Goal: Complete application form

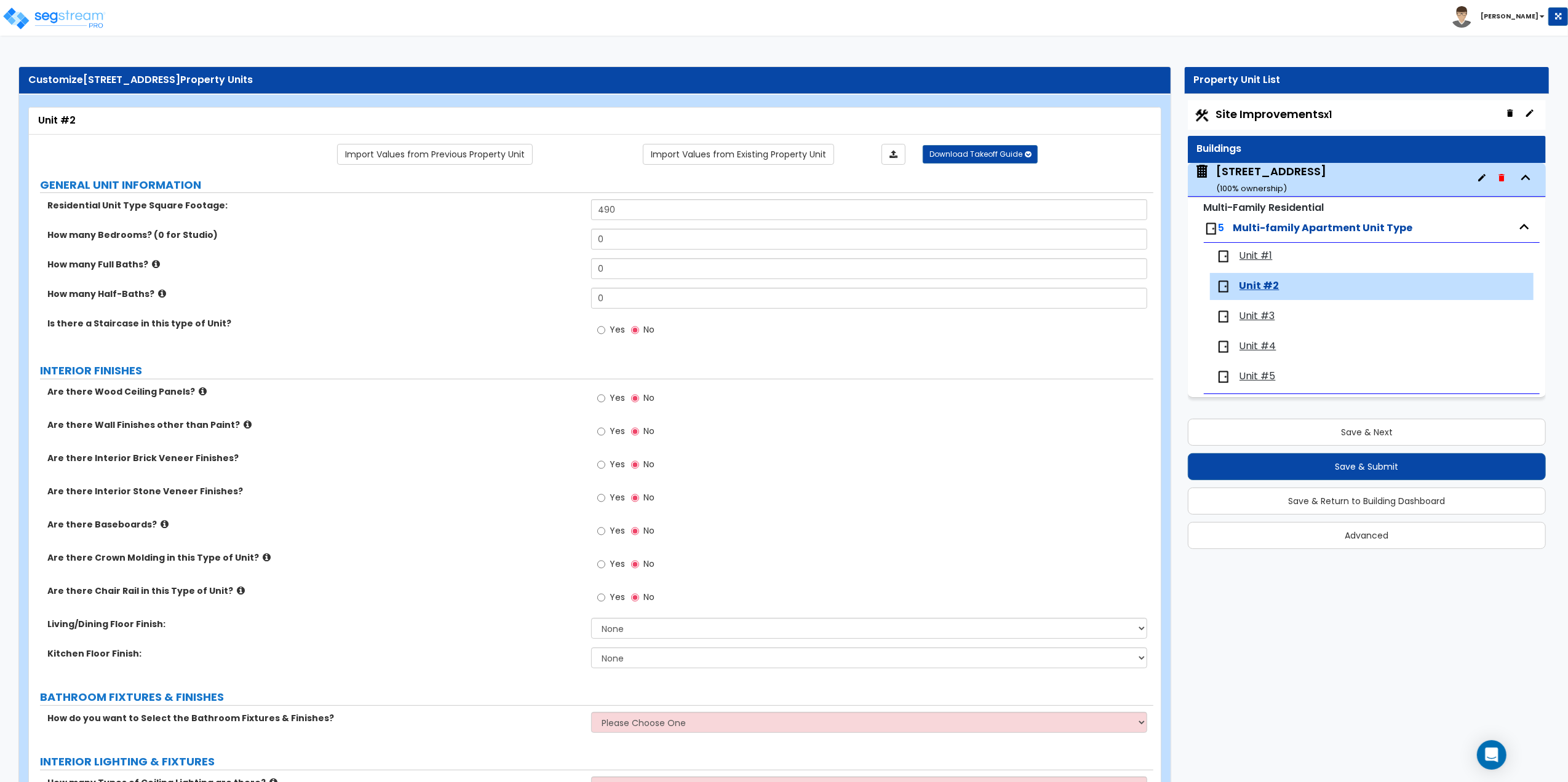
drag, startPoint x: 765, startPoint y: 229, endPoint x: 644, endPoint y: 222, distance: 121.2
click at [644, 222] on div "Residential Unit Type Square Footage: 490" at bounding box center [591, 213] width 1124 height 30
drag, startPoint x: 626, startPoint y: 234, endPoint x: 532, endPoint y: 234, distance: 94.0
click at [532, 234] on div "How many Bedrooms? (0 for Studio) 0" at bounding box center [591, 243] width 1124 height 30
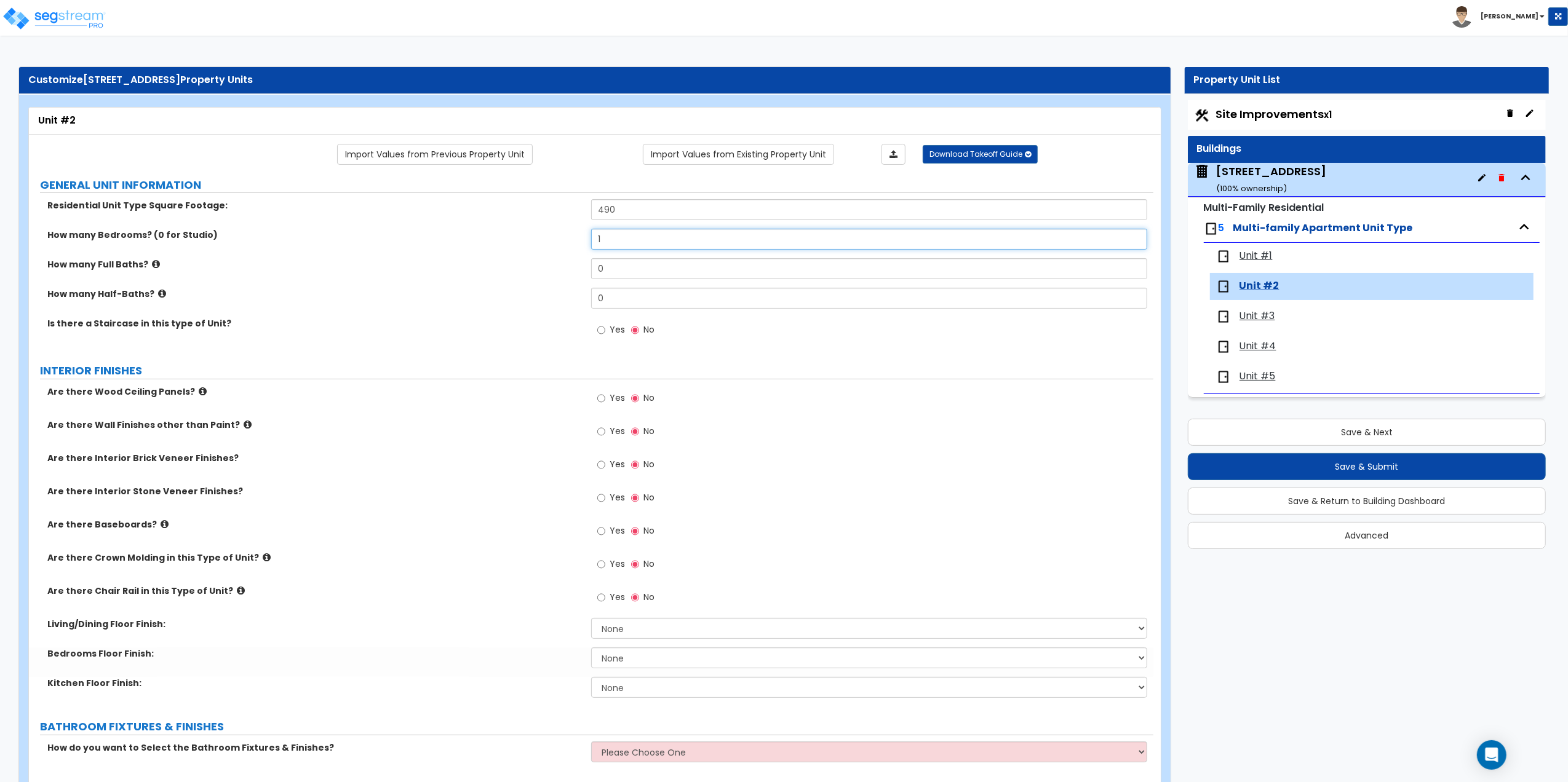
type input "1"
drag, startPoint x: 631, startPoint y: 272, endPoint x: 540, endPoint y: 270, distance: 91.0
click at [540, 270] on div "How many Full Baths? 0" at bounding box center [591, 273] width 1124 height 30
type input "1"
click at [161, 525] on icon at bounding box center [165, 525] width 8 height 10
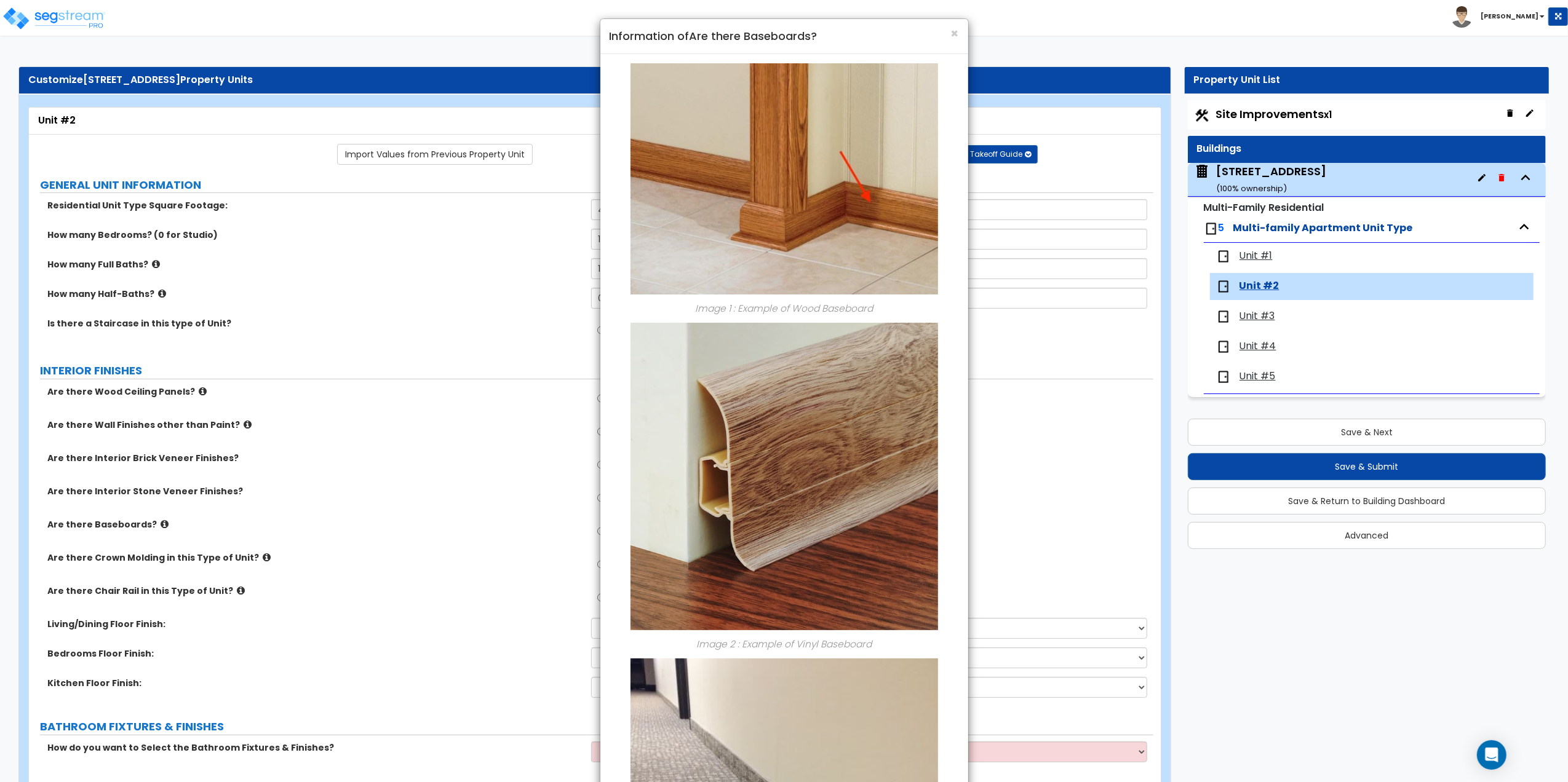
click at [948, 32] on h4 "Information of Are there Baseboards?" at bounding box center [784, 36] width 349 height 16
click at [956, 30] on span "×" at bounding box center [955, 34] width 8 height 18
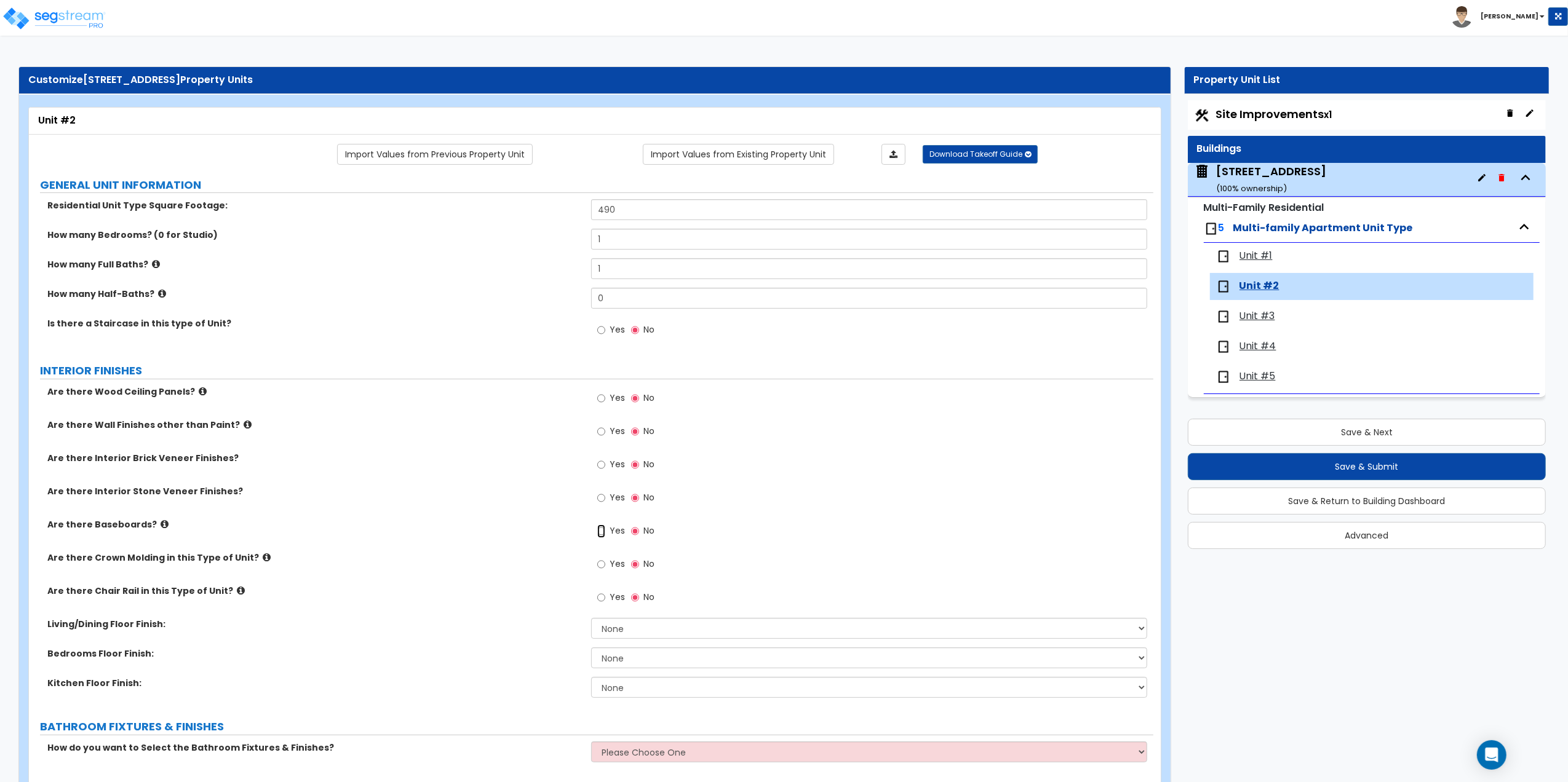
click at [600, 532] on input "Yes" at bounding box center [601, 531] width 8 height 14
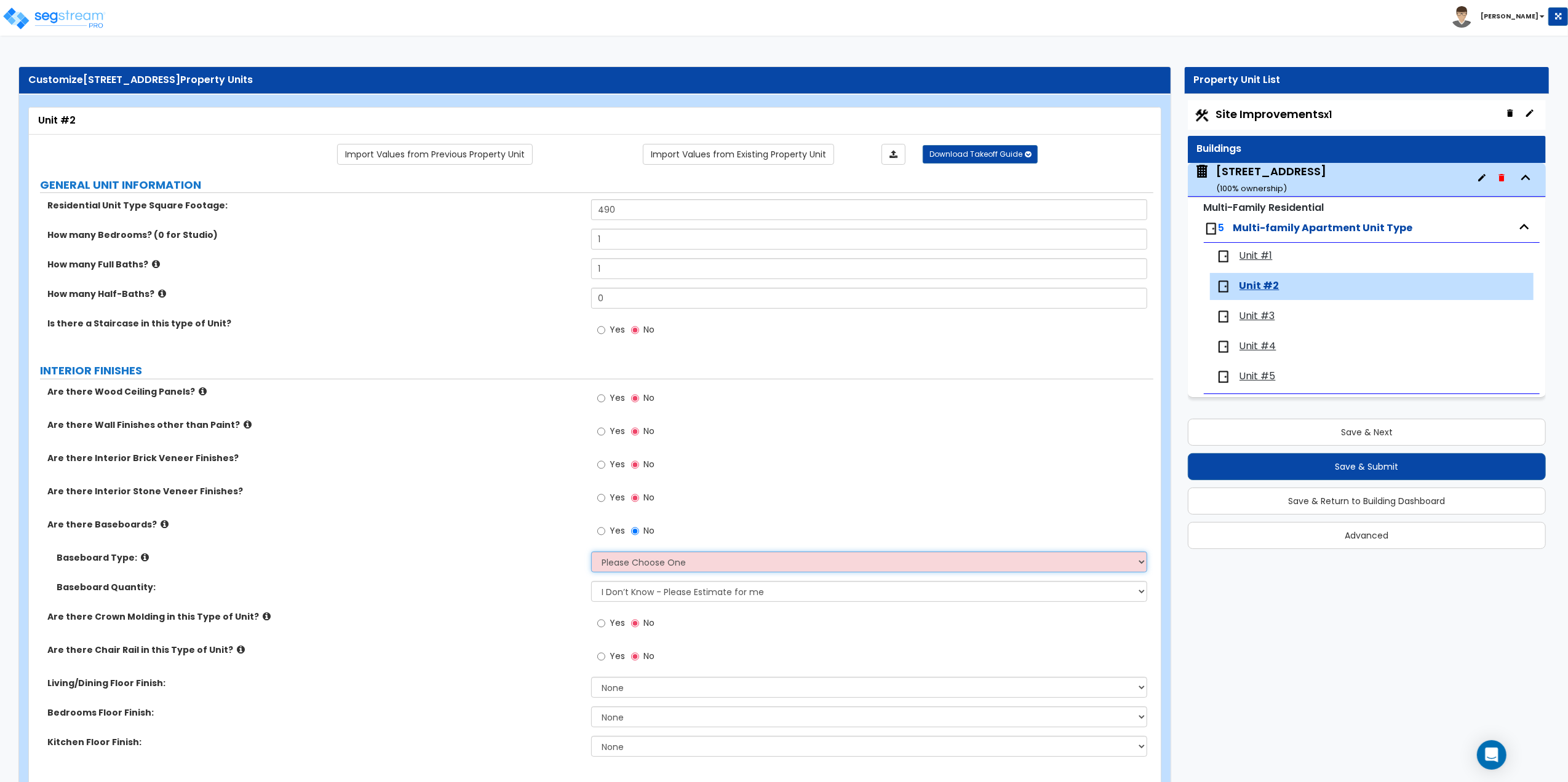
click at [606, 566] on select "Please Choose One Wood Vinyl Carpet Tile" at bounding box center [868, 562] width 556 height 21
select select "1"
click at [591, 553] on select "Please Choose One Wood Vinyl Carpet Tile" at bounding box center [868, 562] width 556 height 21
click at [631, 593] on select "I Don’t Know - Please Estimate for me I want to Enter the Linear Footage" at bounding box center [868, 592] width 556 height 21
select select "1"
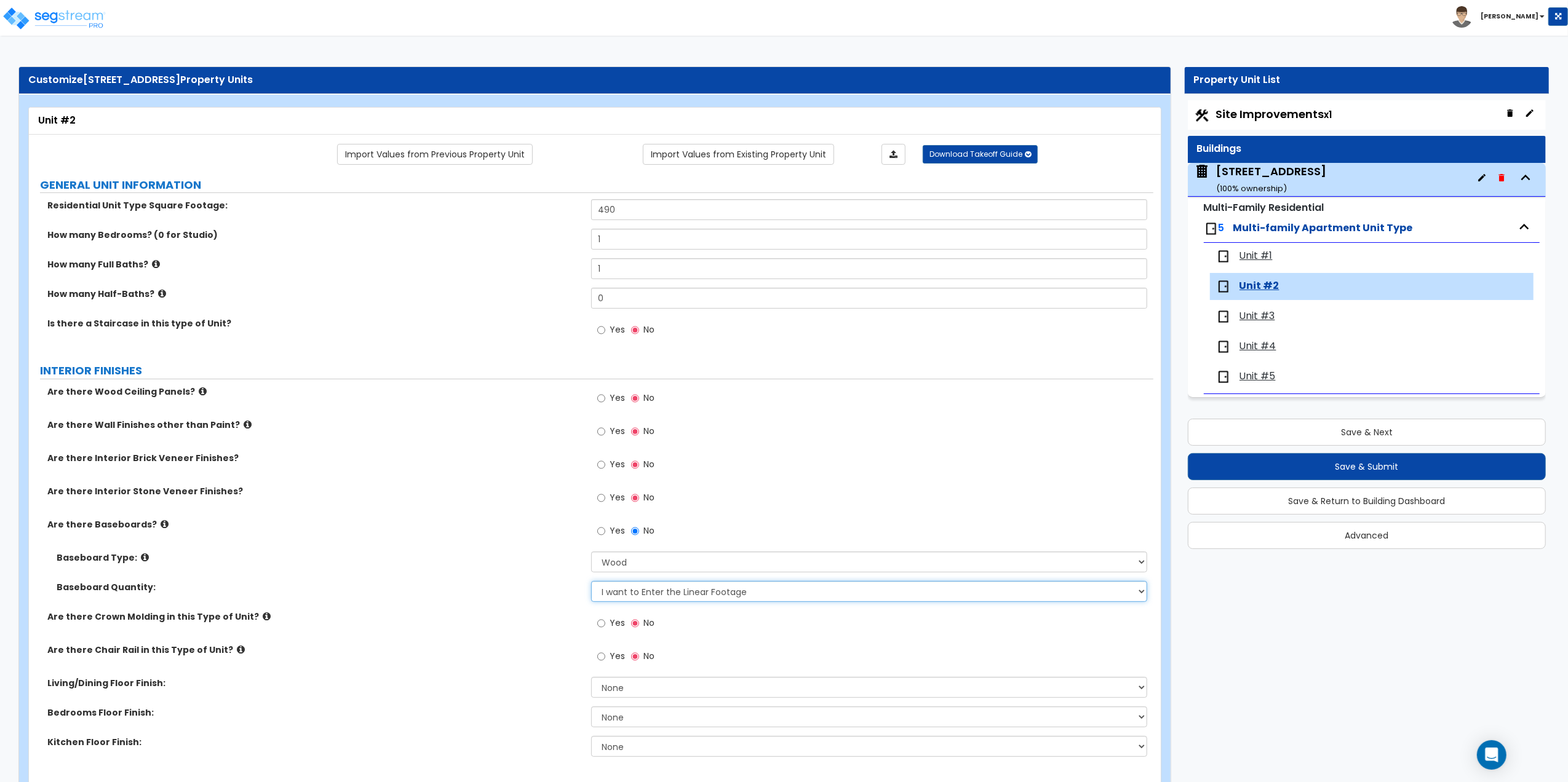
click at [591, 582] on select "I Don’t Know - Please Estimate for me I want to Enter the Linear Footage" at bounding box center [868, 592] width 556 height 21
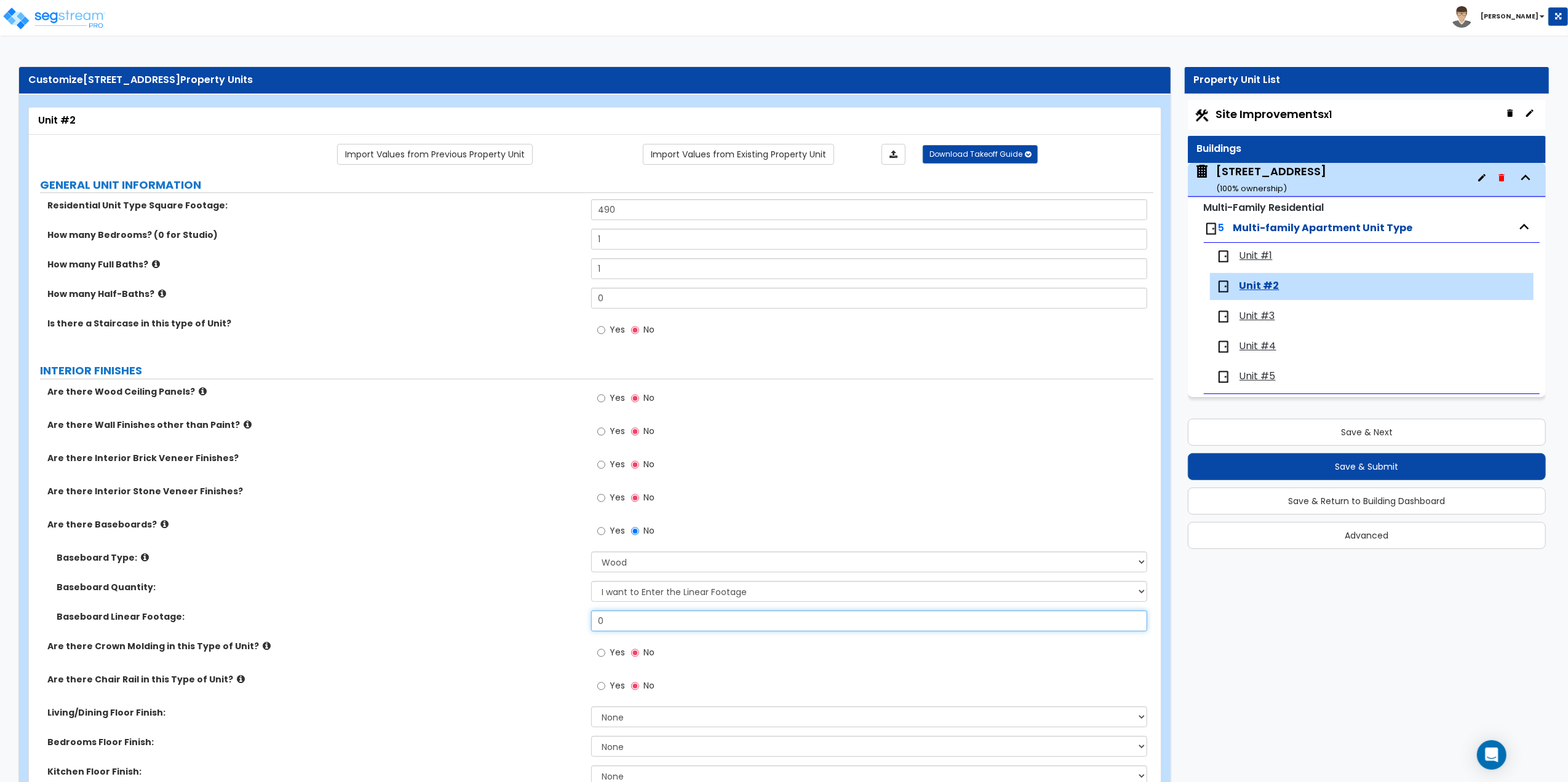
click at [620, 618] on input "0" at bounding box center [868, 621] width 556 height 21
drag, startPoint x: 620, startPoint y: 618, endPoint x: 502, endPoint y: 625, distance: 118.2
click at [502, 625] on div "Baseboard Linear Footage: 0" at bounding box center [591, 625] width 1124 height 30
drag, startPoint x: 609, startPoint y: 621, endPoint x: 571, endPoint y: 620, distance: 38.0
click at [571, 620] on div "Baseboard Linear Footage: 98" at bounding box center [591, 625] width 1124 height 30
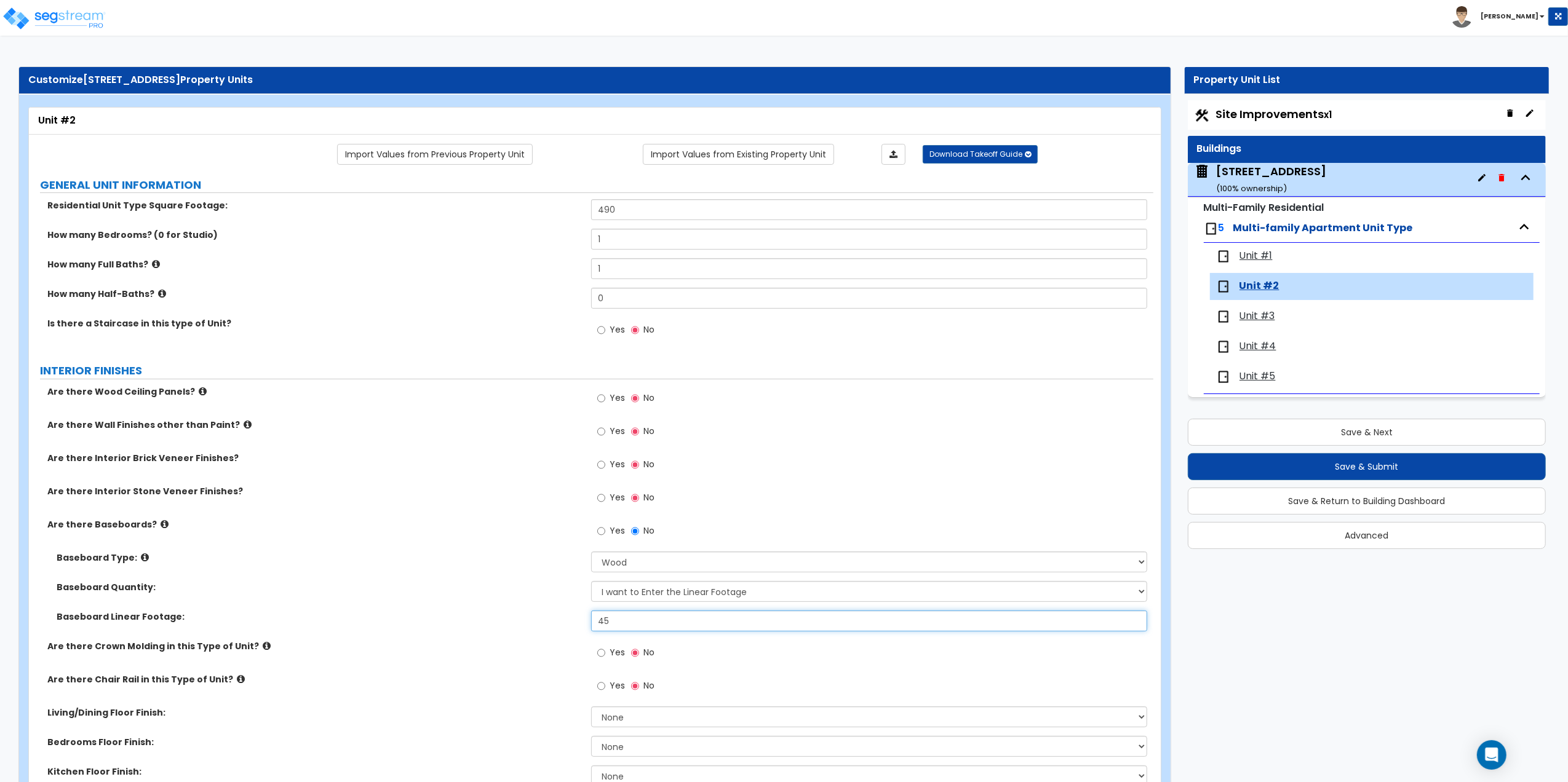
scroll to position [82, 0]
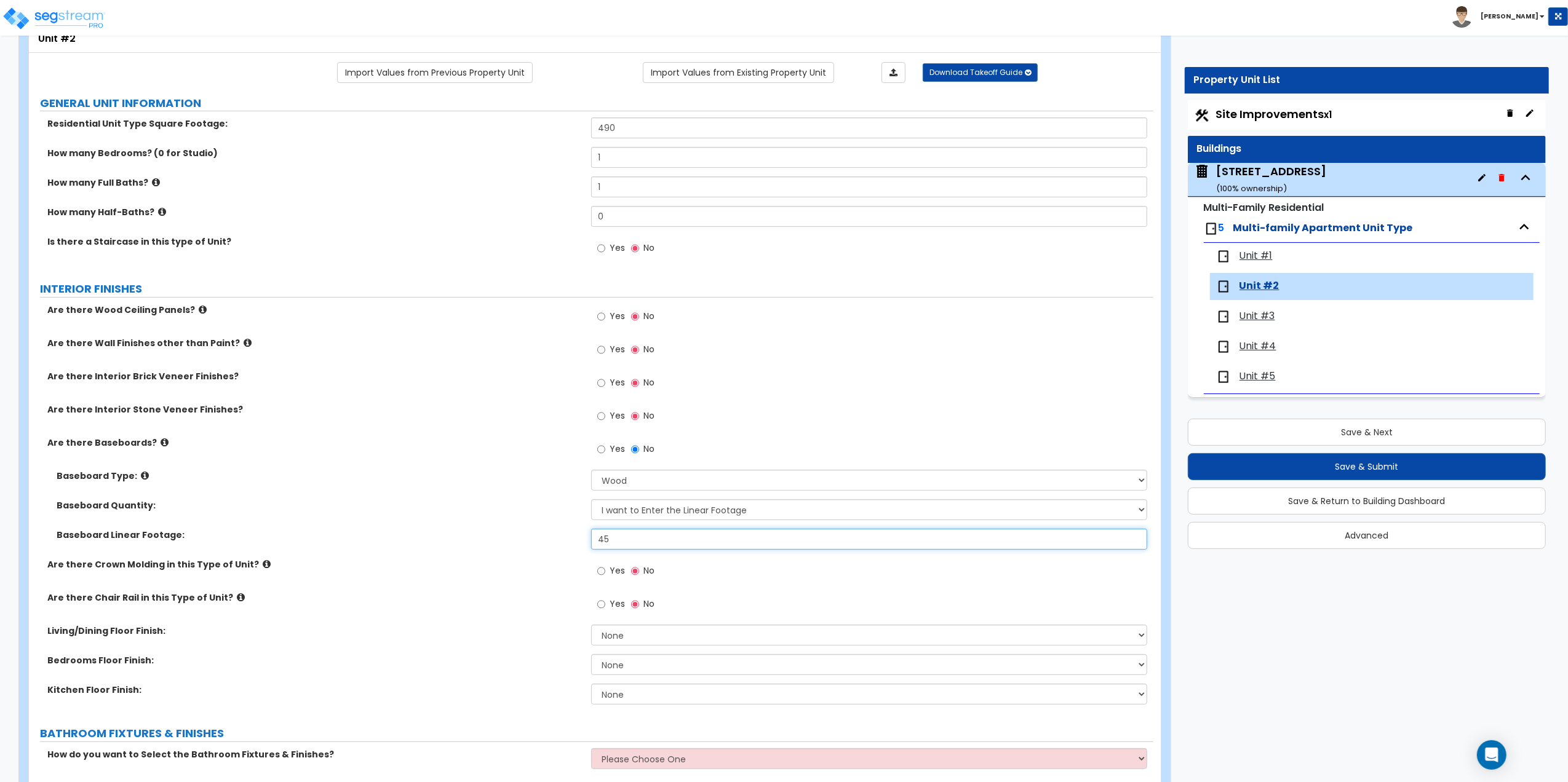
type input "45"
click at [601, 574] on input "Yes" at bounding box center [601, 571] width 8 height 14
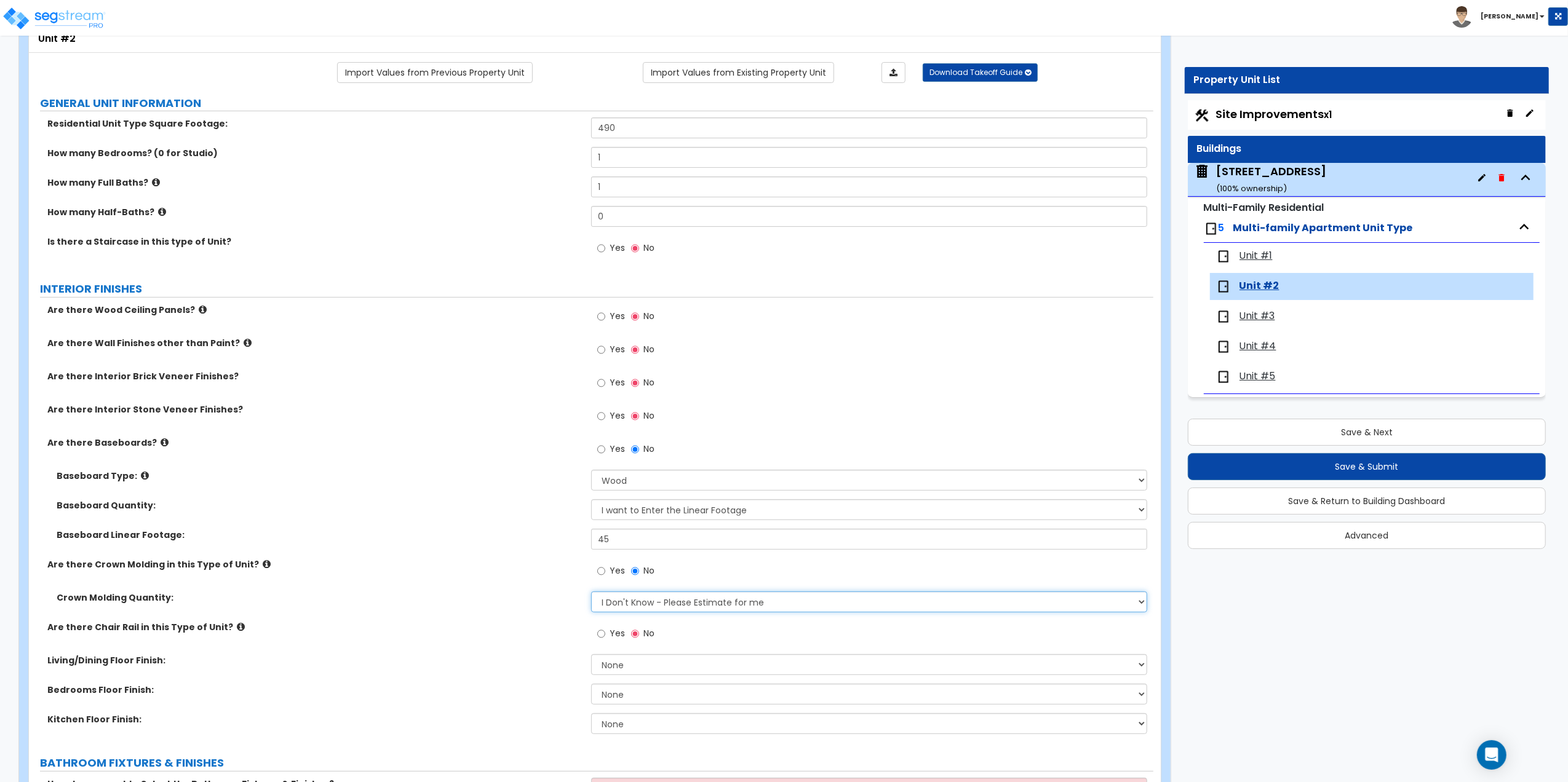
click at [635, 608] on select "I Don't Know - Please Estimate for me I want to Enter the Linear Footage" at bounding box center [868, 602] width 556 height 21
select select "1"
click at [591, 593] on select "I Don't Know - Please Estimate for me I want to Enter the Linear Footage" at bounding box center [868, 602] width 556 height 21
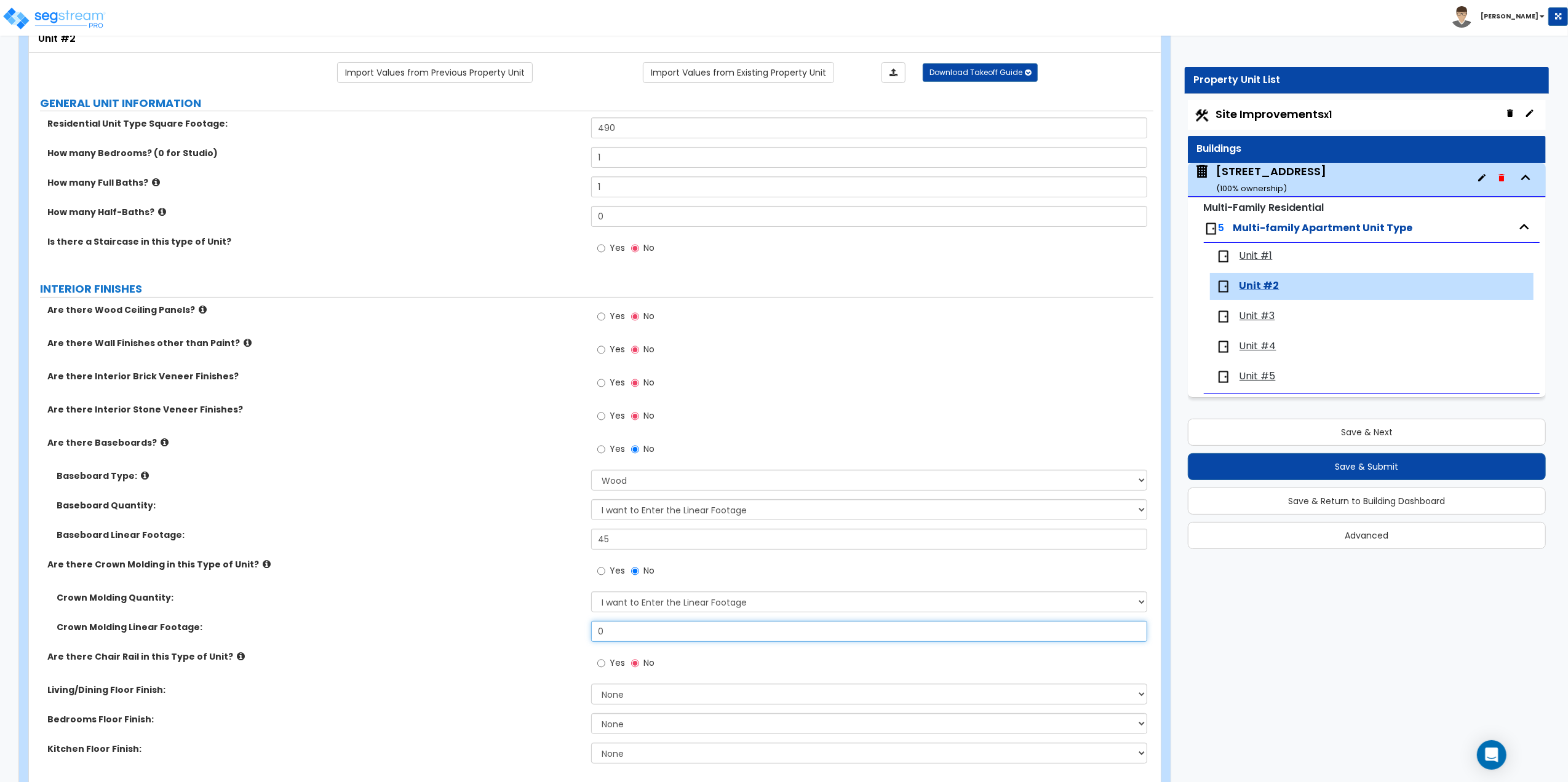
drag, startPoint x: 635, startPoint y: 628, endPoint x: 523, endPoint y: 612, distance: 113.1
click at [523, 612] on div "Crown Molding Quantity: I Don't Know - Please Estimate for me I want to Enter t…" at bounding box center [591, 621] width 1106 height 59
type input "98"
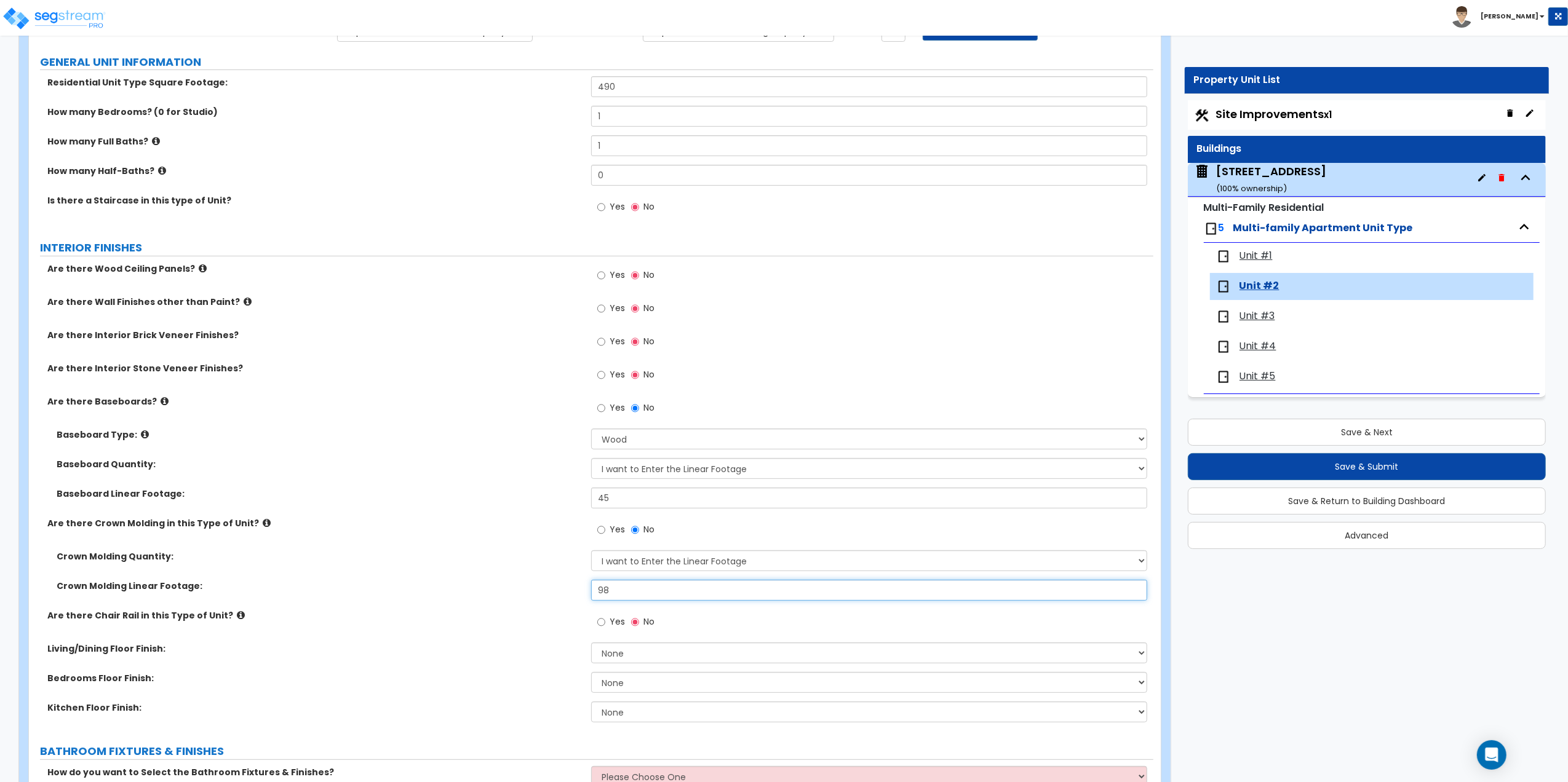
scroll to position [164, 0]
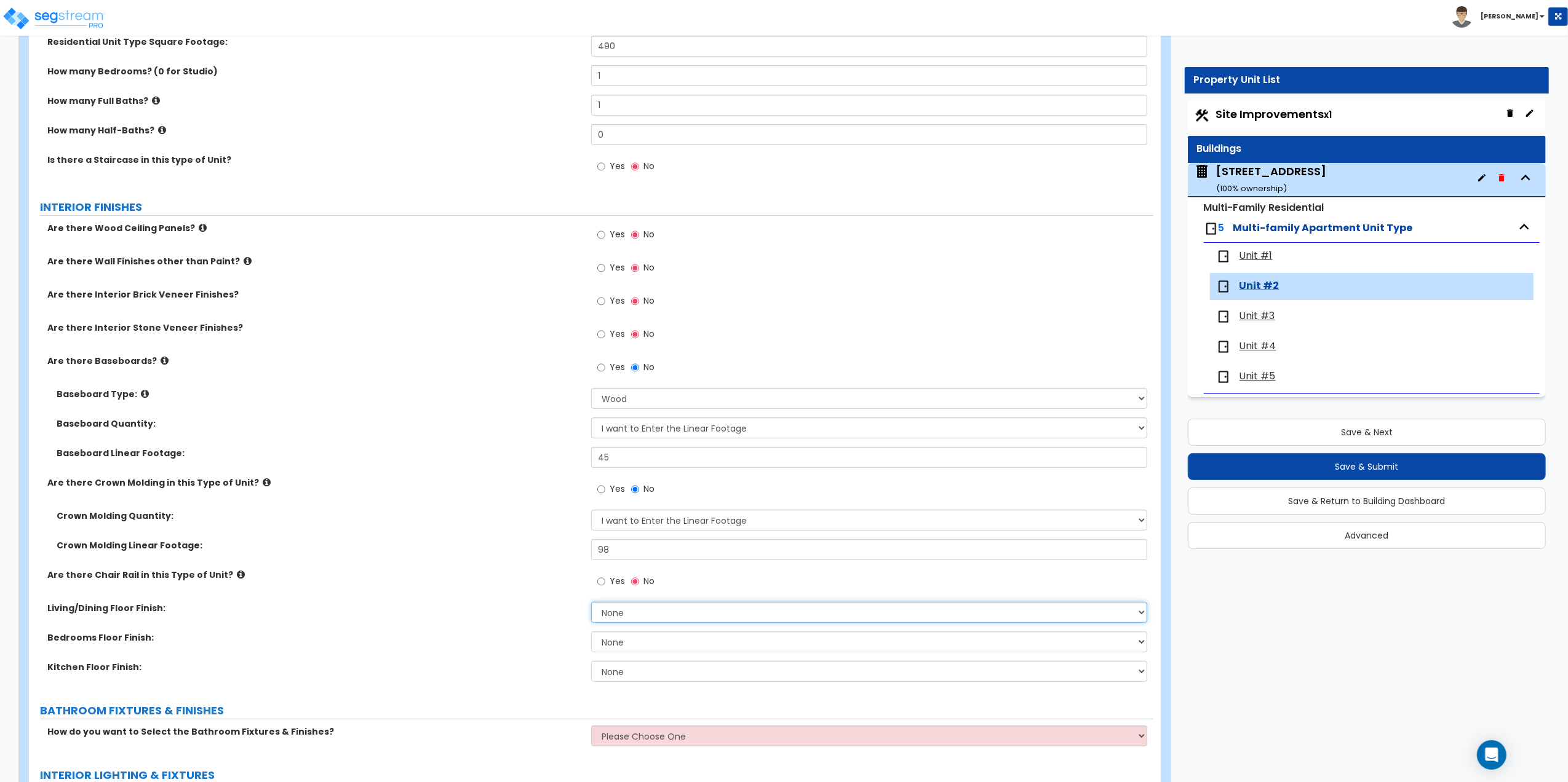
click at [636, 614] on select "None Tile Flooring Hardwood Flooring Resilient Laminate Flooring VCT Flooring S…" at bounding box center [868, 612] width 556 height 21
select select "2"
click at [591, 604] on select "None Tile Flooring Hardwood Flooring Resilient Laminate Flooring VCT Flooring S…" at bounding box center [868, 612] width 556 height 21
click at [672, 640] on select "None Tile Flooring Hardwood Flooring Resilient Laminate Flooring VCT Flooring S…" at bounding box center [868, 642] width 556 height 21
select select "2"
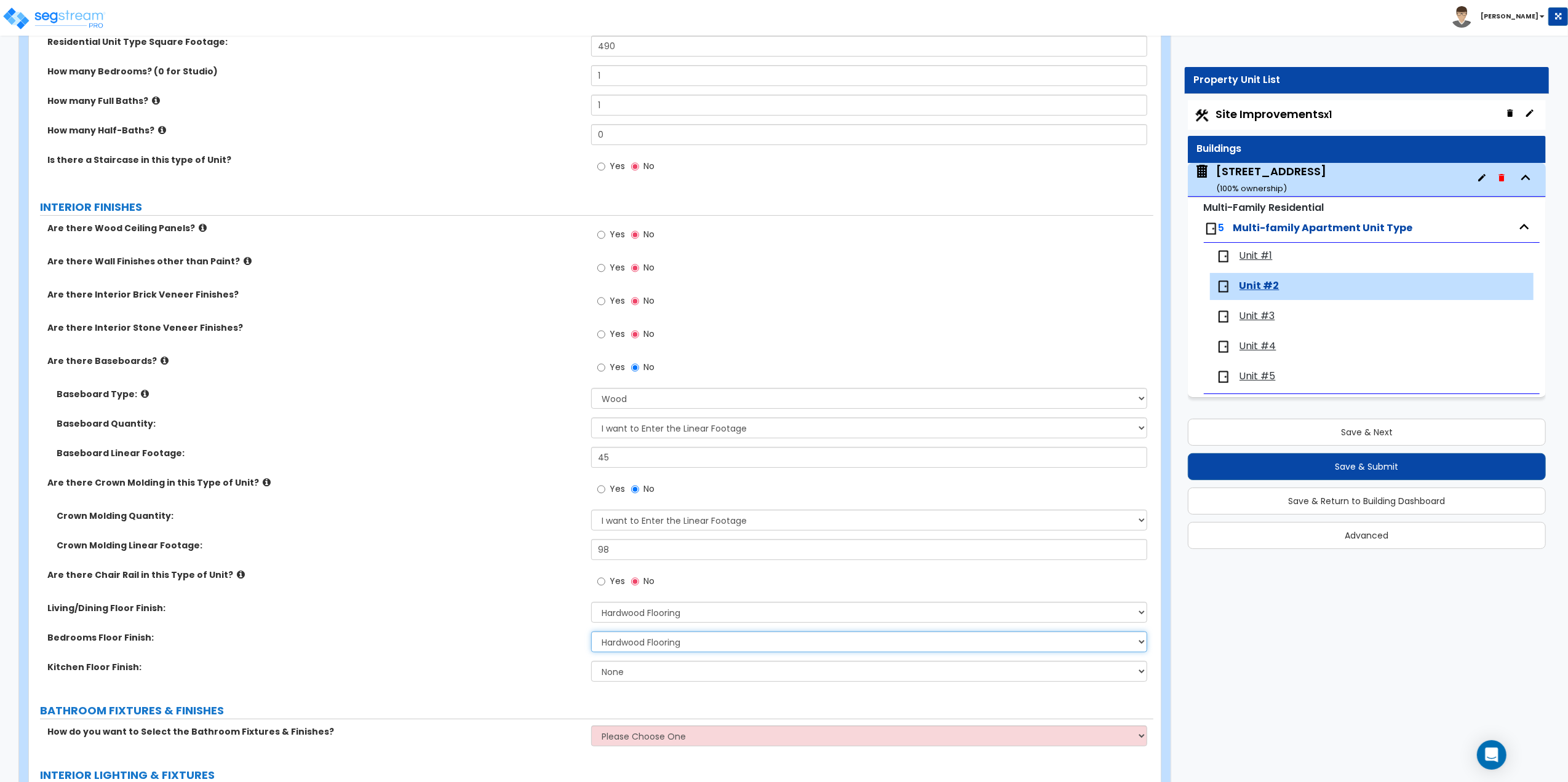
click at [591, 633] on select "None Tile Flooring Hardwood Flooring Resilient Laminate Flooring VCT Flooring S…" at bounding box center [868, 642] width 556 height 21
click at [665, 674] on select "None Tile Flooring Hardwood Flooring Resilient Laminate Flooring VCT Flooring S…" at bounding box center [868, 672] width 556 height 21
click at [651, 676] on select "None Tile Flooring Hardwood Flooring Resilient Laminate Flooring VCT Flooring S…" at bounding box center [868, 672] width 556 height 21
select select "1"
click at [591, 662] on select "None Tile Flooring Hardwood Flooring Resilient Laminate Flooring VCT Flooring S…" at bounding box center [868, 672] width 556 height 21
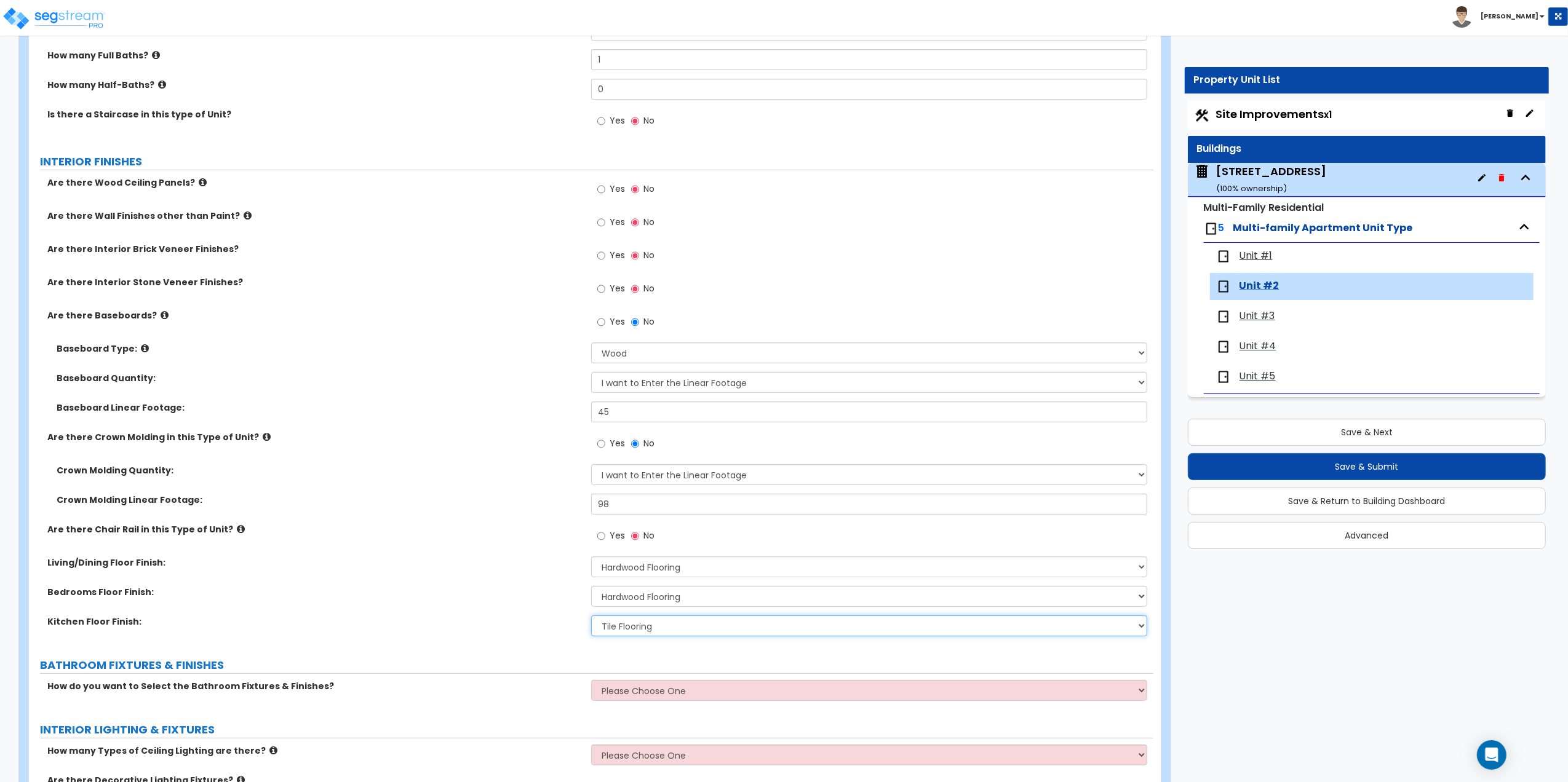
scroll to position [328, 0]
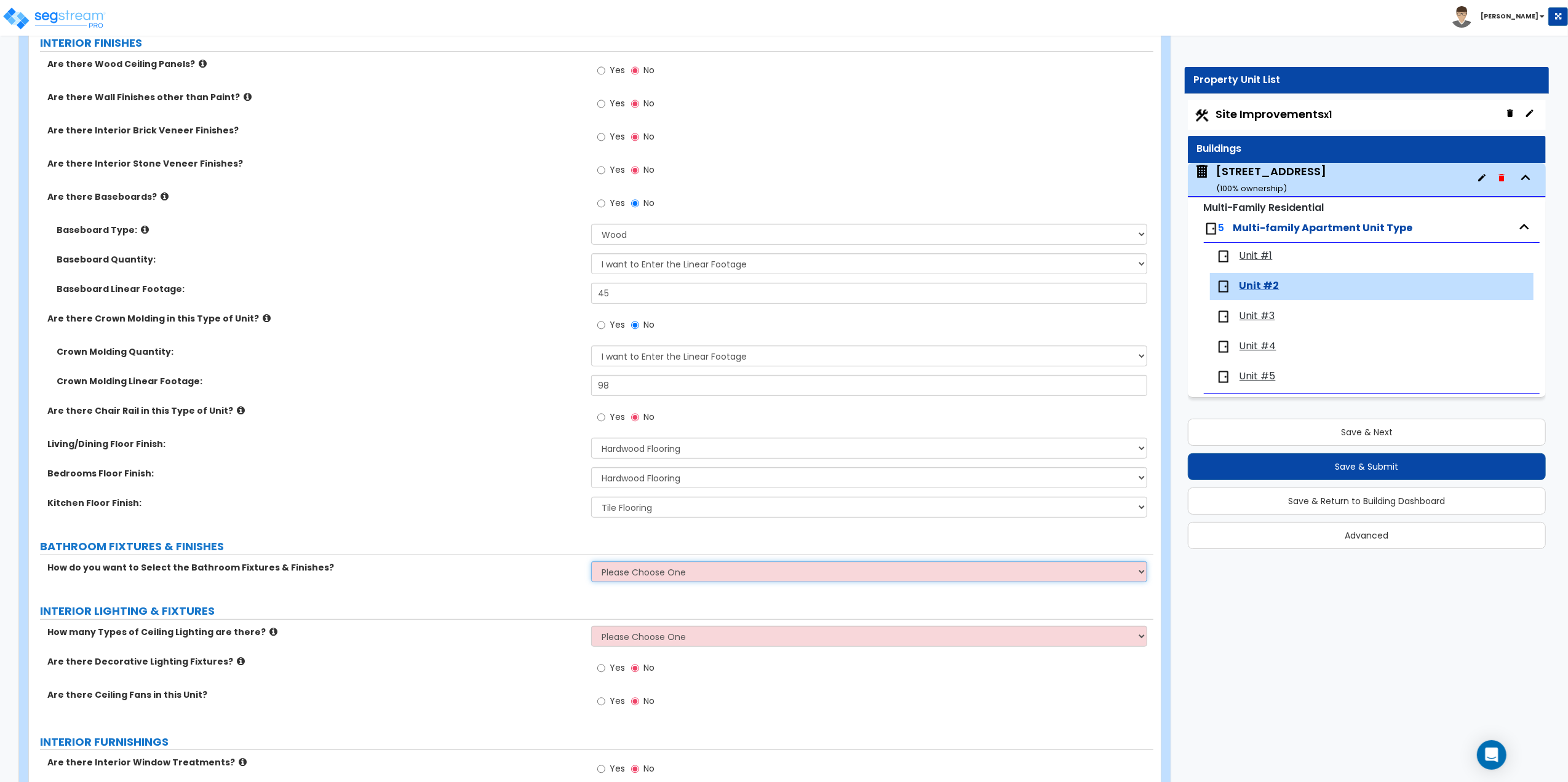
click at [633, 573] on select "Please Choose One Select the type of Fixtures and Finishes only for one Bath an…" at bounding box center [868, 572] width 556 height 21
select select "2"
click at [591, 563] on select "Please Choose One Select the type of Fixtures and Finishes only for one Bath an…" at bounding box center [868, 572] width 556 height 21
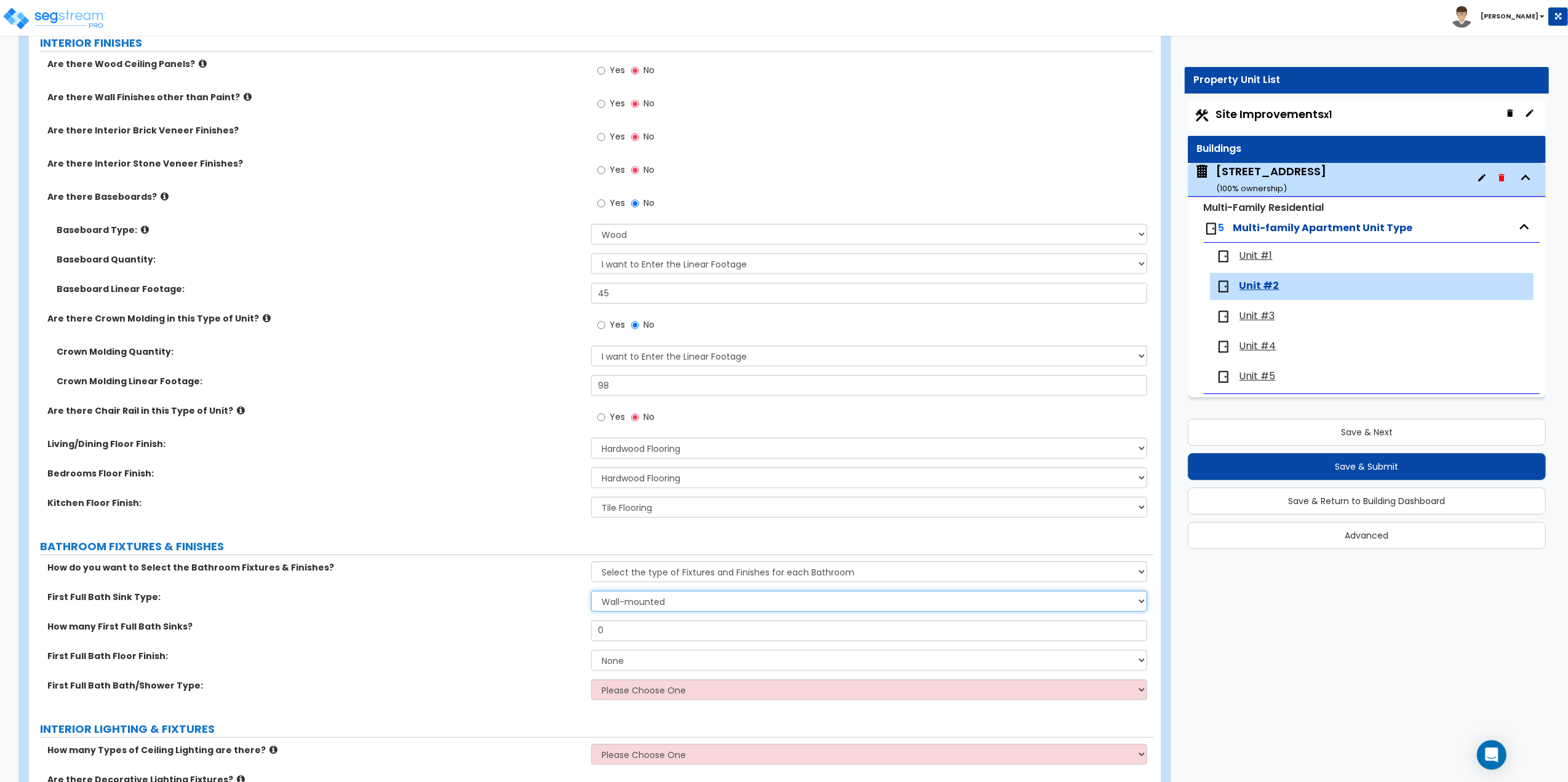
click at [618, 603] on select "Wall-mounted Pedestal-mounted Vanity-mounted" at bounding box center [868, 601] width 556 height 21
select select "3"
click at [591, 592] on select "Wall-mounted Pedestal-mounted Vanity-mounted" at bounding box center [868, 601] width 556 height 21
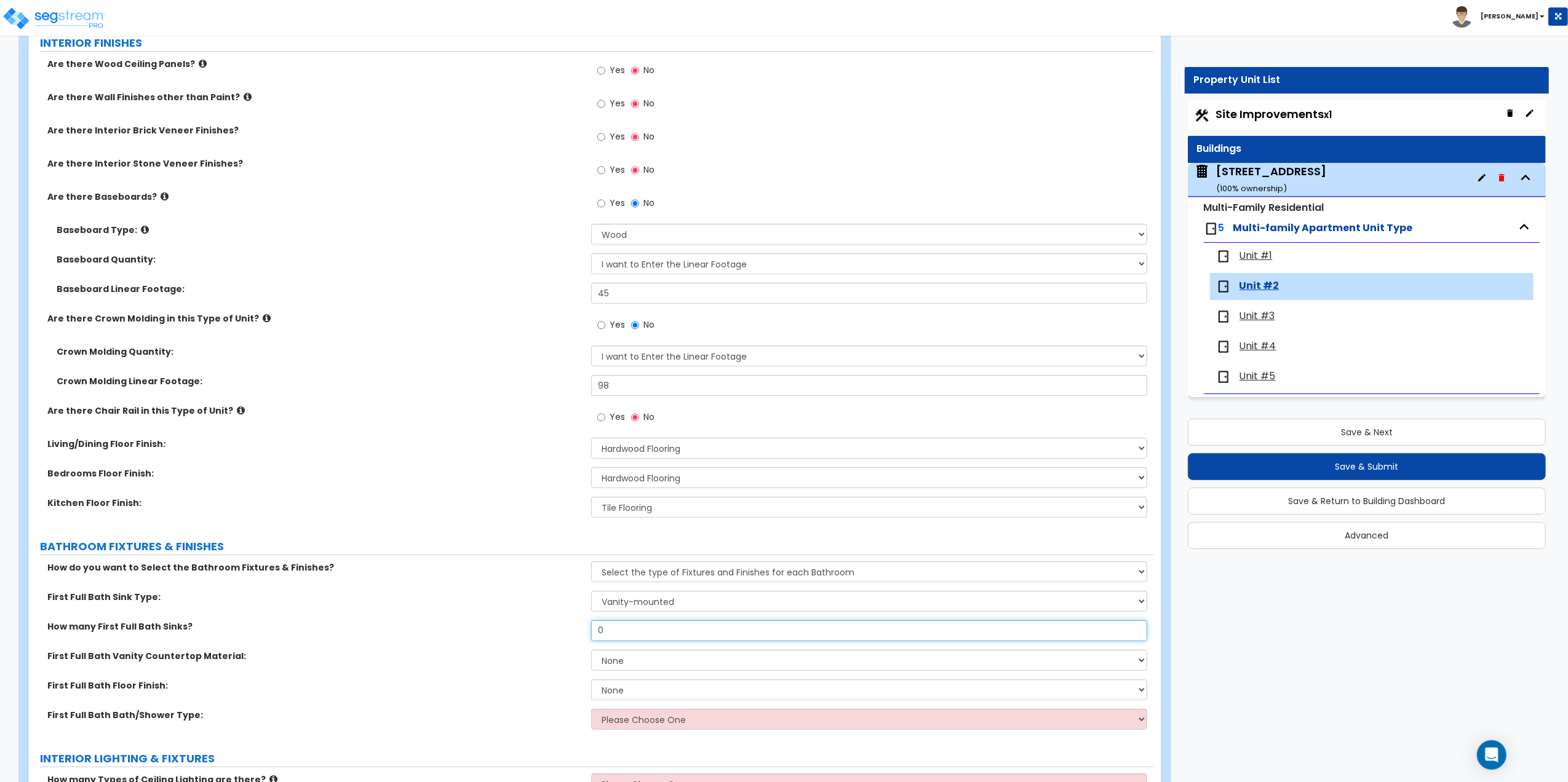
click at [613, 635] on input "0" at bounding box center [868, 631] width 556 height 21
drag, startPoint x: 618, startPoint y: 628, endPoint x: 545, endPoint y: 628, distance: 73.0
click at [545, 628] on div "How many First Full Bath Sinks? 0" at bounding box center [591, 635] width 1124 height 30
type input "1"
click at [611, 689] on select "None Tile Flooring Hardwood Flooring Resilient Laminate Flooring VCT Flooring S…" at bounding box center [868, 690] width 556 height 21
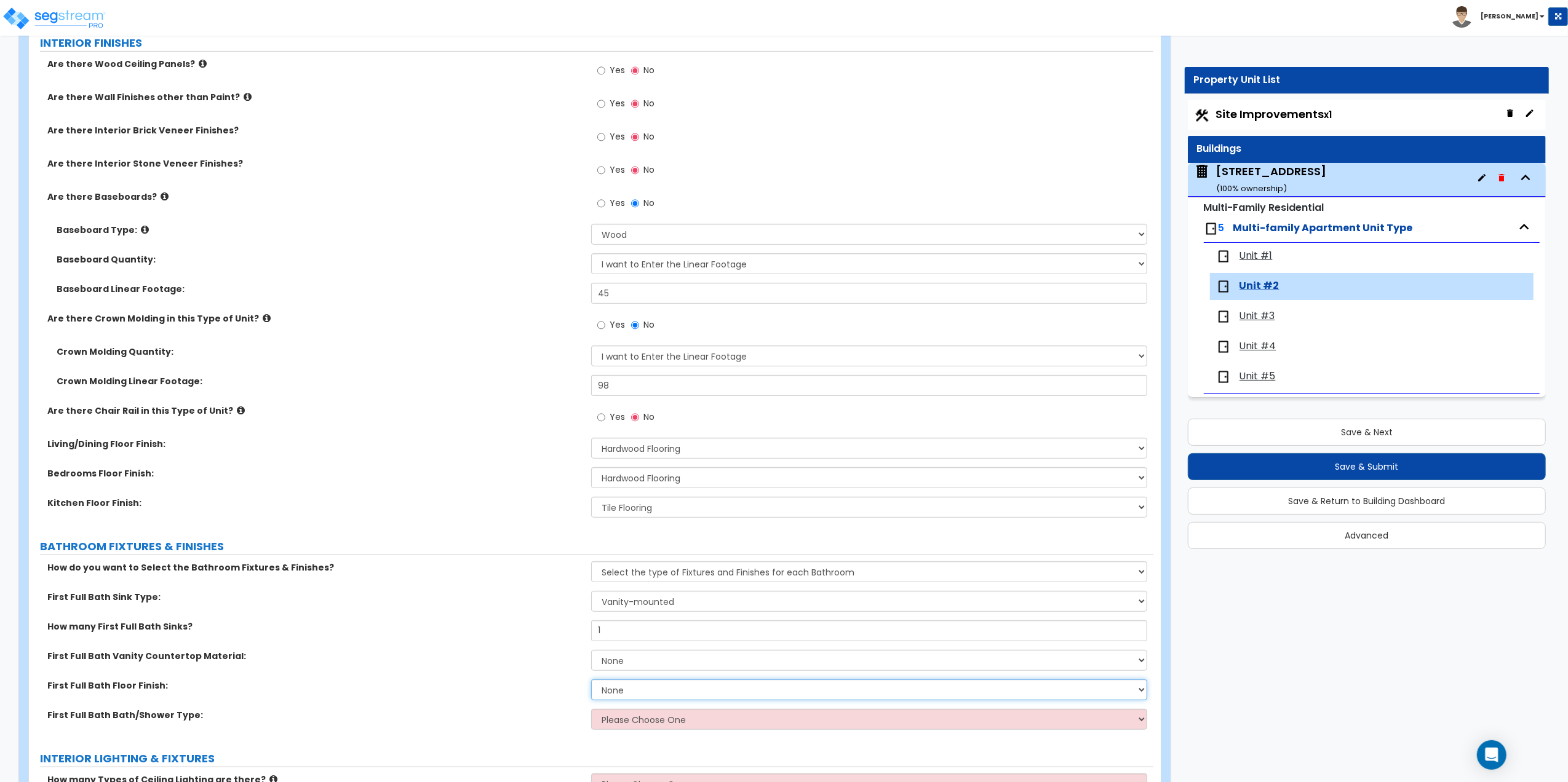
select select "1"
click at [591, 681] on select "None Tile Flooring Hardwood Flooring Resilient Laminate Flooring VCT Flooring S…" at bounding box center [868, 690] width 556 height 21
click at [636, 719] on select "Please Choose One Standalone Shower Bathtub - Shower Combo" at bounding box center [868, 720] width 556 height 21
select select "1"
click at [591, 710] on select "Please Choose One Standalone Shower Bathtub - Shower Combo" at bounding box center [868, 720] width 556 height 21
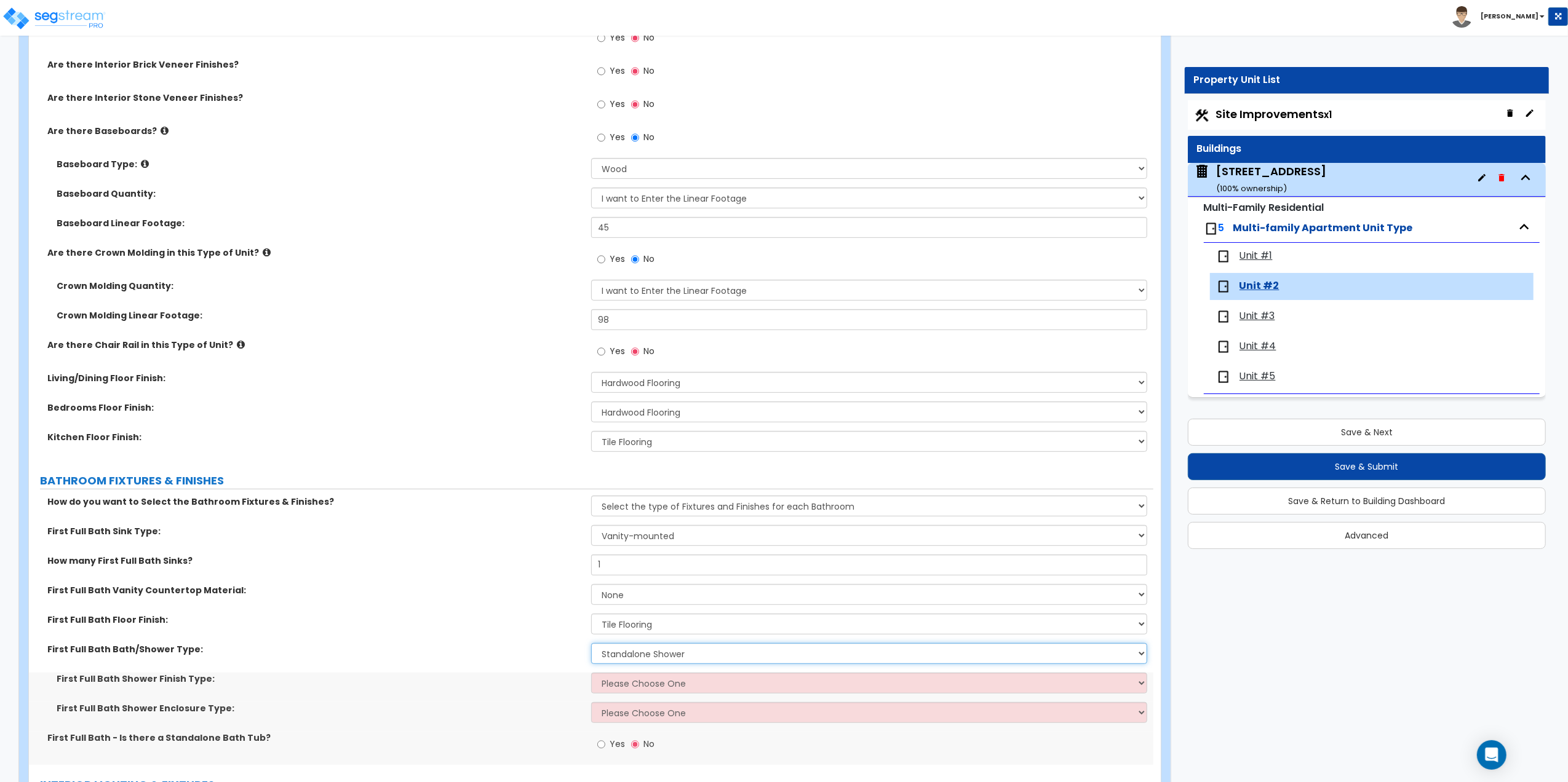
scroll to position [492, 0]
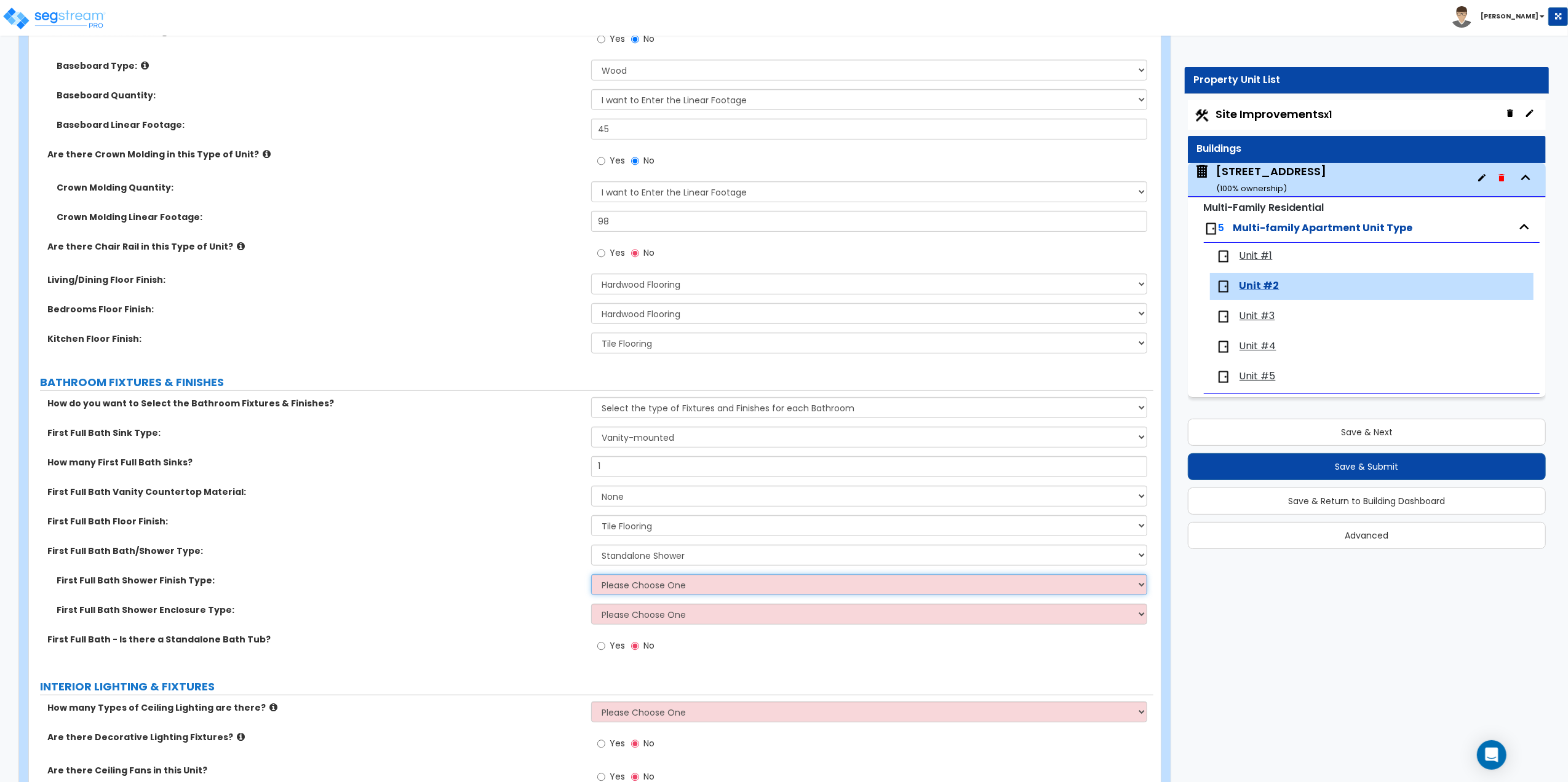
click at [591, 585] on select "Please Choose One Plastic Tile Stone" at bounding box center [868, 585] width 556 height 21
select select "1"
click at [591, 576] on select "Please Choose One Plastic Tile Stone" at bounding box center [868, 585] width 556 height 21
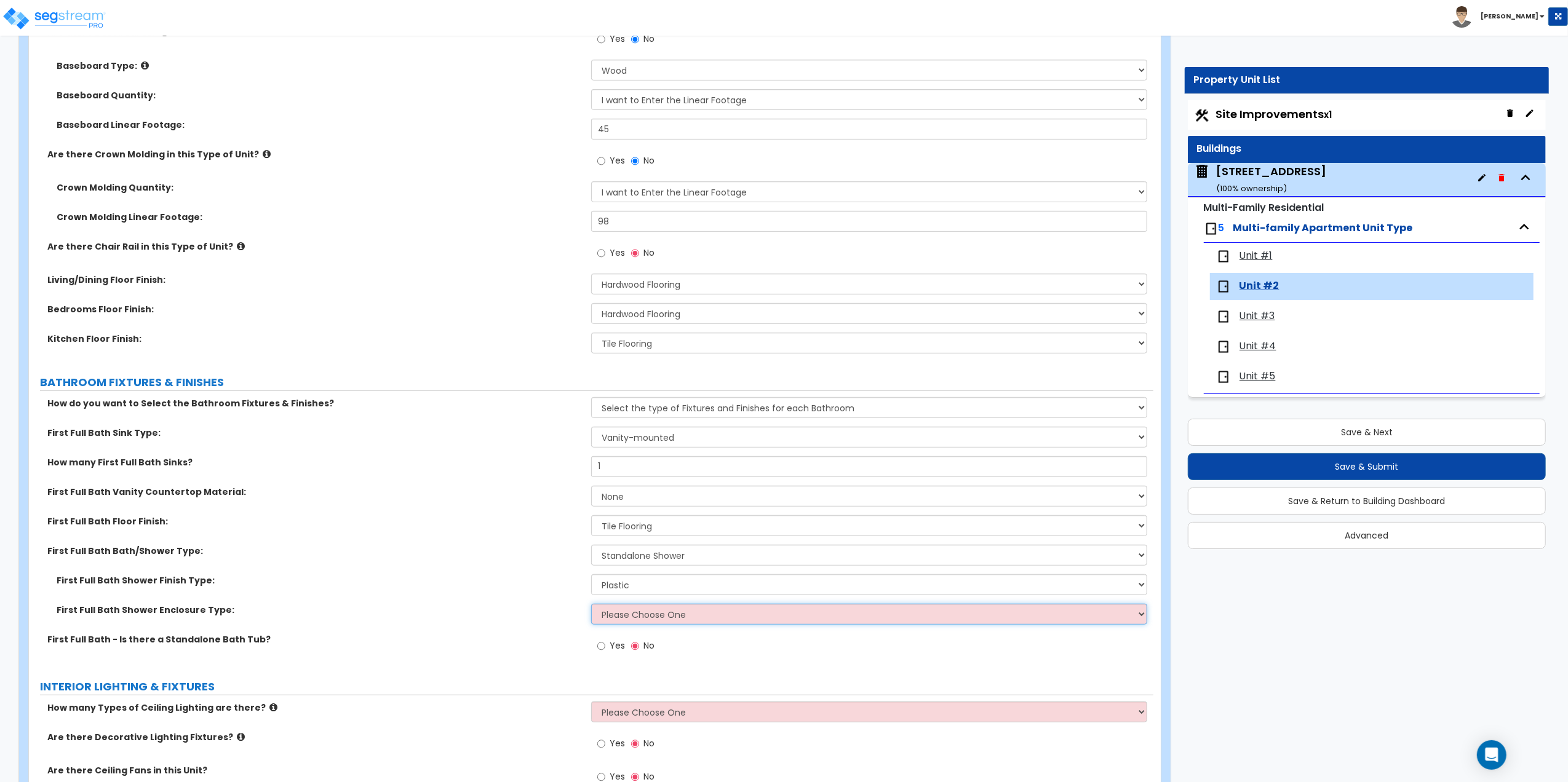
click at [628, 616] on select "Please Choose One Curtain & [PERSON_NAME] Sliding Doors Glass Hinged Doors" at bounding box center [868, 614] width 556 height 21
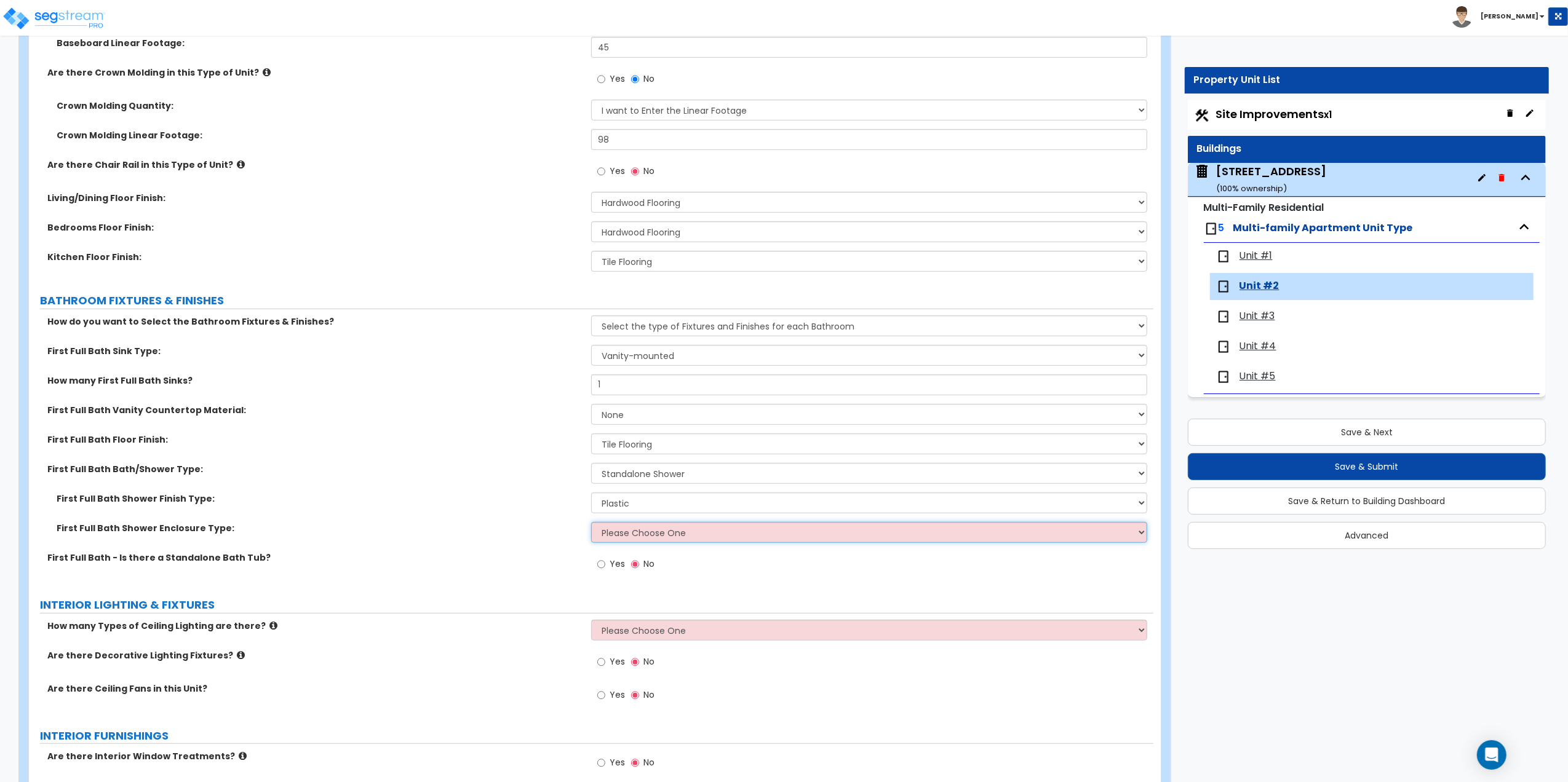
scroll to position [656, 0]
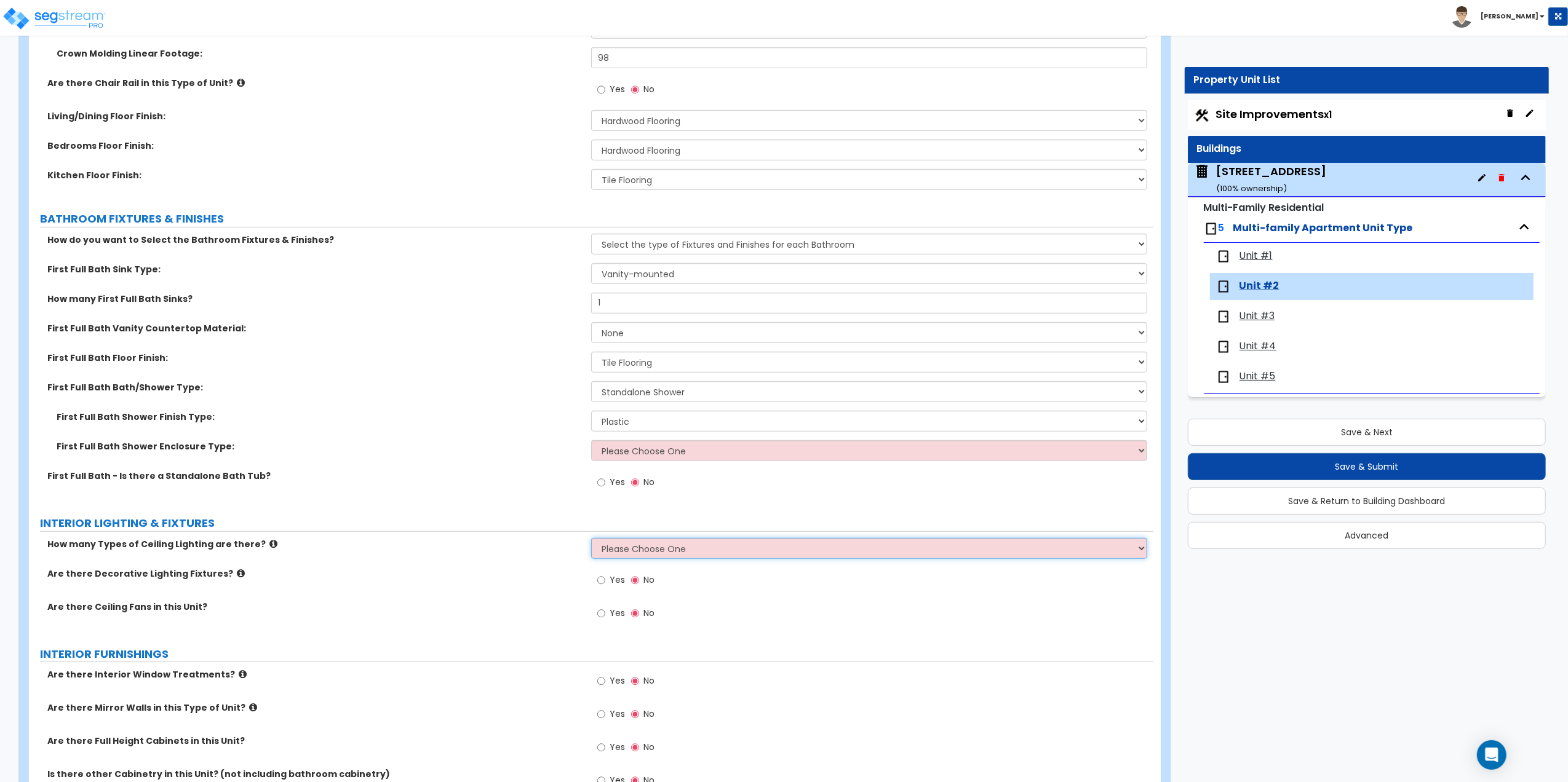
click at [682, 542] on select "Please Choose One 1 2 3" at bounding box center [868, 549] width 556 height 21
select select "1"
click at [591, 540] on select "Please Choose One 1 2 3" at bounding box center [868, 549] width 556 height 21
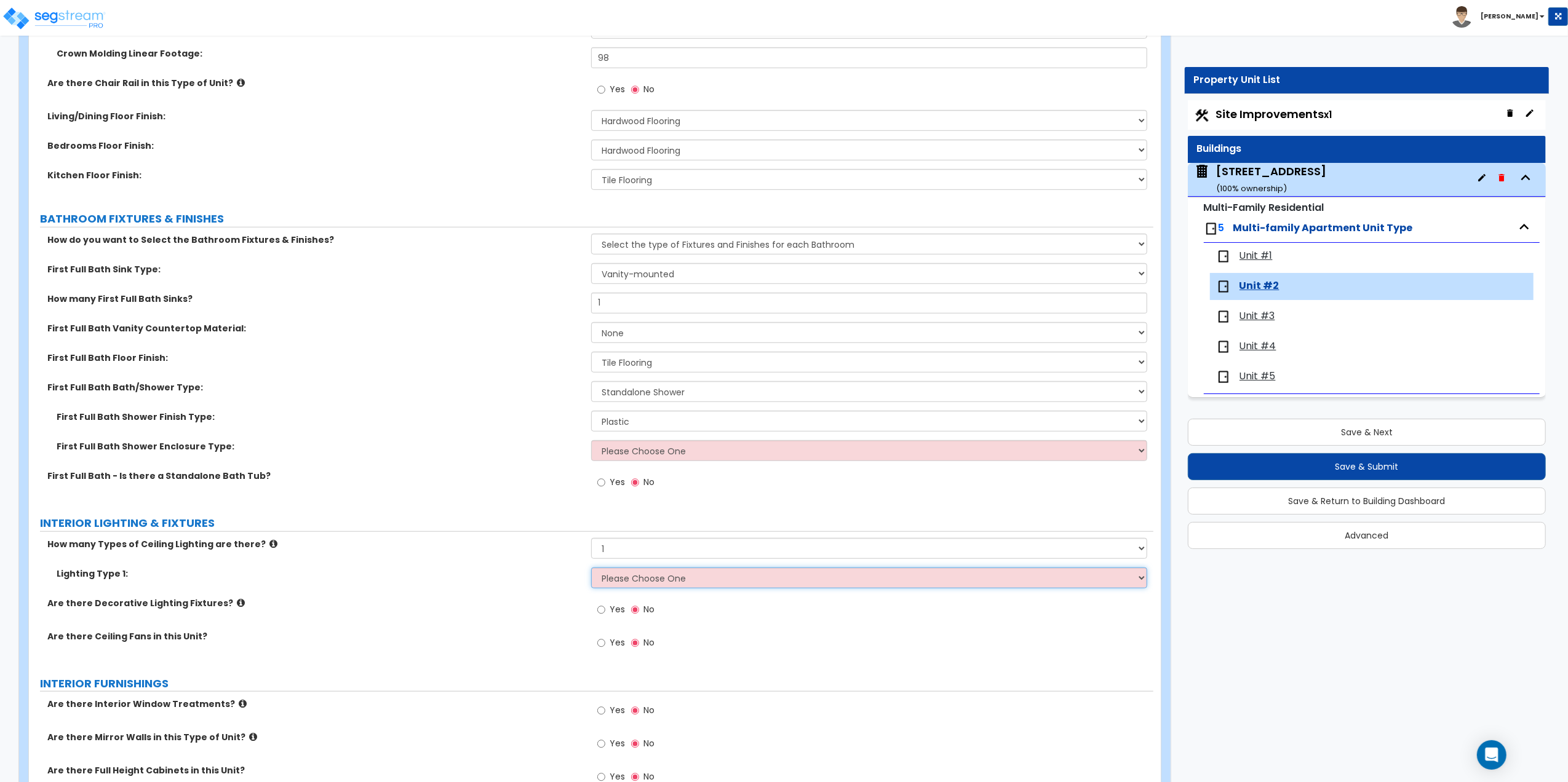
click at [633, 583] on select "Please Choose One LED Surface-Mounted LED Recessed Fluorescent Surface-Mounted …" at bounding box center [868, 578] width 556 height 21
click at [739, 588] on select "Please Choose One LED Surface-Mounted LED Recessed Fluorescent Surface-Mounted …" at bounding box center [868, 578] width 556 height 21
select select "3"
click at [591, 569] on select "Please Choose One LED Surface-Mounted LED Recessed Fluorescent Surface-Mounted …" at bounding box center [868, 578] width 556 height 21
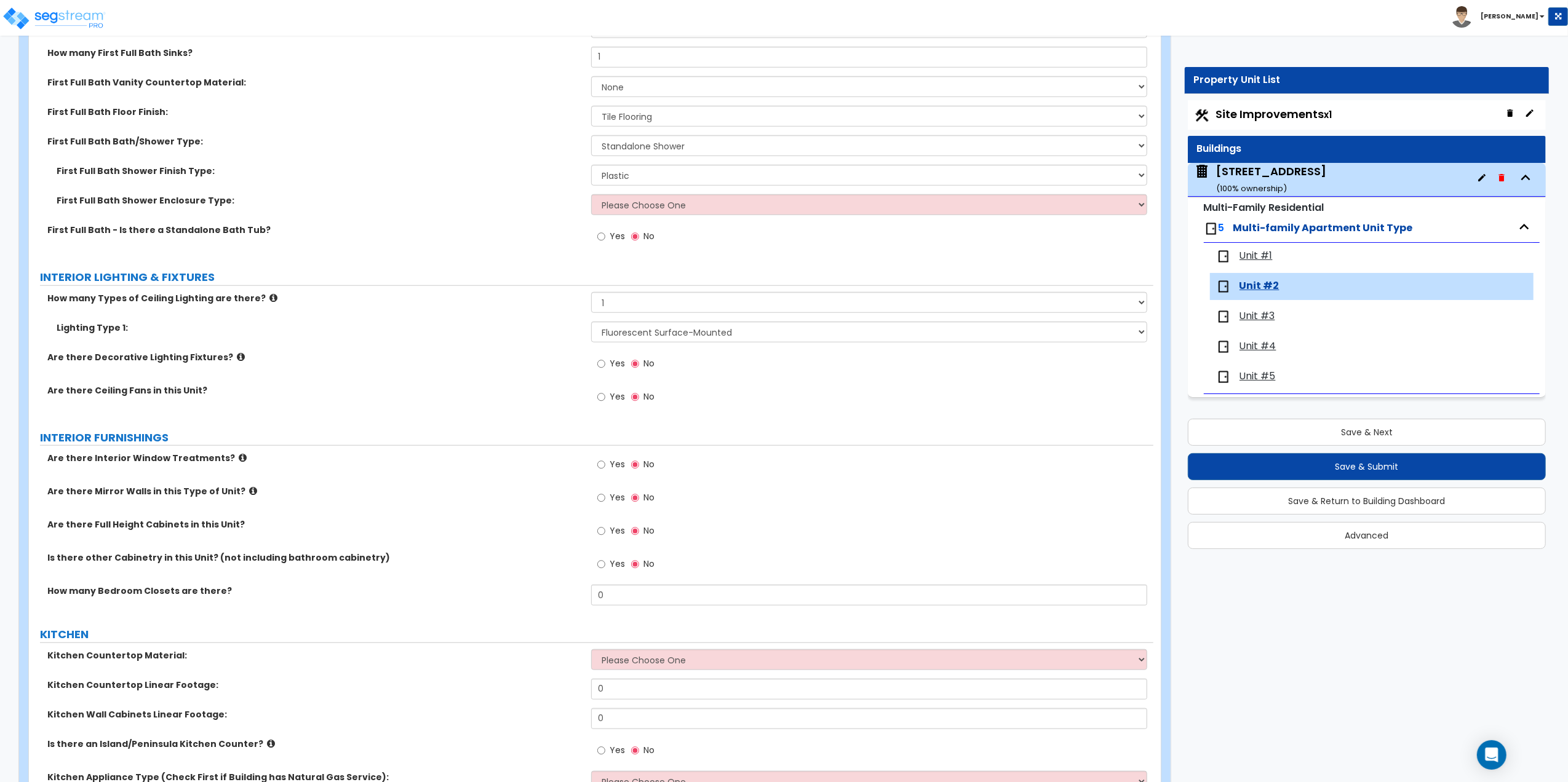
scroll to position [984, 0]
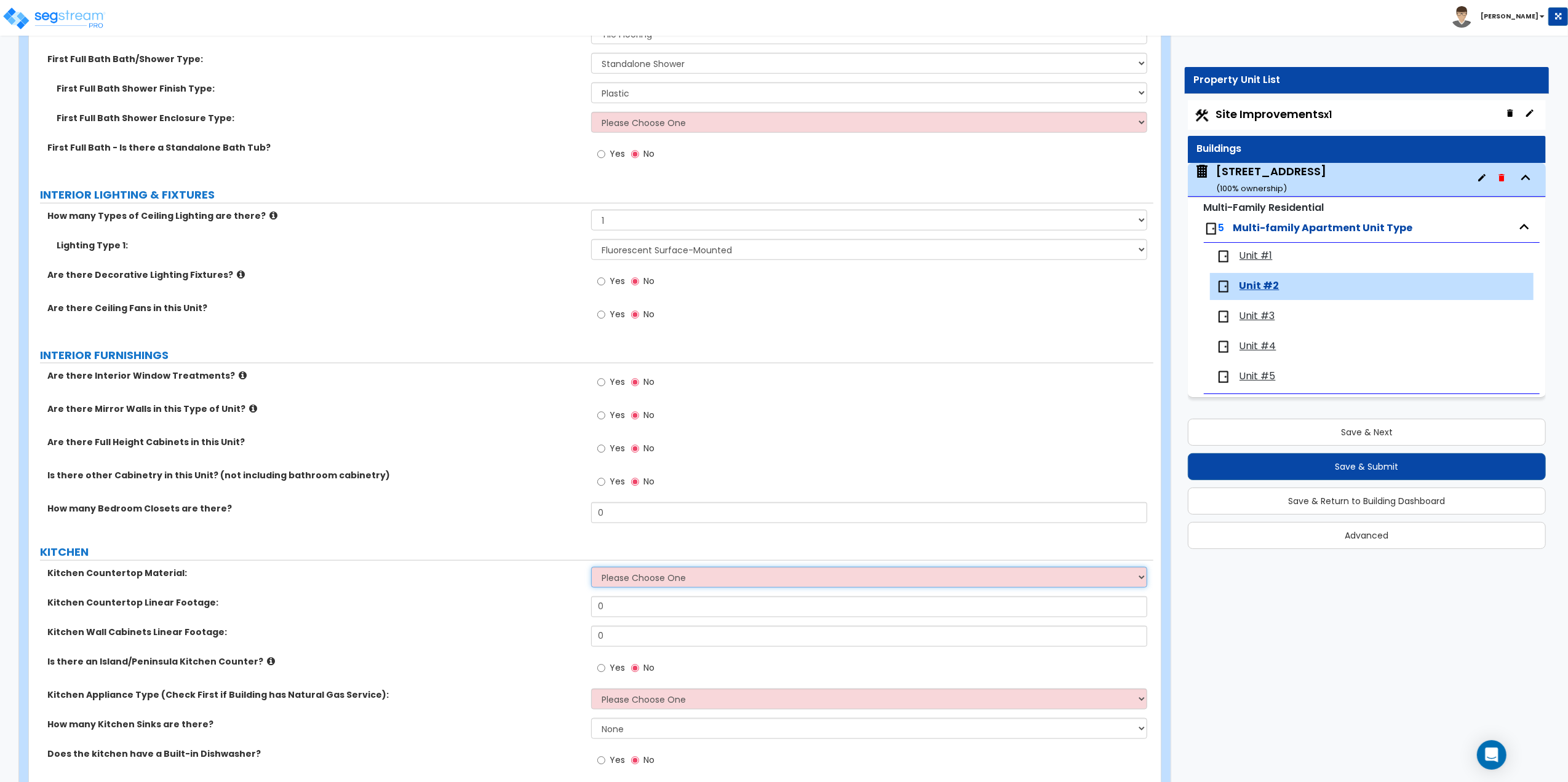
click at [620, 577] on select "Please Choose One Plastic Laminate Solid Surface Stone Quartz Marble Tile Wood …" at bounding box center [868, 577] width 556 height 21
select select "1"
click at [591, 569] on select "Please Choose One Plastic Laminate Solid Surface Stone Quartz Marble Tile Wood …" at bounding box center [868, 577] width 556 height 21
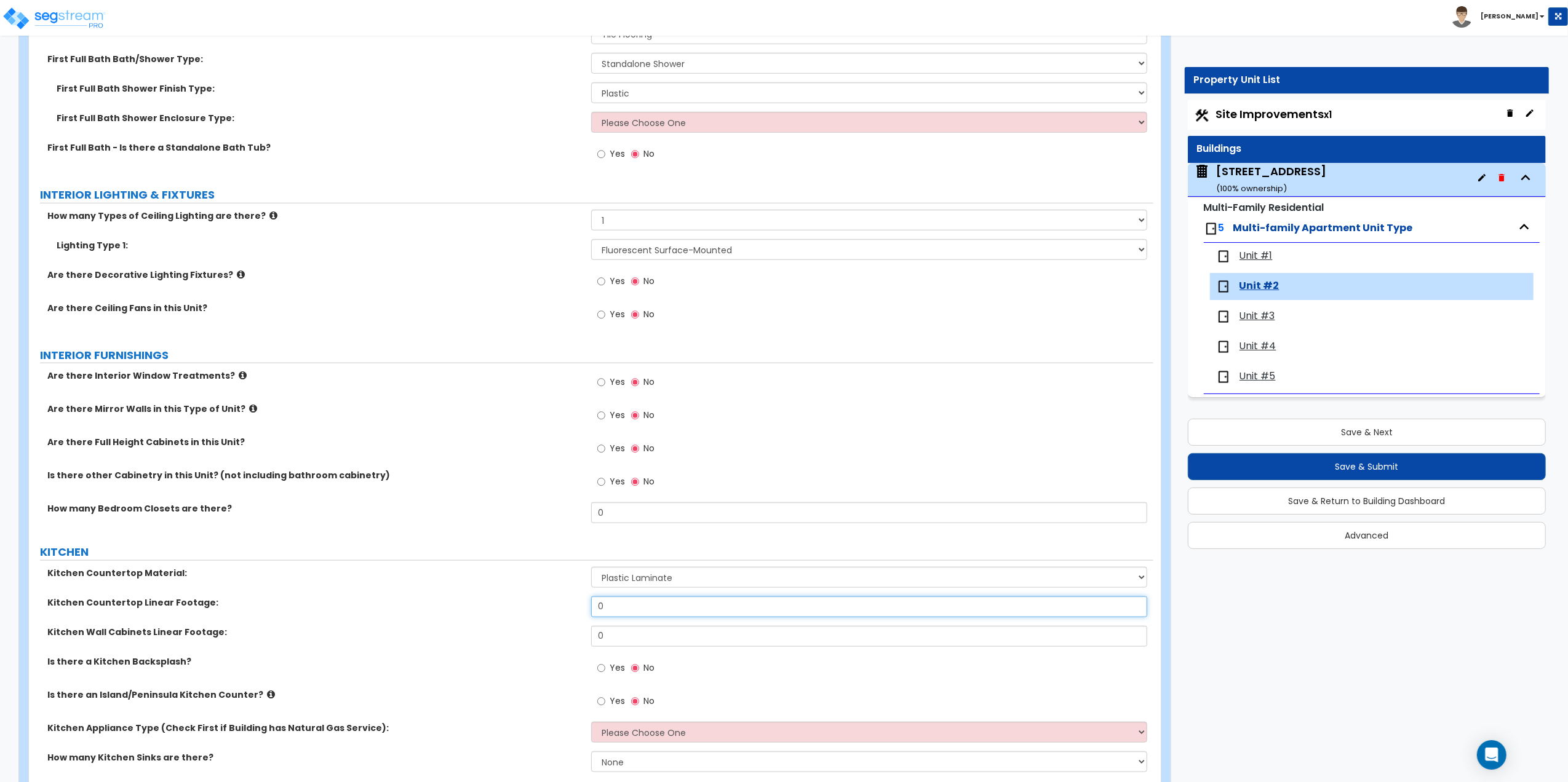
drag, startPoint x: 625, startPoint y: 614, endPoint x: 469, endPoint y: 591, distance: 157.7
click at [469, 591] on div "Kitchen Countertop Material: Please Choose One Plastic Laminate Solid Surface S…" at bounding box center [591, 707] width 1106 height 281
type input "12"
drag, startPoint x: 651, startPoint y: 644, endPoint x: 493, endPoint y: 630, distance: 158.6
click at [497, 635] on div "Kitchen Wall Cabinets Linear Footage: 0" at bounding box center [591, 640] width 1124 height 30
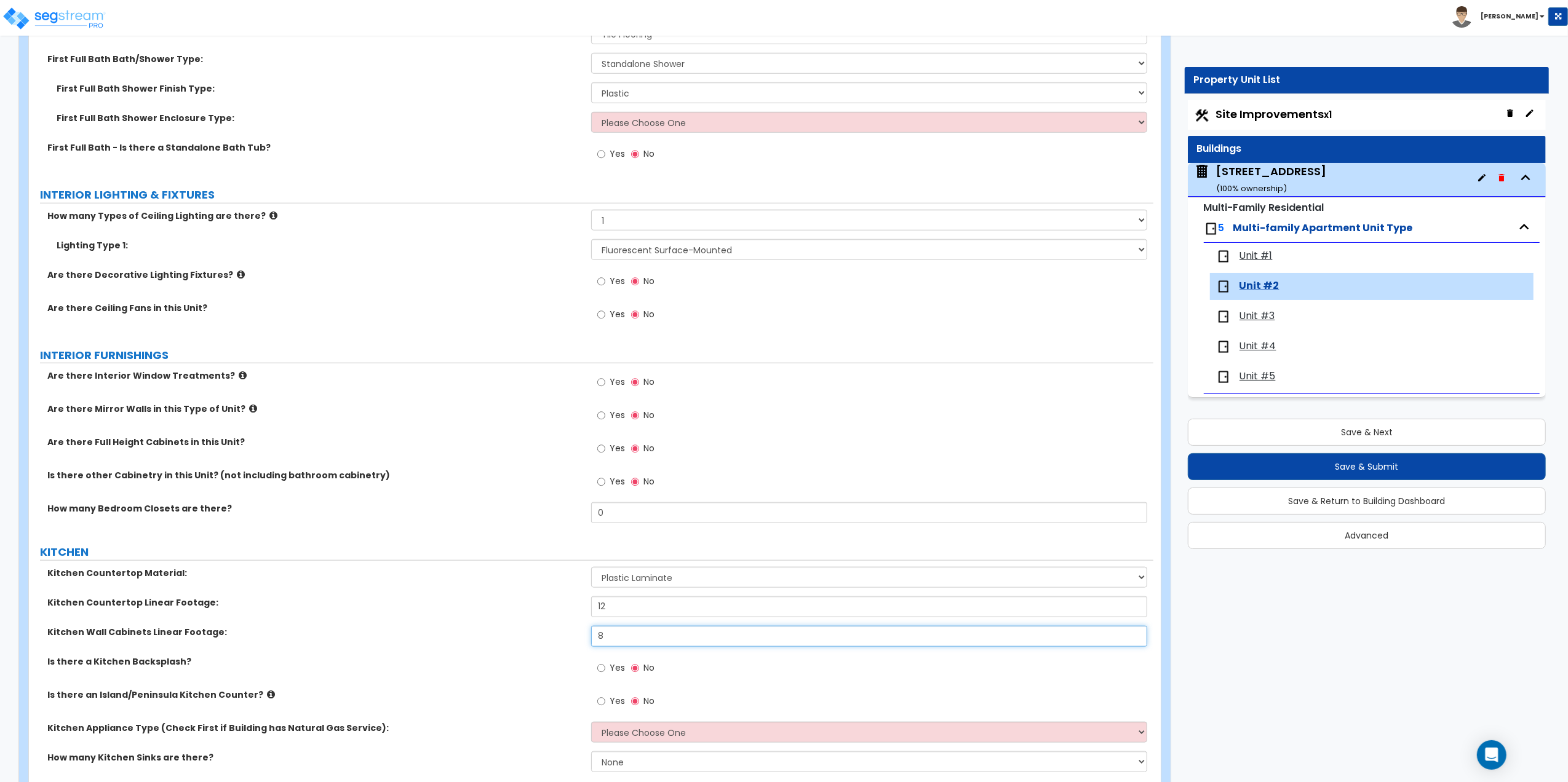
scroll to position [1066, 0]
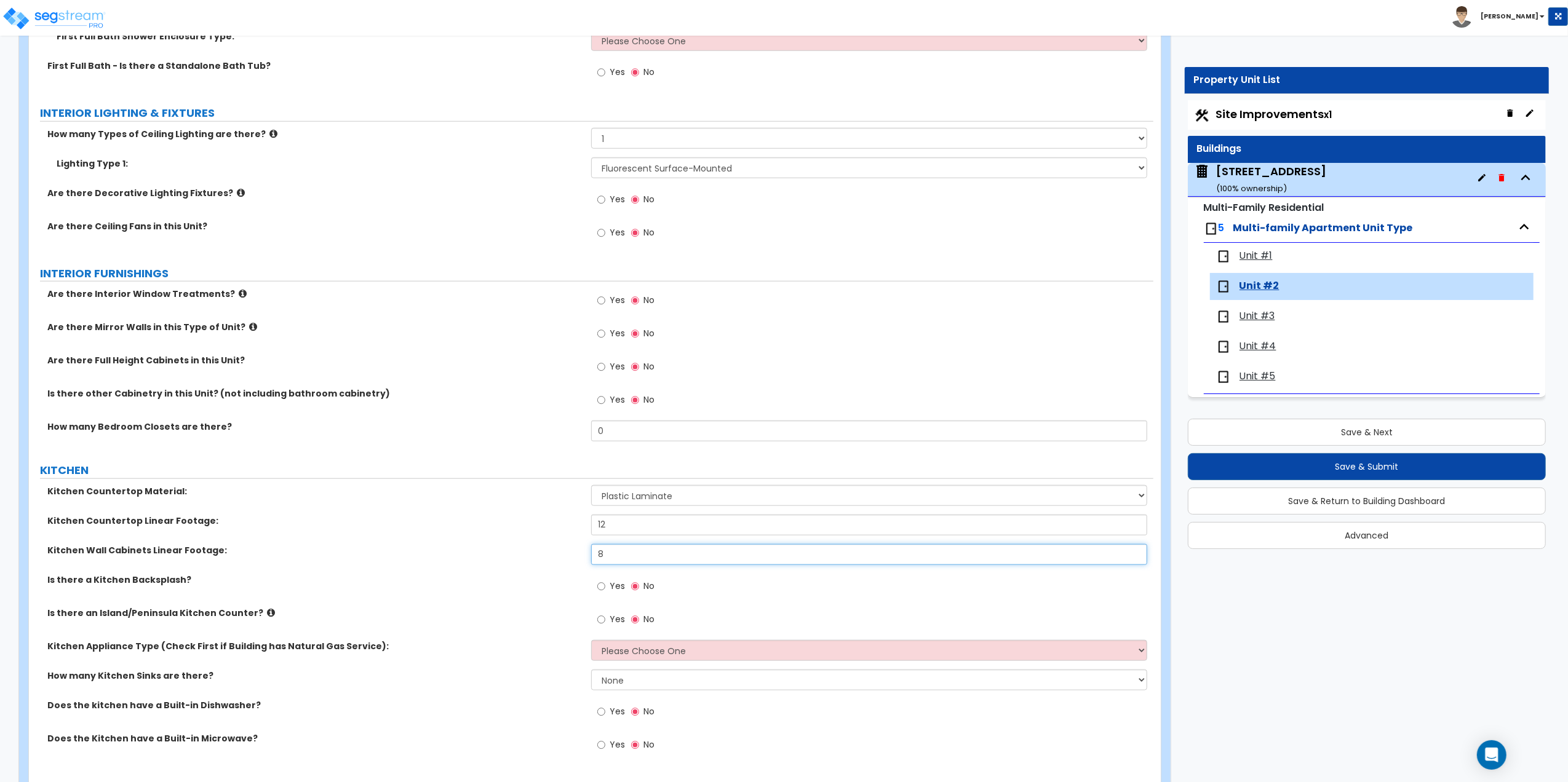
type input "8"
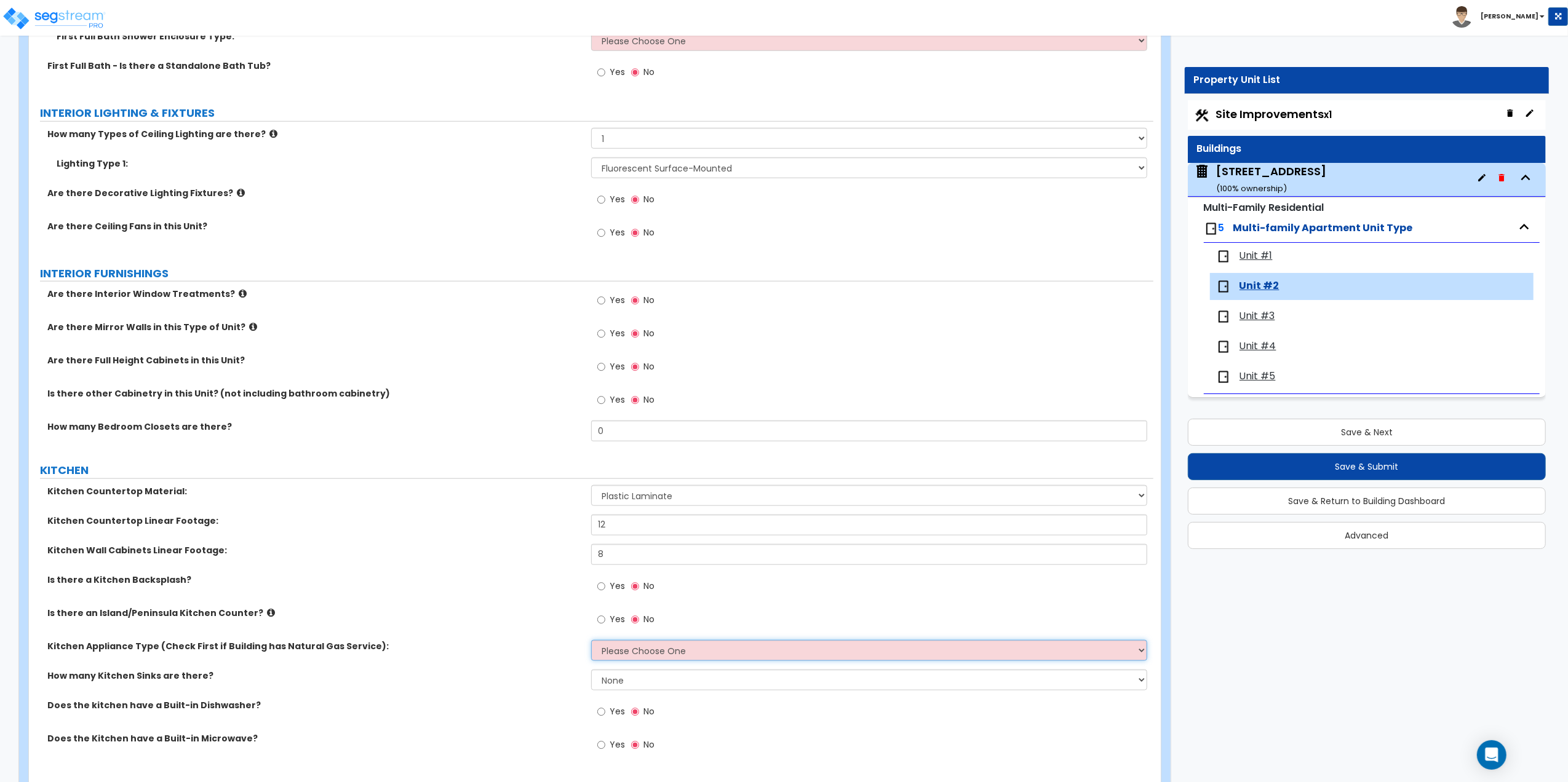
click at [614, 652] on select "Please Choose One Gas Electric" at bounding box center [868, 651] width 556 height 21
select select "1"
click at [591, 642] on select "Please Choose One Gas Electric" at bounding box center [868, 651] width 556 height 21
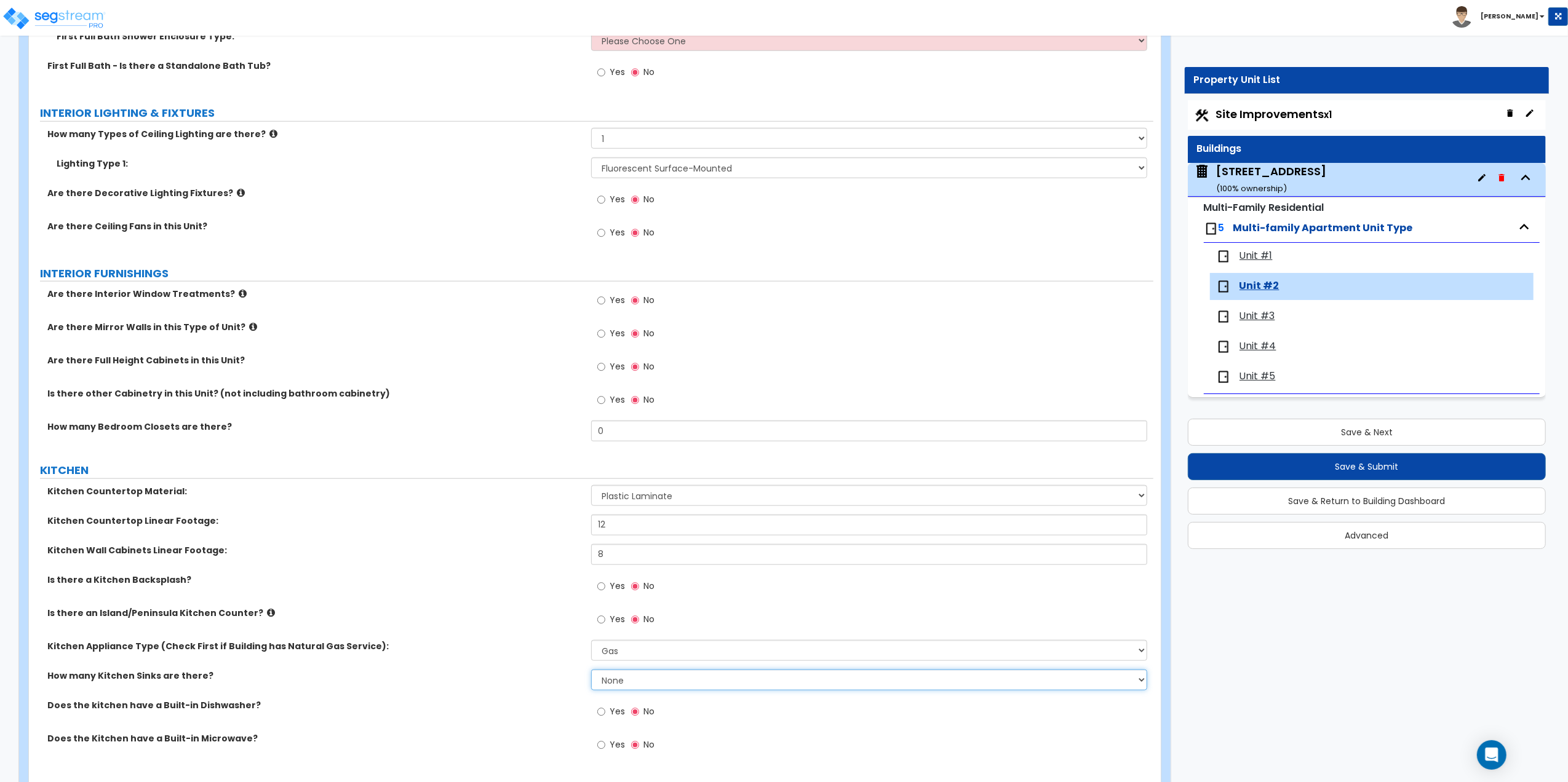
click at [610, 683] on select "None 1 2 3" at bounding box center [868, 680] width 556 height 21
select select "1"
click at [591, 672] on select "None 1 2 3" at bounding box center [868, 680] width 556 height 21
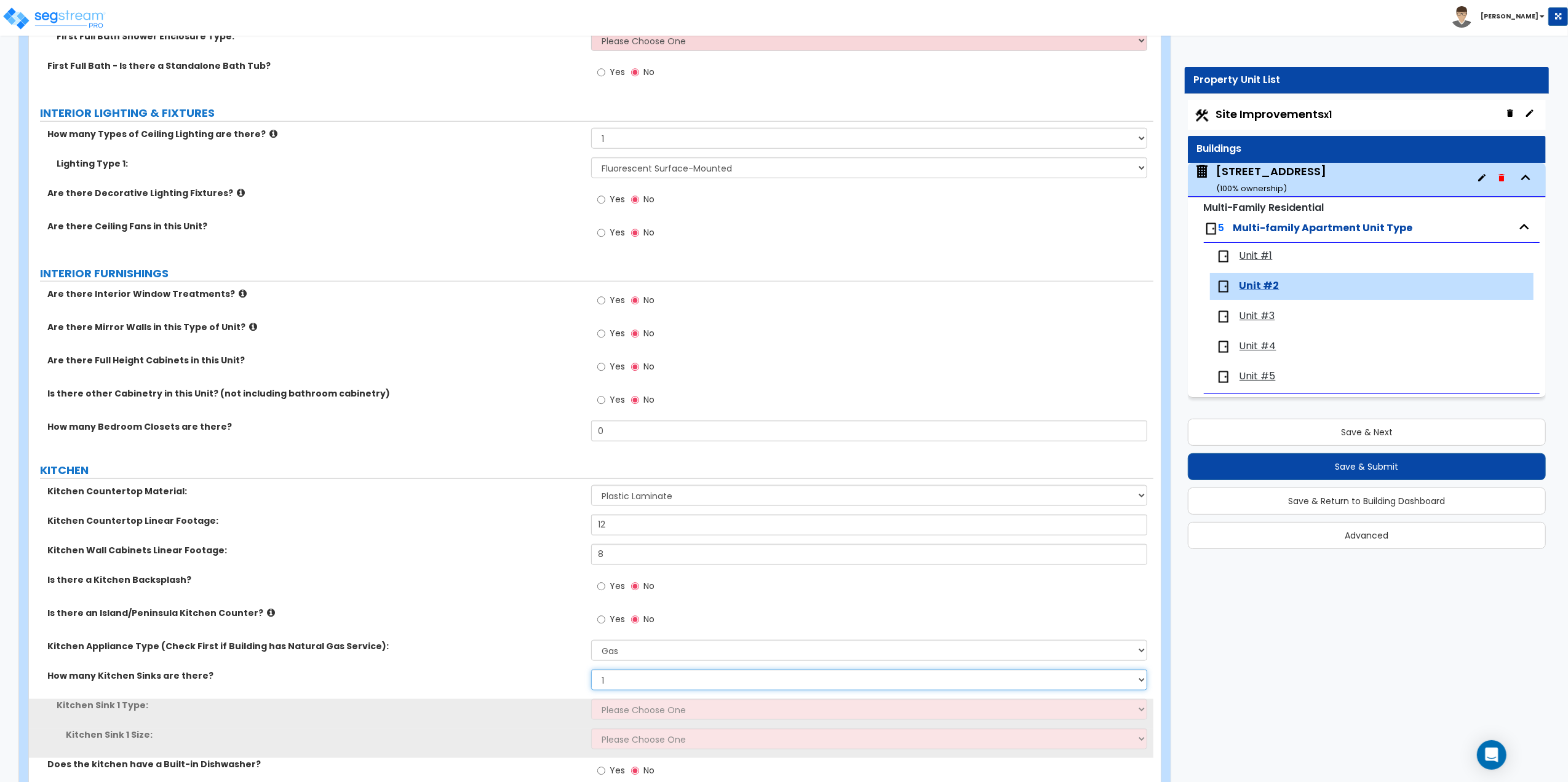
scroll to position [1147, 0]
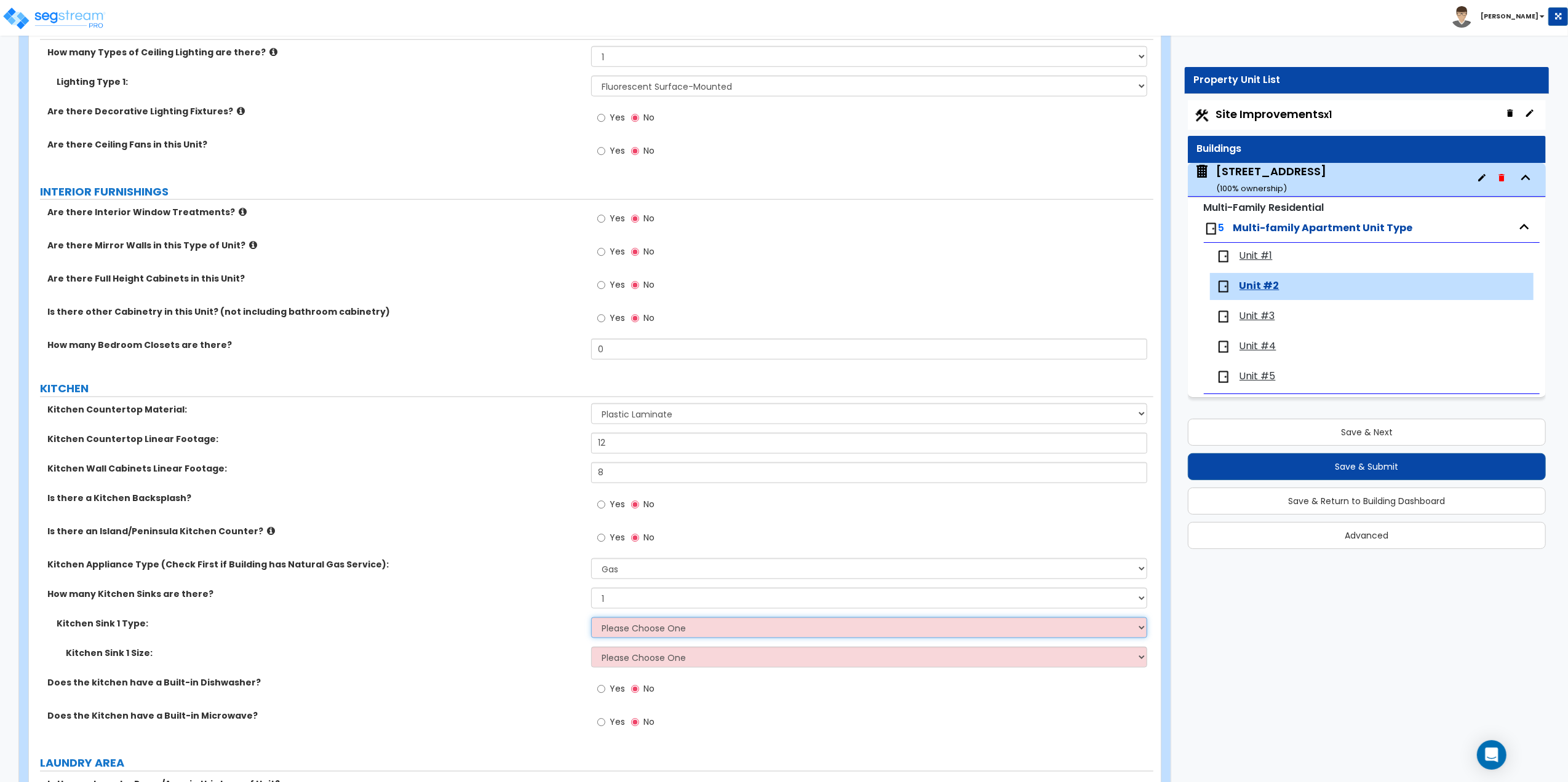
click at [626, 633] on select "Please Choose One Stainless Steel Porcelain Enamel Cast Iron Granite Composite" at bounding box center [868, 628] width 556 height 21
select select "1"
click at [591, 620] on select "Please Choose One Stainless Steel Porcelain Enamel Cast Iron Granite Composite" at bounding box center [868, 628] width 556 height 21
click at [619, 660] on select "Please Choose One Single Sink Double Sink" at bounding box center [868, 657] width 556 height 21
select select "1"
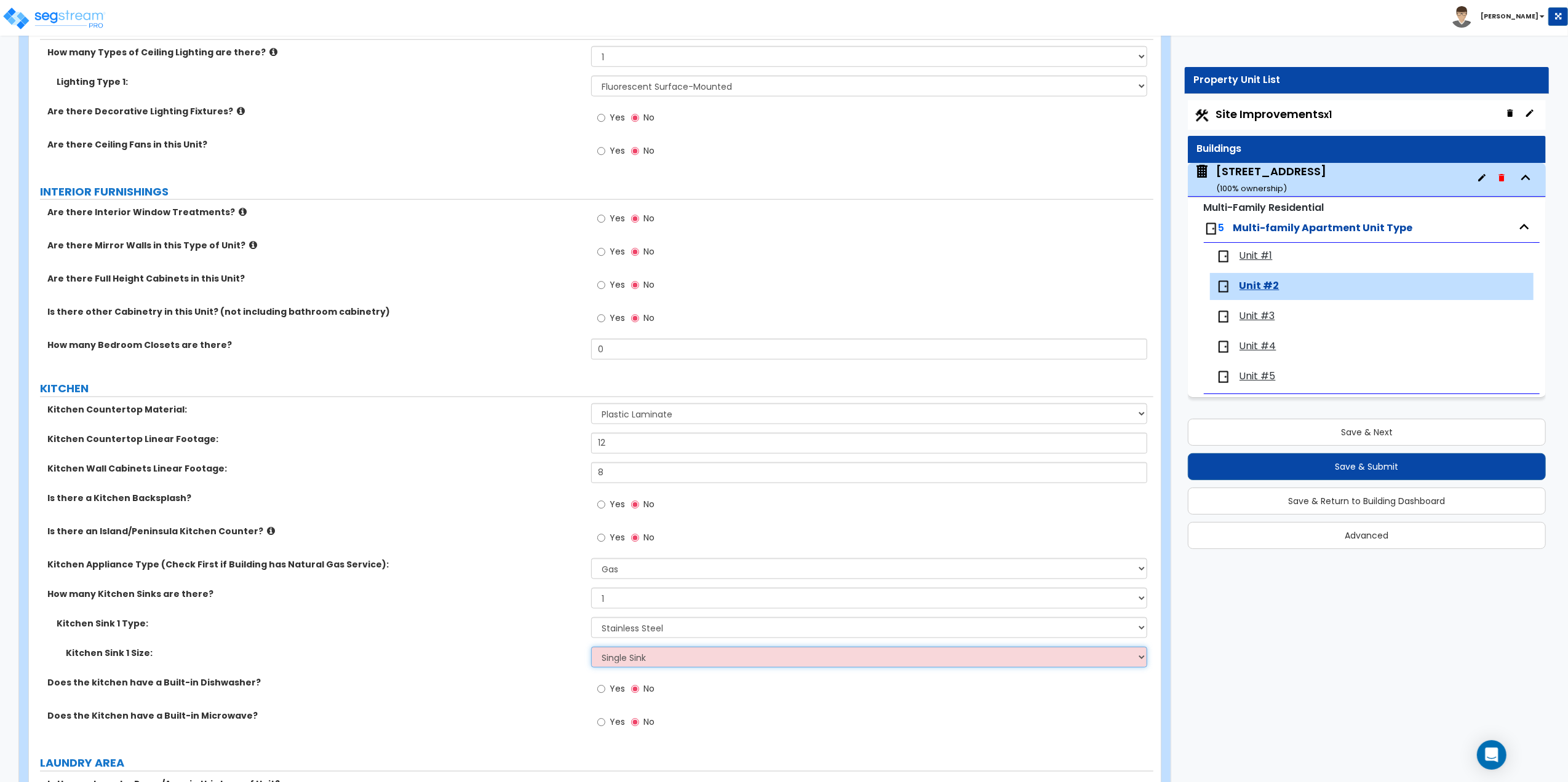
click at [591, 649] on select "Please Choose One Single Sink Double Sink" at bounding box center [868, 657] width 556 height 21
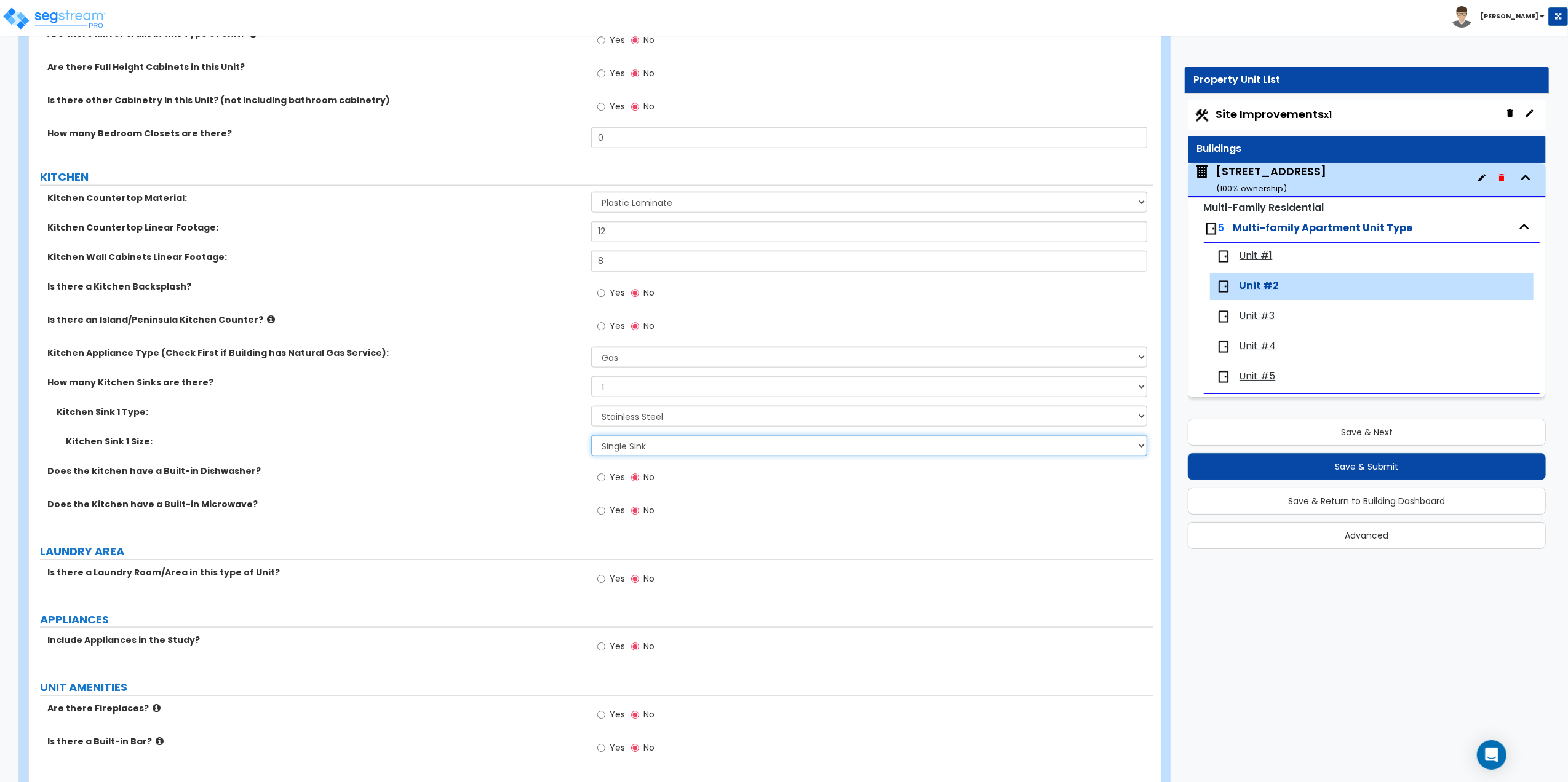
scroll to position [1394, 0]
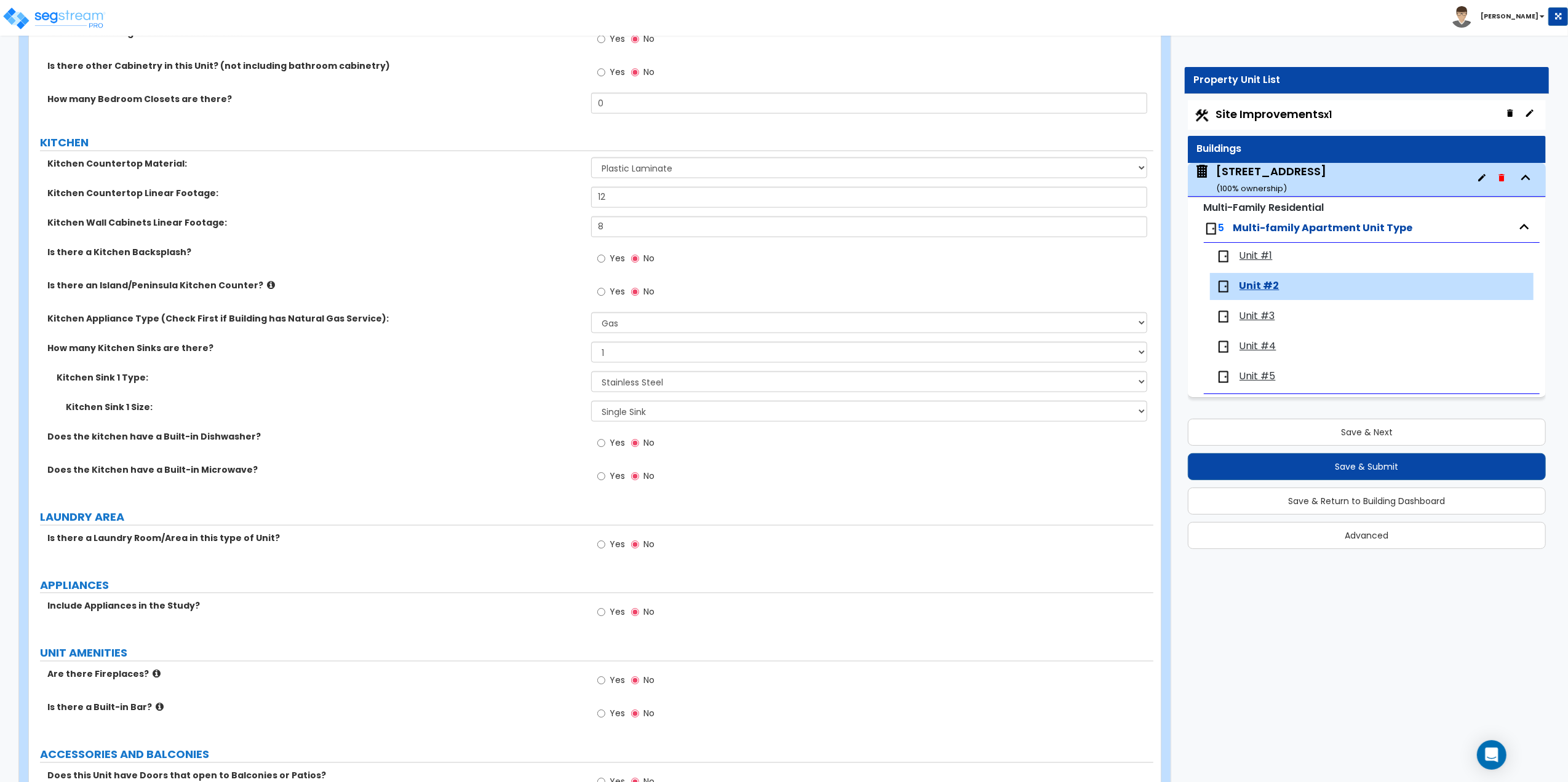
click at [596, 616] on div "Yes No" at bounding box center [625, 613] width 70 height 28
click at [608, 623] on label "Yes" at bounding box center [611, 614] width 28 height 21
click at [605, 620] on input "Yes" at bounding box center [601, 612] width 8 height 14
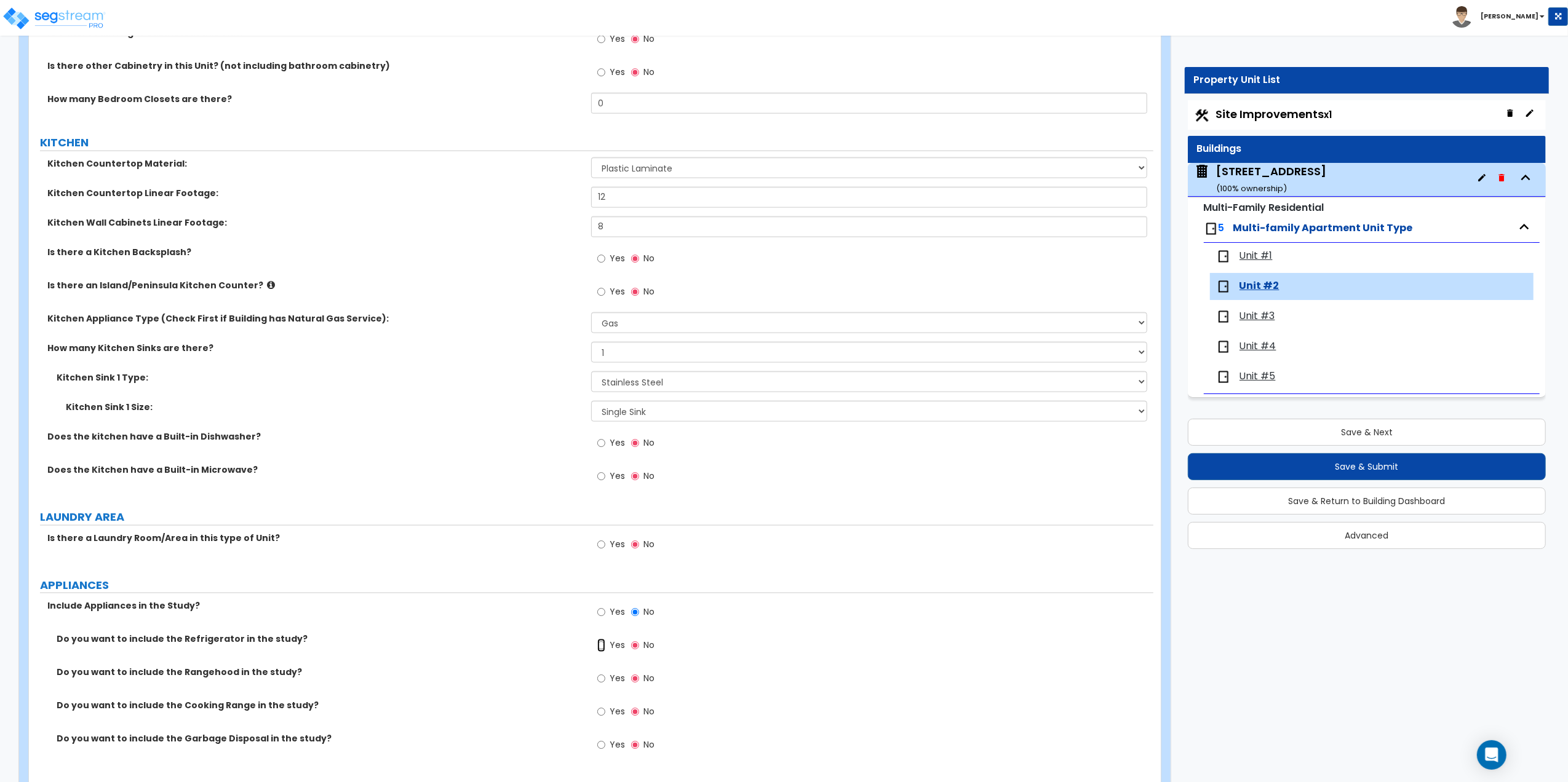
click at [603, 651] on input "Yes" at bounding box center [601, 645] width 8 height 14
radio input "true"
click at [601, 684] on input "Yes" at bounding box center [601, 679] width 8 height 14
radio input "true"
click at [604, 716] on input "Yes" at bounding box center [601, 712] width 8 height 14
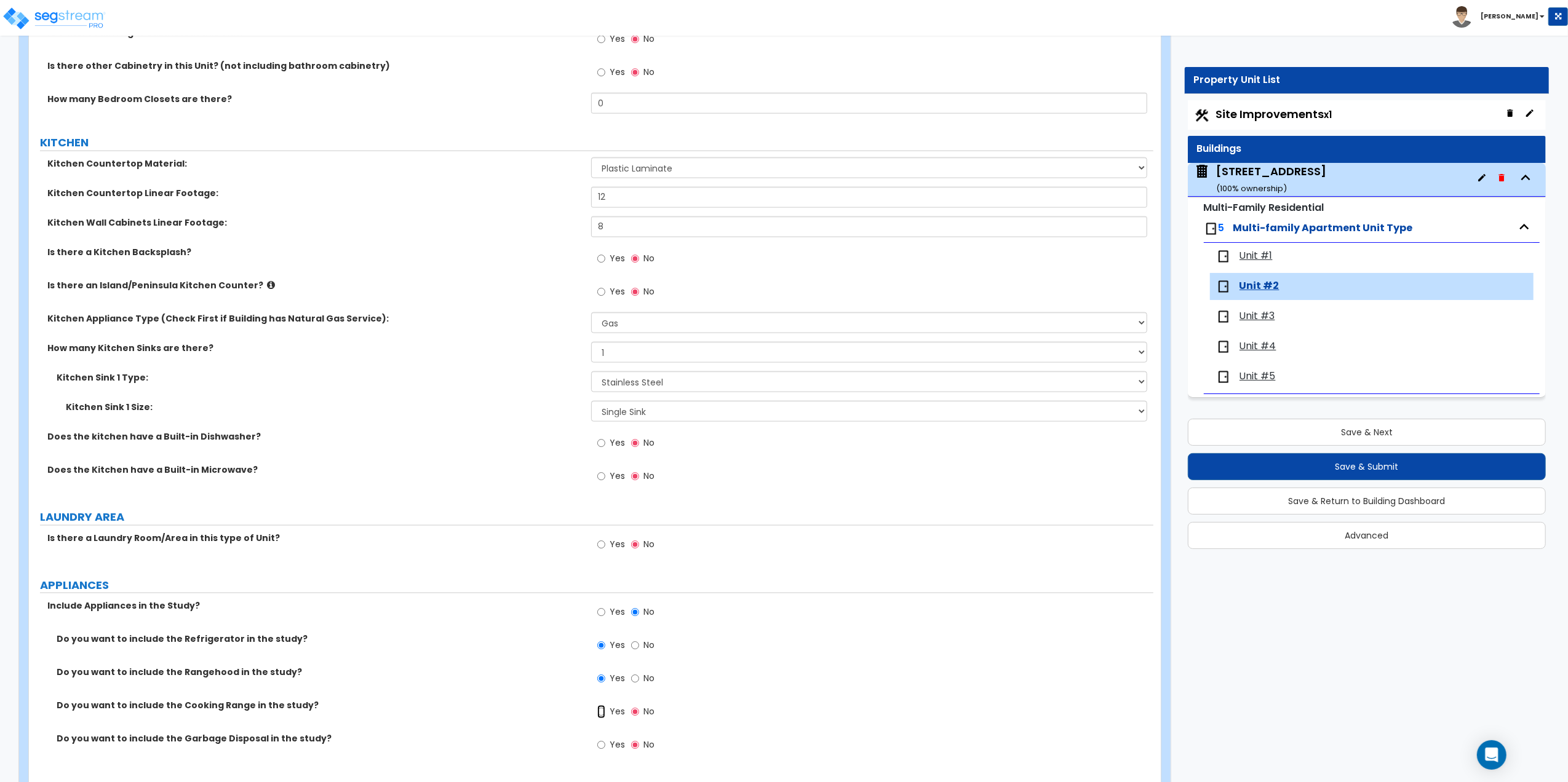
radio input "true"
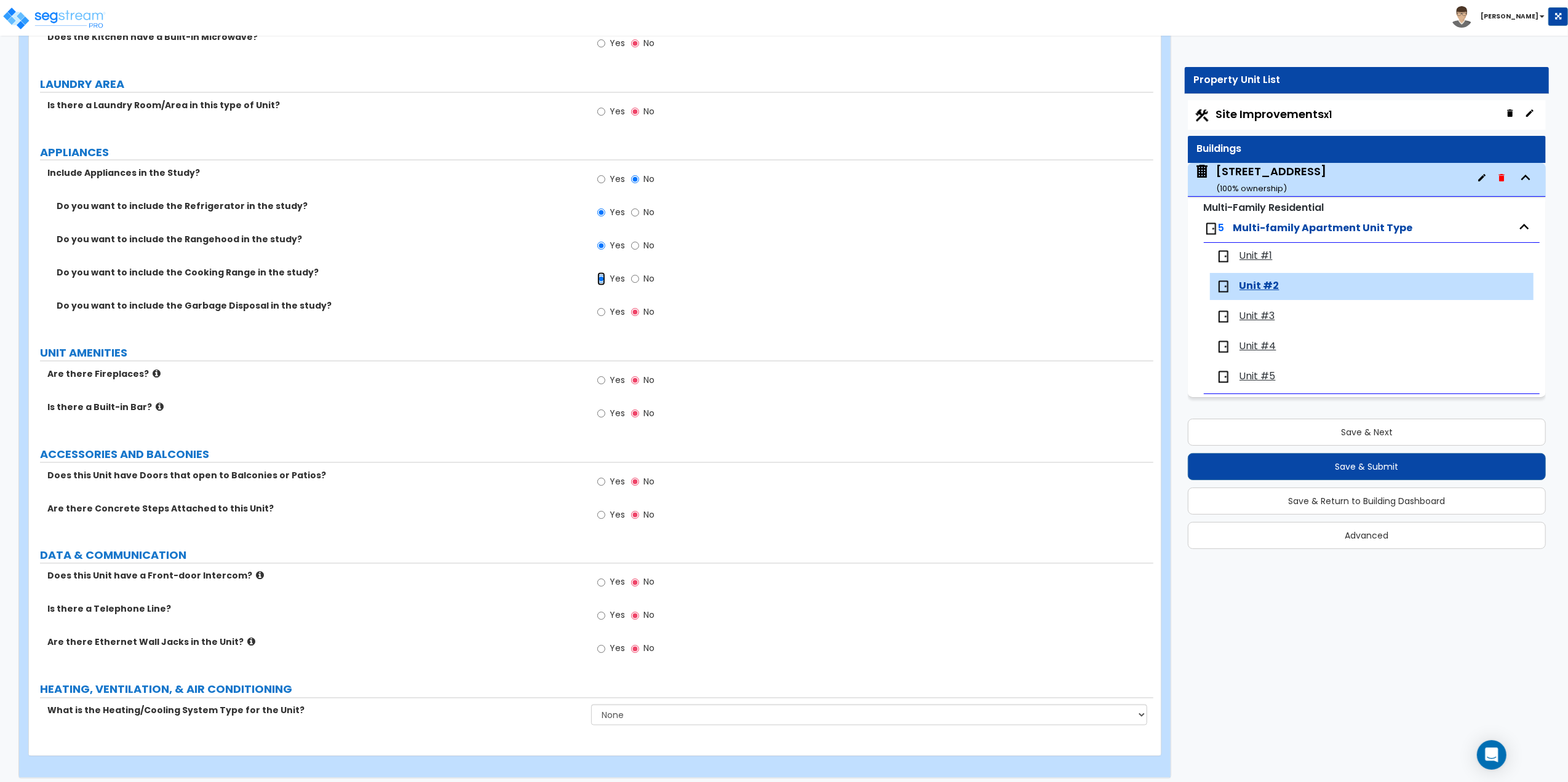
scroll to position [1839, 0]
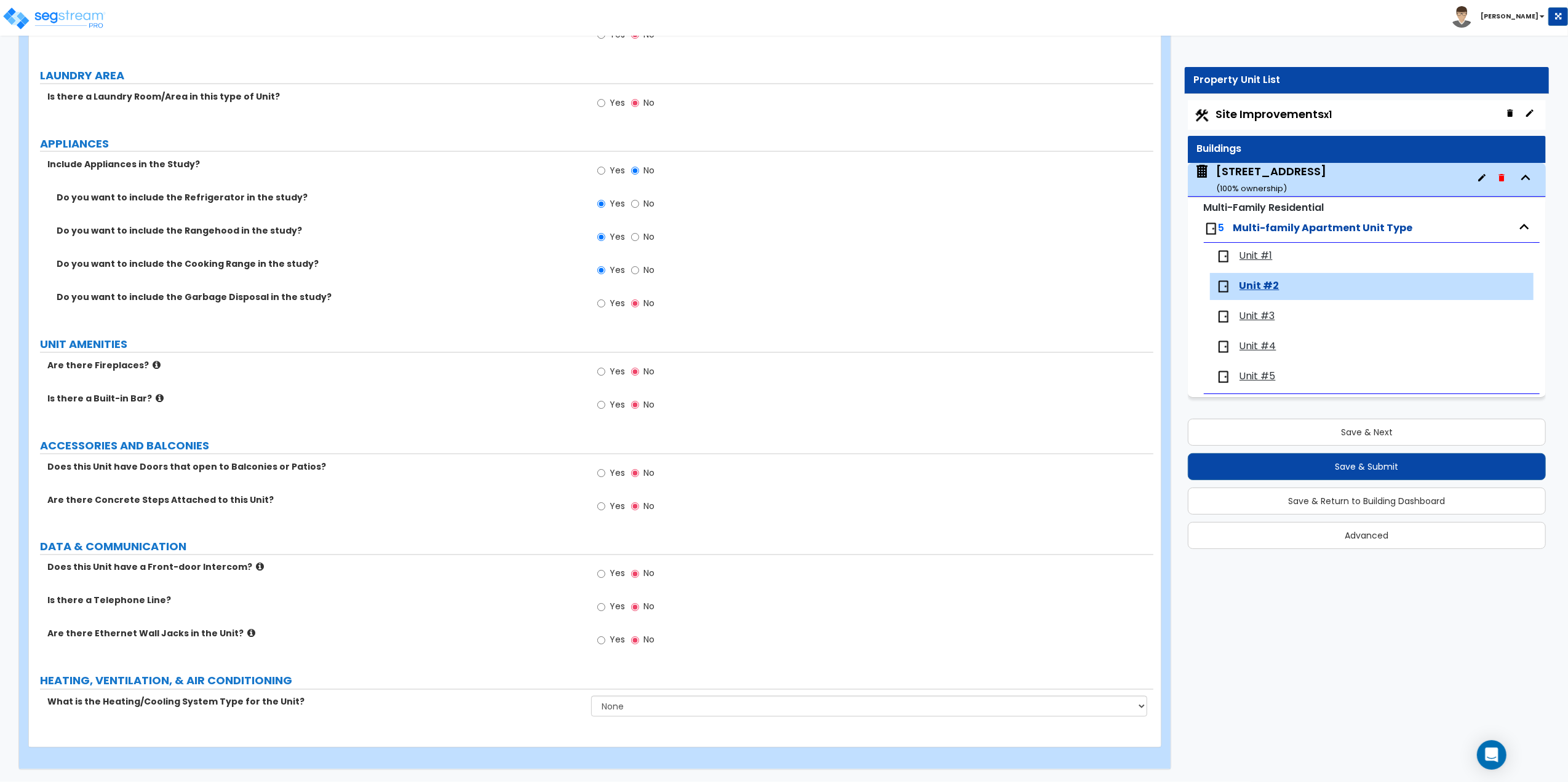
click at [1263, 320] on span "Unit #3" at bounding box center [1257, 317] width 36 height 14
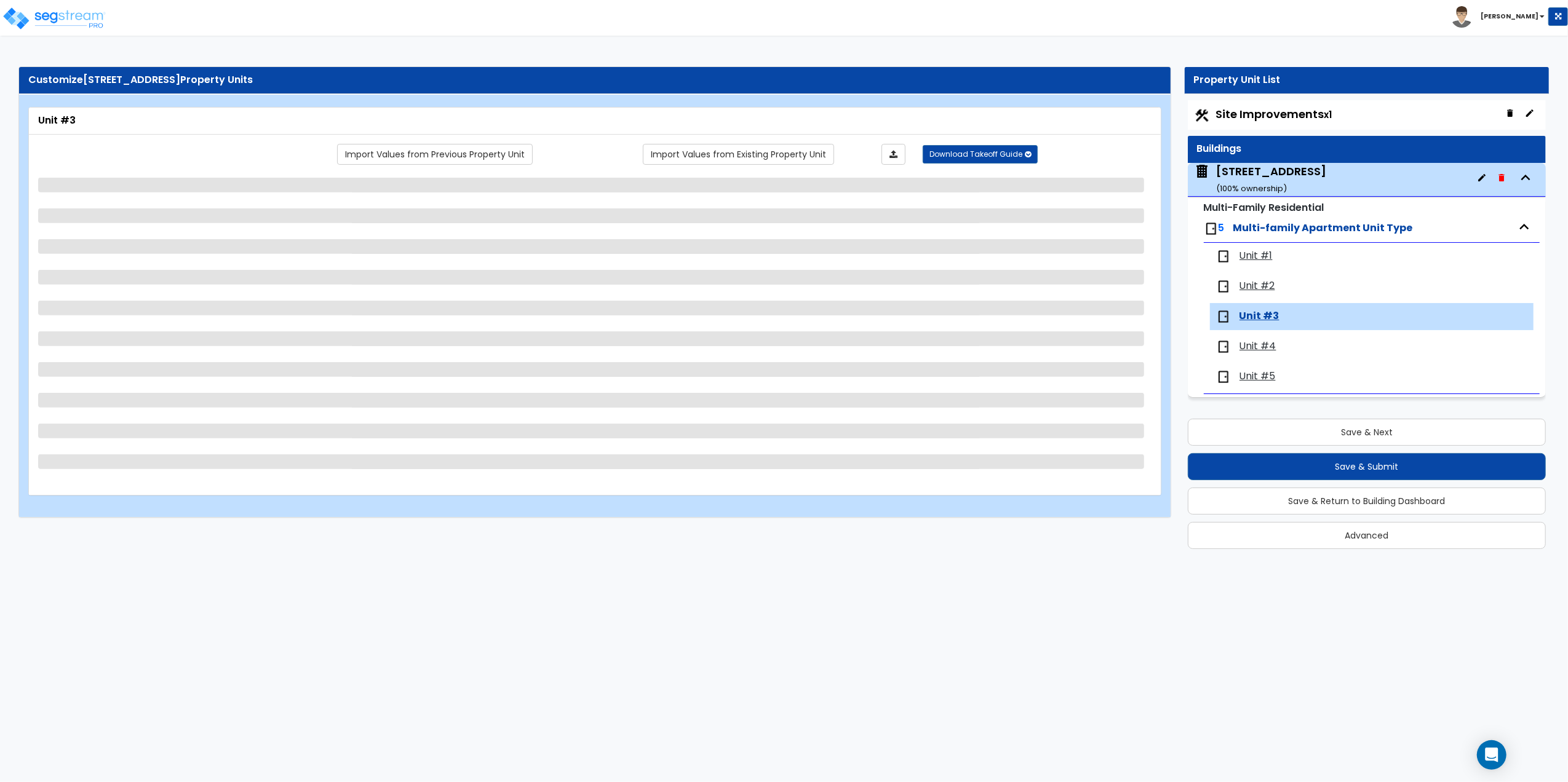
scroll to position [0, 0]
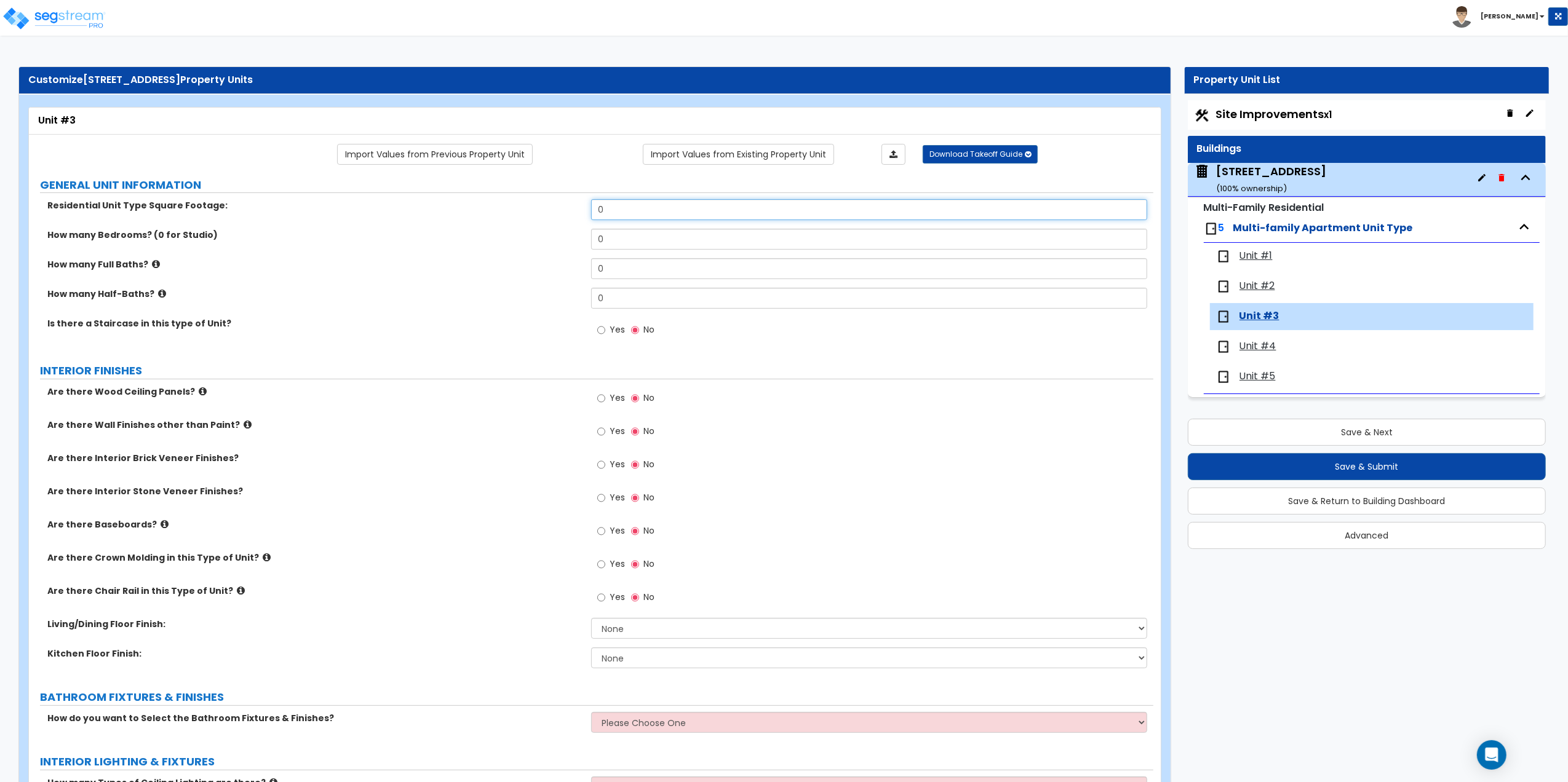
click at [614, 206] on input "0" at bounding box center [868, 209] width 556 height 21
drag, startPoint x: 614, startPoint y: 206, endPoint x: 518, endPoint y: 201, distance: 96.1
click at [520, 203] on div "Residential Unit Type Square Footage: 0" at bounding box center [591, 213] width 1124 height 30
type input "554"
click at [616, 233] on input "0" at bounding box center [868, 239] width 556 height 21
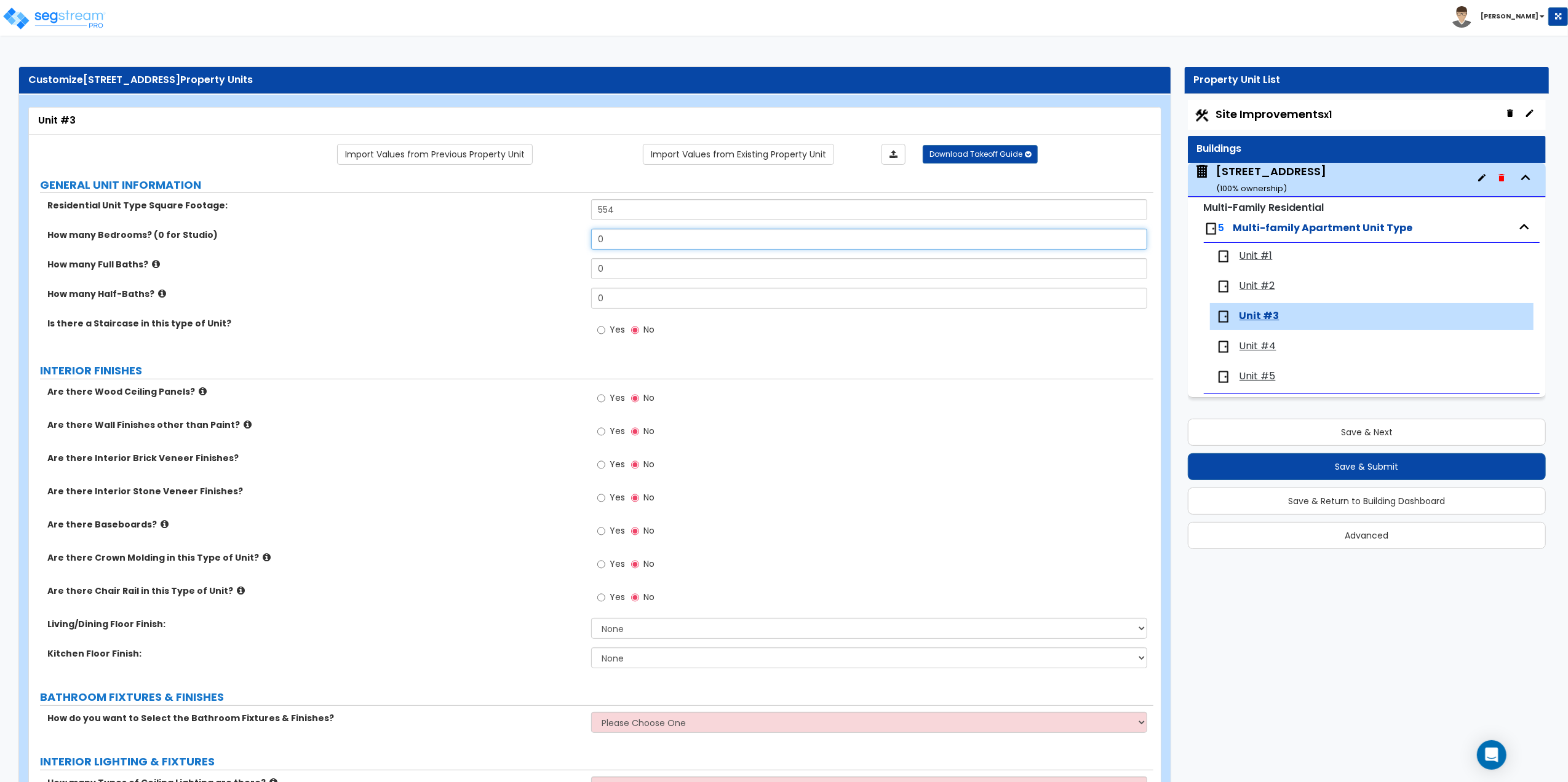
drag, startPoint x: 616, startPoint y: 233, endPoint x: 529, endPoint y: 233, distance: 87.0
click at [529, 233] on div "How many Bedrooms? (0 for Studio) 0" at bounding box center [591, 243] width 1124 height 30
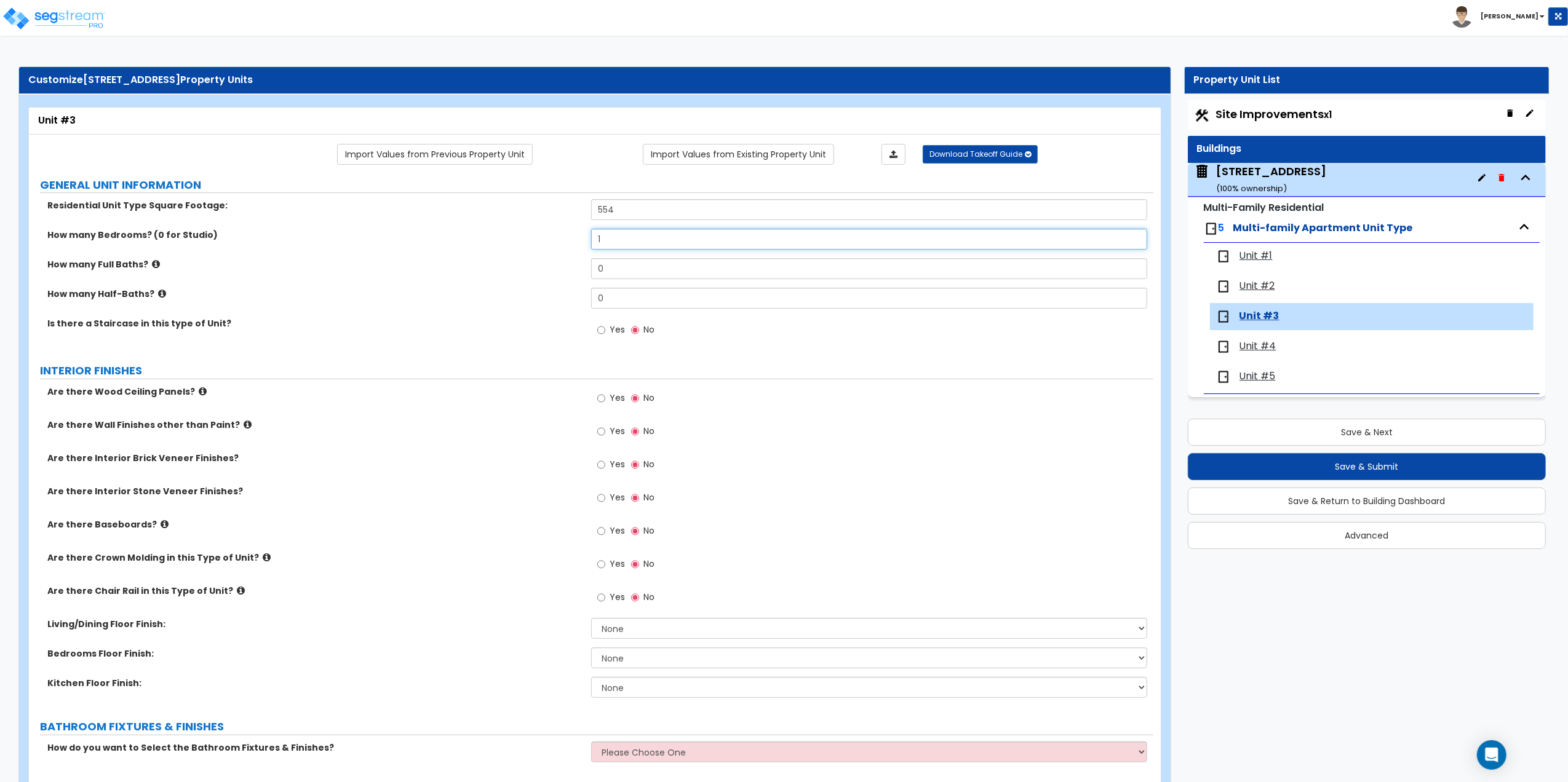
type input "1"
click at [620, 268] on input "0" at bounding box center [868, 269] width 556 height 21
drag, startPoint x: 620, startPoint y: 268, endPoint x: 569, endPoint y: 261, distance: 51.5
click at [569, 261] on div "How many Full Baths? 0" at bounding box center [591, 273] width 1124 height 30
type input "1"
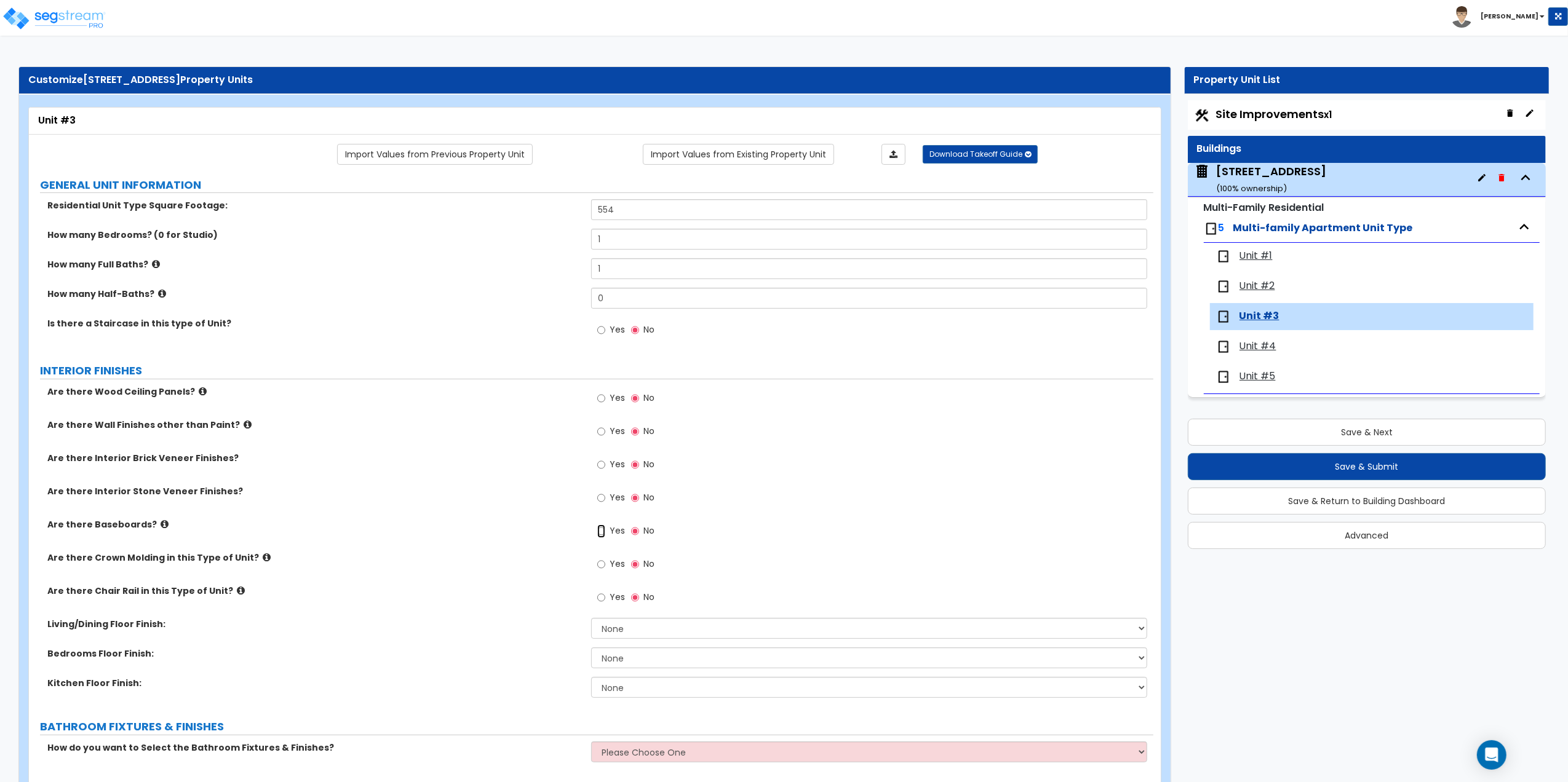
click at [604, 530] on input "Yes" at bounding box center [601, 531] width 8 height 14
radio input "true"
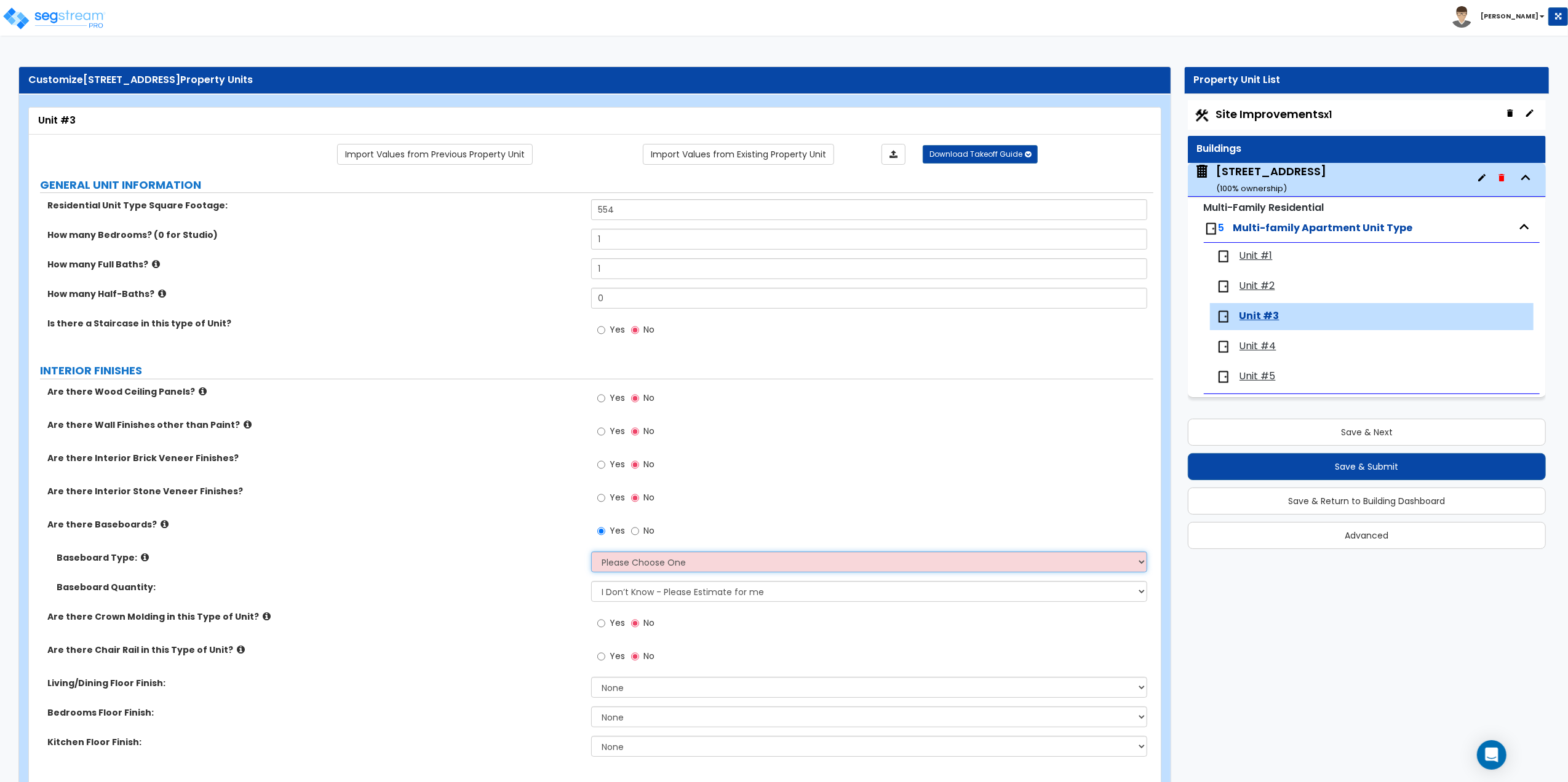
click at [630, 569] on select "Please Choose One Wood Vinyl Carpet Tile" at bounding box center [868, 562] width 556 height 21
select select "1"
click at [591, 553] on select "Please Choose One Wood Vinyl Carpet Tile" at bounding box center [868, 562] width 556 height 21
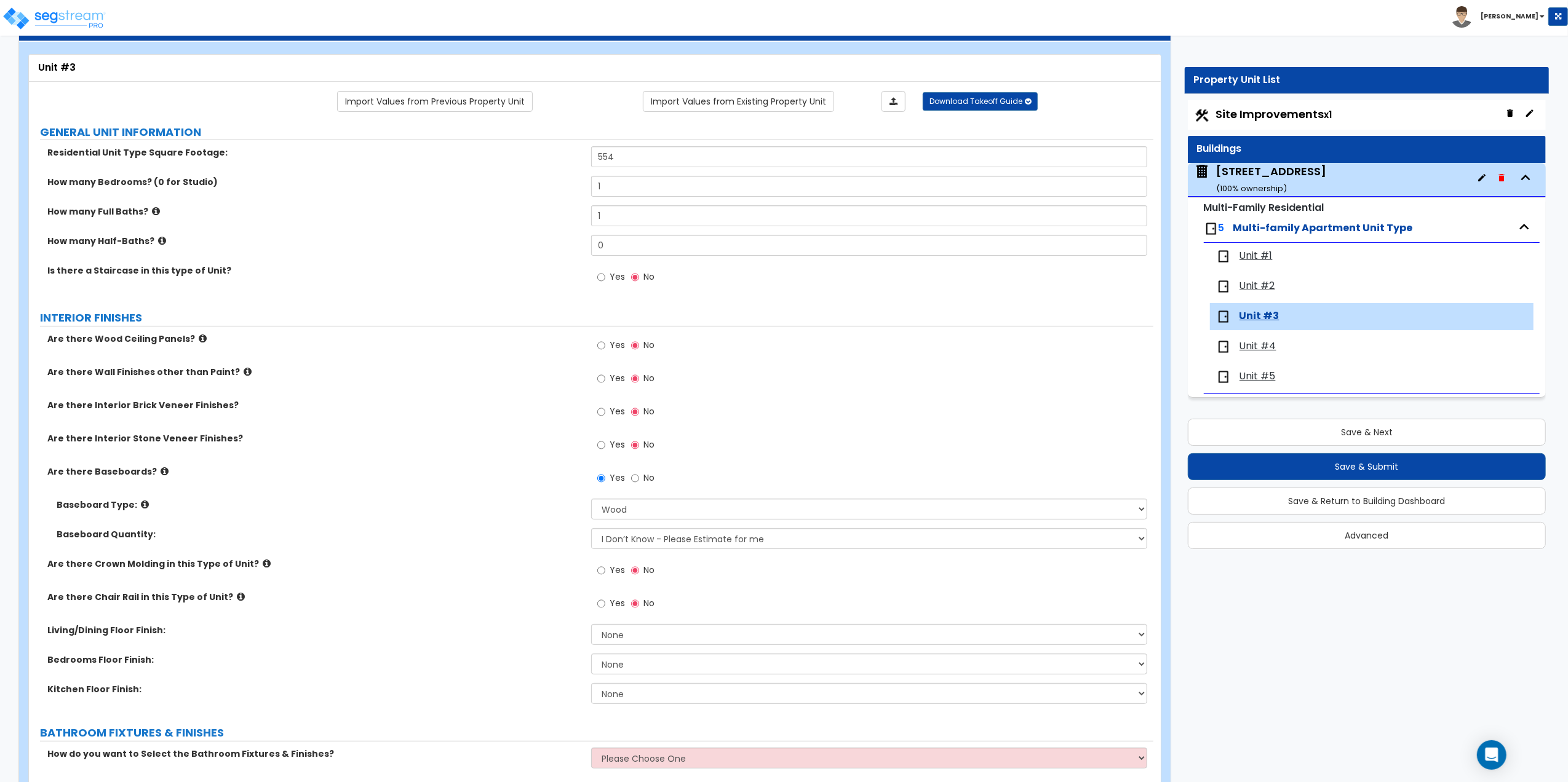
scroll to position [82, 0]
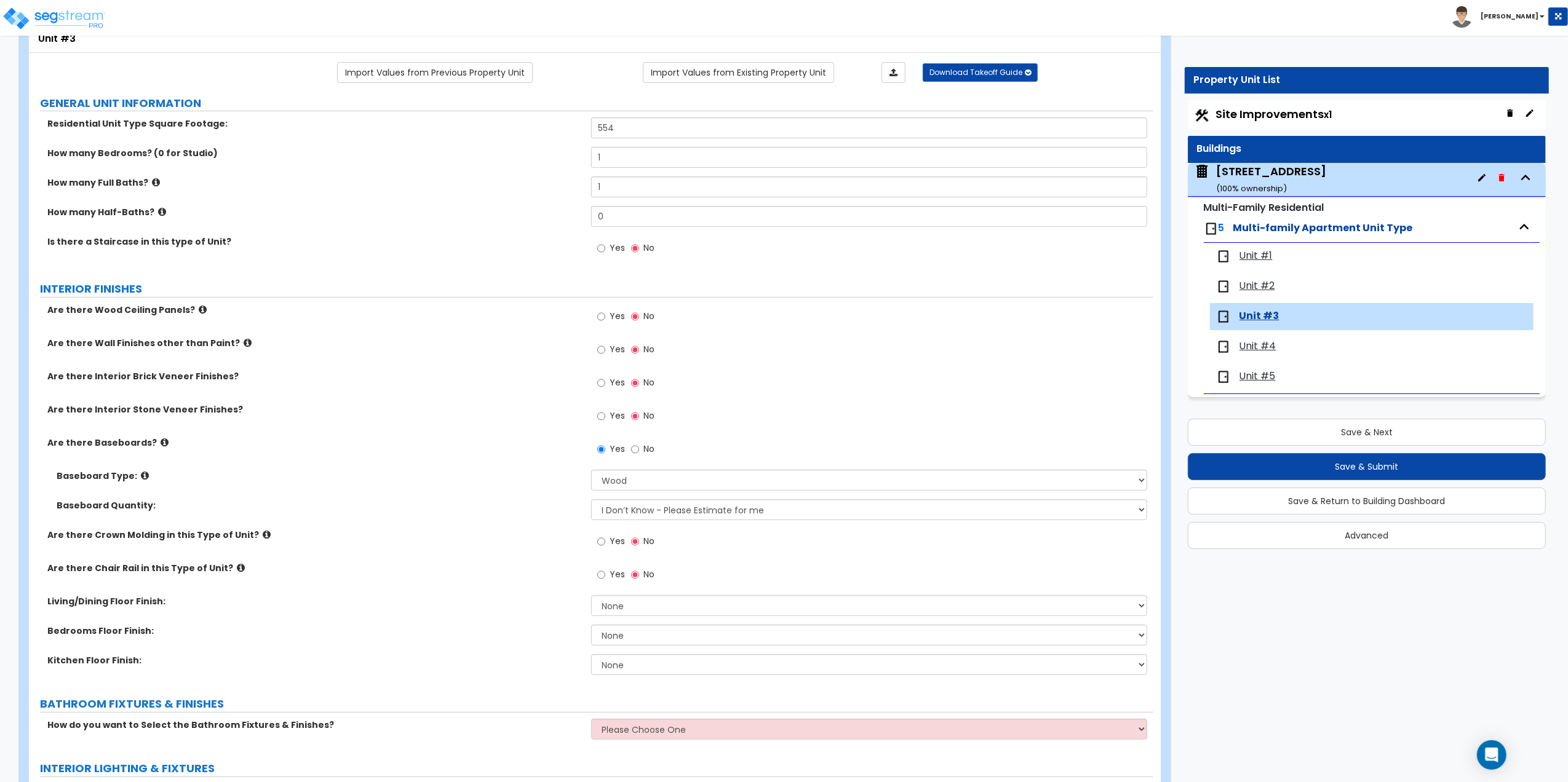
click at [262, 537] on icon at bounding box center [266, 535] width 8 height 10
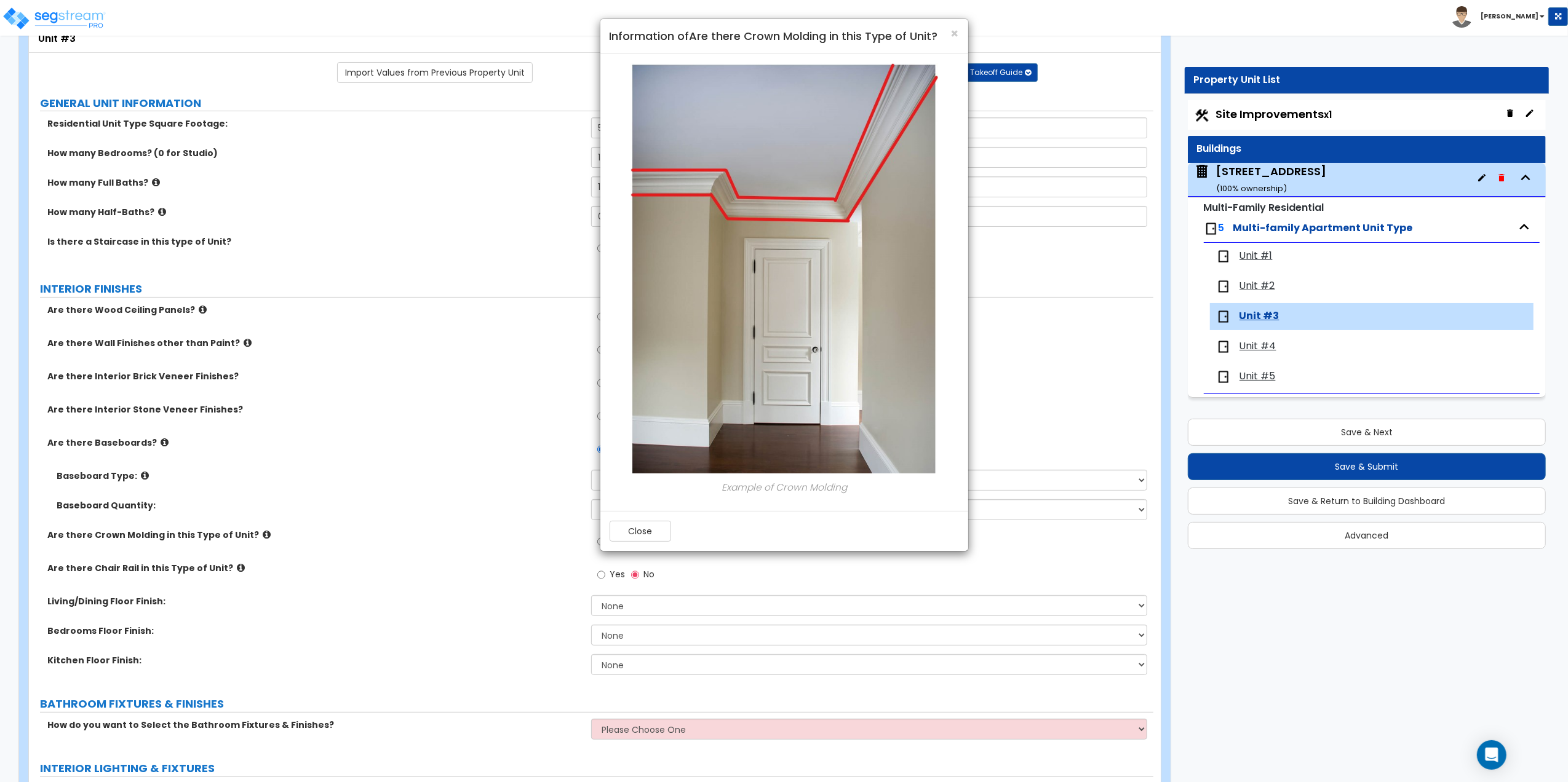
click at [252, 537] on div "× Information of Are there Crown Molding in this Type of Unit? Example of Crown…" at bounding box center [784, 391] width 1568 height 782
click at [956, 38] on span "×" at bounding box center [955, 34] width 8 height 18
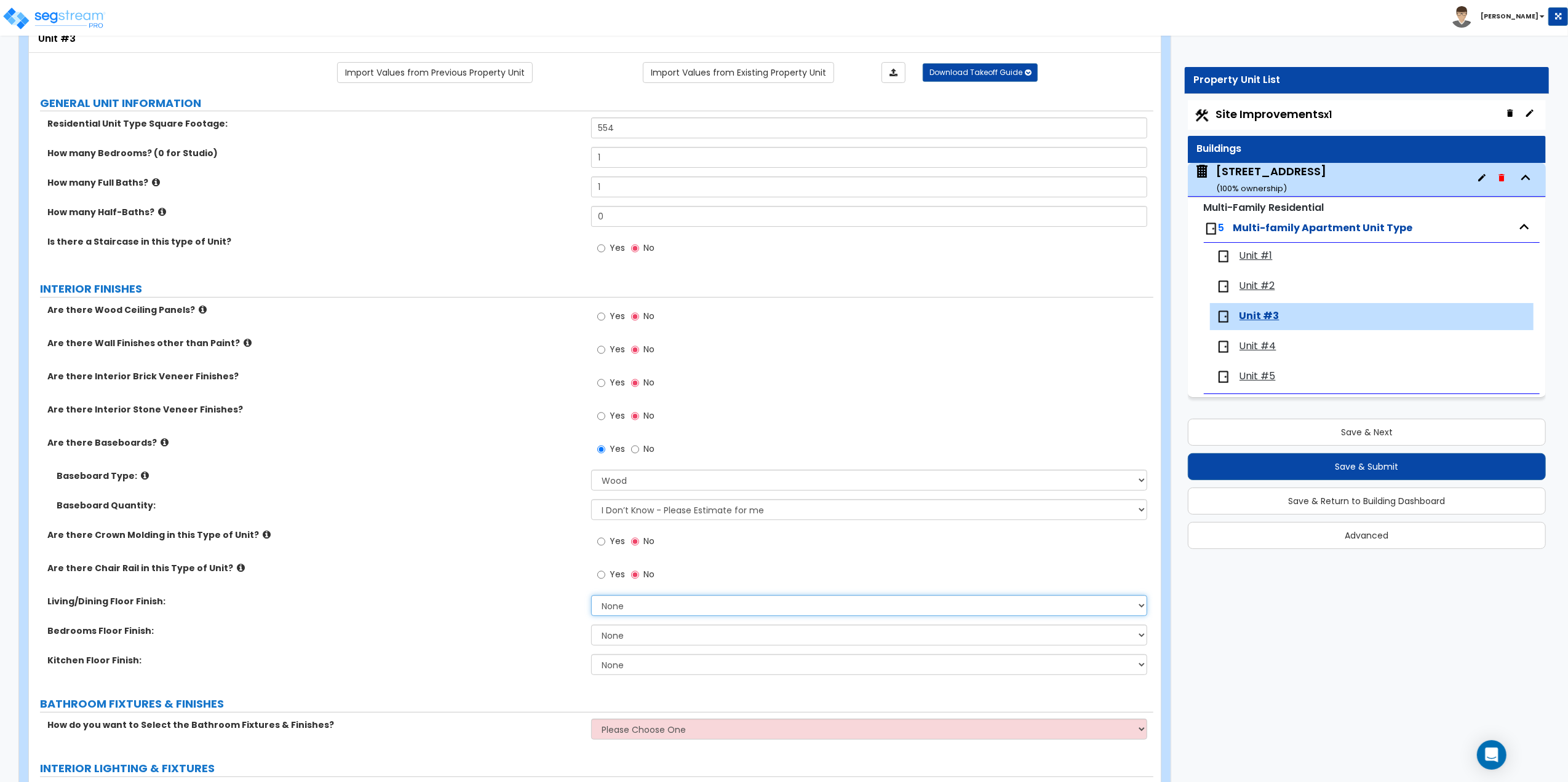
click at [606, 606] on select "None Tile Flooring Hardwood Flooring Resilient Laminate Flooring VCT Flooring S…" at bounding box center [868, 606] width 556 height 21
select select "3"
click at [591, 596] on select "None Tile Flooring Hardwood Flooring Resilient Laminate Flooring VCT Flooring S…" at bounding box center [868, 606] width 556 height 21
click at [641, 635] on select "None Tile Flooring Hardwood Flooring Resilient Laminate Flooring VCT Flooring S…" at bounding box center [868, 636] width 556 height 21
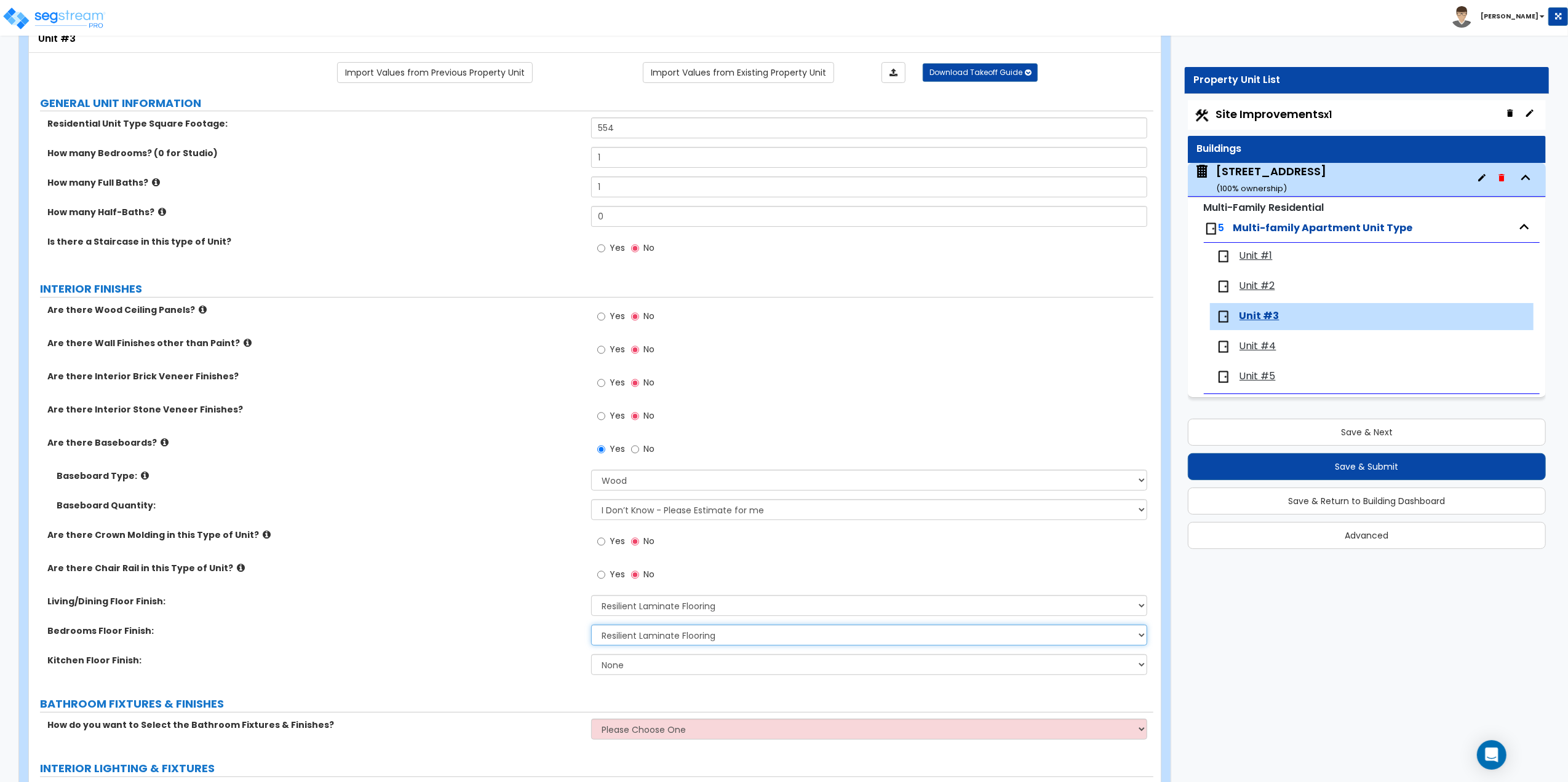
click at [591, 626] on select "None Tile Flooring Hardwood Flooring Resilient Laminate Flooring VCT Flooring S…" at bounding box center [868, 636] width 556 height 21
click at [700, 638] on select "None Tile Flooring Hardwood Flooring Resilient Laminate Flooring VCT Flooring S…" at bounding box center [868, 636] width 556 height 21
select select "2"
click at [591, 626] on select "None Tile Flooring Hardwood Flooring Resilient Laminate Flooring VCT Flooring S…" at bounding box center [868, 636] width 556 height 21
click at [612, 665] on select "None Tile Flooring Hardwood Flooring Resilient Laminate Flooring VCT Flooring S…" at bounding box center [868, 664] width 556 height 21
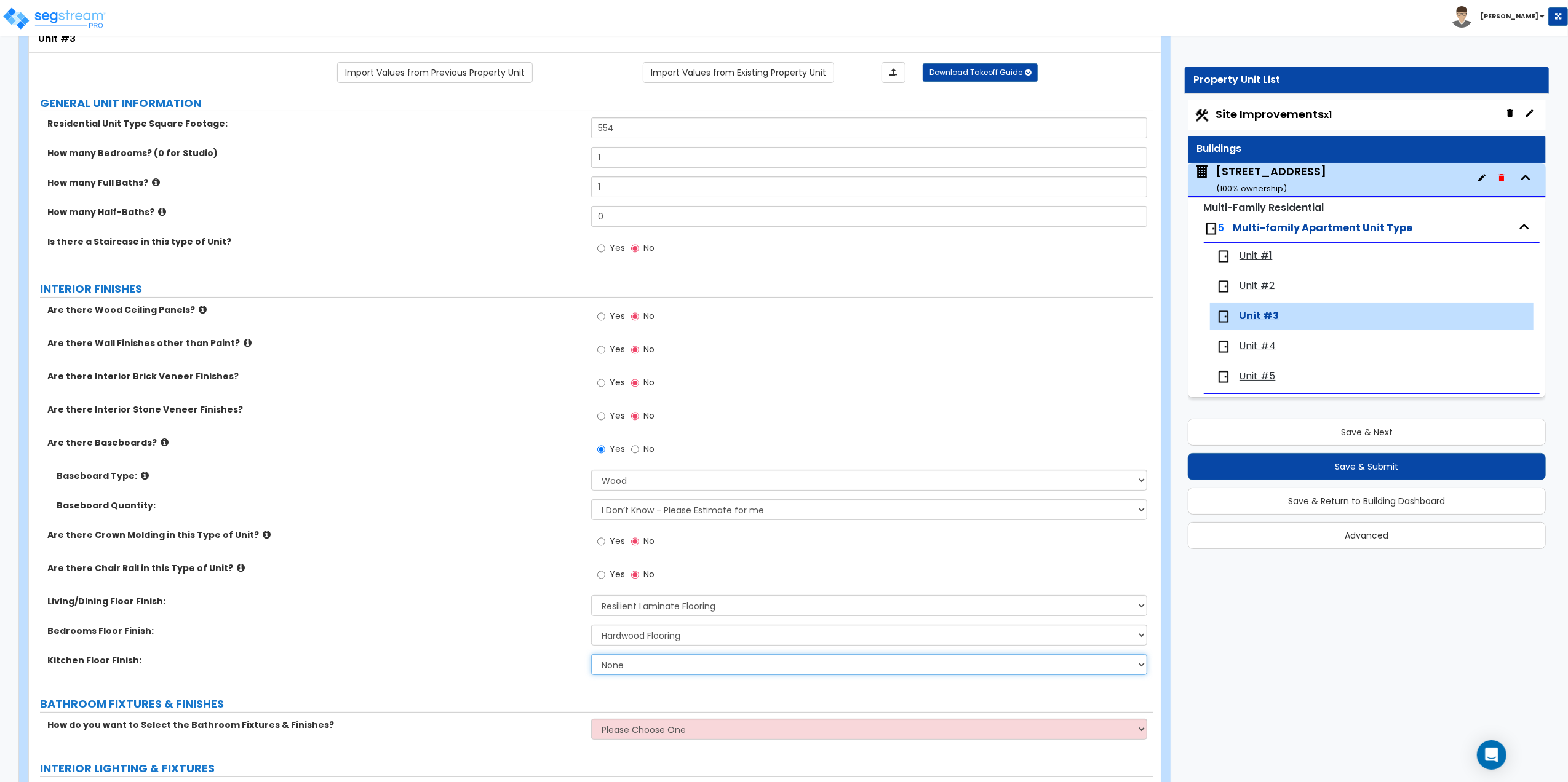
select select "3"
click at [591, 656] on select "None Tile Flooring Hardwood Flooring Resilient Laminate Flooring VCT Flooring S…" at bounding box center [868, 664] width 556 height 21
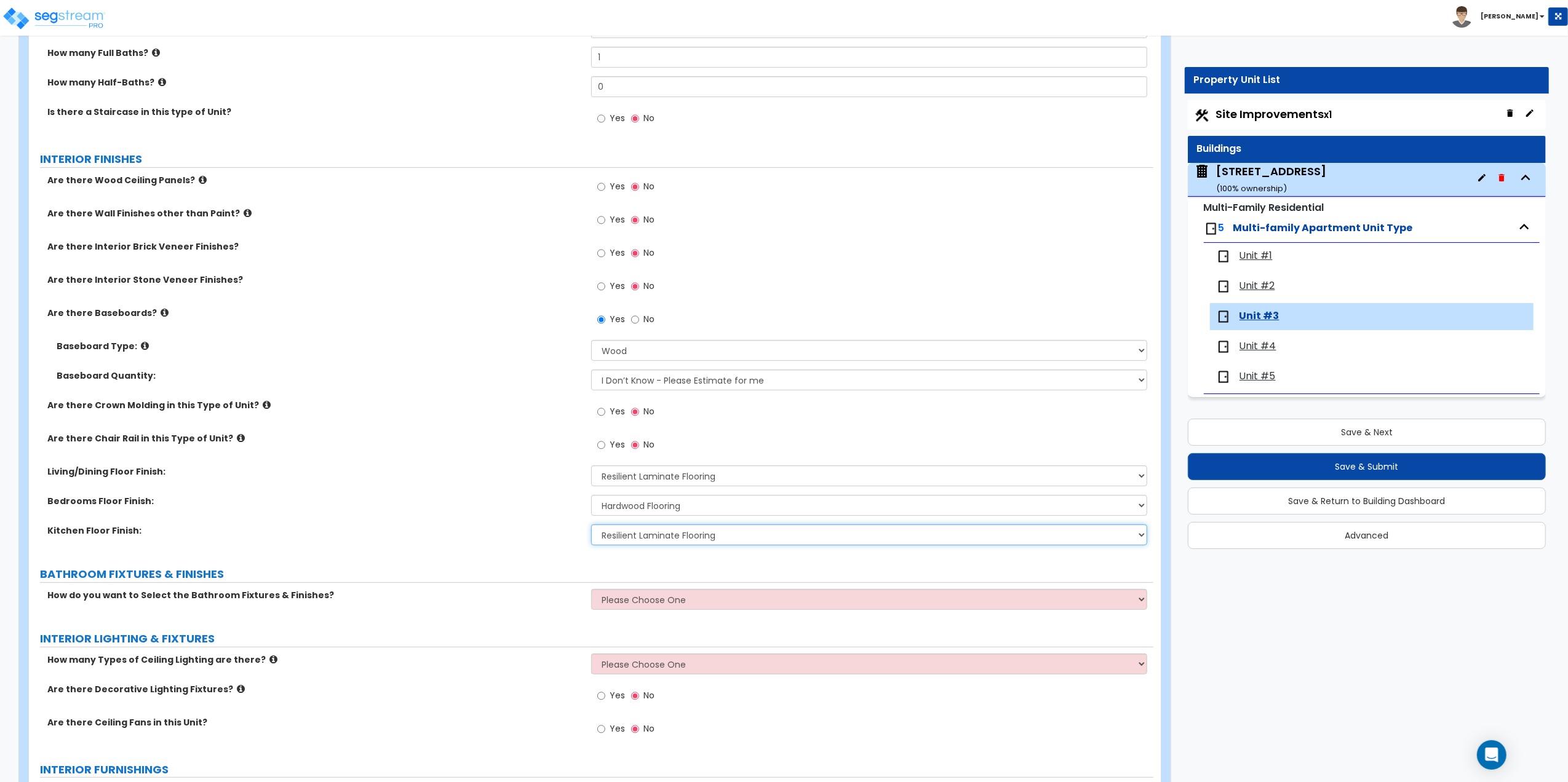
scroll to position [246, 0]
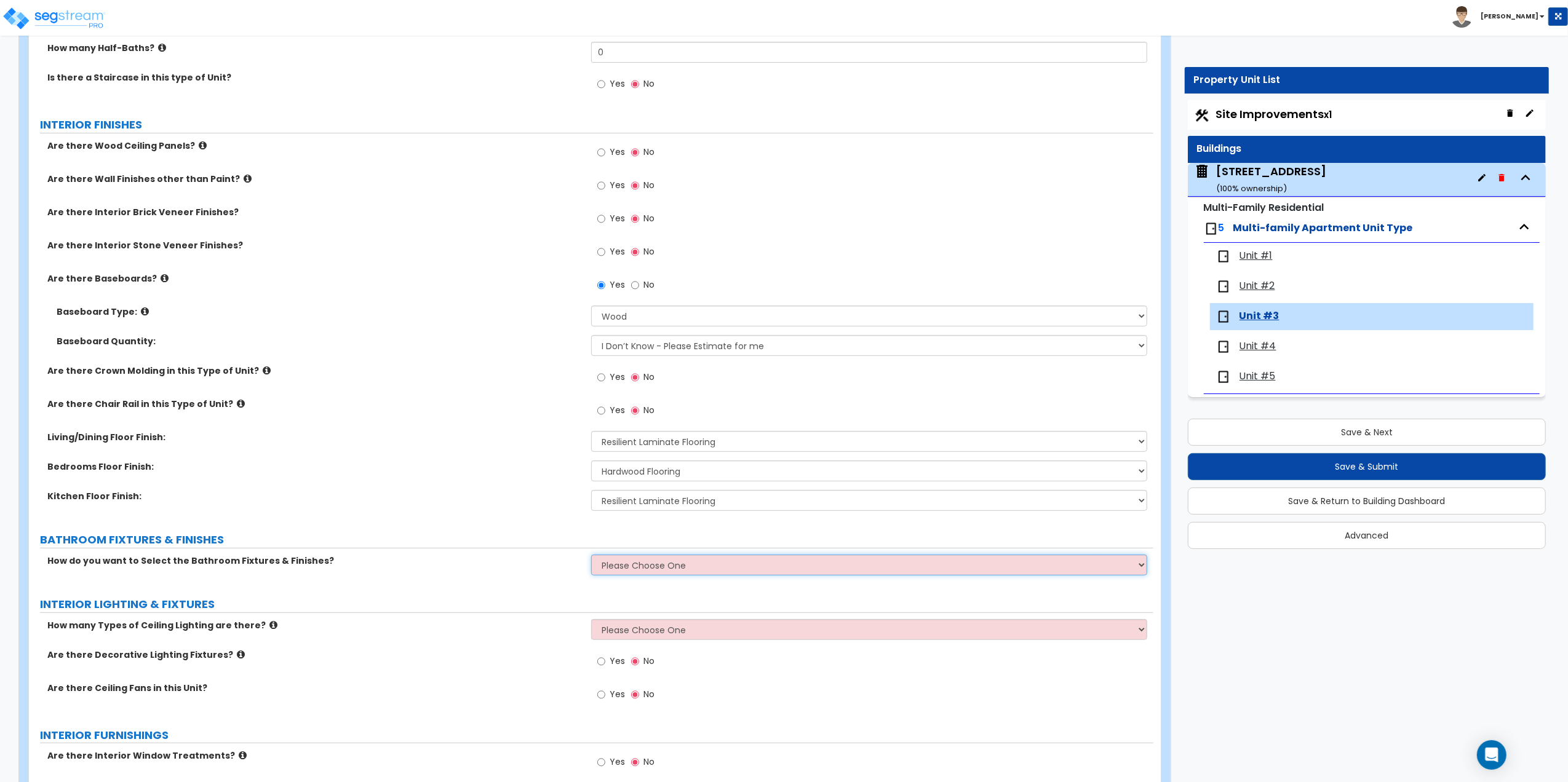
click at [642, 572] on select "Please Choose One Select the type of Fixtures and Finishes only for one Bath an…" at bounding box center [868, 565] width 556 height 21
select select "2"
click at [591, 556] on select "Please Choose One Select the type of Fixtures and Finishes only for one Bath an…" at bounding box center [868, 565] width 556 height 21
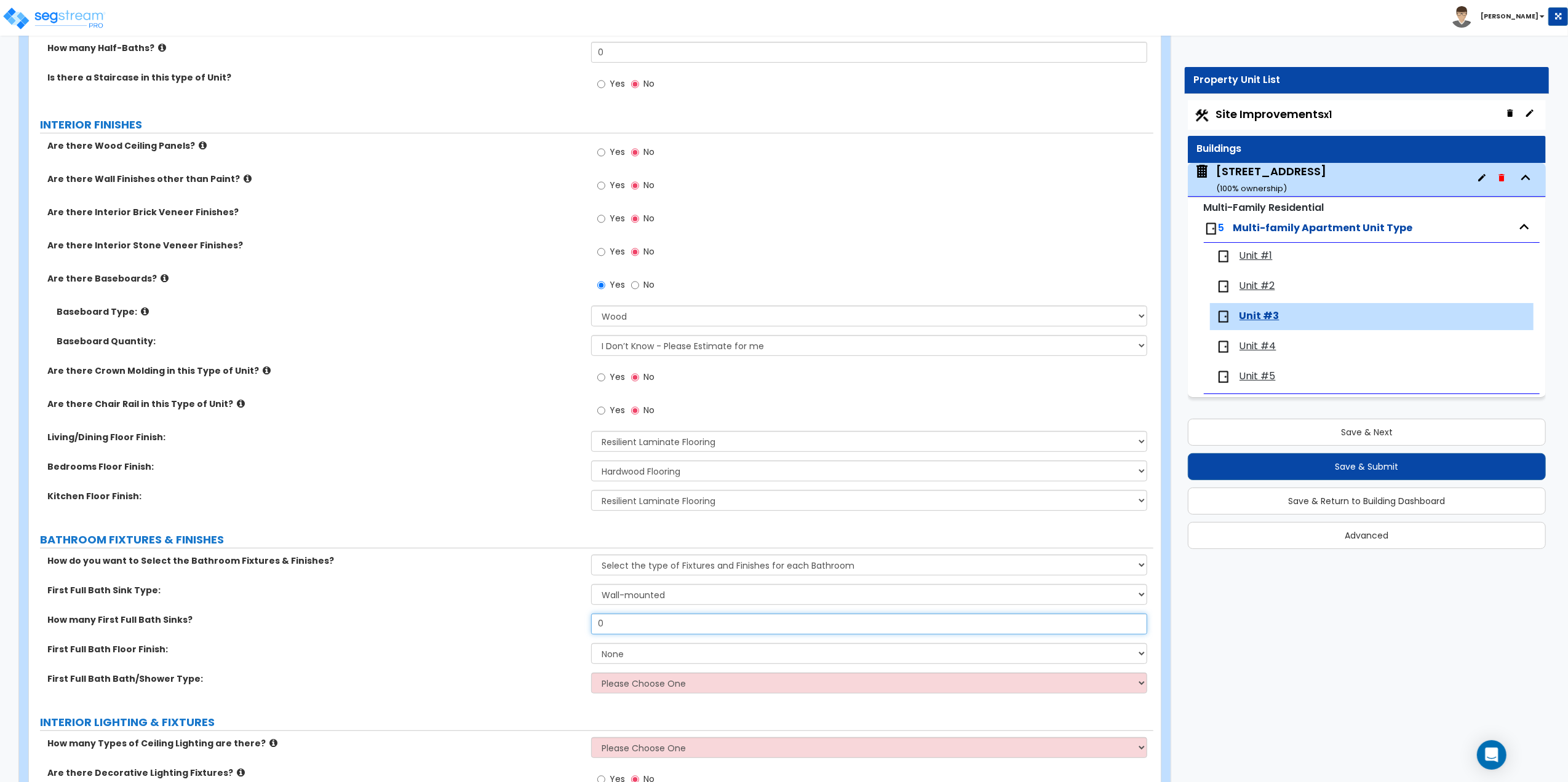
click at [608, 624] on input "0" at bounding box center [868, 624] width 556 height 21
click at [608, 624] on input "0" at bounding box center [868, 624] width 556 height 21
drag, startPoint x: 601, startPoint y: 624, endPoint x: 572, endPoint y: 624, distance: 29.0
click at [572, 624] on div "How many First Full Bath Sinks? 0" at bounding box center [591, 628] width 1124 height 30
type input "1"
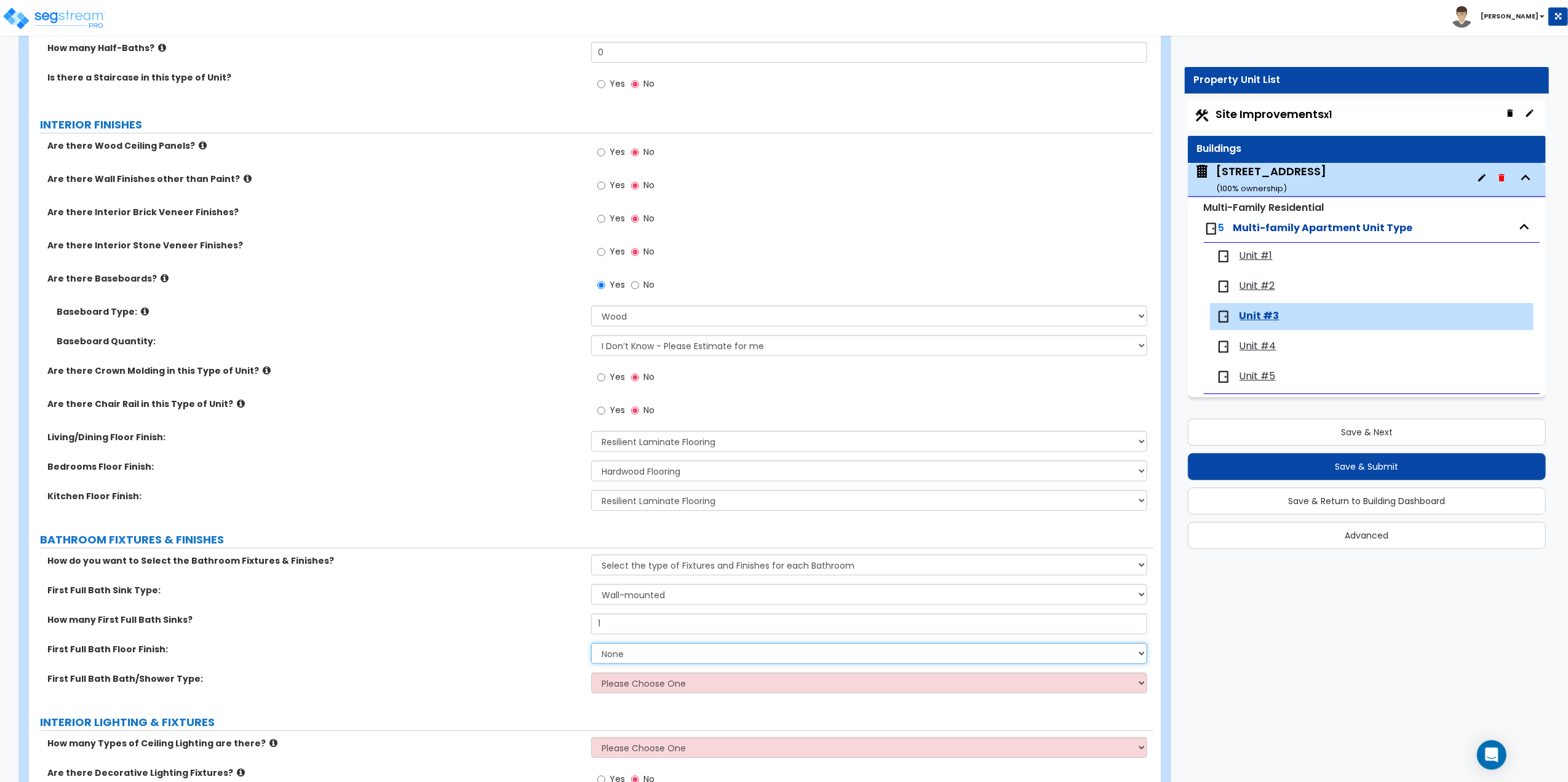
click at [621, 656] on select "None Tile Flooring Hardwood Flooring Resilient Laminate Flooring VCT Flooring S…" at bounding box center [868, 654] width 556 height 21
click at [642, 660] on select "None Tile Flooring Hardwood Flooring Resilient Laminate Flooring VCT Flooring S…" at bounding box center [868, 654] width 556 height 21
select select "3"
click at [591, 644] on select "None Tile Flooring Hardwood Flooring Resilient Laminate Flooring VCT Flooring S…" at bounding box center [868, 654] width 556 height 21
click at [612, 688] on select "Please Choose One Standalone Shower Bathtub - Shower Combo" at bounding box center [868, 684] width 556 height 21
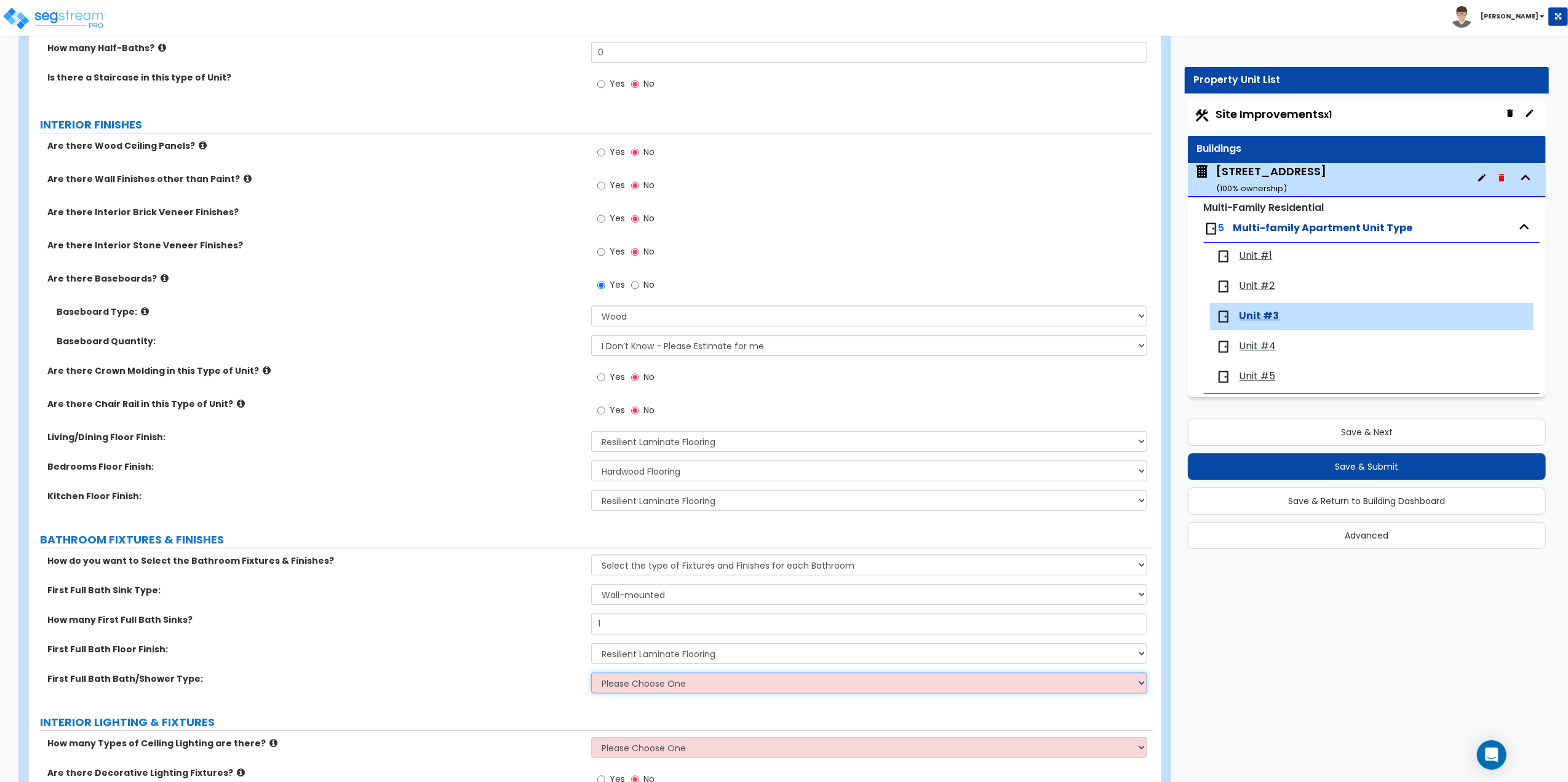
select select "1"
click at [591, 674] on select "Please Choose One Standalone Shower Bathtub - Shower Combo" at bounding box center [868, 684] width 556 height 21
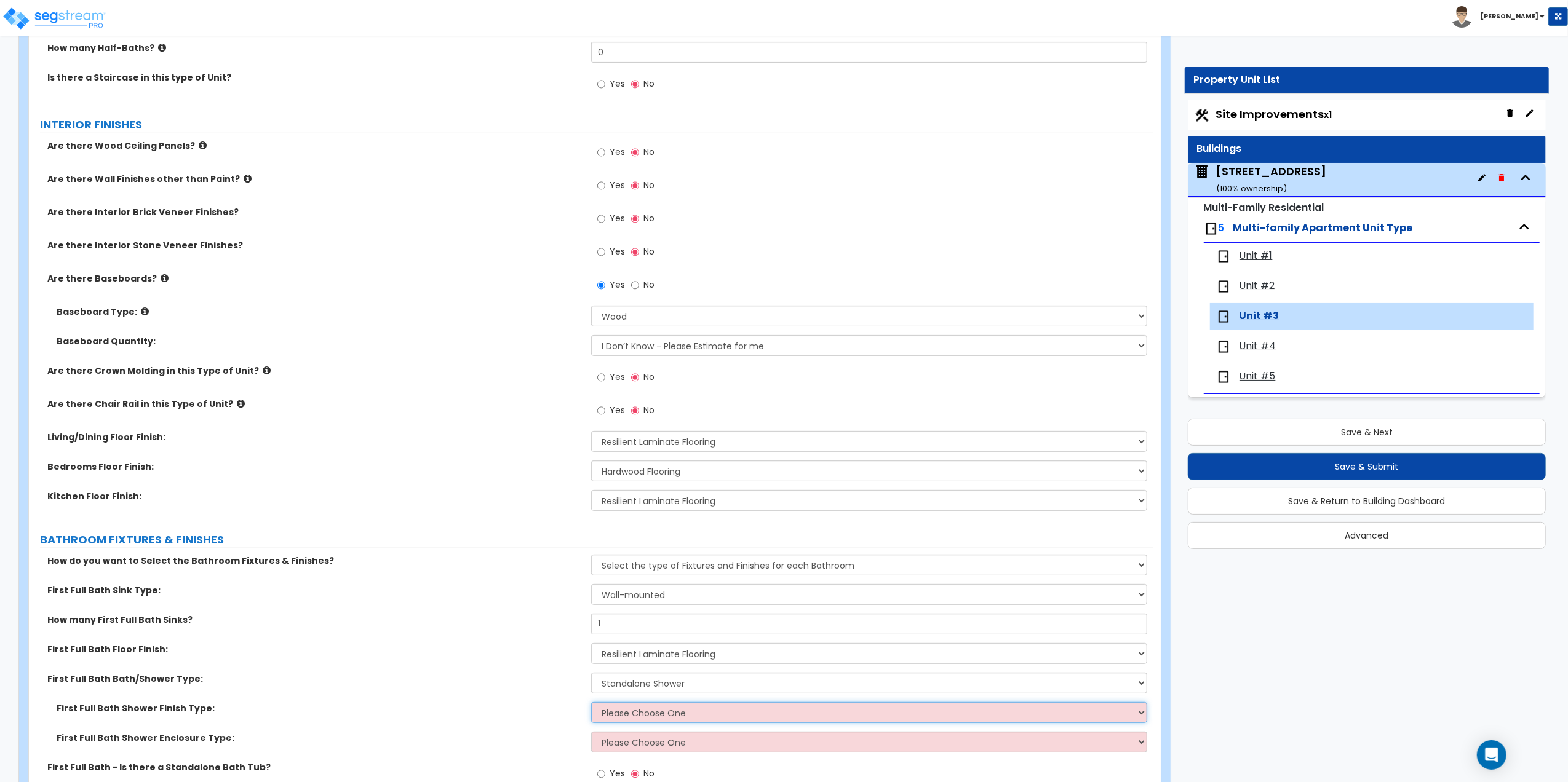
click at [616, 716] on select "Please Choose One Plastic Tile Stone" at bounding box center [868, 712] width 556 height 21
select select "1"
click at [591, 704] on select "Please Choose One Plastic Tile Stone" at bounding box center [868, 712] width 556 height 21
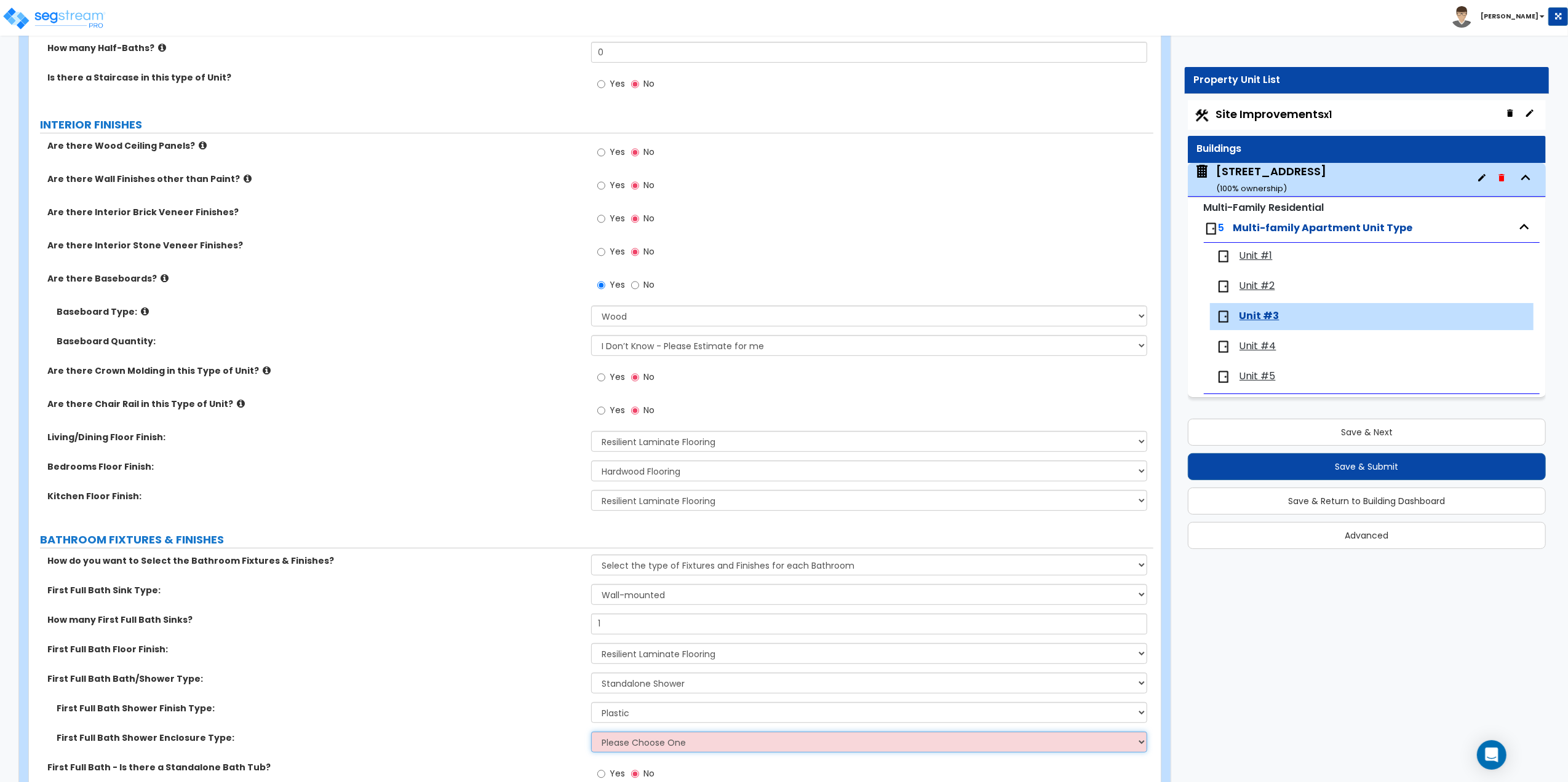
click at [608, 748] on select "Please Choose One Curtain & [PERSON_NAME] Sliding Doors Glass Hinged Doors" at bounding box center [868, 742] width 556 height 21
select select "3"
click at [591, 733] on select "Please Choose One Curtain & [PERSON_NAME] Sliding Doors Glass Hinged Doors" at bounding box center [868, 742] width 556 height 21
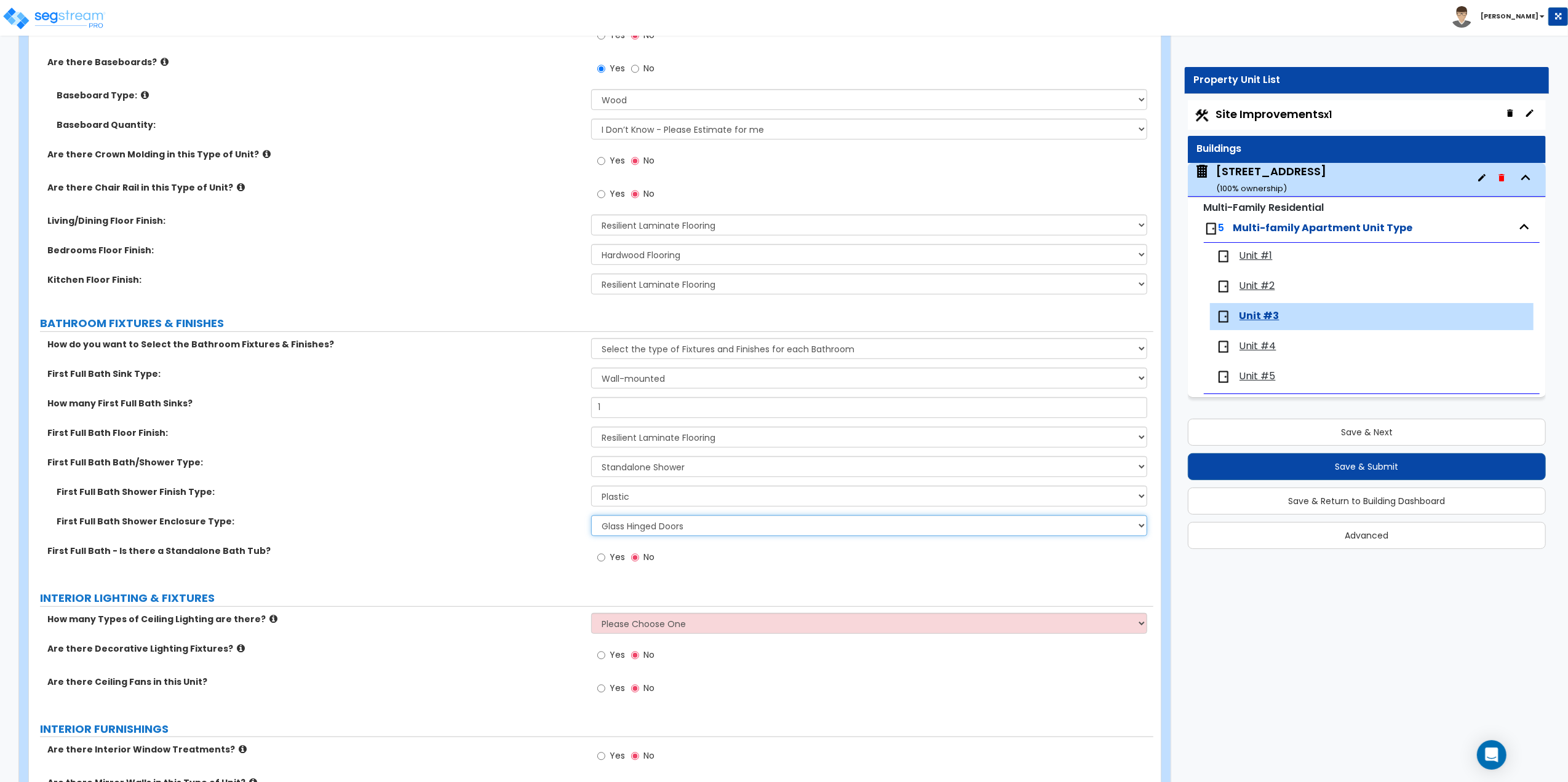
scroll to position [492, 0]
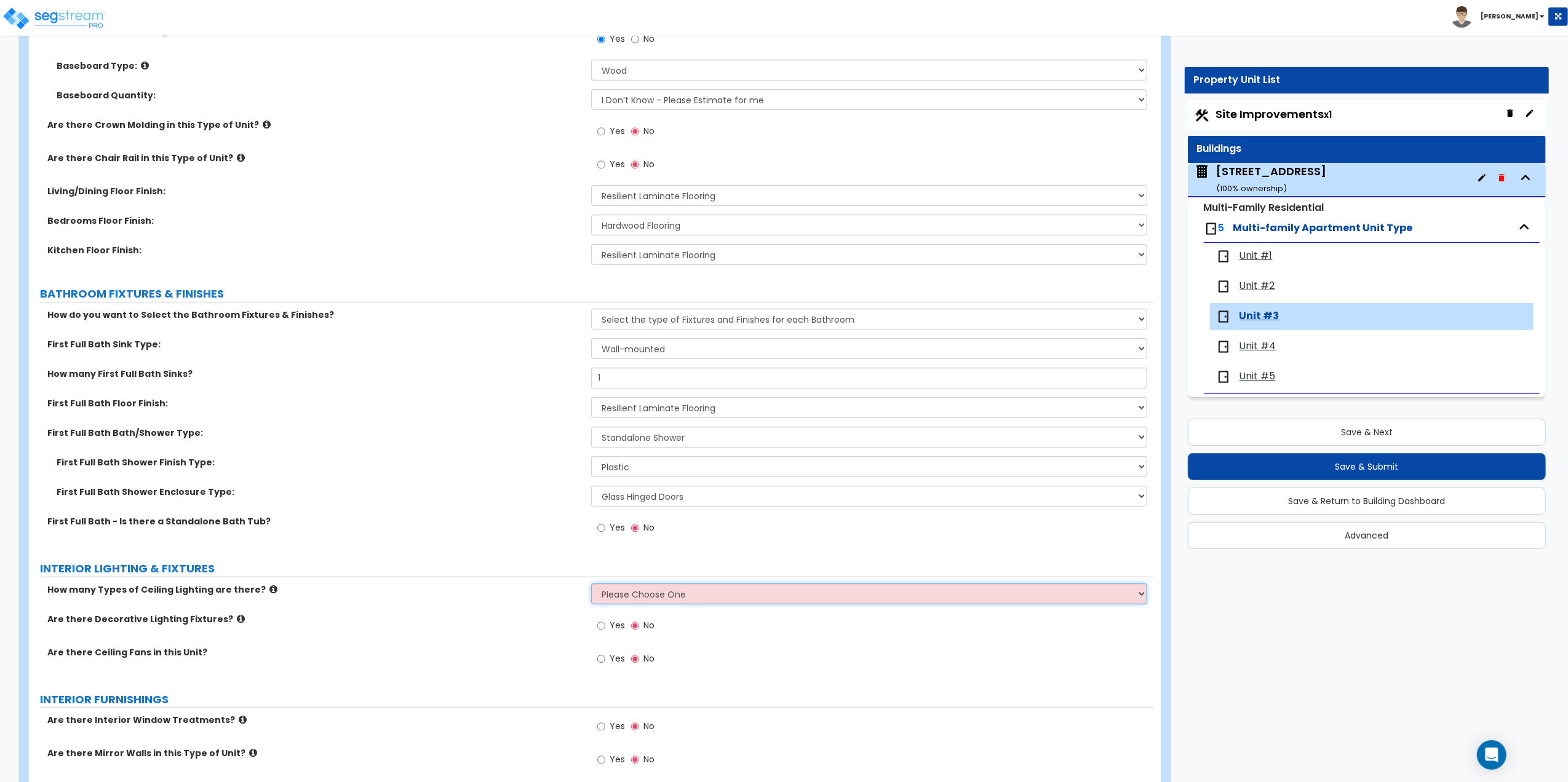
click at [603, 598] on select "Please Choose One 1 2 3" at bounding box center [868, 594] width 556 height 21
select select "1"
click at [591, 585] on select "Please Choose One 1 2 3" at bounding box center [868, 594] width 556 height 21
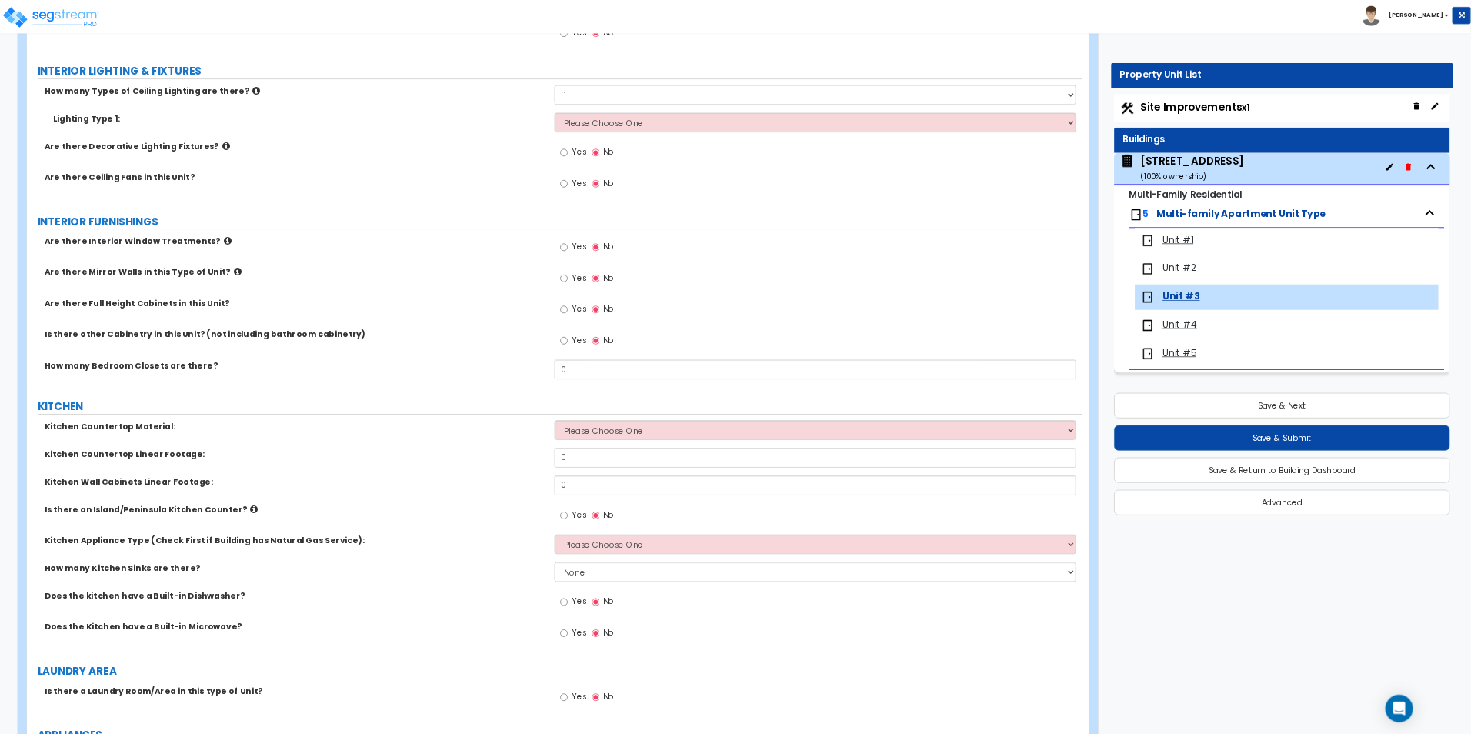
scroll to position [1231, 0]
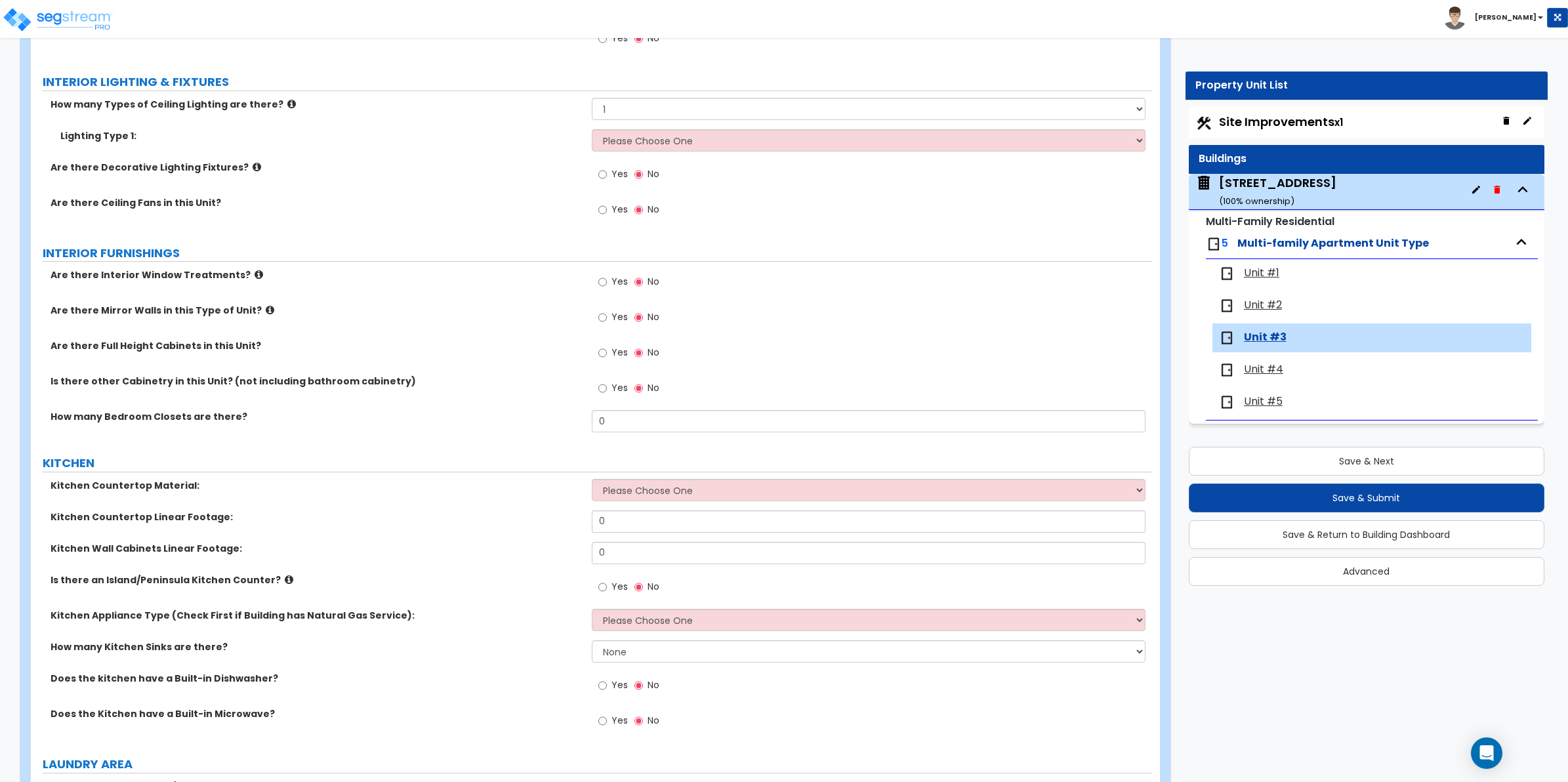
click at [467, 471] on label "KITCHEN" at bounding box center [597, 463] width 1110 height 17
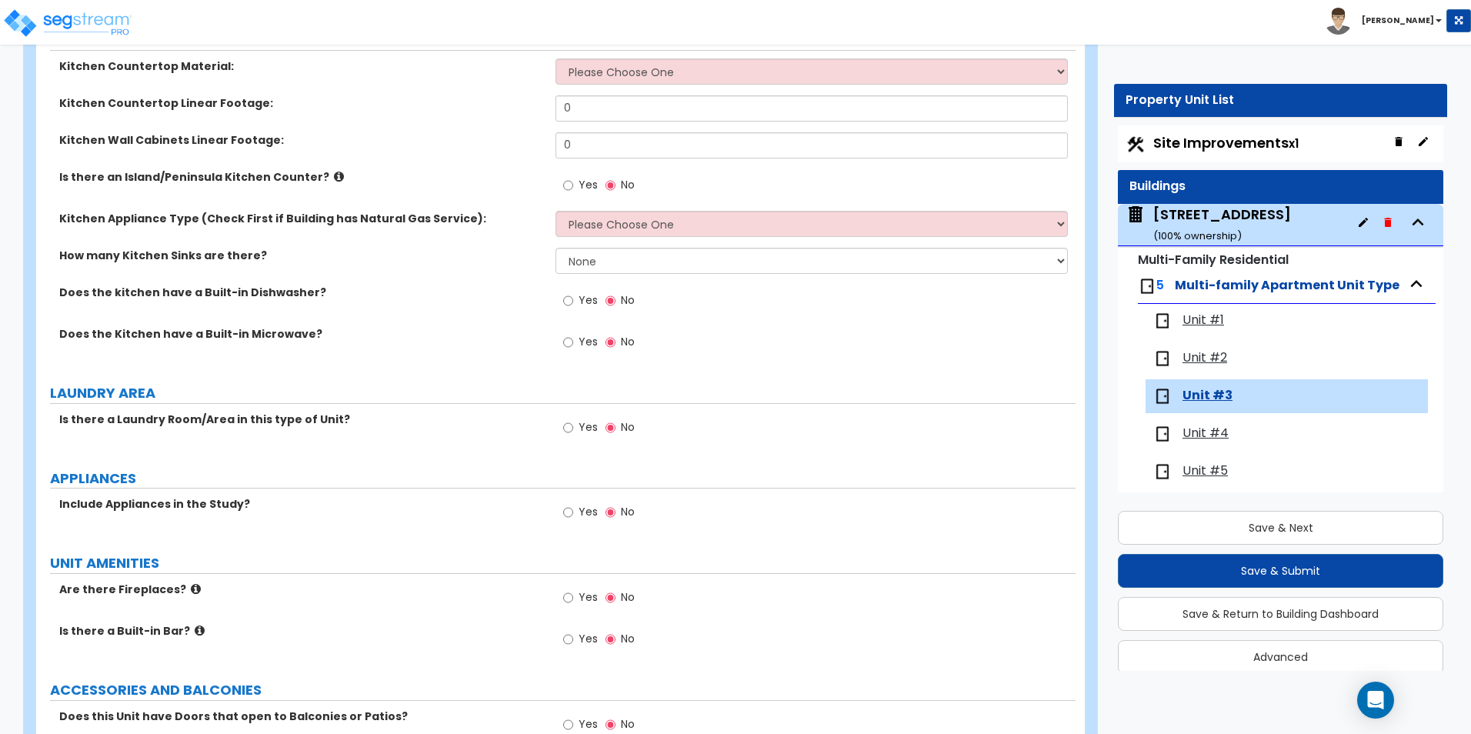
scroll to position [1769, 0]
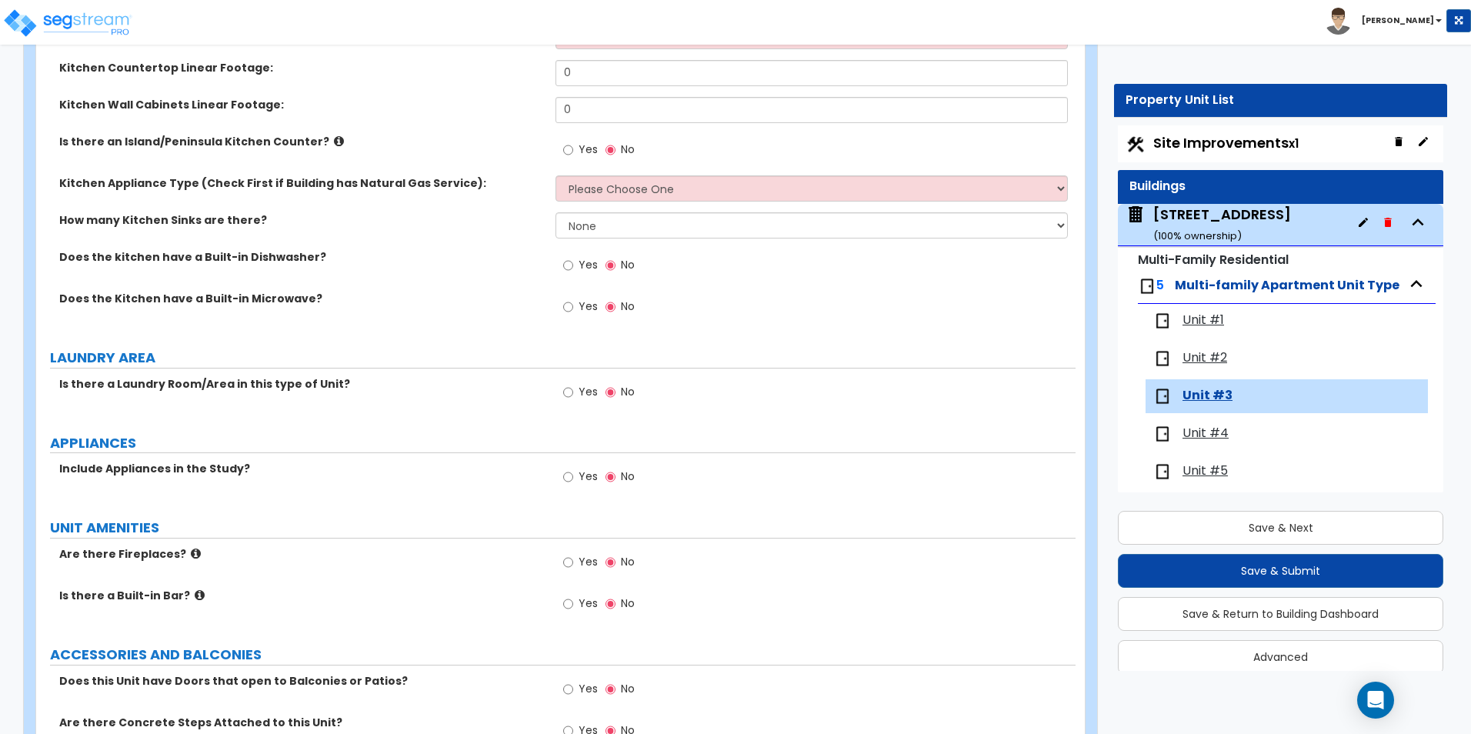
click at [561, 473] on div "Yes No" at bounding box center [598, 478] width 87 height 35
click at [566, 477] on input "Yes" at bounding box center [568, 476] width 10 height 17
radio input "true"
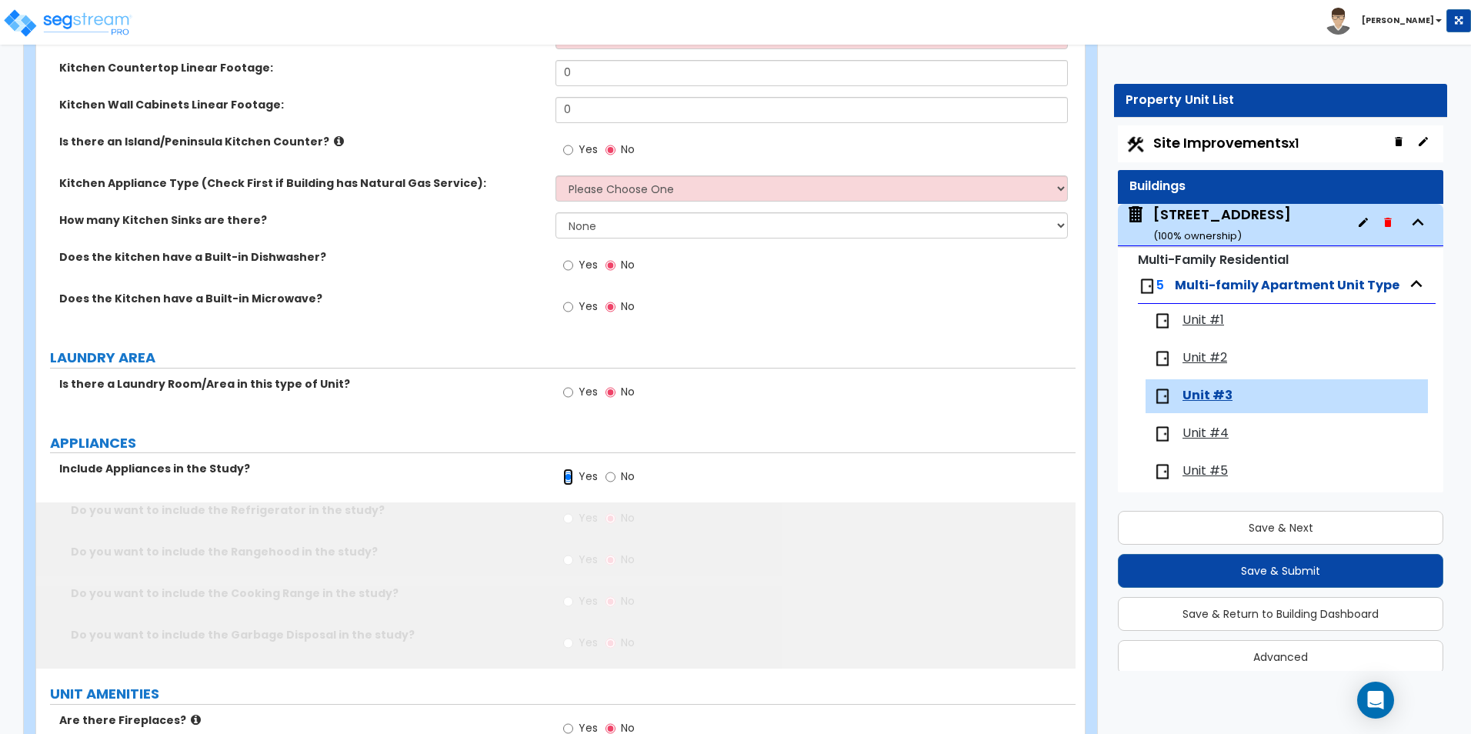
scroll to position [13, 0]
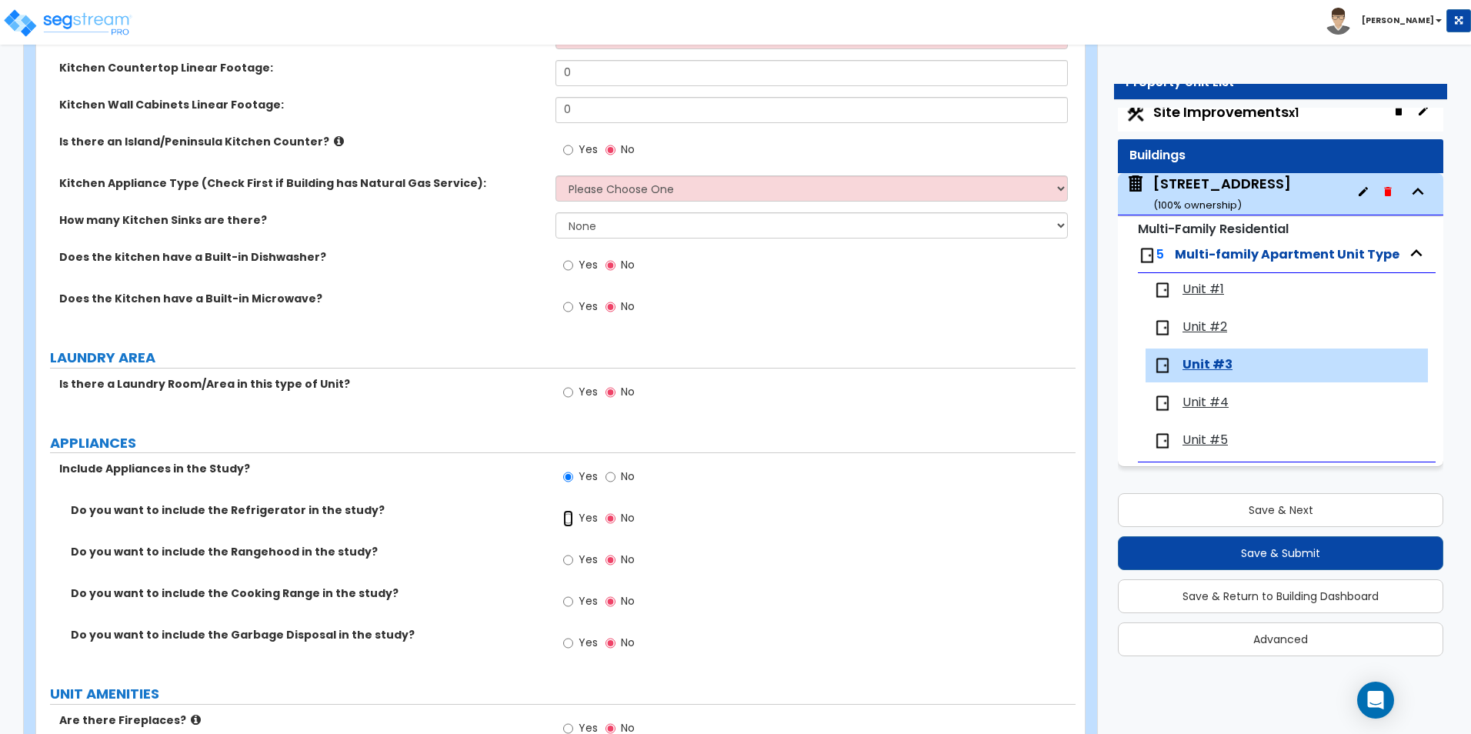
click at [563, 518] on input "Yes" at bounding box center [568, 518] width 10 height 17
radio input "true"
click at [565, 598] on input "Yes" at bounding box center [568, 601] width 10 height 17
radio input "true"
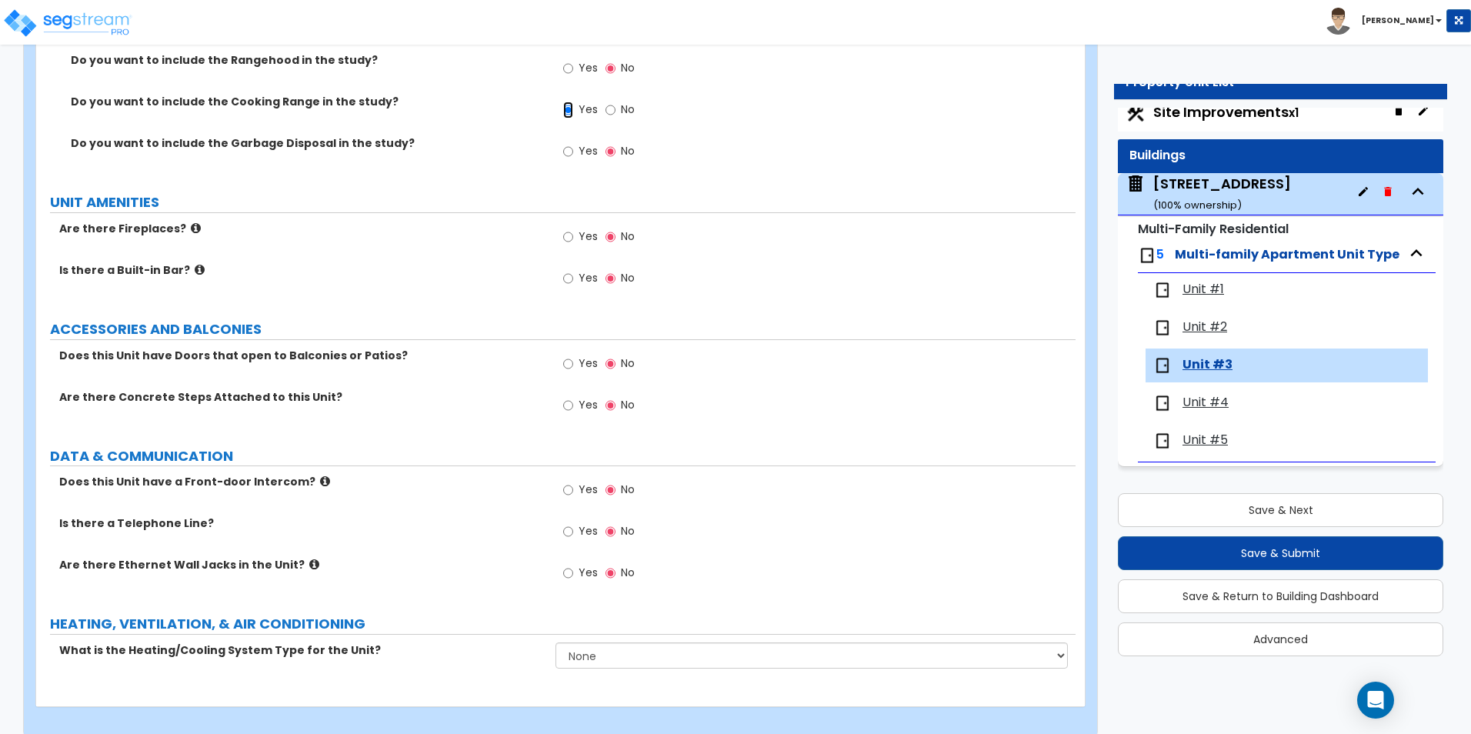
scroll to position [2277, 0]
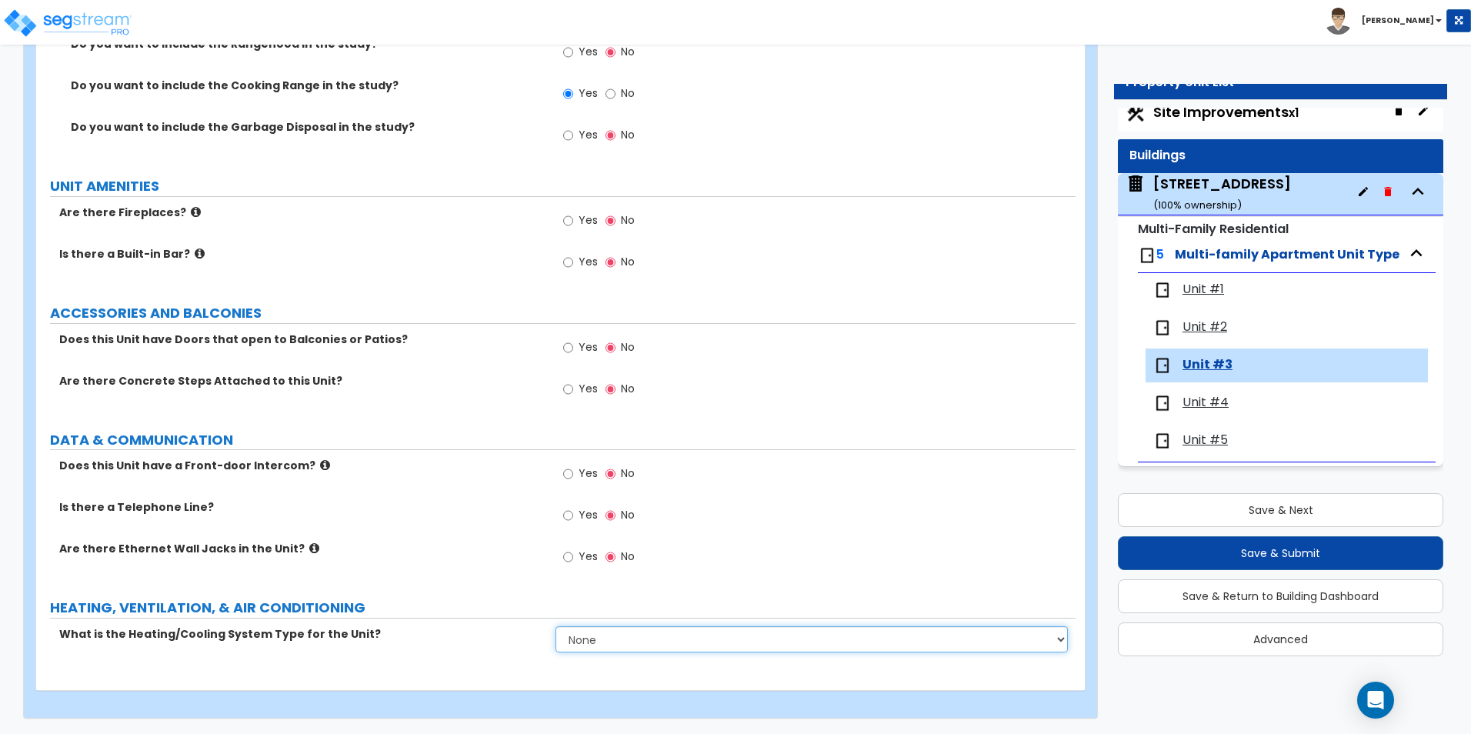
click at [618, 641] on select "None Heat Only Centralized Heating & Cooling Thru Wall Air Conditioners Mini Sp…" at bounding box center [811, 639] width 512 height 26
select select "1"
click at [555, 626] on select "None Heat Only Centralized Heating & Cooling Thru Wall Air Conditioners Mini Sp…" at bounding box center [811, 639] width 512 height 26
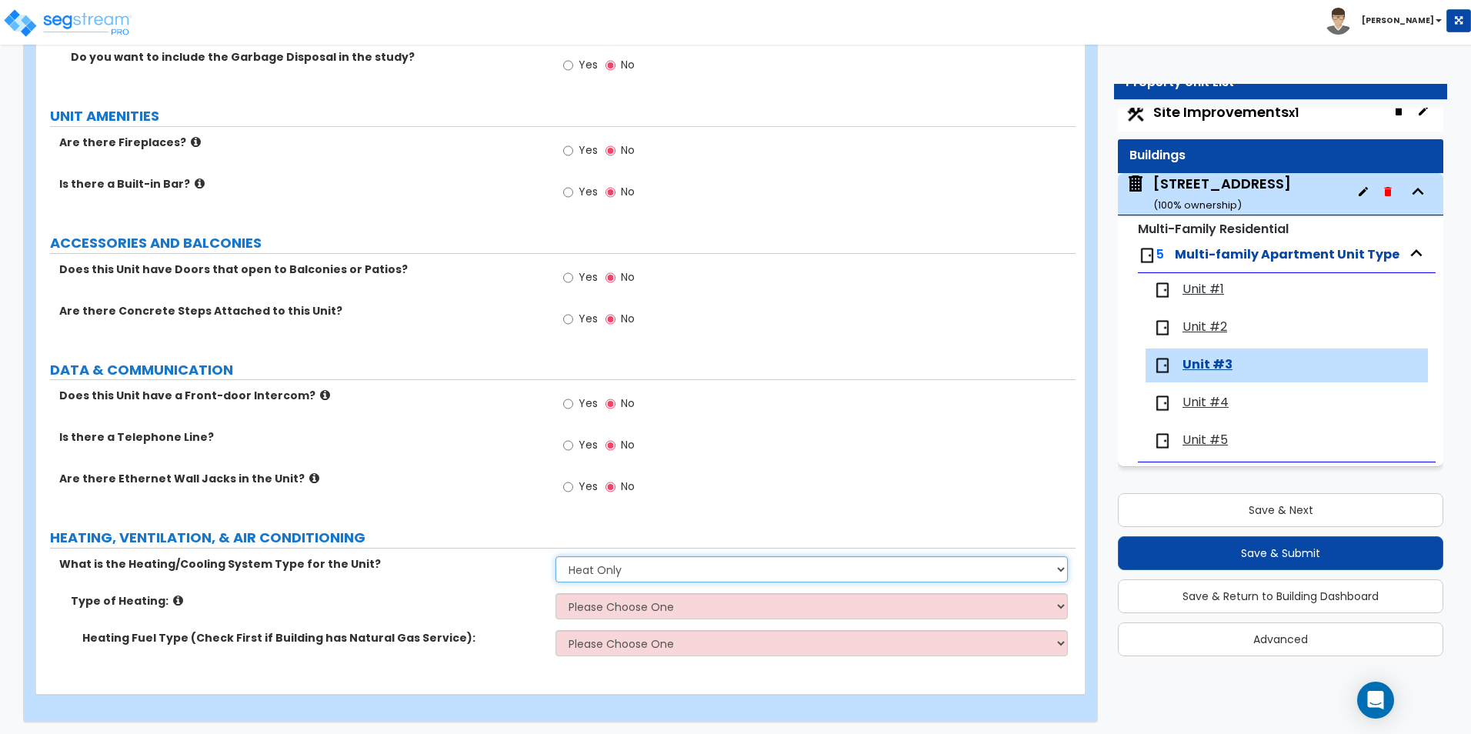
scroll to position [2351, 0]
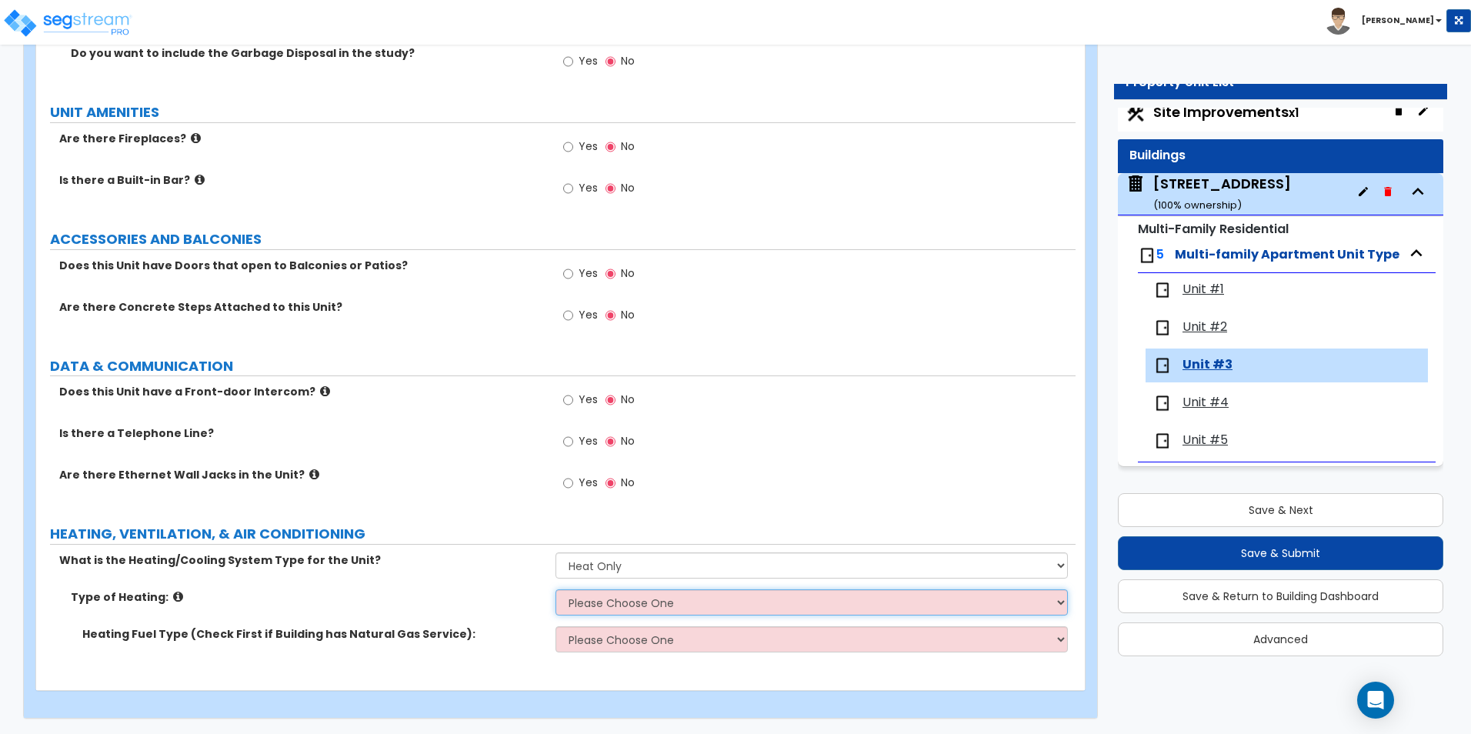
click at [610, 593] on select "Please Choose One Wall Heater Electric Baseboard Heater Hydronic Heating Radian…" at bounding box center [811, 602] width 512 height 26
select select "3"
click at [555, 589] on select "Please Choose One Wall Heater Electric Baseboard Heater Hydronic Heating Radian…" at bounding box center [811, 602] width 512 height 26
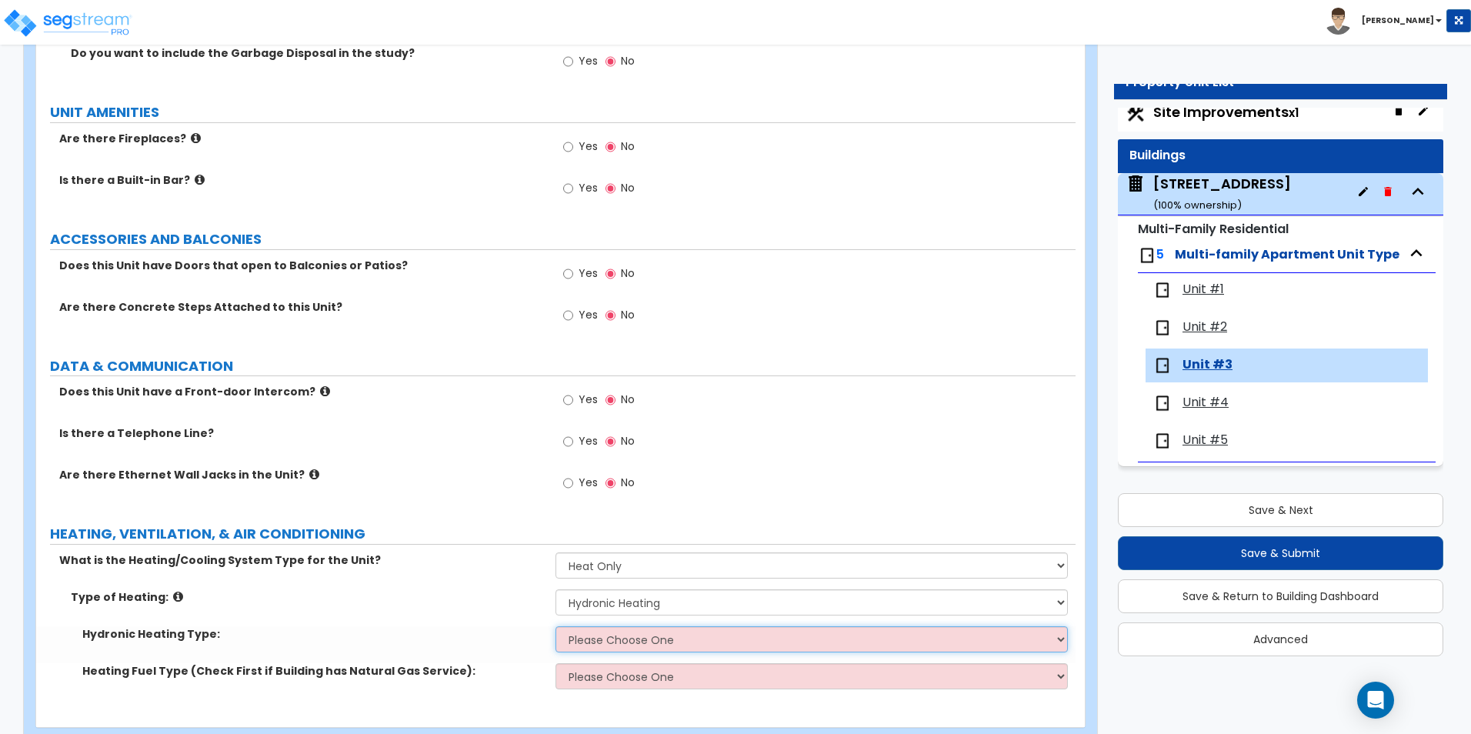
click at [594, 641] on select "Please Choose One Hydronic Radiator Hydronic Baseboard Hydronic Fin Tube Radiat…" at bounding box center [811, 639] width 512 height 26
select select "2"
click at [555, 626] on select "Please Choose One Hydronic Radiator Hydronic Baseboard Hydronic Fin Tube Radiat…" at bounding box center [811, 639] width 512 height 26
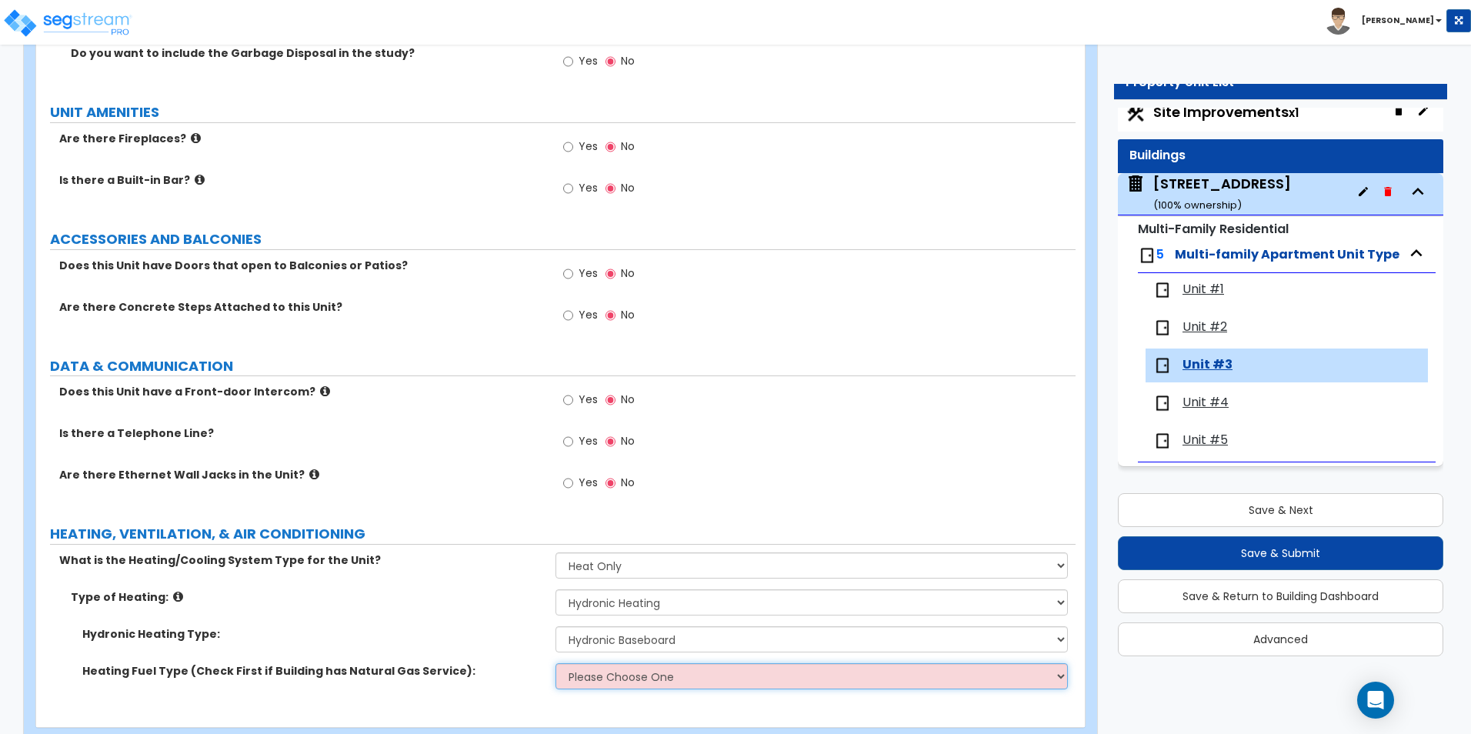
click at [592, 675] on select "Please Choose One Gas Electric" at bounding box center [811, 676] width 512 height 26
select select "1"
click at [555, 663] on select "Please Choose One Gas Electric" at bounding box center [811, 676] width 512 height 26
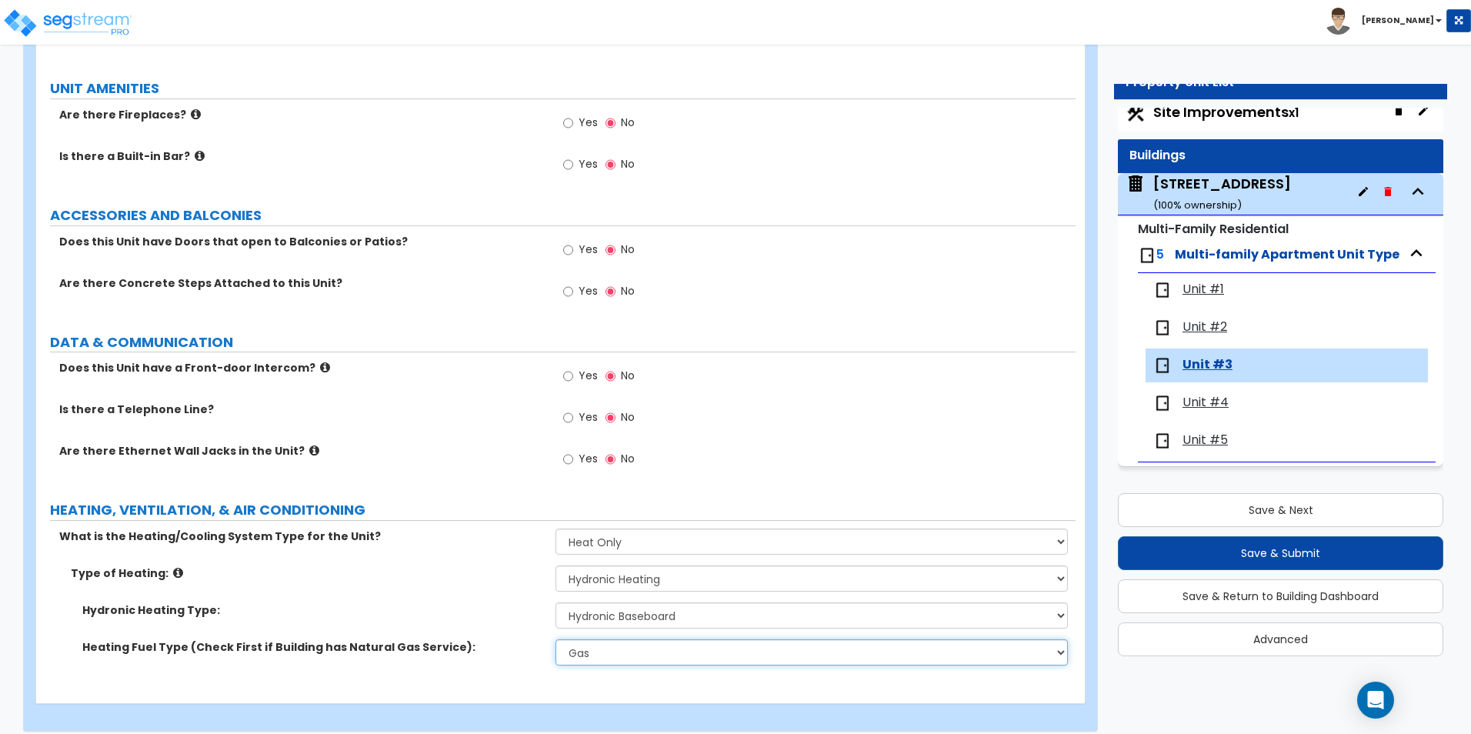
scroll to position [2388, 0]
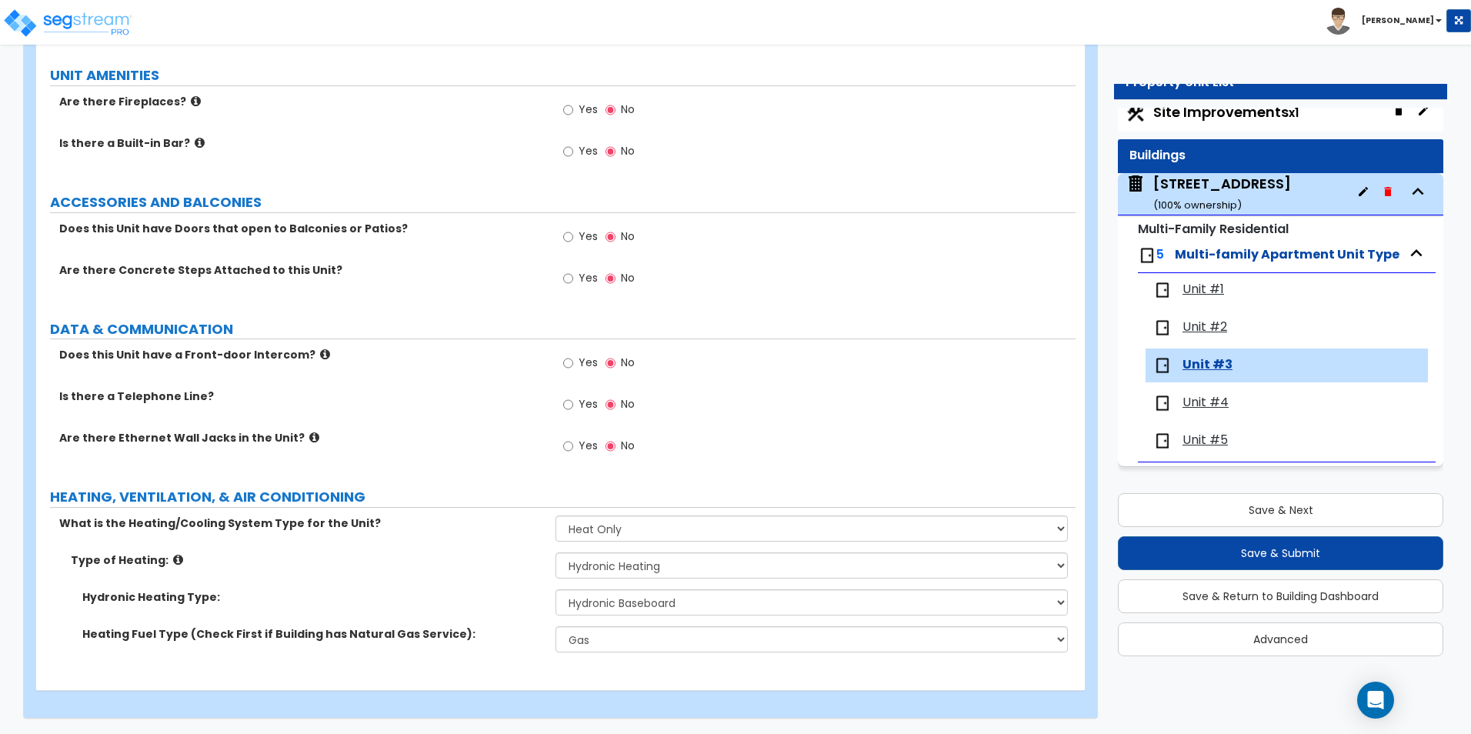
click at [1195, 335] on span "Unit #2" at bounding box center [1204, 327] width 45 height 18
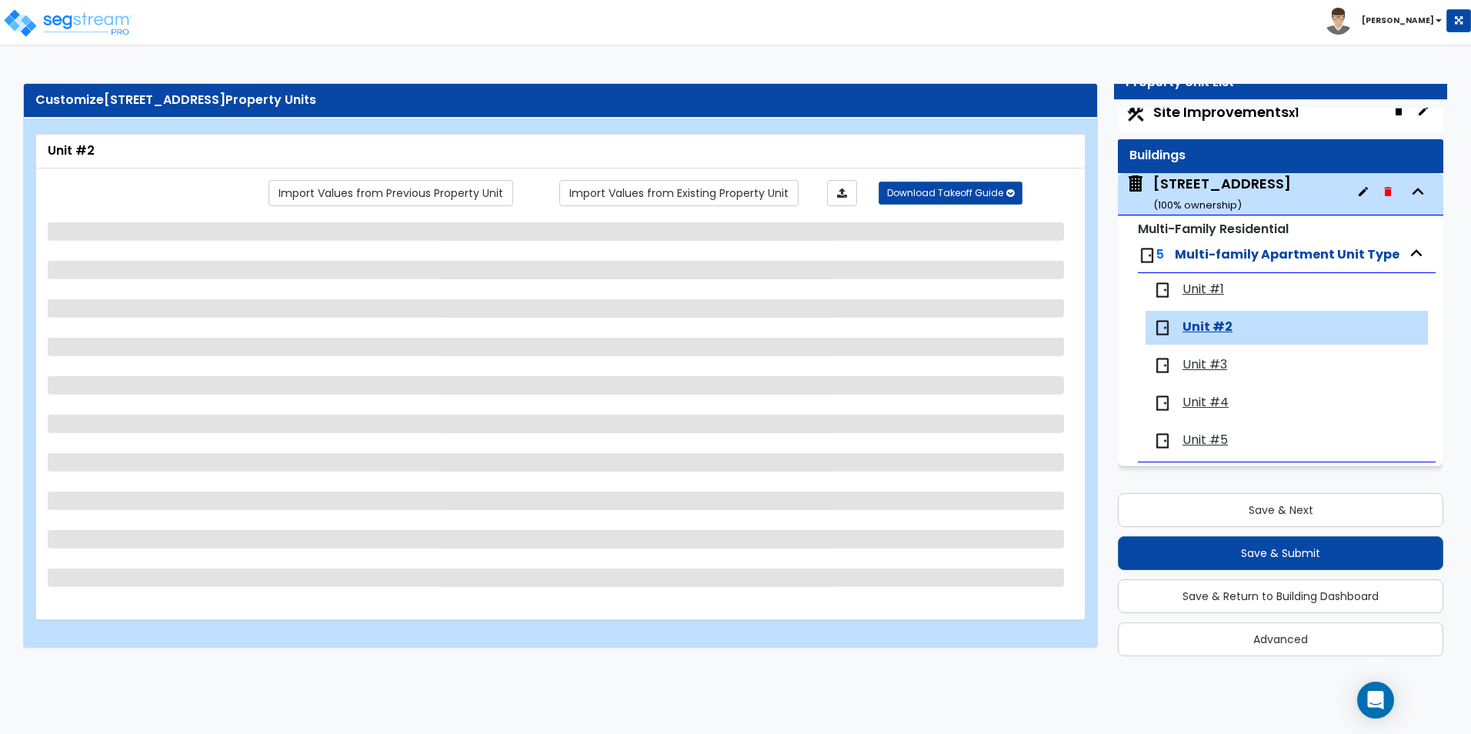
scroll to position [0, 0]
select select "1"
select select "2"
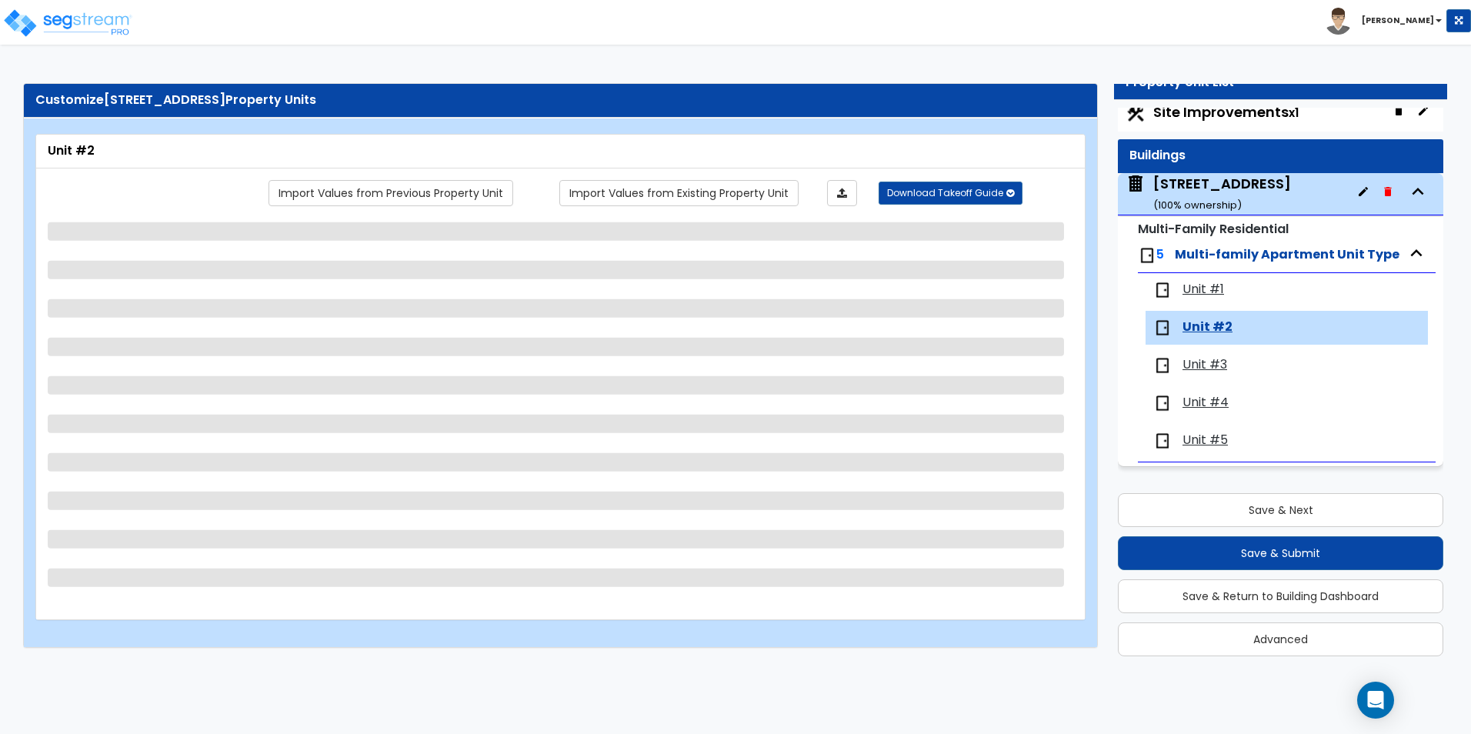
select select "2"
select select "1"
select select "2"
select select "3"
select select "1"
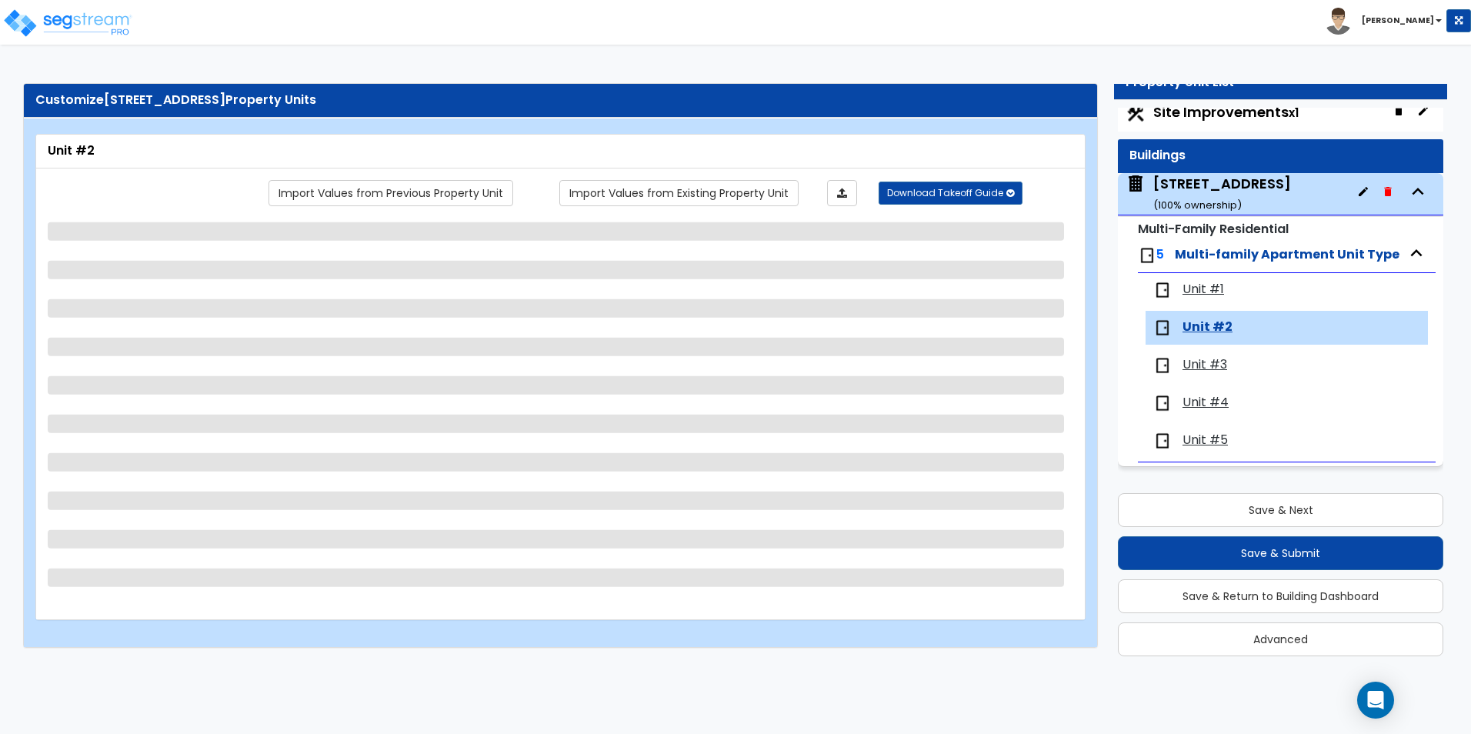
select select "1"
select select "3"
select select "1"
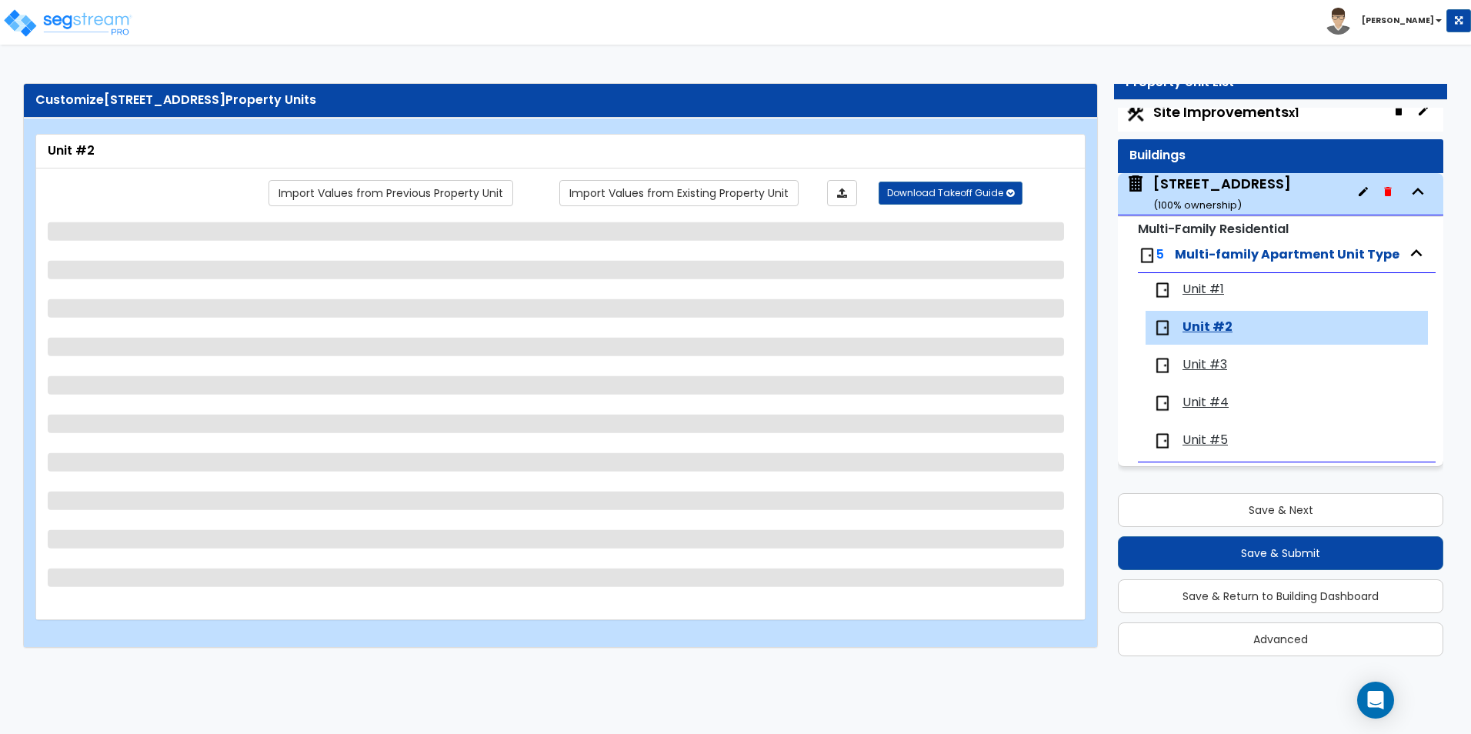
select select "1"
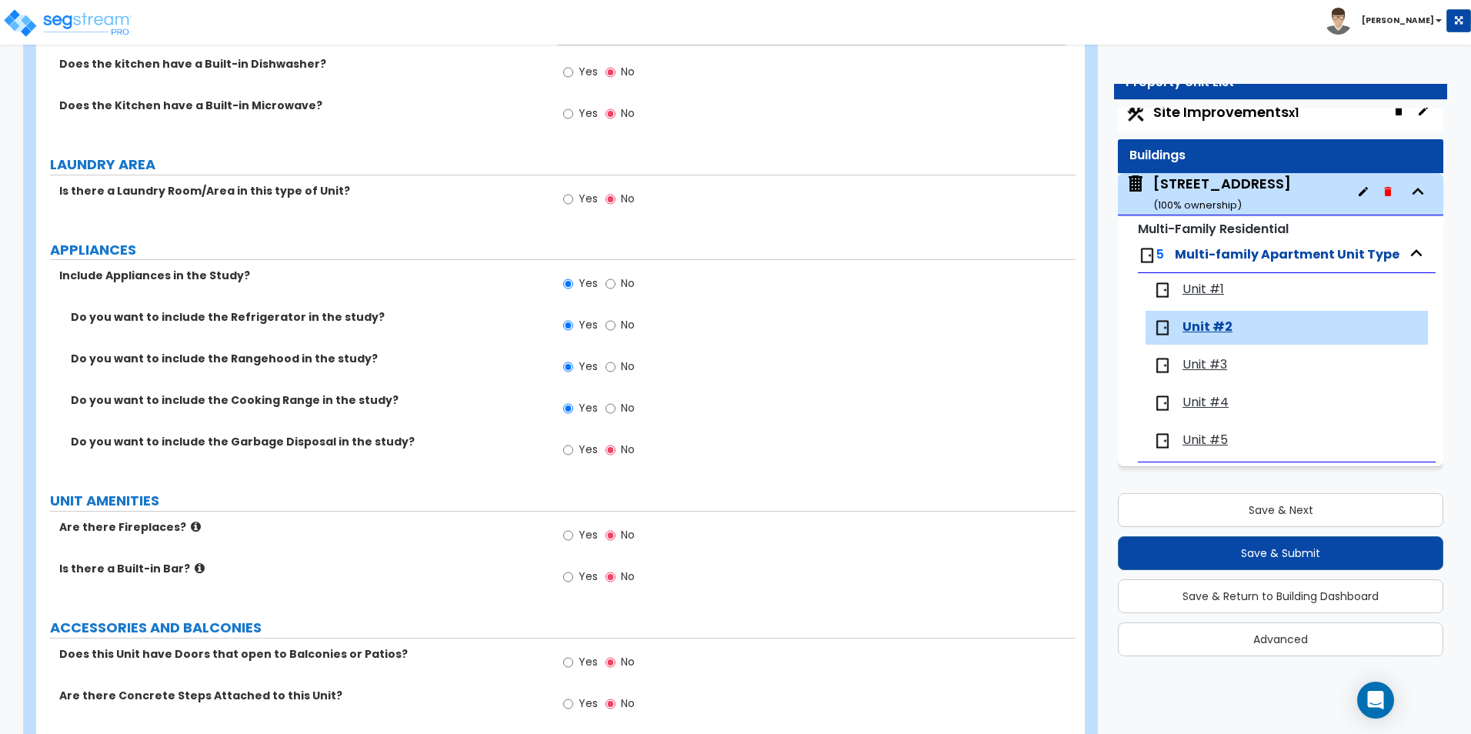
scroll to position [2540, 0]
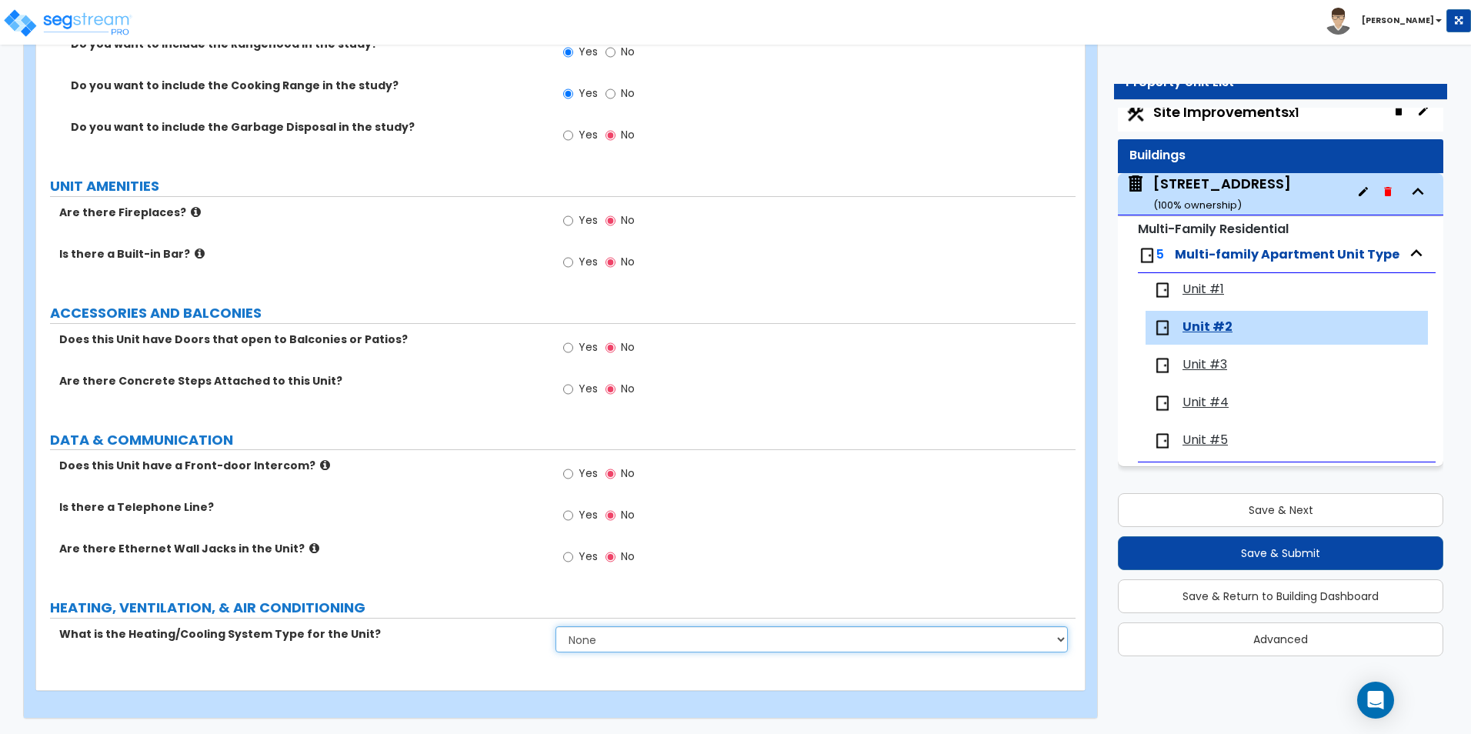
click at [593, 642] on select "None Heat Only Centralized Heating & Cooling Thru Wall Air Conditioners Mini Sp…" at bounding box center [811, 639] width 512 height 26
select select "1"
click at [555, 626] on select "None Heat Only Centralized Heating & Cooling Thru Wall Air Conditioners Mini Sp…" at bounding box center [811, 639] width 512 height 26
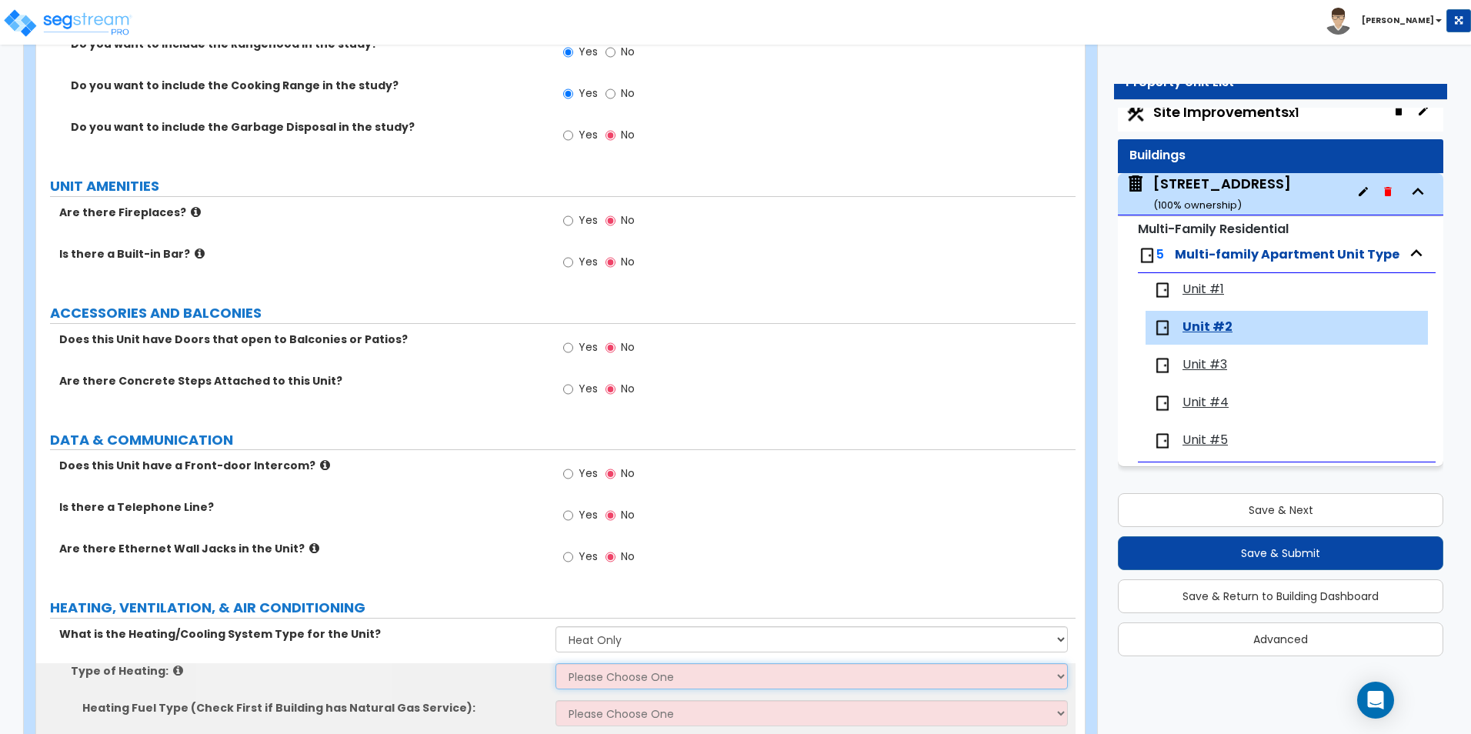
click at [602, 675] on select "Please Choose One Wall Heater Electric Baseboard Heater Hydronic Heating Radian…" at bounding box center [811, 676] width 512 height 26
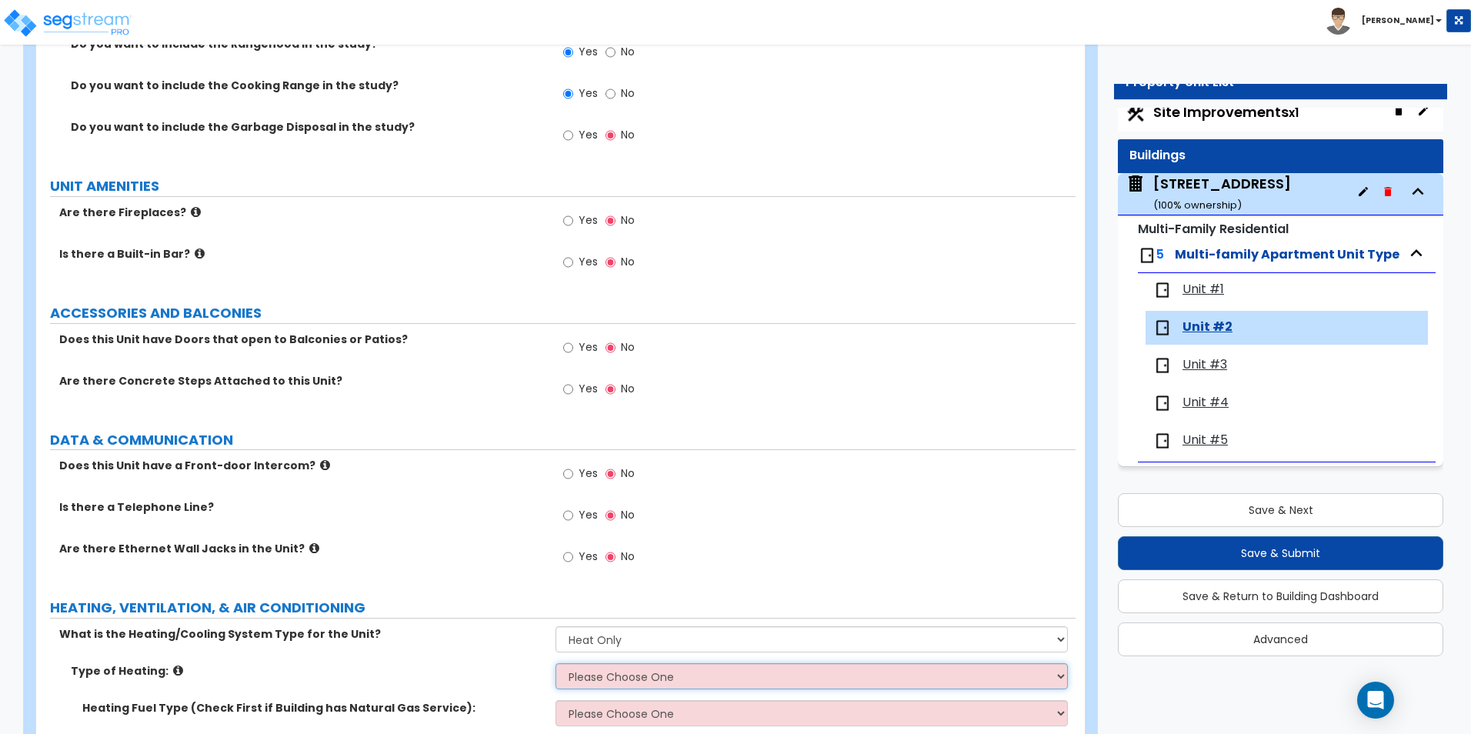
select select "3"
click at [555, 663] on select "Please Choose One Wall Heater Electric Baseboard Heater Hydronic Heating Radian…" at bounding box center [811, 676] width 512 height 26
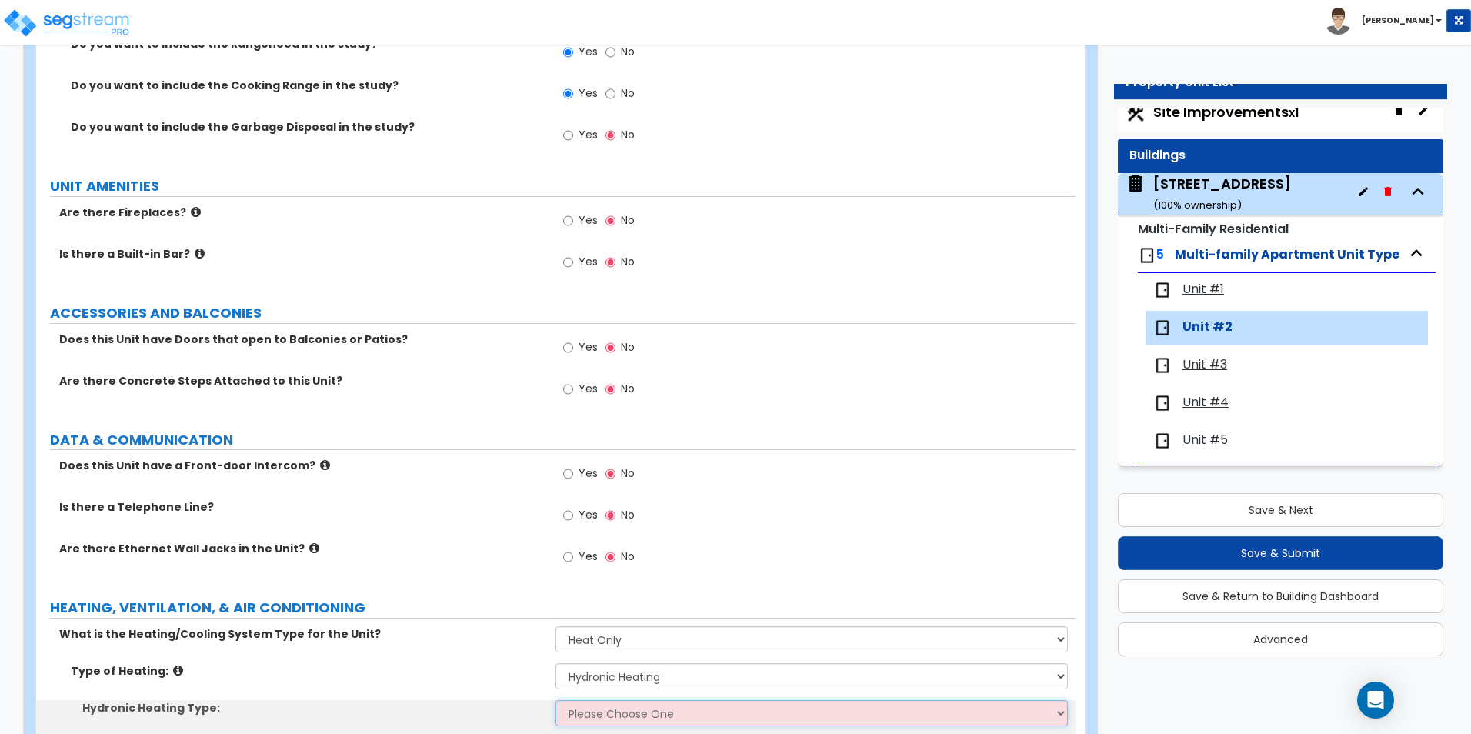
click at [609, 712] on select "Please Choose One Hydronic Radiator Hydronic Baseboard Hydronic Fin Tube Radiat…" at bounding box center [811, 713] width 512 height 26
select select "2"
click at [555, 700] on select "Please Choose One Hydronic Radiator Hydronic Baseboard Hydronic Fin Tube Radiat…" at bounding box center [811, 713] width 512 height 26
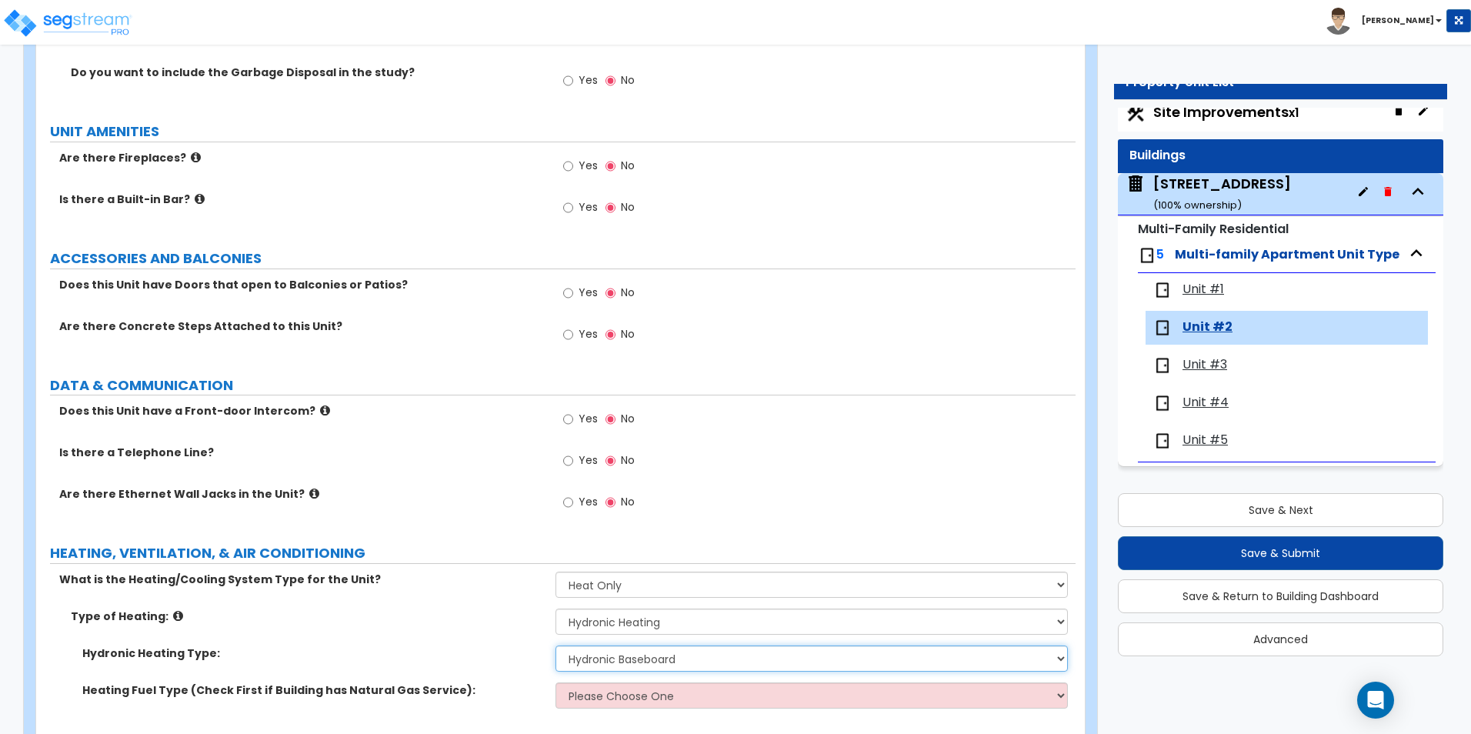
scroll to position [2651, 0]
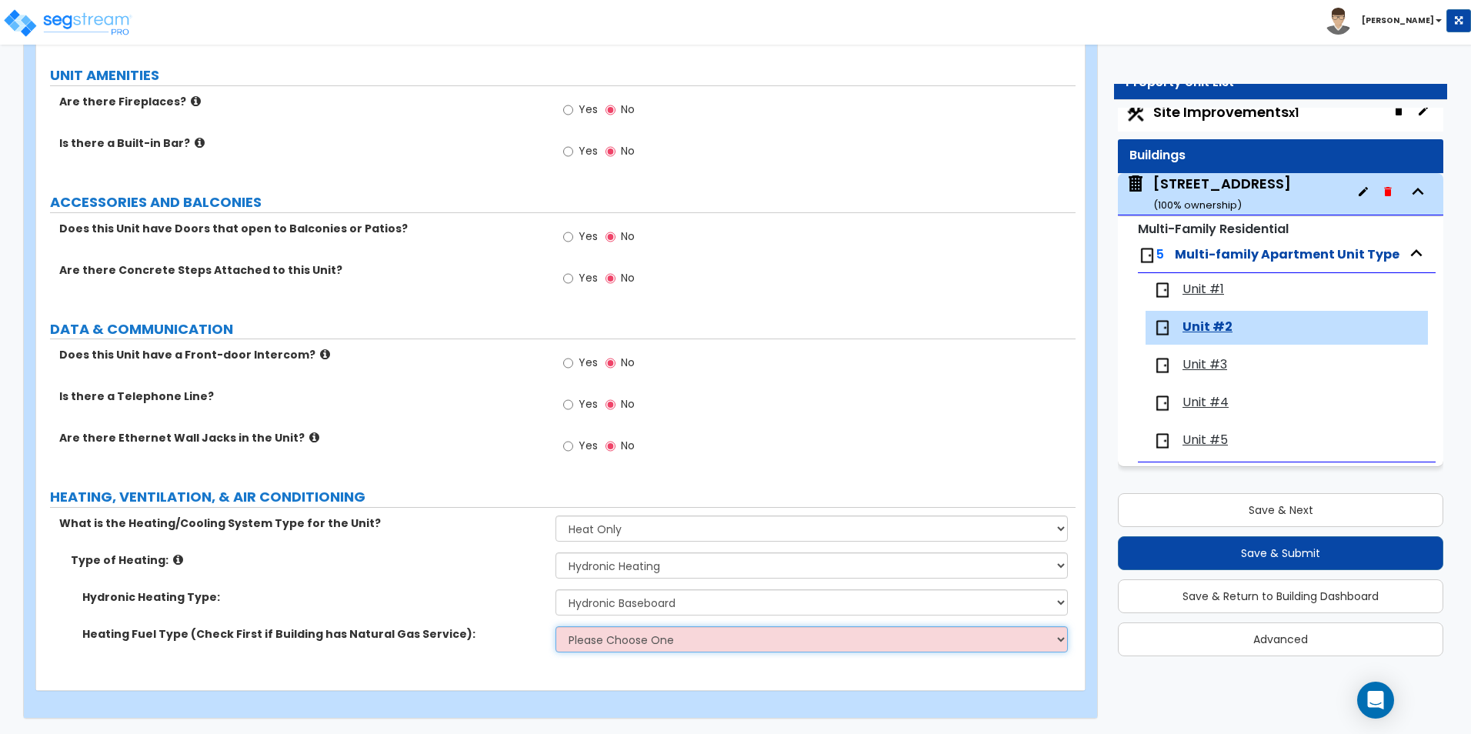
click at [589, 649] on select "Please Choose One Gas Electric" at bounding box center [811, 639] width 512 height 26
select select "1"
click at [555, 626] on select "Please Choose One Gas Electric" at bounding box center [811, 639] width 512 height 26
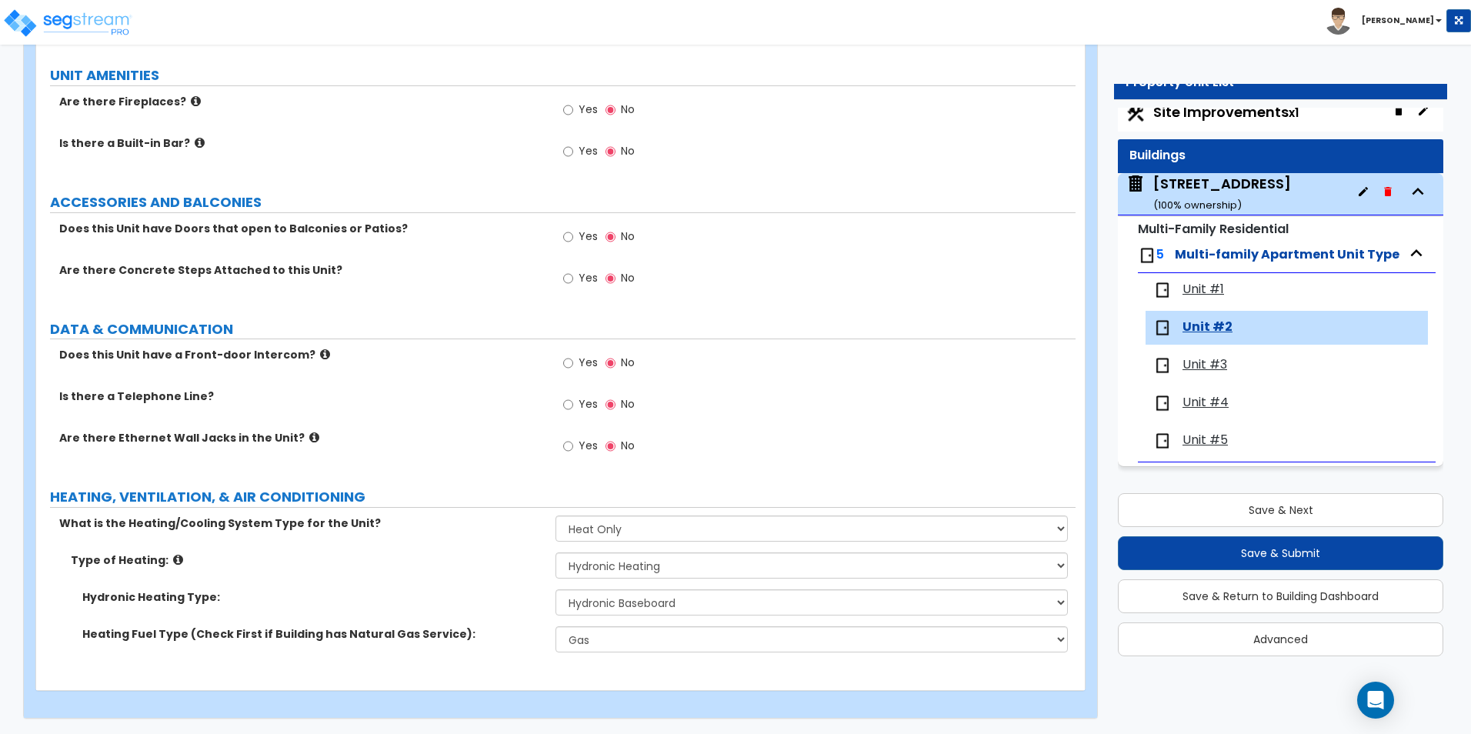
click at [1207, 361] on span "Unit #3" at bounding box center [1204, 365] width 45 height 18
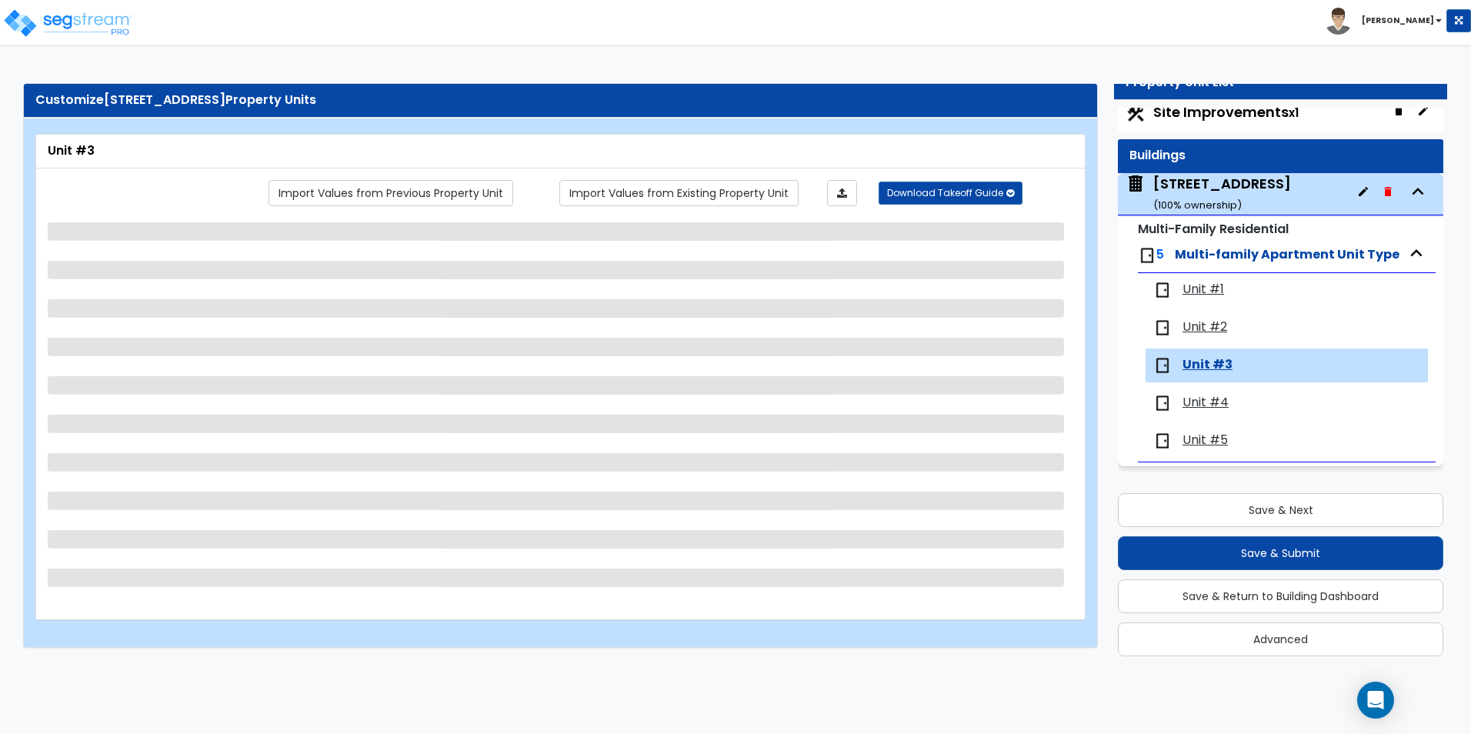
scroll to position [0, 0]
select select "1"
select select "3"
select select "2"
select select "3"
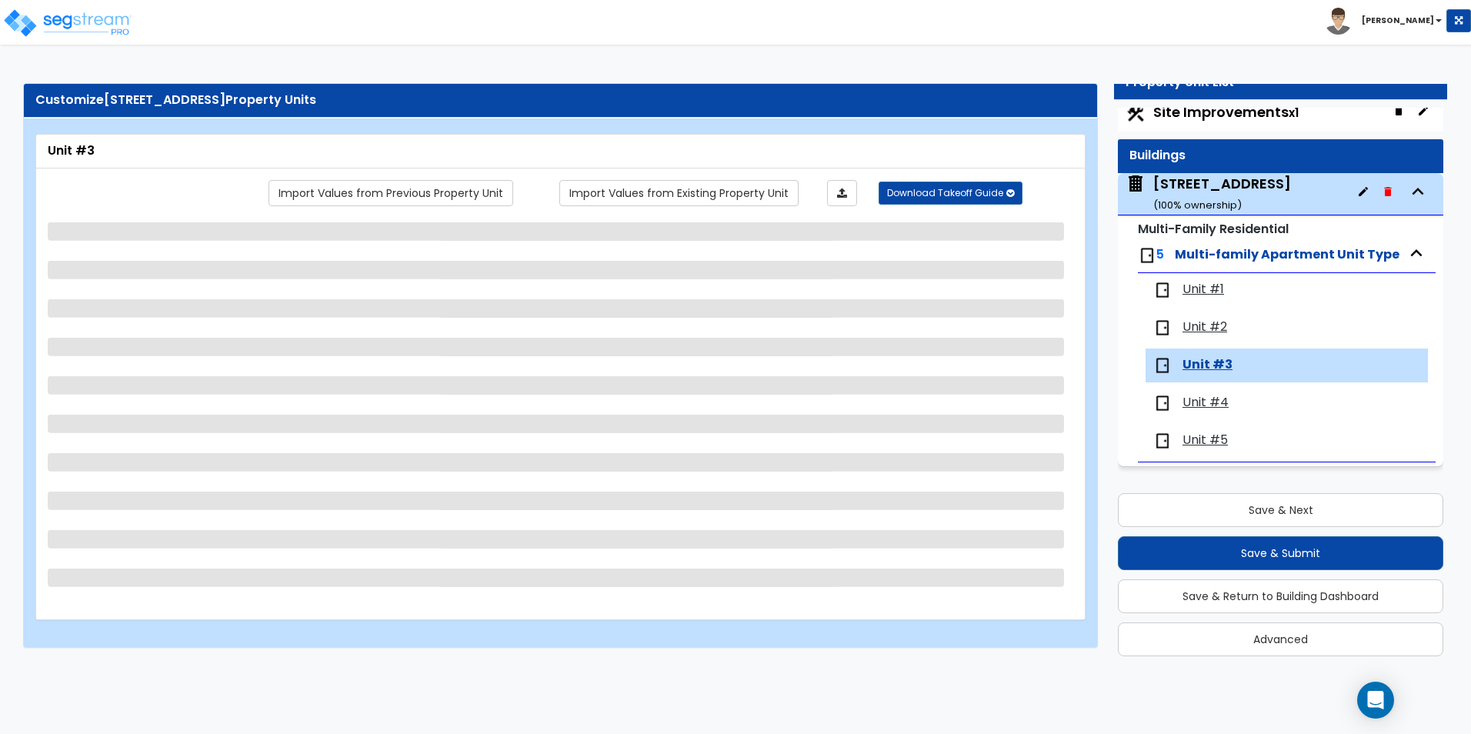
select select "2"
select select "3"
select select "1"
select select "3"
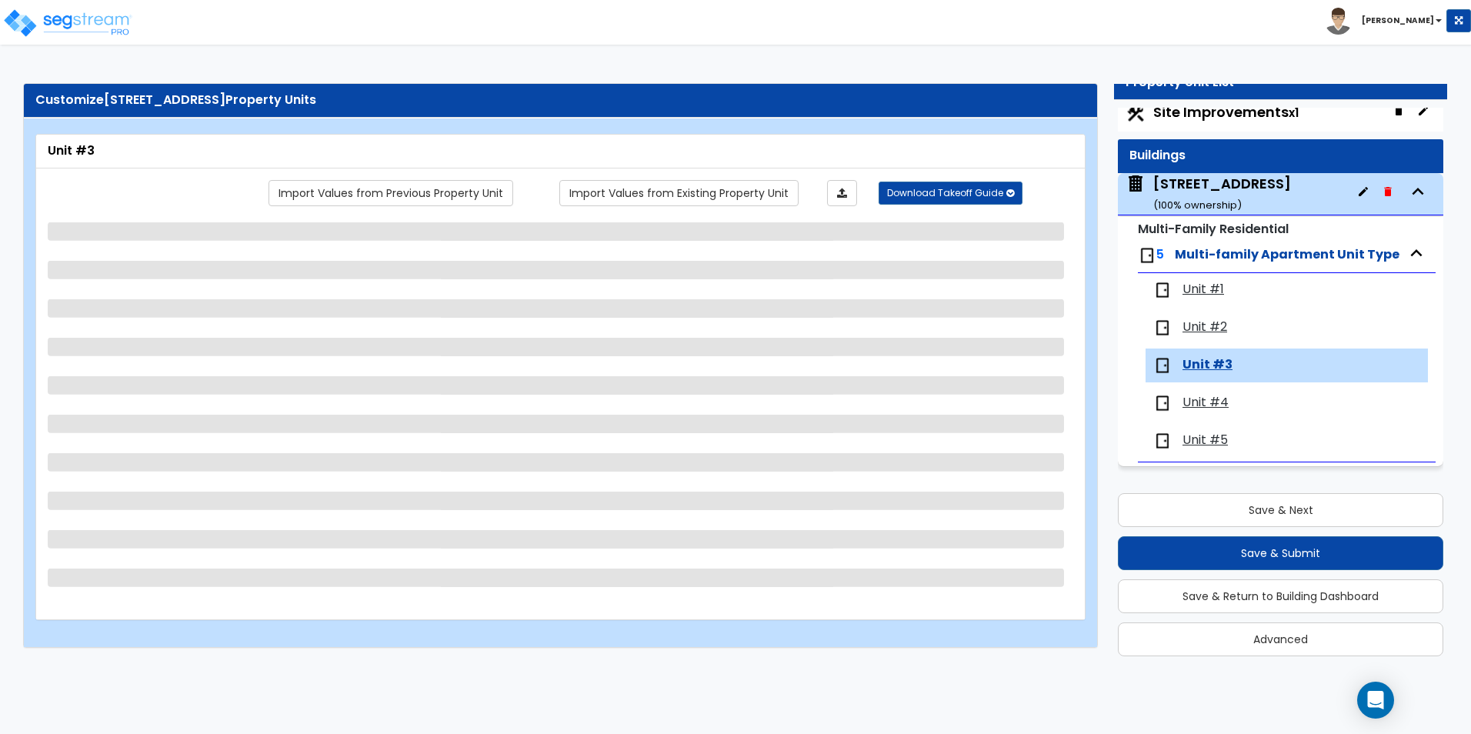
select select "1"
select select "3"
select select "2"
select select "1"
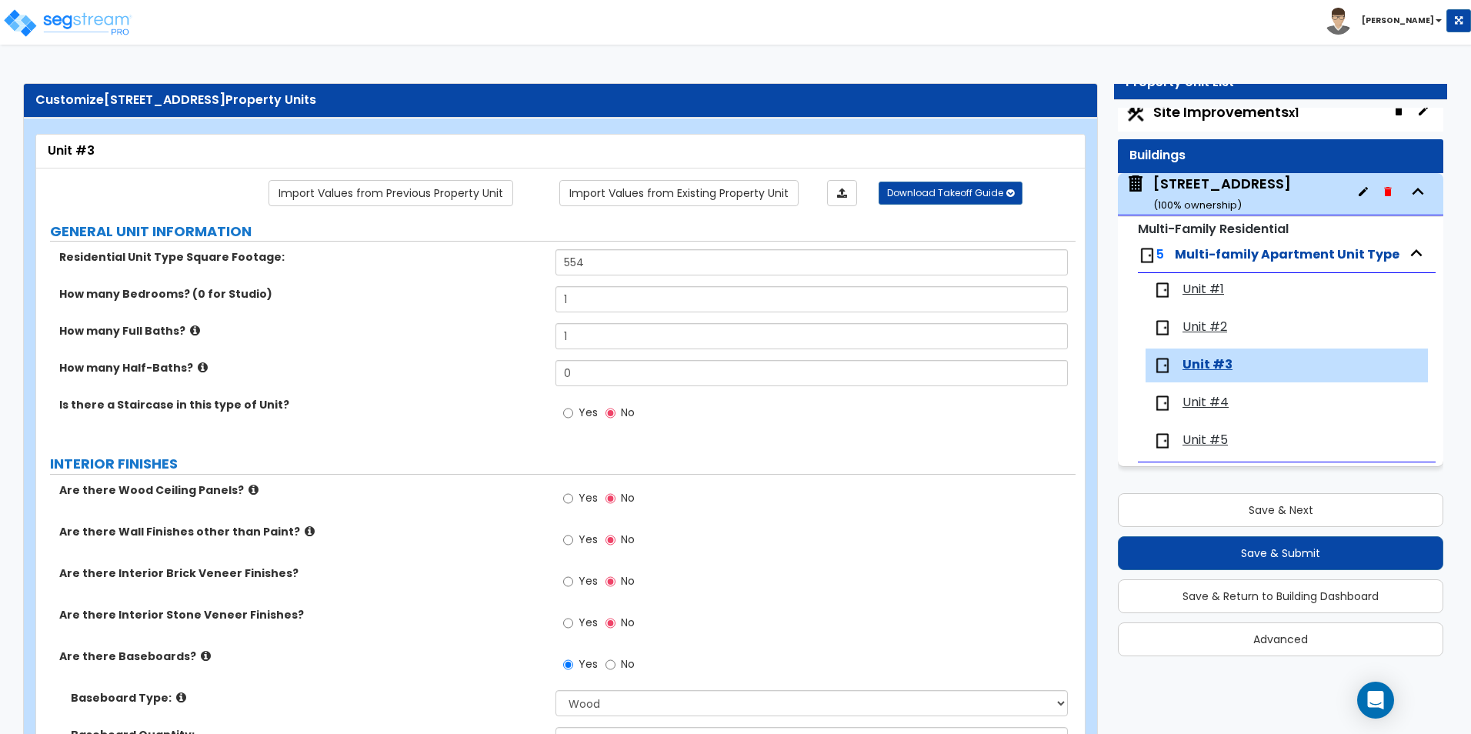
click at [1181, 411] on div "Unit #4" at bounding box center [1226, 403] width 147 height 18
click at [1201, 405] on span "Unit #4" at bounding box center [1205, 403] width 46 height 18
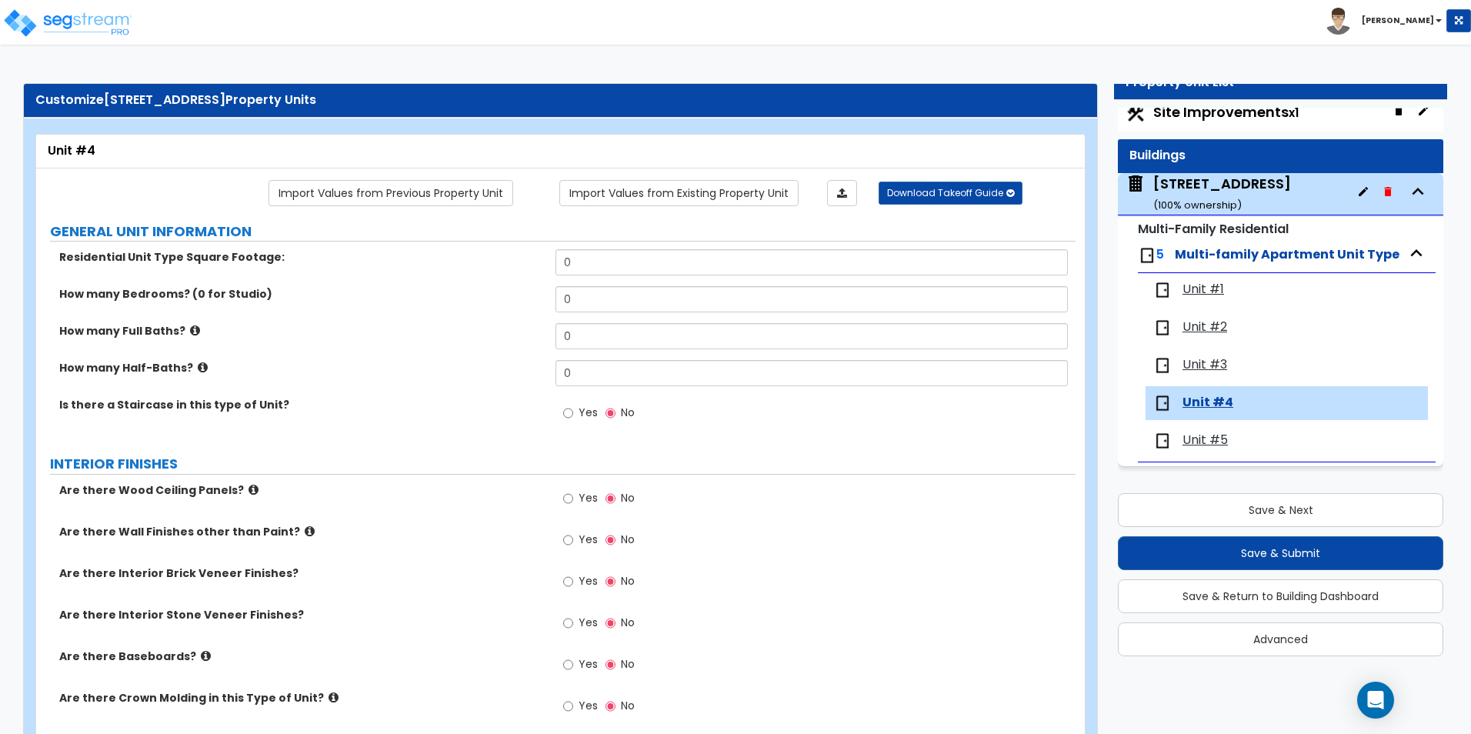
click at [1208, 361] on span "Unit #3" at bounding box center [1204, 365] width 45 height 18
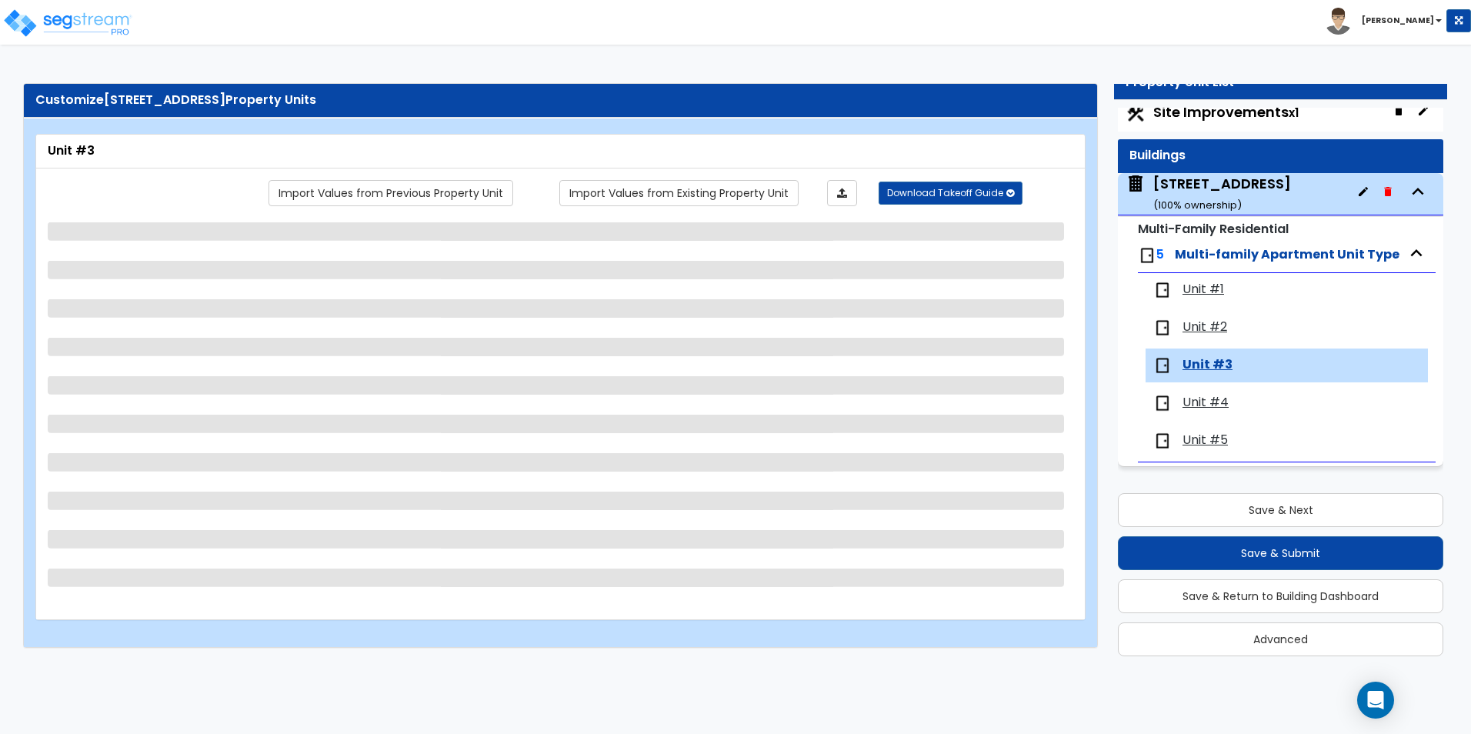
select select "3"
select select "2"
select select "1"
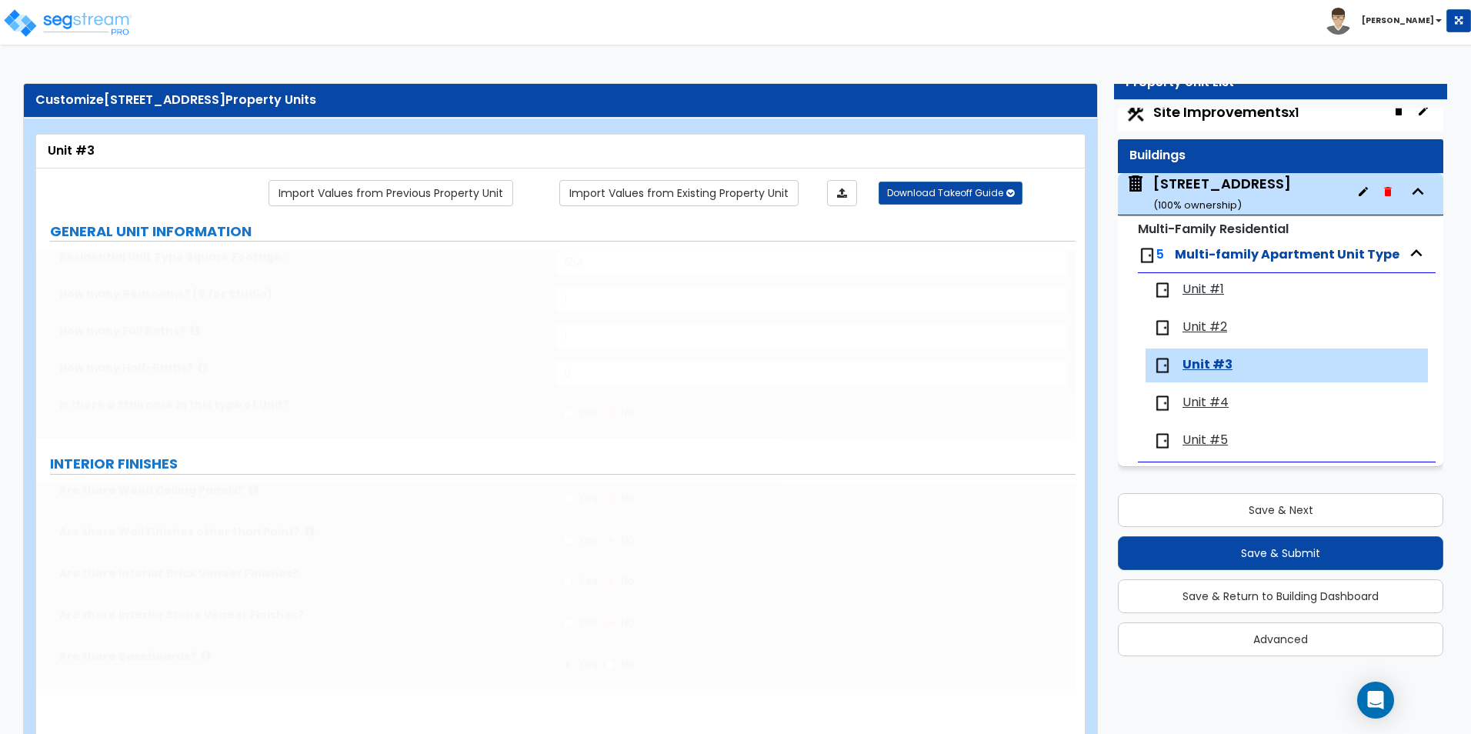
select select "1"
select select "2"
type input "1"
select select "3"
select select "1"
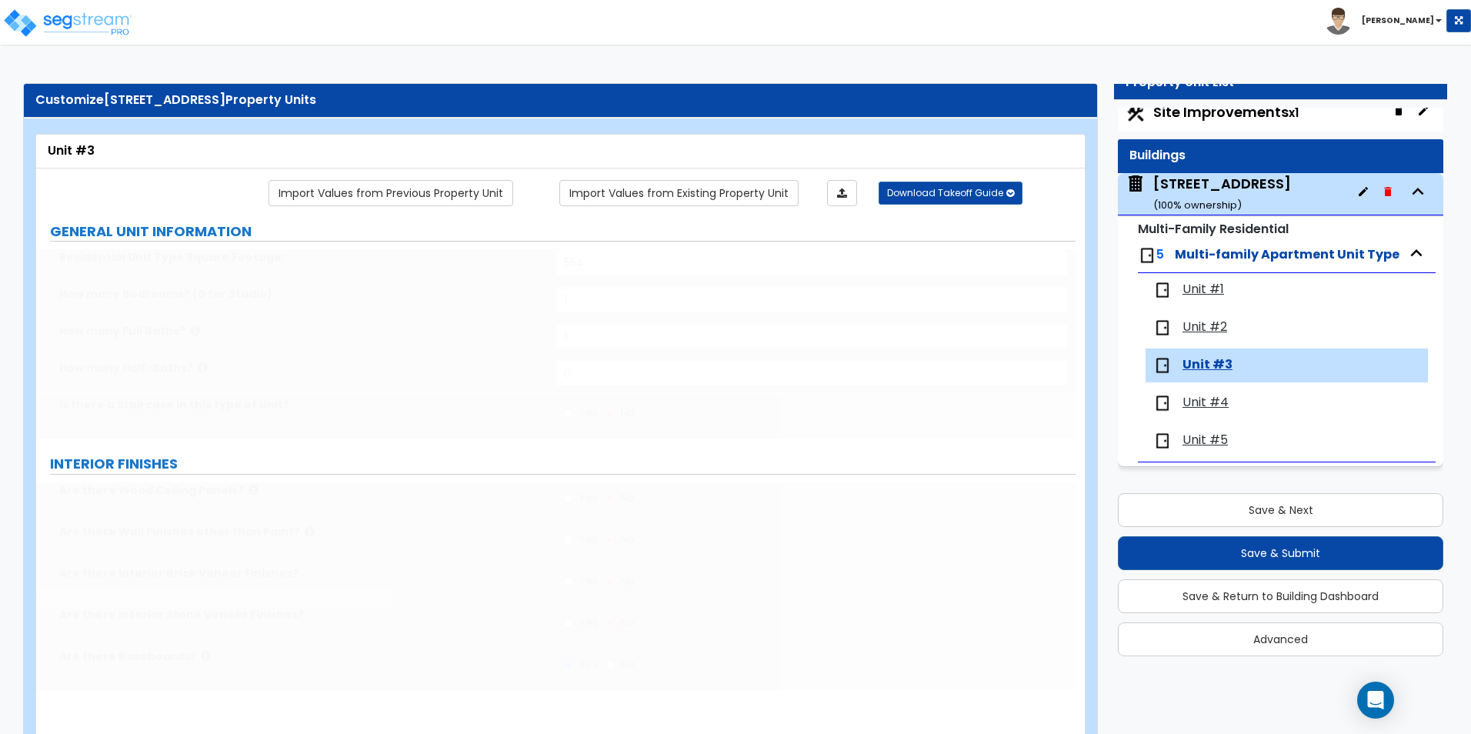
select select "1"
select select "3"
radio input "true"
select select "3"
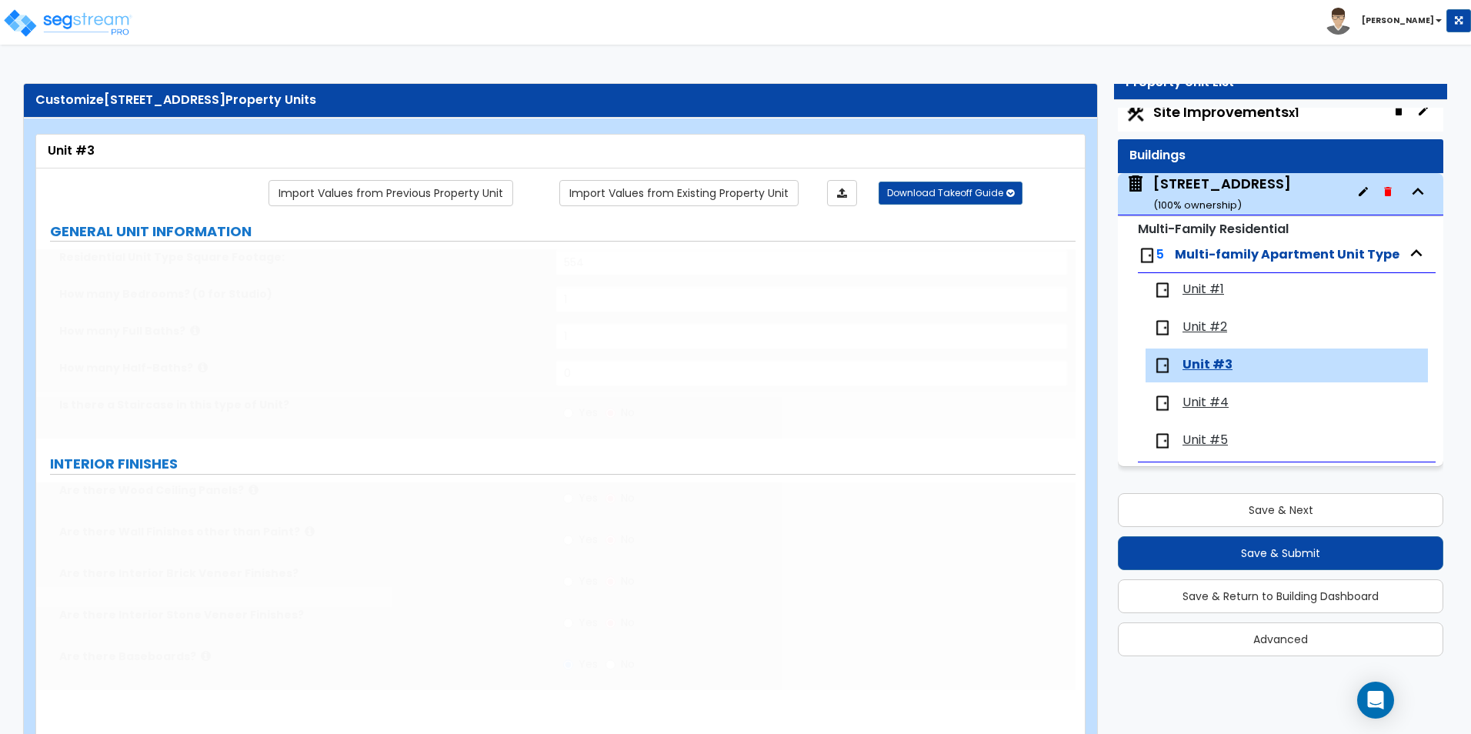
select select "2"
select select "1"
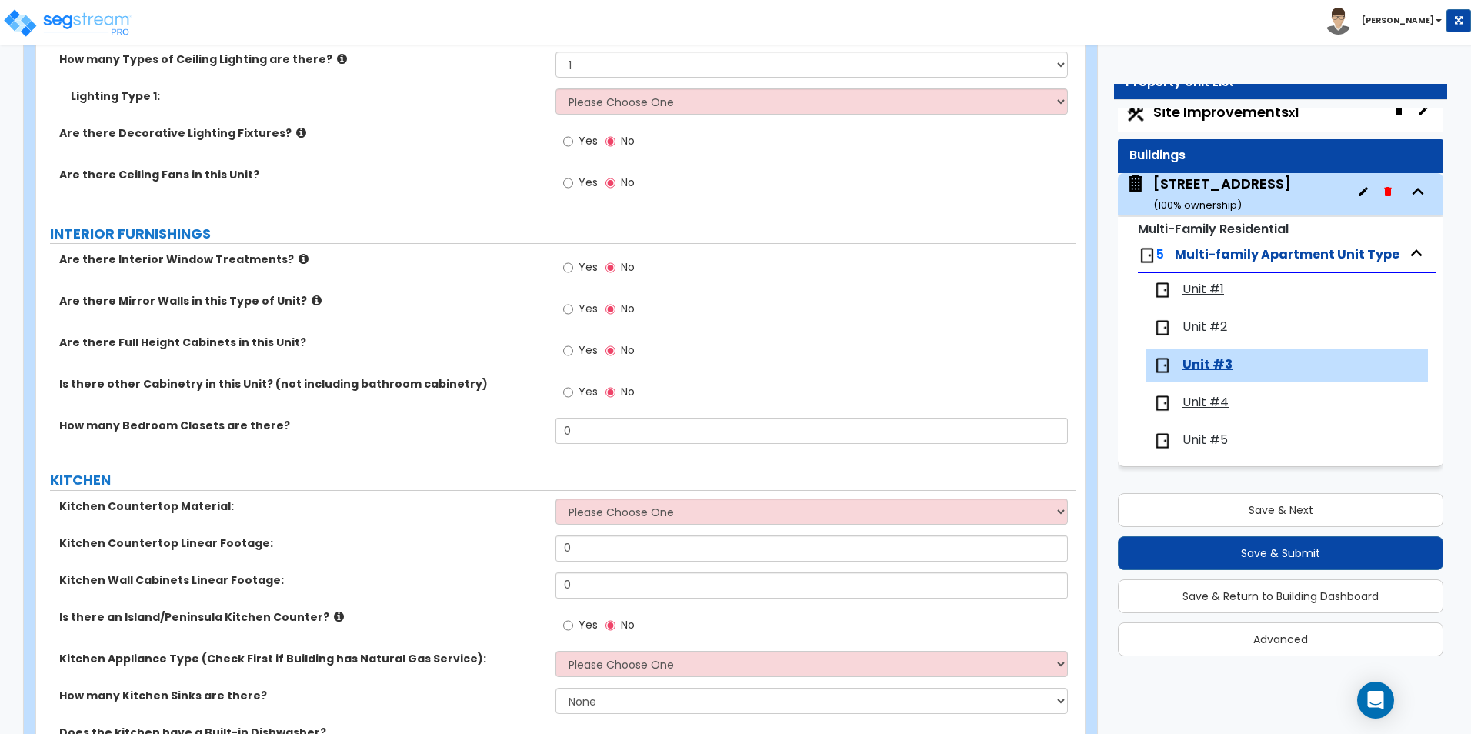
scroll to position [1308, 0]
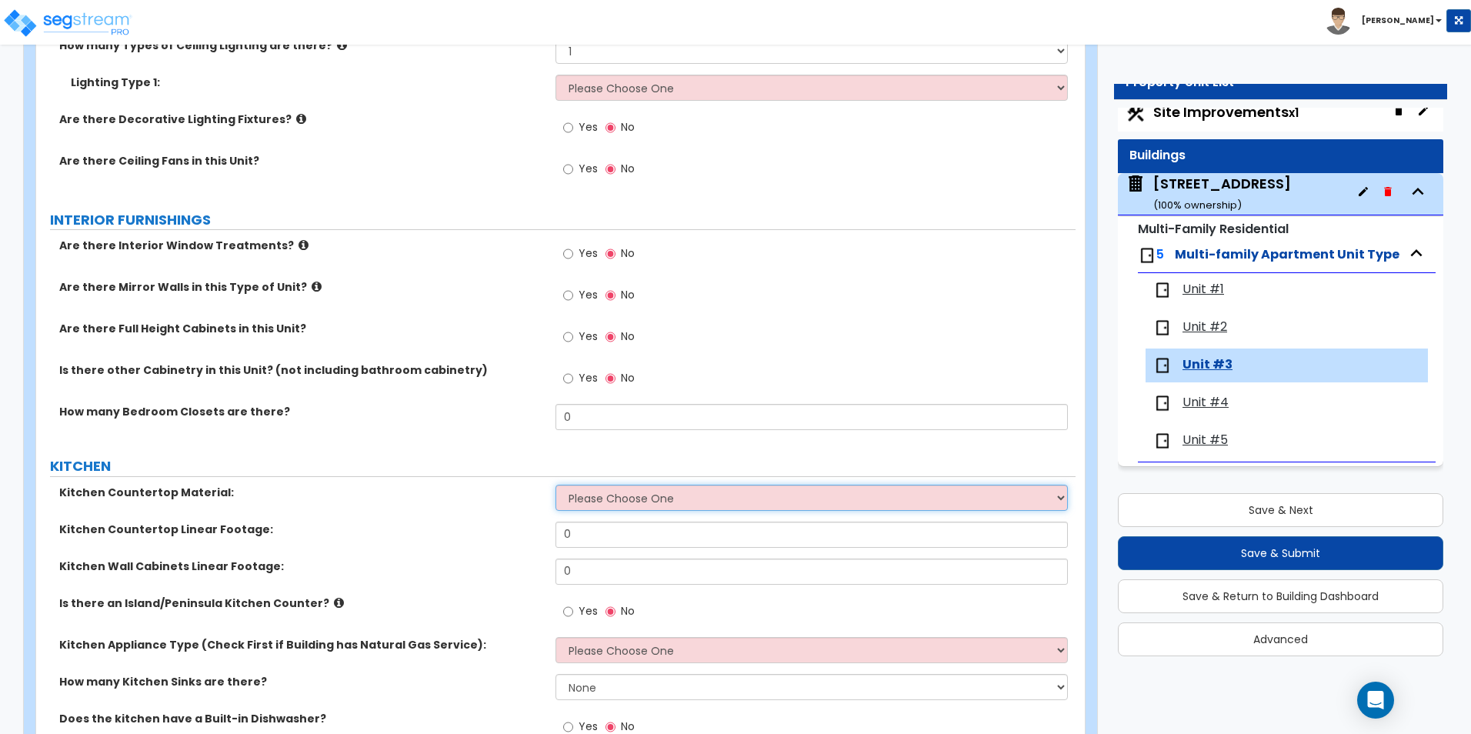
click at [587, 497] on select "Please Choose One Plastic Laminate Solid Surface Stone Quartz Marble Tile Wood …" at bounding box center [811, 498] width 512 height 26
select select "1"
click at [555, 485] on select "Please Choose One Plastic Laminate Solid Surface Stone Quartz Marble Tile Wood …" at bounding box center [811, 498] width 512 height 26
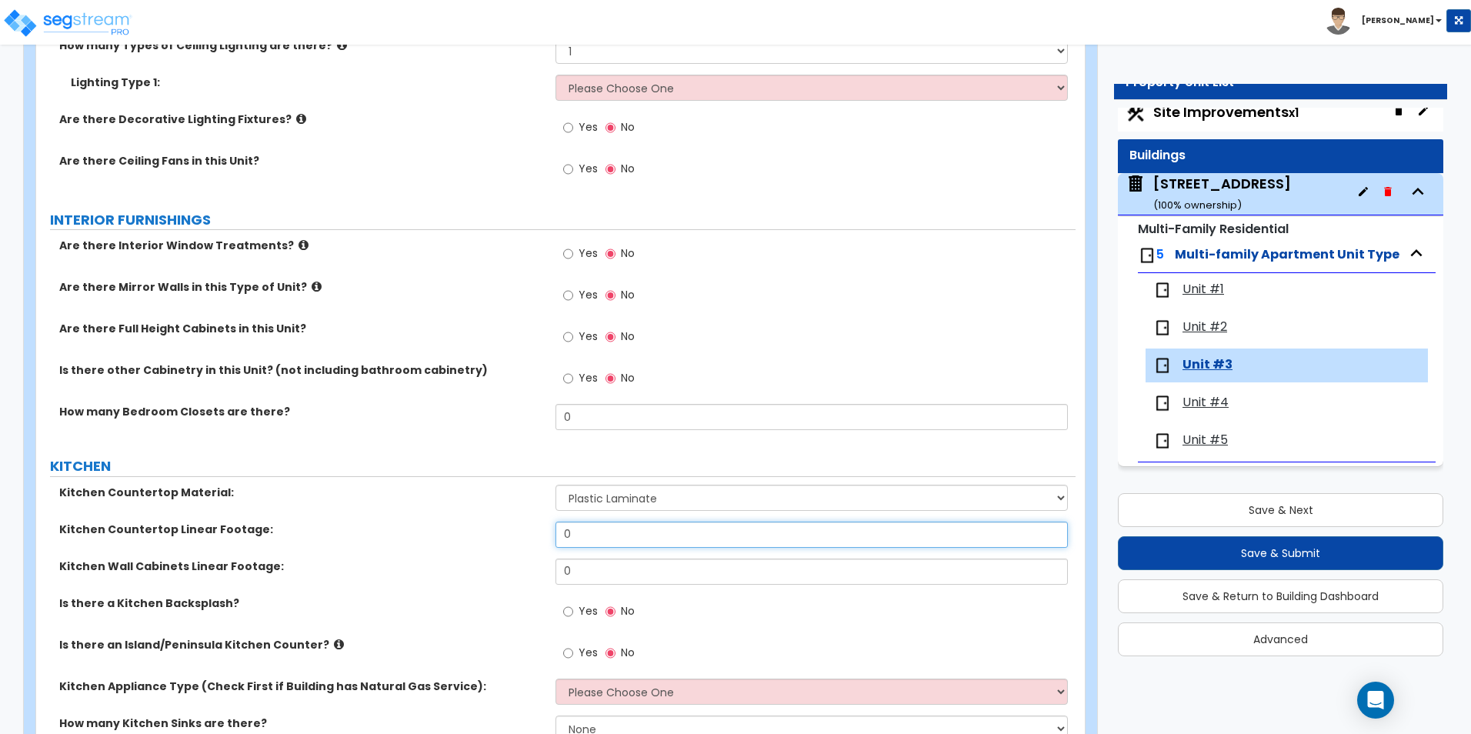
drag, startPoint x: 587, startPoint y: 528, endPoint x: 515, endPoint y: 521, distance: 72.6
click at [515, 522] on div "Kitchen Countertop Linear Footage: 0" at bounding box center [555, 540] width 1039 height 37
type input "8"
drag, startPoint x: 598, startPoint y: 566, endPoint x: 538, endPoint y: 569, distance: 59.3
click at [538, 569] on div "Kitchen Wall Cabinets Linear Footage: 0" at bounding box center [555, 576] width 1039 height 37
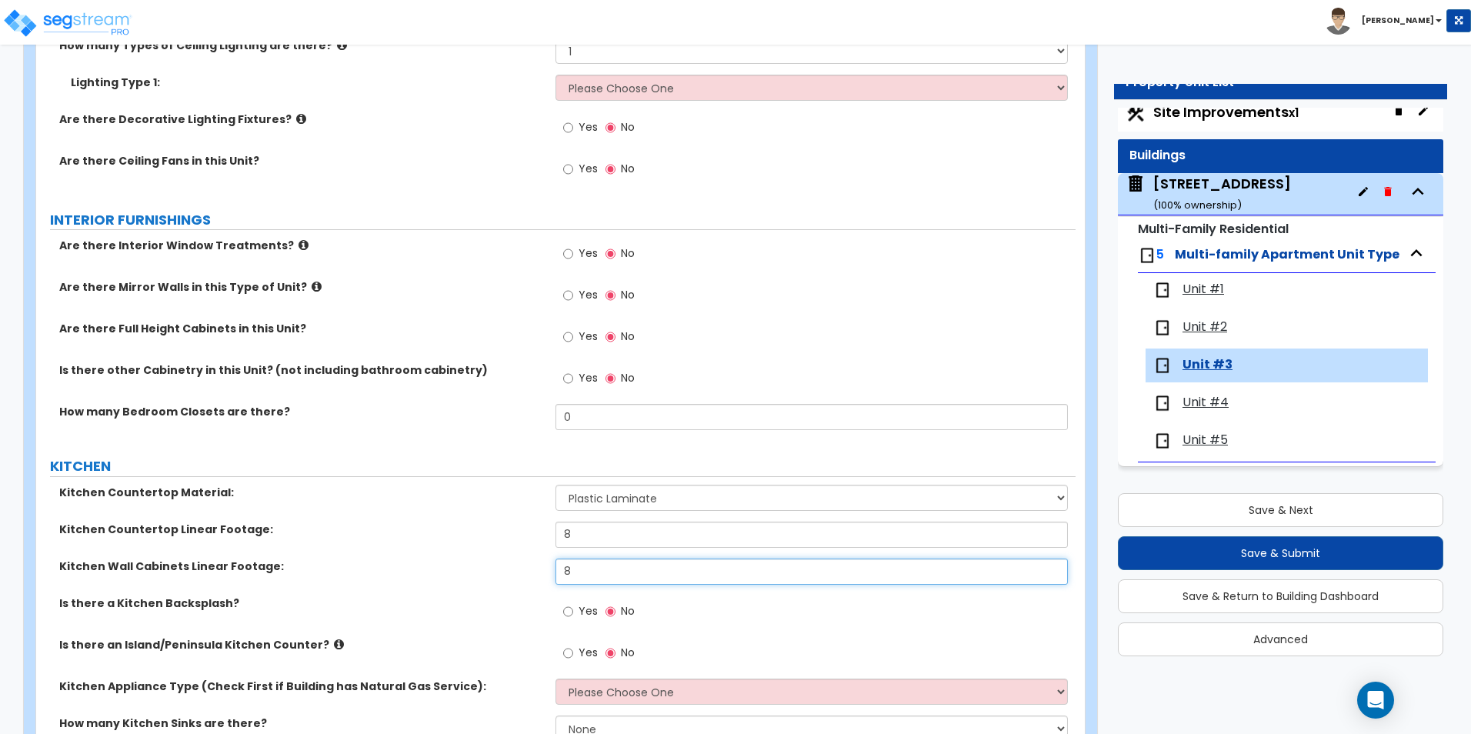
drag, startPoint x: 589, startPoint y: 571, endPoint x: 510, endPoint y: 567, distance: 79.3
click at [510, 567] on div "Kitchen Wall Cabinets Linear Footage: 8" at bounding box center [555, 576] width 1039 height 37
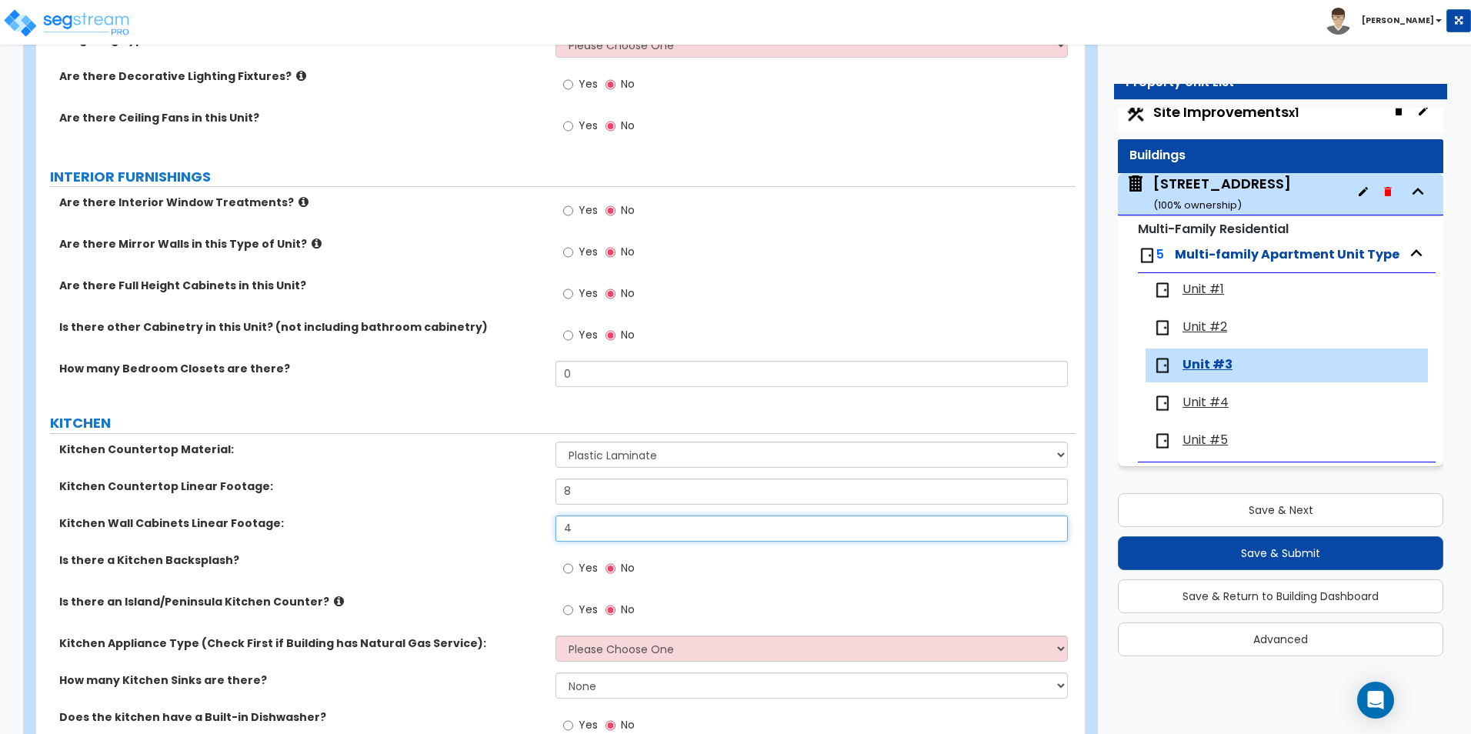
scroll to position [1385, 0]
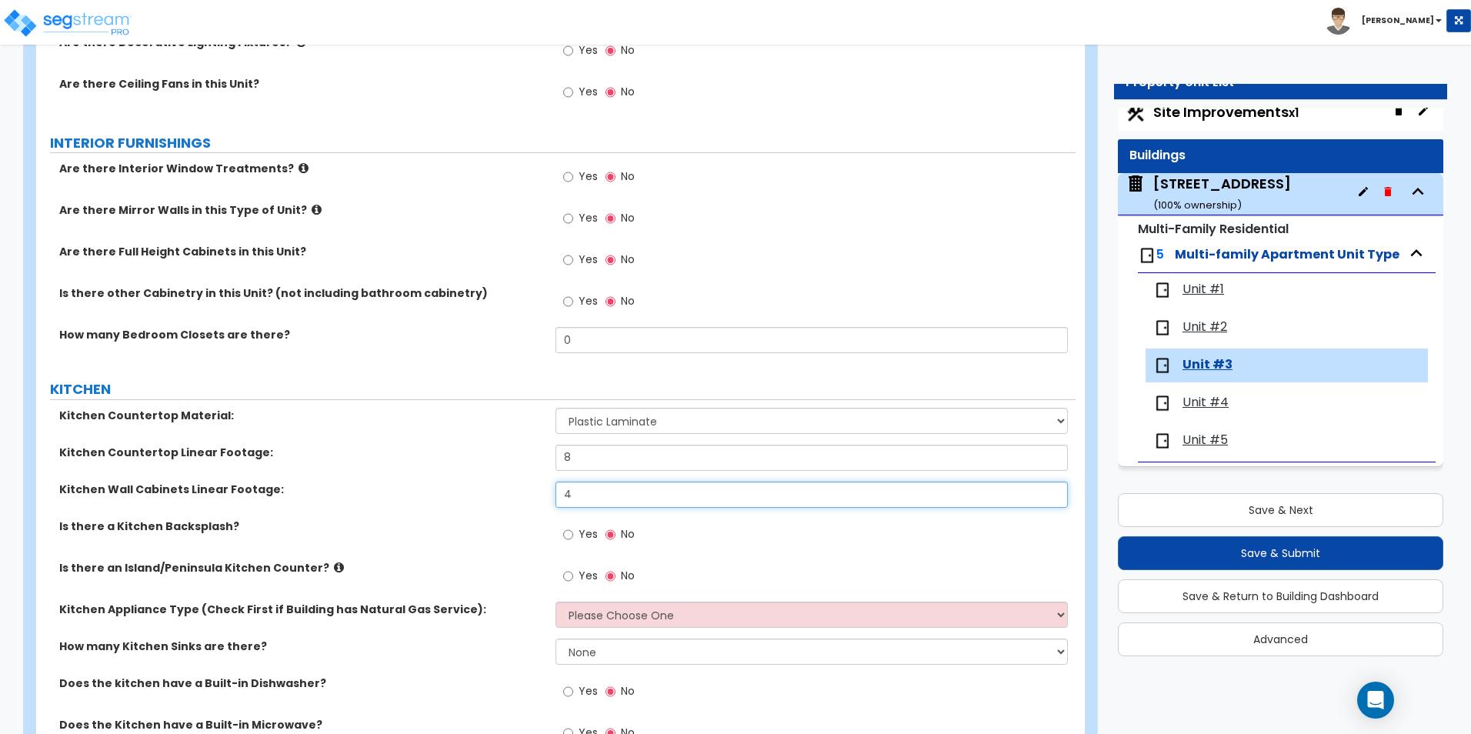
type input "4"
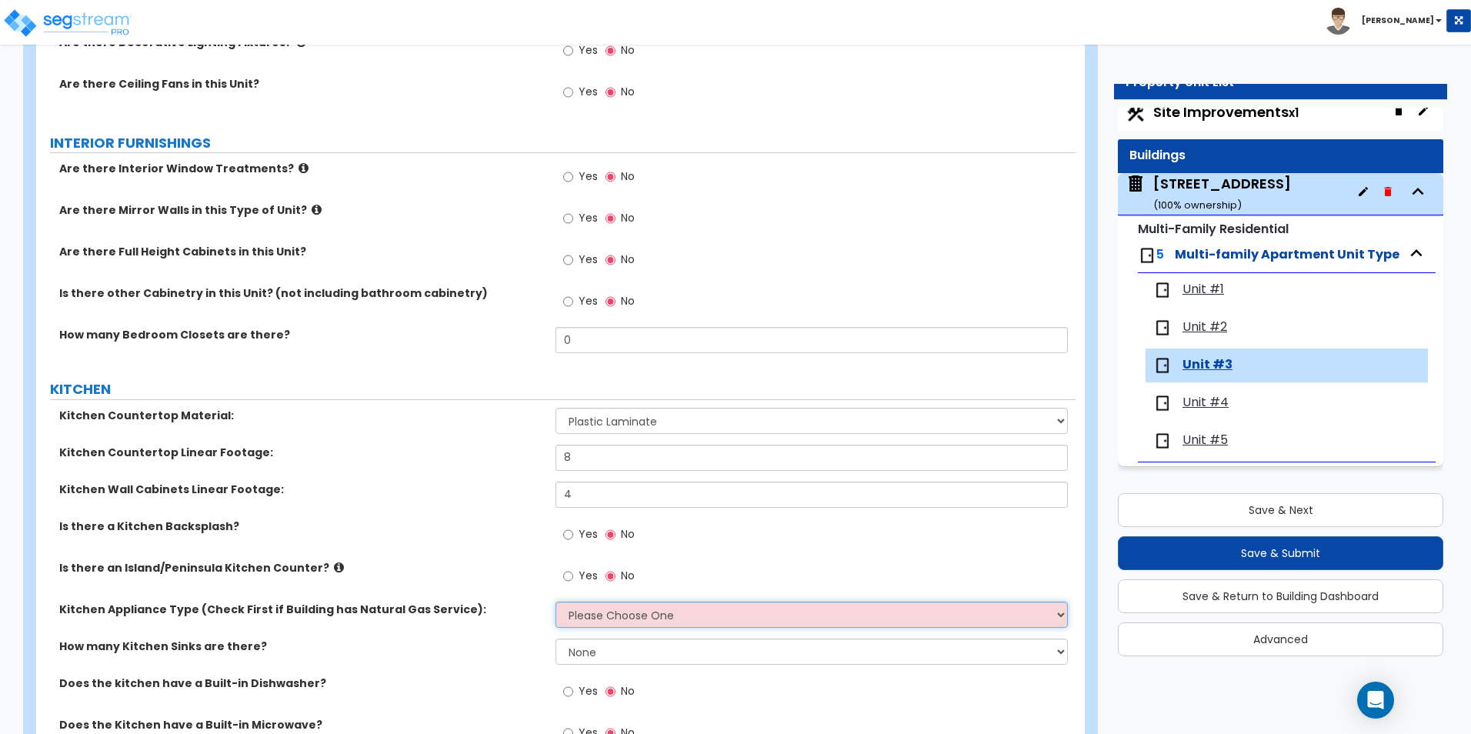
click at [613, 618] on select "Please Choose One Gas Electric" at bounding box center [811, 615] width 512 height 26
select select "1"
click at [555, 602] on select "Please Choose One Gas Electric" at bounding box center [811, 615] width 512 height 26
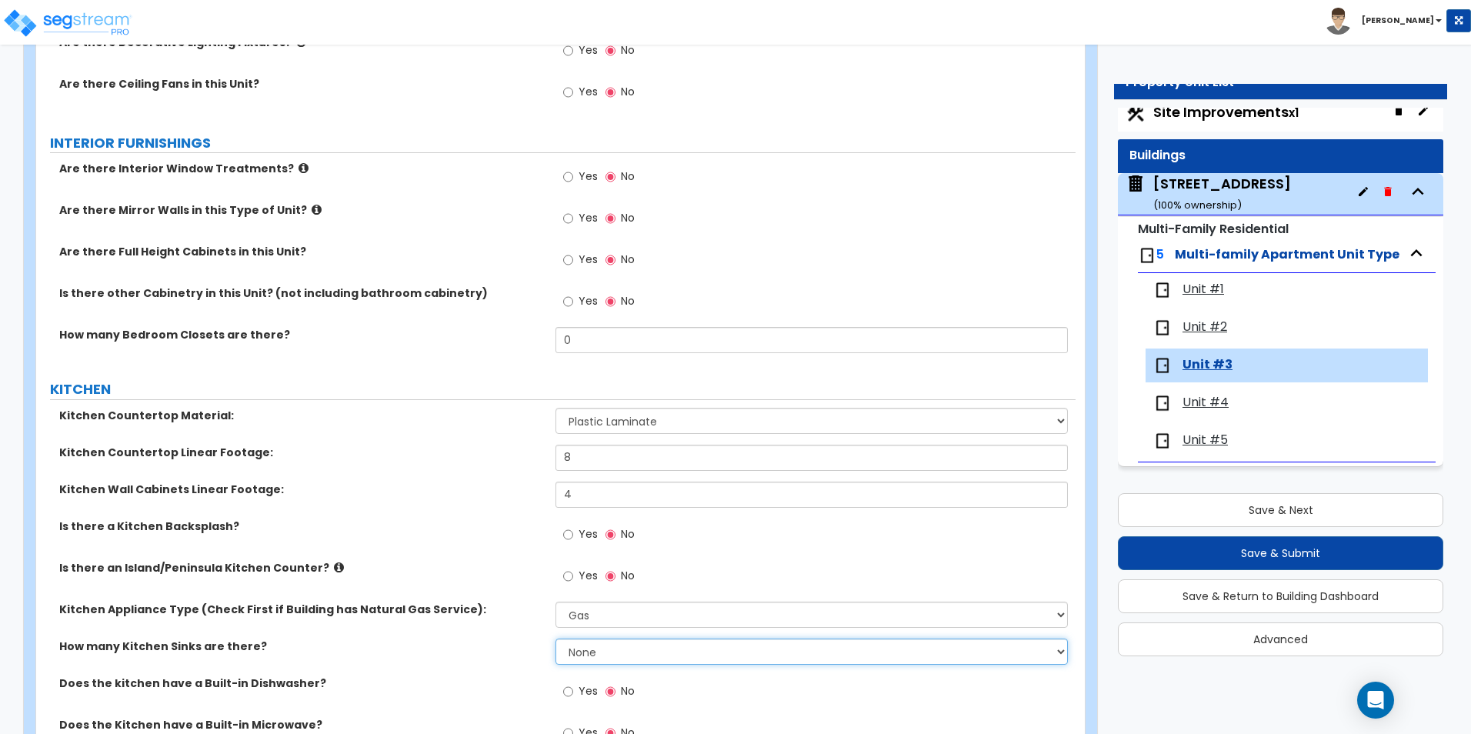
click at [582, 654] on select "None 1 2 3" at bounding box center [811, 651] width 512 height 26
select select "1"
click at [555, 638] on select "None 1 2 3" at bounding box center [811, 651] width 512 height 26
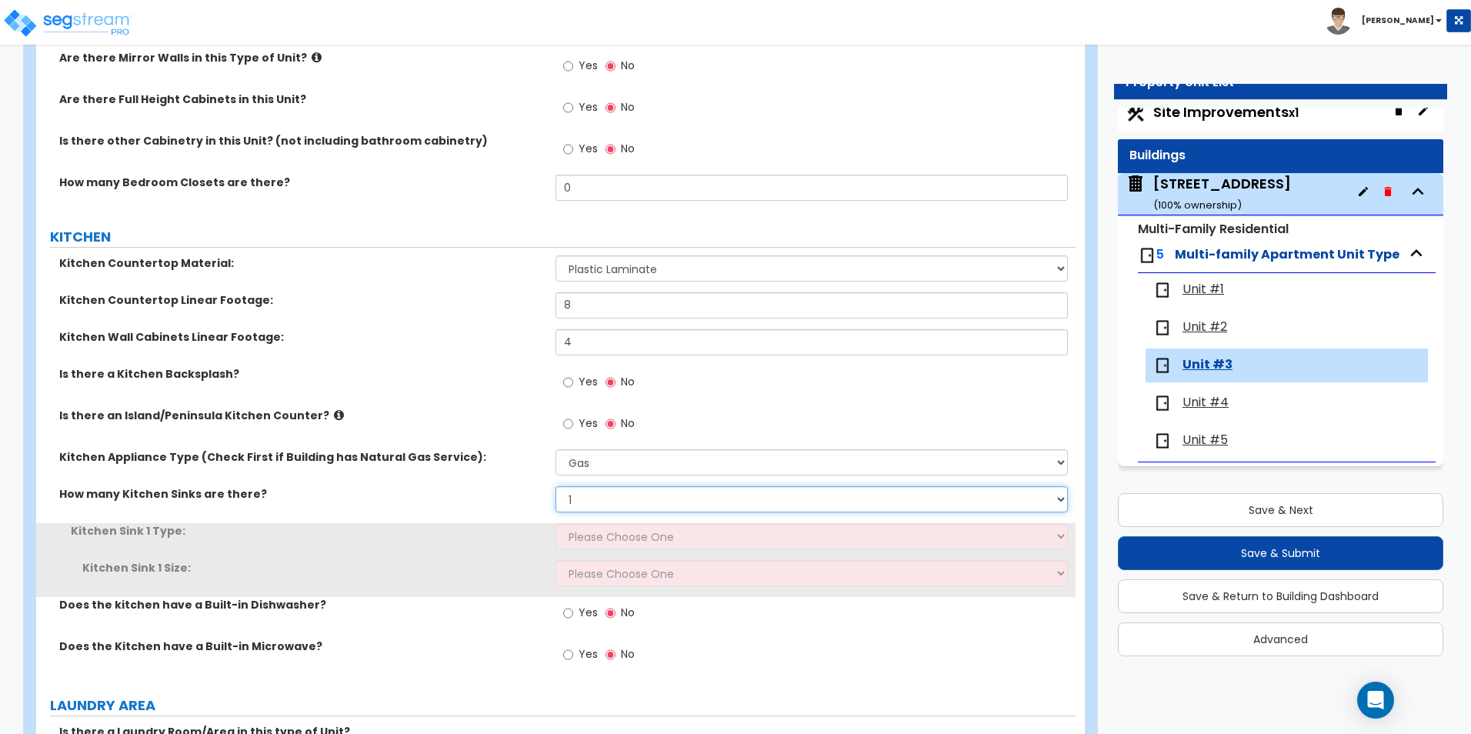
scroll to position [1538, 0]
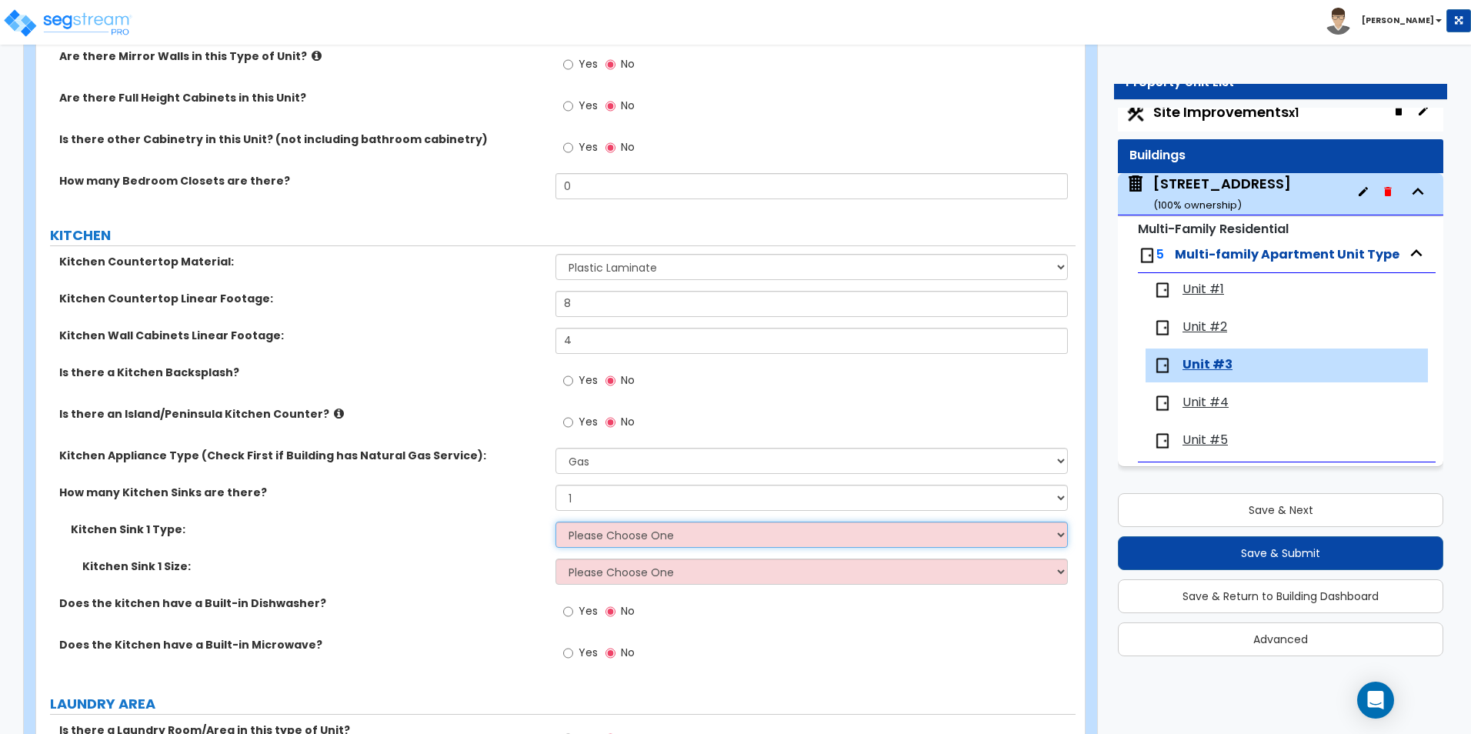
click at [592, 538] on select "Please Choose One Stainless Steel Porcelain Enamel Cast Iron Granite Composite" at bounding box center [811, 535] width 512 height 26
select select "1"
click at [555, 522] on select "Please Choose One Stainless Steel Porcelain Enamel Cast Iron Granite Composite" at bounding box center [811, 535] width 512 height 26
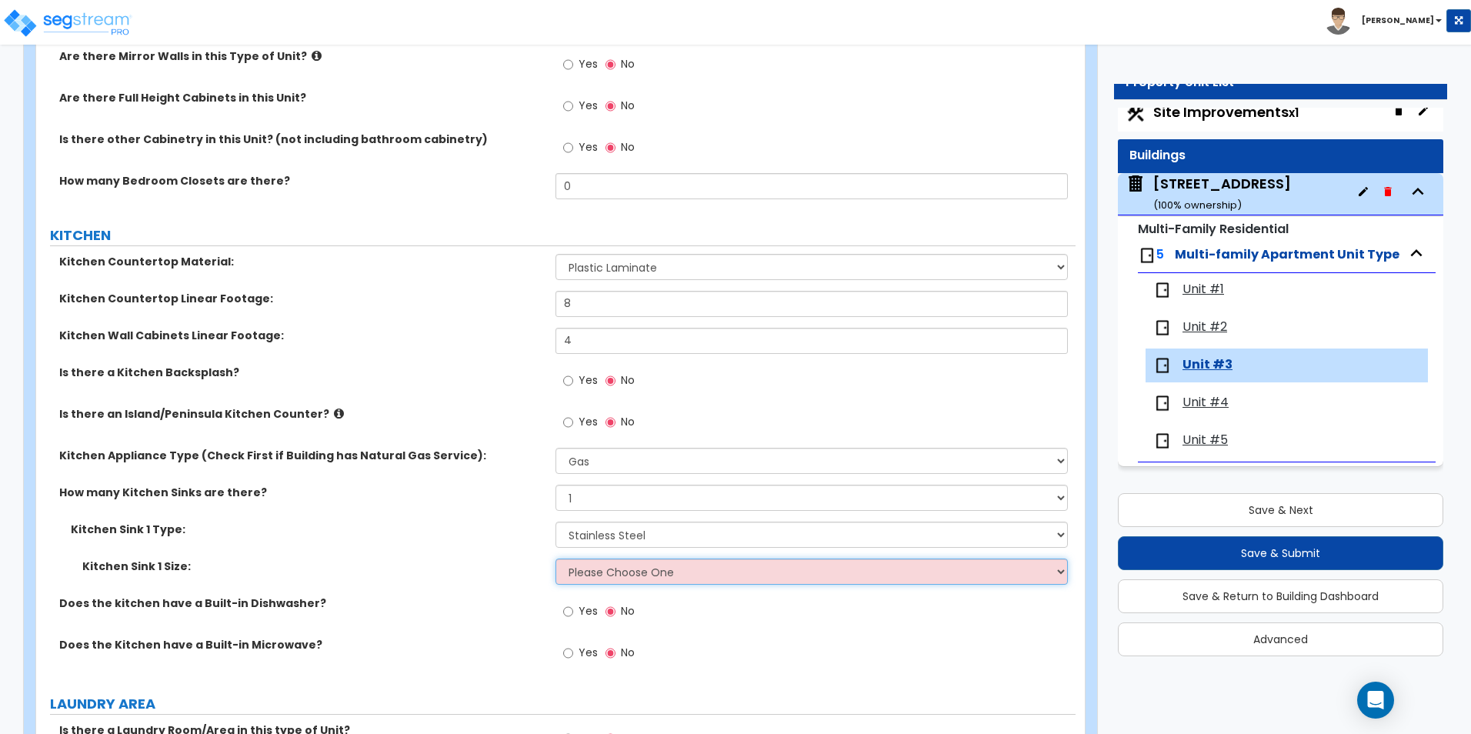
click at [603, 578] on select "Please Choose One Single Sink Double Sink" at bounding box center [811, 571] width 512 height 26
select select "1"
click at [555, 558] on select "Please Choose One Single Sink Double Sink" at bounding box center [811, 571] width 512 height 26
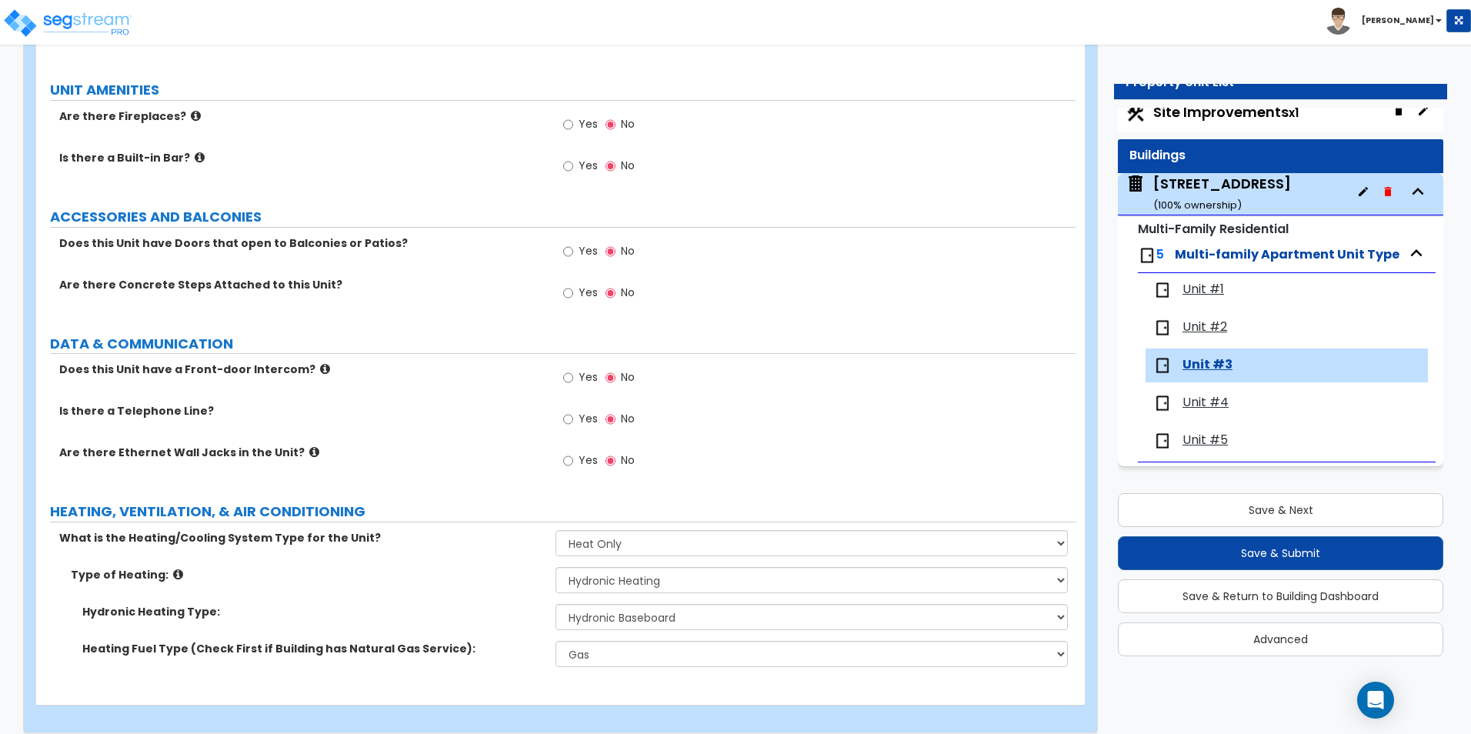
scroll to position [2503, 0]
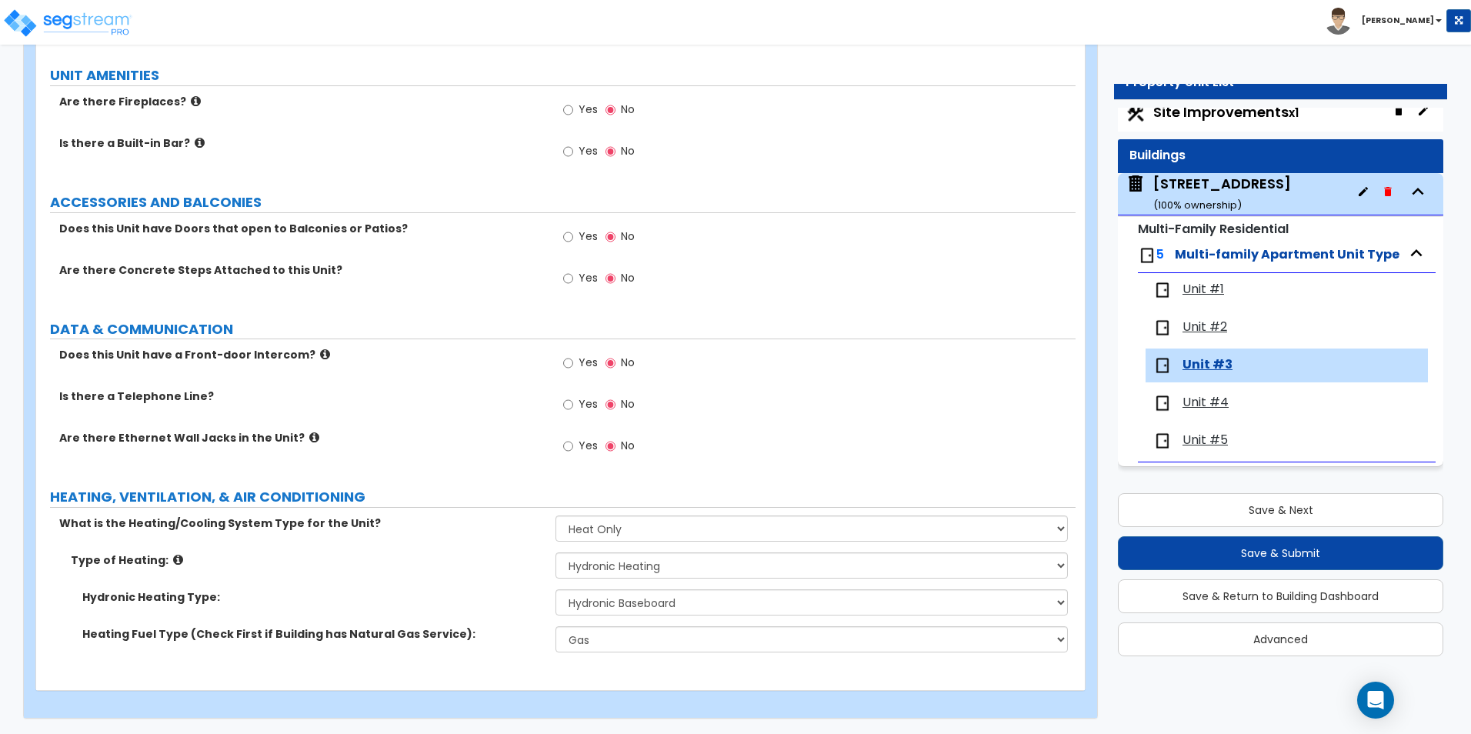
click at [1206, 400] on span "Unit #4" at bounding box center [1205, 403] width 46 height 18
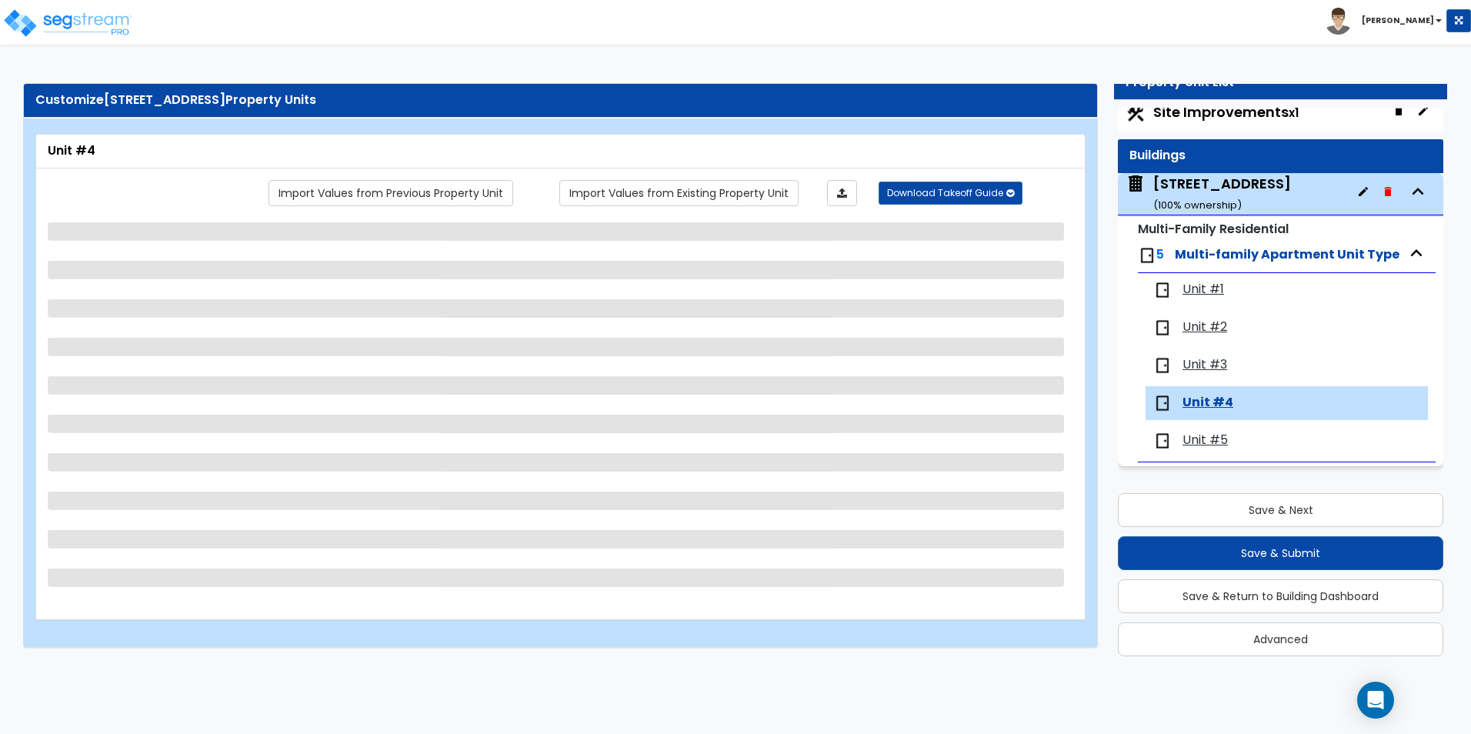
scroll to position [0, 0]
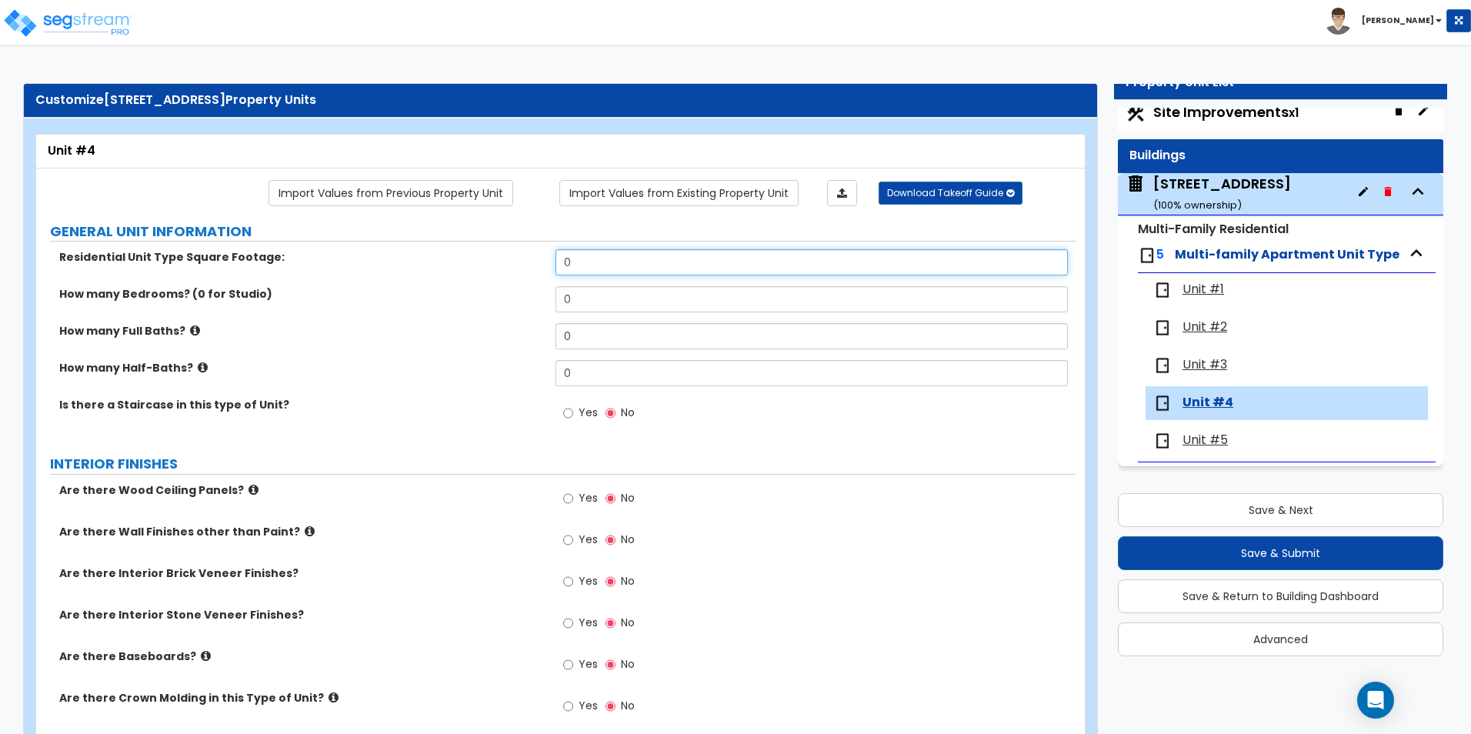
click at [609, 254] on input "0" at bounding box center [811, 262] width 512 height 26
drag, startPoint x: 609, startPoint y: 254, endPoint x: 451, endPoint y: 248, distance: 158.6
type input "554"
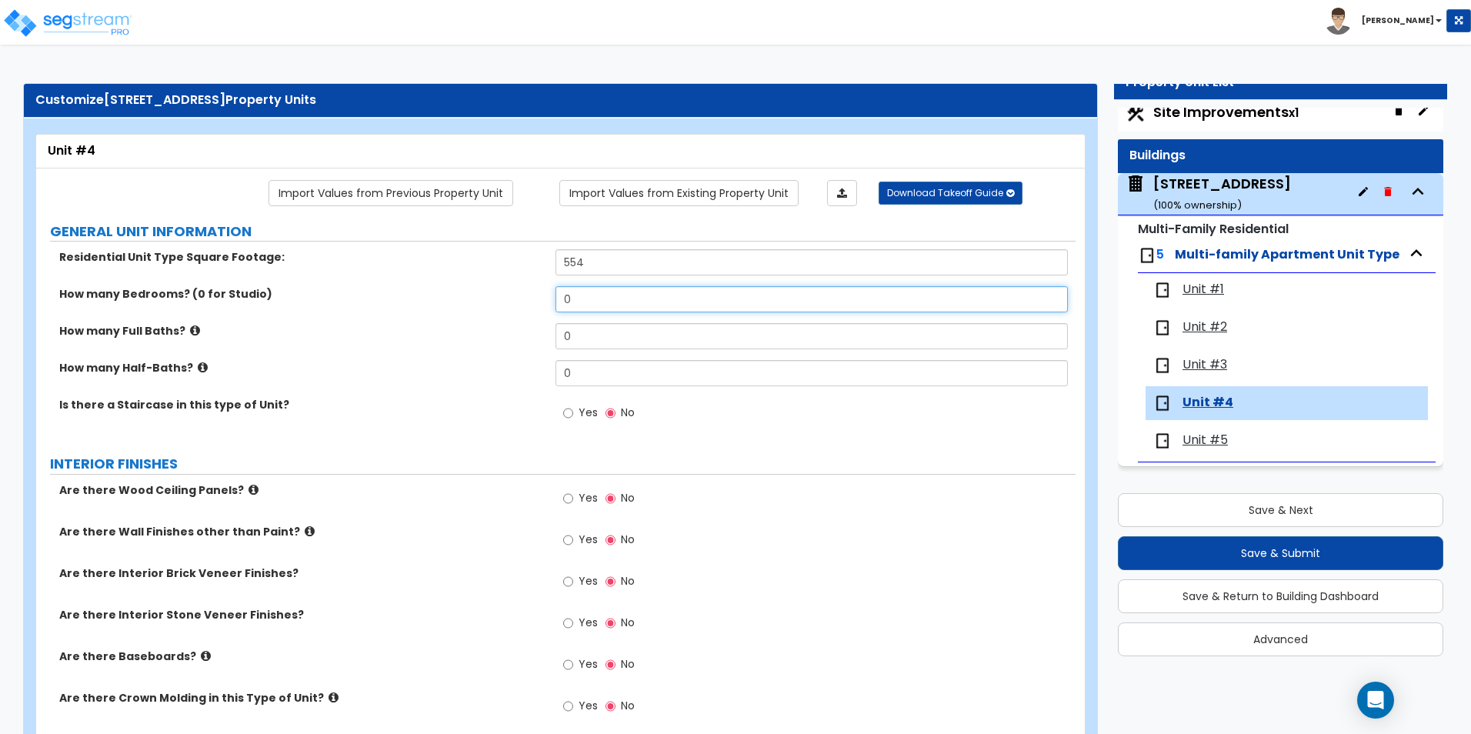
drag, startPoint x: 595, startPoint y: 302, endPoint x: 562, endPoint y: 302, distance: 33.8
click at [562, 302] on input "0" at bounding box center [811, 299] width 512 height 26
type input "2"
drag, startPoint x: 579, startPoint y: 330, endPoint x: 548, endPoint y: 334, distance: 31.8
click at [548, 334] on div "How many Full Baths? 0" at bounding box center [555, 341] width 1039 height 37
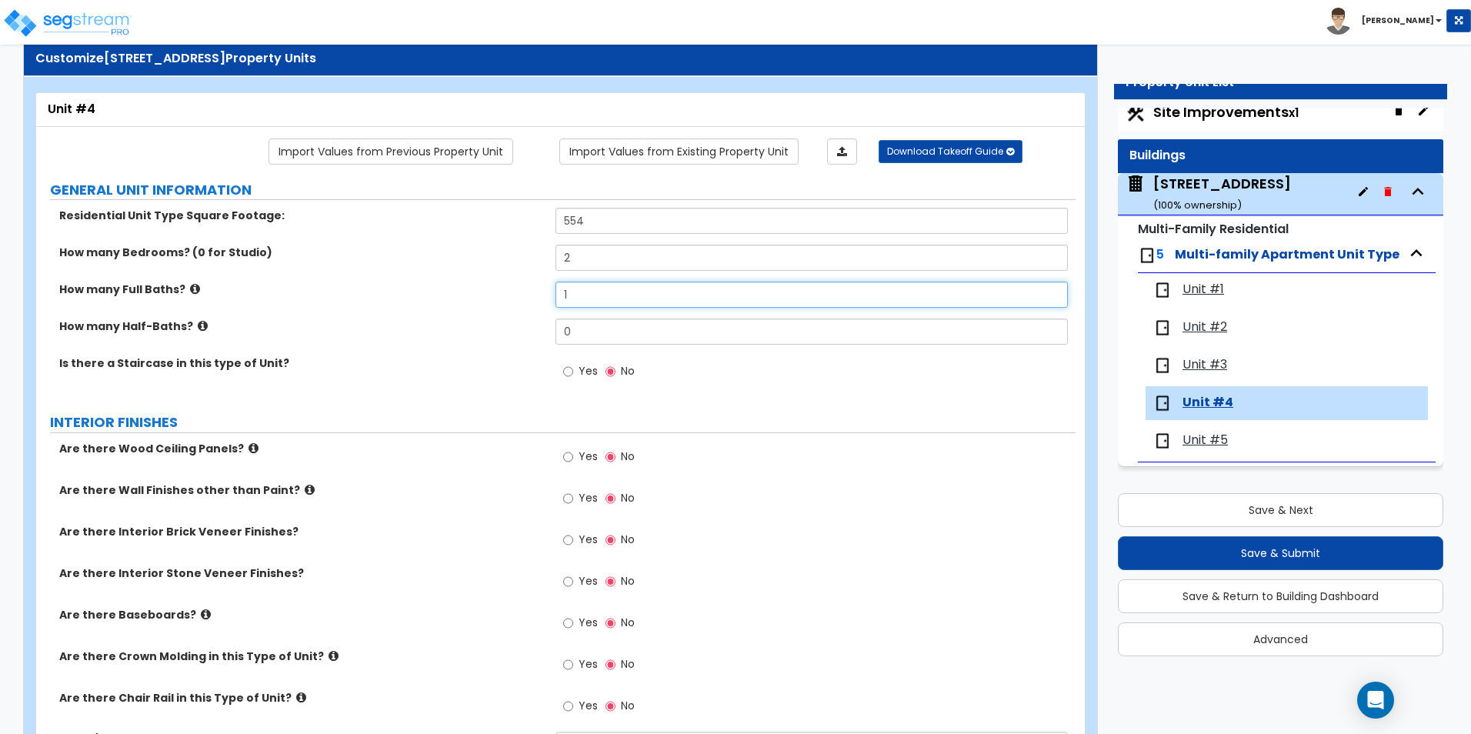
scroll to position [77, 0]
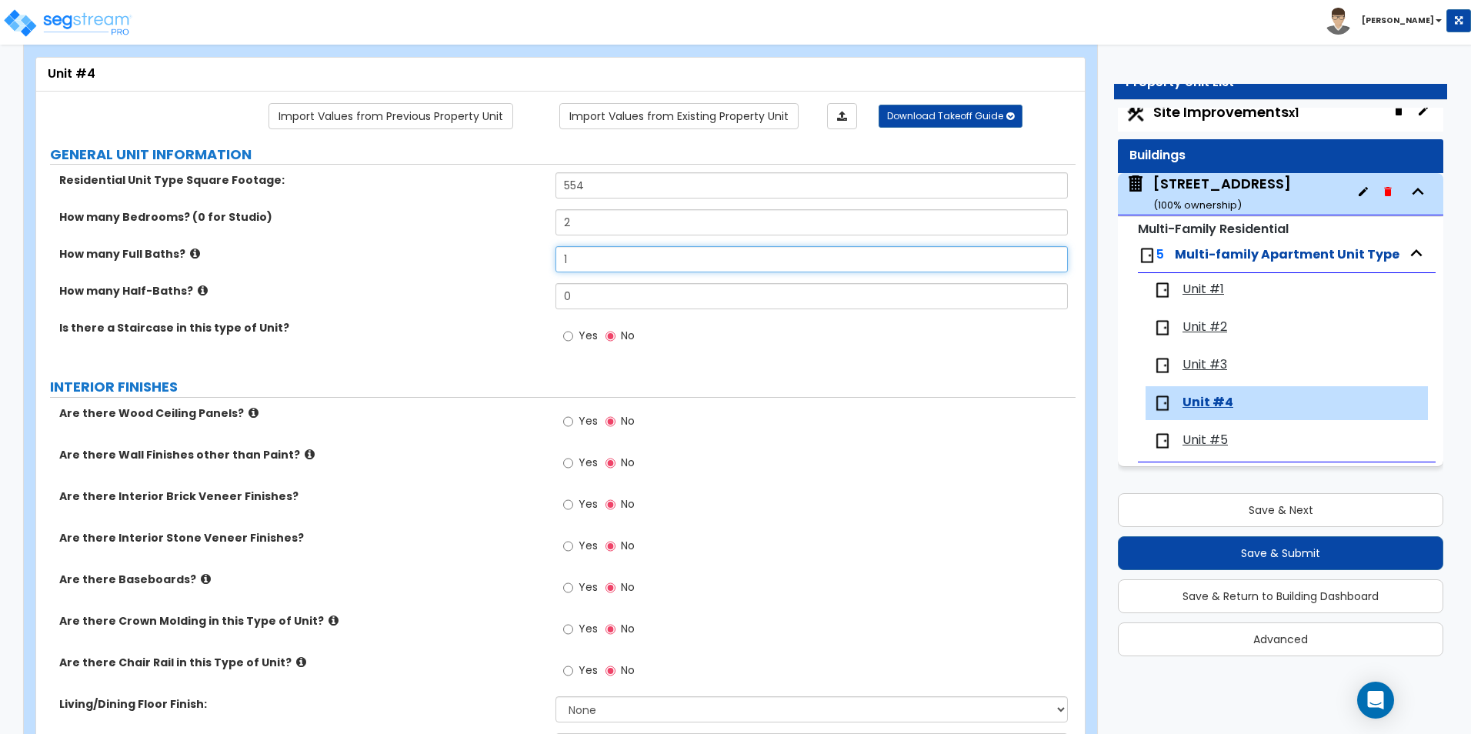
type input "1"
click at [575, 585] on label "Yes" at bounding box center [580, 589] width 35 height 26
click at [573, 585] on input "Yes" at bounding box center [568, 587] width 10 height 17
radio input "true"
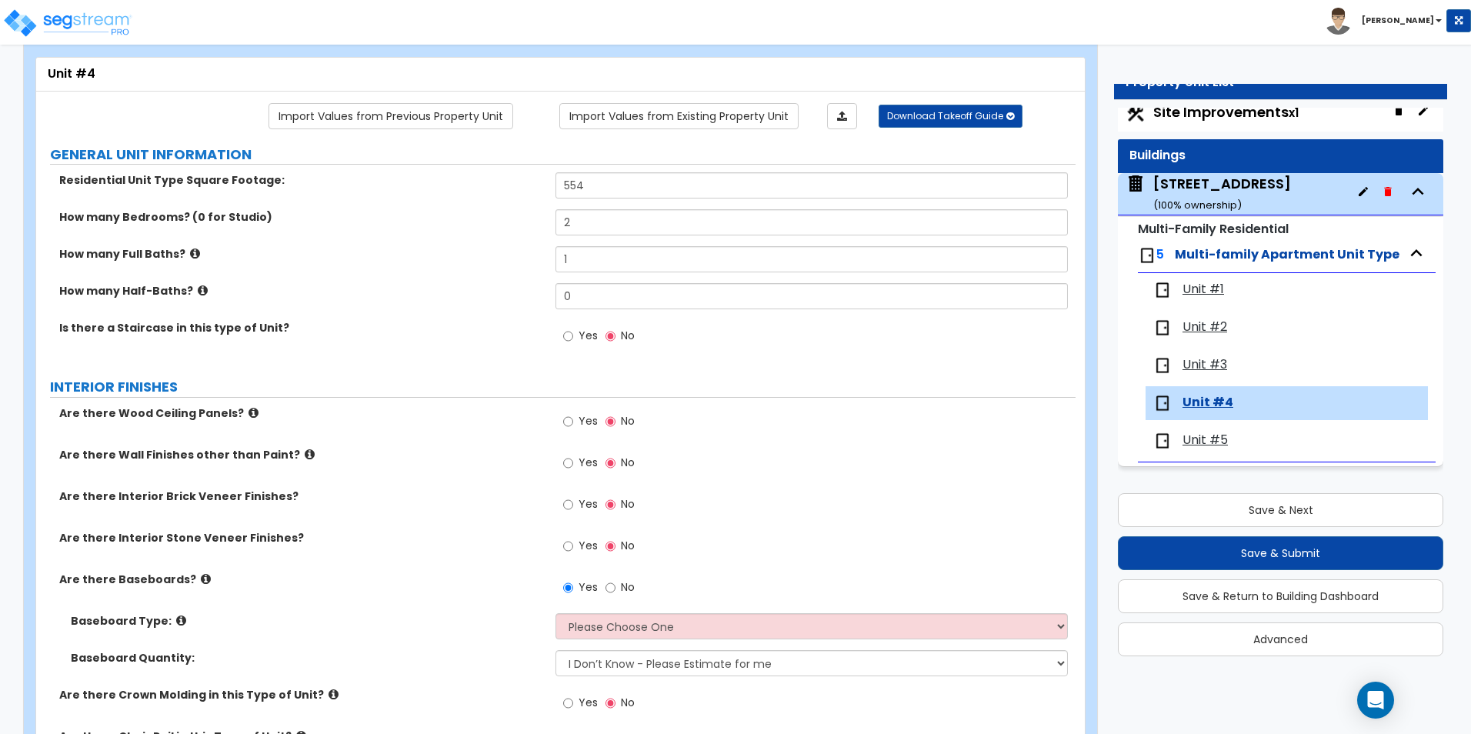
click at [551, 617] on div "Baseboard Type:" at bounding box center [295, 620] width 519 height 15
click at [570, 625] on select "Please Choose One Wood Vinyl Carpet Tile" at bounding box center [811, 626] width 512 height 26
select select "1"
click at [555, 613] on select "Please Choose One Wood Vinyl Carpet Tile" at bounding box center [811, 626] width 512 height 26
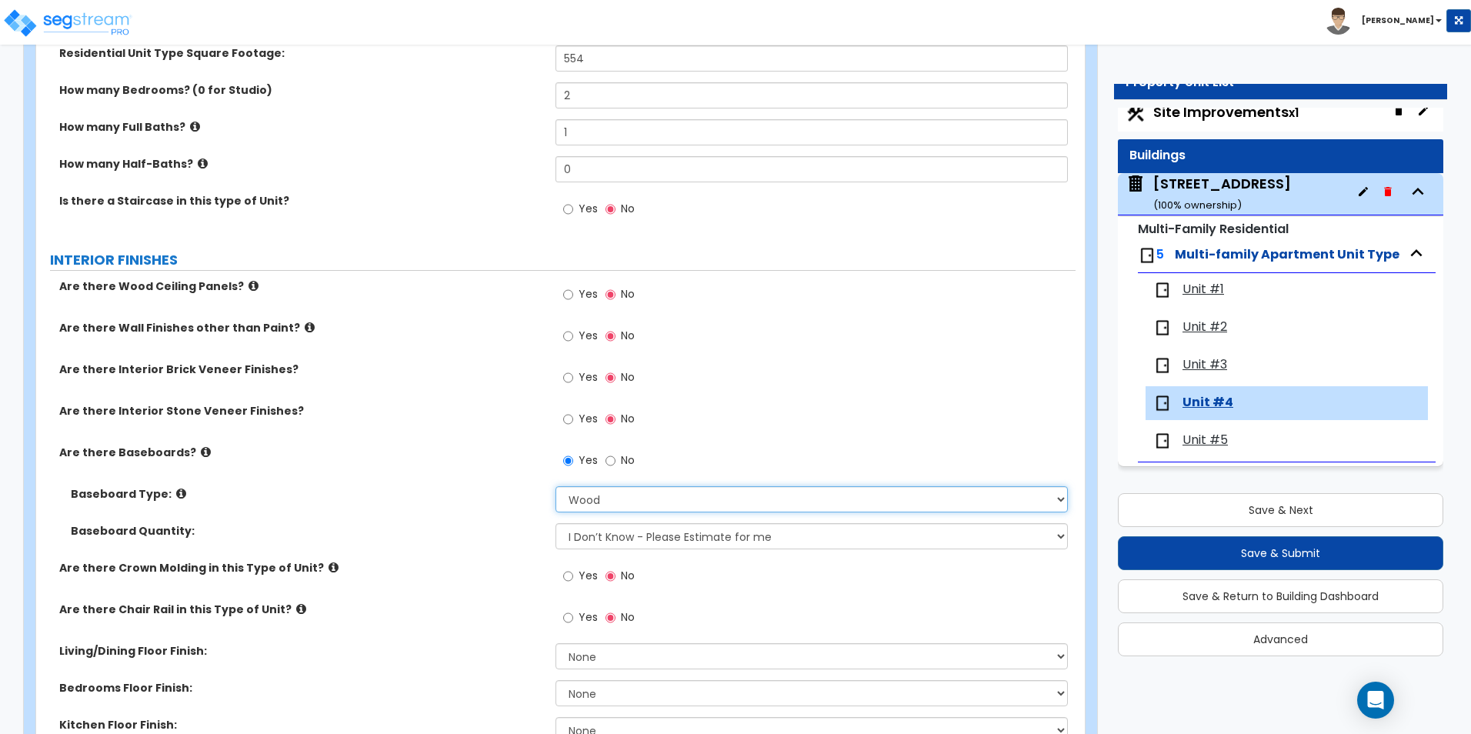
scroll to position [231, 0]
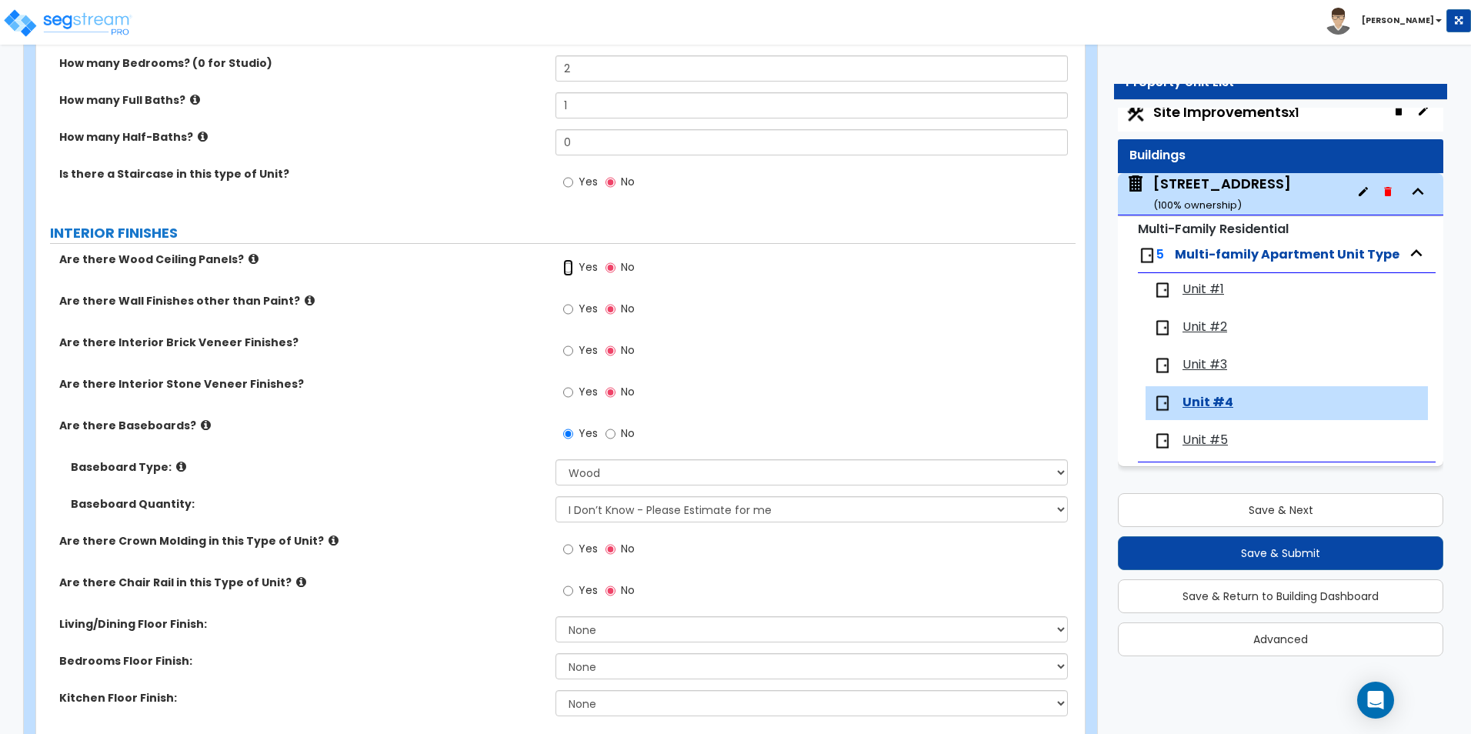
click at [572, 265] on input "Yes" at bounding box center [568, 267] width 10 height 17
radio input "true"
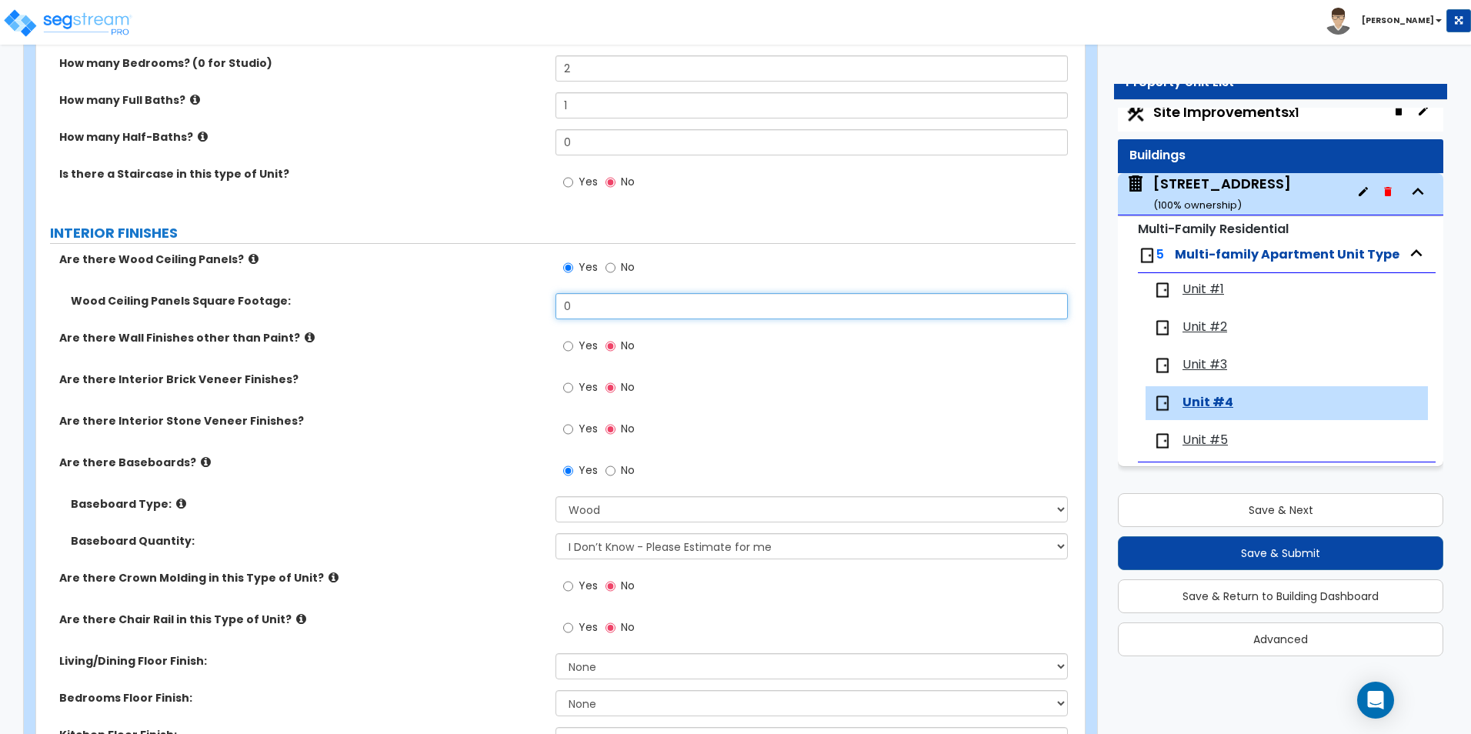
drag, startPoint x: 588, startPoint y: 312, endPoint x: 393, endPoint y: 324, distance: 195.0
click at [393, 324] on div "Wood Ceiling Panels Square Footage: 0" at bounding box center [555, 311] width 1039 height 37
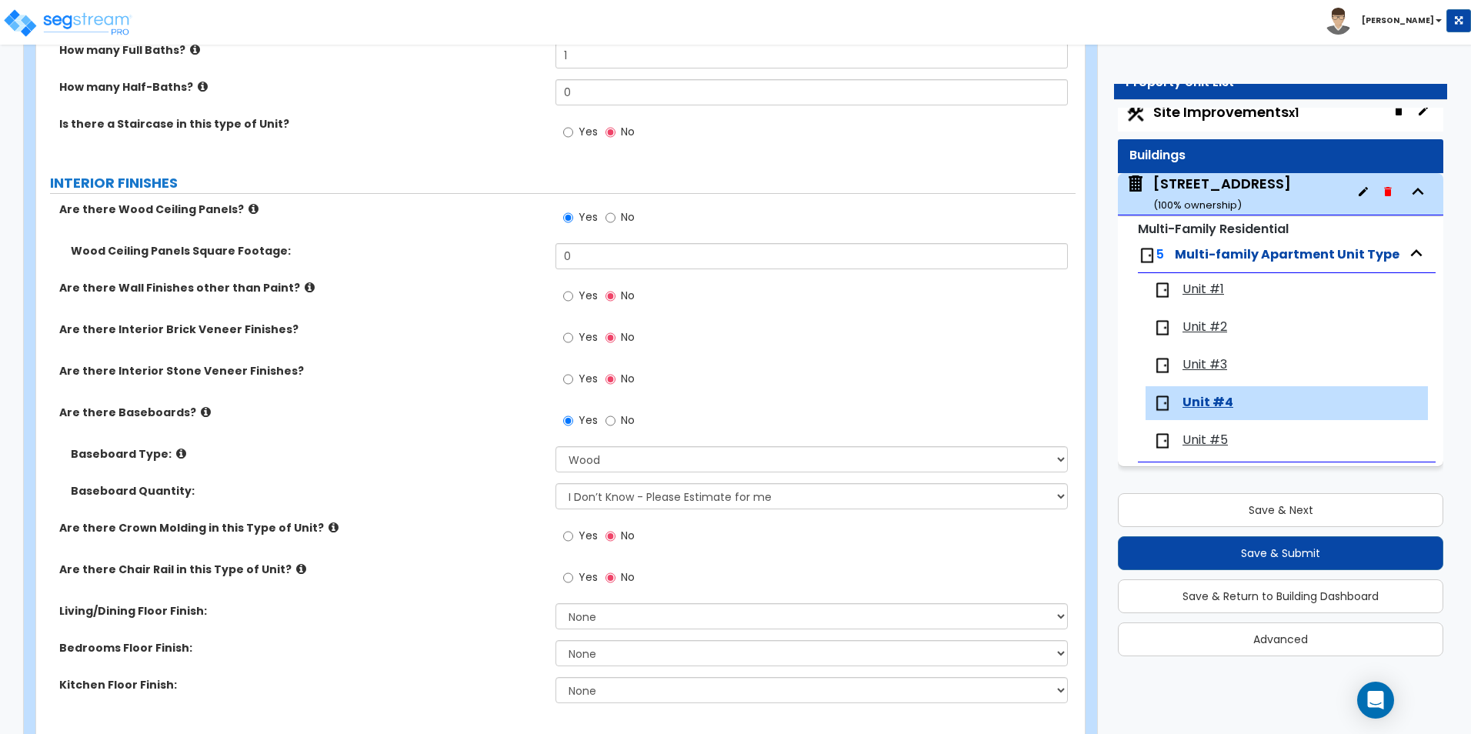
scroll to position [308, 0]
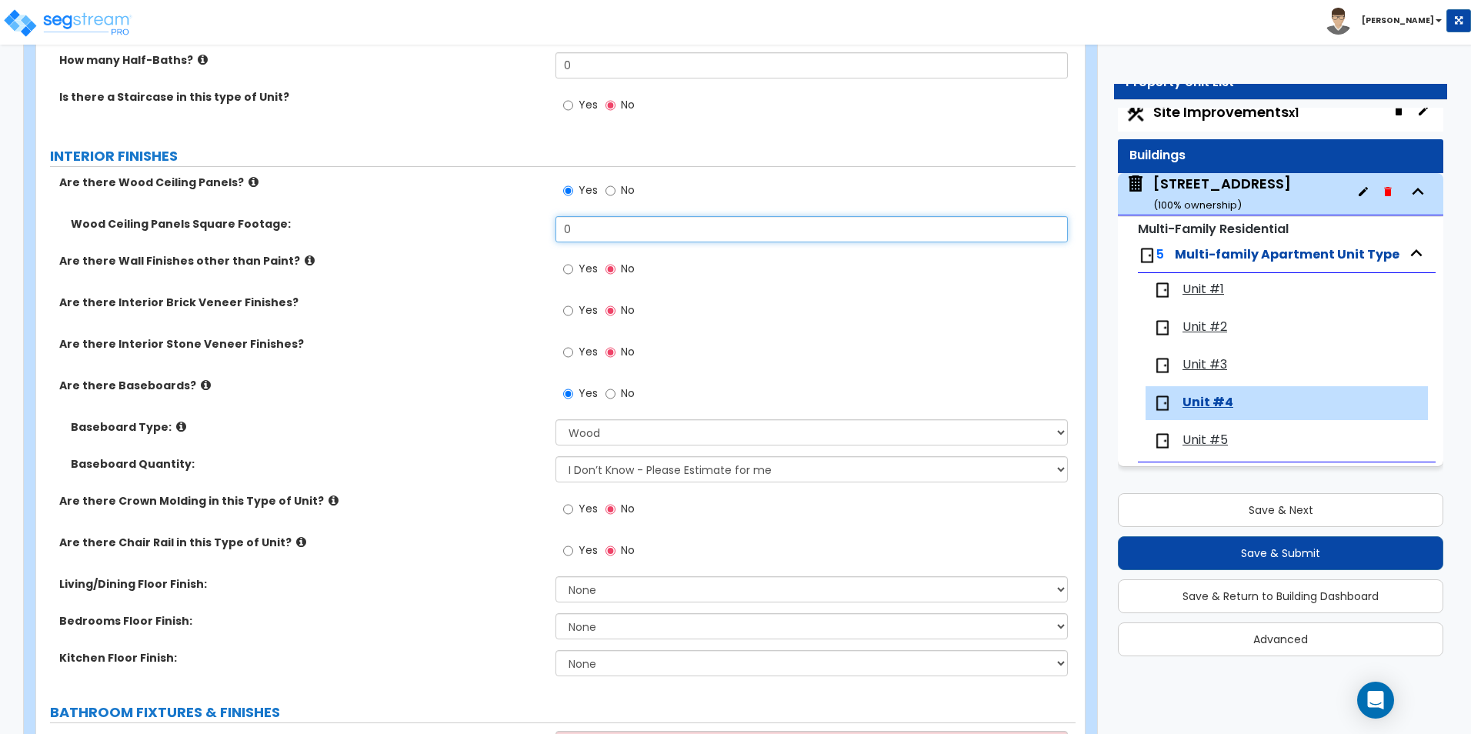
click at [570, 232] on input "0" at bounding box center [811, 229] width 512 height 26
drag, startPoint x: 576, startPoint y: 230, endPoint x: 519, endPoint y: 230, distance: 56.9
click at [519, 230] on div "Wood Ceiling Panels Square Footage: 0" at bounding box center [555, 234] width 1039 height 37
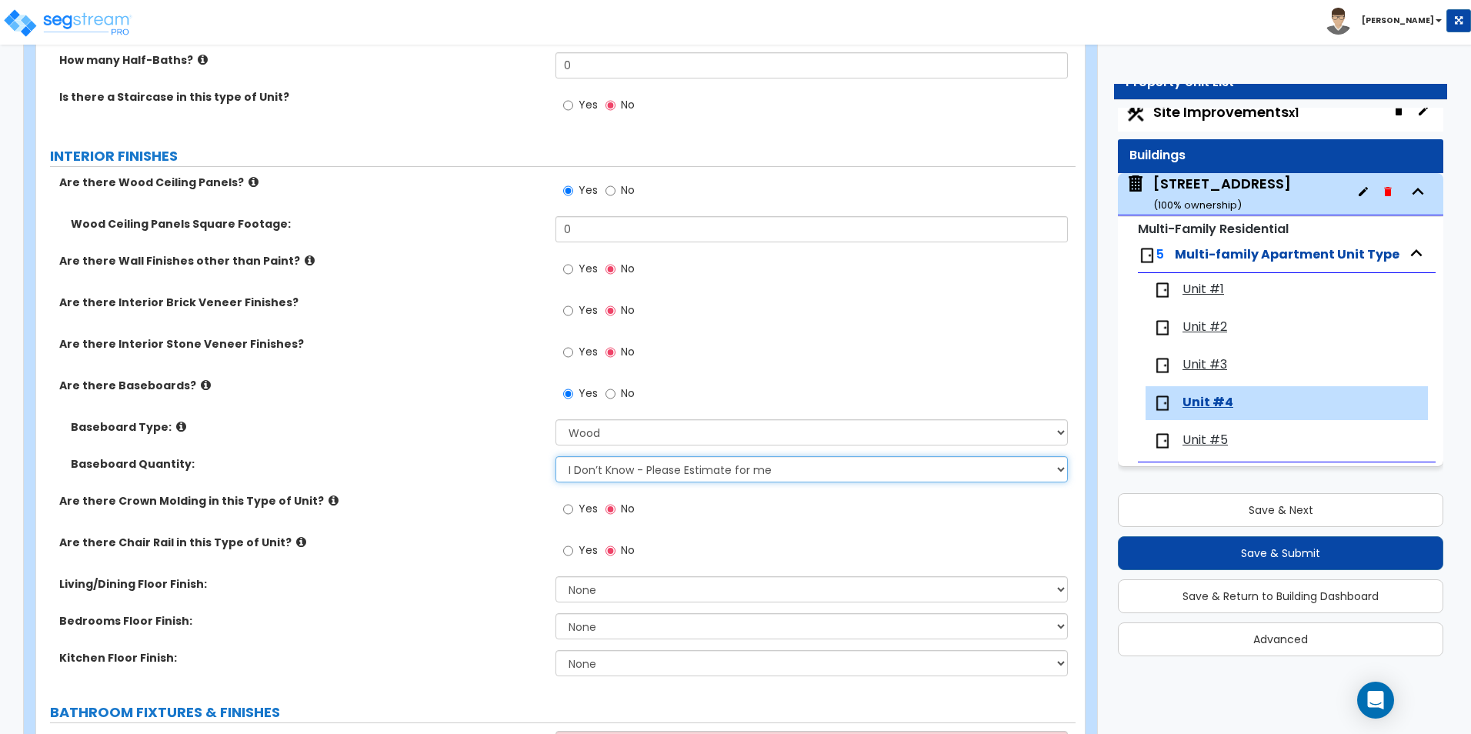
click at [628, 465] on select "I Don’t Know - Please Estimate for me I want to Enter the Linear Footage" at bounding box center [811, 469] width 512 height 26
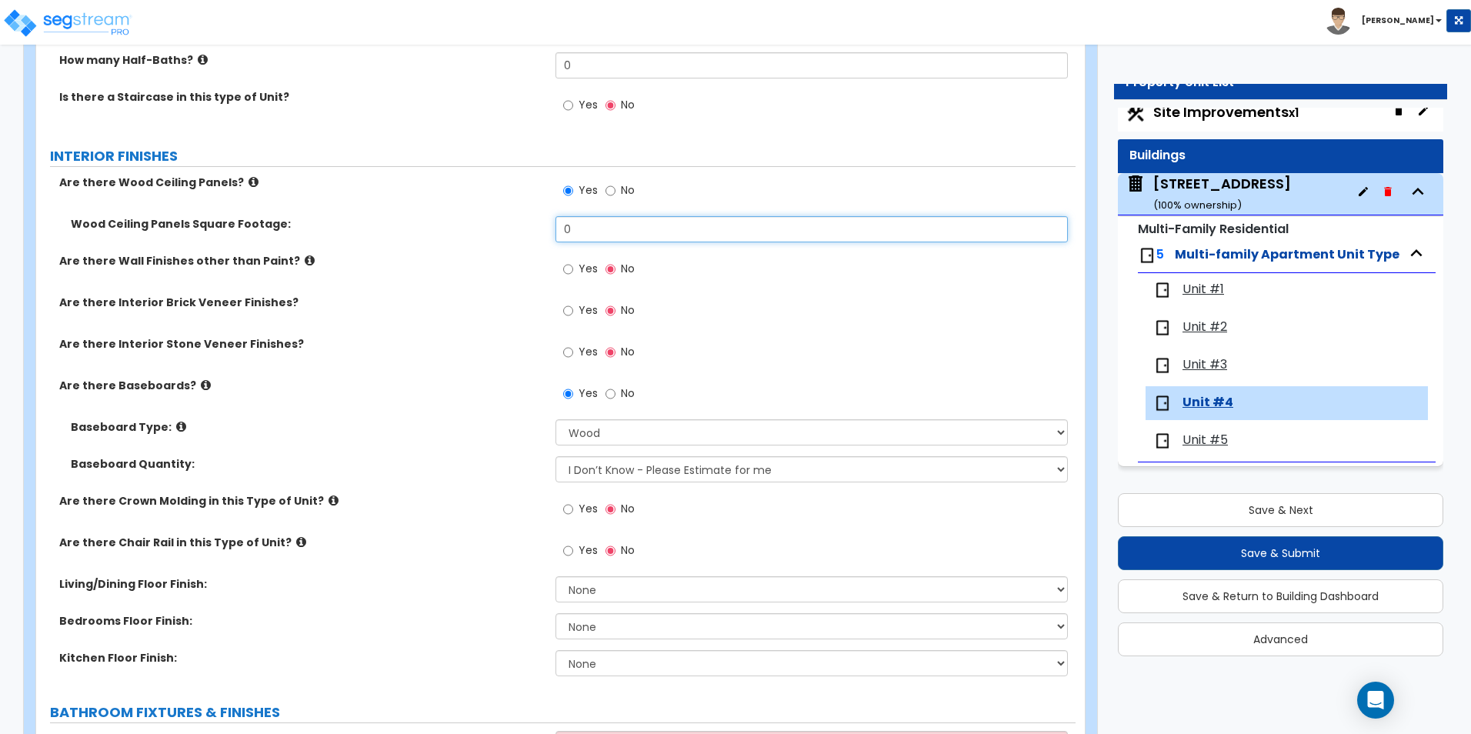
click at [592, 230] on input "0" at bounding box center [811, 229] width 512 height 26
drag, startPoint x: 592, startPoint y: 230, endPoint x: 460, endPoint y: 221, distance: 131.9
click at [460, 221] on div "Wood Ceiling Panels Square Footage: 0" at bounding box center [555, 234] width 1039 height 37
type input "223"
click at [568, 508] on input "Yes" at bounding box center [568, 509] width 10 height 17
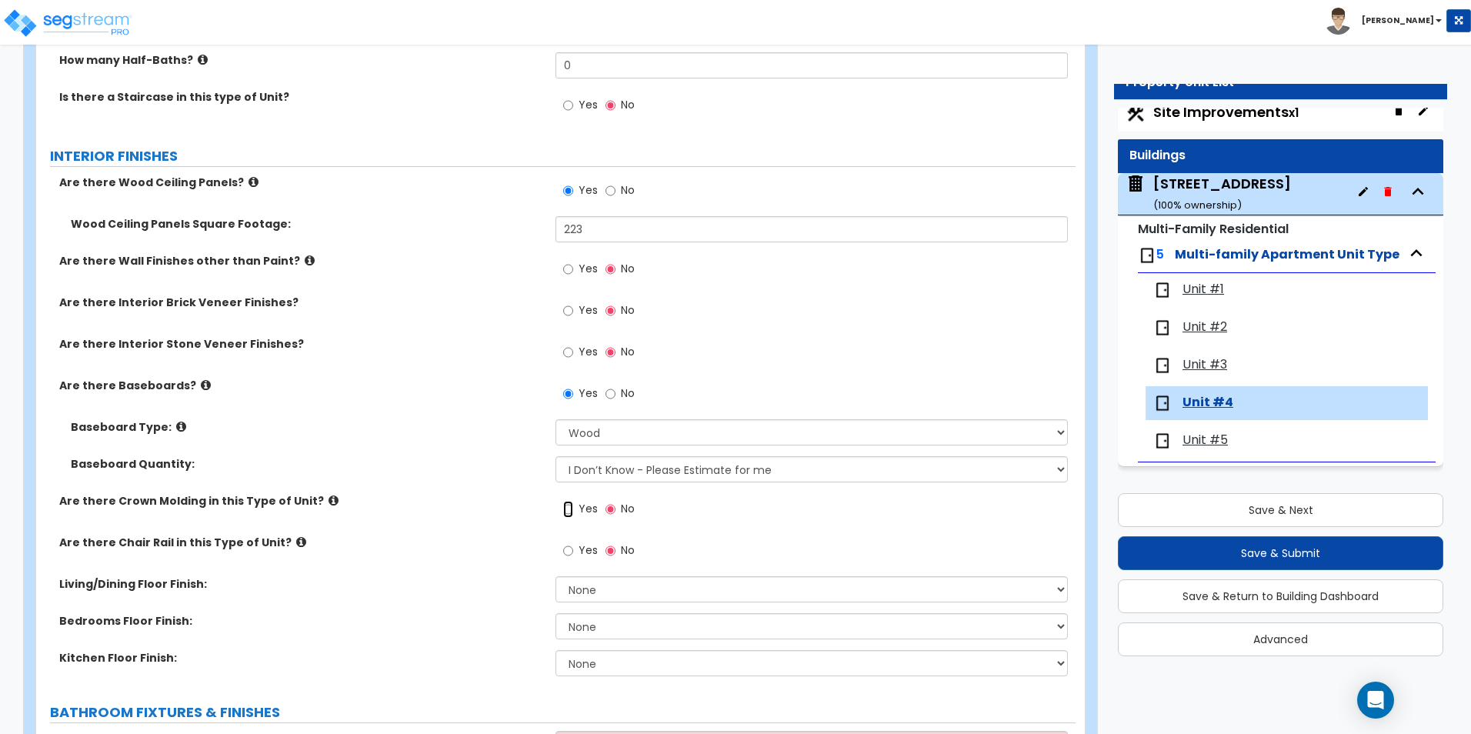
radio input "true"
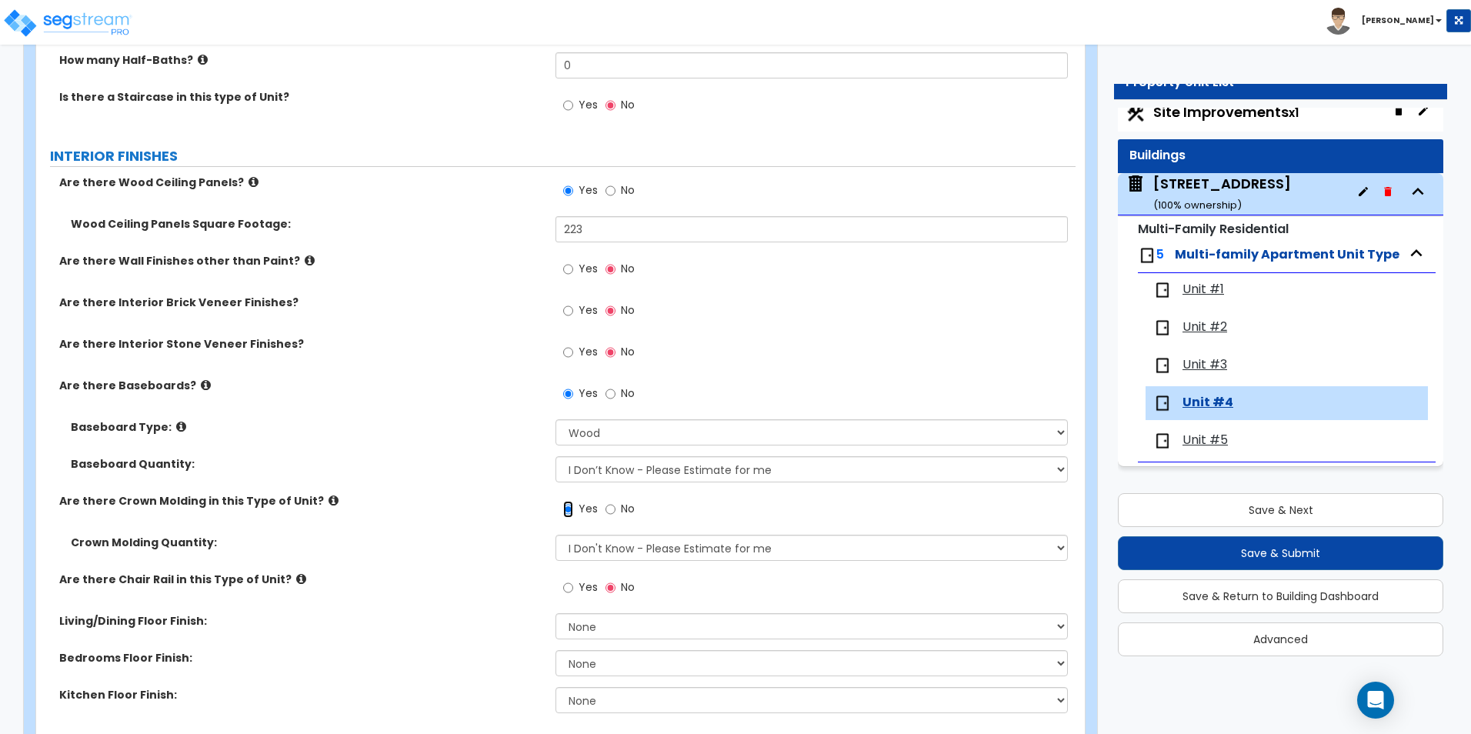
scroll to position [385, 0]
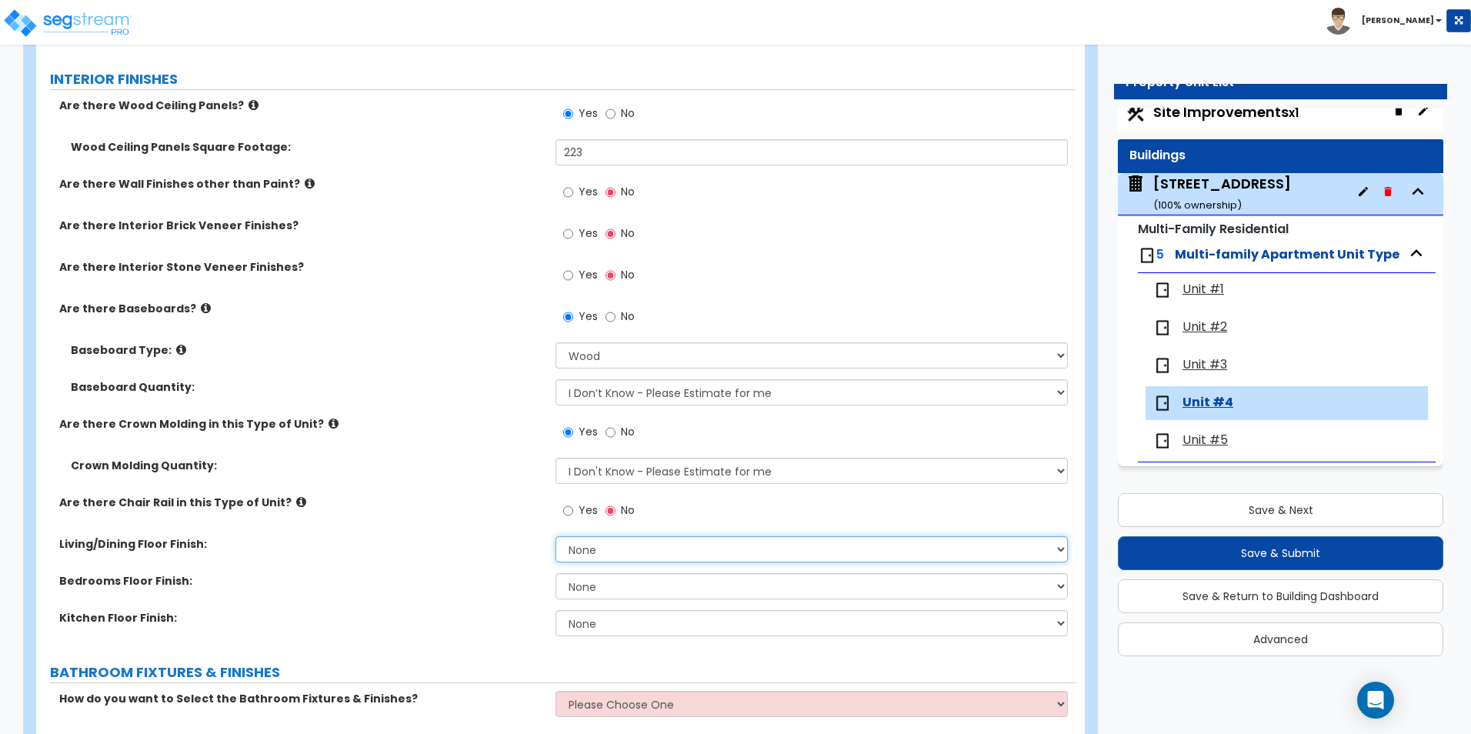
click at [602, 545] on select "None Tile Flooring Hardwood Flooring Resilient Laminate Flooring VCT Flooring S…" at bounding box center [811, 549] width 512 height 26
select select "2"
click at [555, 536] on select "None Tile Flooring Hardwood Flooring Resilient Laminate Flooring VCT Flooring S…" at bounding box center [811, 549] width 512 height 26
click at [595, 595] on select "None Tile Flooring Hardwood Flooring Resilient Laminate Flooring VCT Flooring S…" at bounding box center [811, 586] width 512 height 26
select select "2"
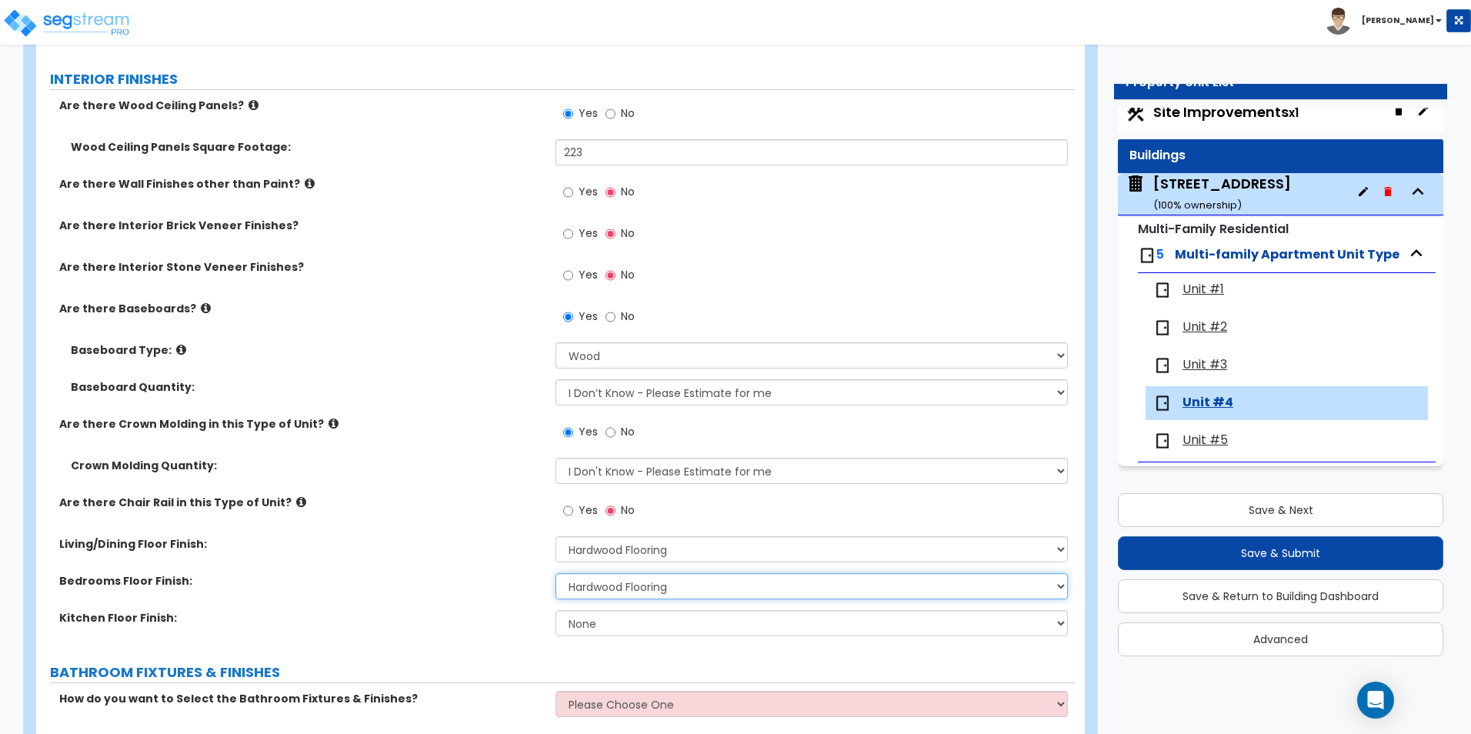
click at [555, 573] on select "None Tile Flooring Hardwood Flooring Resilient Laminate Flooring VCT Flooring S…" at bounding box center [811, 586] width 512 height 26
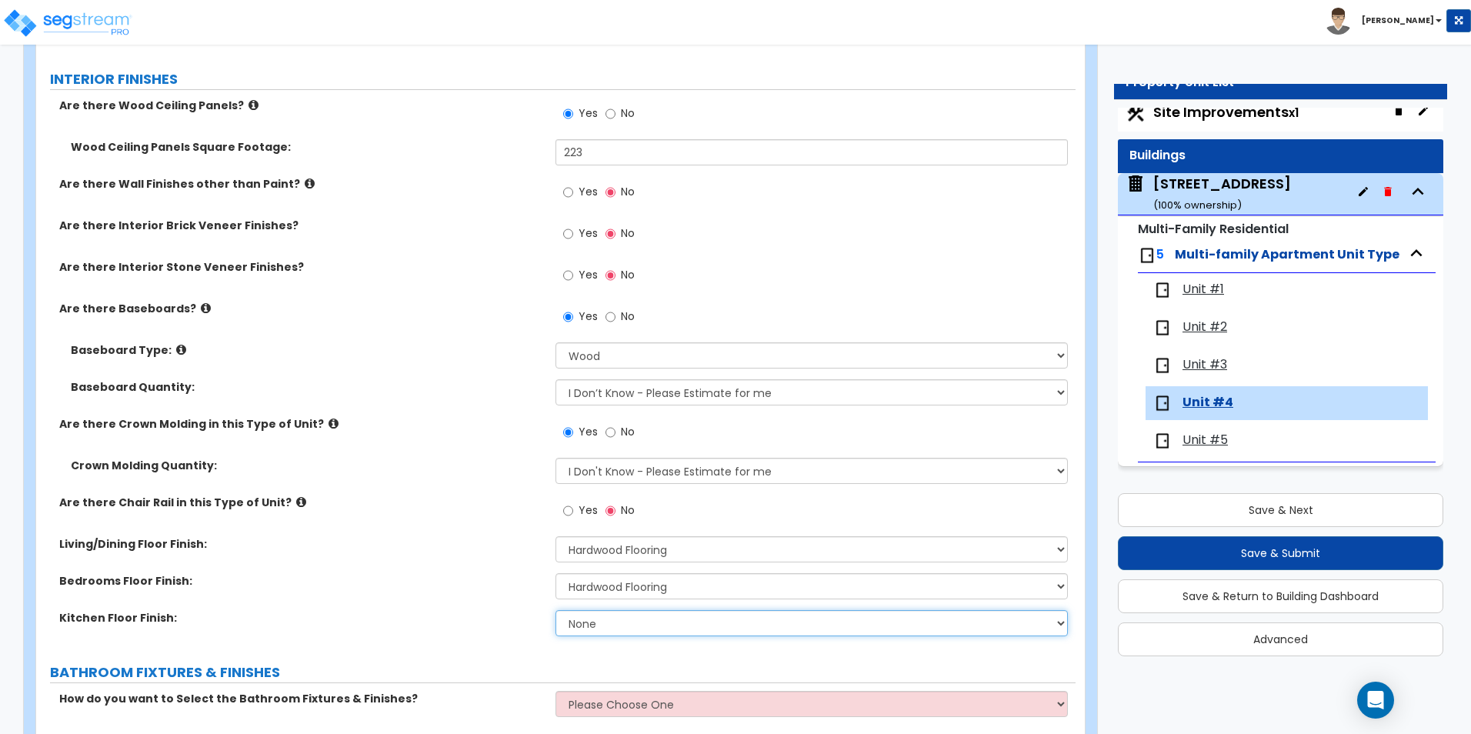
click at [588, 625] on select "None Tile Flooring Hardwood Flooring Resilient Laminate Flooring VCT Flooring S…" at bounding box center [811, 623] width 512 height 26
select select "2"
click at [555, 610] on select "None Tile Flooring Hardwood Flooring Resilient Laminate Flooring VCT Flooring S…" at bounding box center [811, 623] width 512 height 26
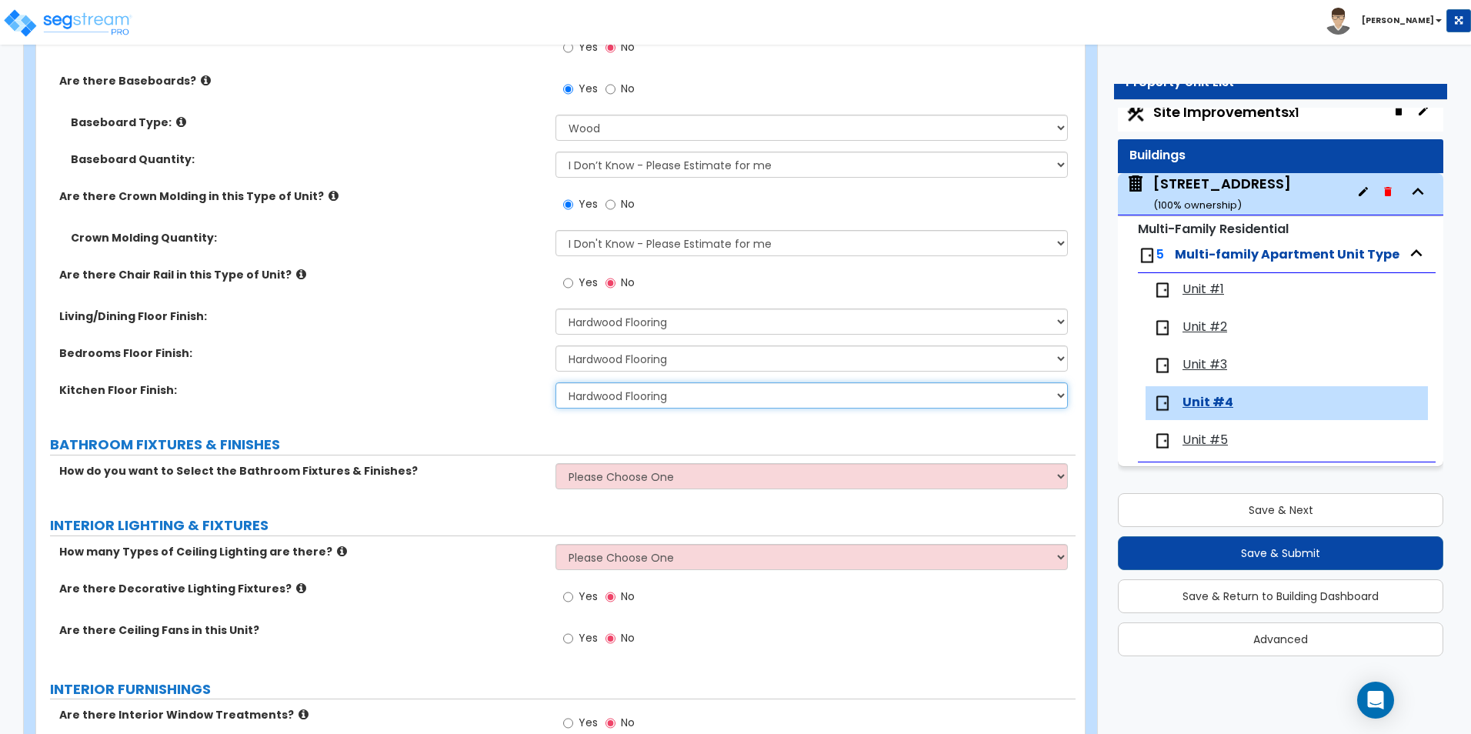
scroll to position [615, 0]
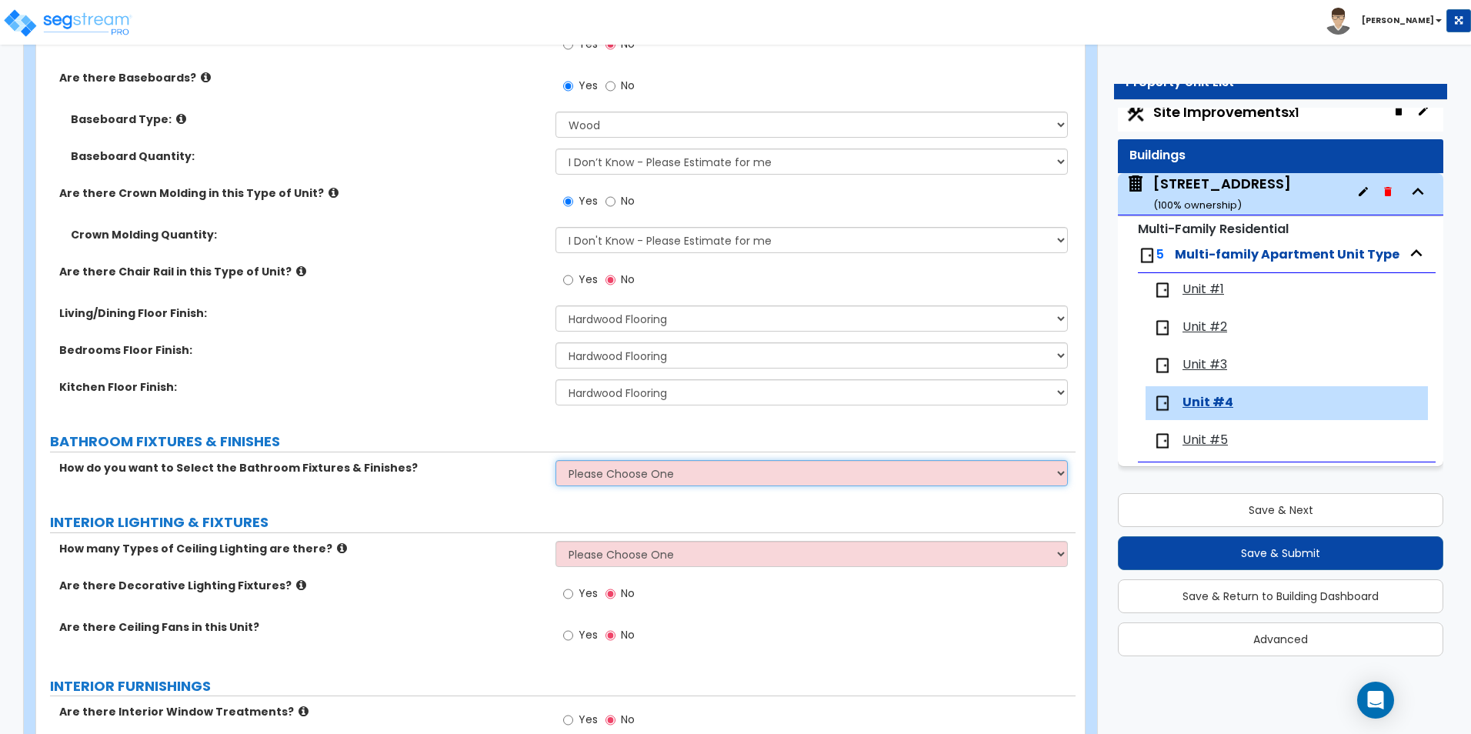
click at [601, 471] on select "Please Choose One Select the type of Fixtures and Finishes only for one Bath an…" at bounding box center [811, 473] width 512 height 26
select select "2"
click at [555, 460] on select "Please Choose One Select the type of Fixtures and Finishes only for one Bath an…" at bounding box center [811, 473] width 512 height 26
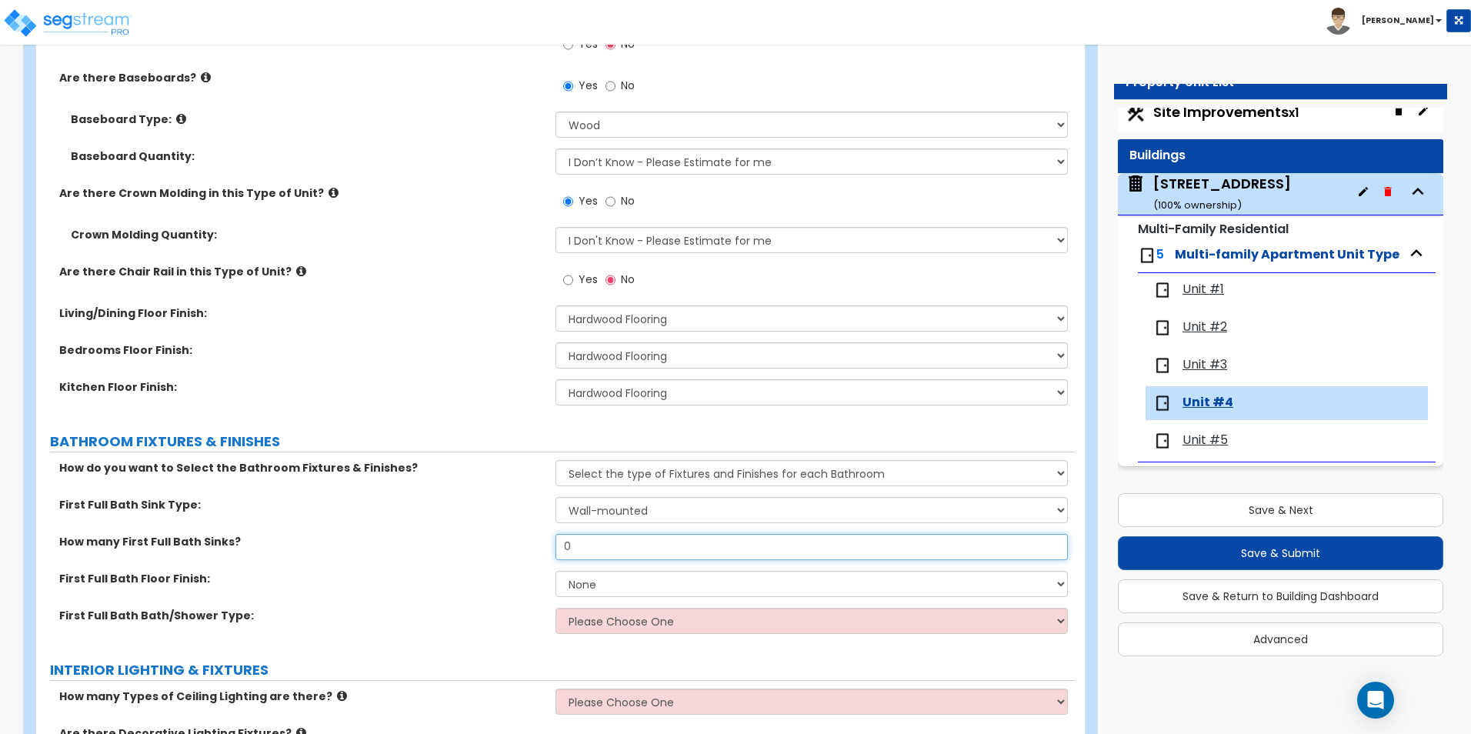
drag, startPoint x: 585, startPoint y: 545, endPoint x: 462, endPoint y: 546, distance: 122.3
click at [471, 546] on div "How many First Full Bath Sinks? 0" at bounding box center [555, 552] width 1039 height 37
click at [615, 547] on input "0" at bounding box center [811, 547] width 512 height 26
drag, startPoint x: 602, startPoint y: 547, endPoint x: 552, endPoint y: 552, distance: 49.4
click at [552, 552] on div "How many First Full Bath Sinks? 0" at bounding box center [555, 552] width 1039 height 37
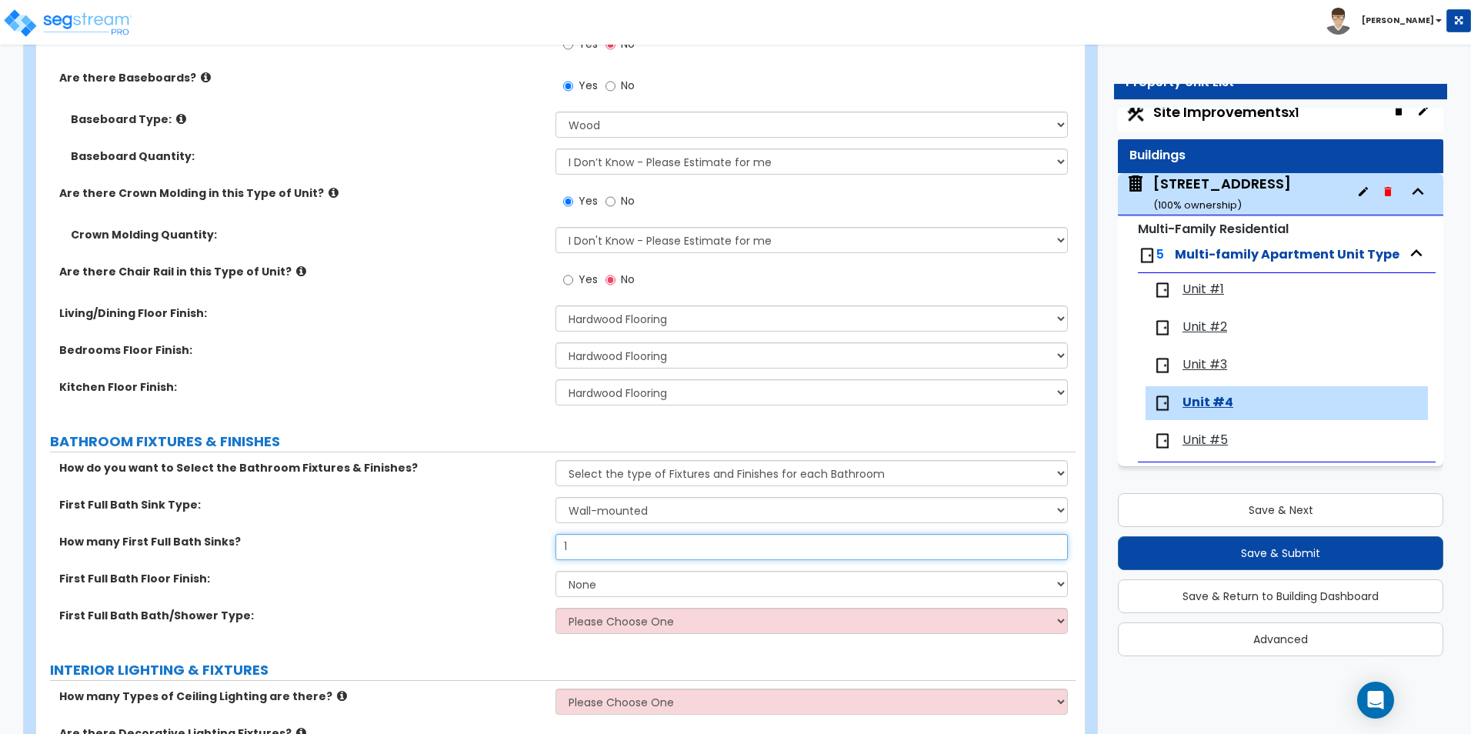
type input "1"
click at [598, 585] on select "None Tile Flooring Hardwood Flooring Resilient Laminate Flooring VCT Flooring S…" at bounding box center [811, 584] width 512 height 26
select select "1"
click at [555, 571] on select "None Tile Flooring Hardwood Flooring Resilient Laminate Flooring VCT Flooring S…" at bounding box center [811, 584] width 512 height 26
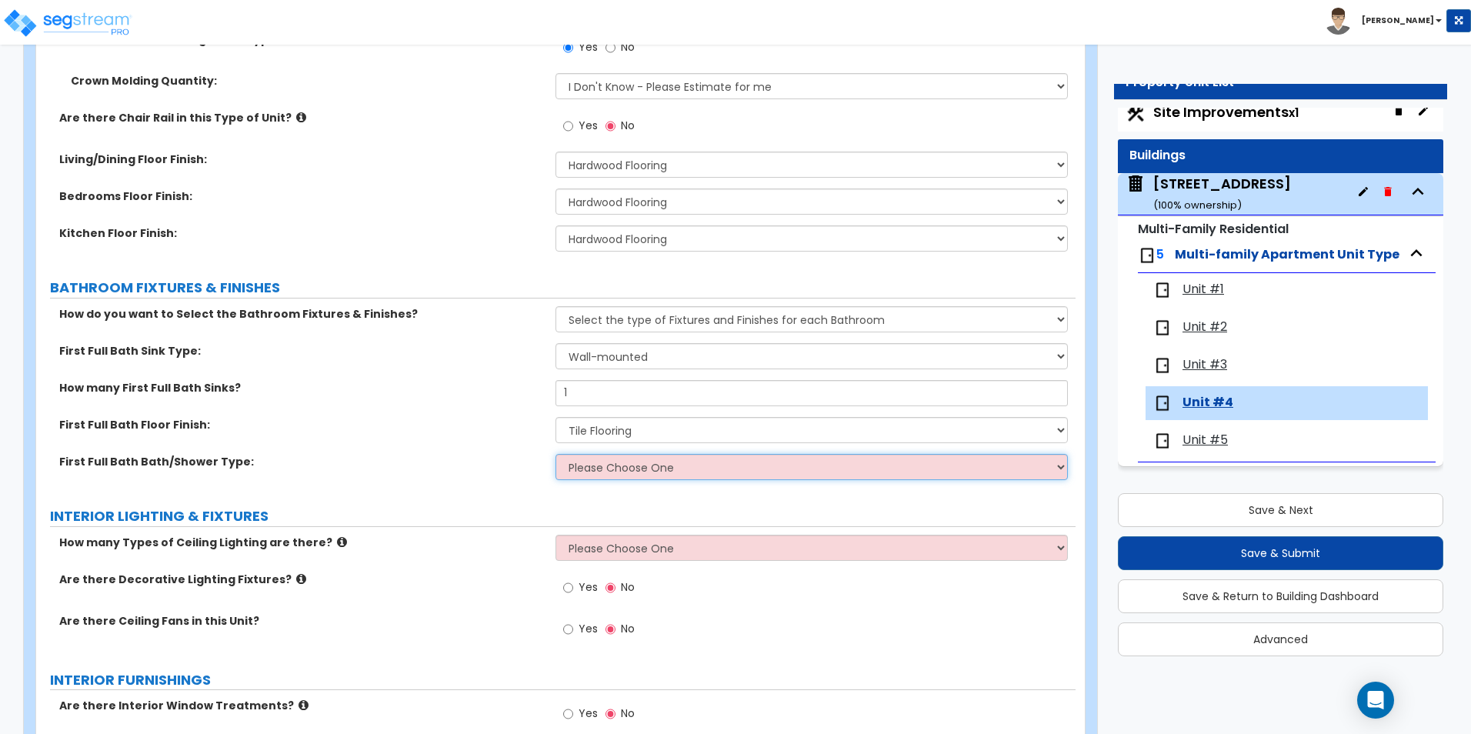
click at [593, 473] on select "Please Choose One Standalone Shower Bathtub - Shower Combo" at bounding box center [811, 467] width 512 height 26
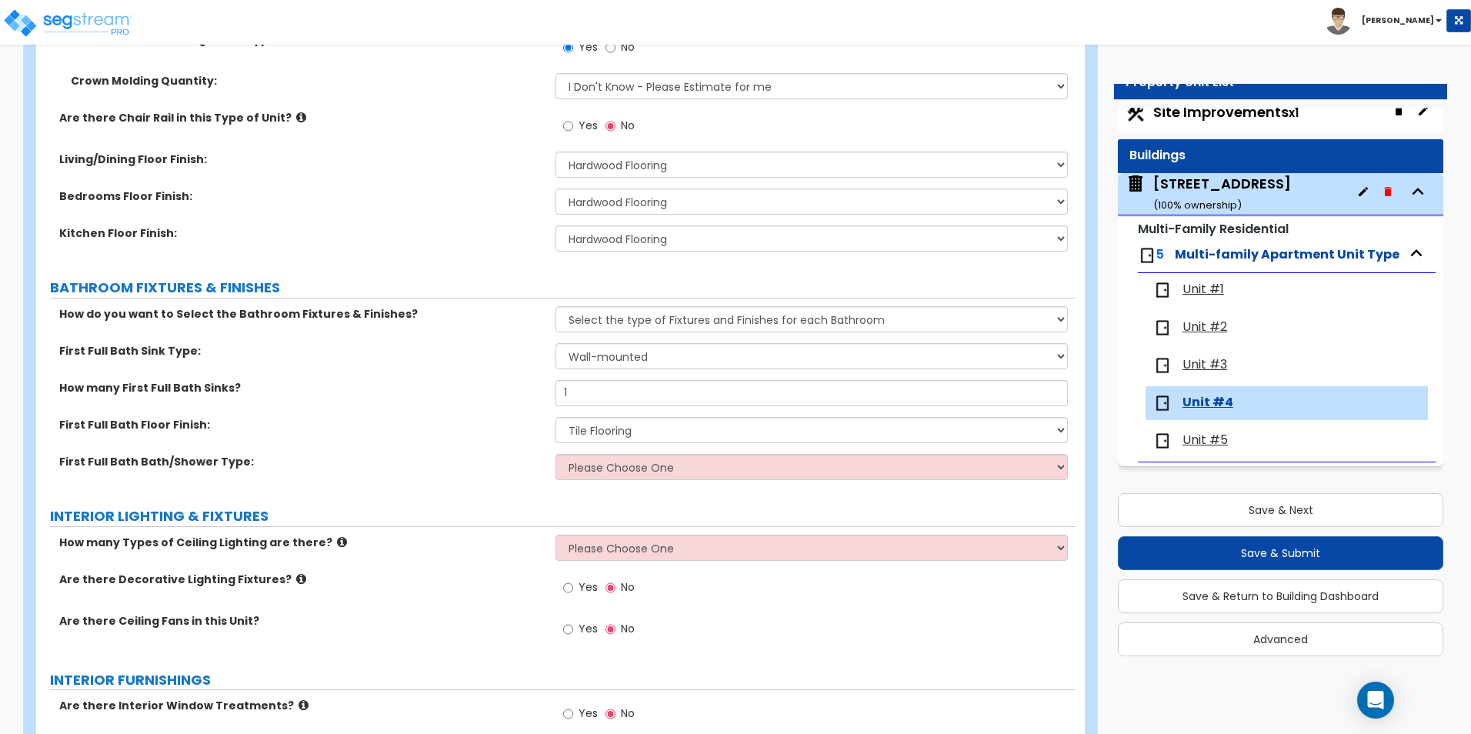
click at [291, 441] on div "First Full Bath Floor Finish: None Tile Flooring Hardwood Flooring Resilient La…" at bounding box center [555, 435] width 1039 height 37
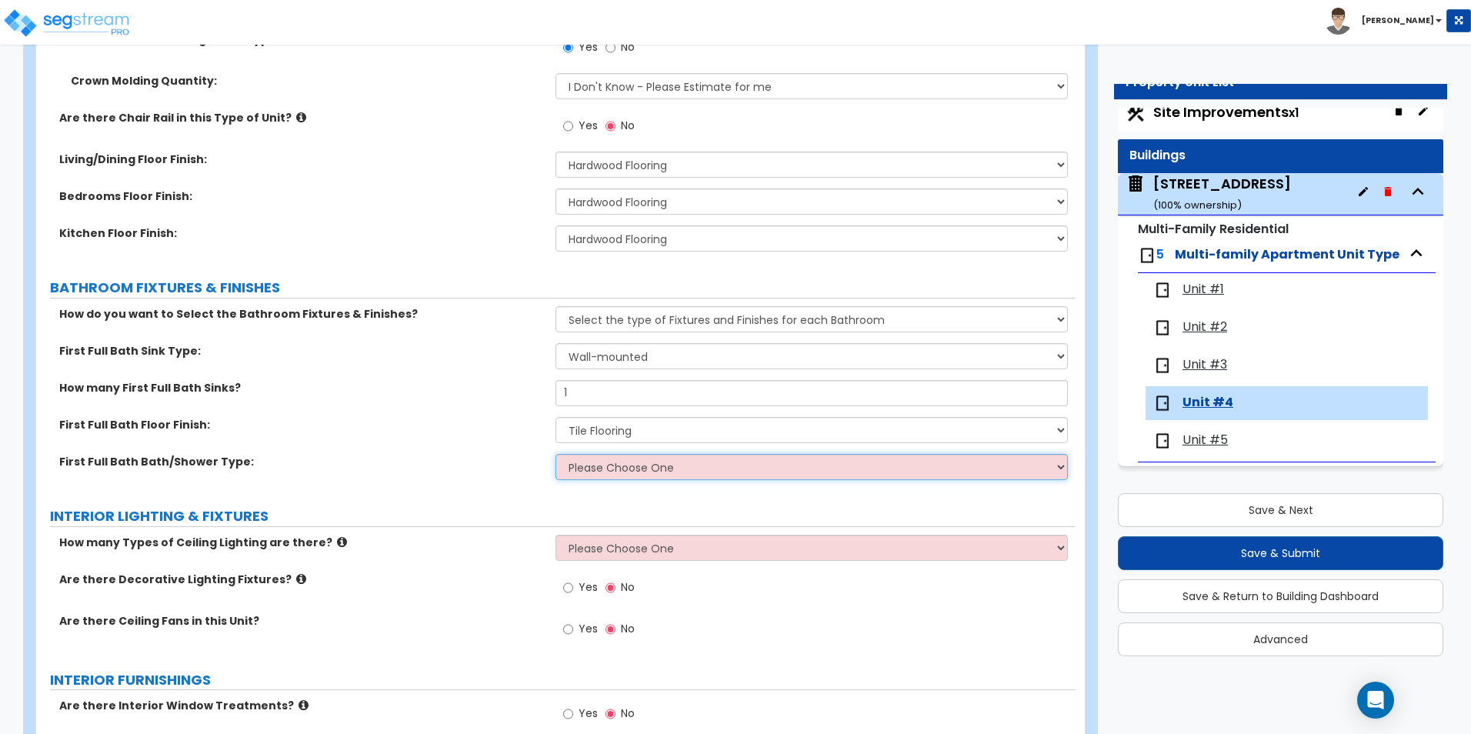
click at [622, 469] on select "Please Choose One Standalone Shower Bathtub - Shower Combo" at bounding box center [811, 467] width 512 height 26
select select "2"
click at [555, 454] on select "Please Choose One Standalone Shower Bathtub - Shower Combo" at bounding box center [811, 467] width 512 height 26
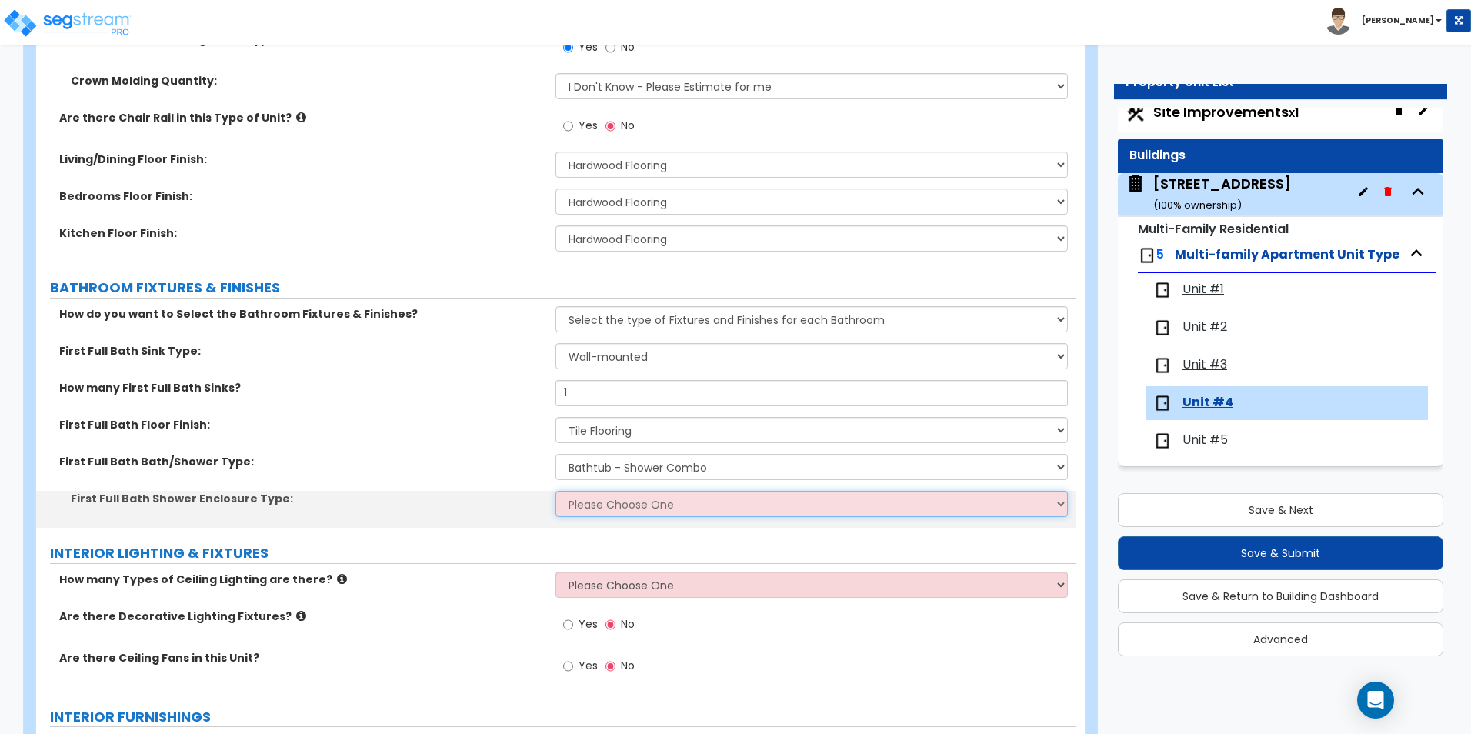
click at [632, 508] on select "Please Choose One Curtain & [PERSON_NAME] Sliding Doors Glass Hinged Doors" at bounding box center [811, 504] width 512 height 26
select select "1"
click at [555, 491] on select "Please Choose One Curtain & [PERSON_NAME] Sliding Doors Glass Hinged Doors" at bounding box center [811, 504] width 512 height 26
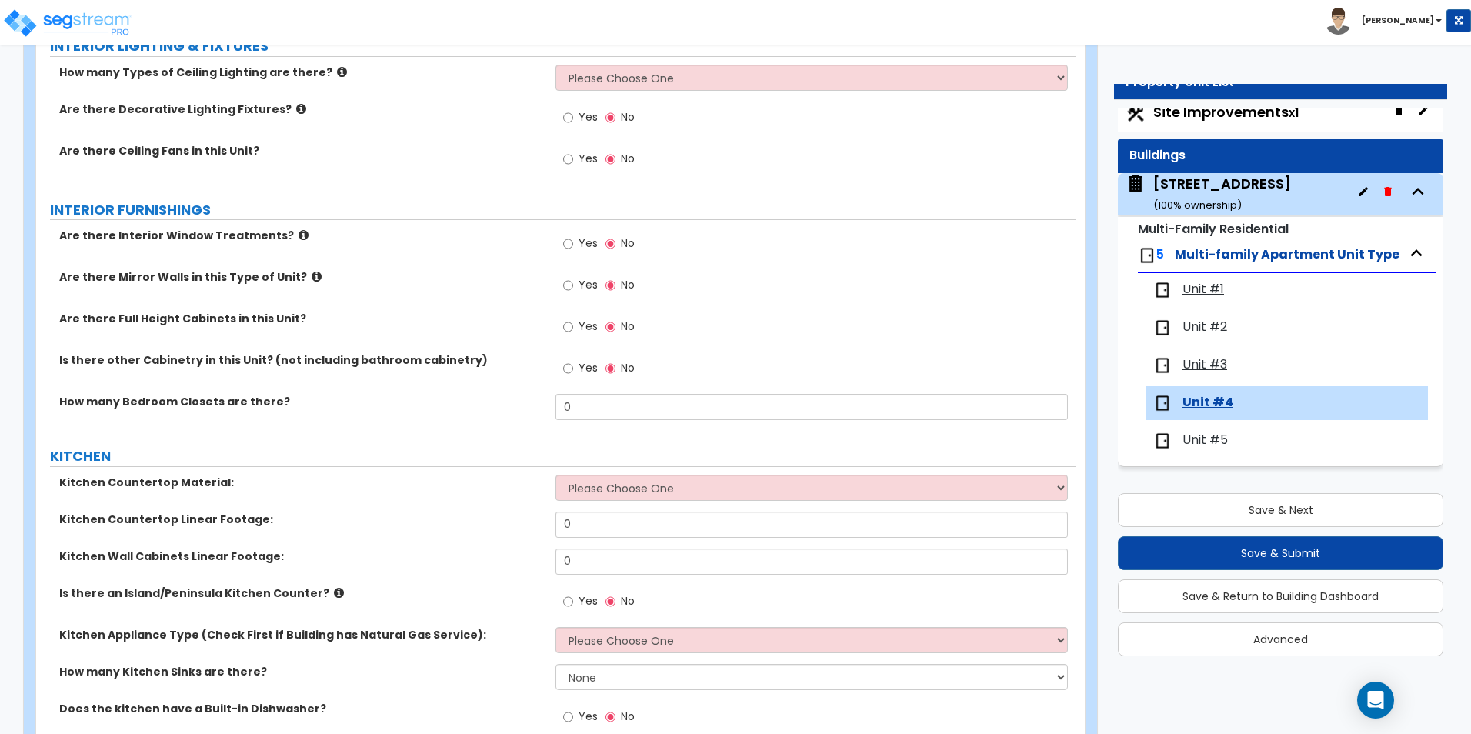
scroll to position [1308, 0]
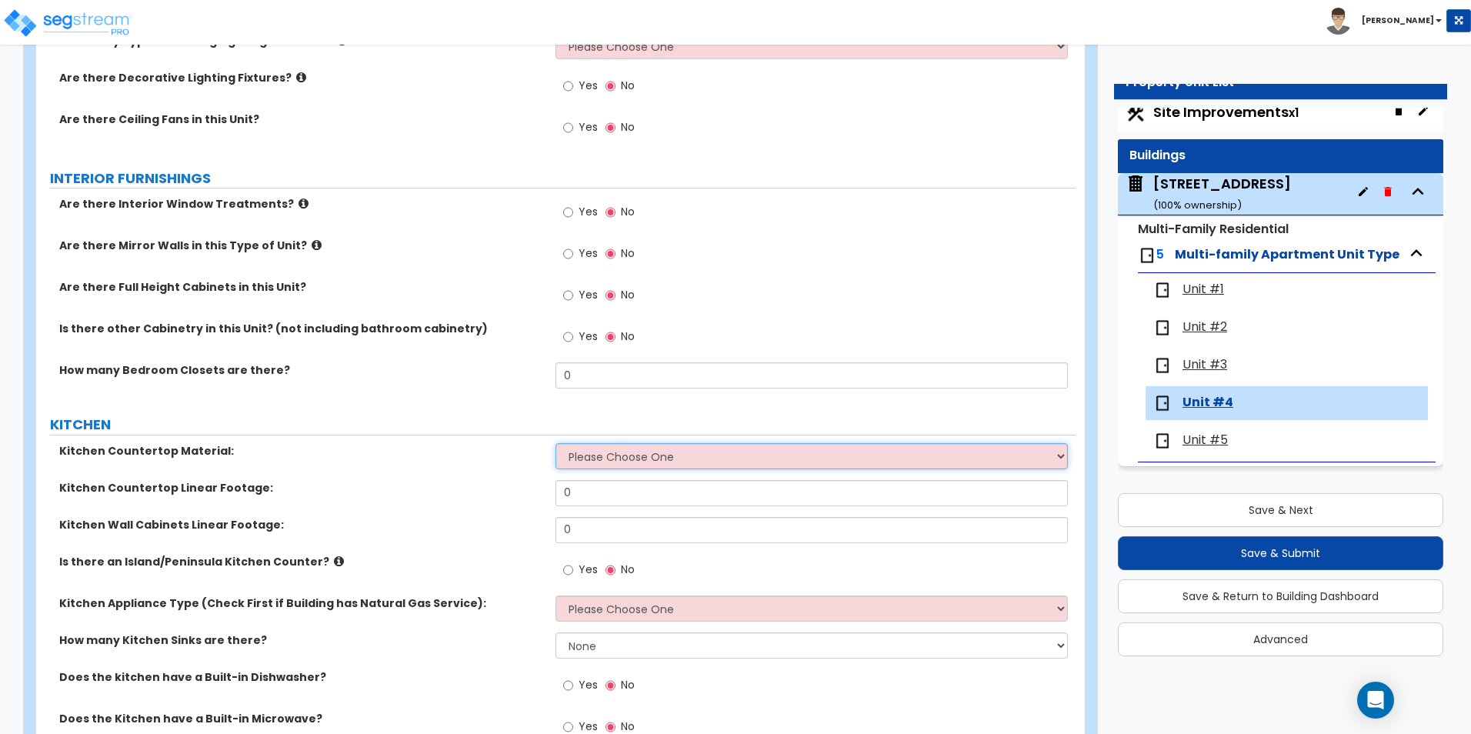
click at [603, 459] on select "Please Choose One Plastic Laminate Solid Surface Stone Quartz Marble Tile Wood …" at bounding box center [811, 456] width 512 height 26
select select "1"
click at [555, 443] on select "Please Choose One Plastic Laminate Solid Surface Stone Quartz Marble Tile Wood …" at bounding box center [811, 456] width 512 height 26
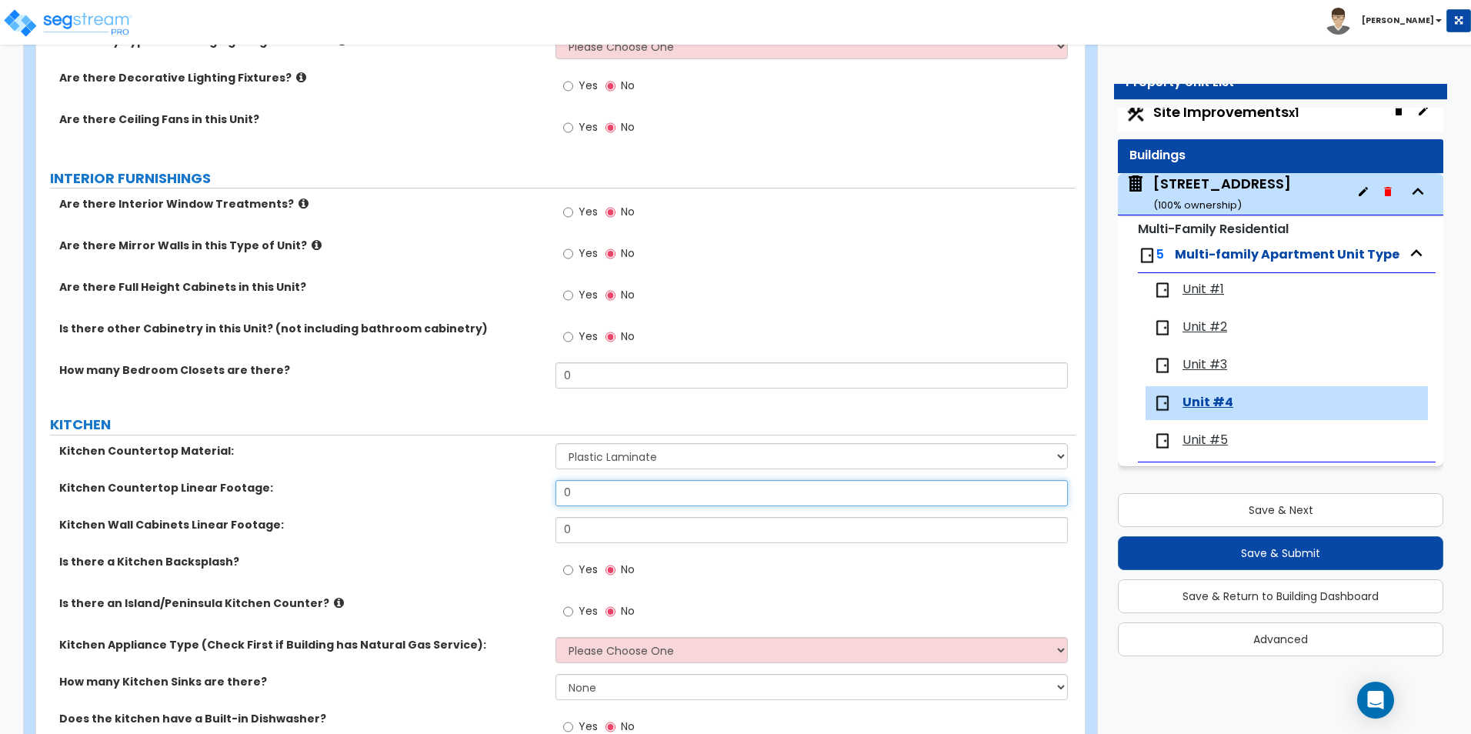
drag, startPoint x: 584, startPoint y: 490, endPoint x: 498, endPoint y: 484, distance: 85.6
click at [498, 484] on div "Kitchen Countertop Linear Footage: 0" at bounding box center [555, 498] width 1039 height 37
type input "12"
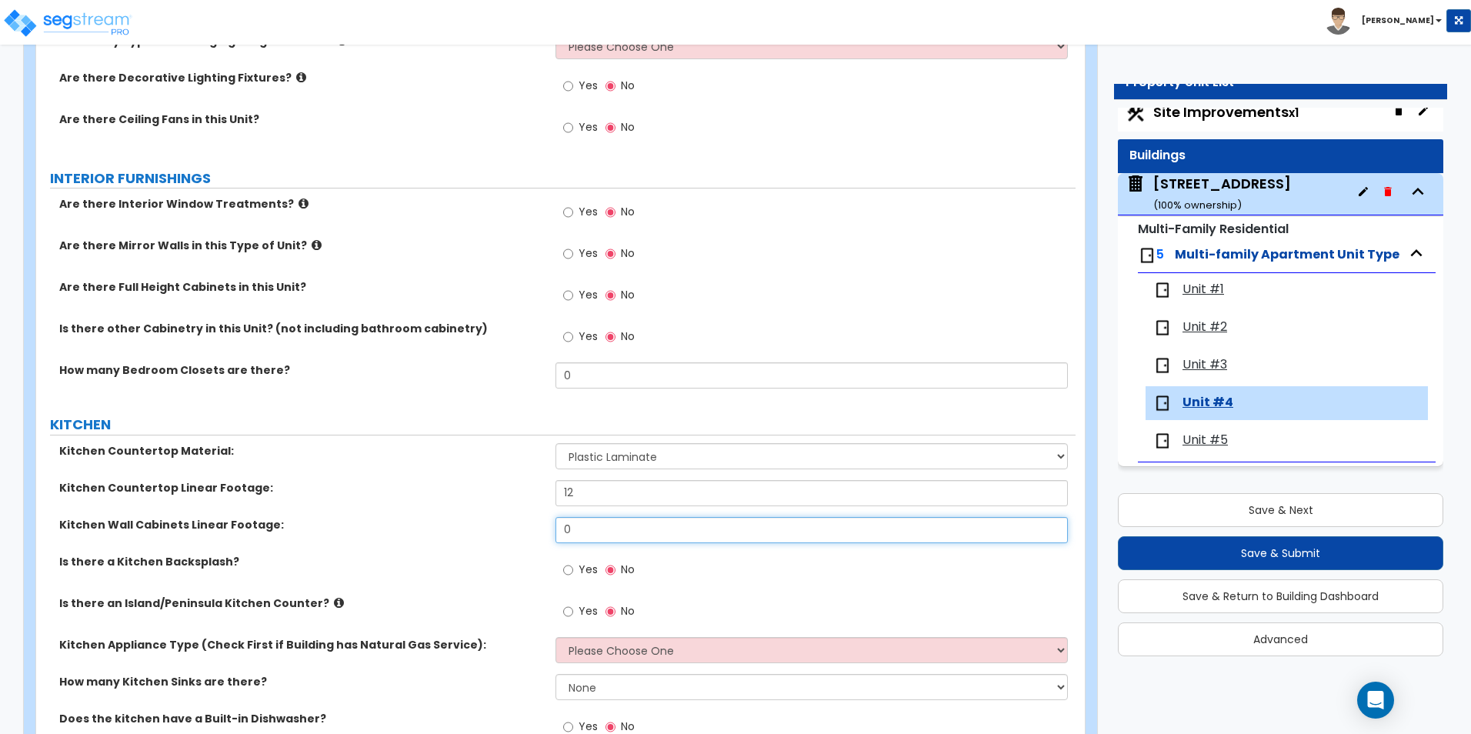
drag, startPoint x: 602, startPoint y: 532, endPoint x: 461, endPoint y: 522, distance: 141.1
click at [466, 523] on div "Kitchen Wall Cabinets Linear Footage: 0" at bounding box center [555, 535] width 1039 height 37
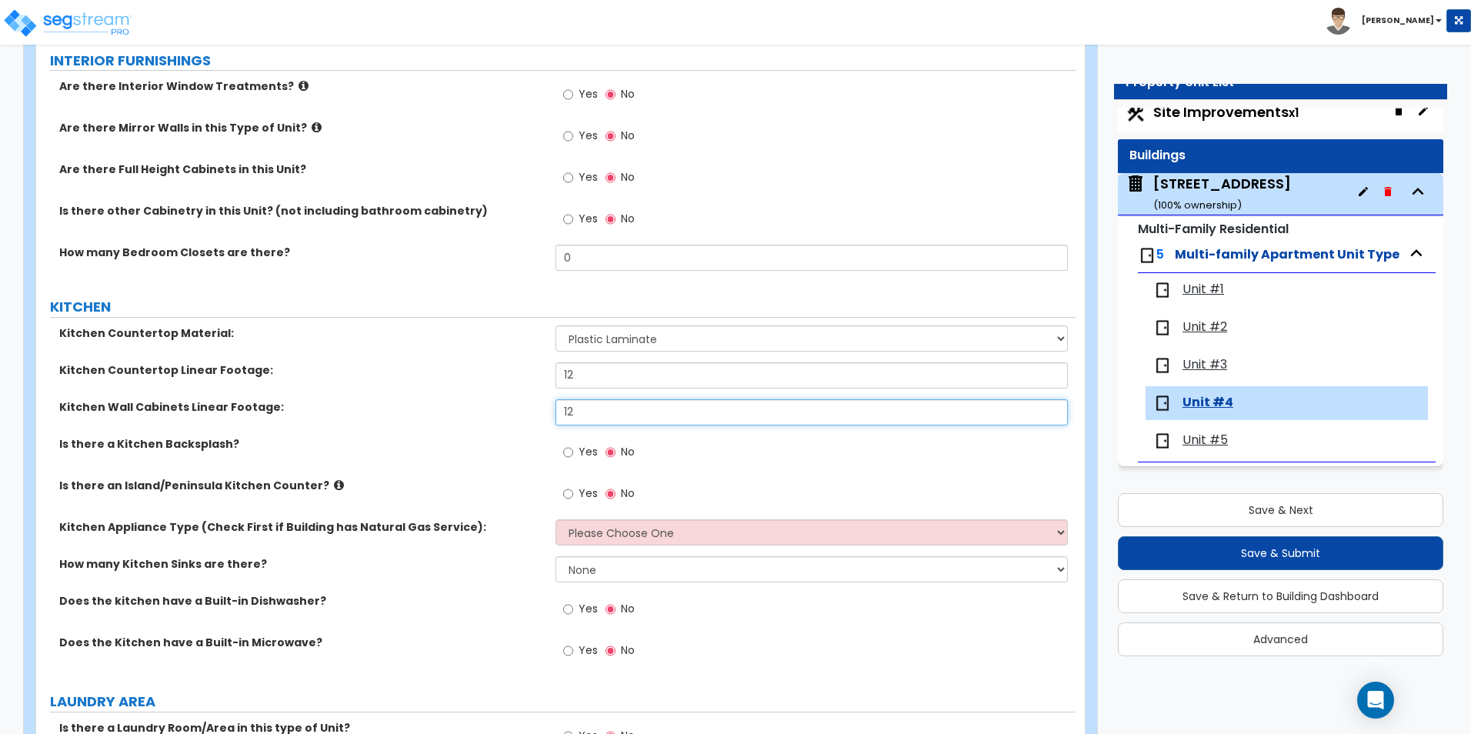
scroll to position [1461, 0]
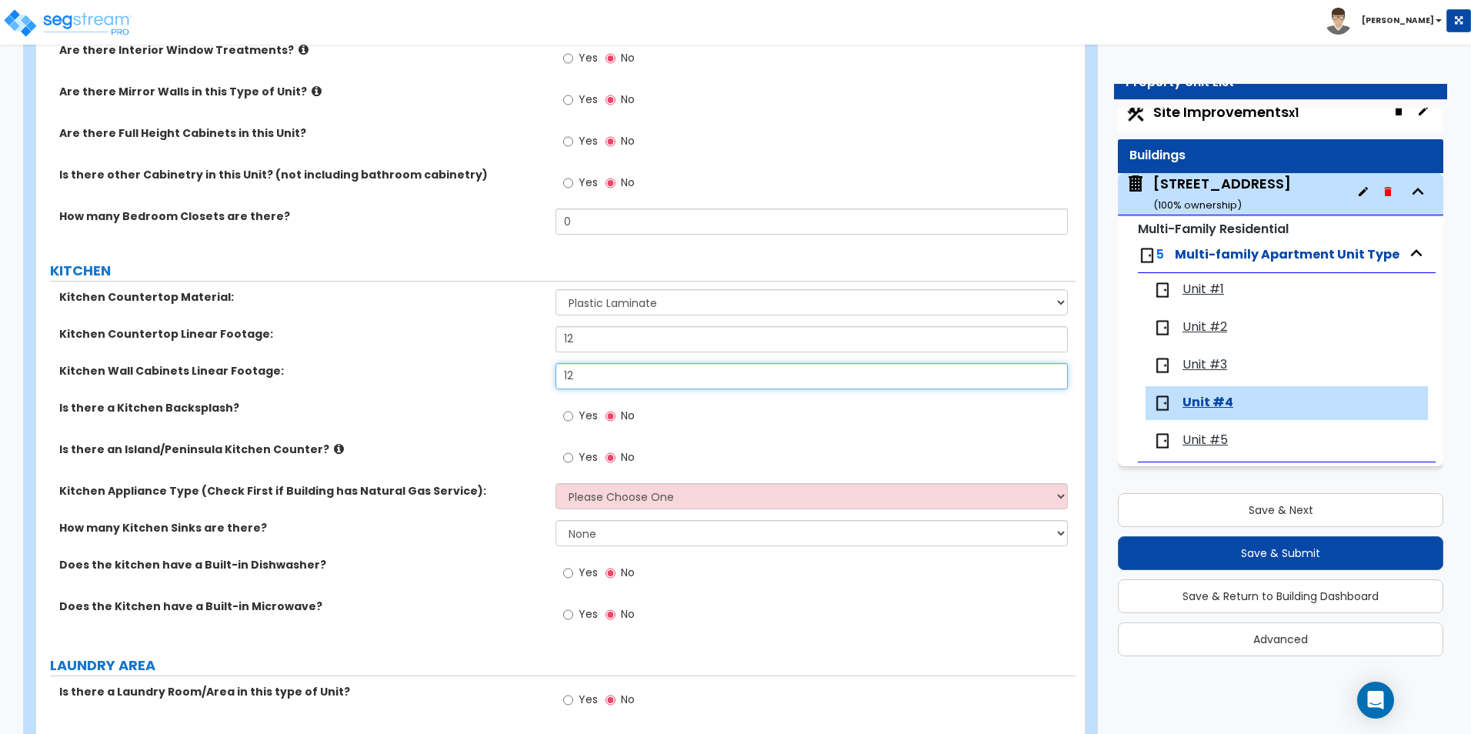
type input "12"
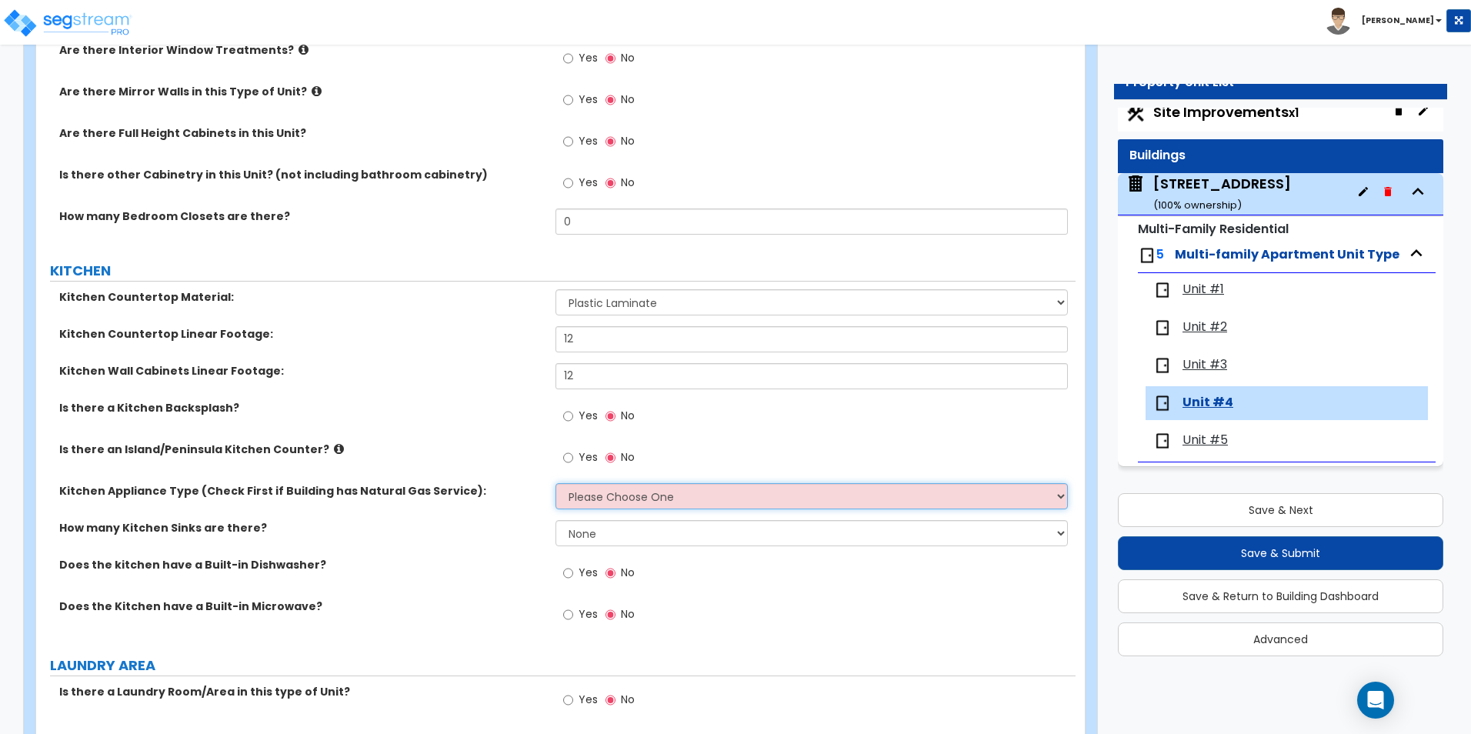
click at [600, 495] on select "Please Choose One Gas Electric" at bounding box center [811, 496] width 512 height 26
select select "1"
click at [555, 483] on select "Please Choose One Gas Electric" at bounding box center [811, 496] width 512 height 26
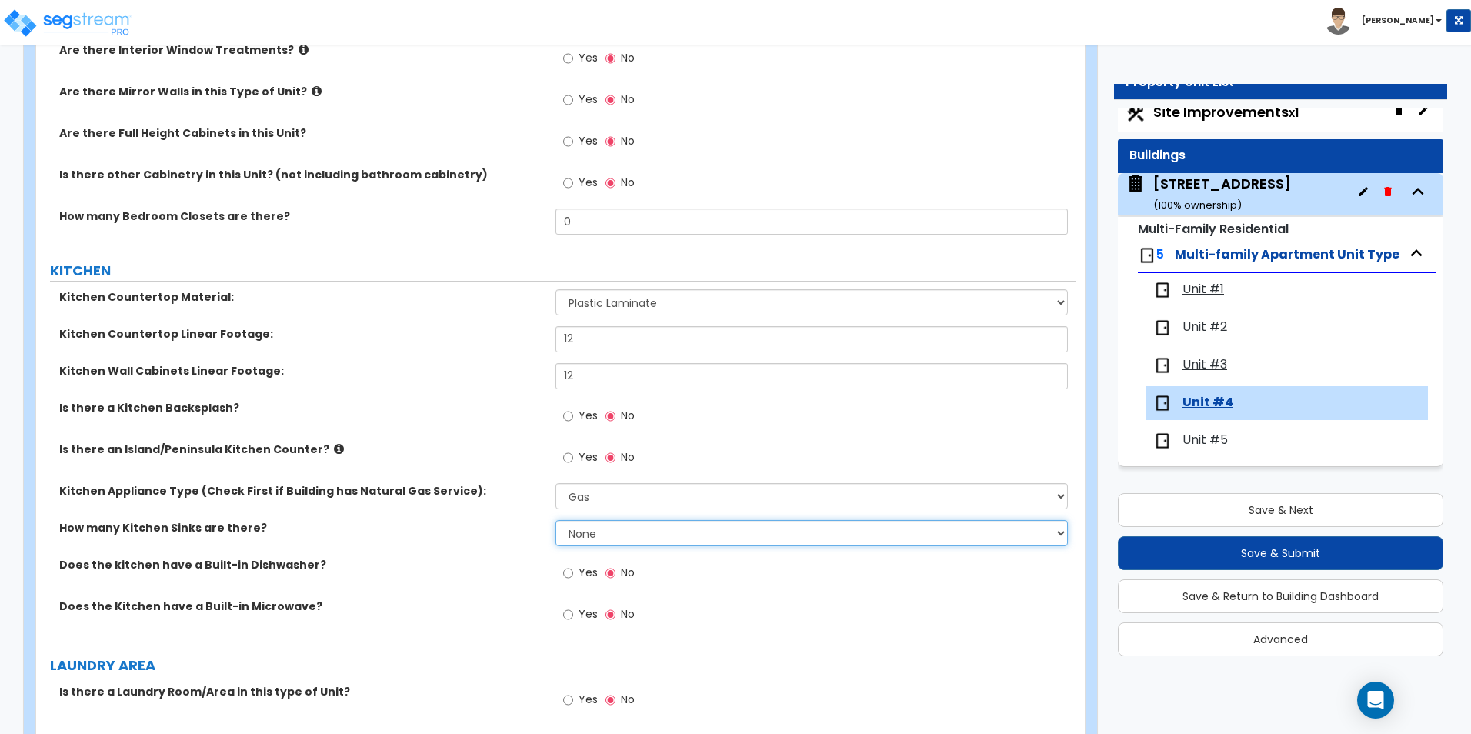
click at [582, 533] on select "None 1 2 3" at bounding box center [811, 533] width 512 height 26
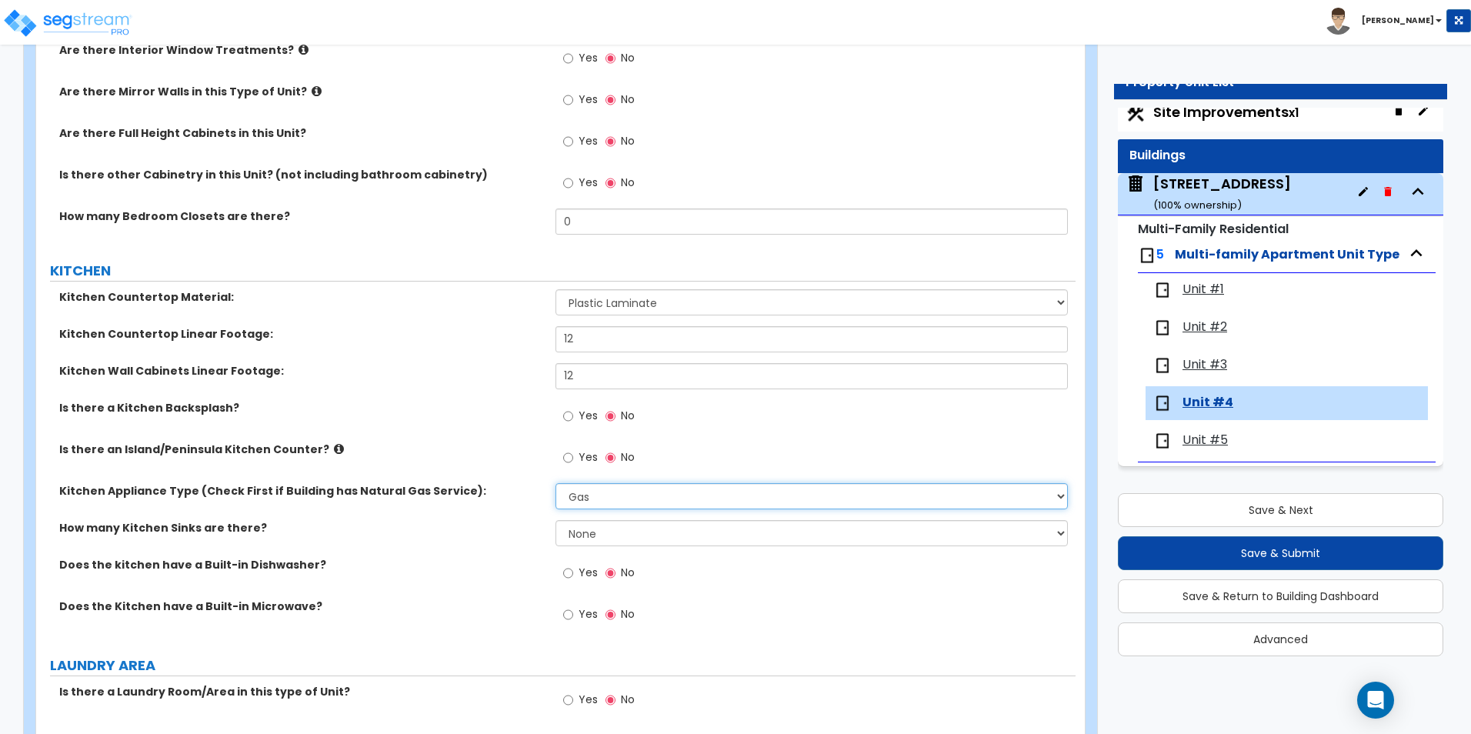
click at [658, 498] on select "Please Choose One Gas Electric" at bounding box center [811, 496] width 512 height 26
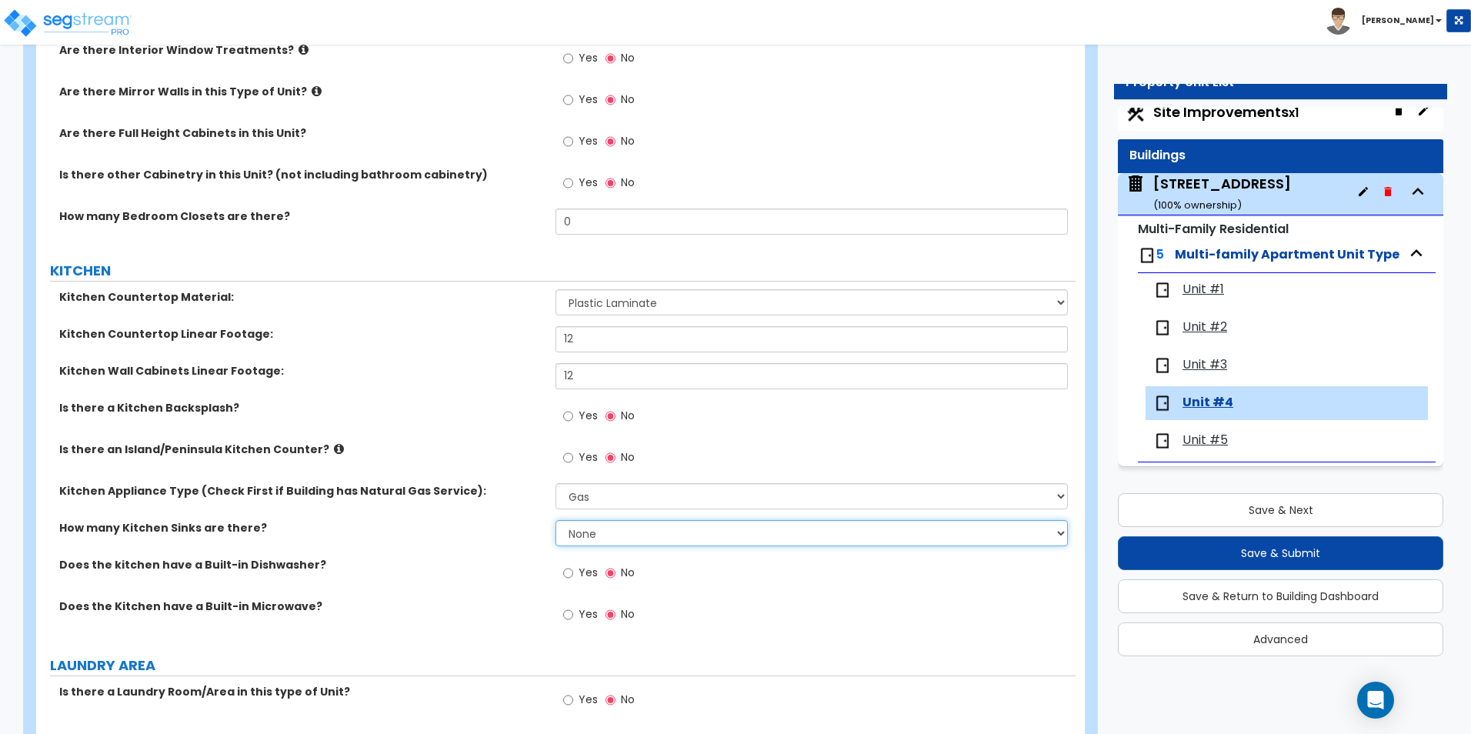
click at [648, 532] on select "None 1 2 3" at bounding box center [811, 533] width 512 height 26
select select "1"
click at [555, 520] on select "None 1 2 3" at bounding box center [811, 533] width 512 height 26
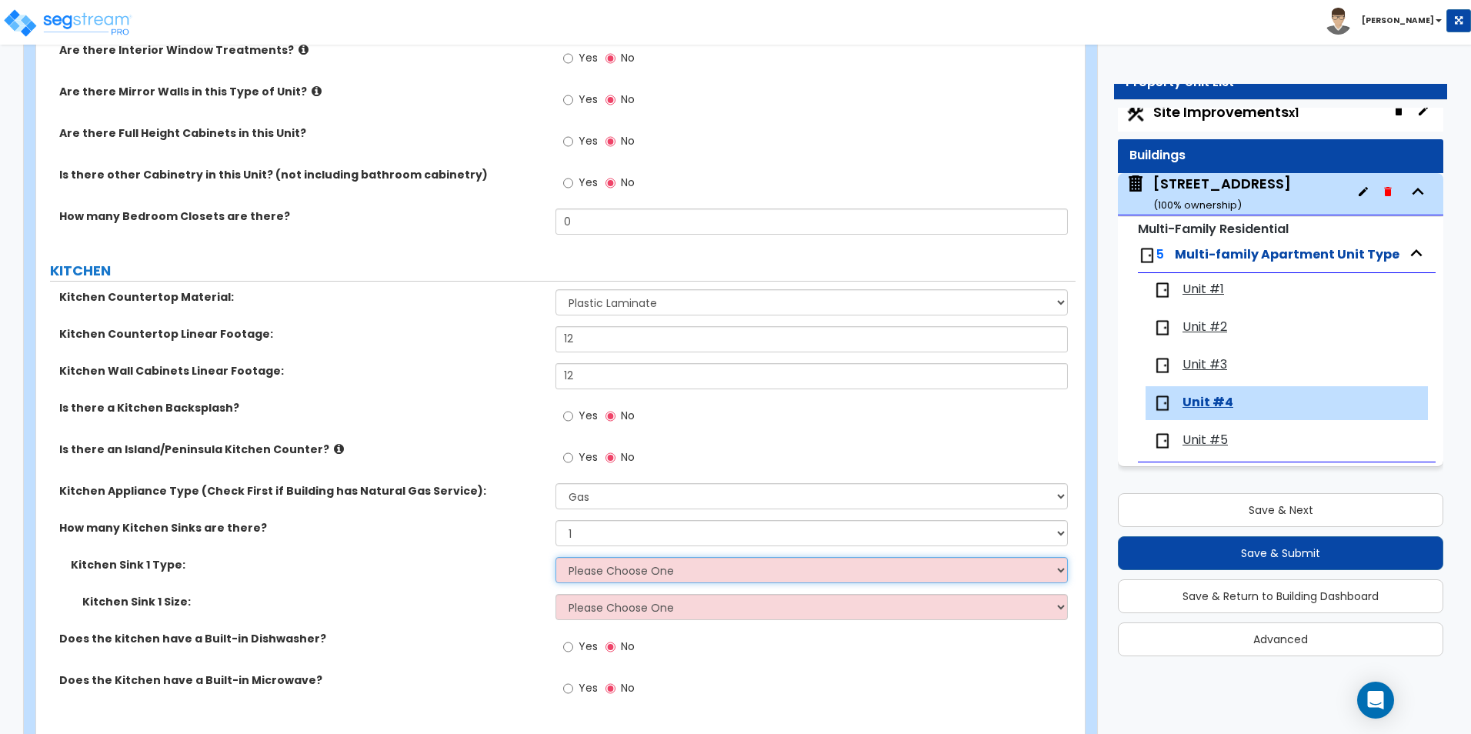
click at [592, 575] on select "Please Choose One Stainless Steel Porcelain Enamel Cast Iron Granite Composite" at bounding box center [811, 570] width 512 height 26
select select "2"
click at [555, 557] on select "Please Choose One Stainless Steel Porcelain Enamel Cast Iron Granite Composite" at bounding box center [811, 570] width 512 height 26
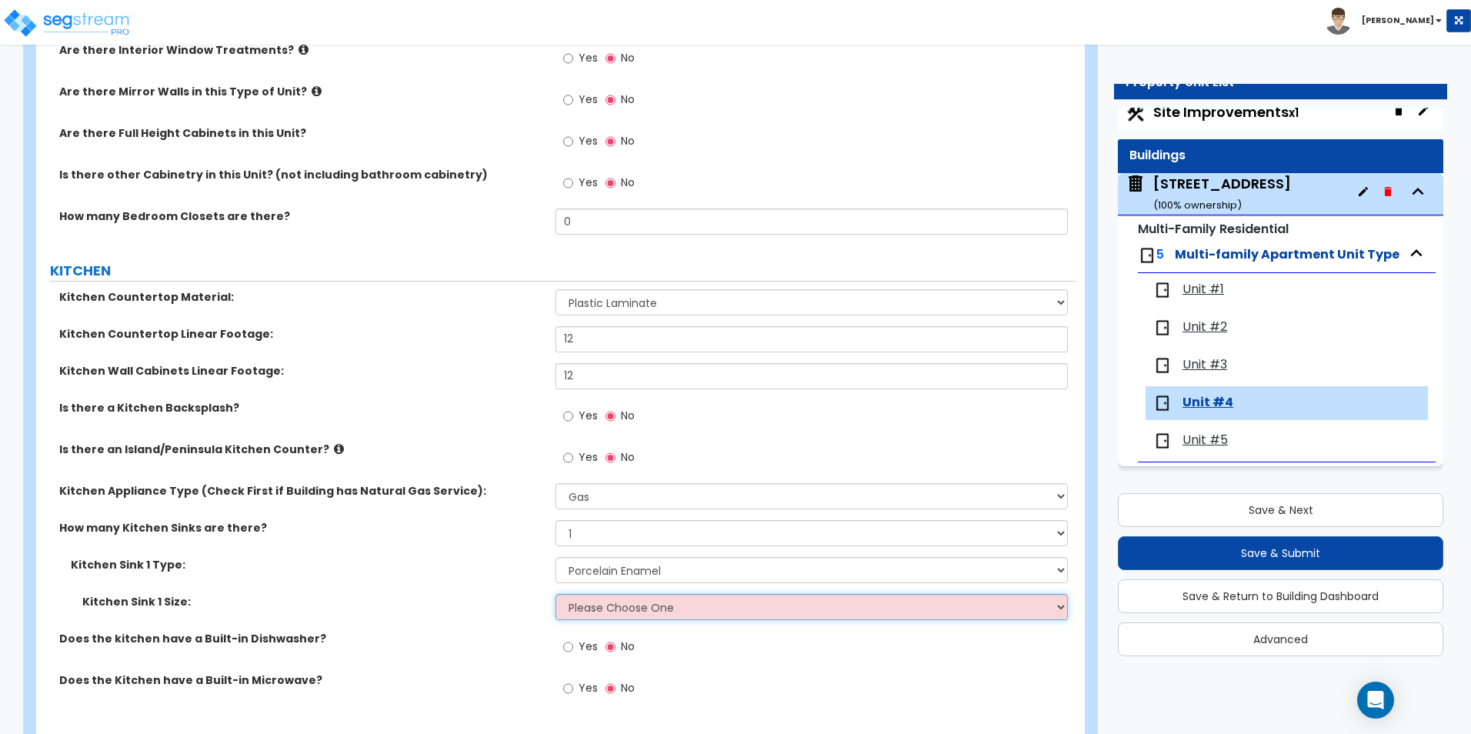
click at [583, 607] on select "Please Choose One Single Sink Double Sink" at bounding box center [811, 607] width 512 height 26
select select "1"
click at [555, 594] on select "Please Choose One Single Sink Double Sink" at bounding box center [811, 607] width 512 height 26
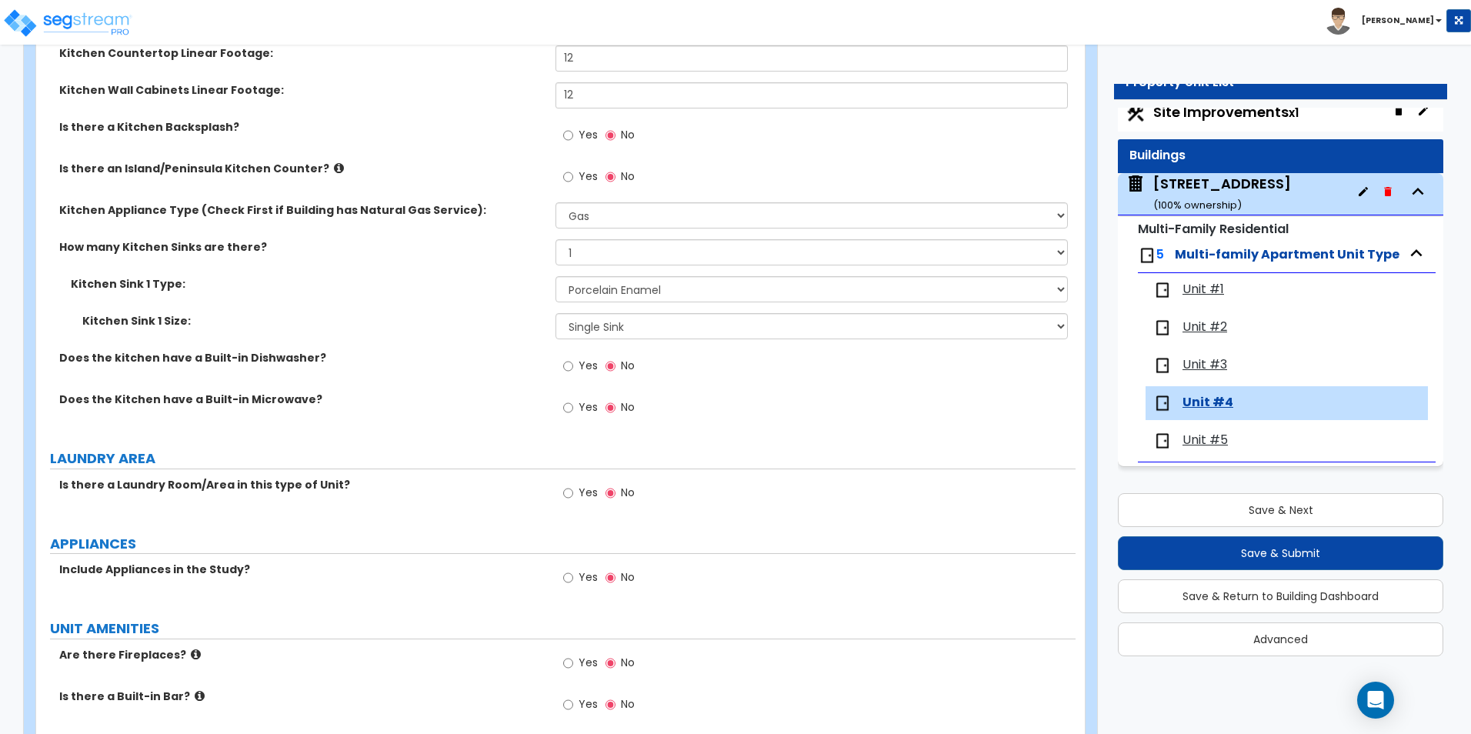
scroll to position [1769, 0]
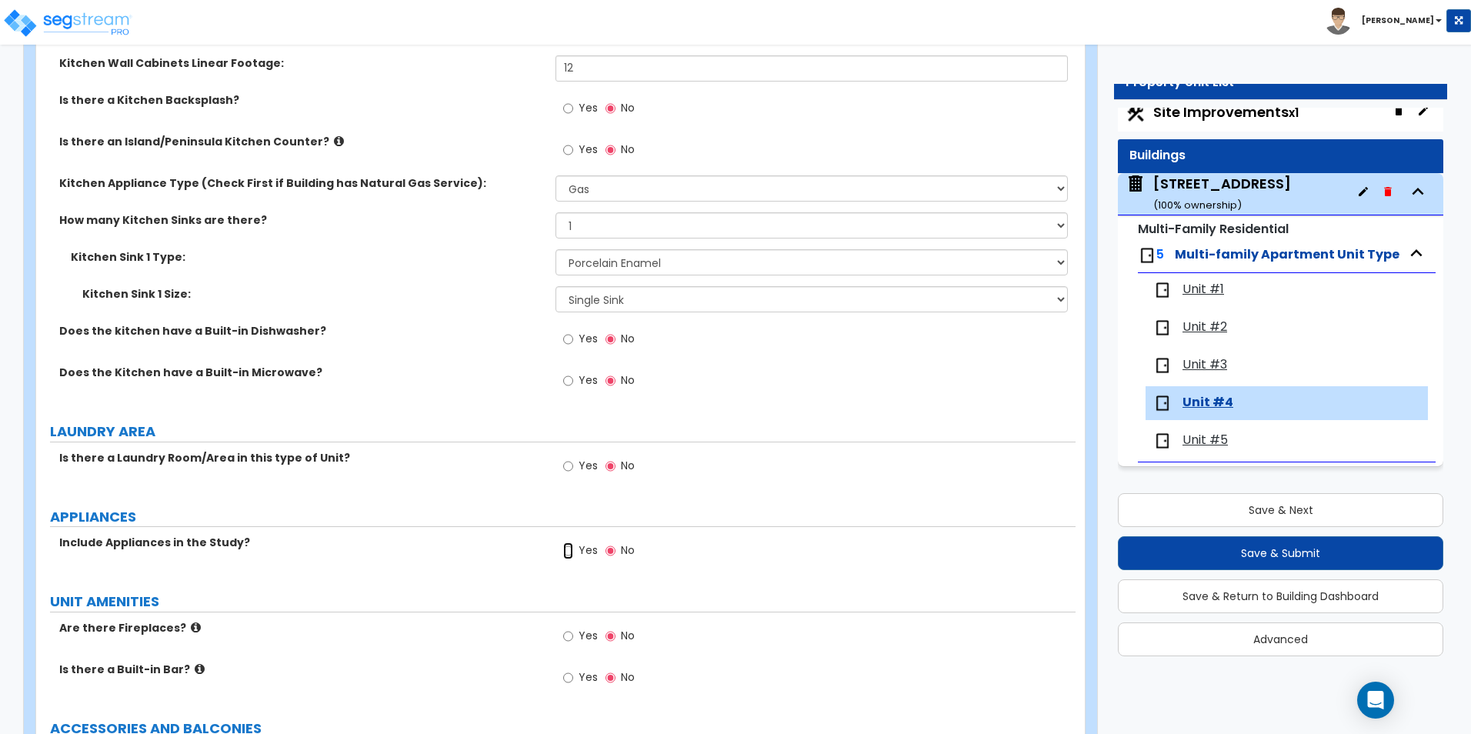
click at [564, 551] on input "Yes" at bounding box center [568, 550] width 10 height 17
radio input "true"
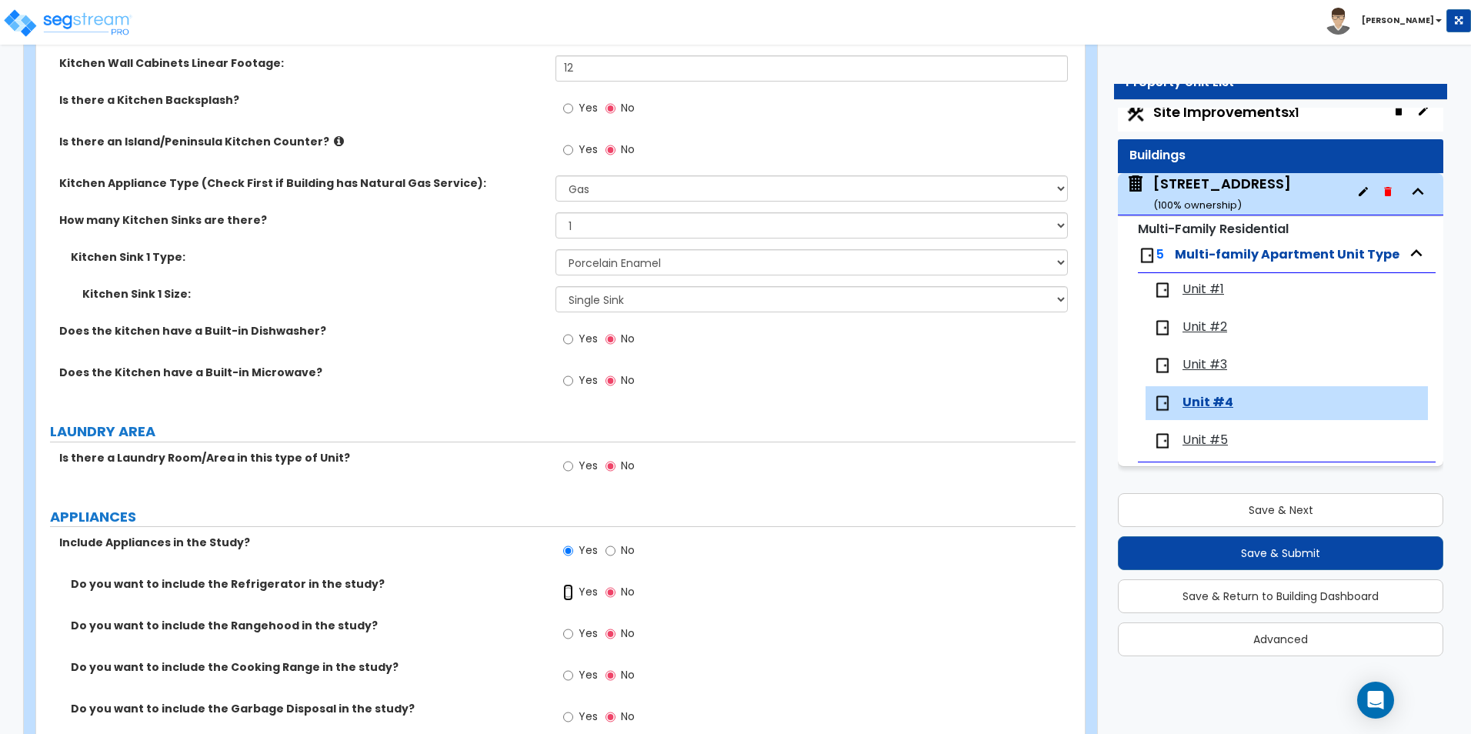
click at [573, 598] on input "Yes" at bounding box center [568, 592] width 10 height 17
radio input "true"
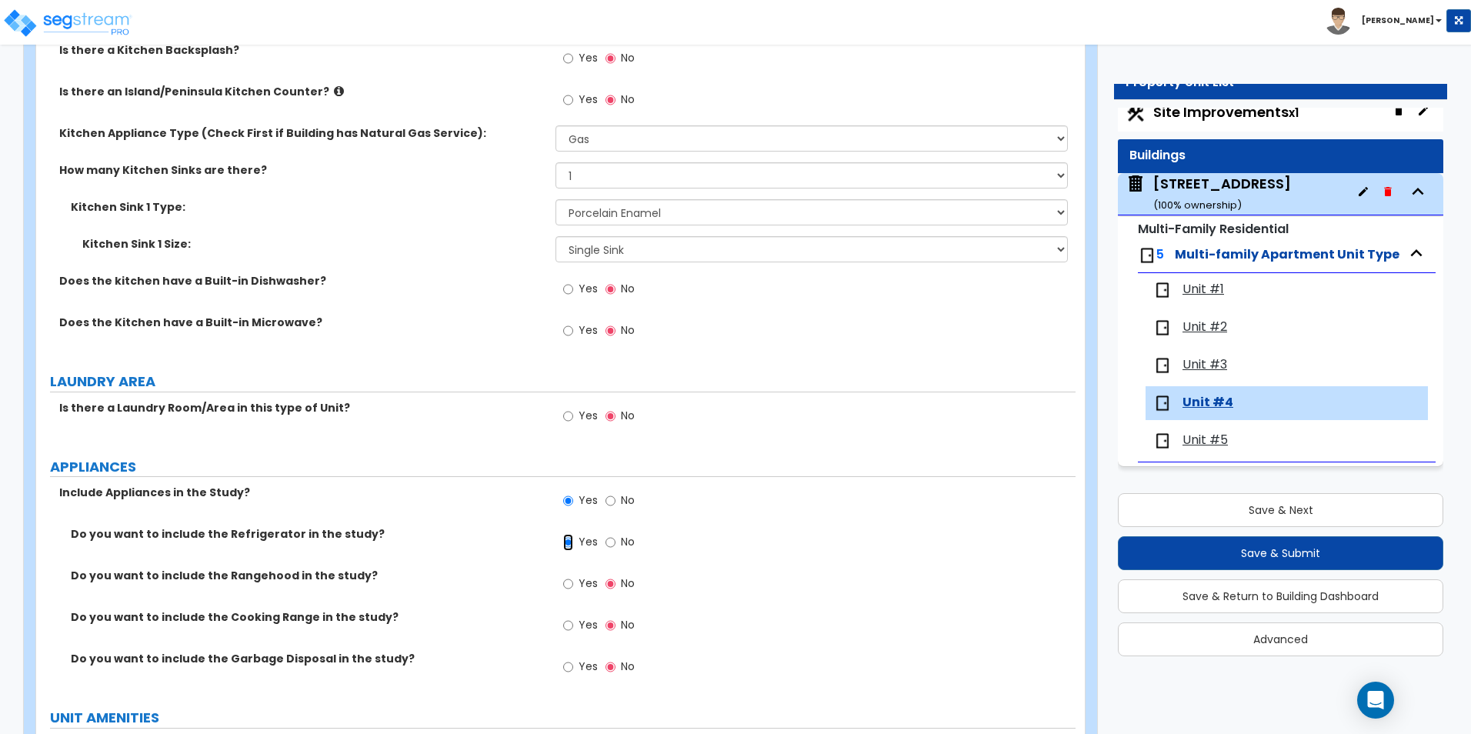
scroll to position [1846, 0]
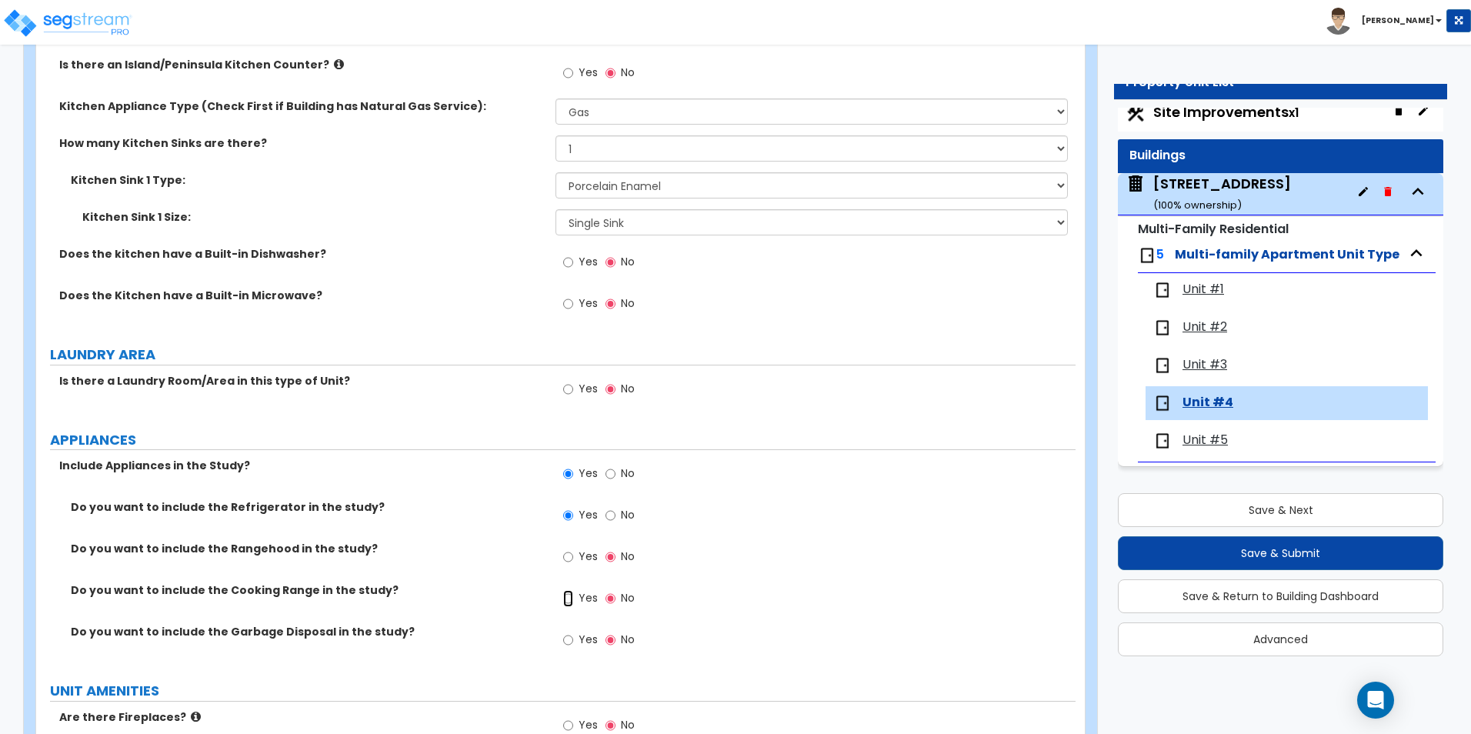
click at [568, 599] on input "Yes" at bounding box center [568, 598] width 10 height 17
radio input "true"
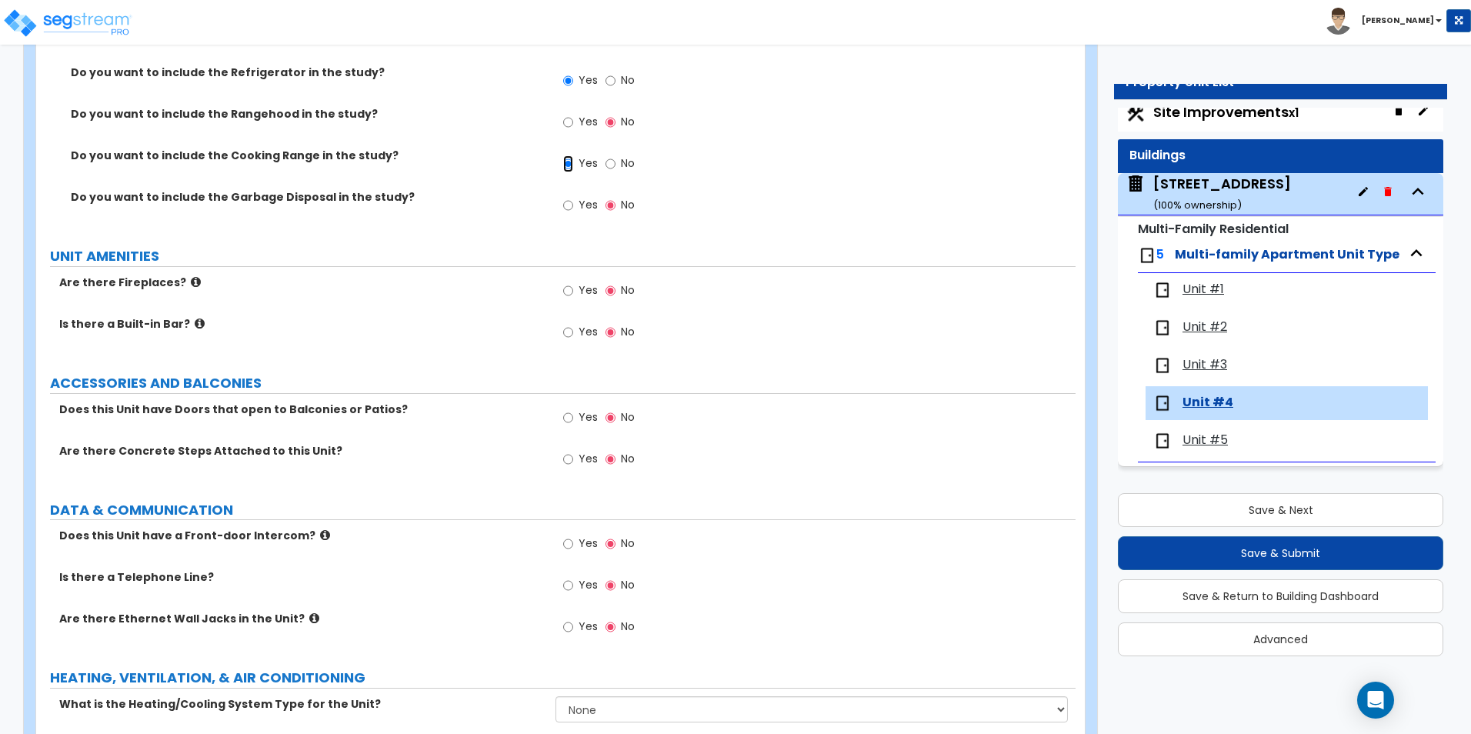
scroll to position [2308, 0]
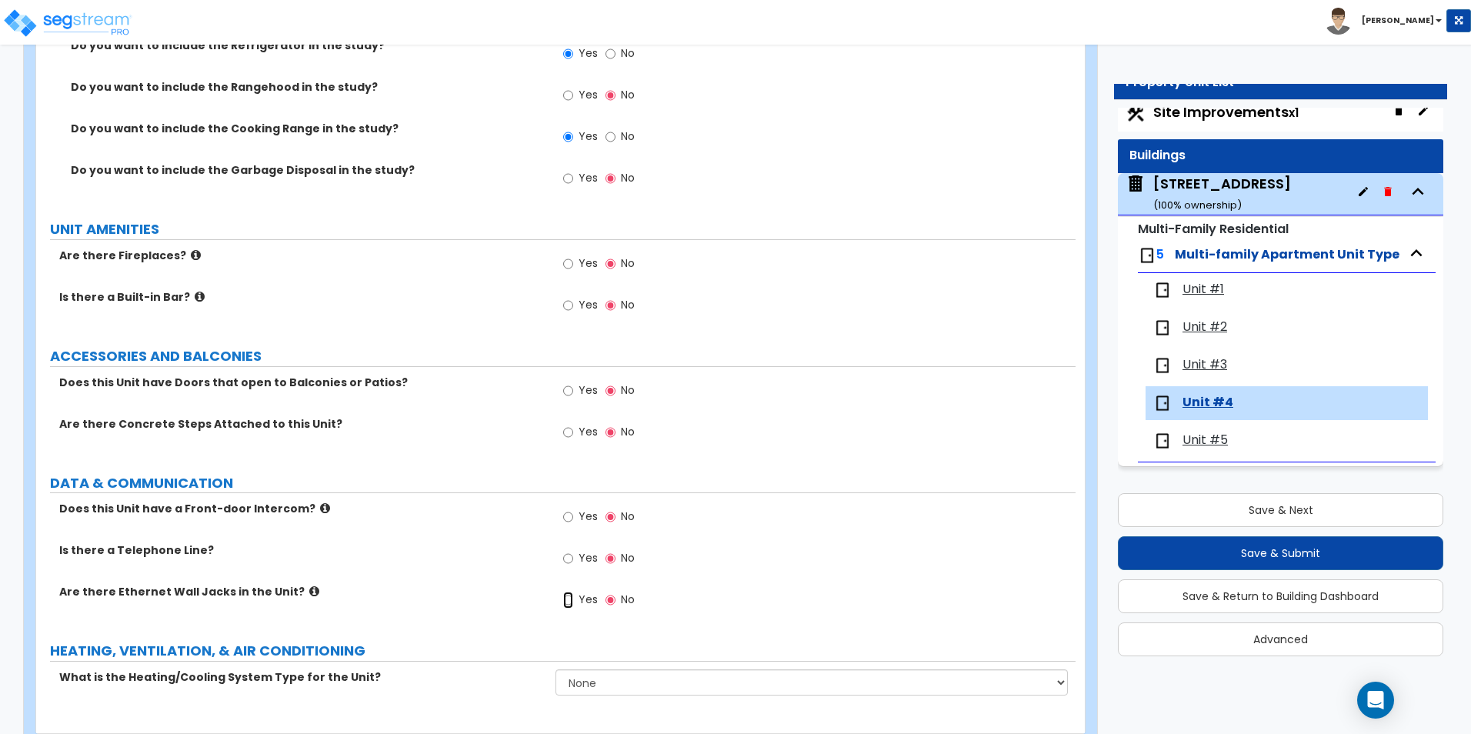
click at [565, 598] on input "Yes" at bounding box center [568, 600] width 10 height 17
radio input "true"
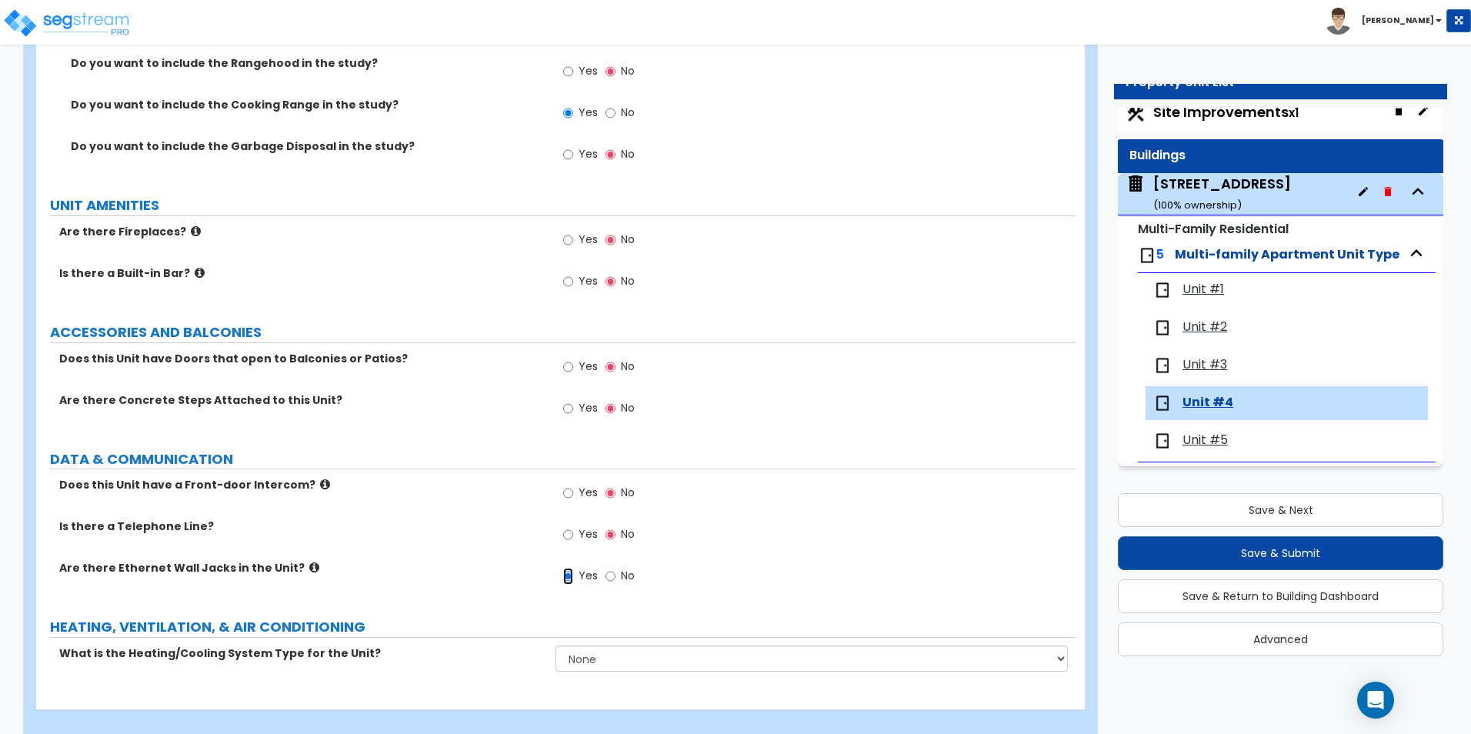
scroll to position [2351, 0]
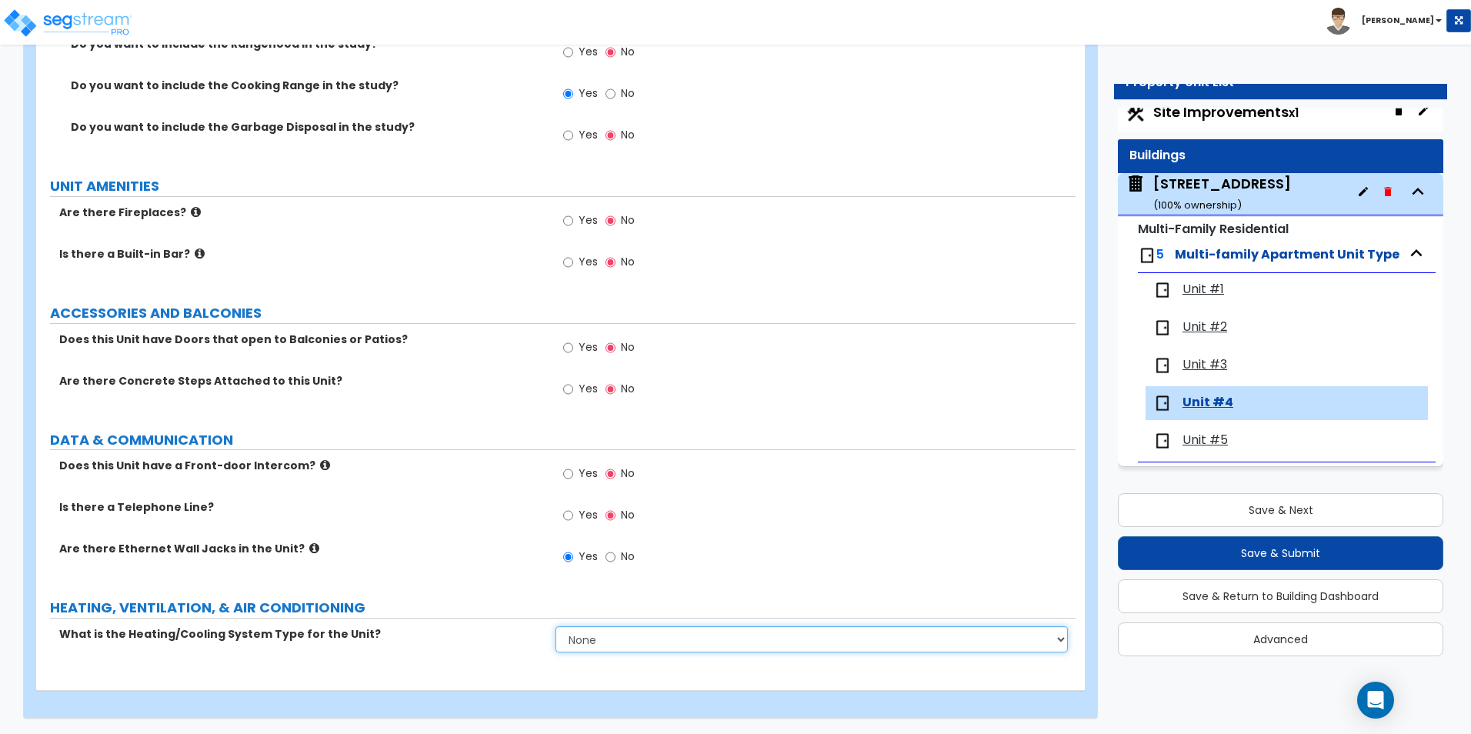
click at [595, 639] on select "None Heat Only Centralized Heating & Cooling Thru Wall Air Conditioners Mini Sp…" at bounding box center [811, 639] width 512 height 26
select select "1"
click at [555, 626] on select "None Heat Only Centralized Heating & Cooling Thru Wall Air Conditioners Mini Sp…" at bounding box center [811, 639] width 512 height 26
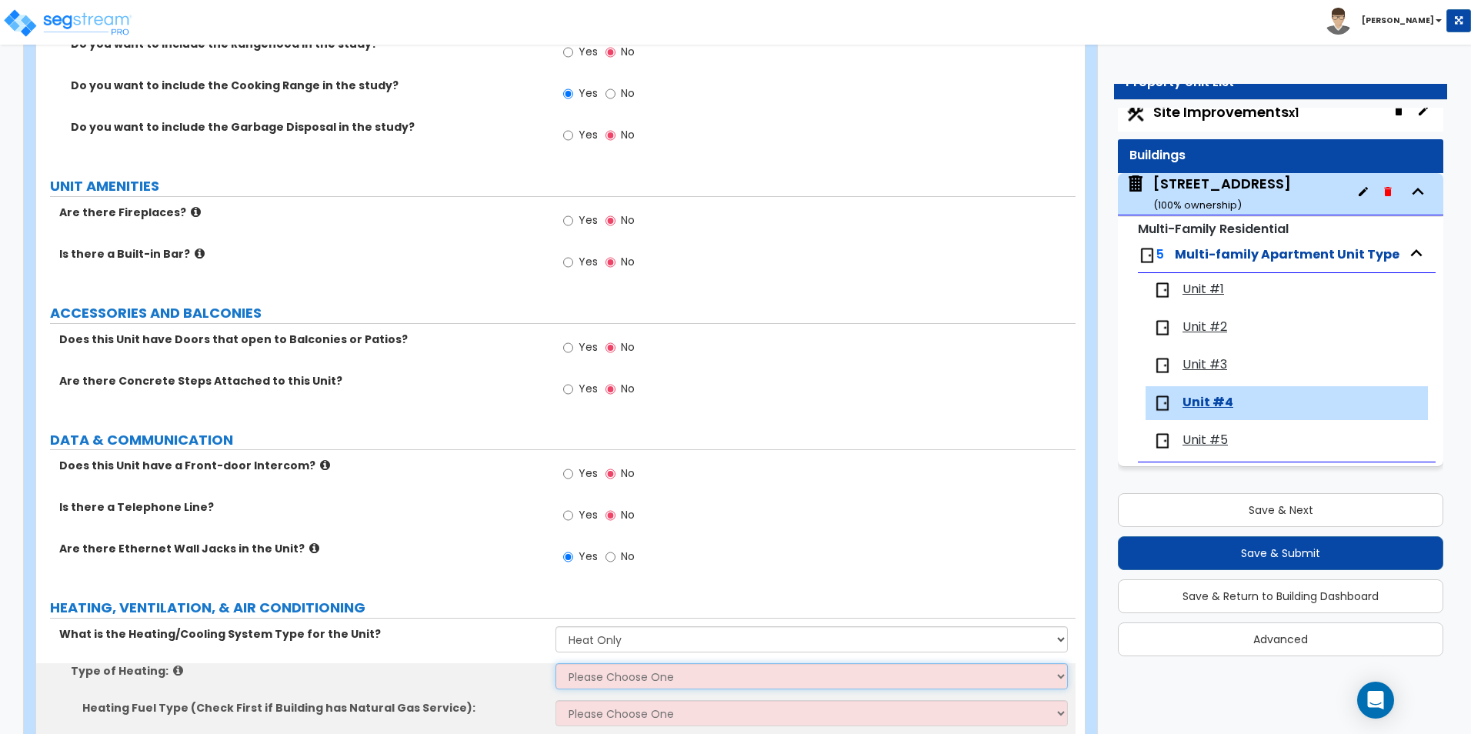
click at [593, 679] on select "Please Choose One Wall Heater Electric Baseboard Heater Hydronic Heating Radian…" at bounding box center [811, 676] width 512 height 26
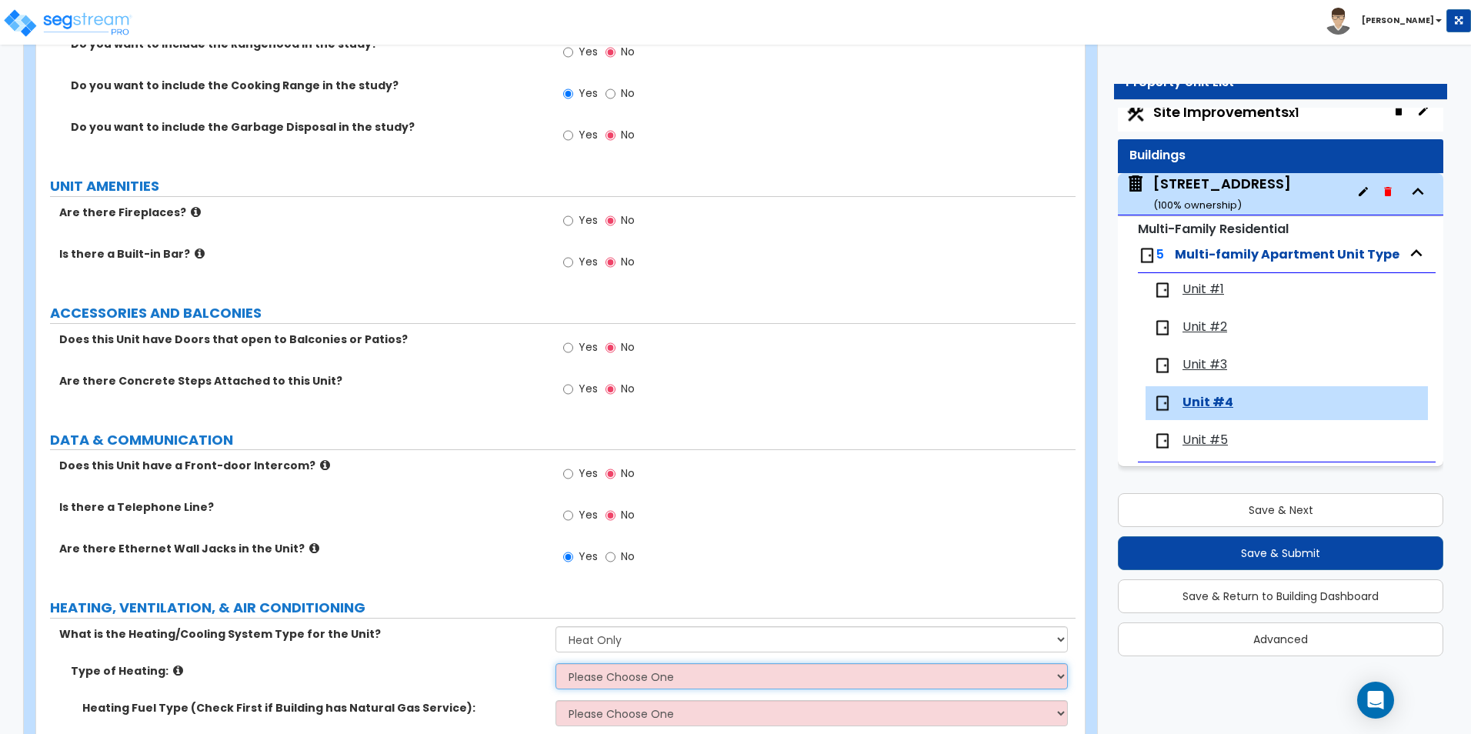
select select "3"
click at [555, 663] on select "Please Choose One Wall Heater Electric Baseboard Heater Hydronic Heating Radian…" at bounding box center [811, 676] width 512 height 26
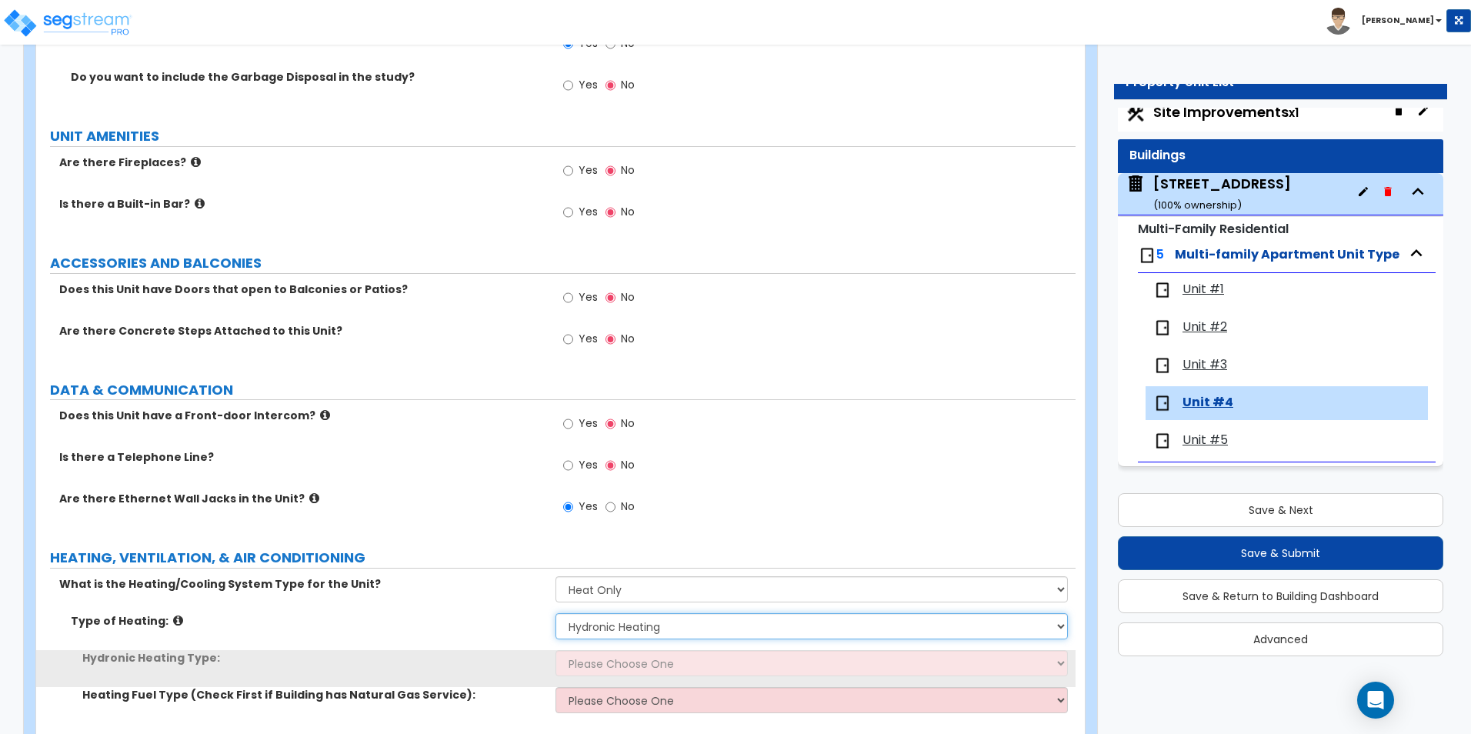
scroll to position [2461, 0]
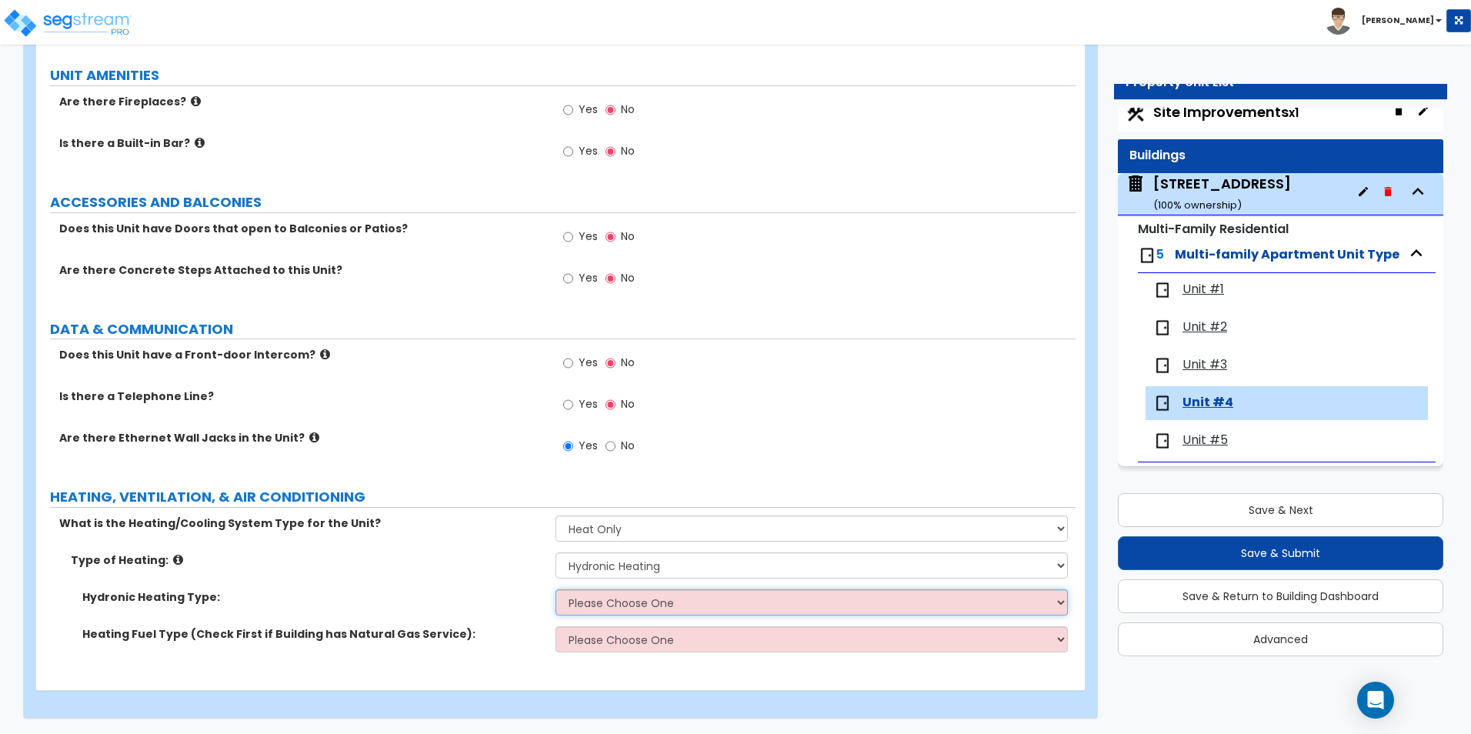
click at [598, 612] on select "Please Choose One Hydronic Radiator Hydronic Baseboard Hydronic Fin Tube Radiat…" at bounding box center [811, 602] width 512 height 26
select select "2"
click at [555, 589] on select "Please Choose One Hydronic Radiator Hydronic Baseboard Hydronic Fin Tube Radiat…" at bounding box center [811, 602] width 512 height 26
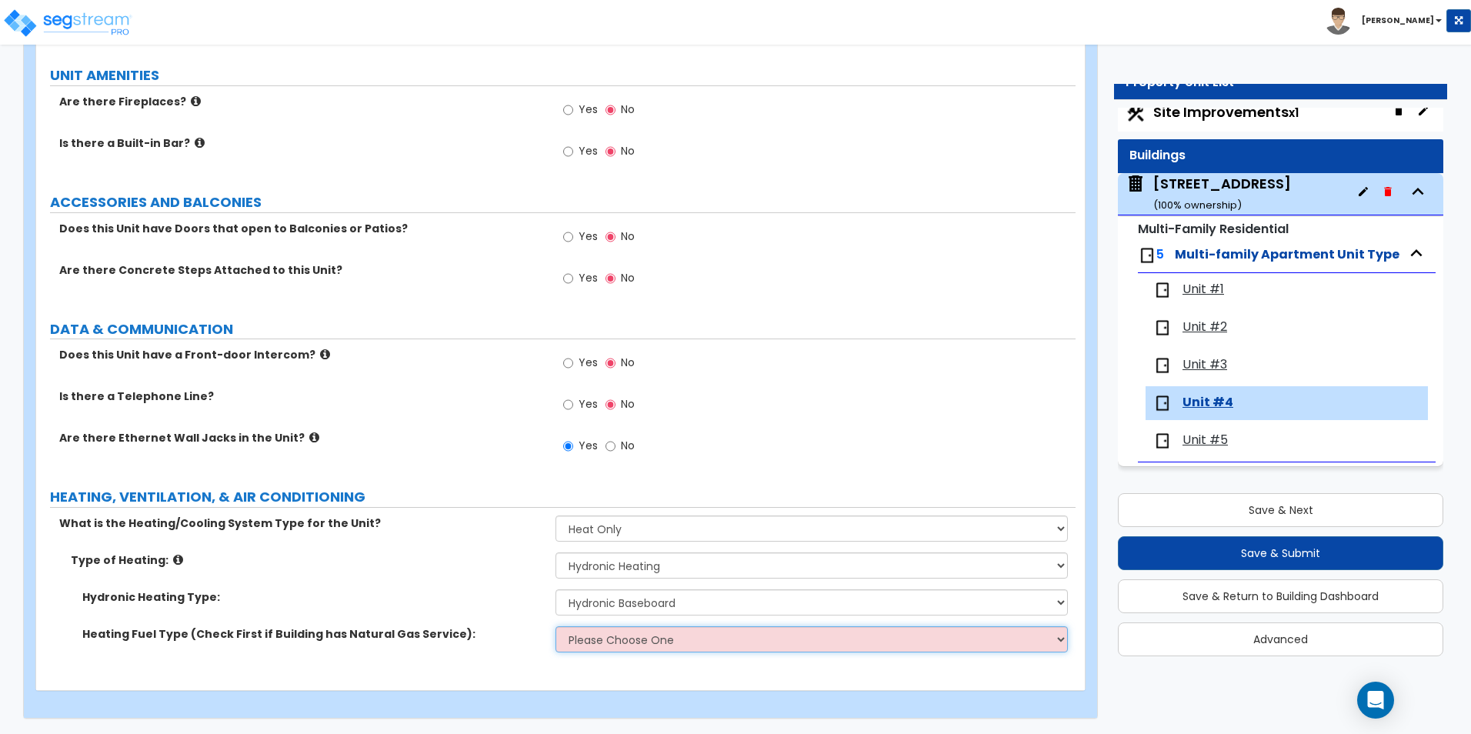
click at [620, 650] on select "Please Choose One Gas Electric" at bounding box center [811, 639] width 512 height 26
select select "1"
click at [555, 626] on select "Please Choose One Gas Electric" at bounding box center [811, 639] width 512 height 26
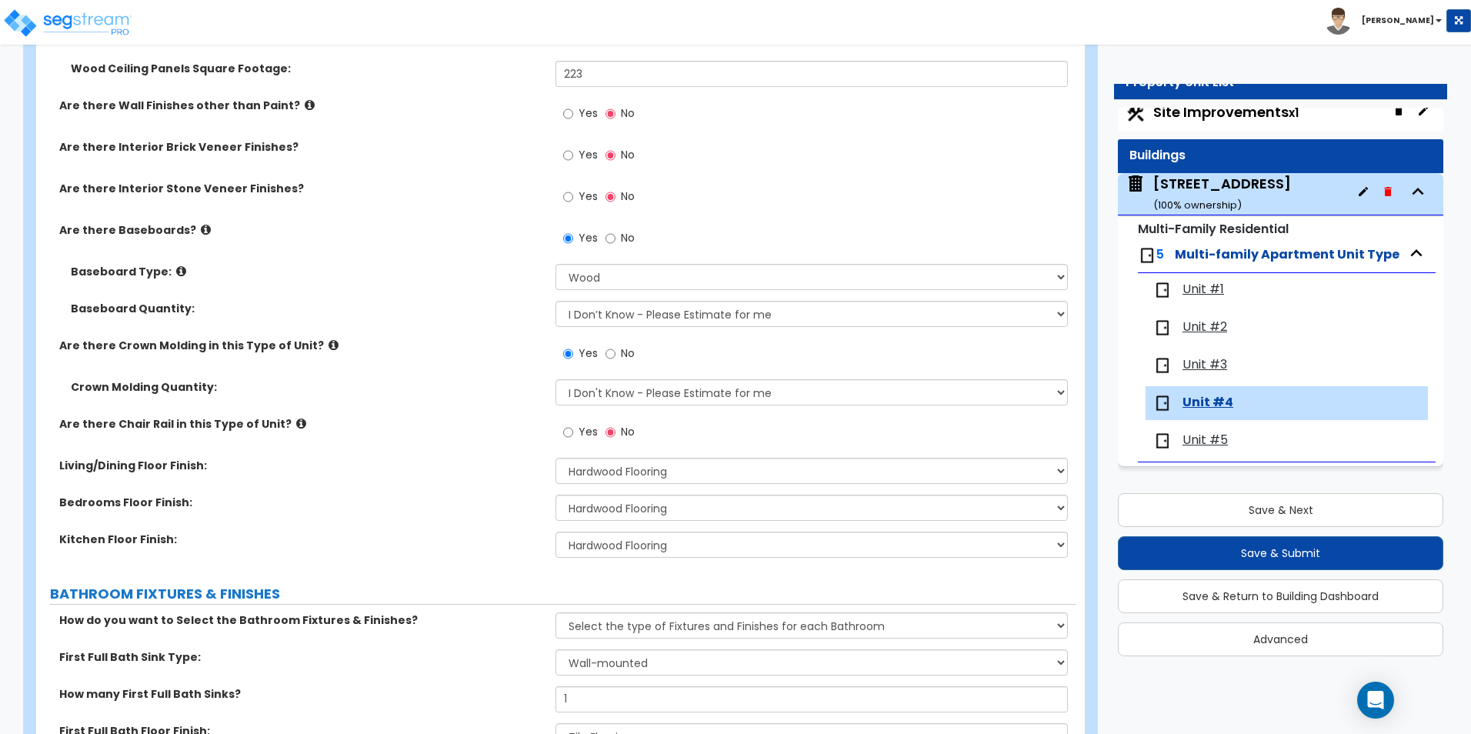
scroll to position [462, 0]
click at [1213, 442] on span "Unit #5" at bounding box center [1204, 441] width 45 height 18
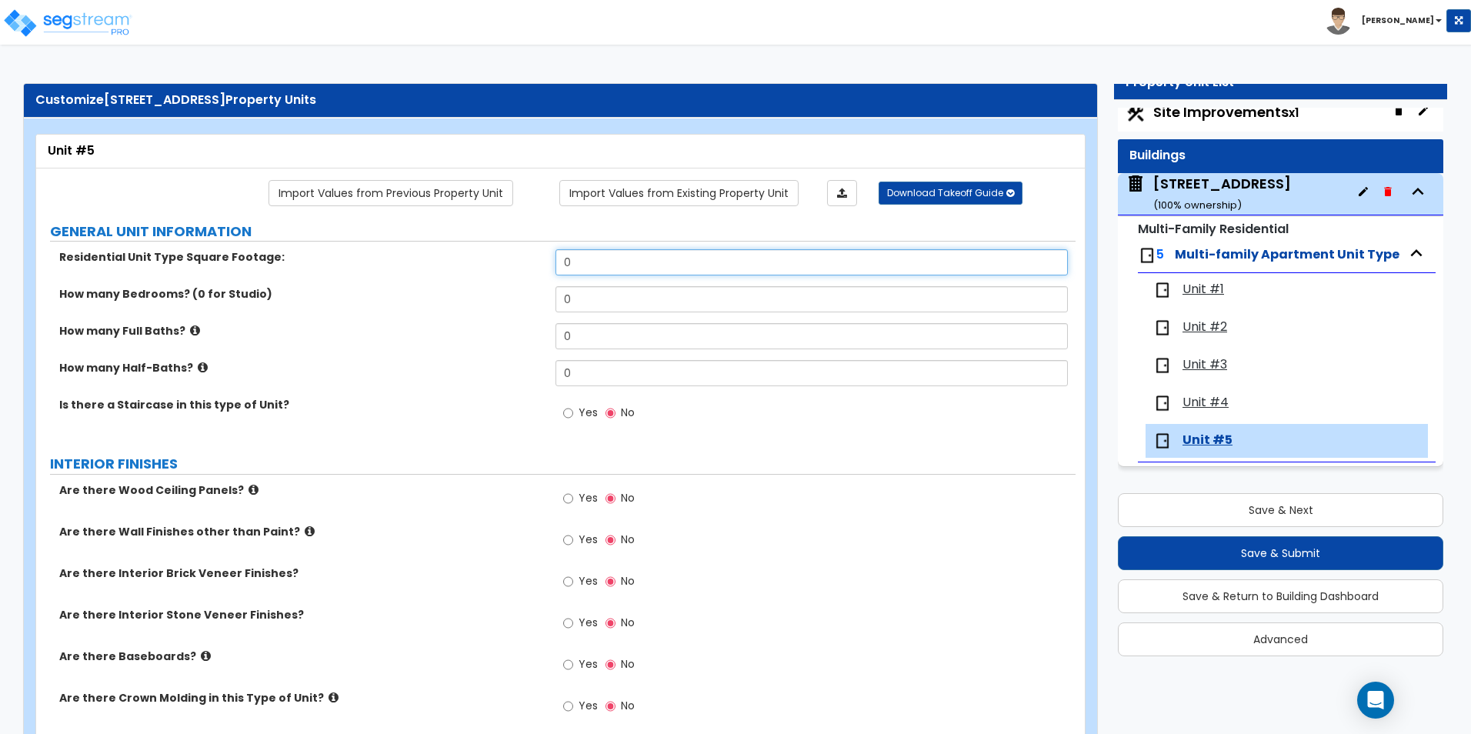
drag, startPoint x: 584, startPoint y: 262, endPoint x: 522, endPoint y: 255, distance: 62.7
click at [522, 255] on div "Residential Unit Type Square Footage: 0" at bounding box center [555, 267] width 1039 height 37
type input "216"
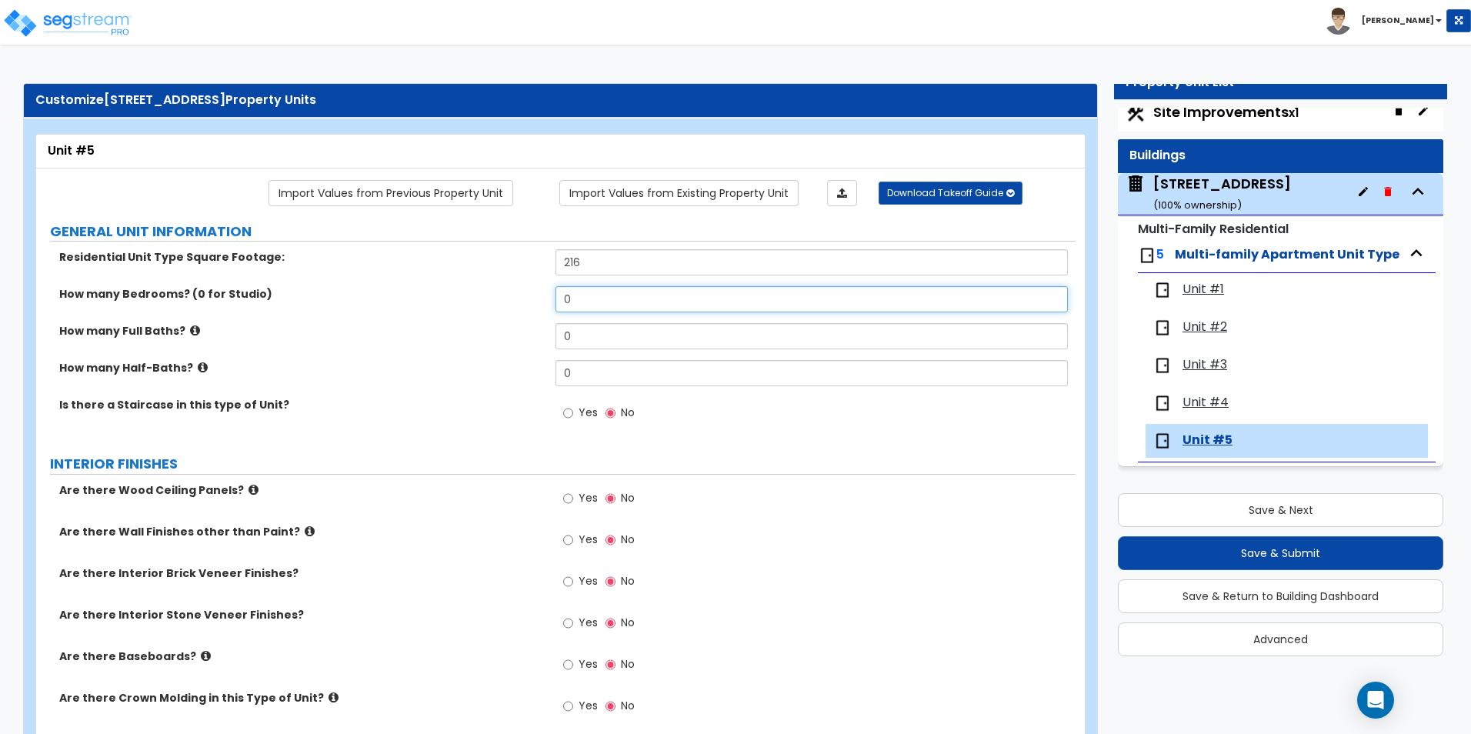
drag, startPoint x: 597, startPoint y: 292, endPoint x: 553, endPoint y: 292, distance: 43.8
click at [553, 292] on div "How many Bedrooms? (0 for Studio) 0" at bounding box center [555, 304] width 1039 height 37
type input "1"
drag, startPoint x: 598, startPoint y: 342, endPoint x: 511, endPoint y: 340, distance: 87.7
click at [511, 340] on div "How many Full Baths? 0" at bounding box center [555, 341] width 1039 height 37
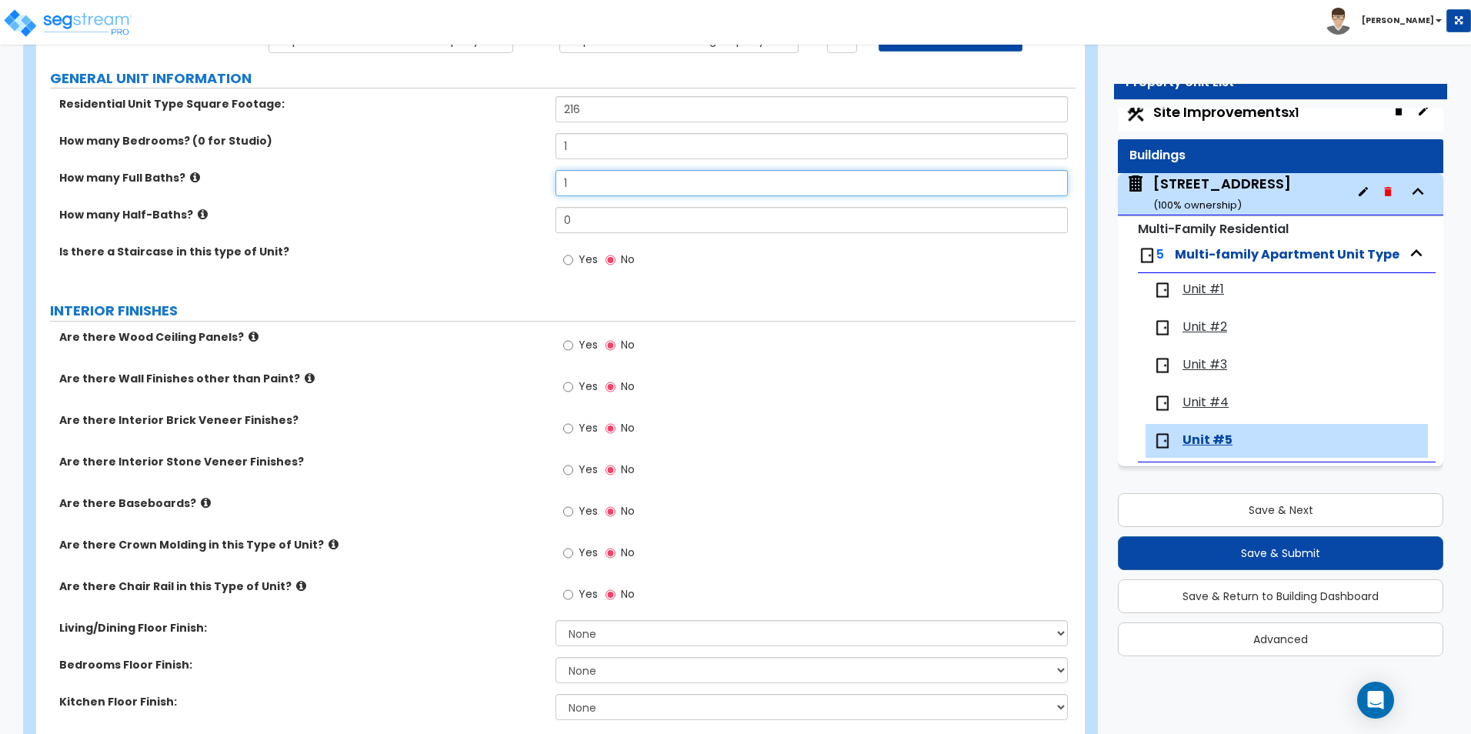
scroll to position [154, 0]
type input "1"
click at [565, 471] on input "Yes" at bounding box center [568, 469] width 10 height 17
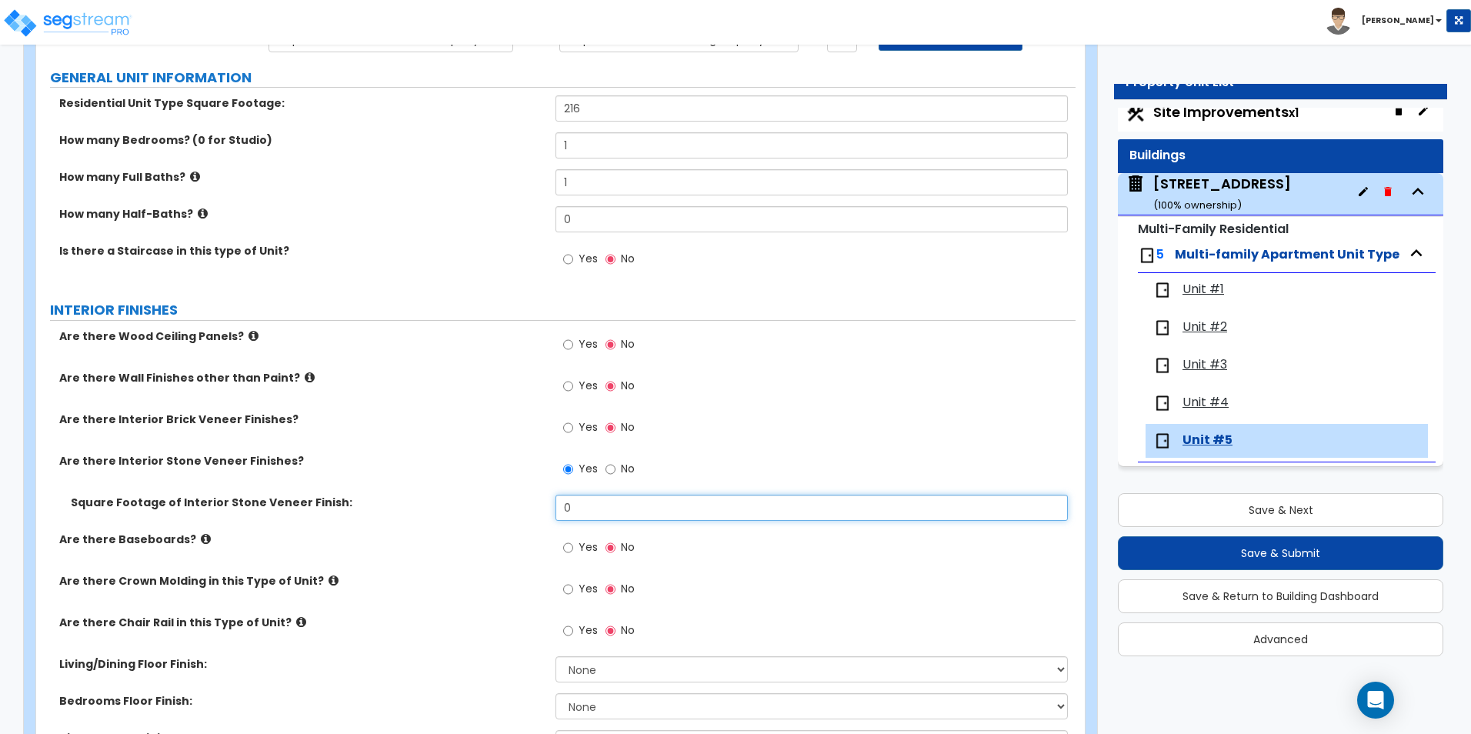
click at [588, 510] on input "0" at bounding box center [811, 508] width 512 height 26
click at [614, 470] on label "No" at bounding box center [619, 471] width 29 height 26
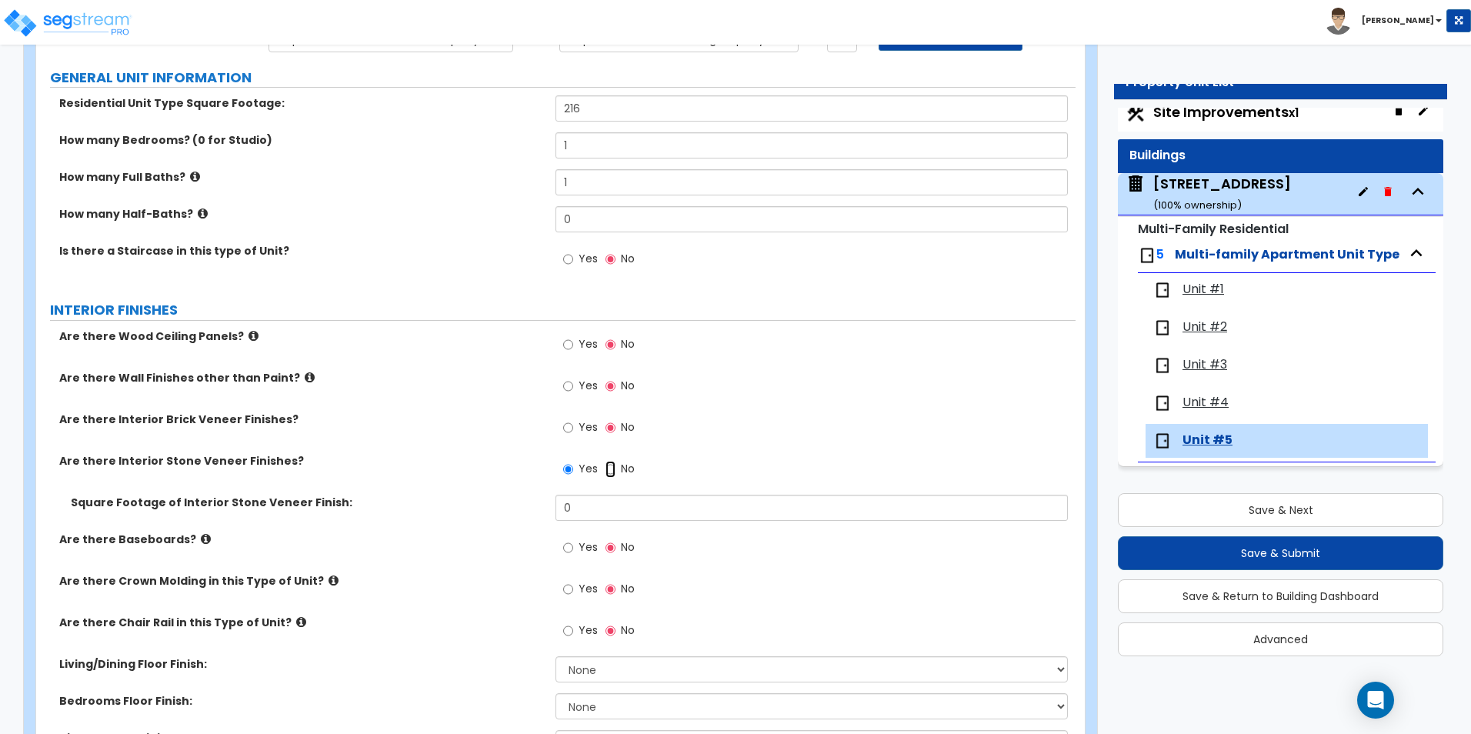
click at [611, 472] on input "No" at bounding box center [610, 469] width 10 height 17
radio input "false"
radio input "true"
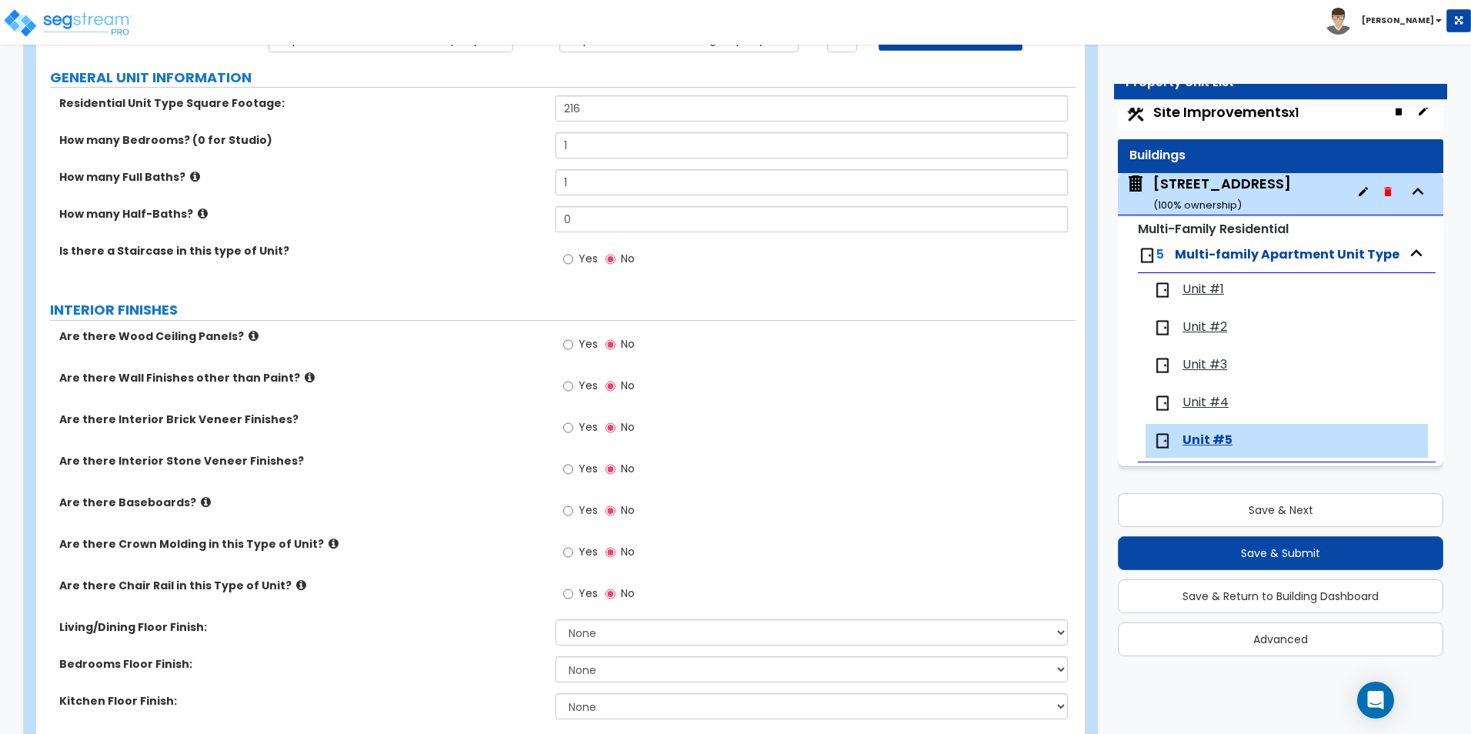
click at [568, 520] on label "Yes" at bounding box center [580, 512] width 35 height 26
click at [568, 519] on input "Yes" at bounding box center [568, 510] width 10 height 17
radio input "true"
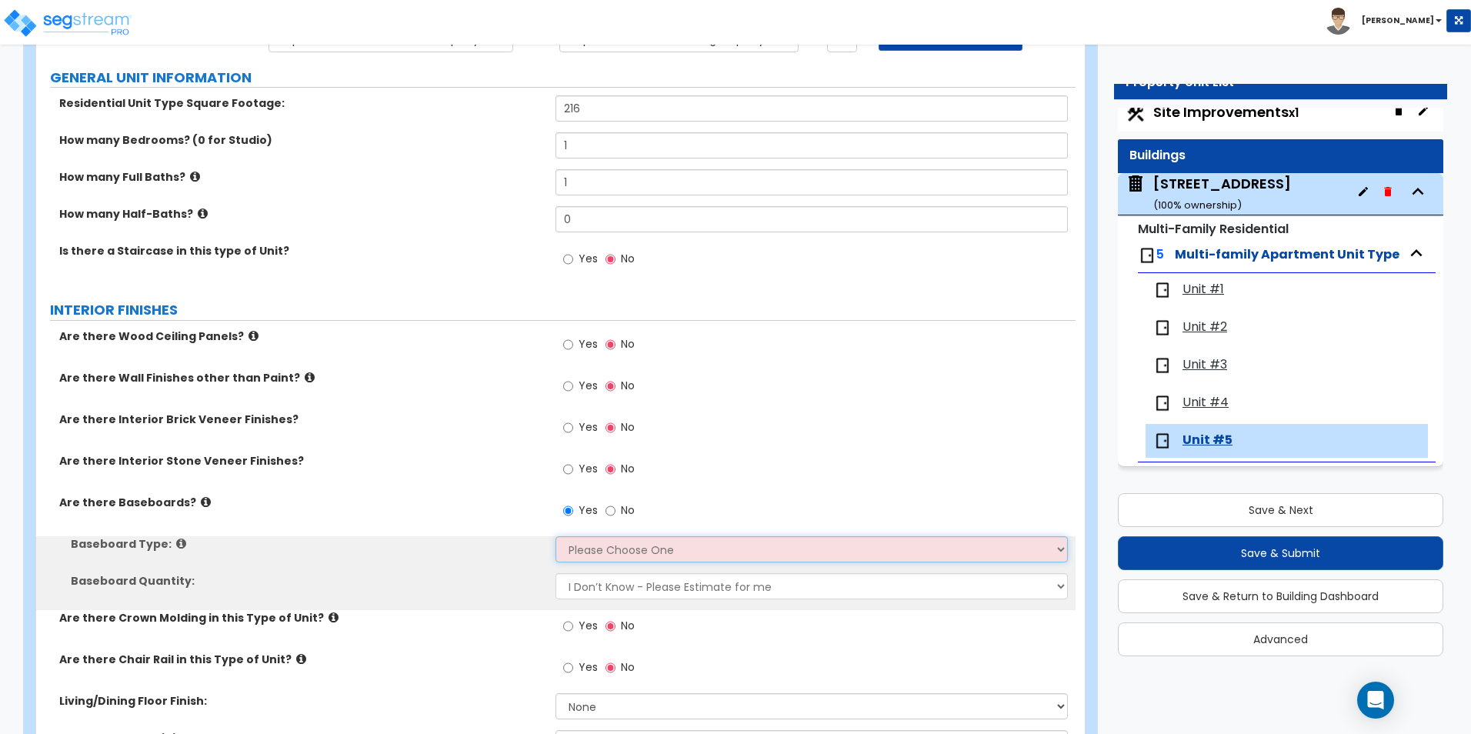
click at [592, 558] on select "Please Choose One Wood Vinyl Carpet Tile" at bounding box center [811, 549] width 512 height 26
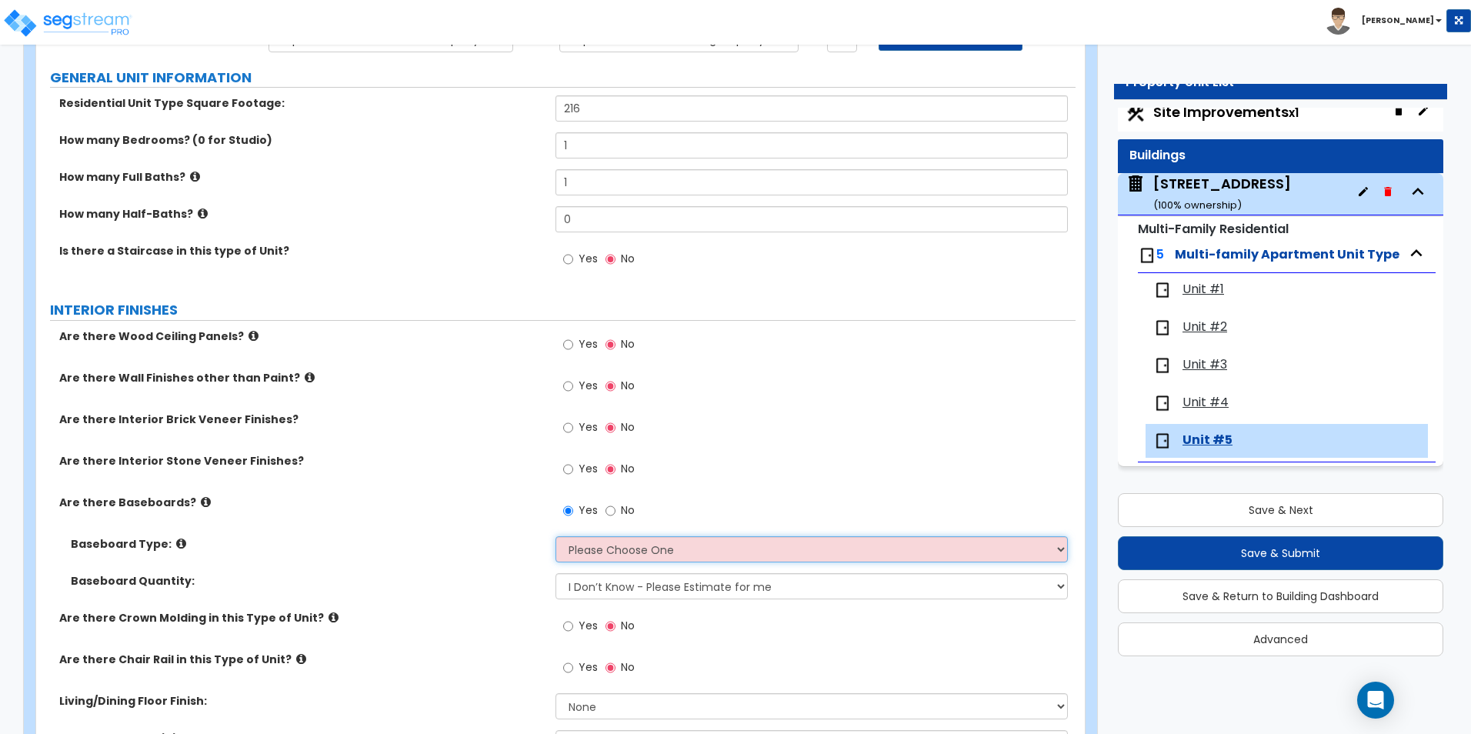
select select "1"
click at [555, 536] on select "Please Choose One Wood Vinyl Carpet Tile" at bounding box center [811, 549] width 512 height 26
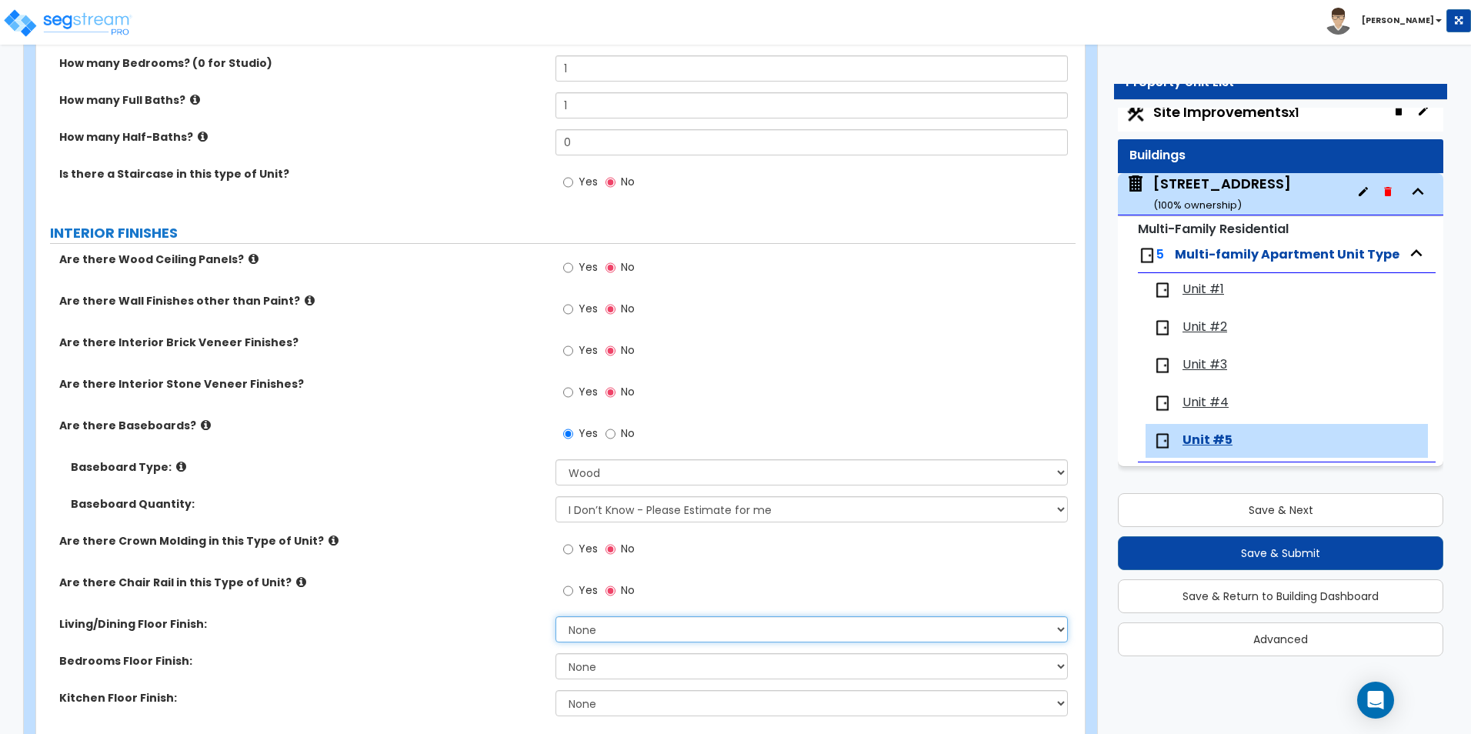
click at [591, 632] on select "None Tile Flooring Hardwood Flooring Resilient Laminate Flooring VCT Flooring S…" at bounding box center [811, 629] width 512 height 26
select select "2"
click at [555, 616] on select "None Tile Flooring Hardwood Flooring Resilient Laminate Flooring VCT Flooring S…" at bounding box center [811, 629] width 512 height 26
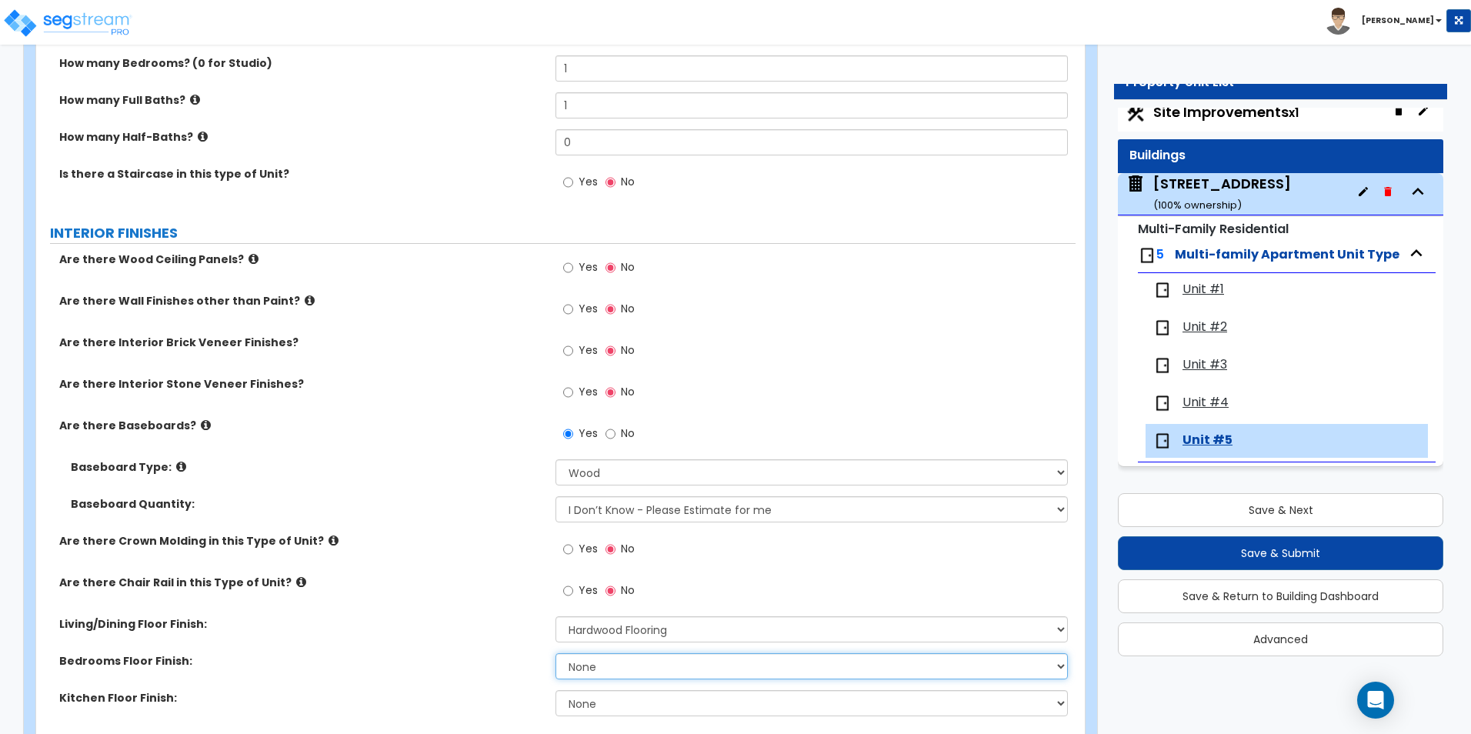
click at [592, 658] on select "None Tile Flooring Hardwood Flooring Resilient Laminate Flooring VCT Flooring S…" at bounding box center [811, 666] width 512 height 26
select select "2"
click at [555, 653] on select "None Tile Flooring Hardwood Flooring Resilient Laminate Flooring VCT Flooring S…" at bounding box center [811, 666] width 512 height 26
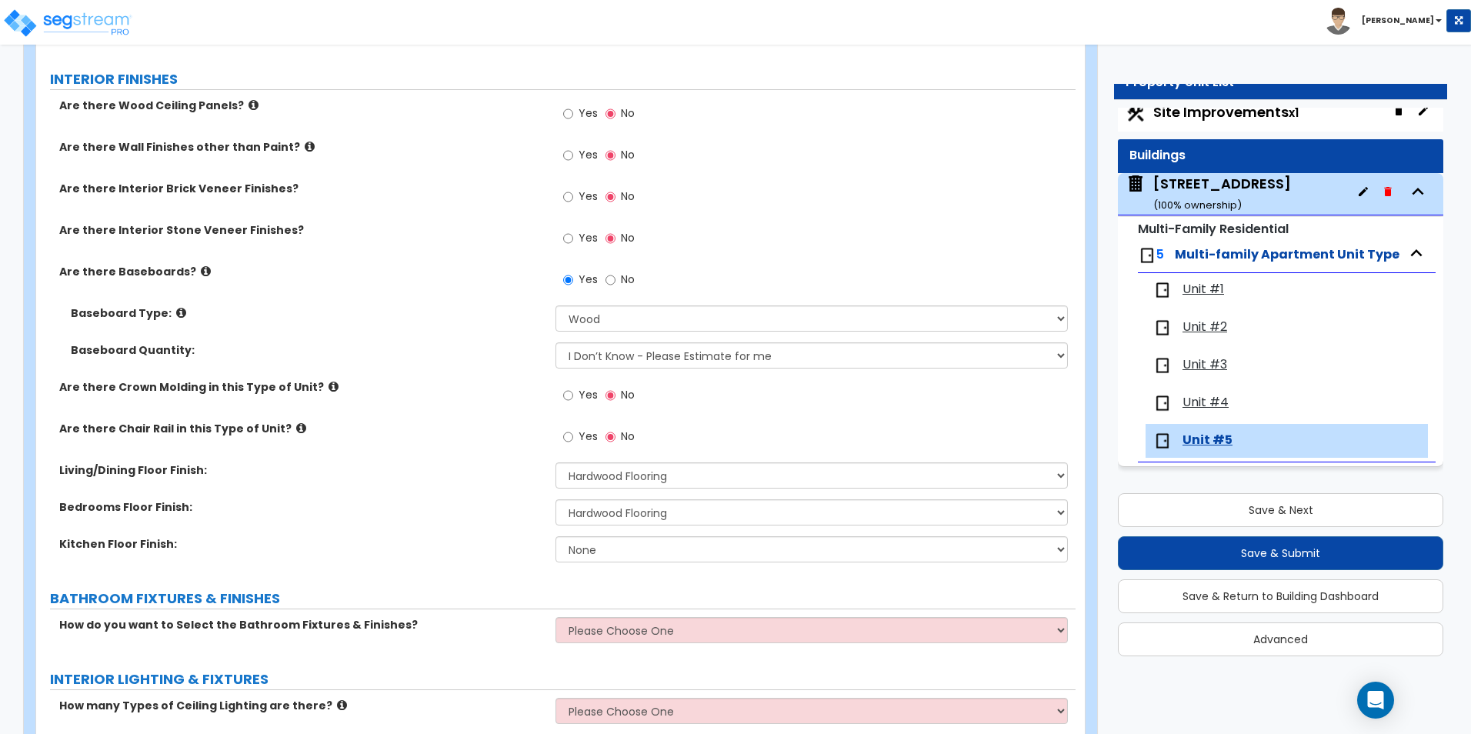
scroll to position [462, 0]
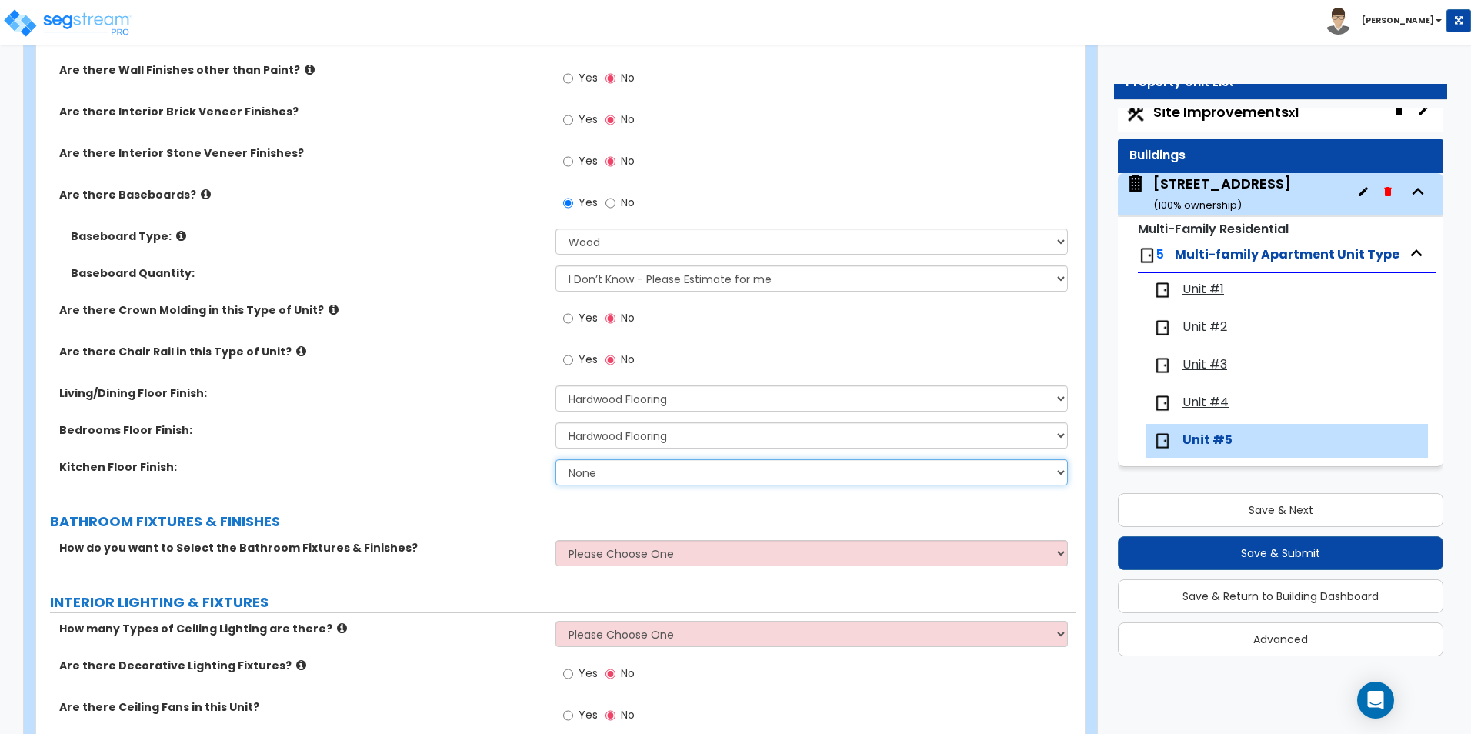
click at [601, 472] on select "None Tile Flooring Hardwood Flooring Resilient Laminate Flooring VCT Flooring S…" at bounding box center [811, 472] width 512 height 26
select select "2"
click at [555, 459] on select "None Tile Flooring Hardwood Flooring Resilient Laminate Flooring VCT Flooring S…" at bounding box center [811, 472] width 512 height 26
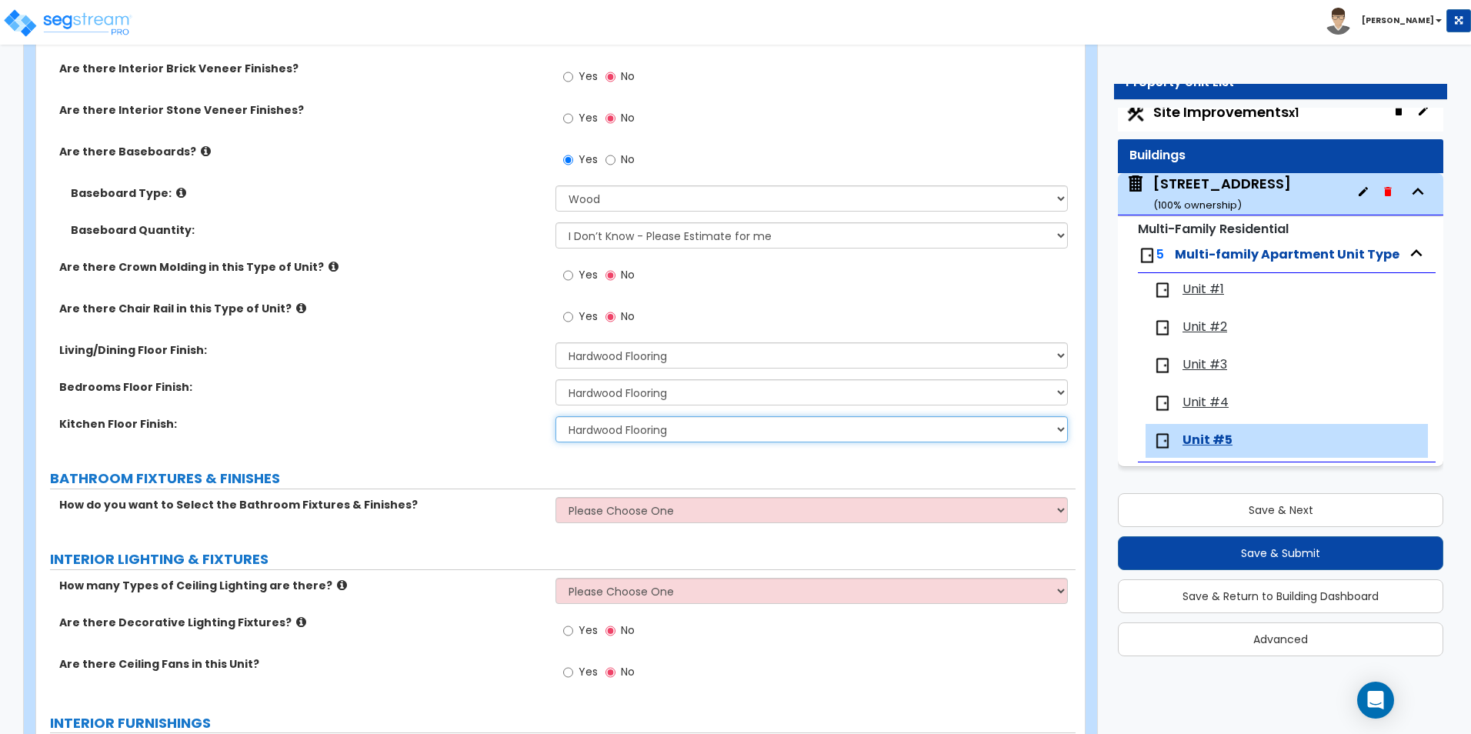
scroll to position [538, 0]
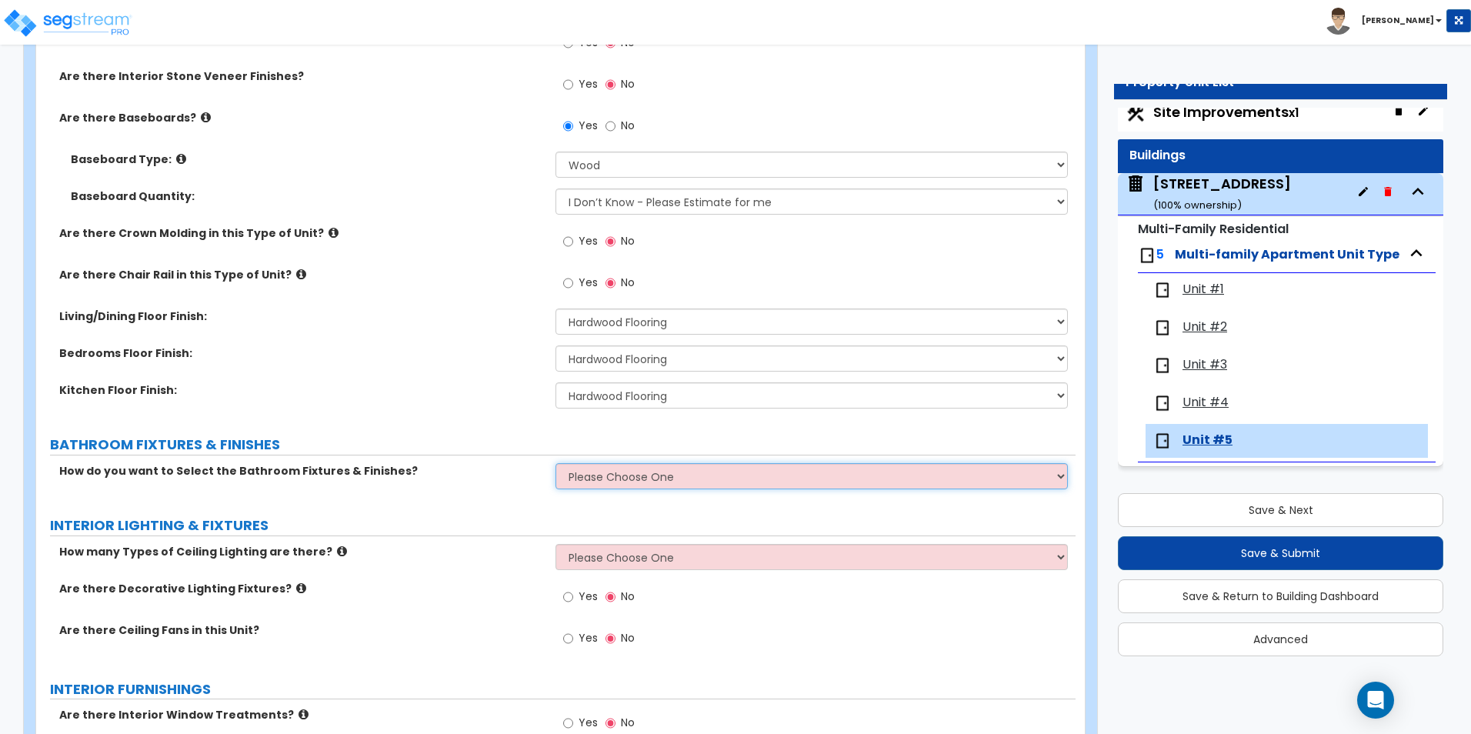
click at [617, 469] on select "Please Choose One Select the type of Fixtures and Finishes only for one Bath an…" at bounding box center [811, 476] width 512 height 26
select select "2"
click at [555, 463] on select "Please Choose One Select the type of Fixtures and Finishes only for one Bath an…" at bounding box center [811, 476] width 512 height 26
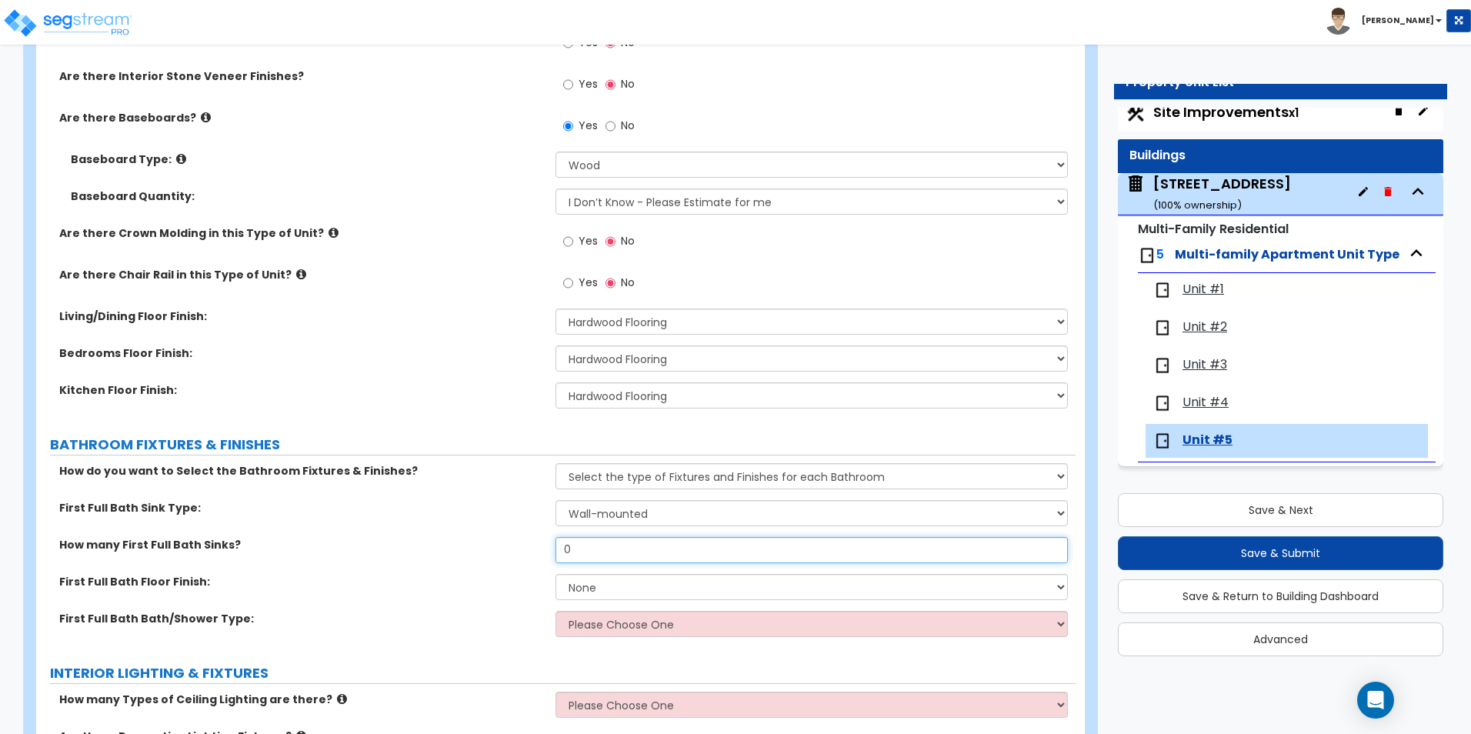
drag, startPoint x: 578, startPoint y: 548, endPoint x: 524, endPoint y: 547, distance: 53.8
click at [524, 547] on div "How many First Full Bath Sinks? 0" at bounding box center [555, 555] width 1039 height 37
type input "1"
click at [607, 587] on select "None Tile Flooring Hardwood Flooring Resilient Laminate Flooring VCT Flooring S…" at bounding box center [811, 587] width 512 height 26
select select "1"
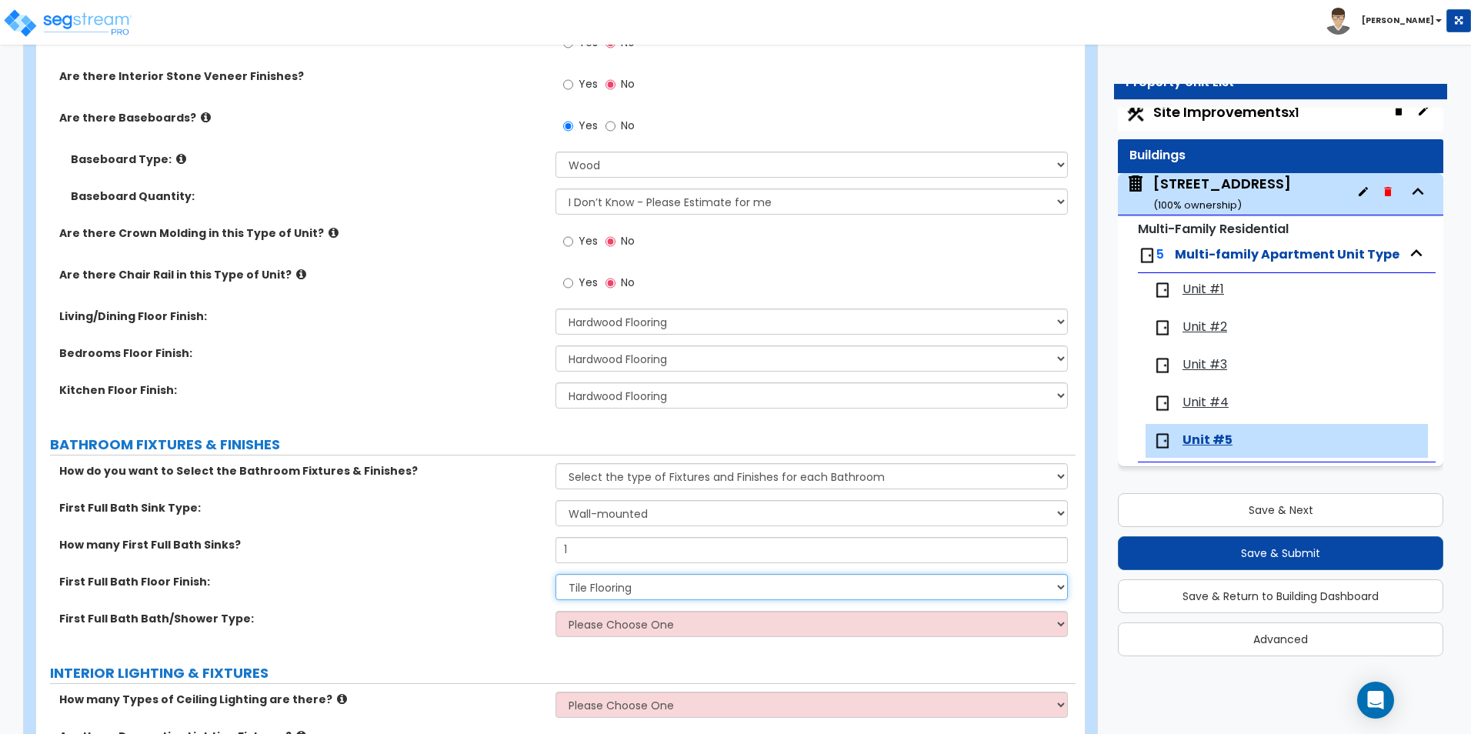
click at [555, 574] on select "None Tile Flooring Hardwood Flooring Resilient Laminate Flooring VCT Flooring S…" at bounding box center [811, 587] width 512 height 26
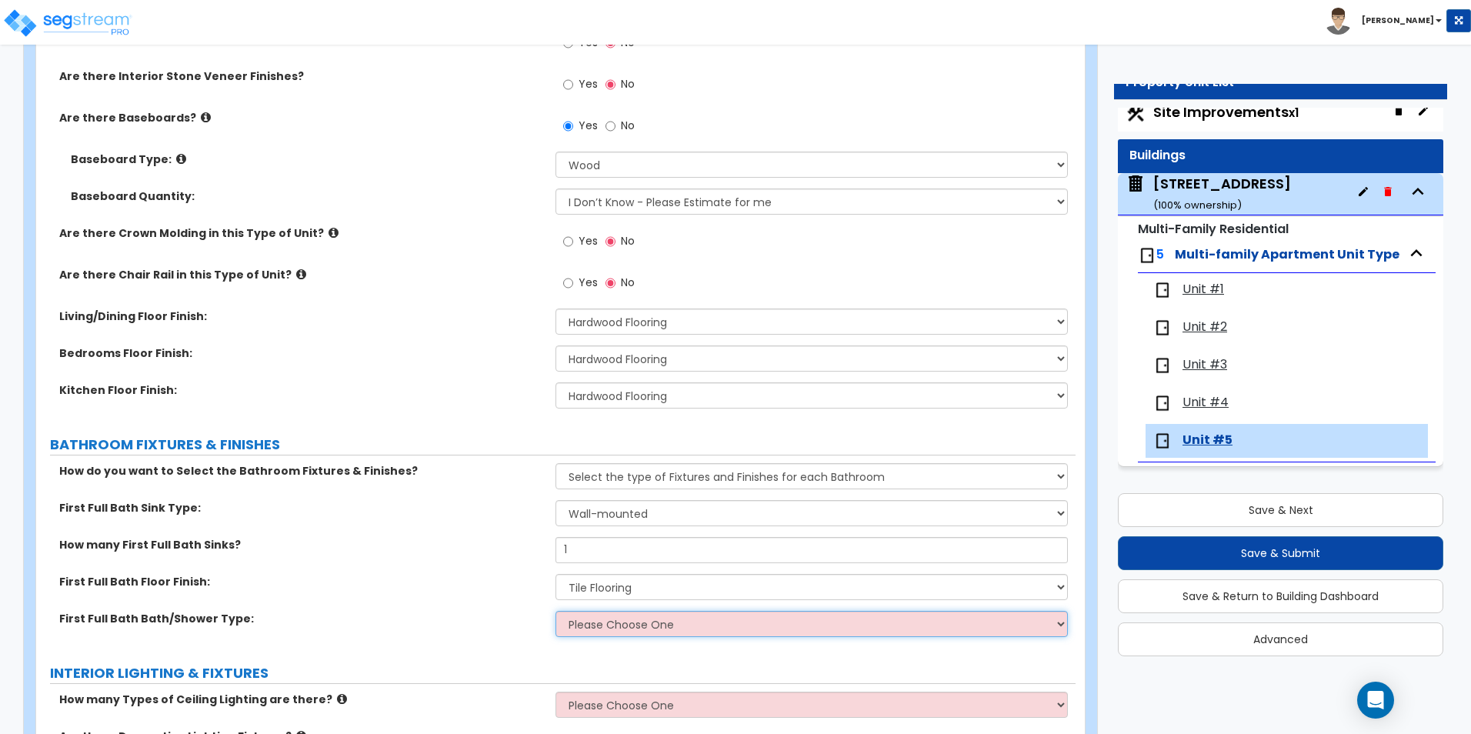
click at [603, 613] on select "Please Choose One Standalone Shower Bathtub - Shower Combo" at bounding box center [811, 624] width 512 height 26
select select "1"
click at [555, 611] on select "Please Choose One Standalone Shower Bathtub - Shower Combo" at bounding box center [811, 624] width 512 height 26
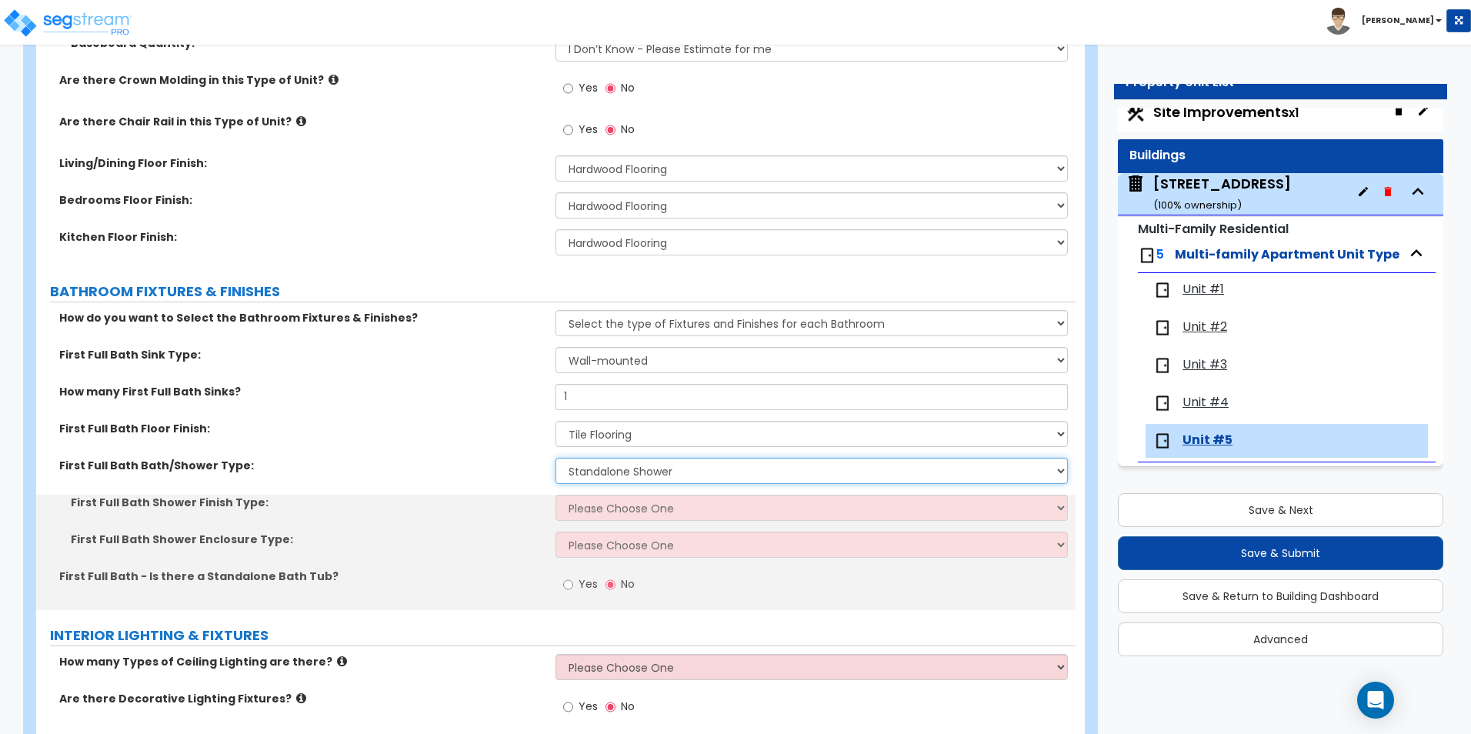
scroll to position [692, 0]
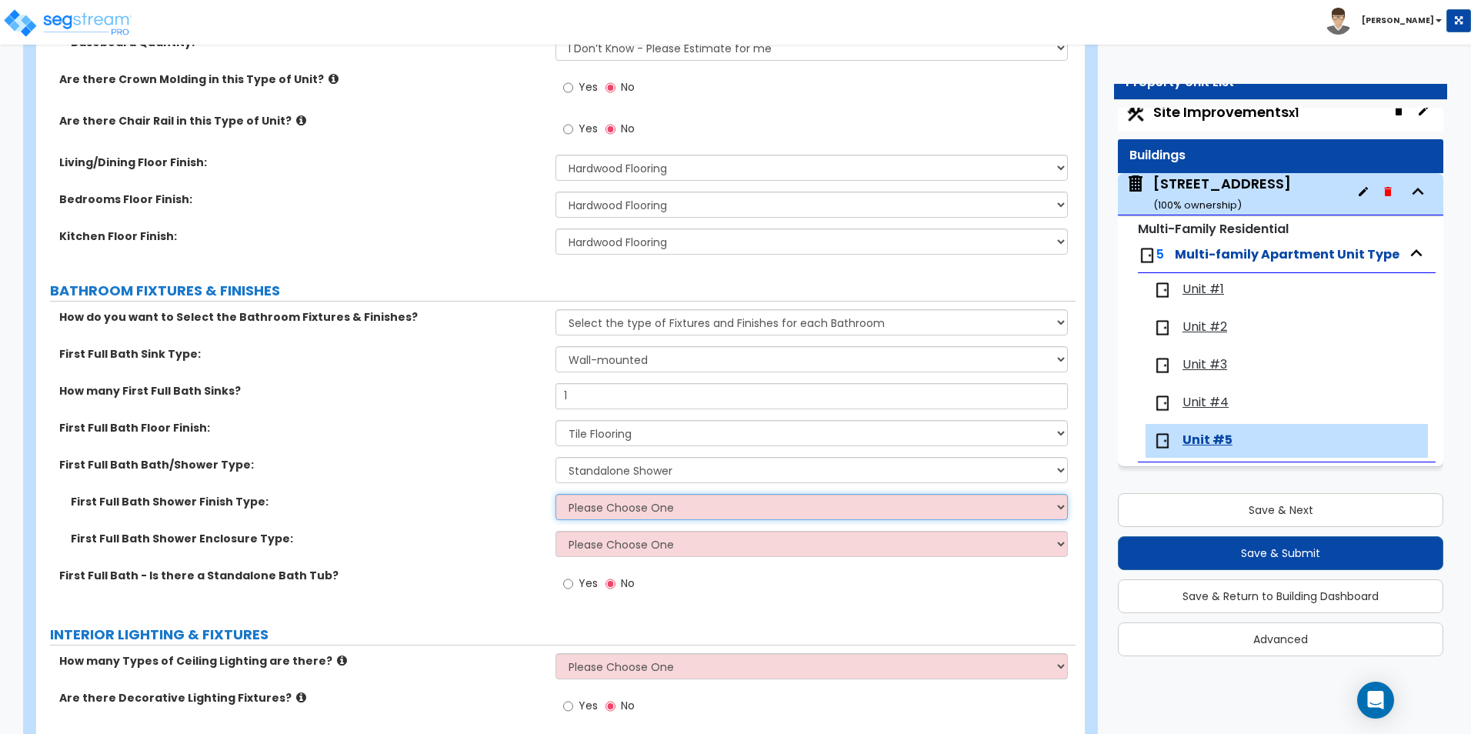
click at [588, 506] on select "Please Choose One Plastic Tile Stone" at bounding box center [811, 507] width 512 height 26
select select "1"
click at [555, 494] on select "Please Choose One Plastic Tile Stone" at bounding box center [811, 507] width 512 height 26
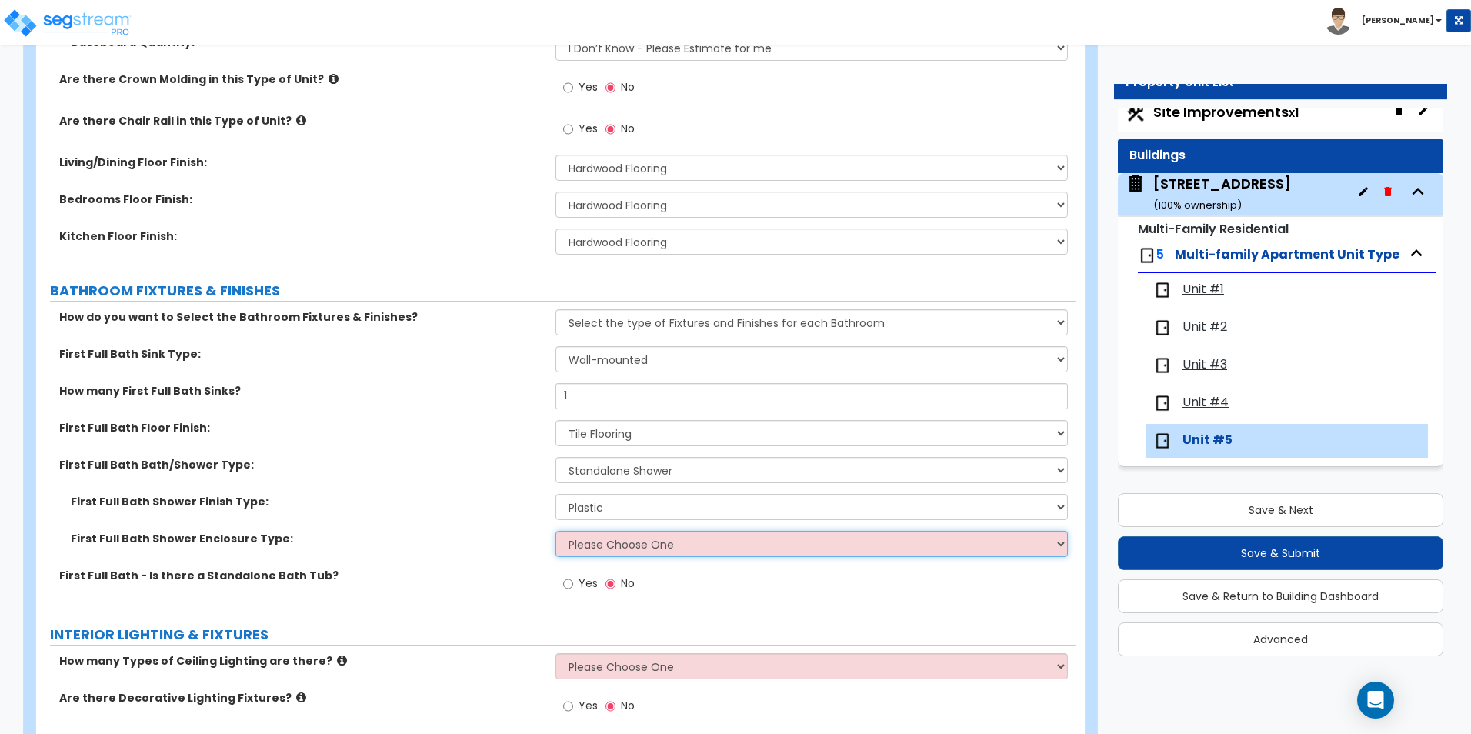
click at [595, 553] on select "Please Choose One Curtain & [PERSON_NAME] Sliding Doors Glass Hinged Doors" at bounding box center [811, 544] width 512 height 26
select select "1"
click at [555, 531] on select "Please Choose One Curtain & [PERSON_NAME] Sliding Doors Glass Hinged Doors" at bounding box center [811, 544] width 512 height 26
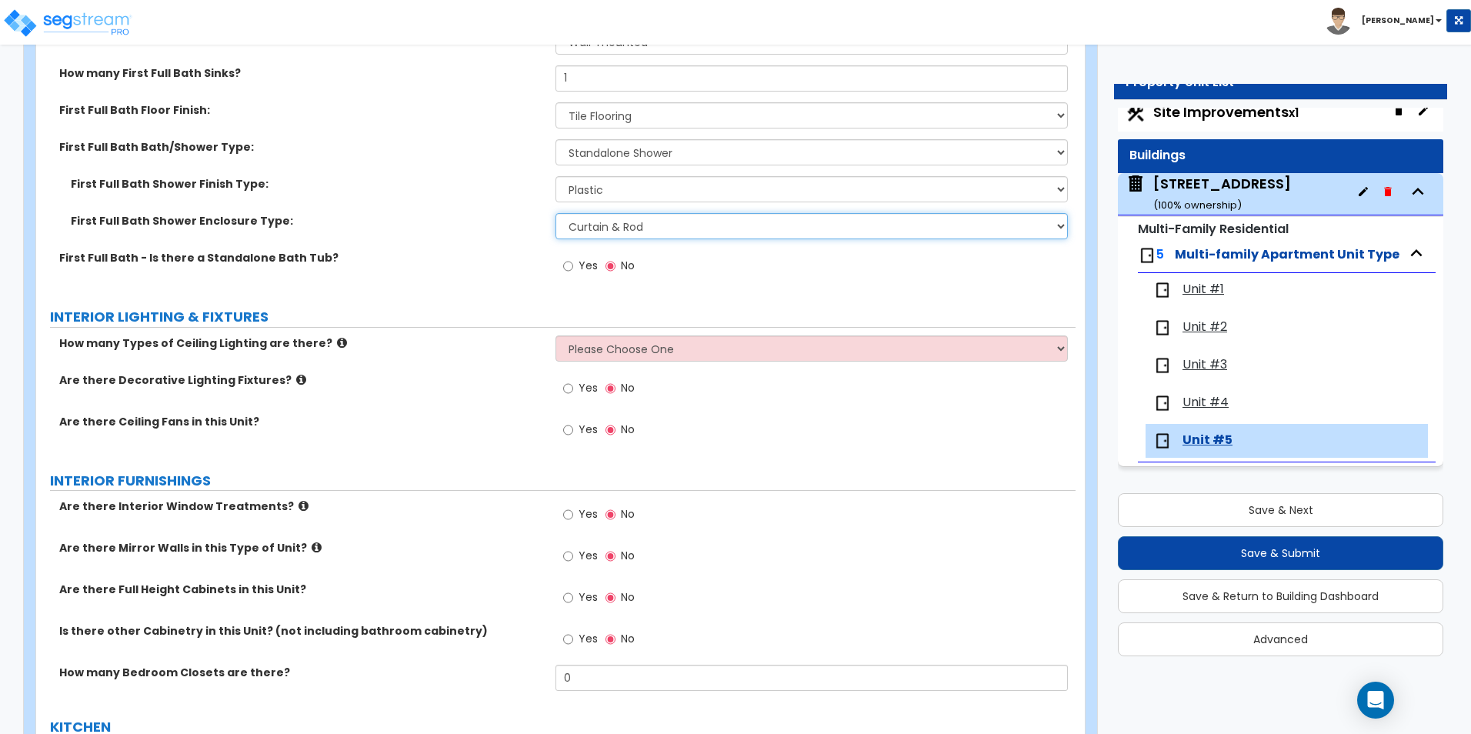
scroll to position [1077, 0]
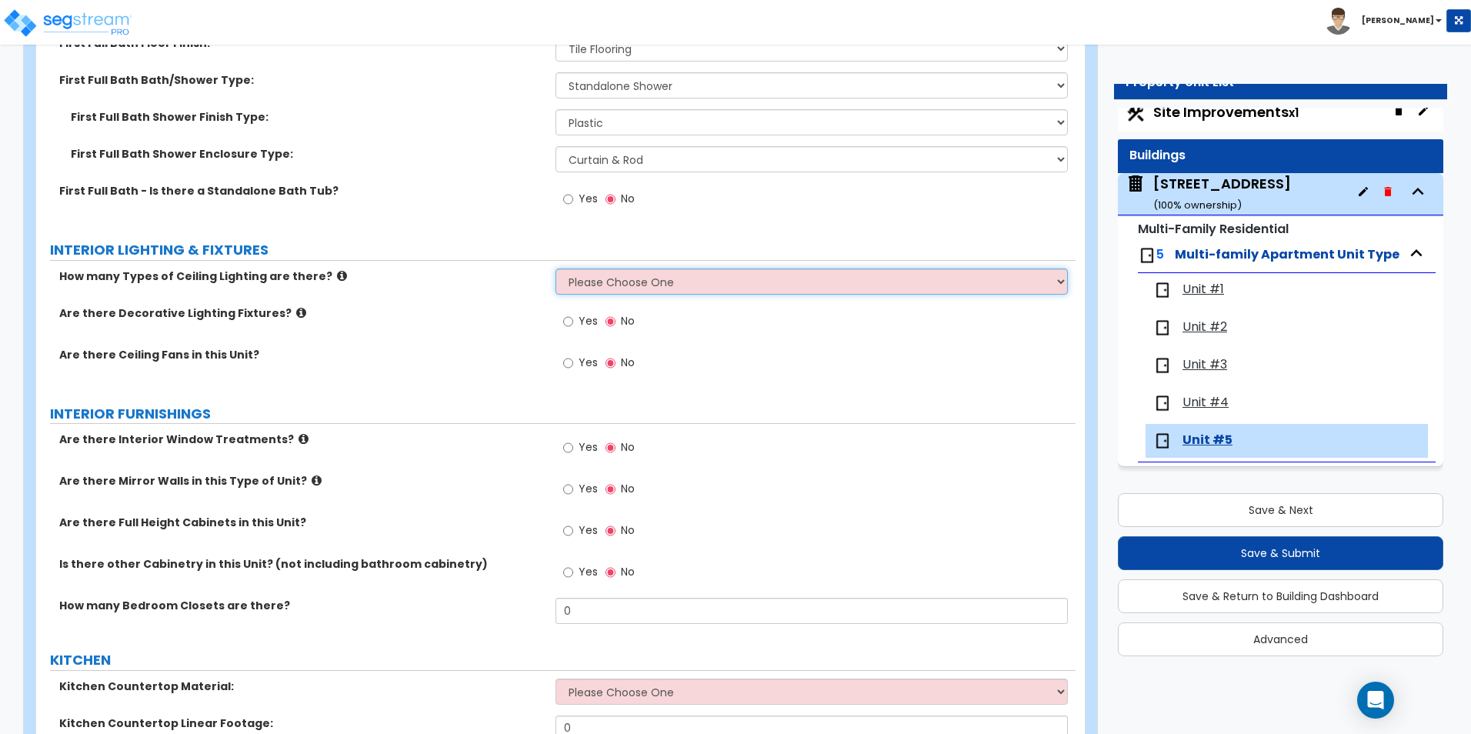
click at [635, 276] on select "Please Choose One 1 2 3" at bounding box center [811, 281] width 512 height 26
select select "1"
click at [555, 268] on select "Please Choose One 1 2 3" at bounding box center [811, 281] width 512 height 26
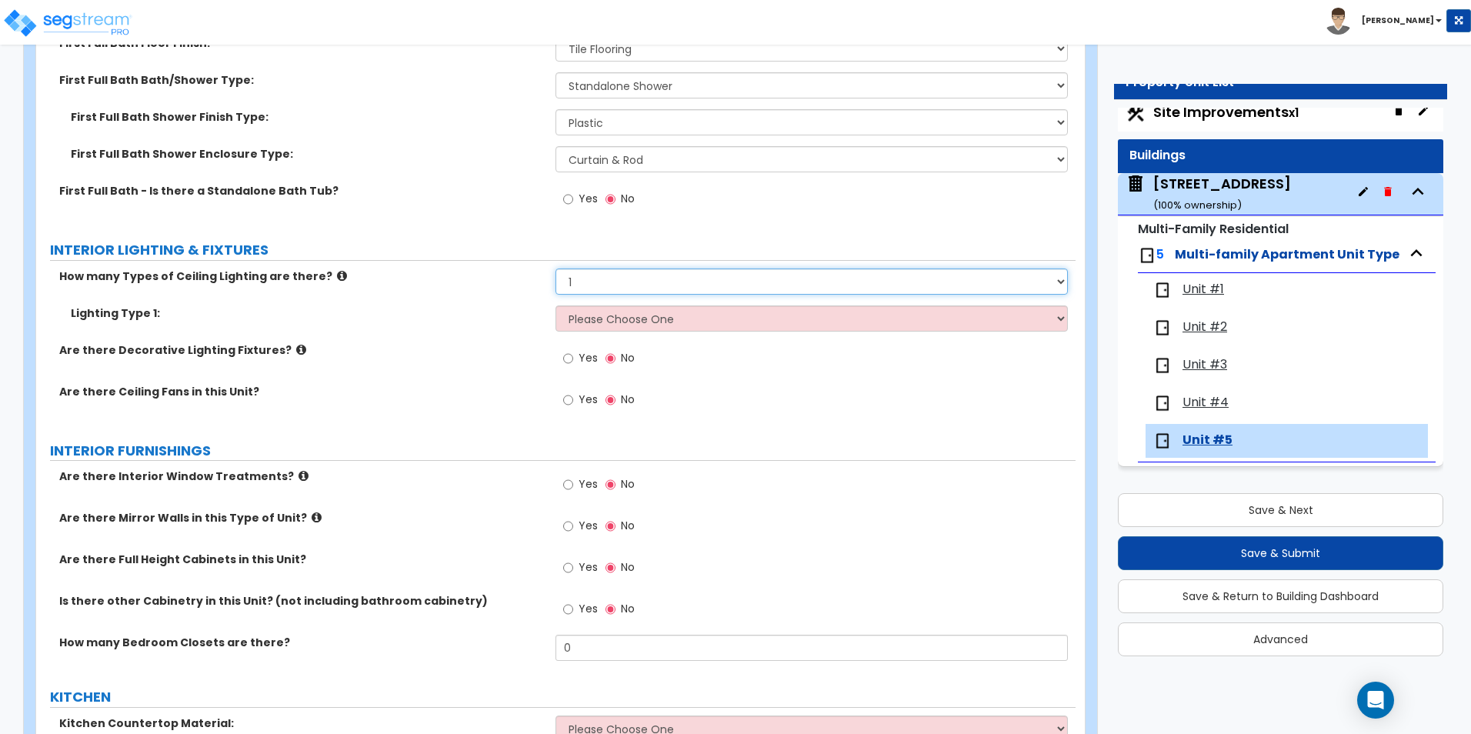
click at [617, 282] on select "Please Choose One 1 2 3" at bounding box center [811, 281] width 512 height 26
click at [555, 268] on select "Please Choose One 1 2 3" at bounding box center [811, 281] width 512 height 26
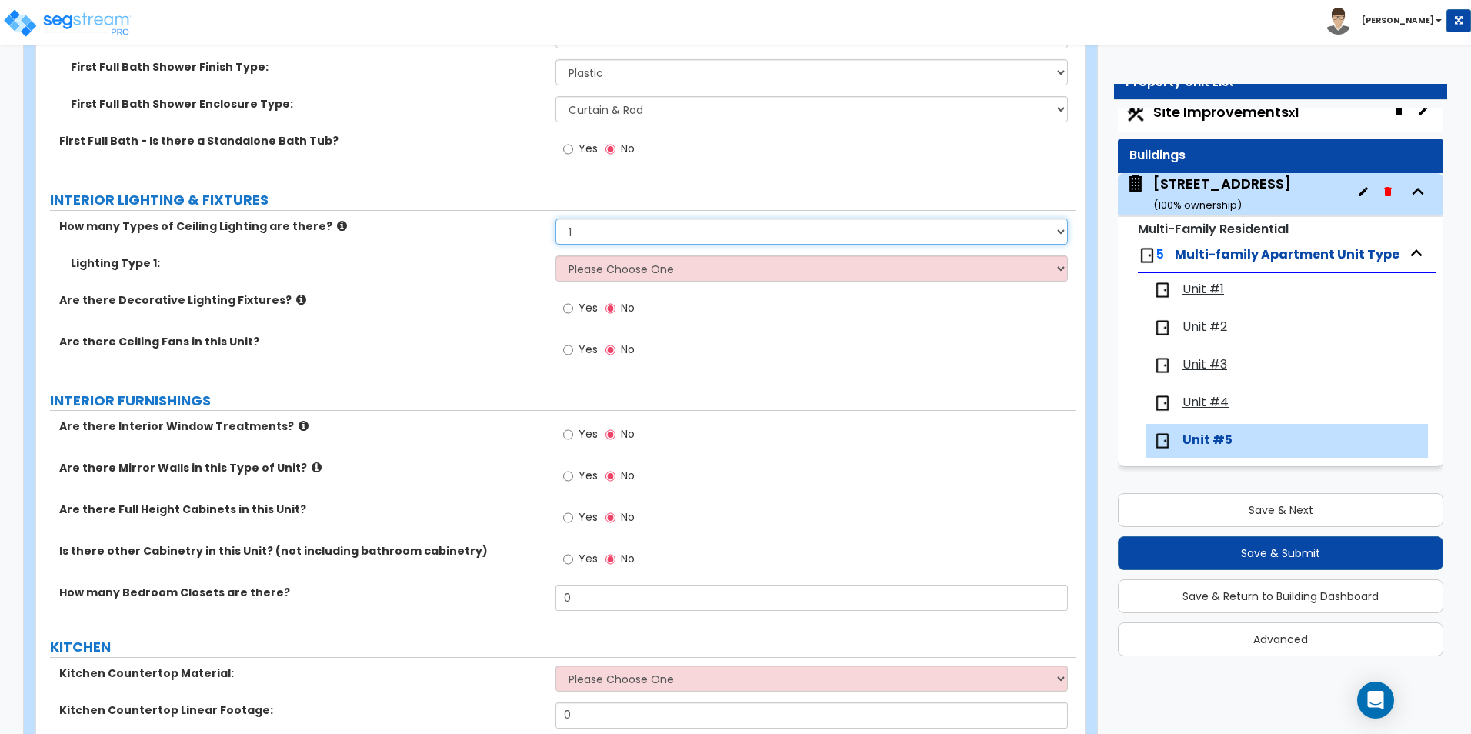
scroll to position [1154, 0]
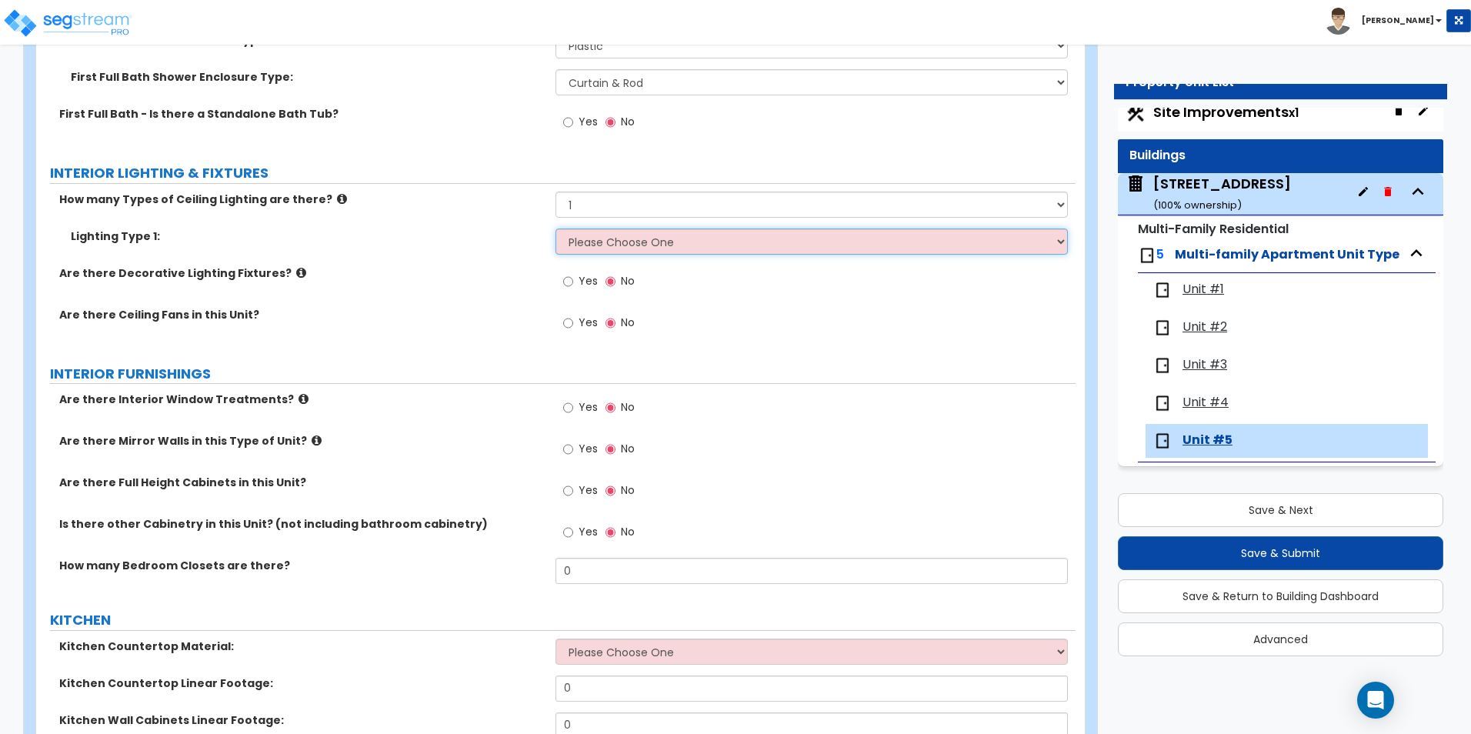
click at [618, 247] on select "Please Choose One LED Surface-Mounted LED Recessed Fluorescent Surface-Mounted …" at bounding box center [811, 241] width 512 height 26
select select "2"
click at [555, 228] on select "Please Choose One LED Surface-Mounted LED Recessed Fluorescent Surface-Mounted …" at bounding box center [811, 241] width 512 height 26
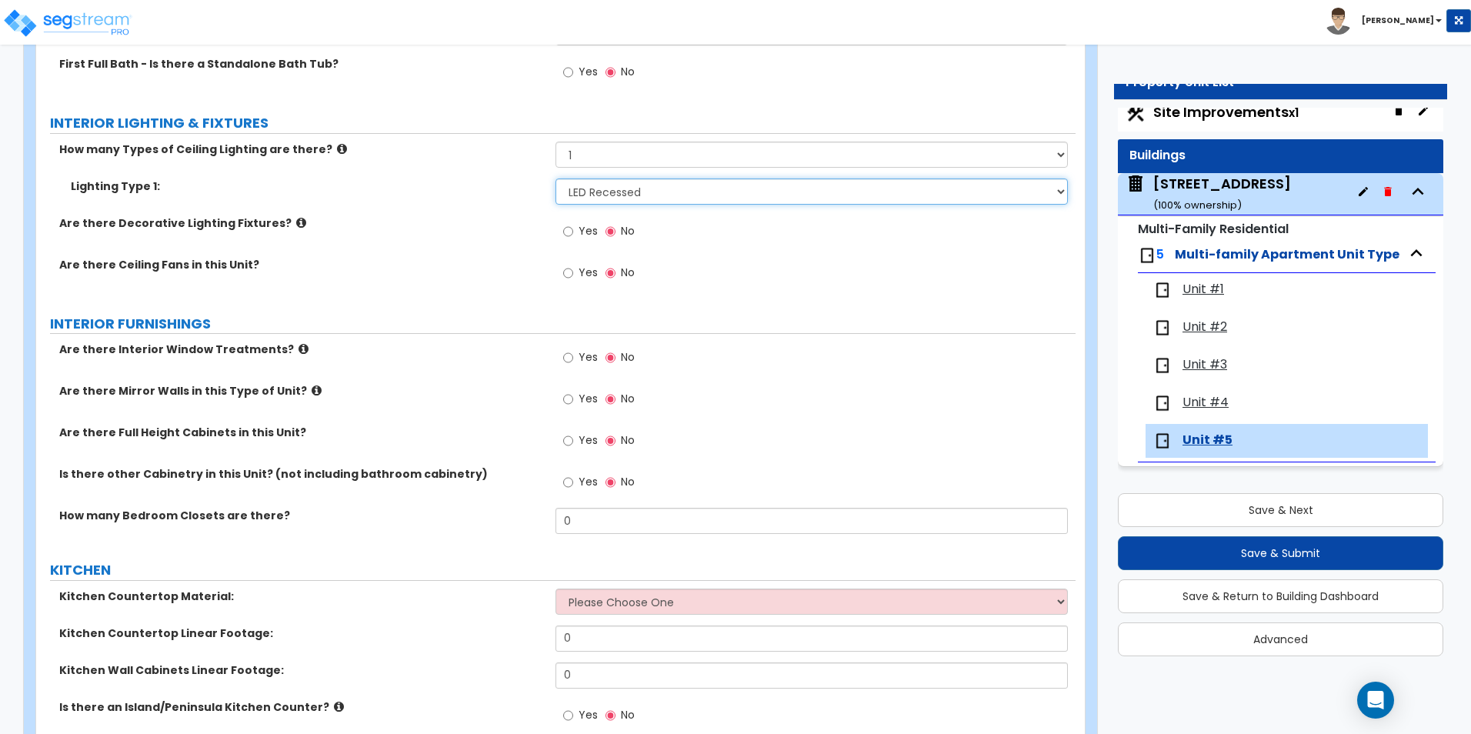
scroll to position [1231, 0]
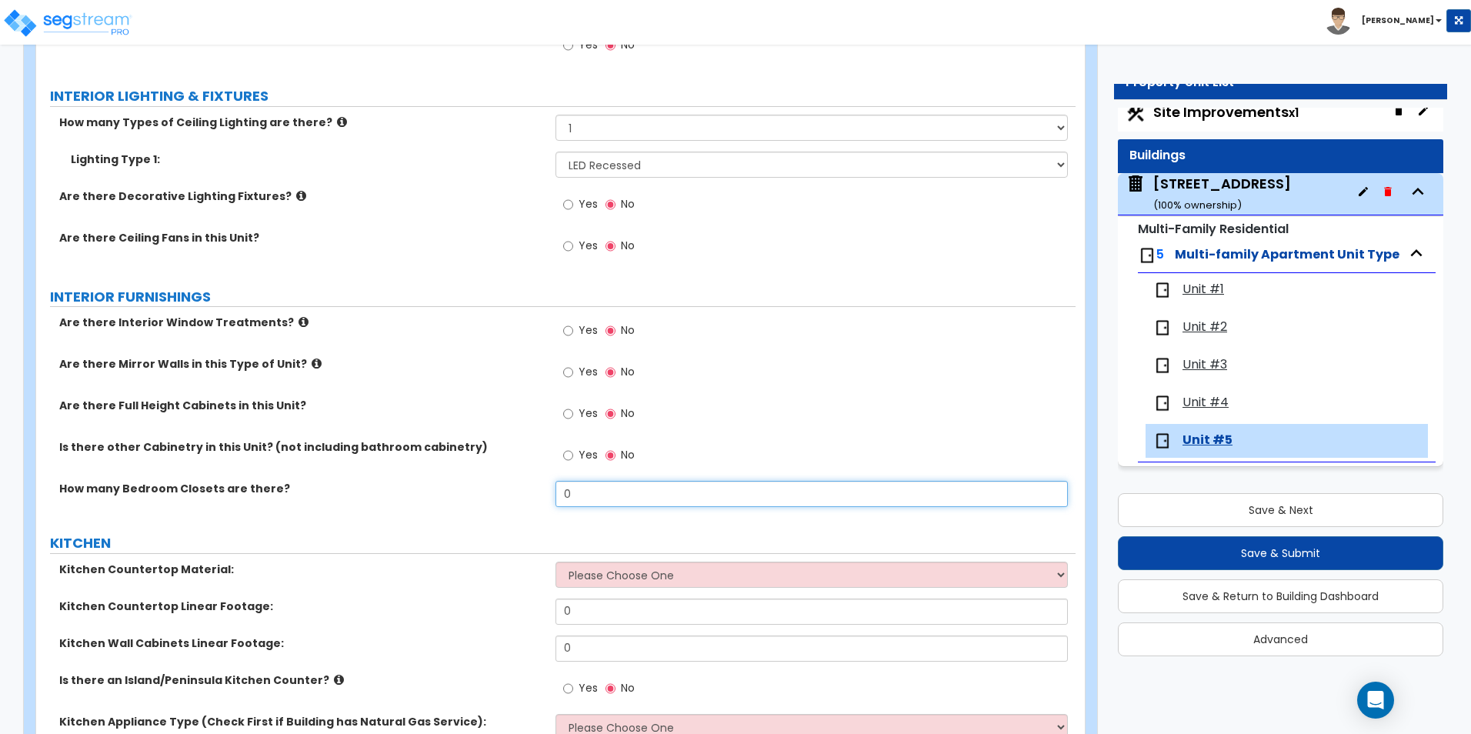
drag, startPoint x: 600, startPoint y: 494, endPoint x: 495, endPoint y: 492, distance: 105.4
click at [495, 492] on div "How many Bedroom Closets are there? 0" at bounding box center [555, 499] width 1039 height 37
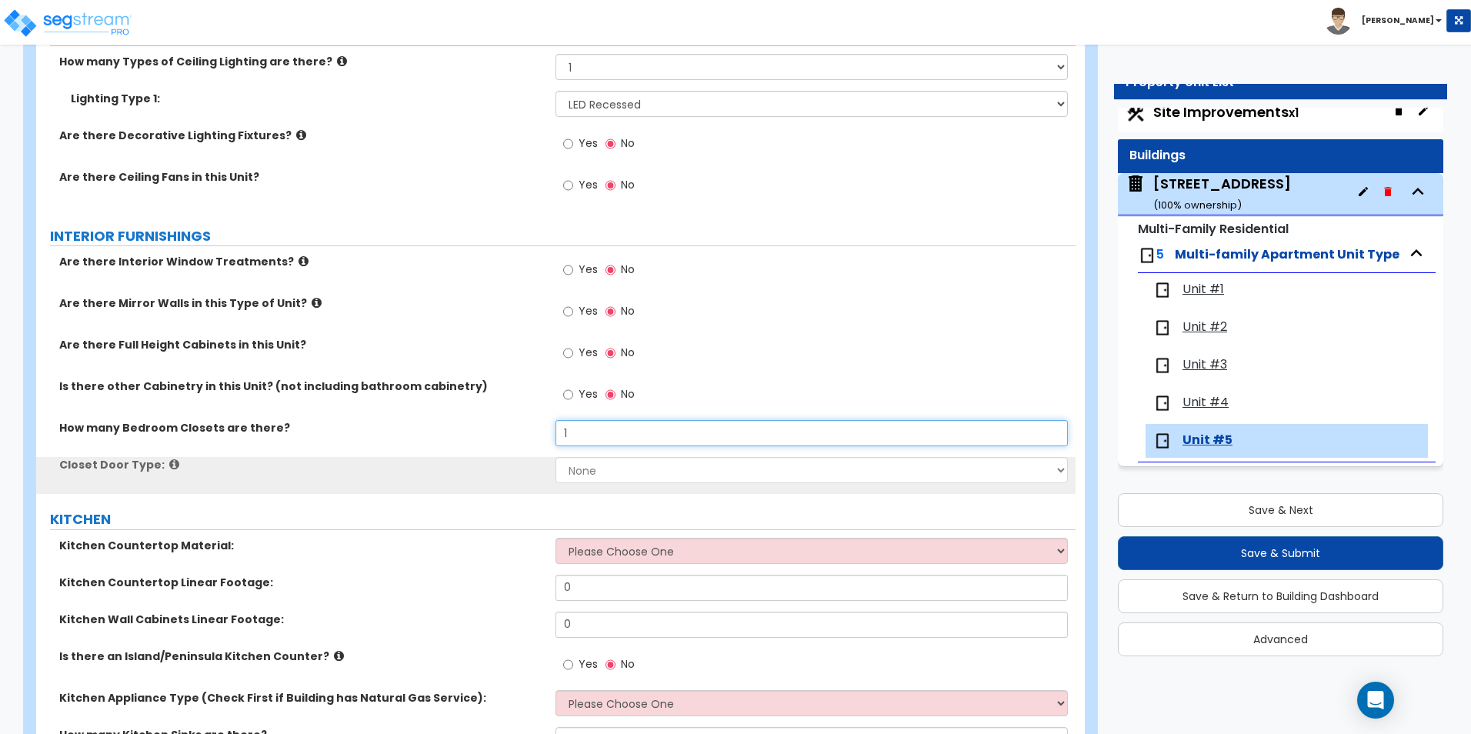
scroll to position [1385, 0]
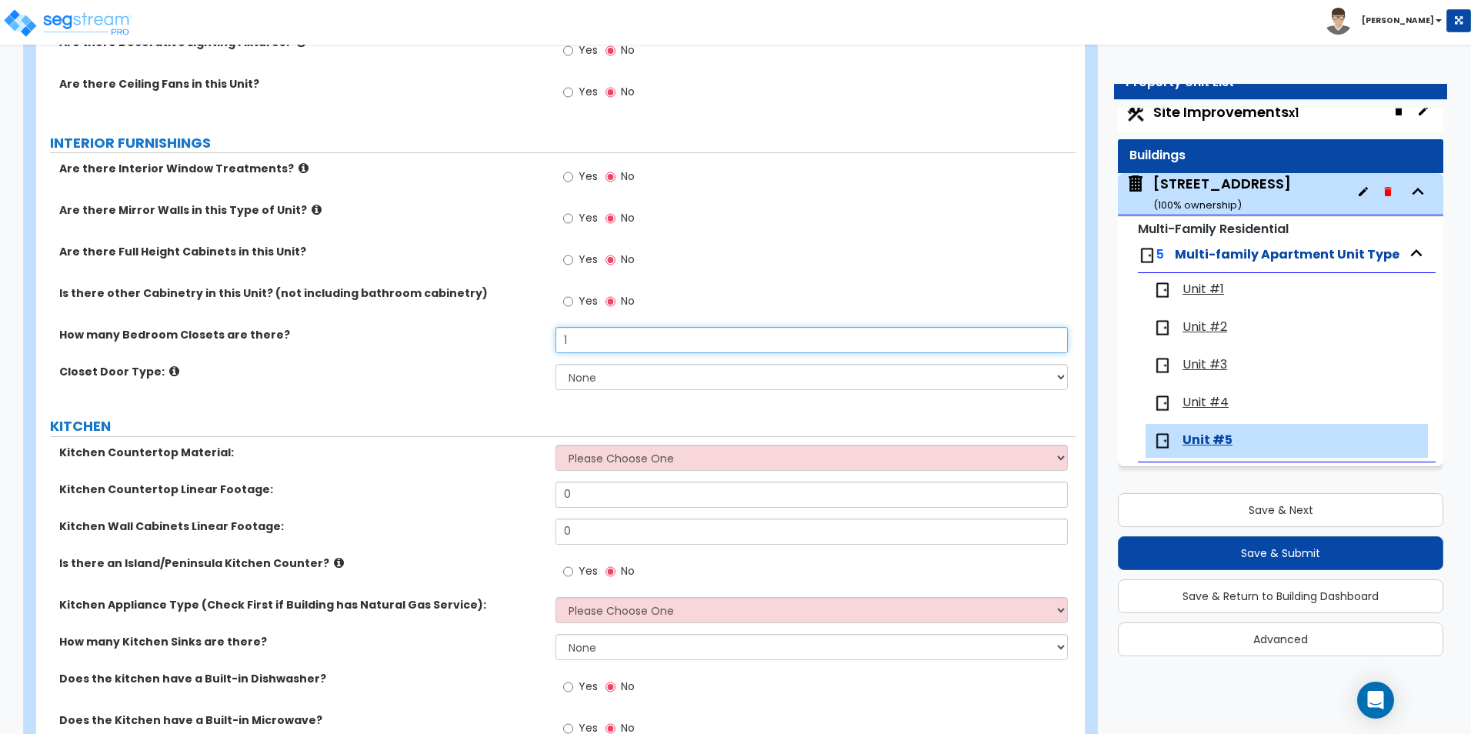
type input "1"
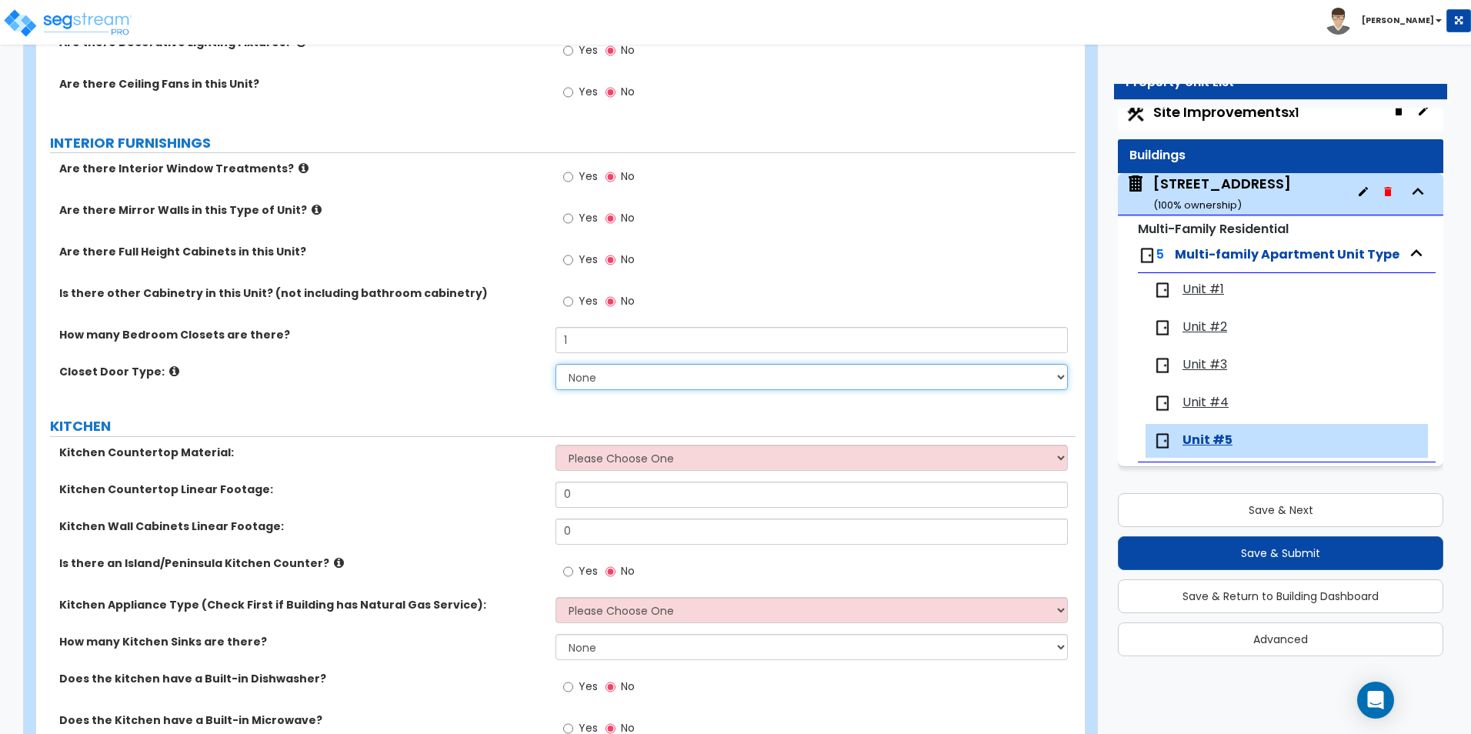
click at [588, 383] on select "None Bi-fold Louvered Doors Bi-fold Panel Doors Sliding Doors Hinged Wood Door" at bounding box center [811, 377] width 512 height 26
click at [555, 364] on select "None Bi-fold Louvered Doors Bi-fold Panel Doors Sliding Doors Hinged Wood Door" at bounding box center [811, 377] width 512 height 26
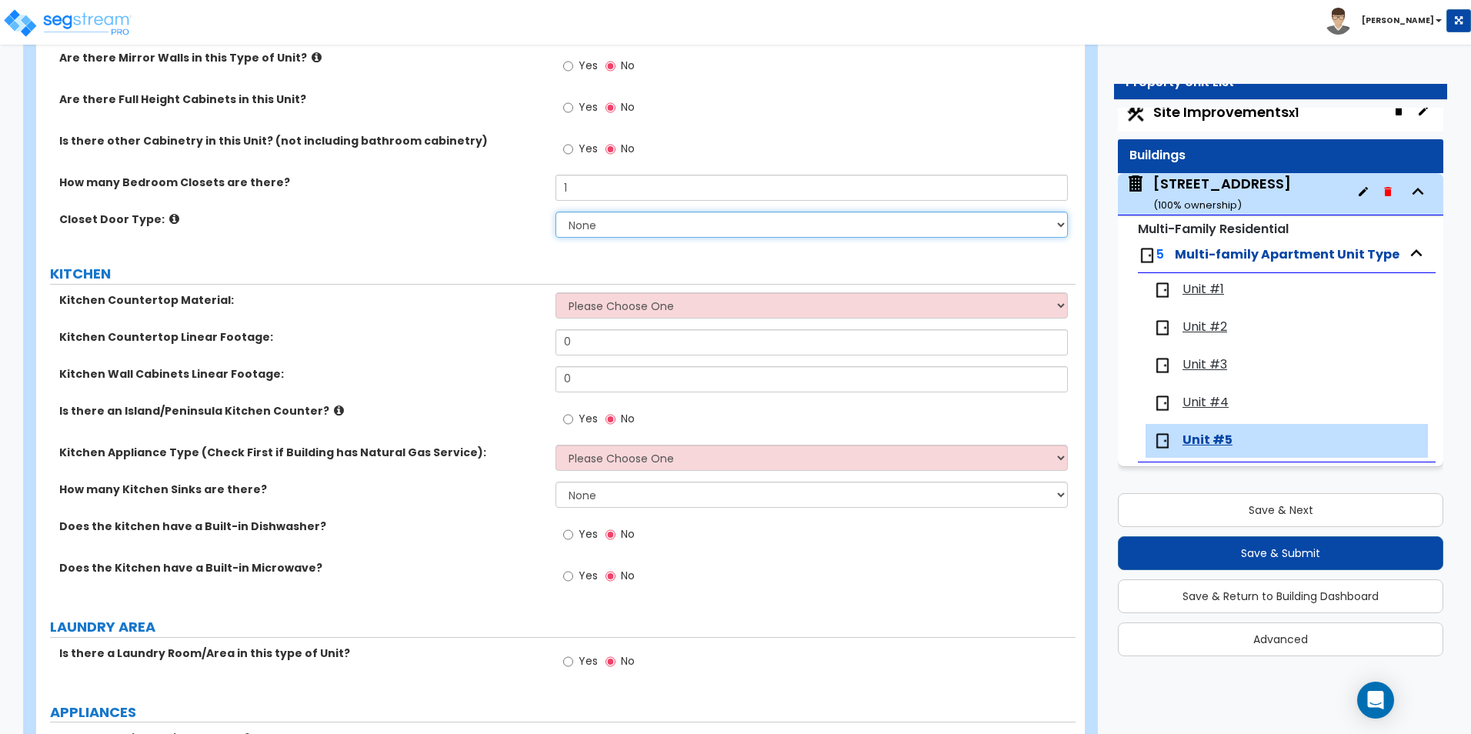
scroll to position [1538, 0]
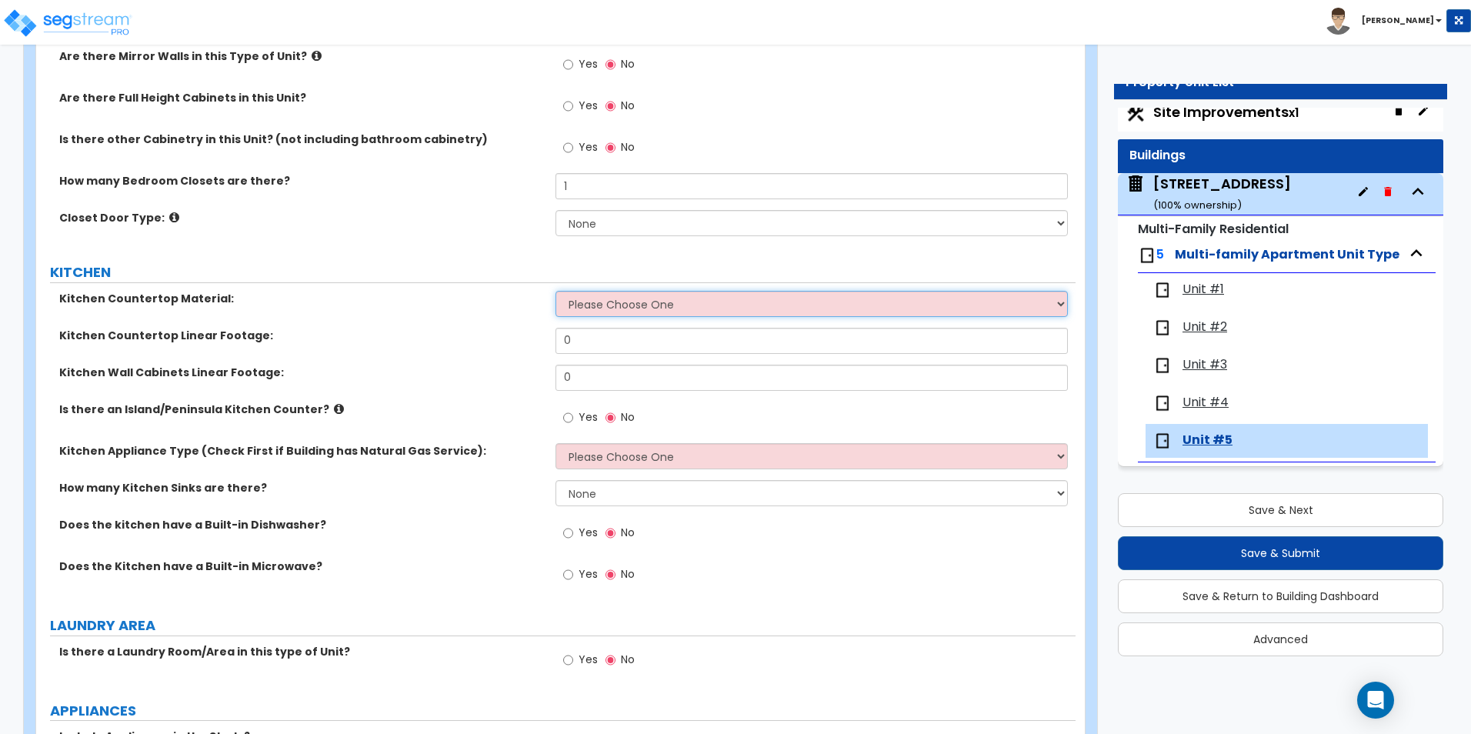
click at [626, 308] on select "Please Choose One Plastic Laminate Solid Surface Stone Quartz Marble Tile Wood …" at bounding box center [811, 304] width 512 height 26
select select "1"
click at [555, 291] on select "Please Choose One Plastic Laminate Solid Surface Stone Quartz Marble Tile Wood …" at bounding box center [811, 304] width 512 height 26
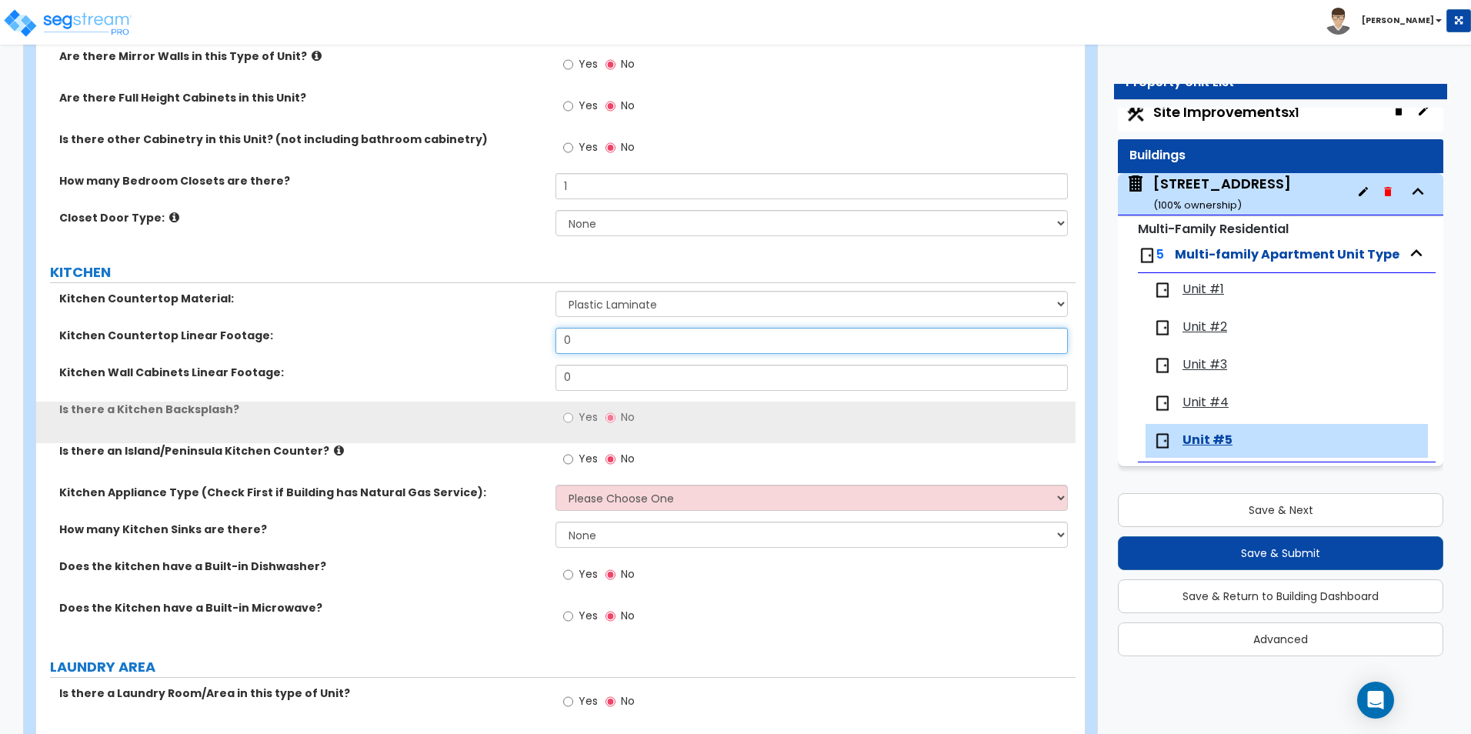
drag, startPoint x: 597, startPoint y: 335, endPoint x: 412, endPoint y: 332, distance: 184.6
click at [418, 332] on div "Kitchen Countertop Linear Footage: 0" at bounding box center [555, 346] width 1039 height 37
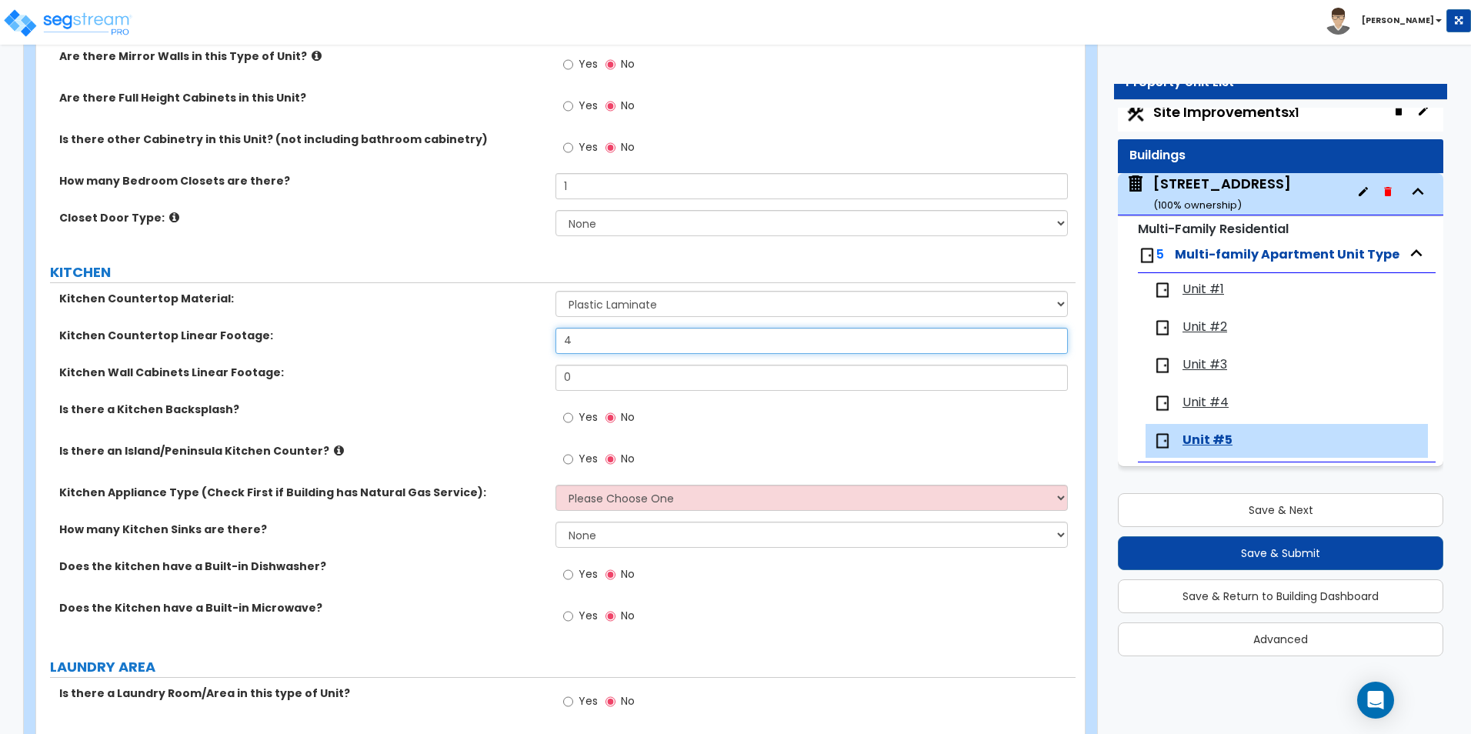
type input "4"
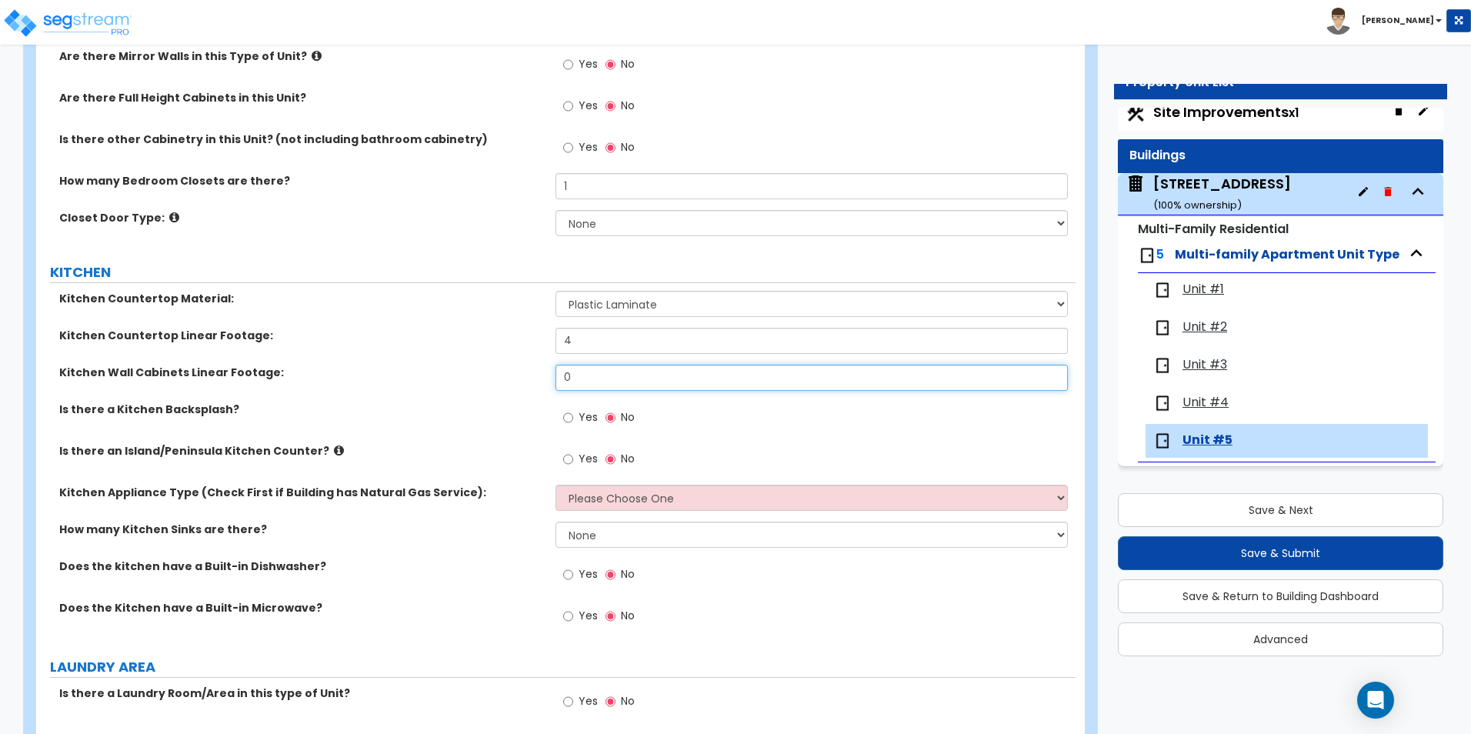
drag, startPoint x: 603, startPoint y: 378, endPoint x: 468, endPoint y: 375, distance: 135.4
click at [468, 375] on div "Kitchen Wall Cabinets Linear Footage: 0" at bounding box center [555, 383] width 1039 height 37
type input "8"
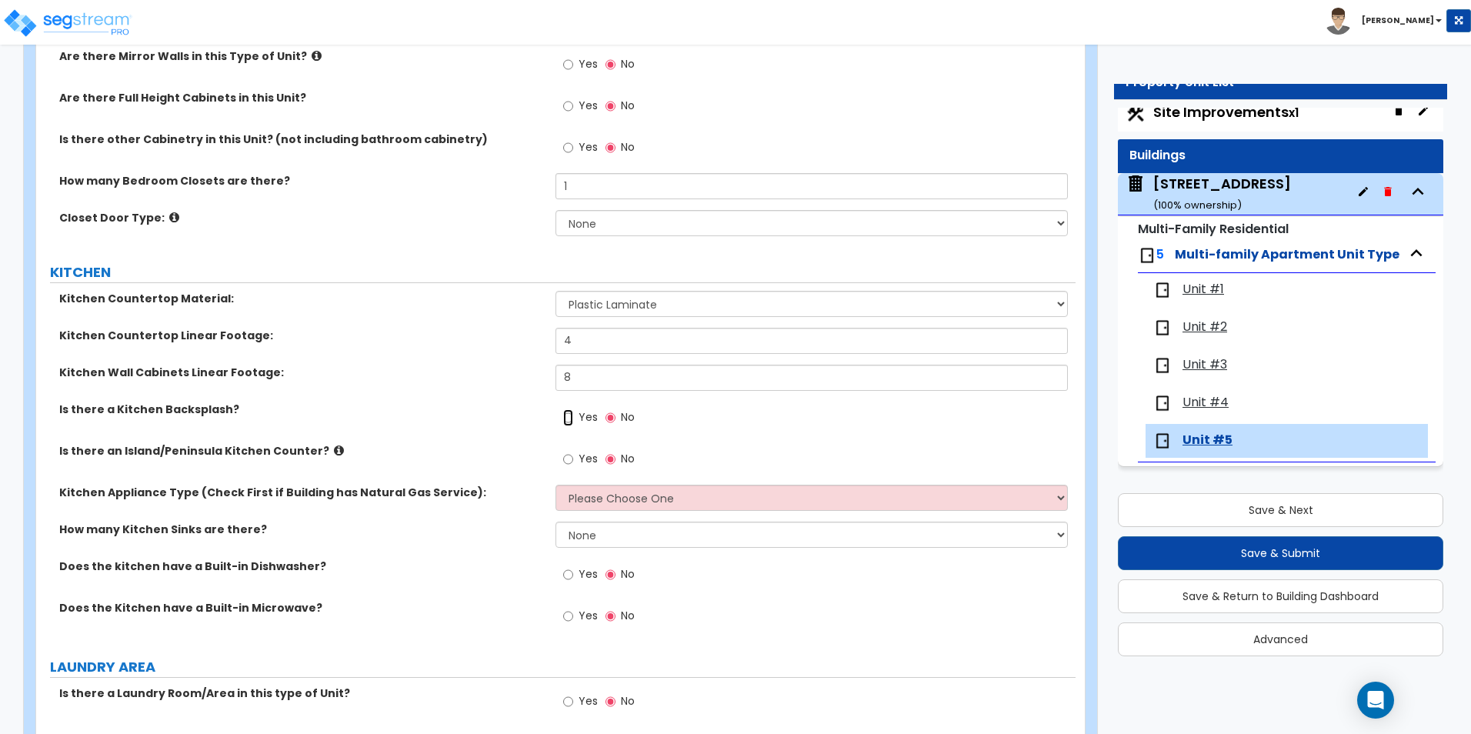
click at [565, 417] on input "Yes" at bounding box center [568, 417] width 10 height 17
radio input "true"
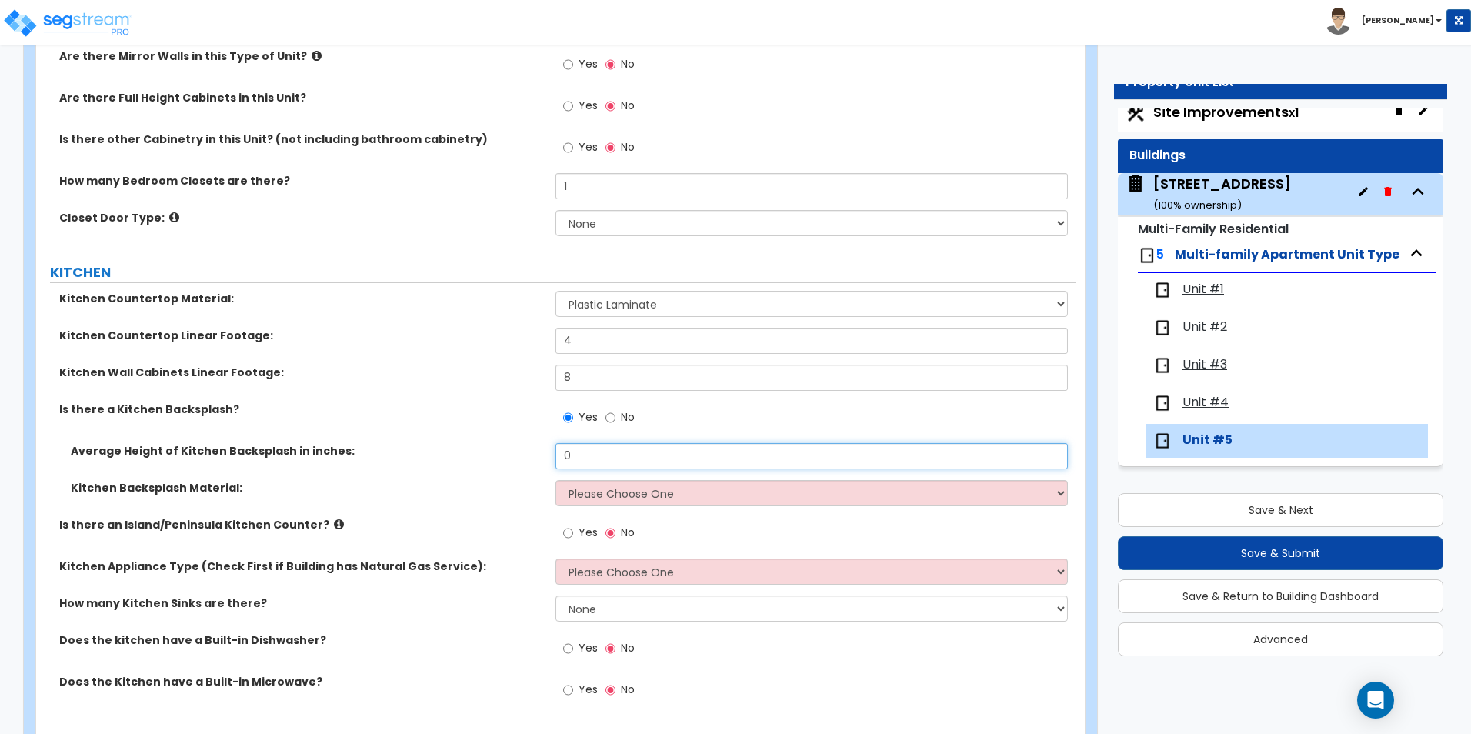
drag, startPoint x: 585, startPoint y: 452, endPoint x: 533, endPoint y: 451, distance: 51.6
click at [533, 451] on div "Average Height of Kitchen Backsplash in inches: 0" at bounding box center [555, 461] width 1039 height 37
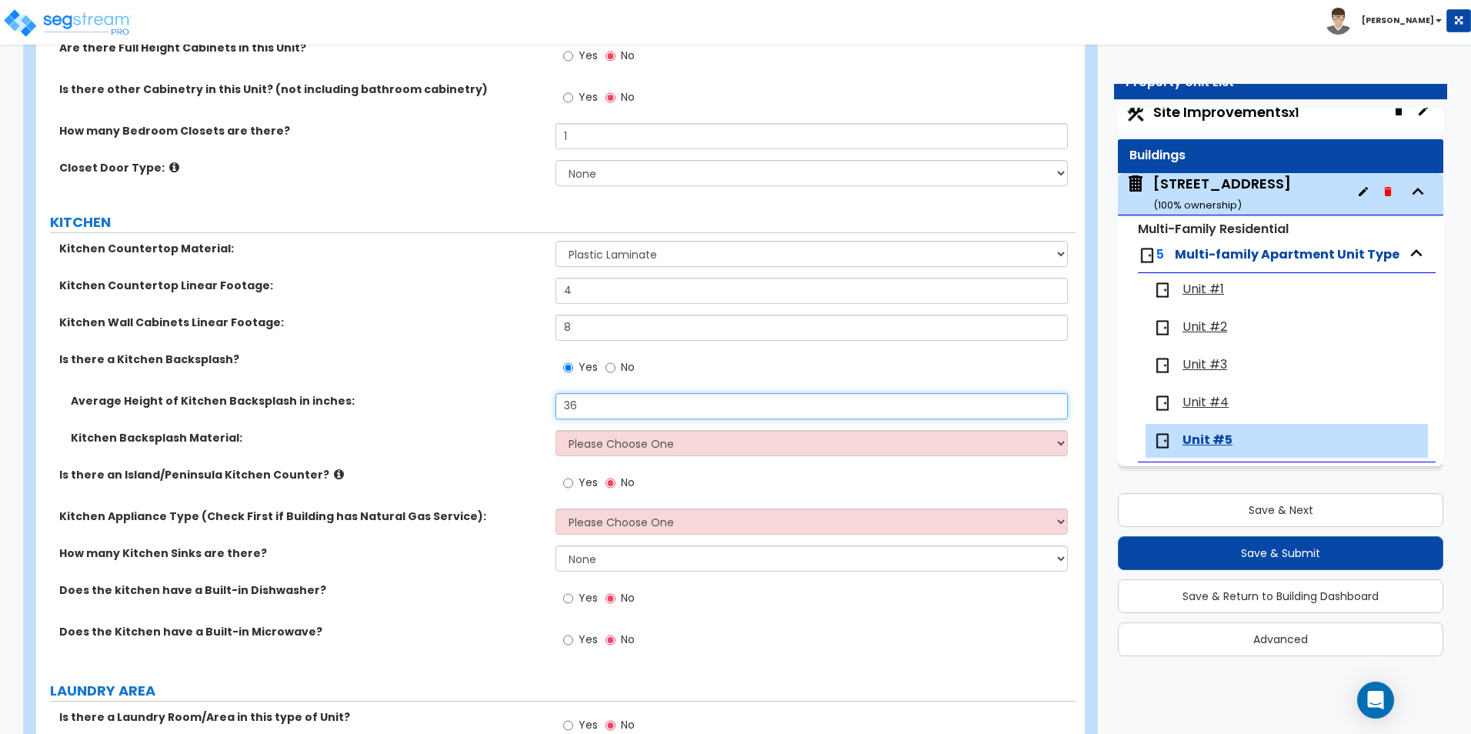
scroll to position [1615, 0]
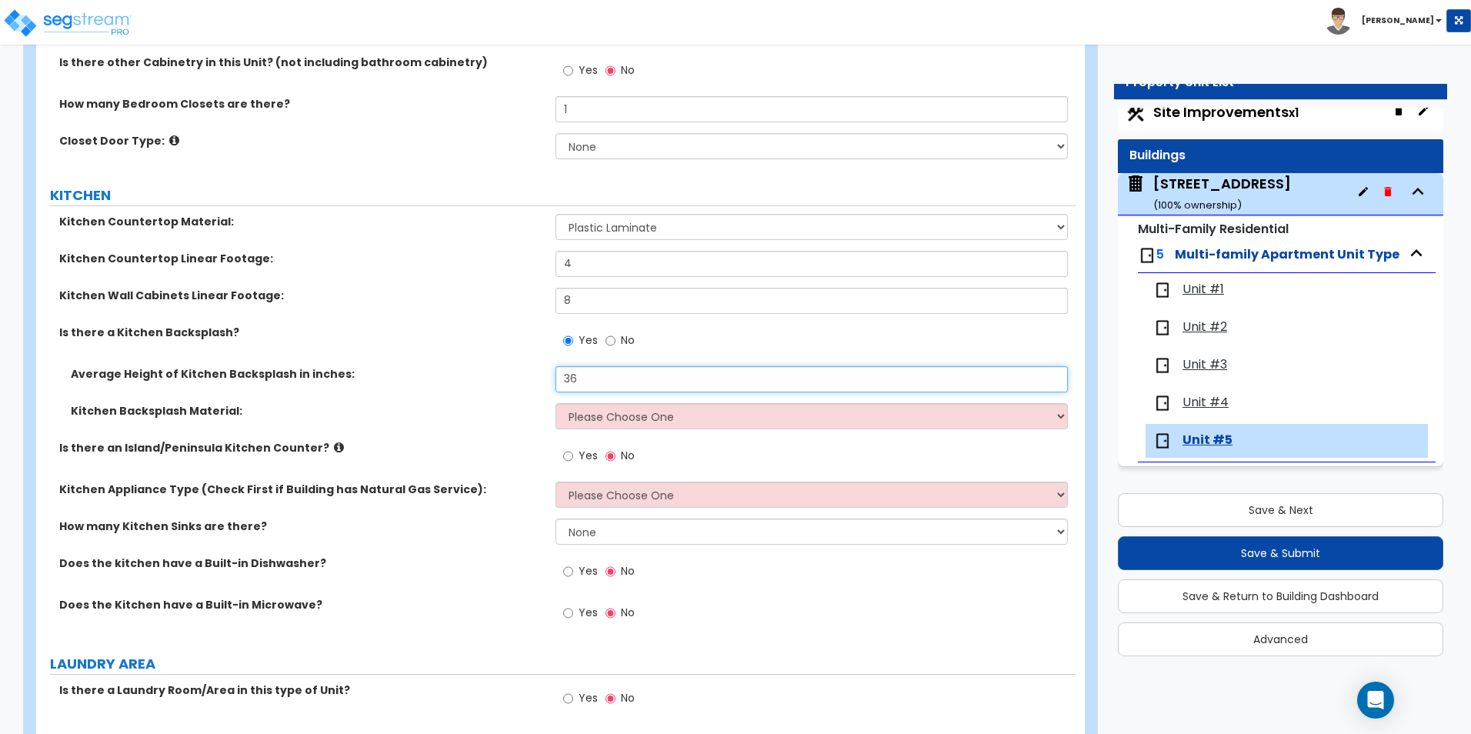
type input "36"
click at [615, 410] on select "Please Choose One Plastic Laminate Solid Surface Stone Quartz Tile Stainless St…" at bounding box center [811, 416] width 512 height 26
select select "6"
click at [555, 403] on select "Please Choose One Plastic Laminate Solid Surface Stone Quartz Tile Stainless St…" at bounding box center [811, 416] width 512 height 26
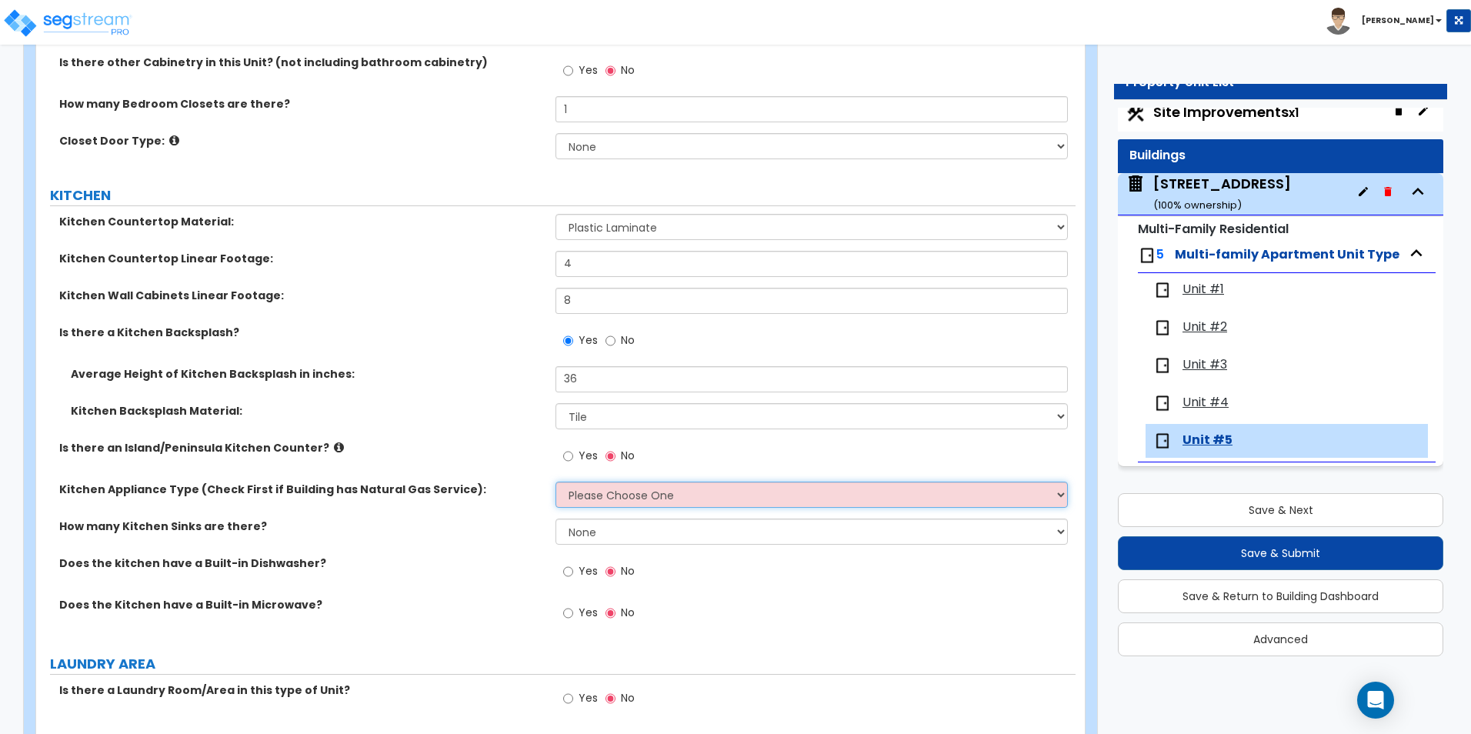
click at [602, 501] on select "Please Choose One Gas Electric" at bounding box center [811, 495] width 512 height 26
select select "1"
click at [555, 482] on select "Please Choose One Gas Electric" at bounding box center [811, 495] width 512 height 26
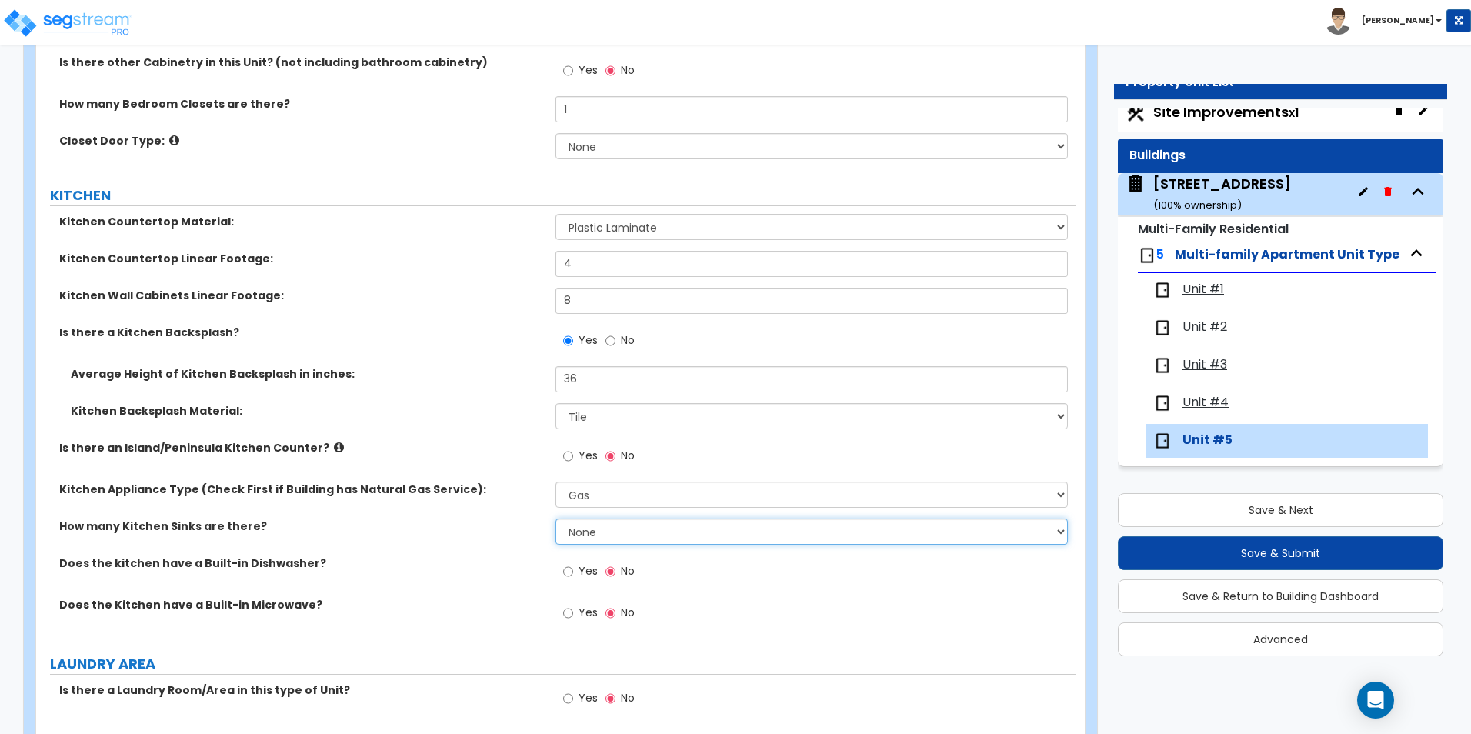
click at [628, 536] on select "None 1 2 3" at bounding box center [811, 531] width 512 height 26
select select "1"
click at [555, 518] on select "None 1 2 3" at bounding box center [811, 531] width 512 height 26
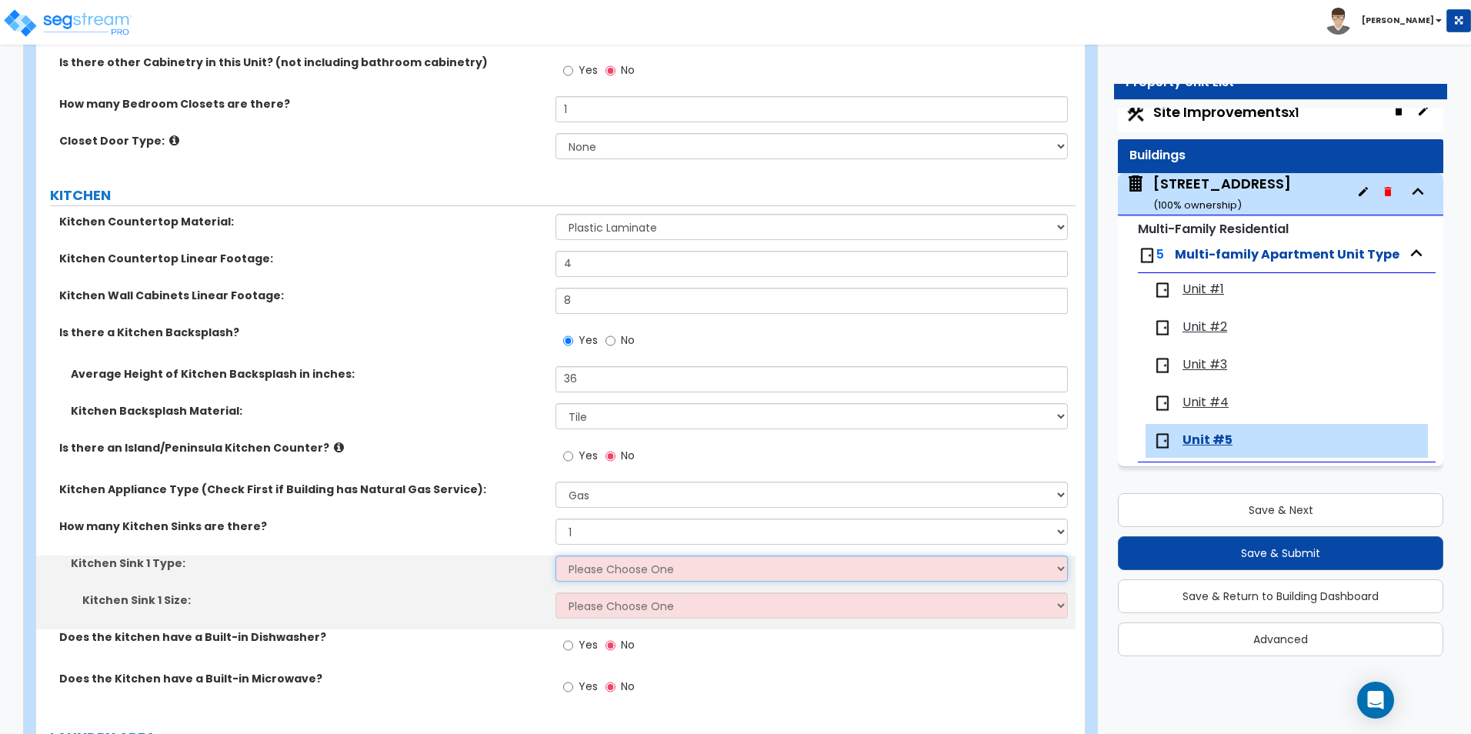
click at [596, 564] on select "Please Choose One Stainless Steel Porcelain Enamel Cast Iron Granite Composite" at bounding box center [811, 568] width 512 height 26
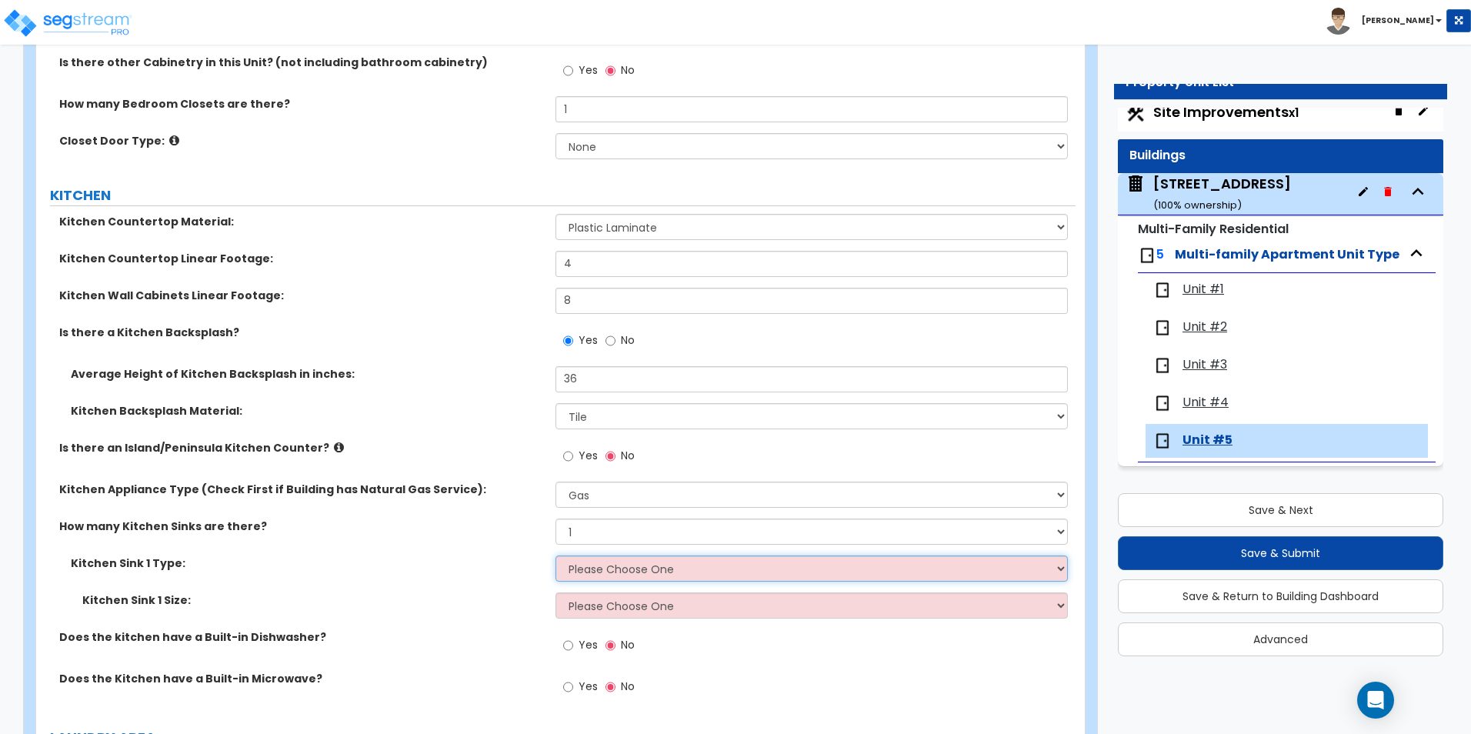
select select "1"
click at [555, 555] on select "Please Choose One Stainless Steel Porcelain Enamel Cast Iron Granite Composite" at bounding box center [811, 568] width 512 height 26
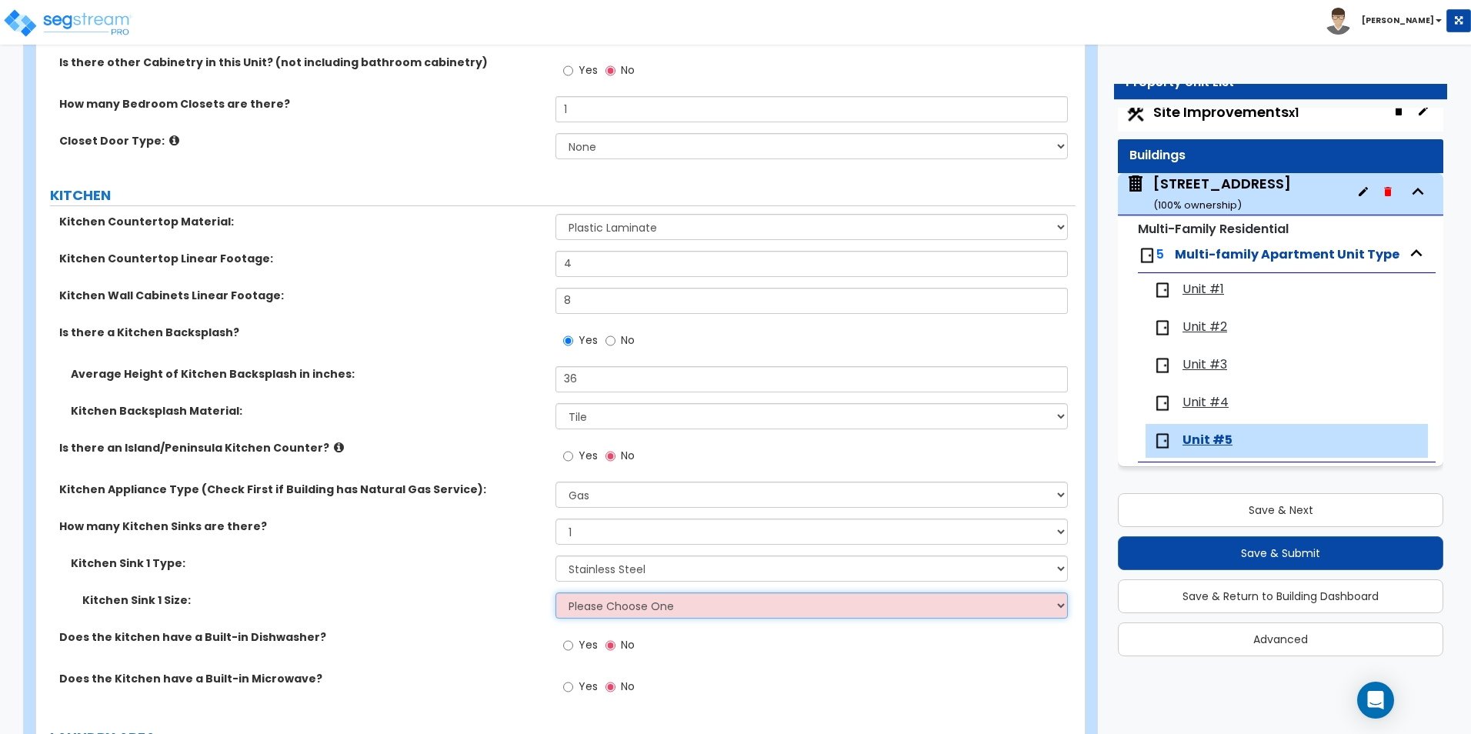
click at [601, 608] on select "Please Choose One Single Sink Double Sink" at bounding box center [811, 605] width 512 height 26
select select "1"
click at [555, 592] on select "Please Choose One Single Sink Double Sink" at bounding box center [811, 605] width 512 height 26
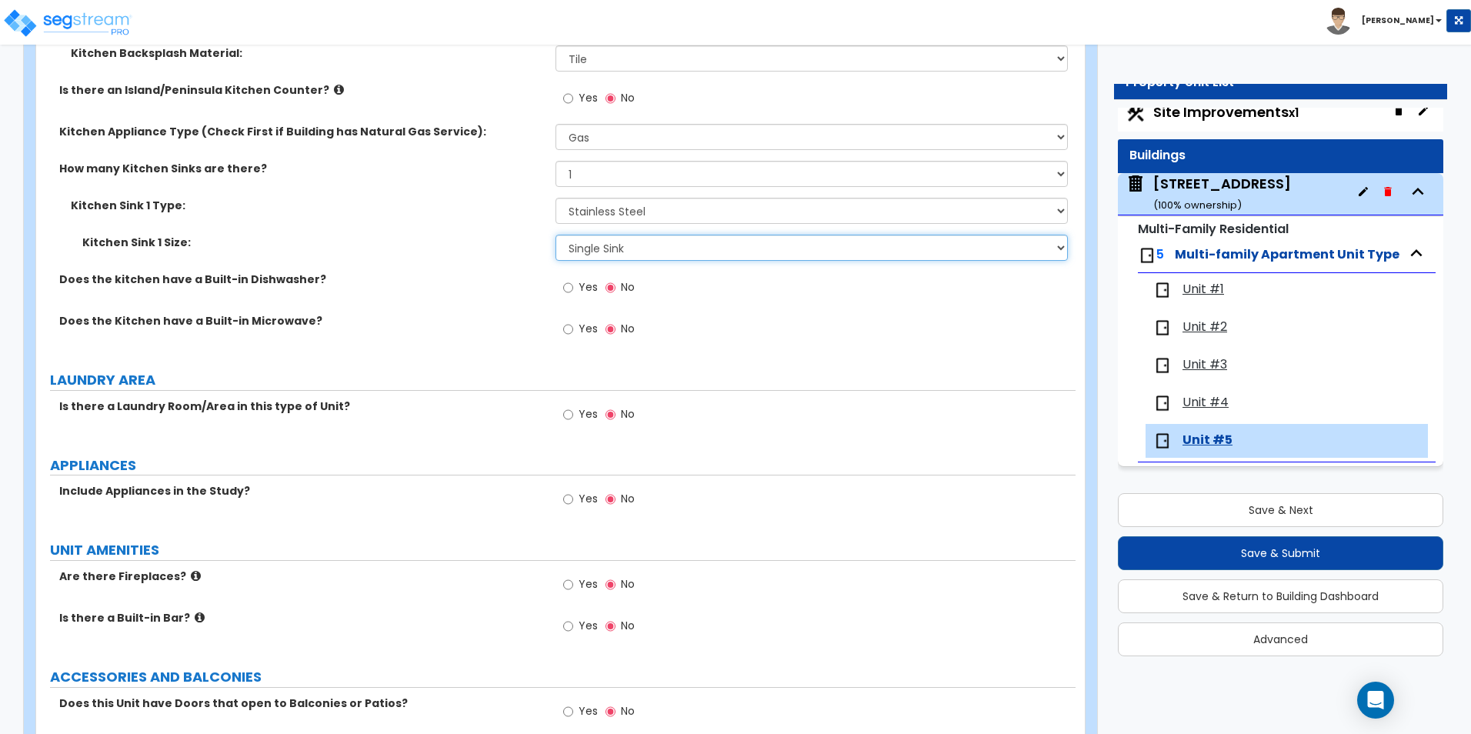
scroll to position [2000, 0]
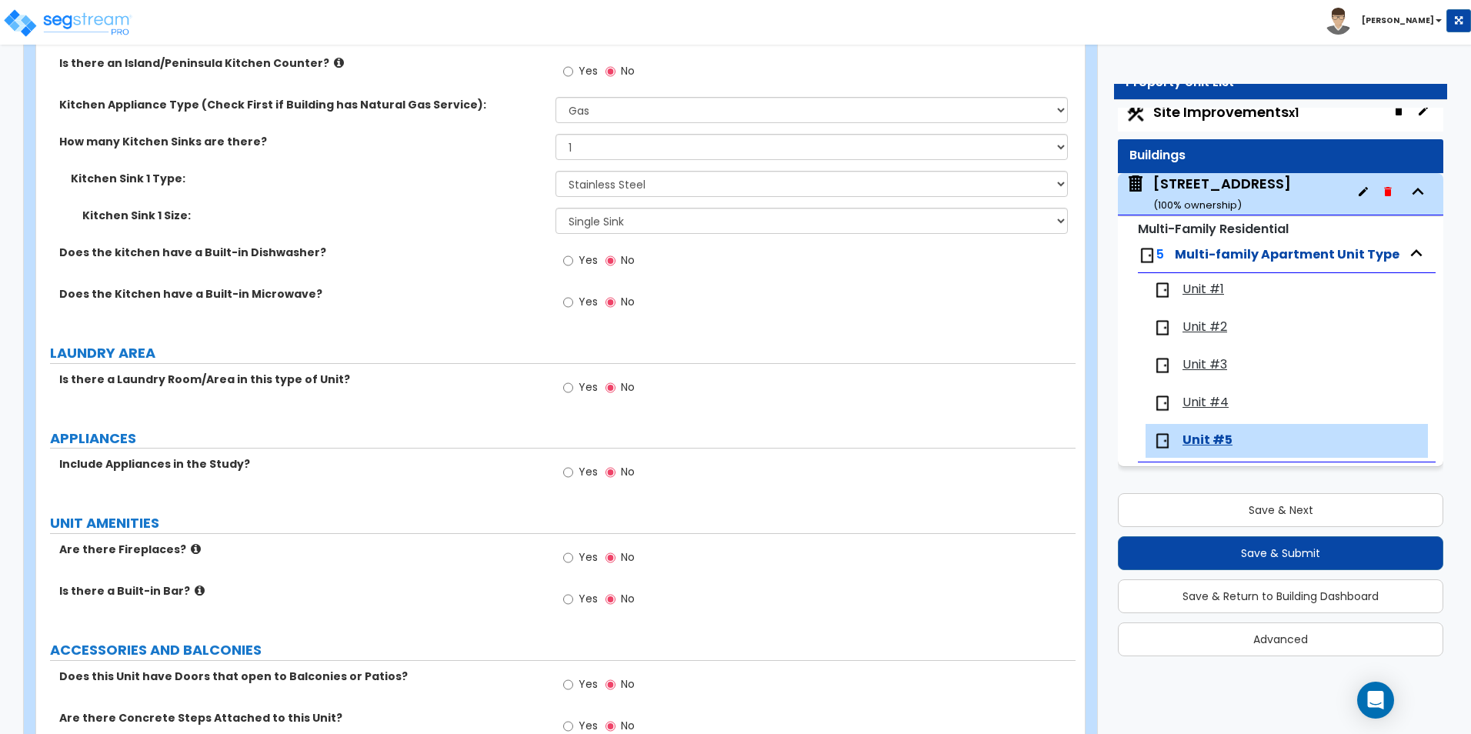
click at [562, 476] on div "Yes No" at bounding box center [598, 473] width 87 height 35
click at [564, 478] on input "Yes" at bounding box center [568, 472] width 10 height 17
radio input "true"
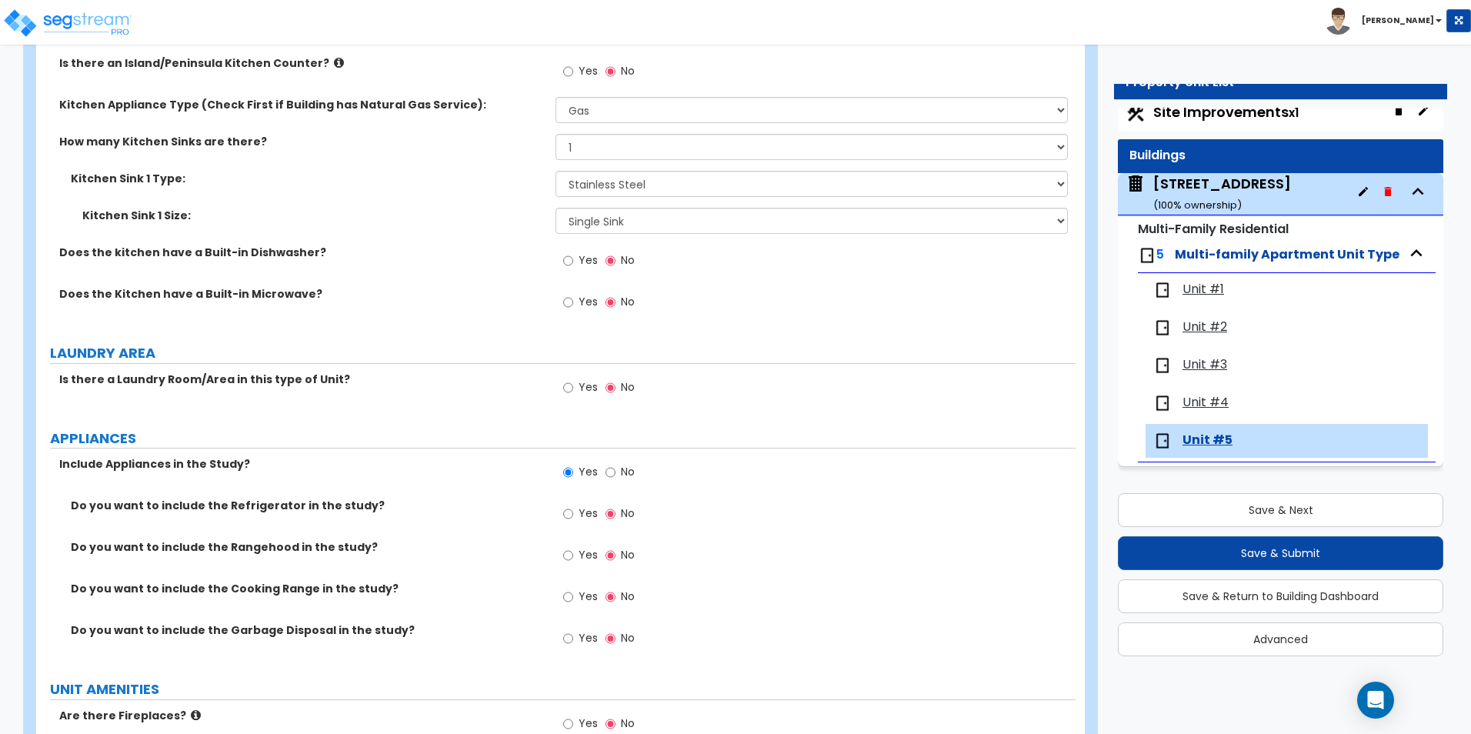
click at [574, 515] on label "Yes" at bounding box center [580, 515] width 35 height 26
click at [573, 515] on input "Yes" at bounding box center [568, 513] width 10 height 17
radio input "true"
click at [568, 600] on input "Yes" at bounding box center [568, 596] width 10 height 17
radio input "true"
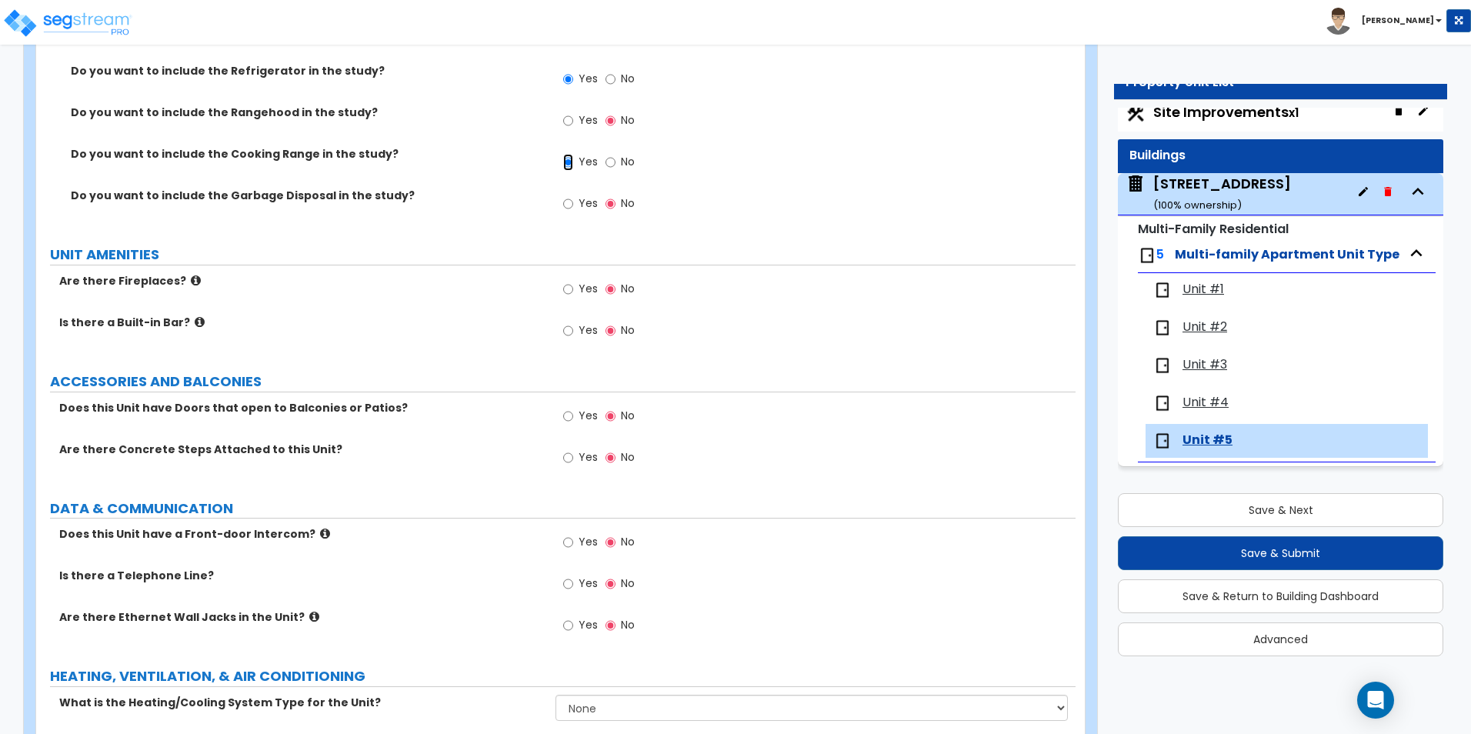
scroll to position [2461, 0]
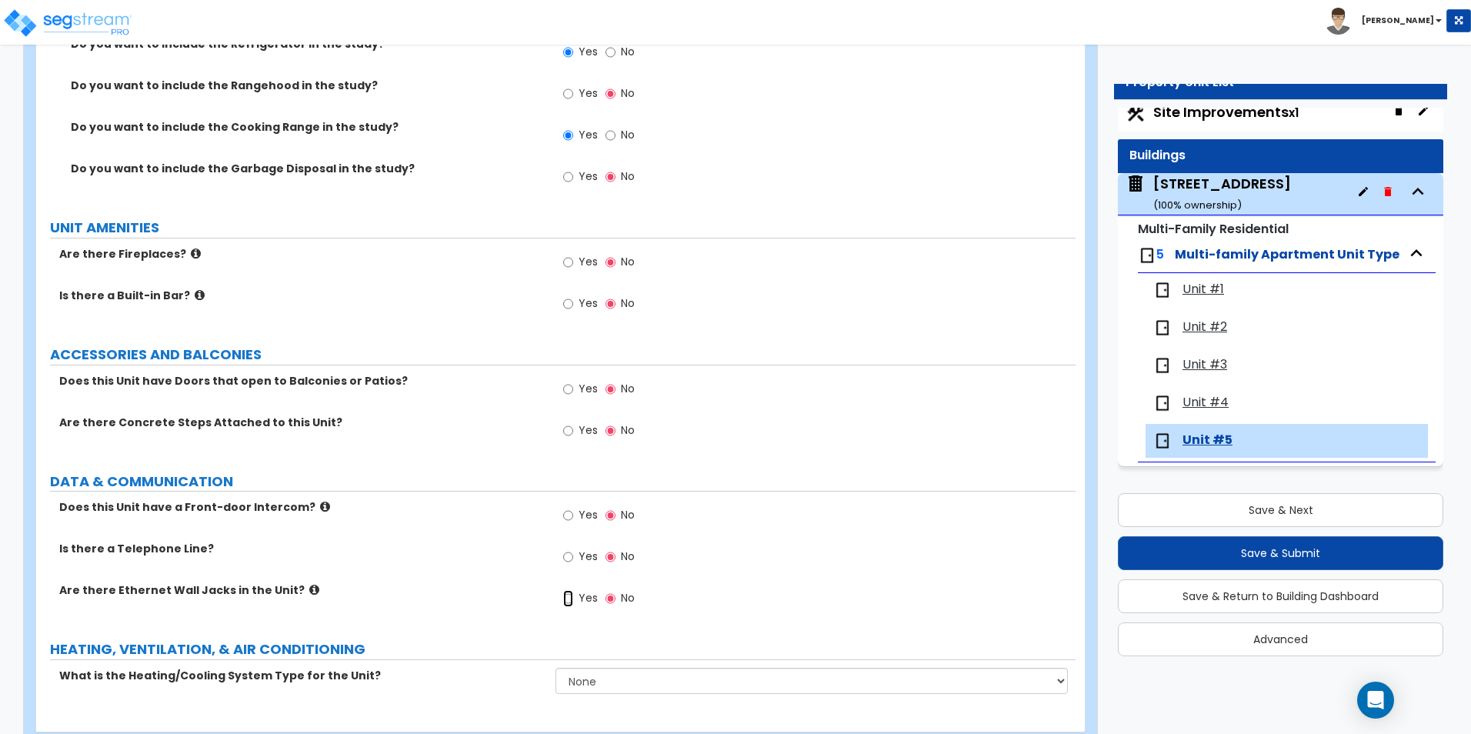
click at [568, 602] on input "Yes" at bounding box center [568, 598] width 10 height 17
radio input "true"
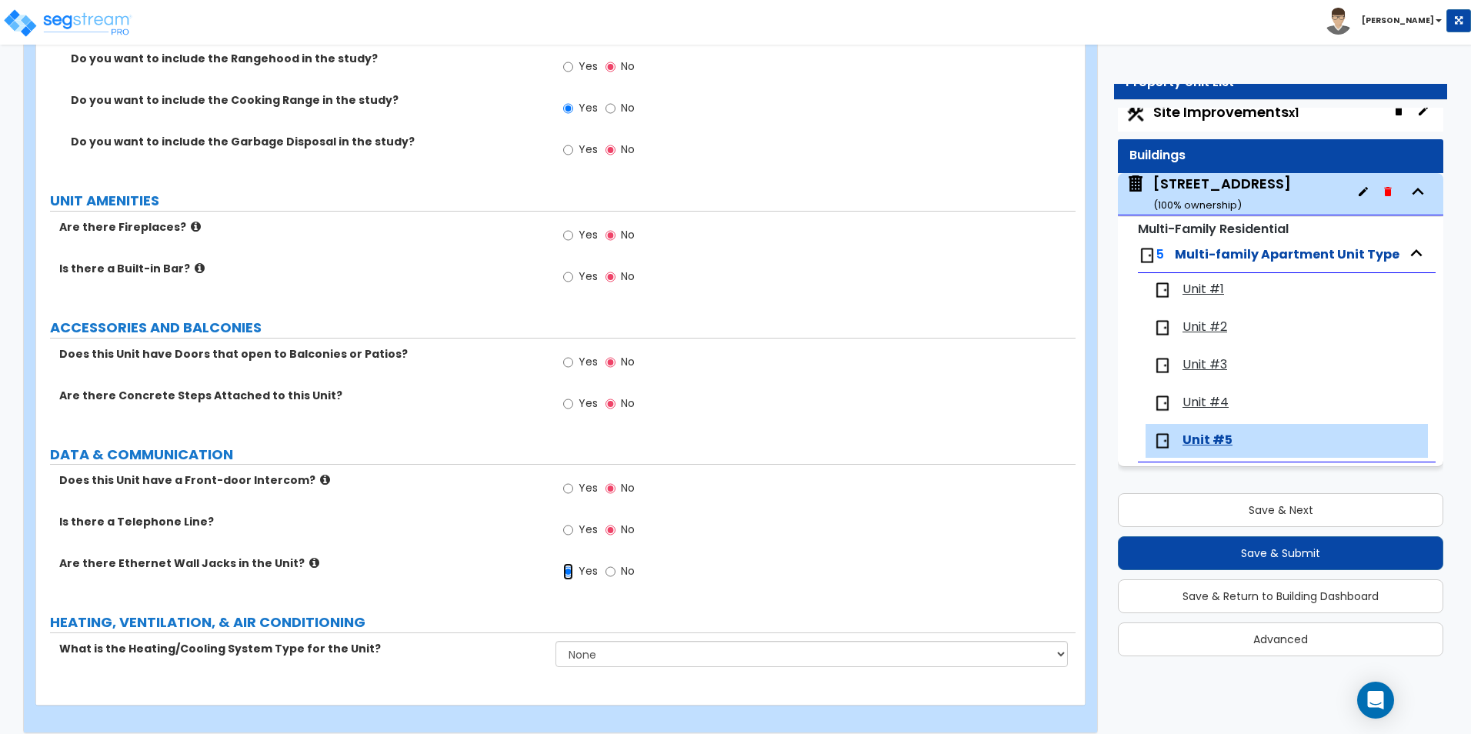
scroll to position [2503, 0]
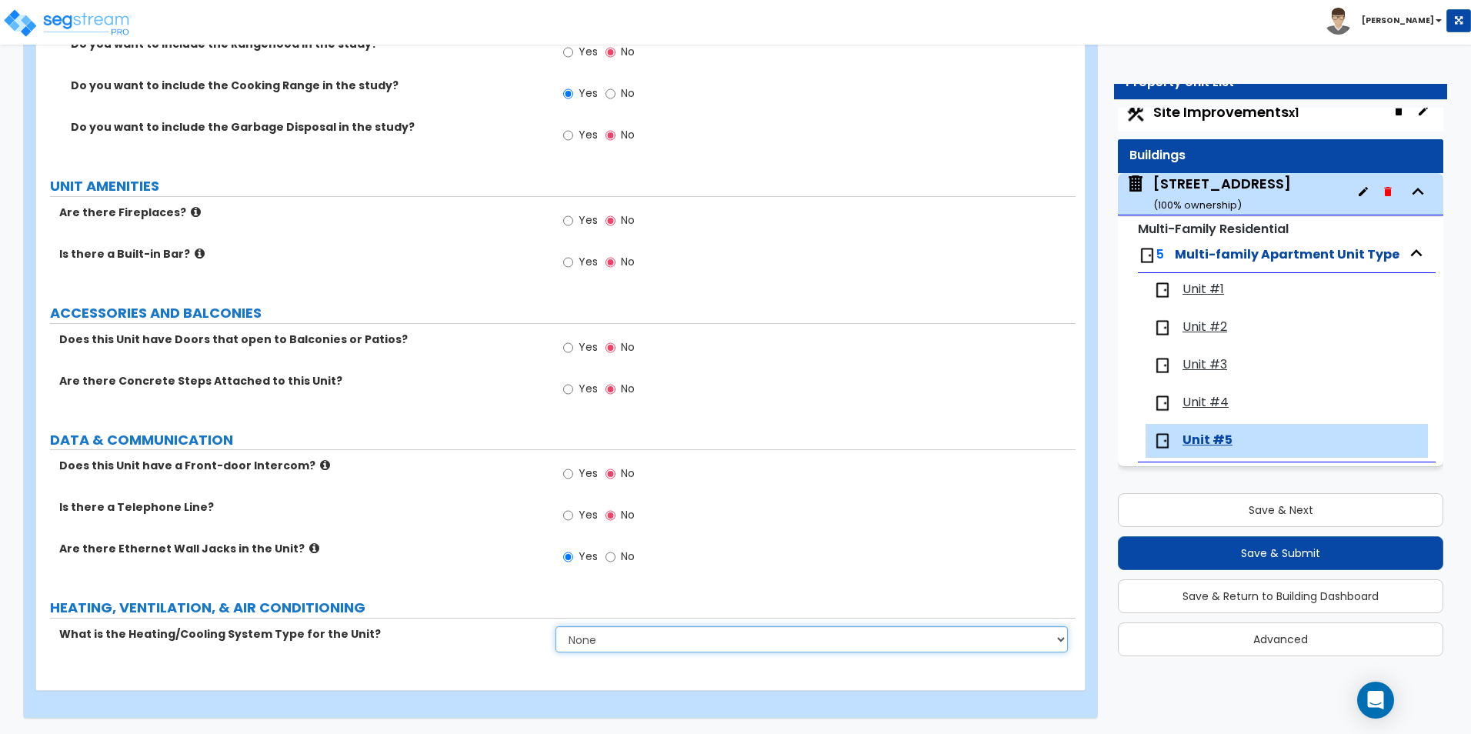
click at [593, 633] on select "None Heat Only Centralized Heating & Cooling Thru Wall Air Conditioners Mini Sp…" at bounding box center [811, 639] width 512 height 26
select select "1"
click at [555, 626] on select "None Heat Only Centralized Heating & Cooling Thru Wall Air Conditioners Mini Sp…" at bounding box center [811, 639] width 512 height 26
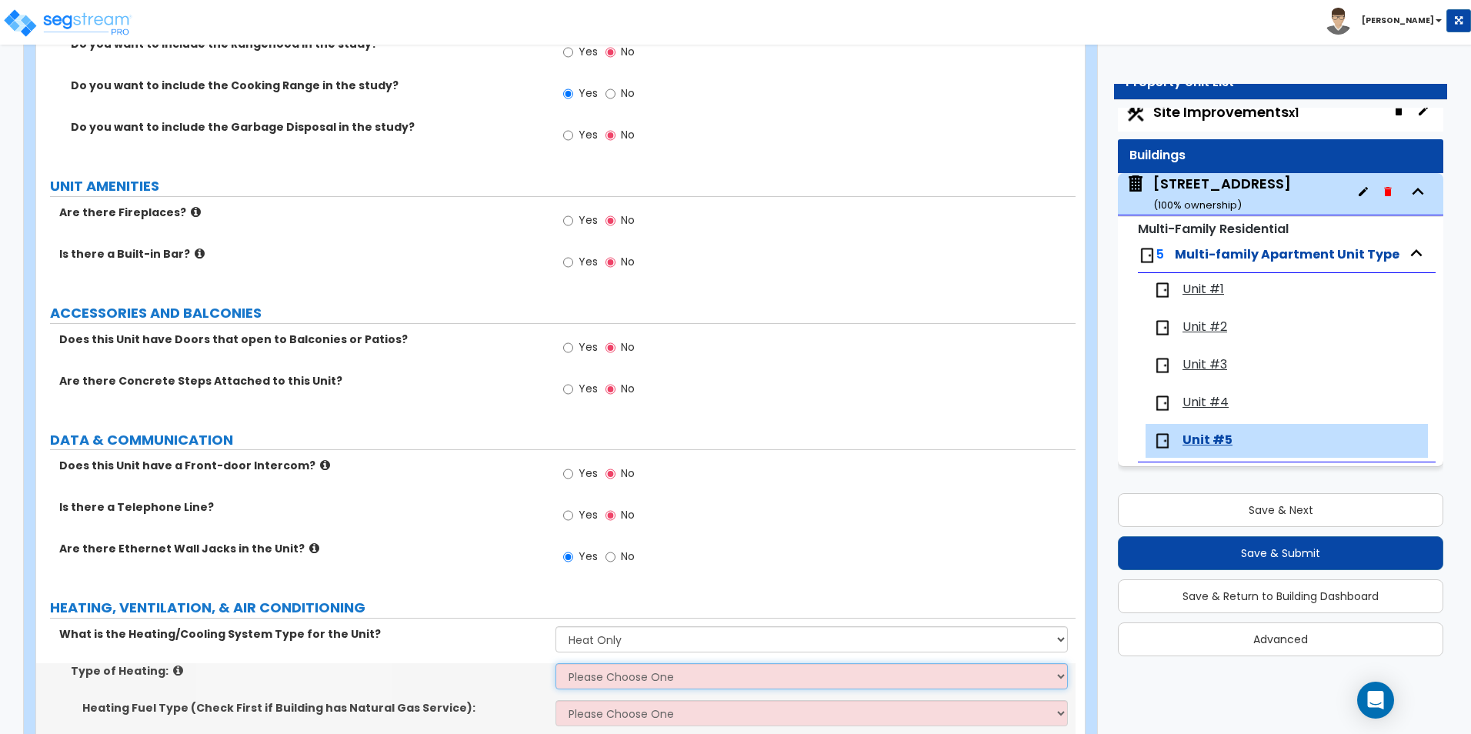
click at [620, 685] on select "Please Choose One Wall Heater Electric Baseboard Heater Hydronic Heating Radian…" at bounding box center [811, 676] width 512 height 26
select select "3"
click at [555, 663] on select "Please Choose One Wall Heater Electric Baseboard Heater Hydronic Heating Radian…" at bounding box center [811, 676] width 512 height 26
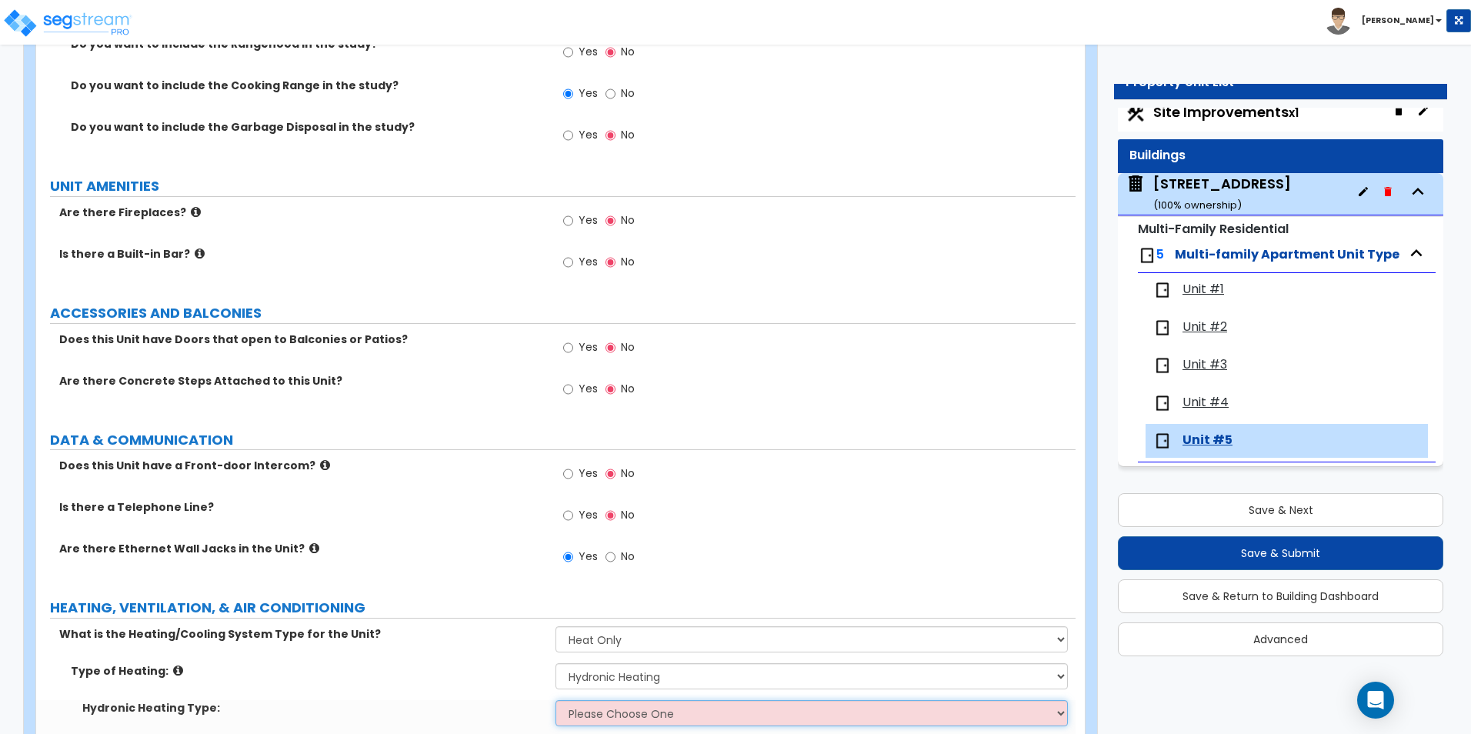
click at [619, 708] on select "Please Choose One Hydronic Radiator Hydronic Baseboard Hydronic Fin Tube Radiat…" at bounding box center [811, 713] width 512 height 26
select select "2"
click at [555, 700] on select "Please Choose One Hydronic Radiator Hydronic Baseboard Hydronic Fin Tube Radiat…" at bounding box center [811, 713] width 512 height 26
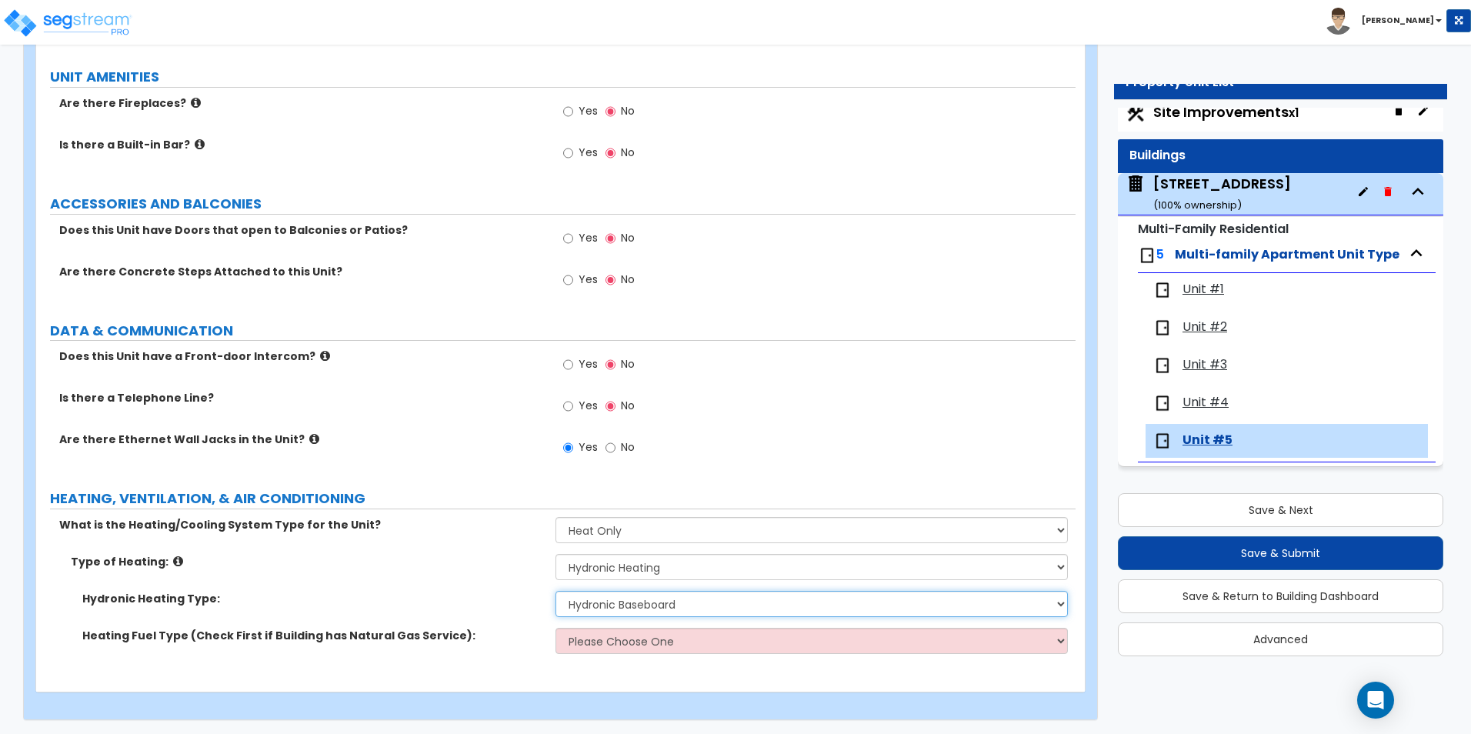
scroll to position [2614, 0]
click at [581, 646] on select "Please Choose One Gas Electric" at bounding box center [811, 639] width 512 height 26
select select "1"
click at [555, 626] on select "Please Choose One Gas Electric" at bounding box center [811, 639] width 512 height 26
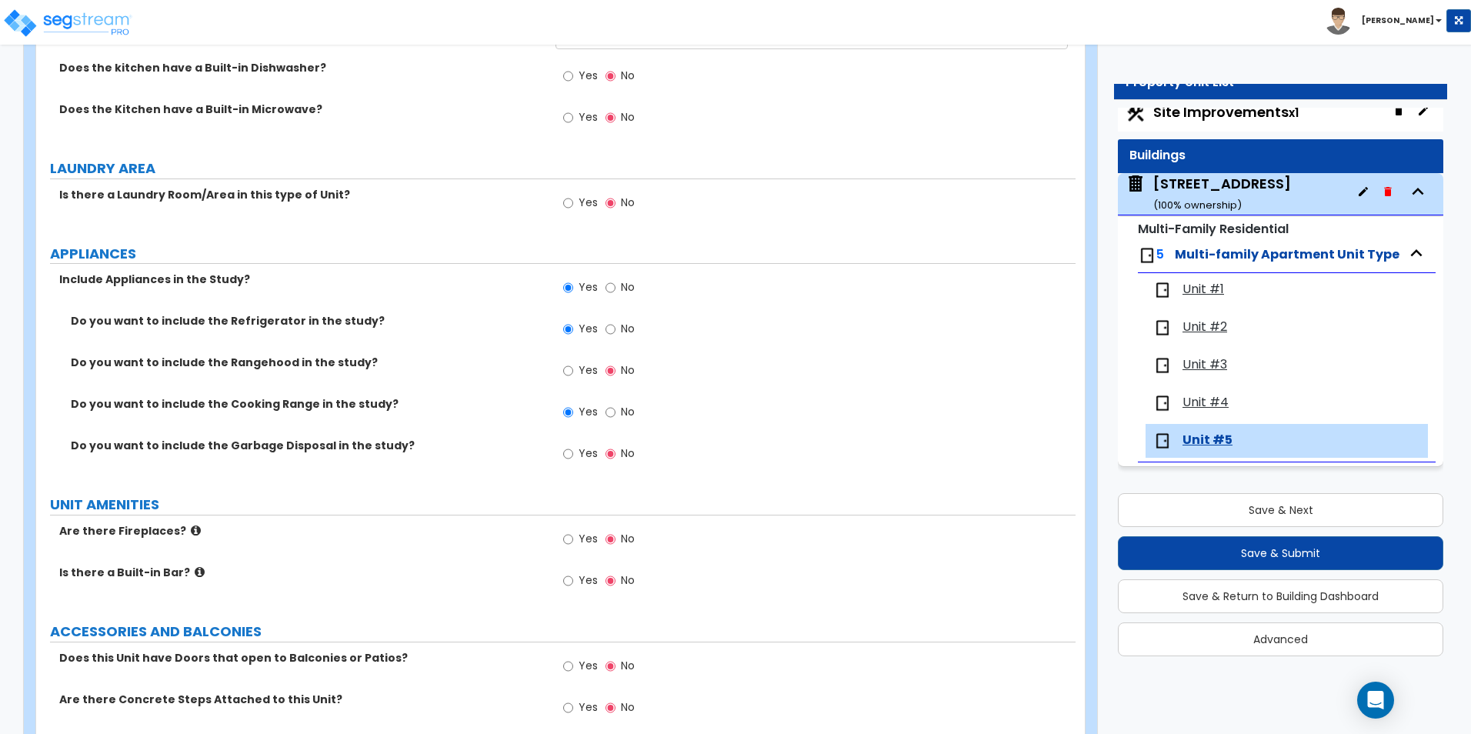
scroll to position [2152, 0]
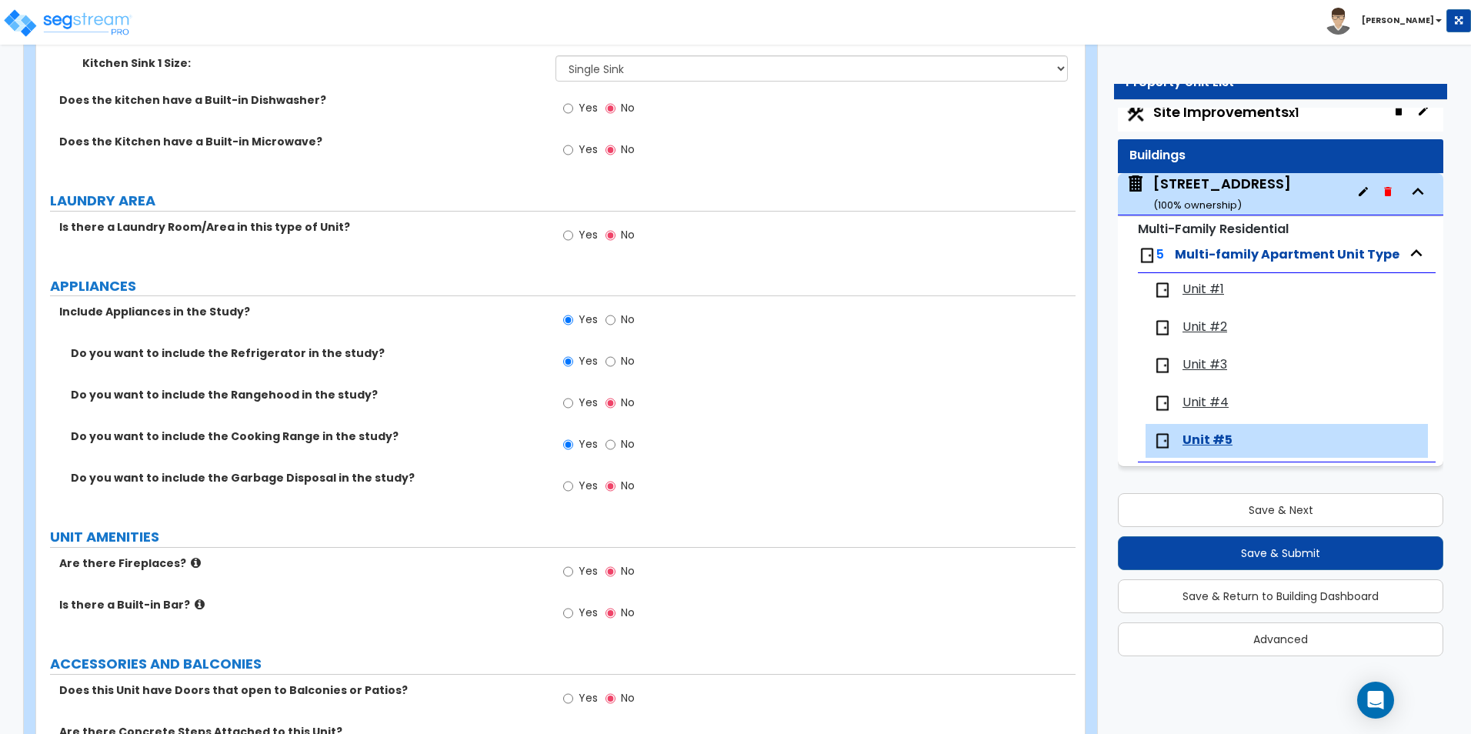
click at [1215, 391] on div "Unit #4" at bounding box center [1286, 403] width 282 height 34
click at [1215, 401] on span "Unit #4" at bounding box center [1205, 403] width 46 height 18
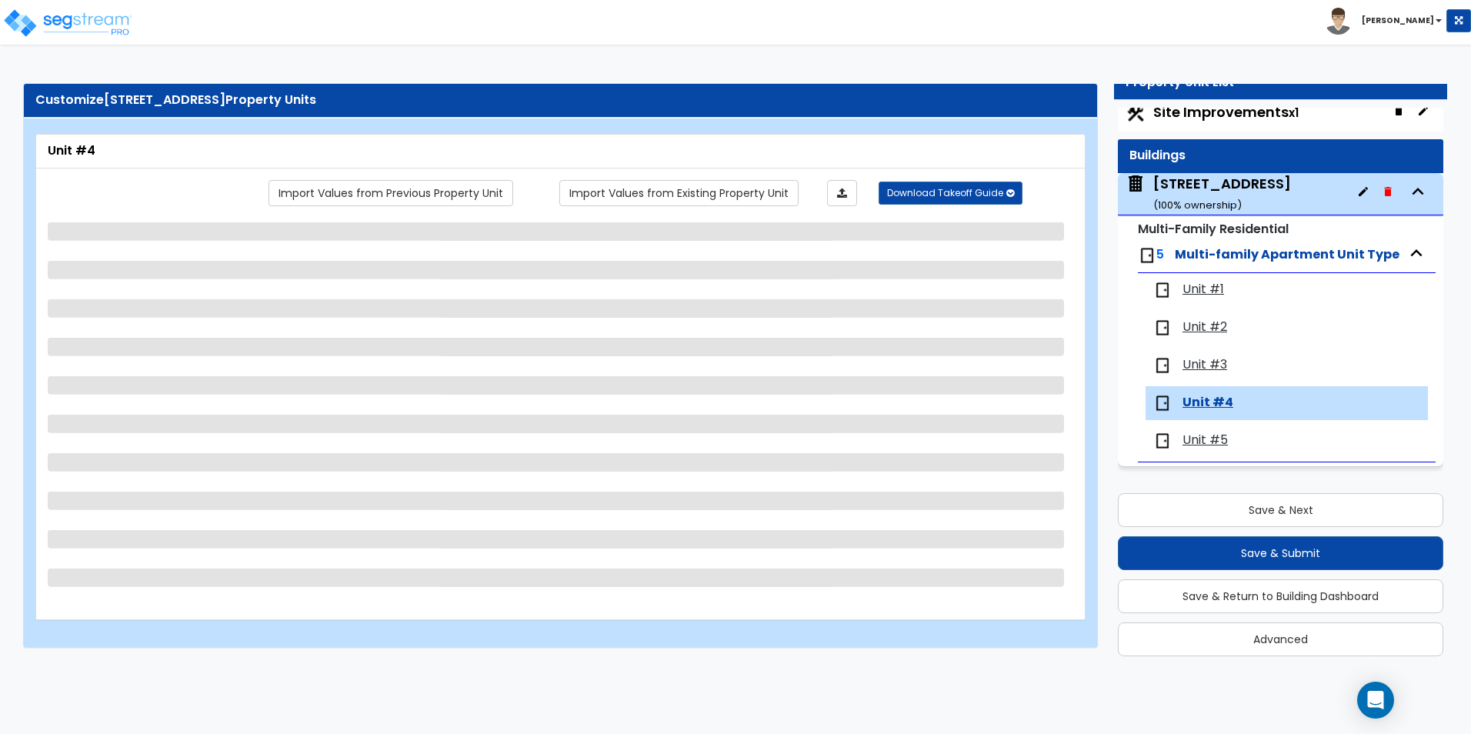
select select "1"
select select "2"
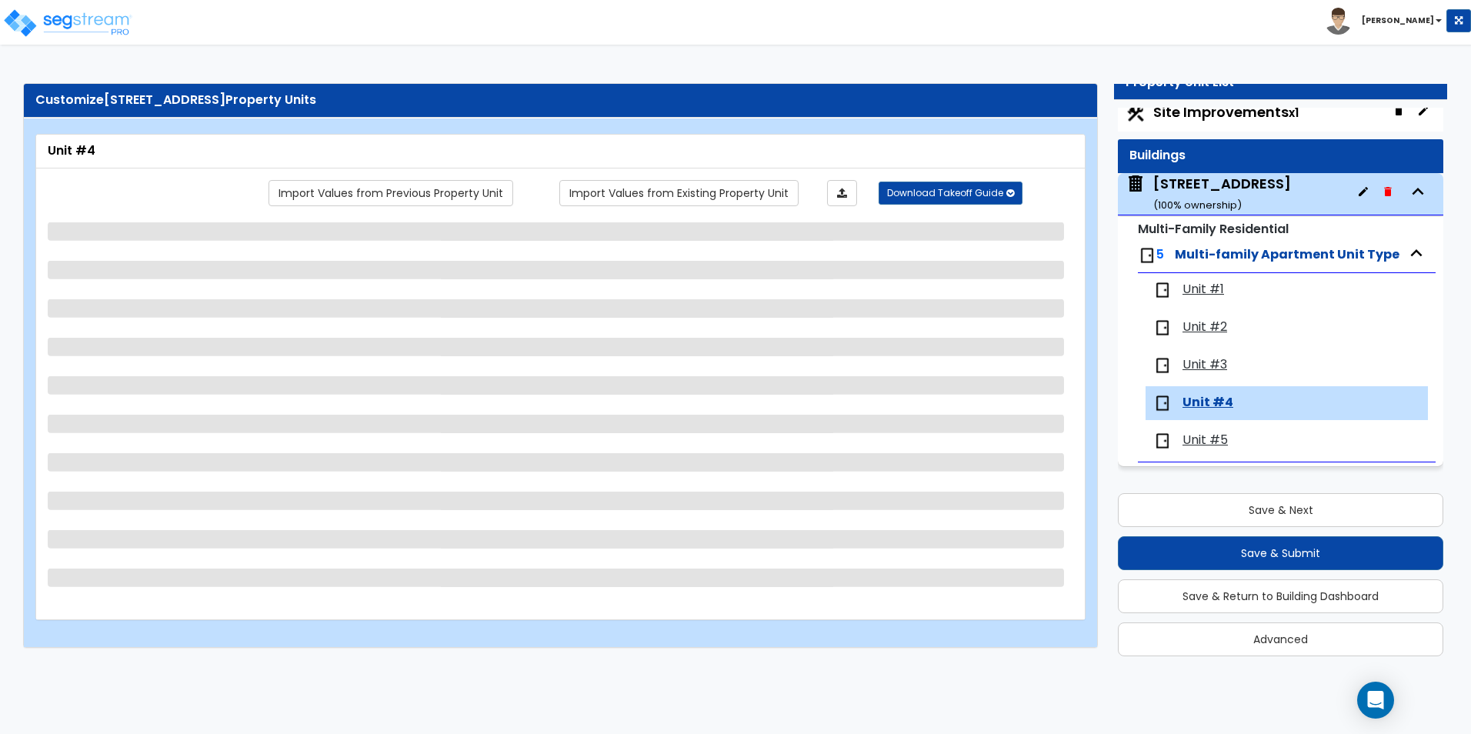
select select "1"
select select "2"
select select "1"
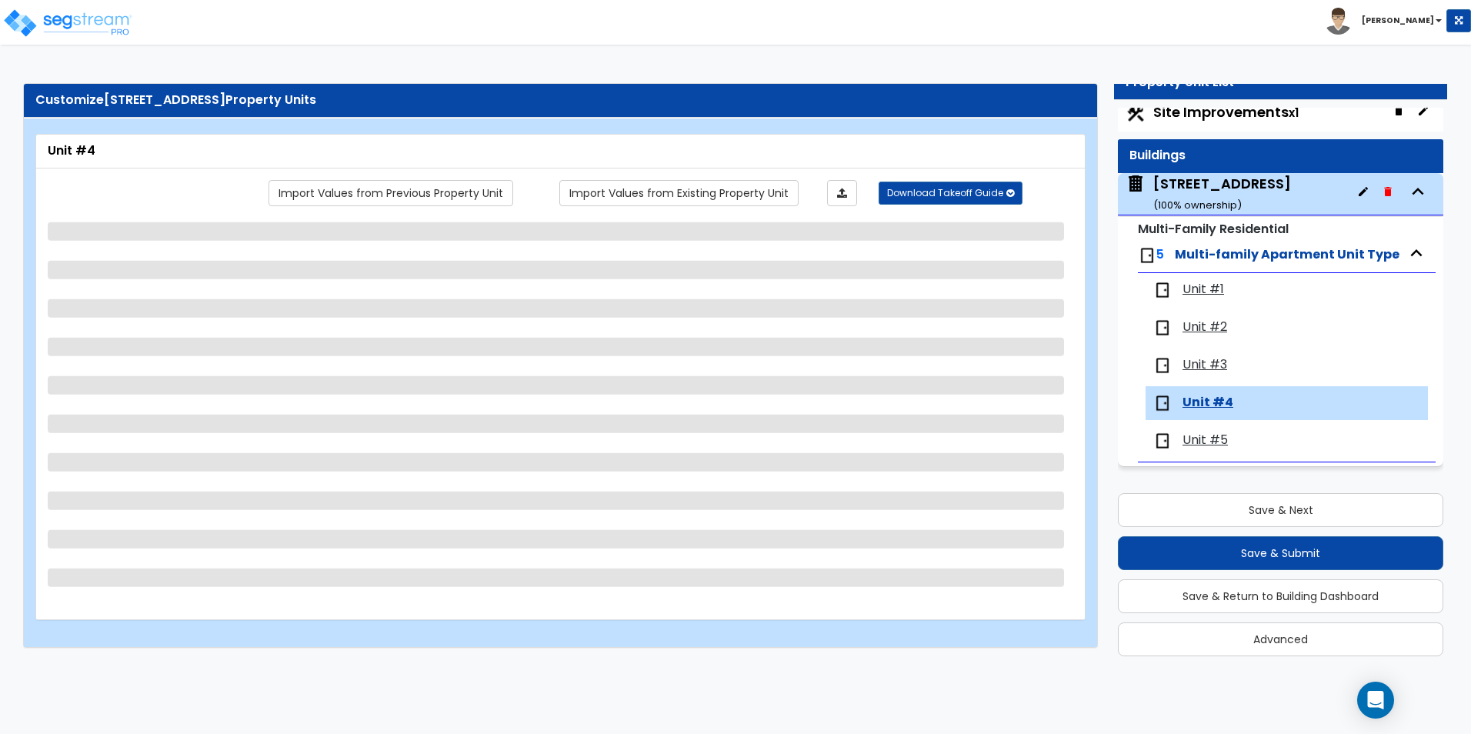
select select "1"
select select "2"
select select "1"
select select "3"
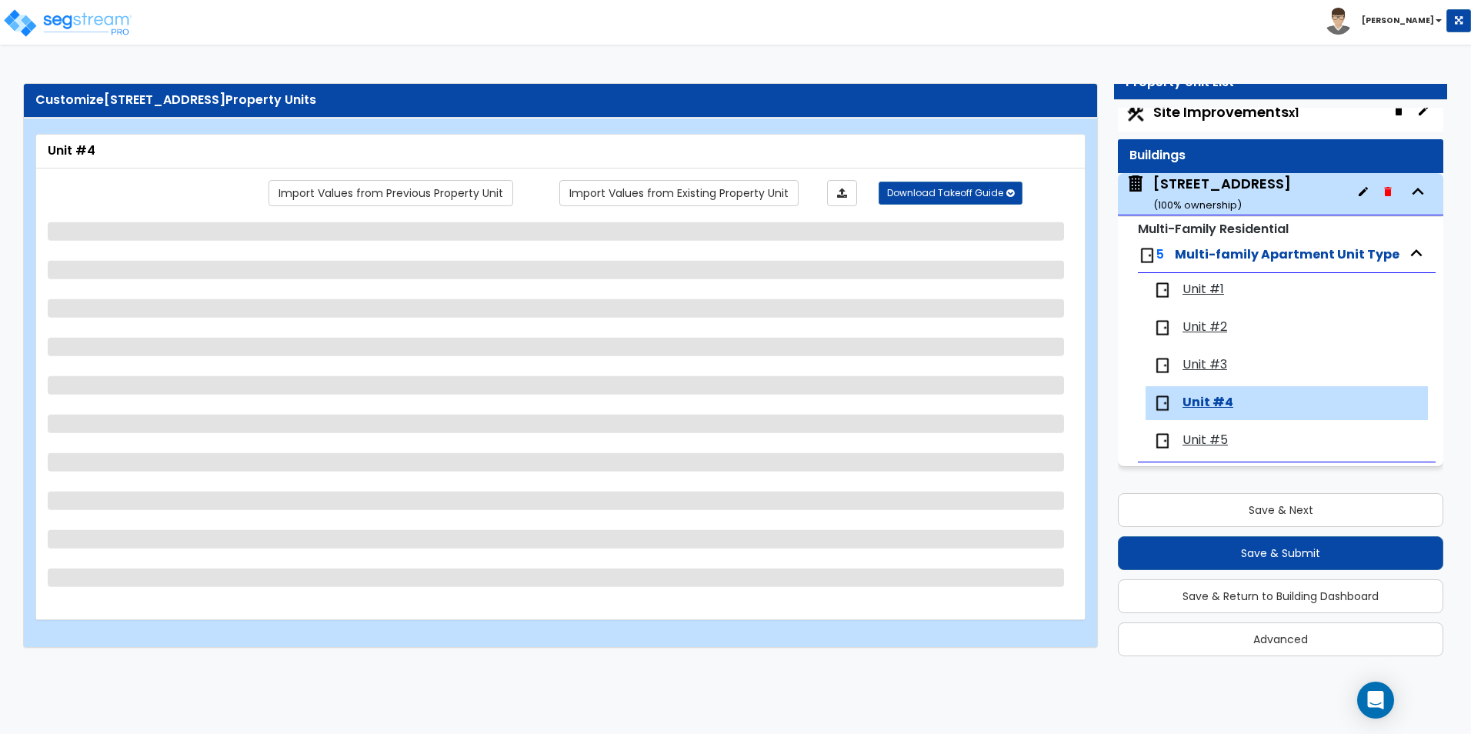
select select "2"
select select "1"
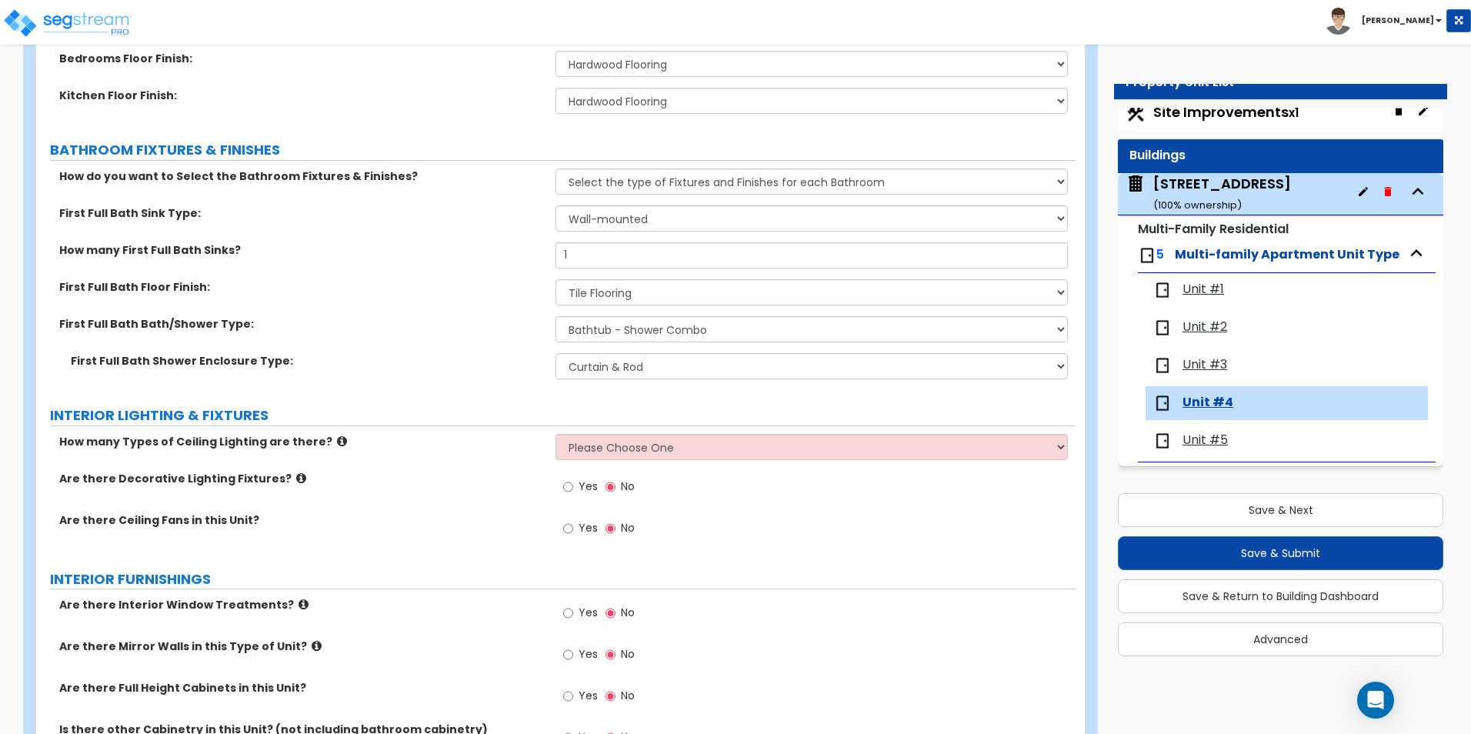
scroll to position [923, 0]
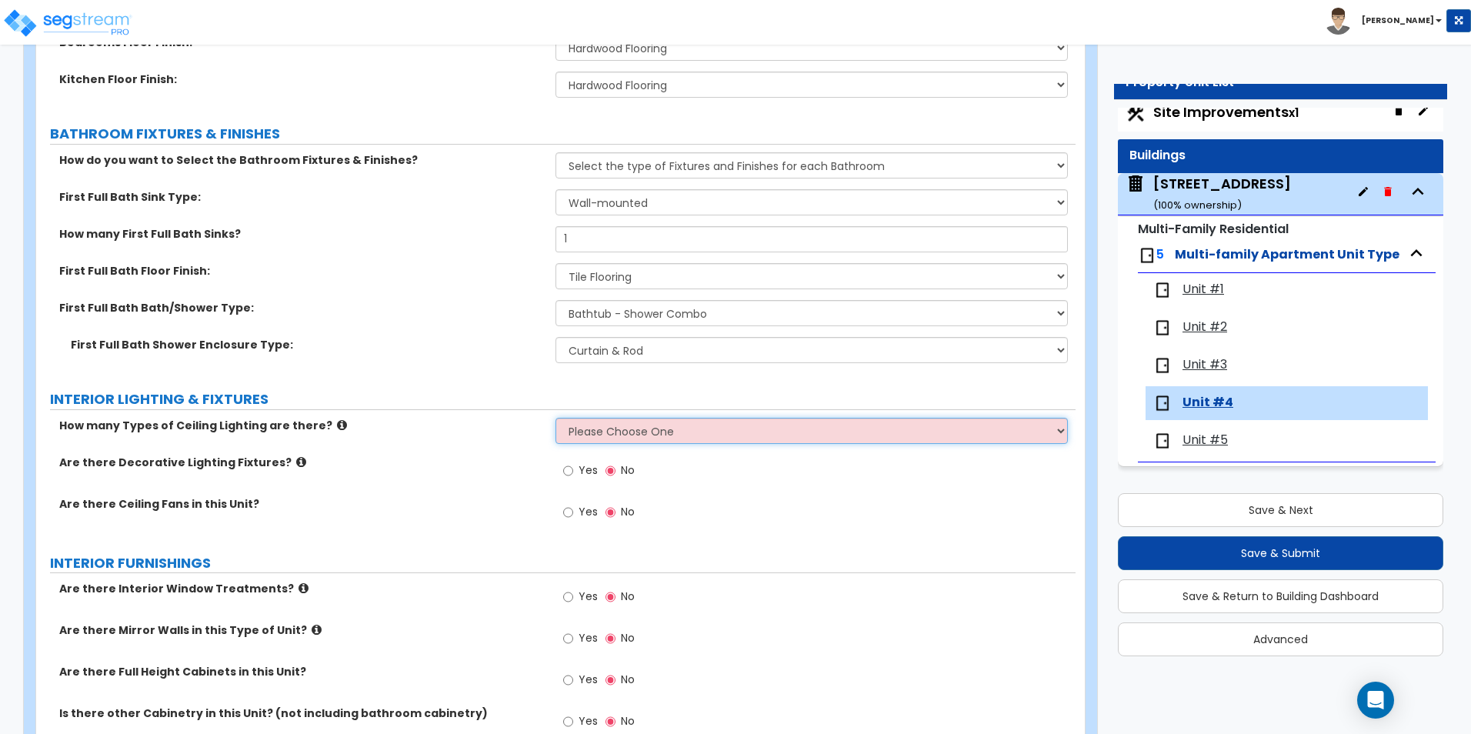
click at [578, 434] on select "Please Choose One 1 2 3" at bounding box center [811, 431] width 512 height 26
select select "1"
click at [555, 418] on select "Please Choose One 1 2 3" at bounding box center [811, 431] width 512 height 26
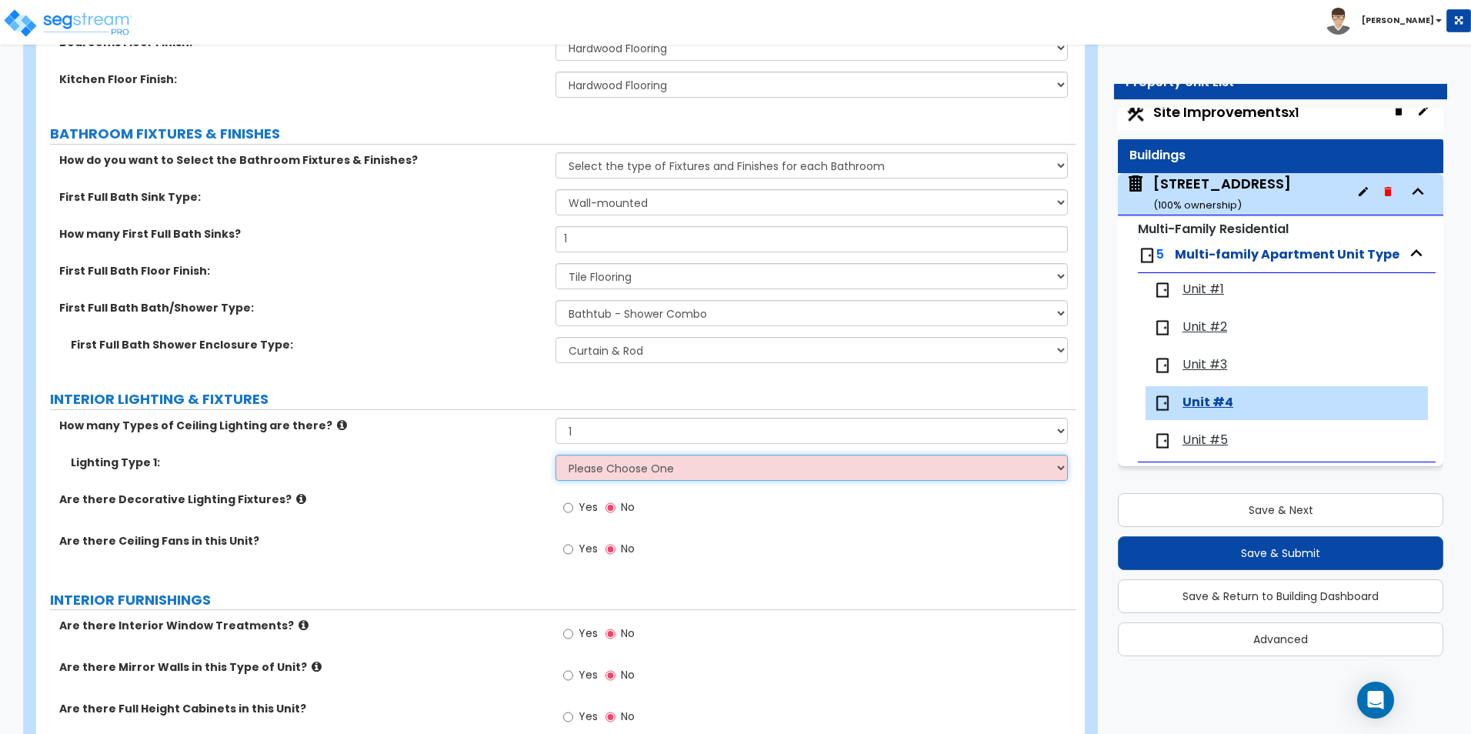
click at [585, 465] on select "Please Choose One LED Surface-Mounted LED Recessed Fluorescent Surface-Mounted …" at bounding box center [811, 468] width 512 height 26
select select "2"
click at [555, 455] on select "Please Choose One LED Surface-Mounted LED Recessed Fluorescent Surface-Mounted …" at bounding box center [811, 468] width 512 height 26
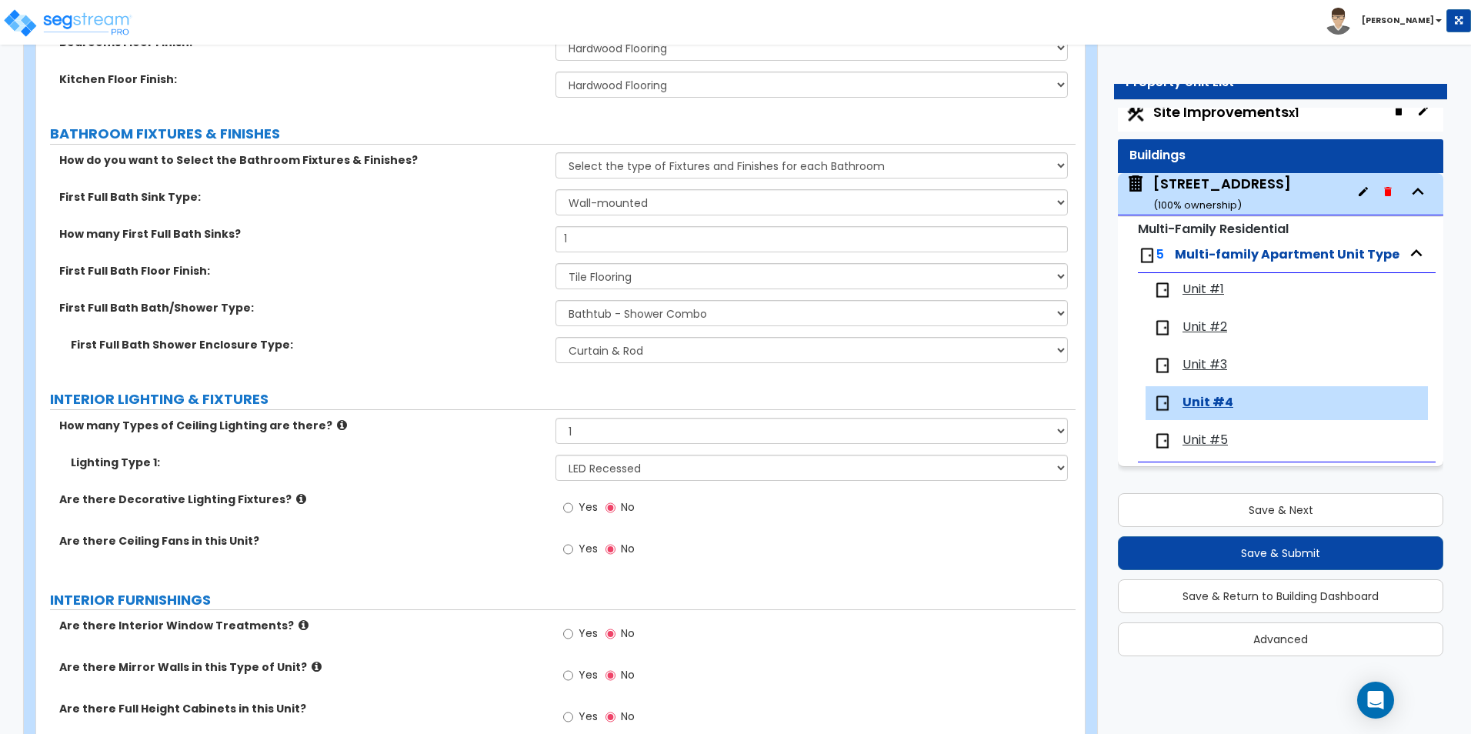
click at [1221, 361] on span "Unit #3" at bounding box center [1204, 365] width 45 height 18
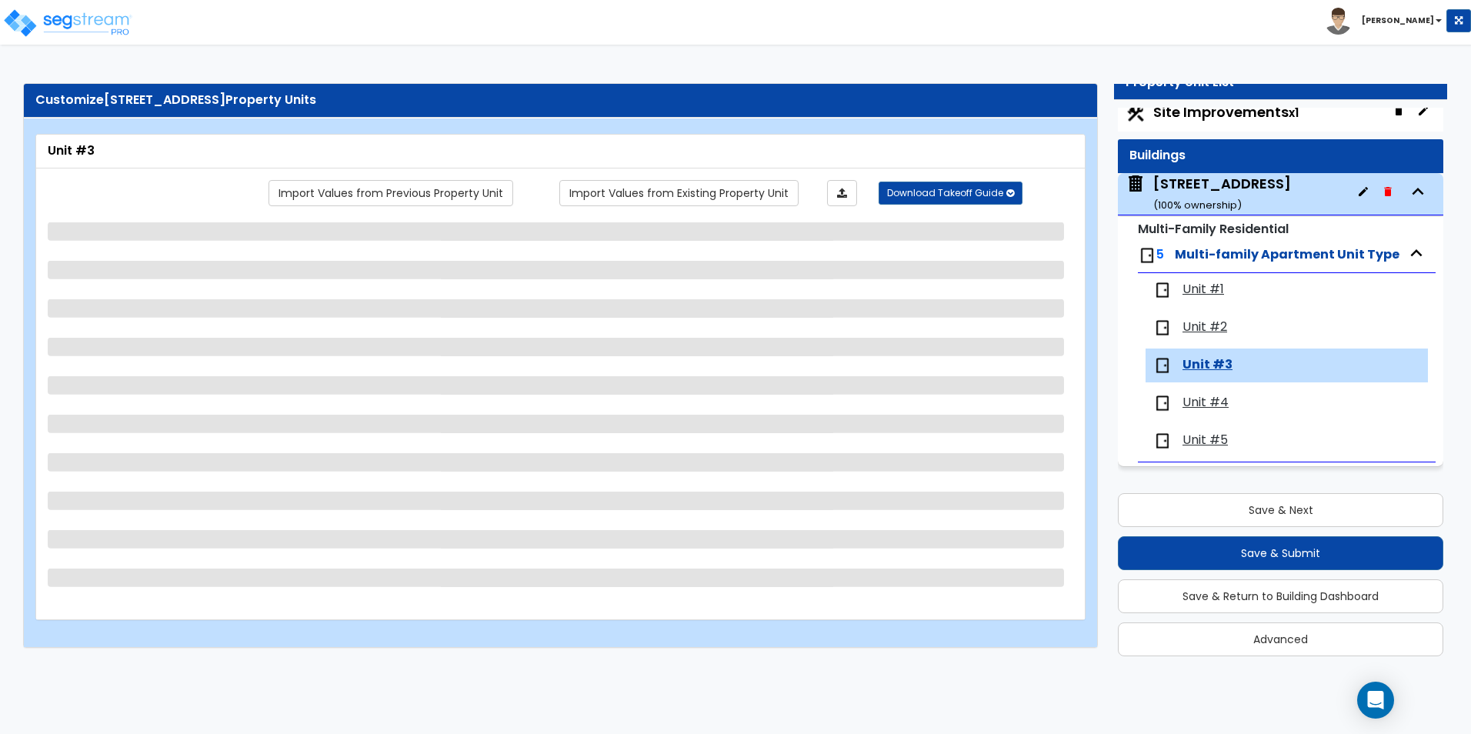
scroll to position [0, 0]
select select "1"
select select "3"
select select "2"
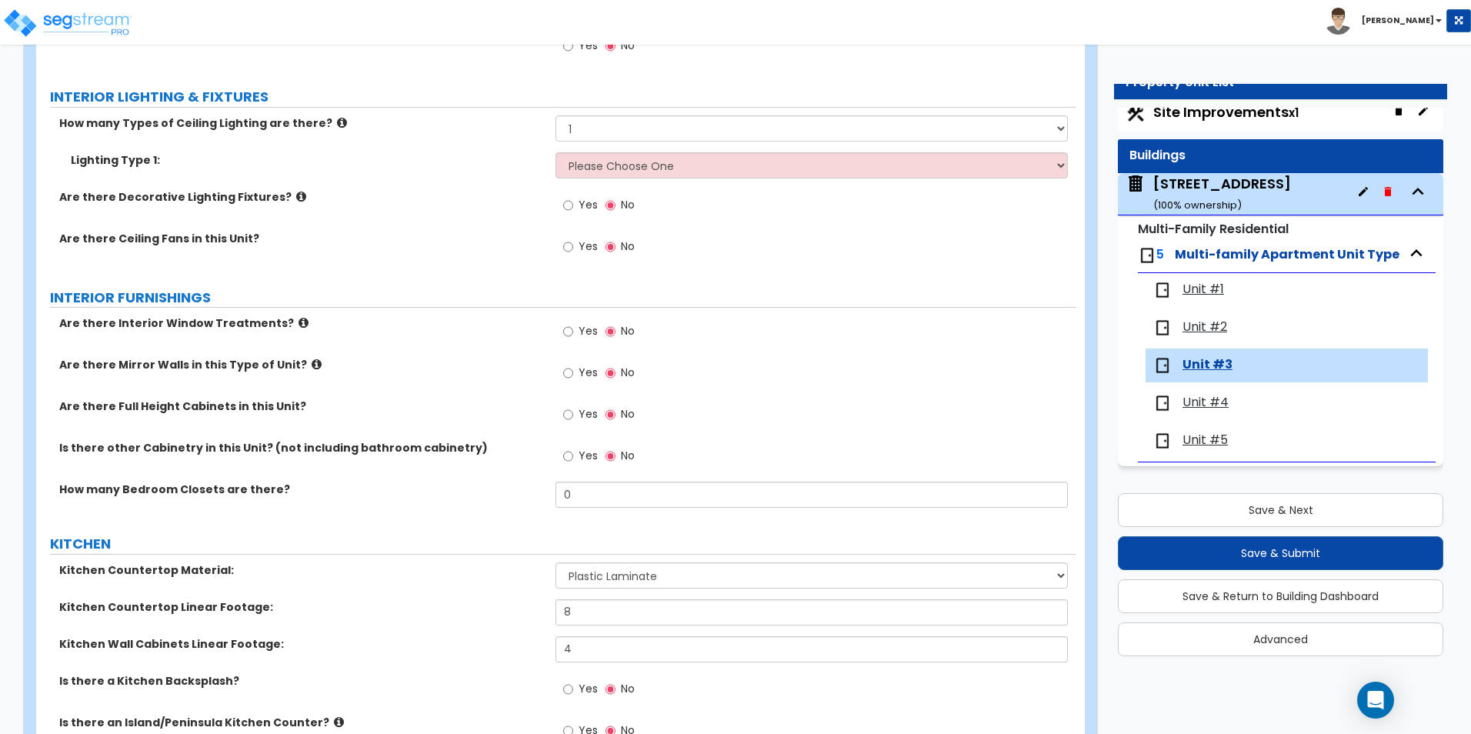
scroll to position [1231, 0]
click at [618, 159] on select "Please Choose One LED Surface-Mounted LED Recessed Fluorescent Surface-Mounted …" at bounding box center [811, 165] width 512 height 26
click at [555, 152] on select "Please Choose One LED Surface-Mounted LED Recessed Fluorescent Surface-Mounted …" at bounding box center [811, 165] width 512 height 26
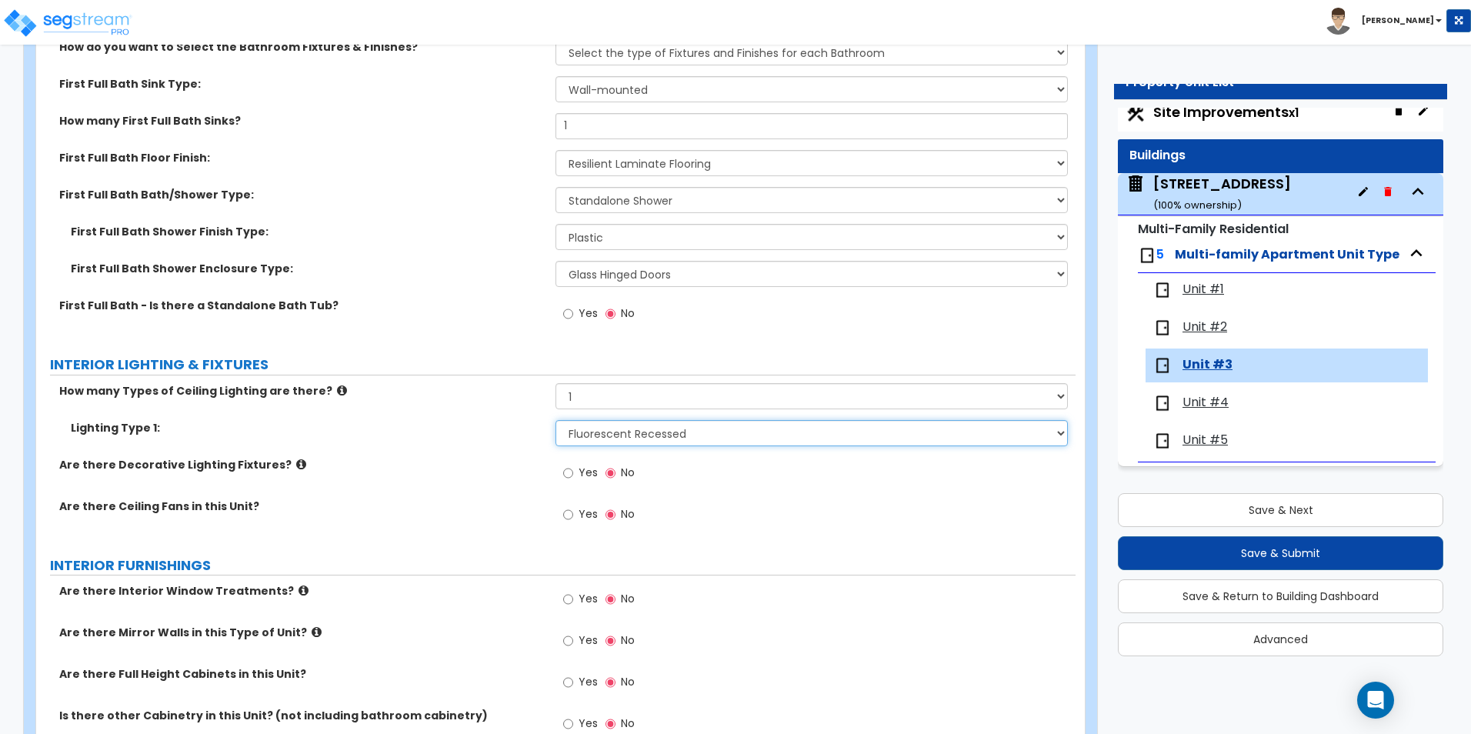
scroll to position [1000, 0]
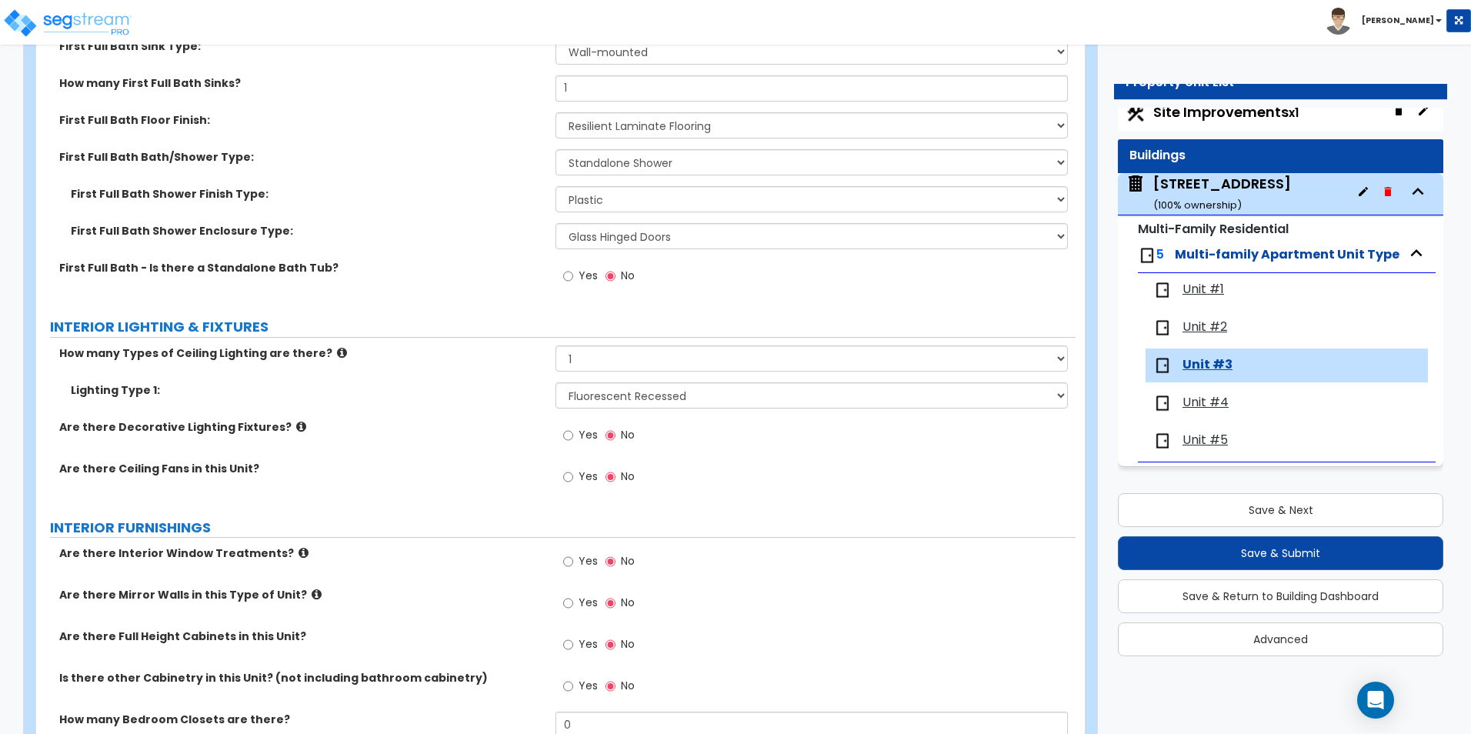
click at [1213, 408] on span "Unit #4" at bounding box center [1205, 403] width 46 height 18
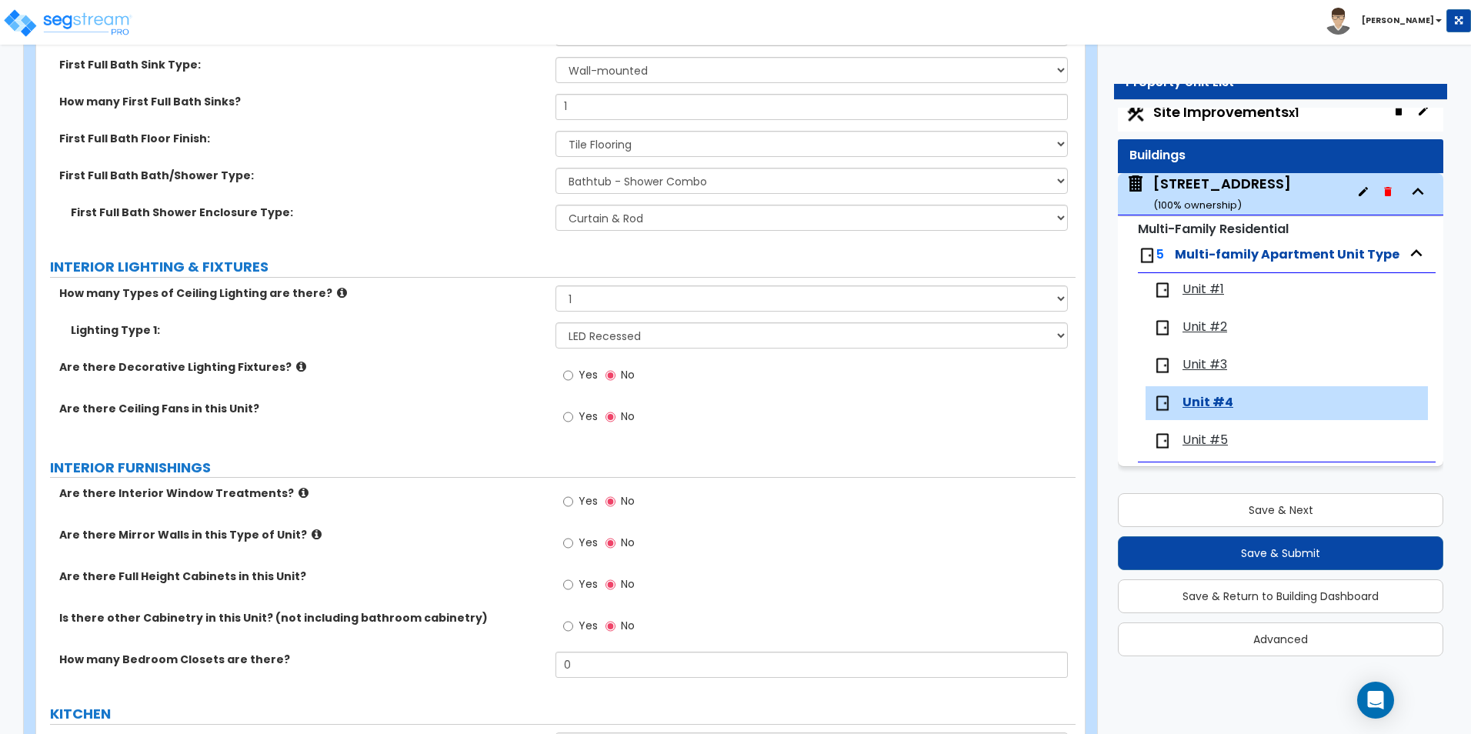
scroll to position [1077, 0]
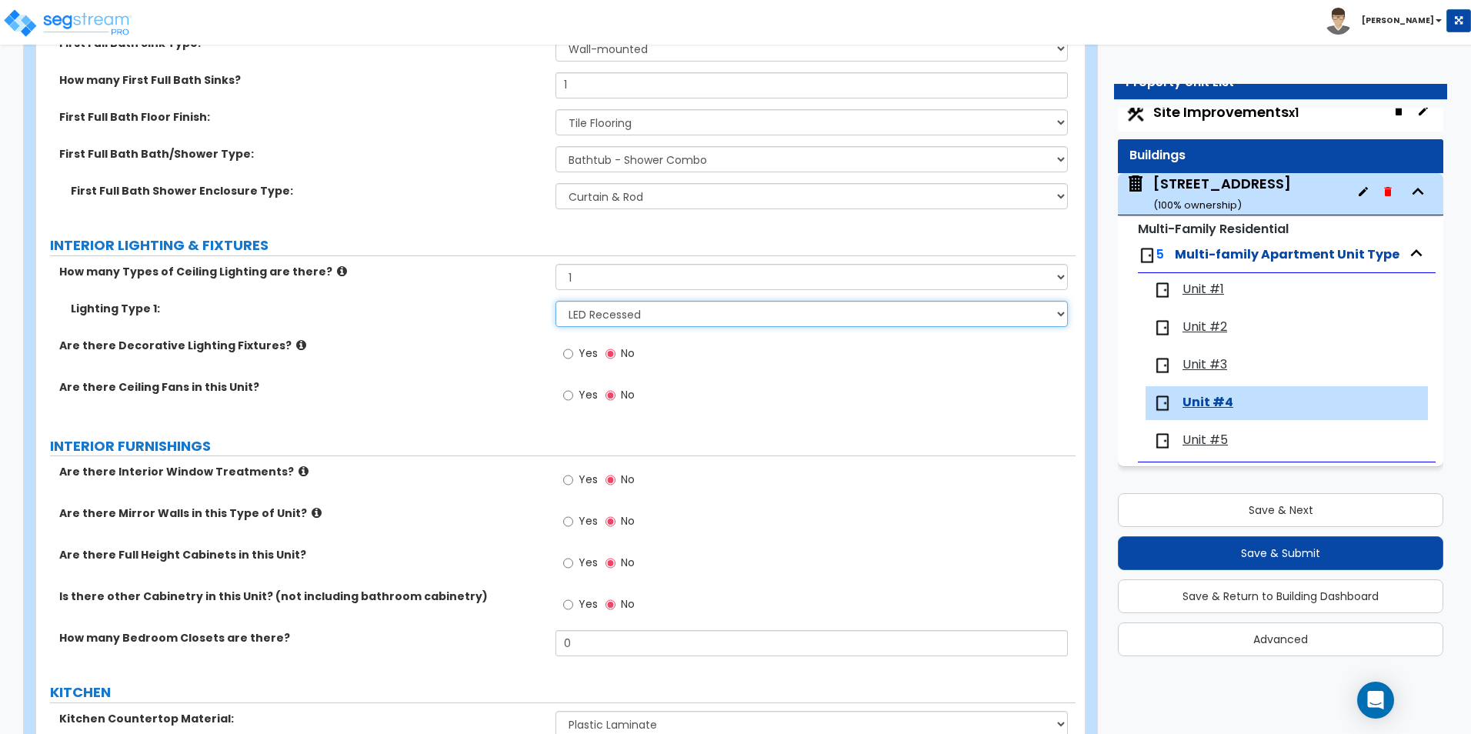
click at [628, 305] on select "Please Choose One LED Surface-Mounted LED Recessed Fluorescent Surface-Mounted …" at bounding box center [811, 314] width 512 height 26
click at [555, 301] on select "Please Choose One LED Surface-Mounted LED Recessed Fluorescent Surface-Mounted …" at bounding box center [811, 314] width 512 height 26
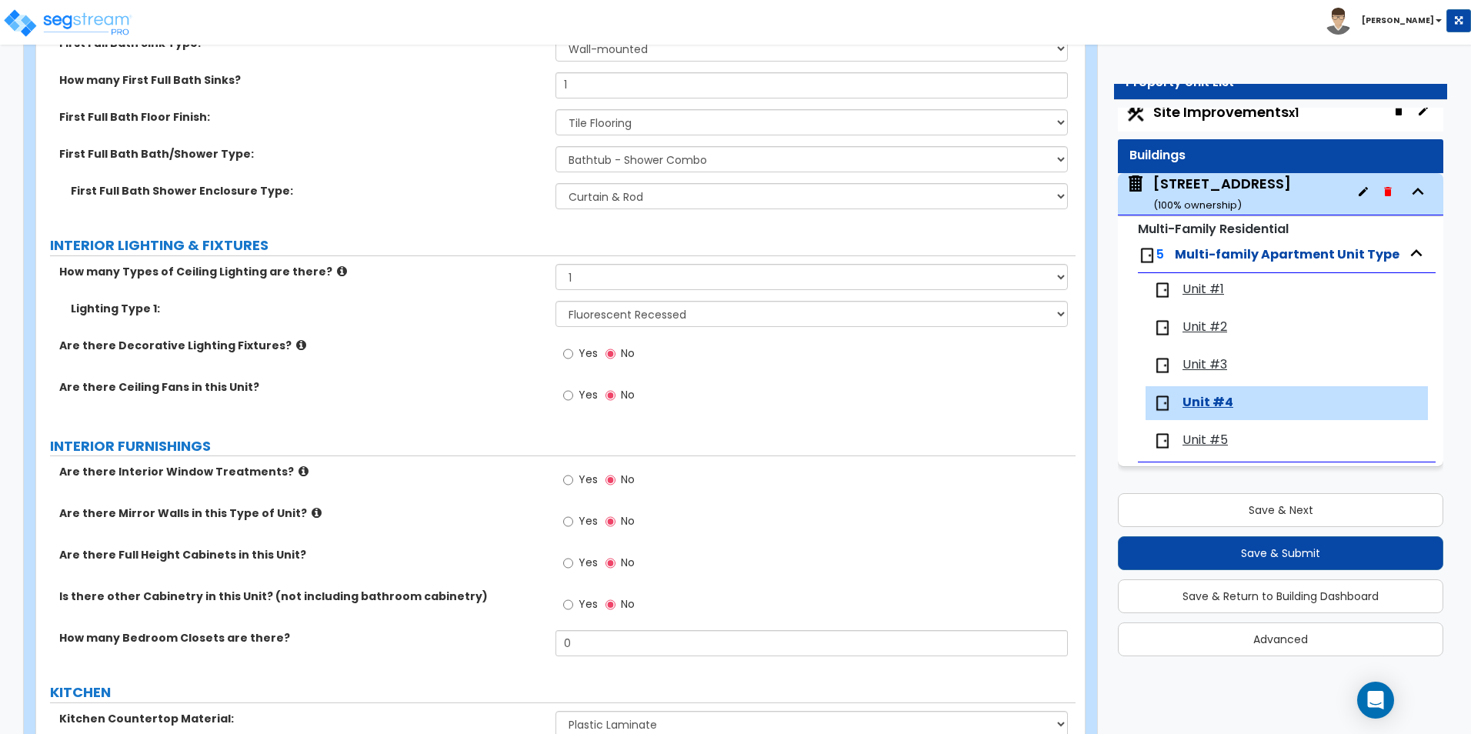
click at [1218, 439] on span "Unit #5" at bounding box center [1204, 441] width 45 height 18
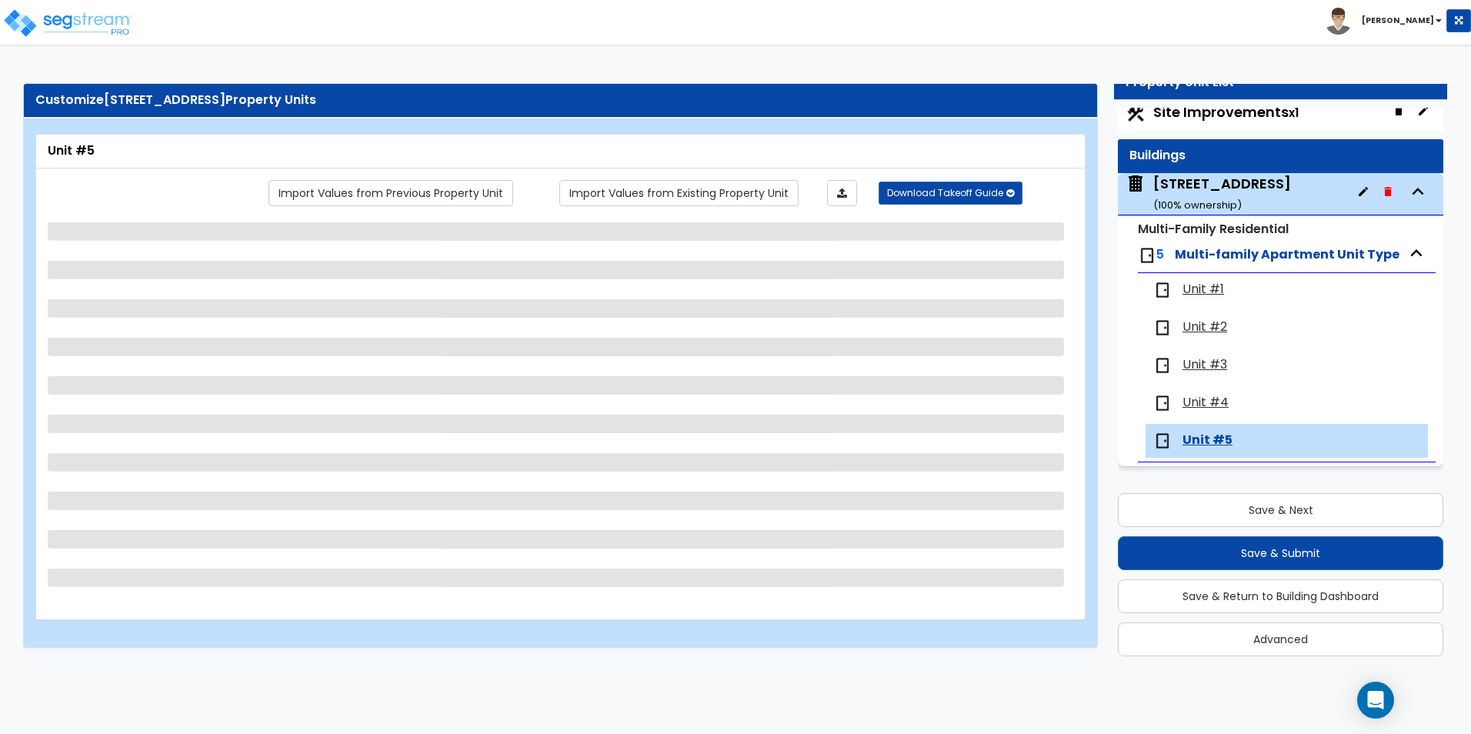
scroll to position [0, 0]
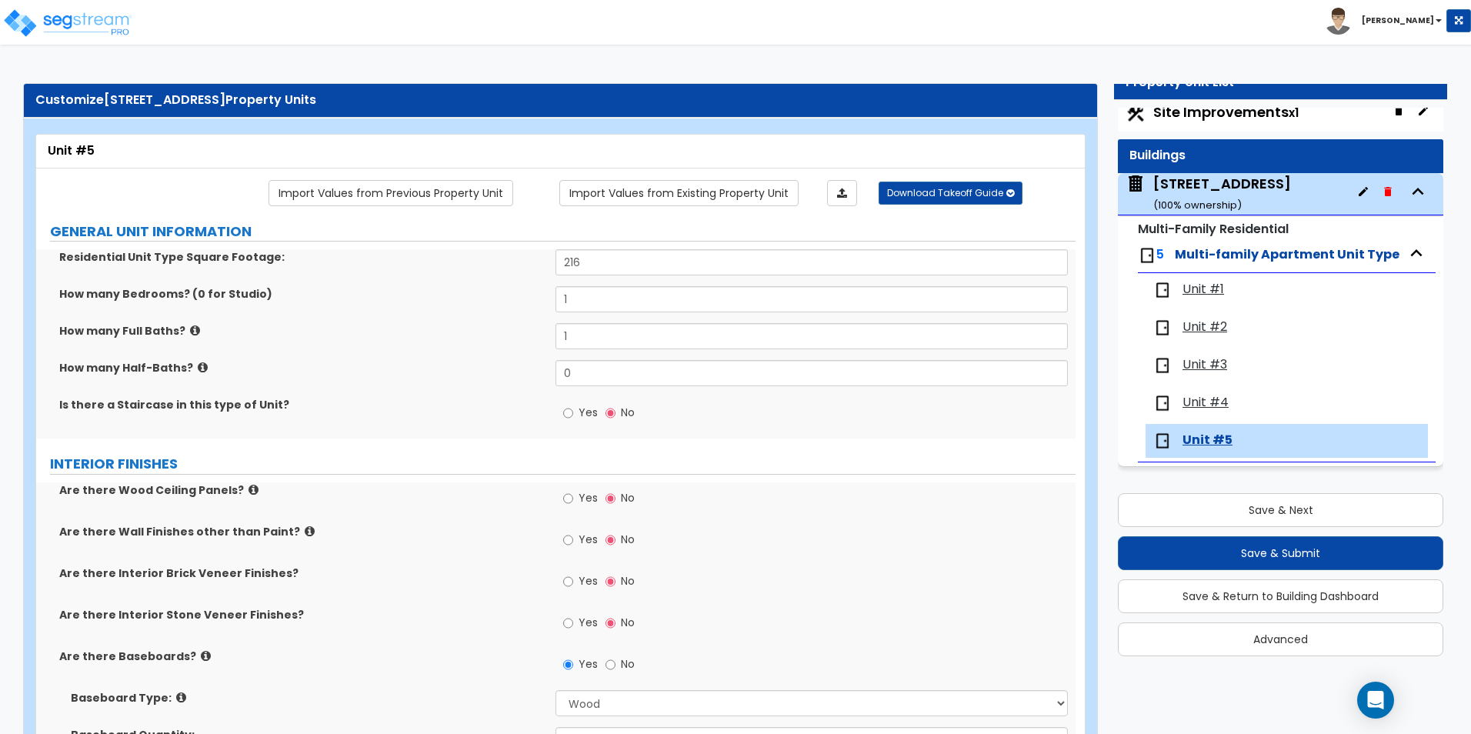
click at [1209, 283] on span "Unit #1" at bounding box center [1203, 290] width 42 height 18
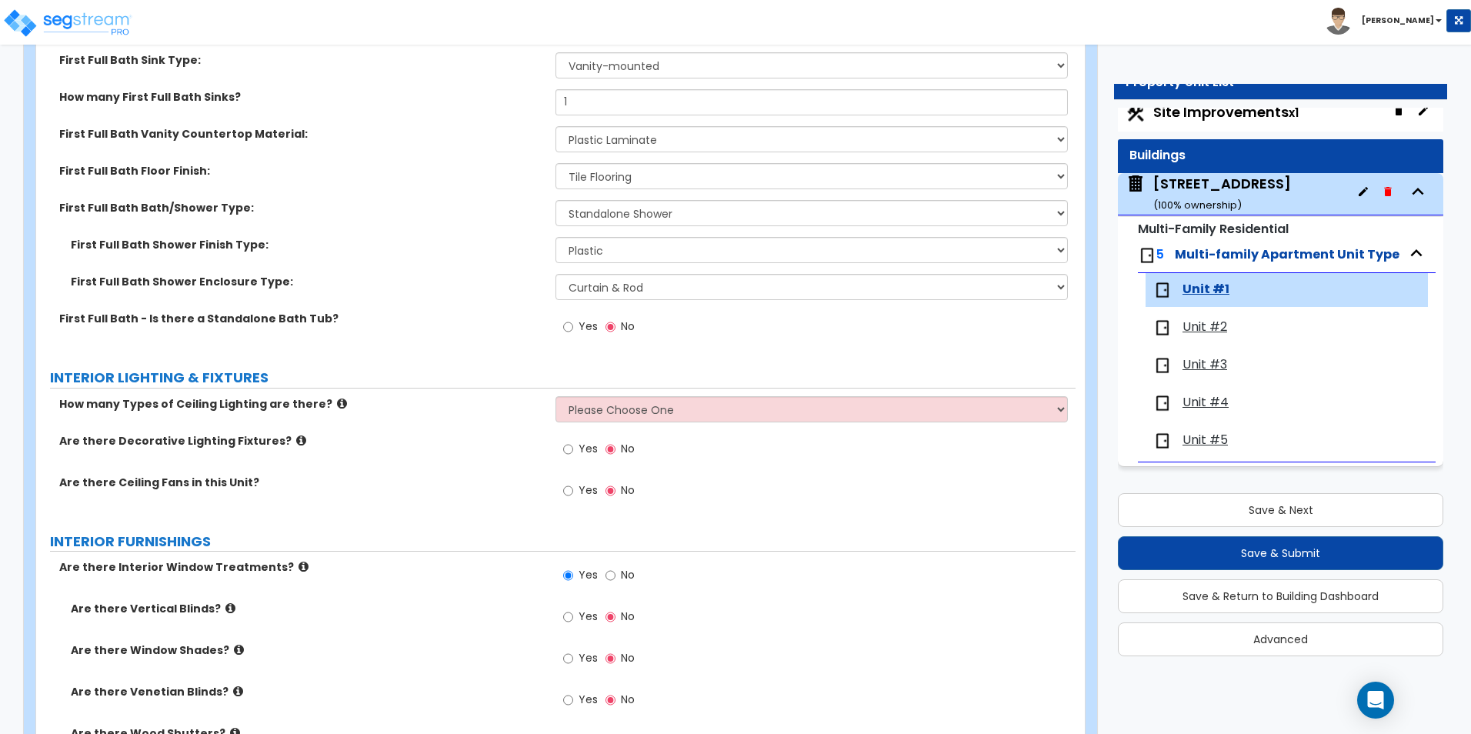
scroll to position [1231, 0]
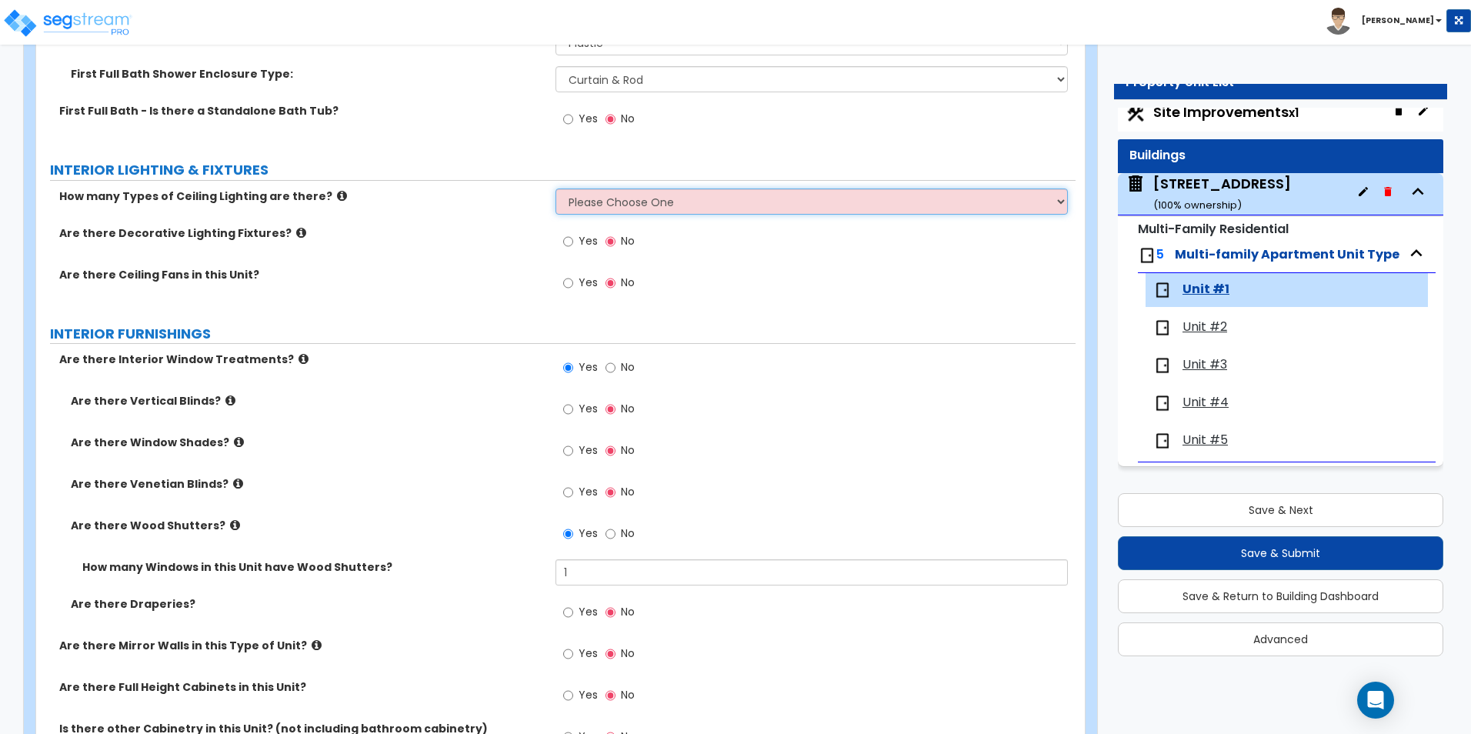
click at [592, 207] on select "Please Choose One 1 2 3" at bounding box center [811, 201] width 512 height 26
click at [555, 188] on select "Please Choose One 1 2 3" at bounding box center [811, 201] width 512 height 26
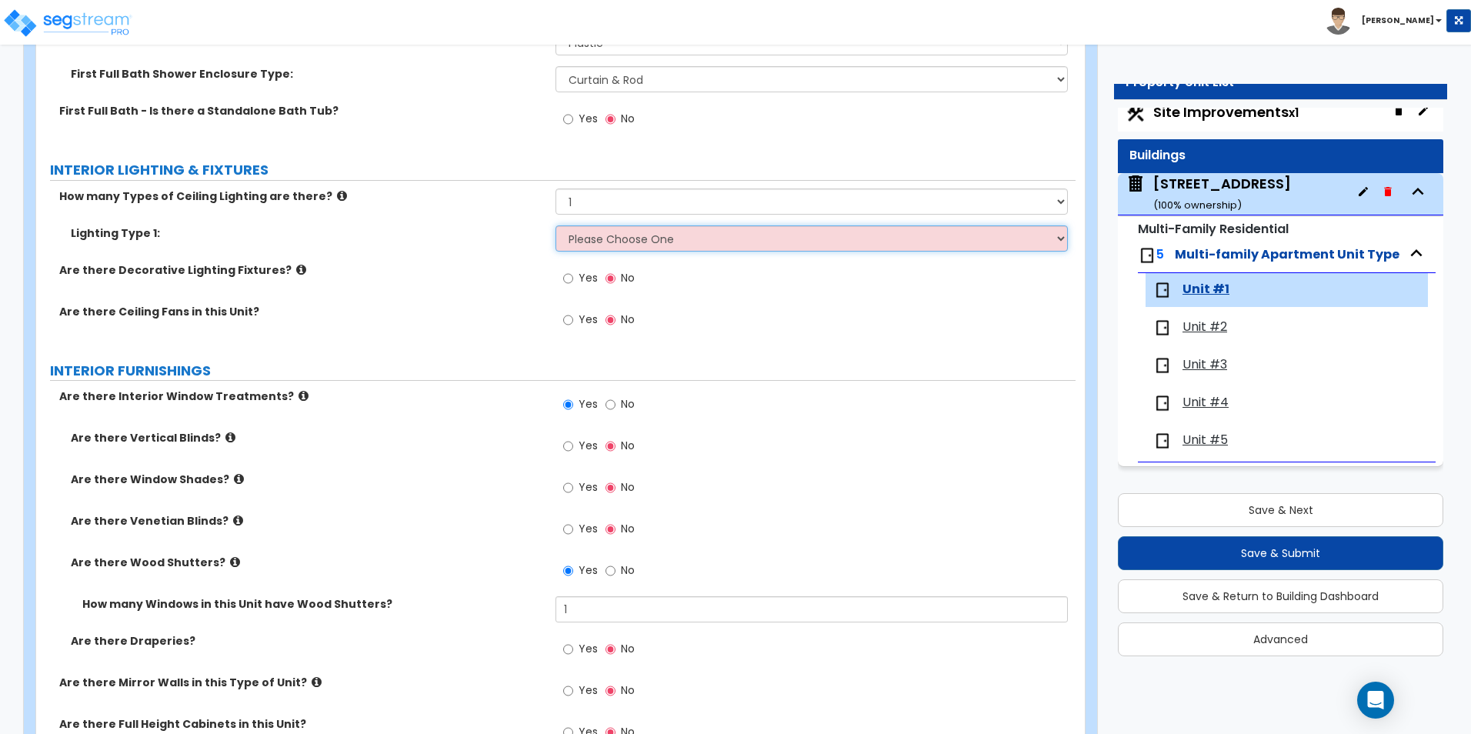
click at [624, 236] on select "Please Choose One LED Surface-Mounted LED Recessed Fluorescent Surface-Mounted …" at bounding box center [811, 238] width 512 height 26
click at [555, 225] on select "Please Choose One LED Surface-Mounted LED Recessed Fluorescent Surface-Mounted …" at bounding box center [811, 238] width 512 height 26
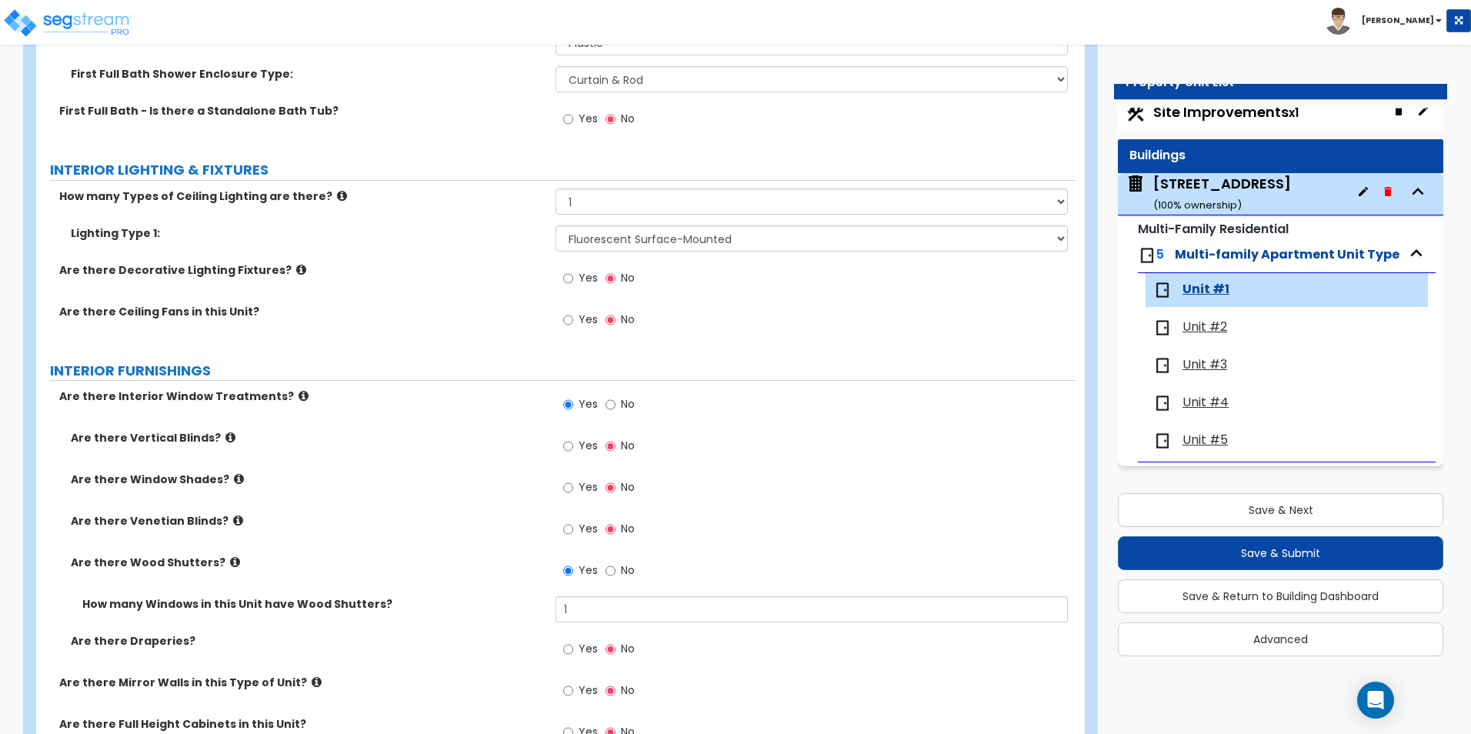
click at [1211, 323] on span "Unit #2" at bounding box center [1204, 327] width 45 height 18
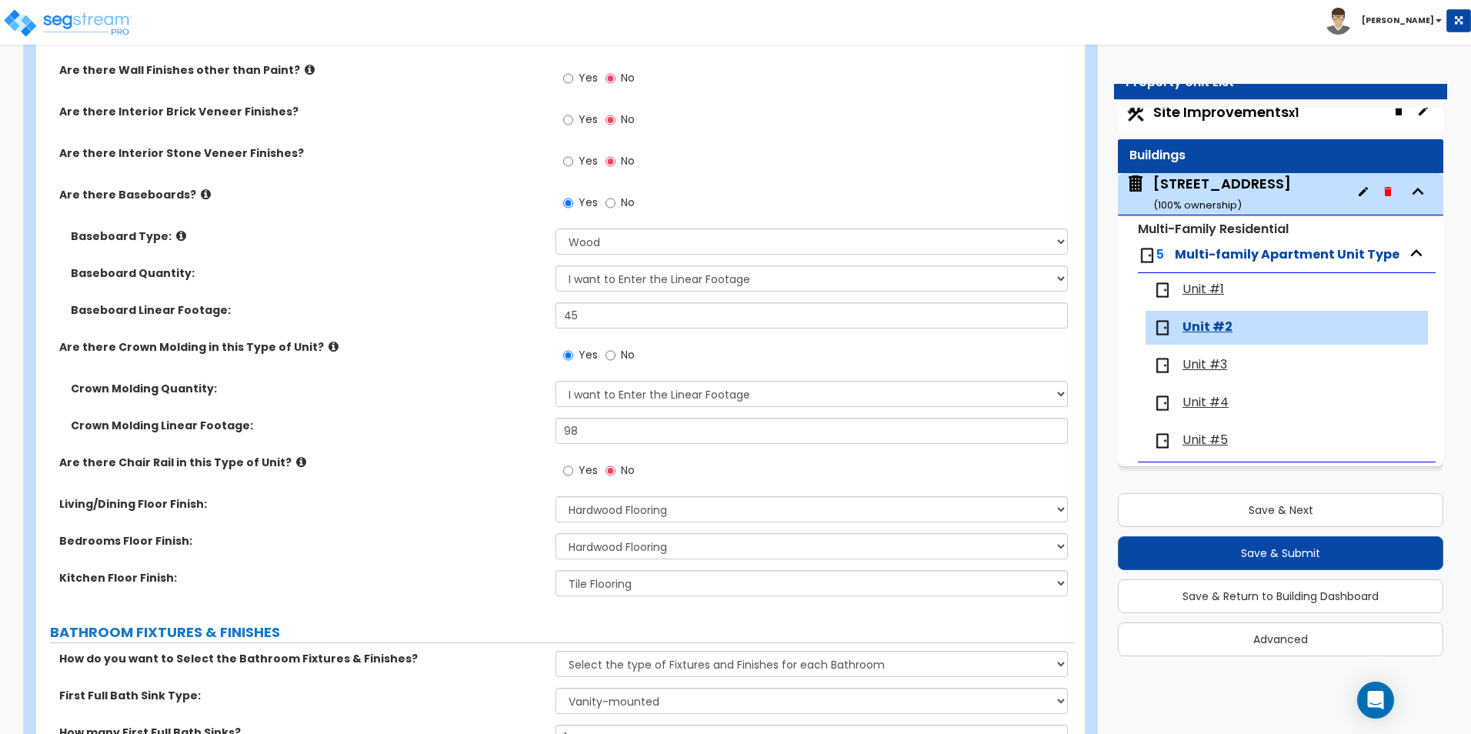
scroll to position [923, 0]
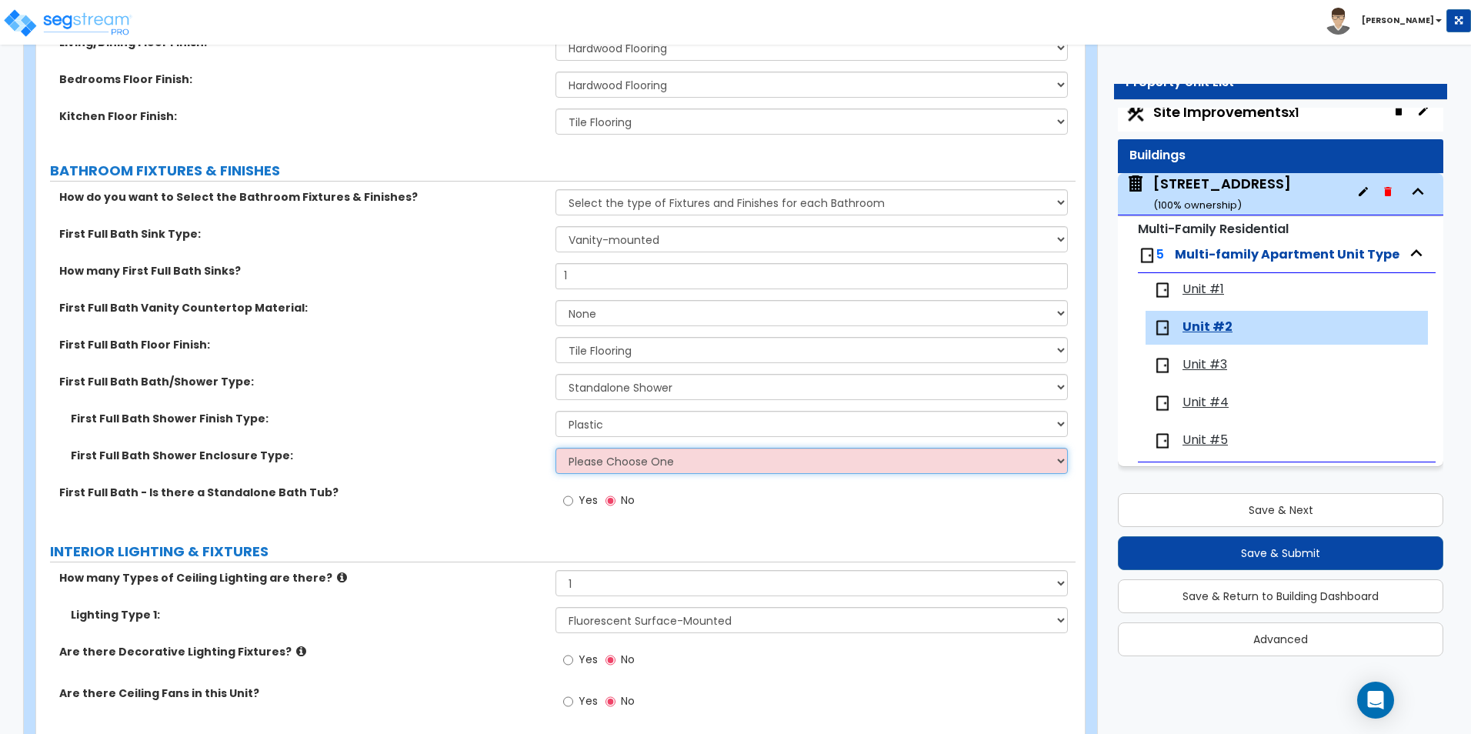
click at [638, 471] on select "Please Choose One Curtain & [PERSON_NAME] Sliding Doors Glass Hinged Doors" at bounding box center [811, 461] width 512 height 26
click at [555, 448] on select "Please Choose One Curtain & [PERSON_NAME] Sliding Doors Glass Hinged Doors" at bounding box center [811, 461] width 512 height 26
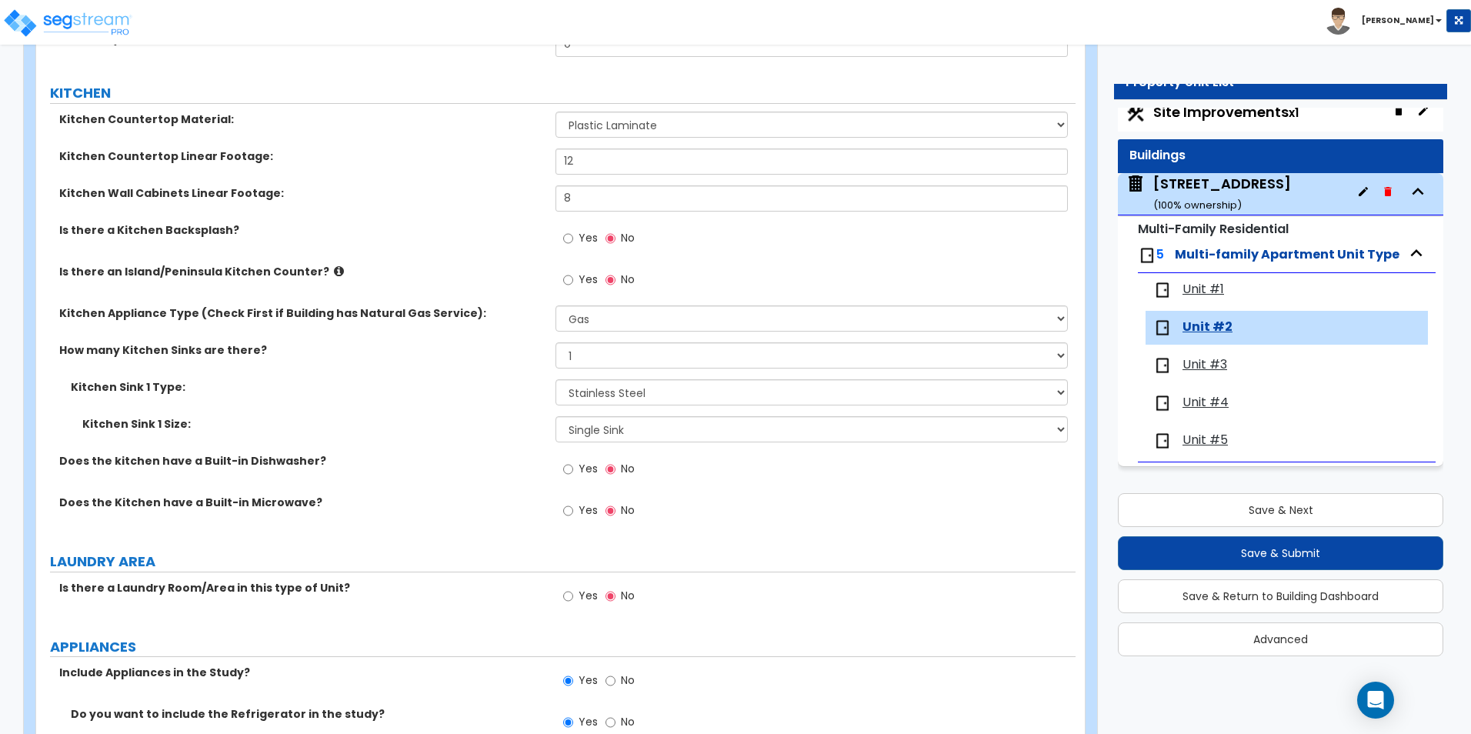
scroll to position [1769, 0]
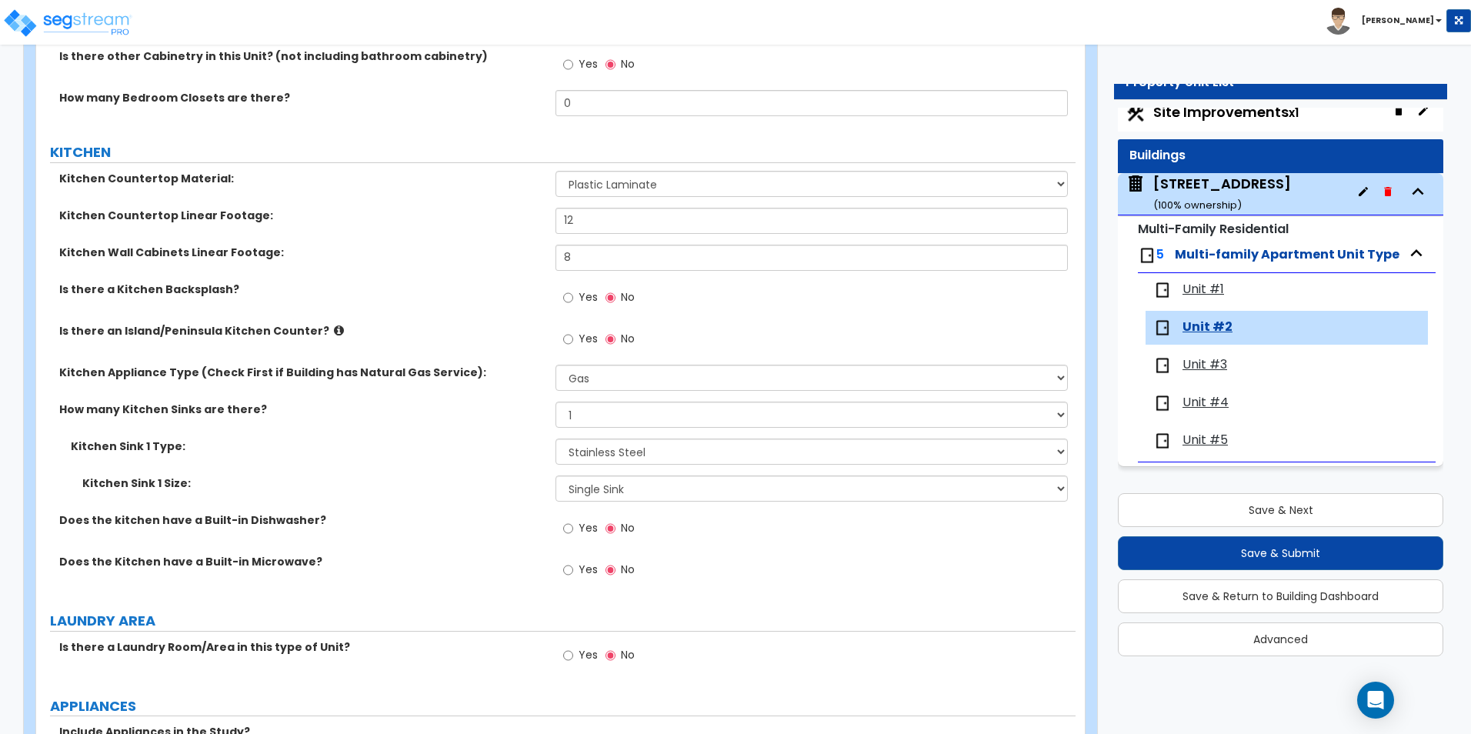
click at [1186, 359] on span "Unit #3" at bounding box center [1204, 365] width 45 height 18
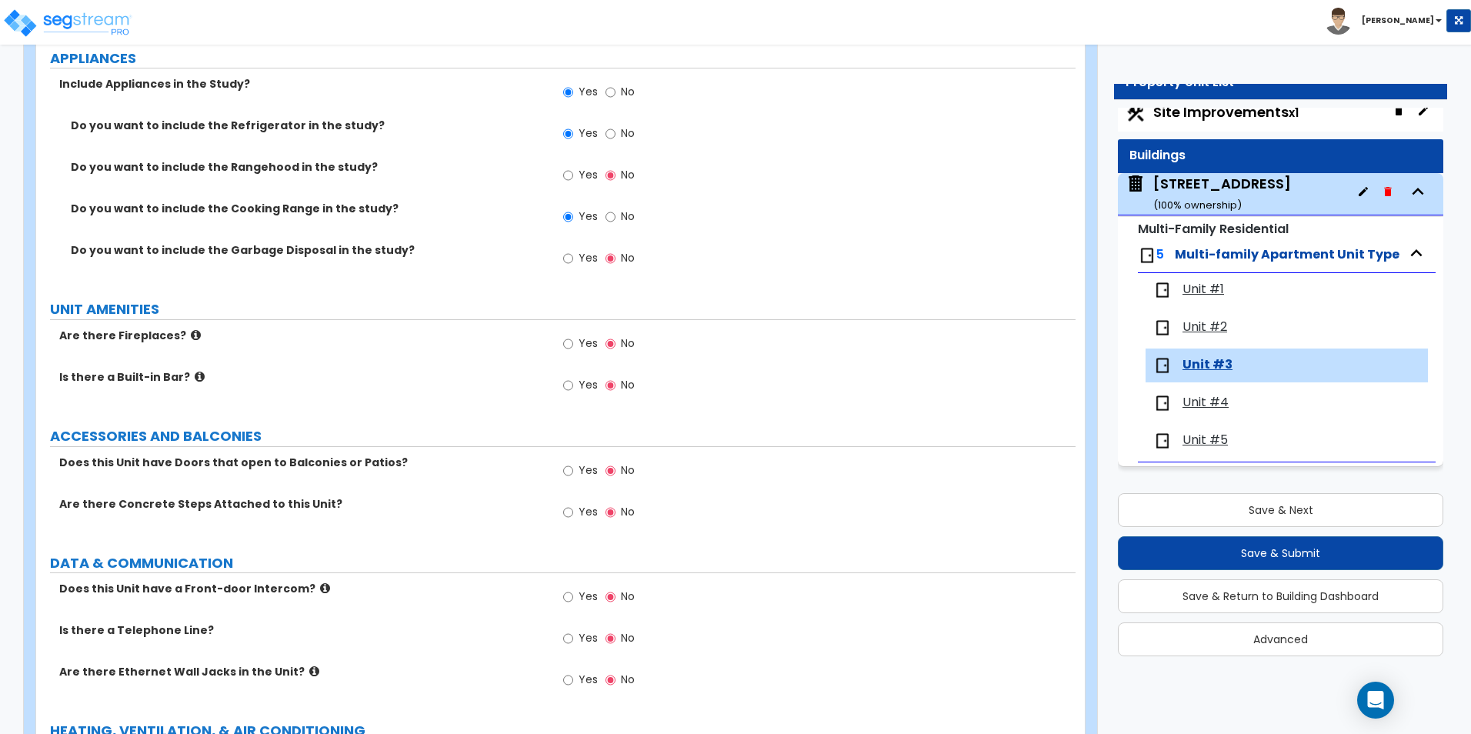
scroll to position [2503, 0]
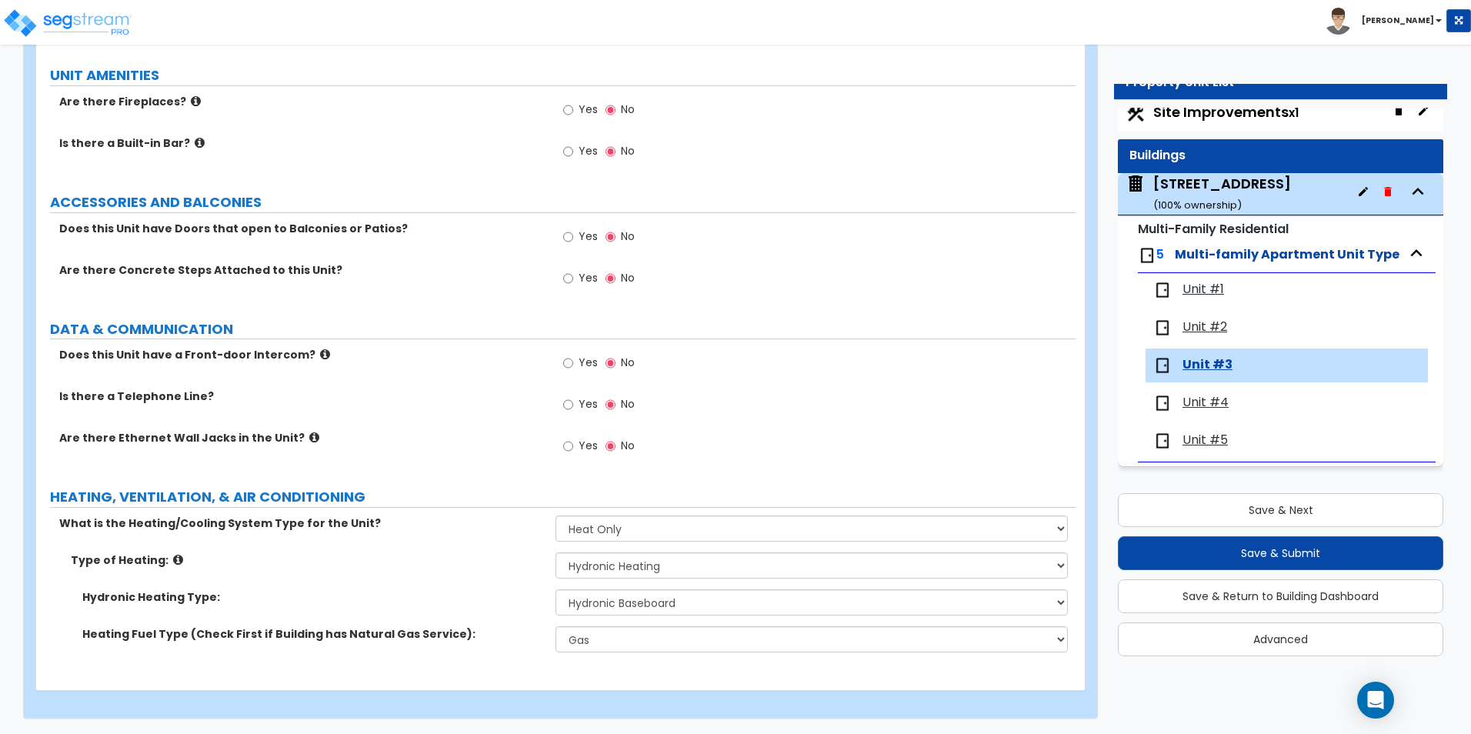
click at [1221, 445] on span "Unit #5" at bounding box center [1204, 441] width 45 height 18
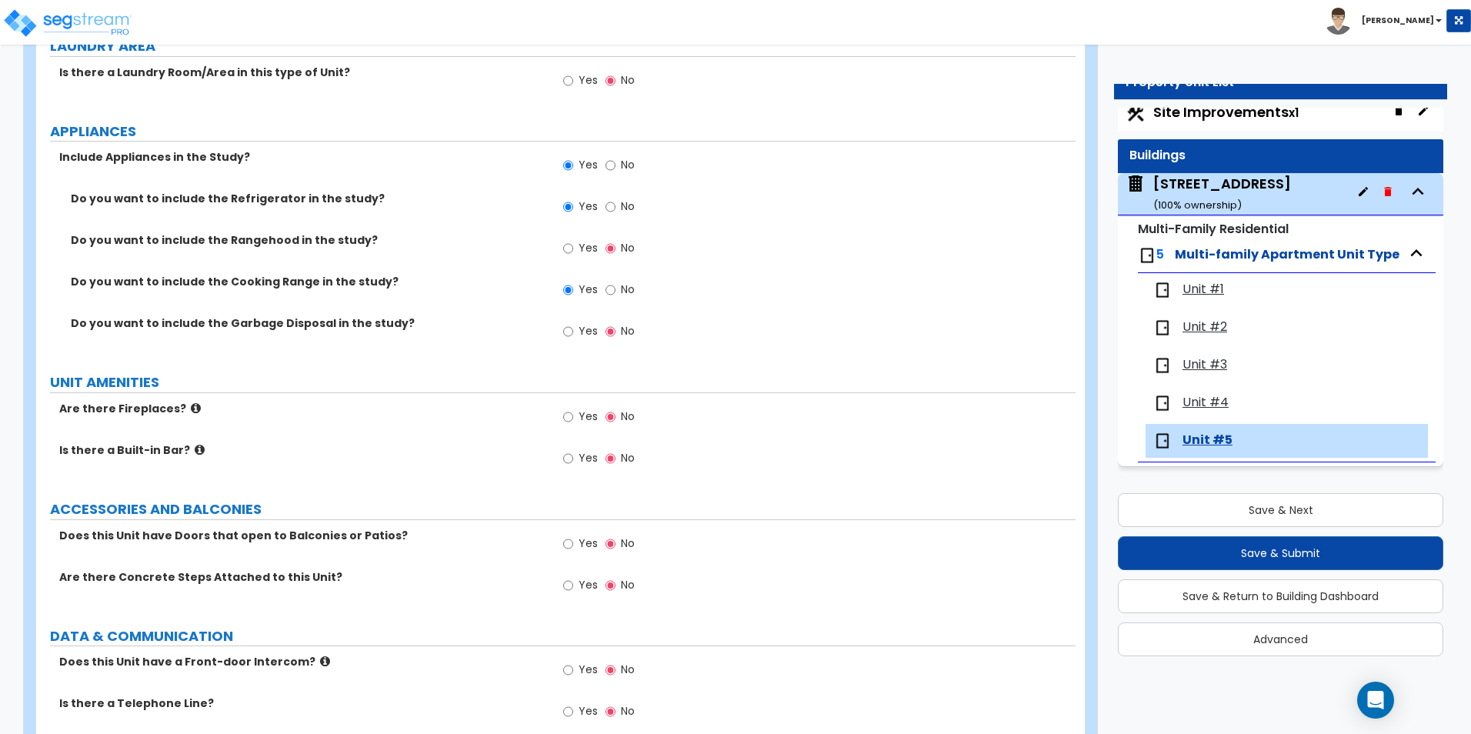
scroll to position [2614, 0]
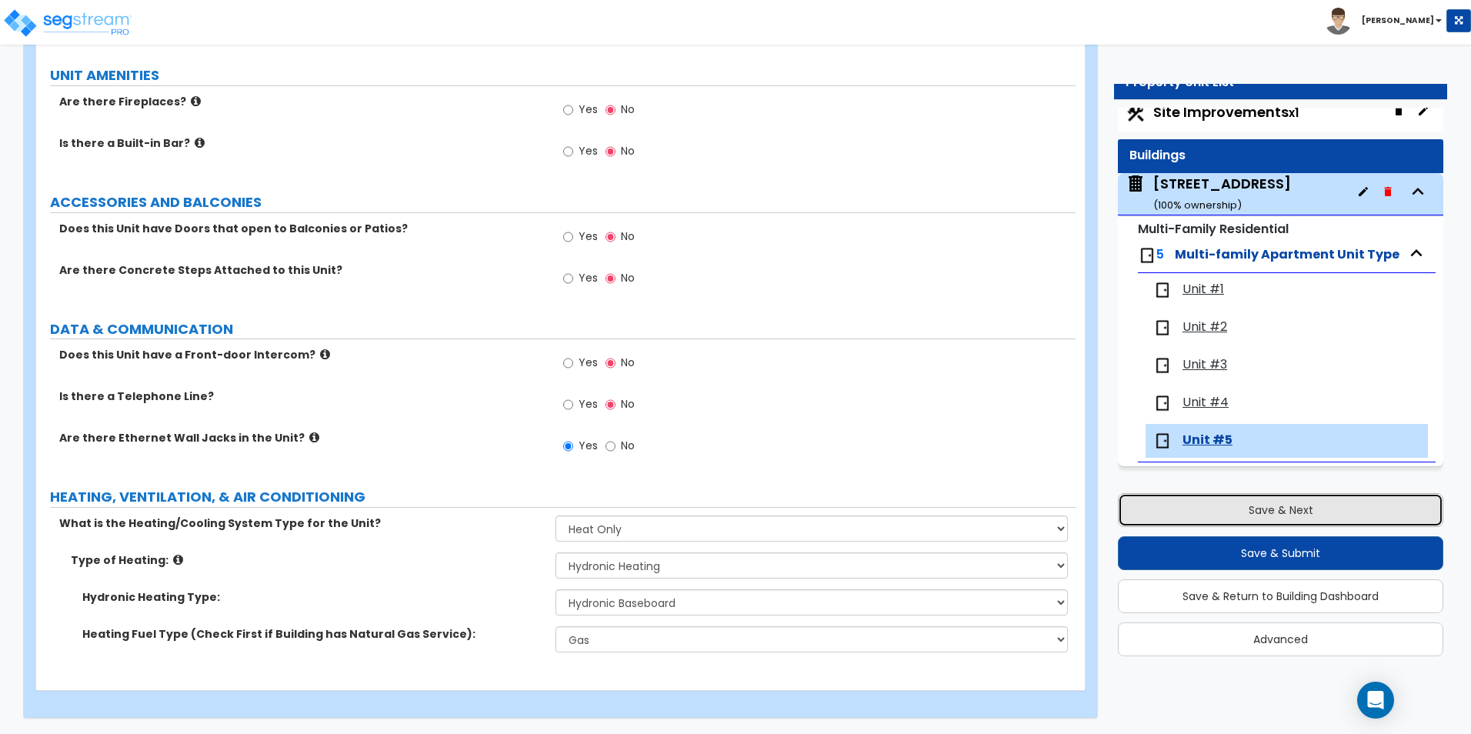
click at [1256, 509] on button "Save & Next" at bounding box center [1280, 510] width 325 height 34
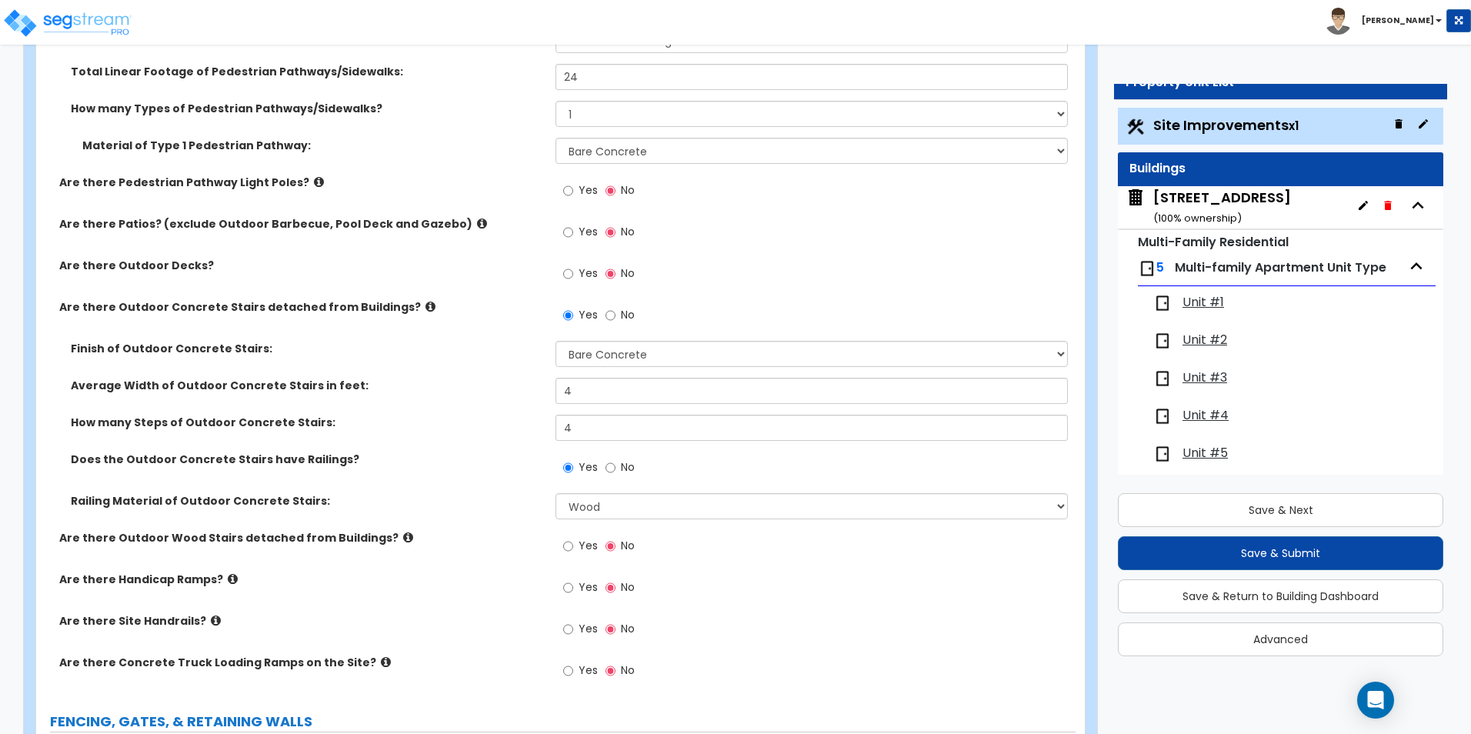
scroll to position [1308, 0]
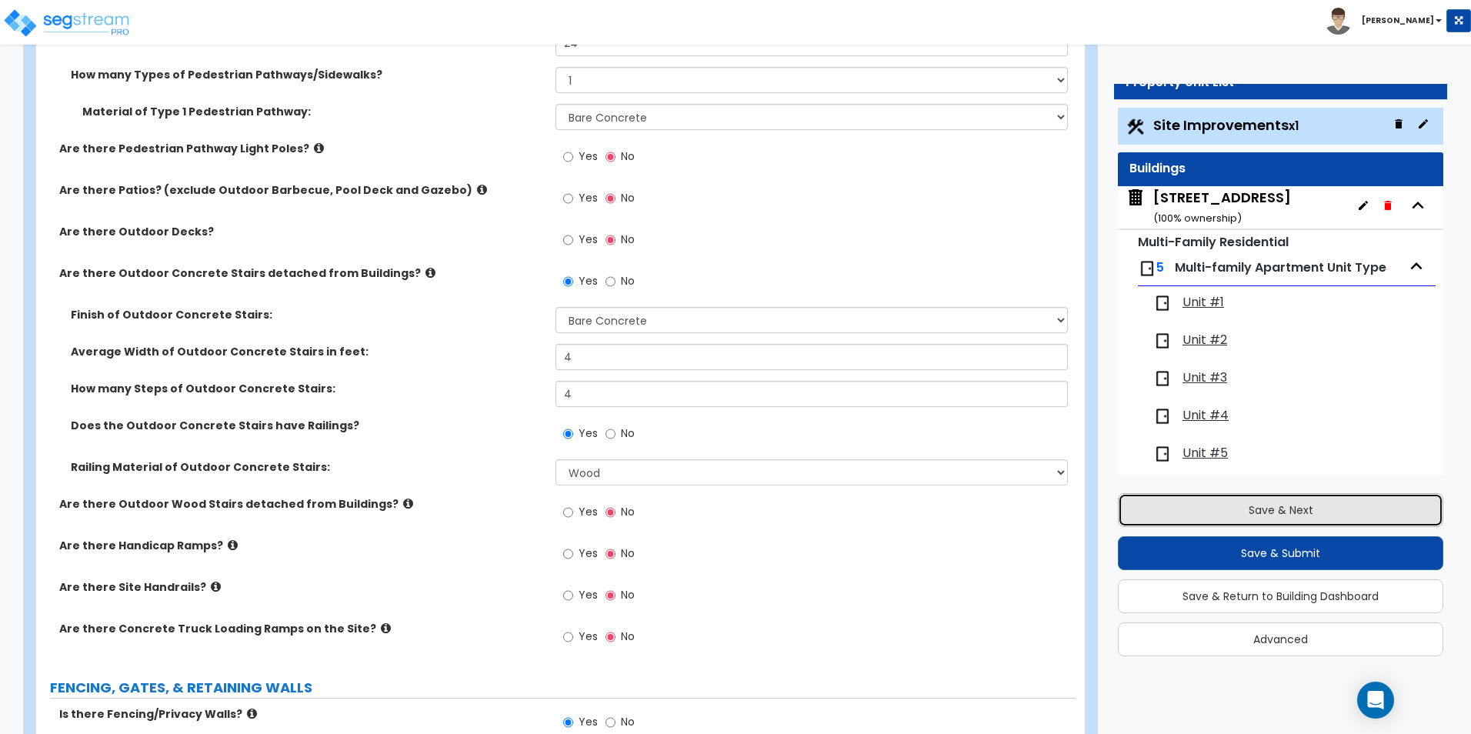
click at [1305, 512] on button "Save & Next" at bounding box center [1280, 510] width 325 height 34
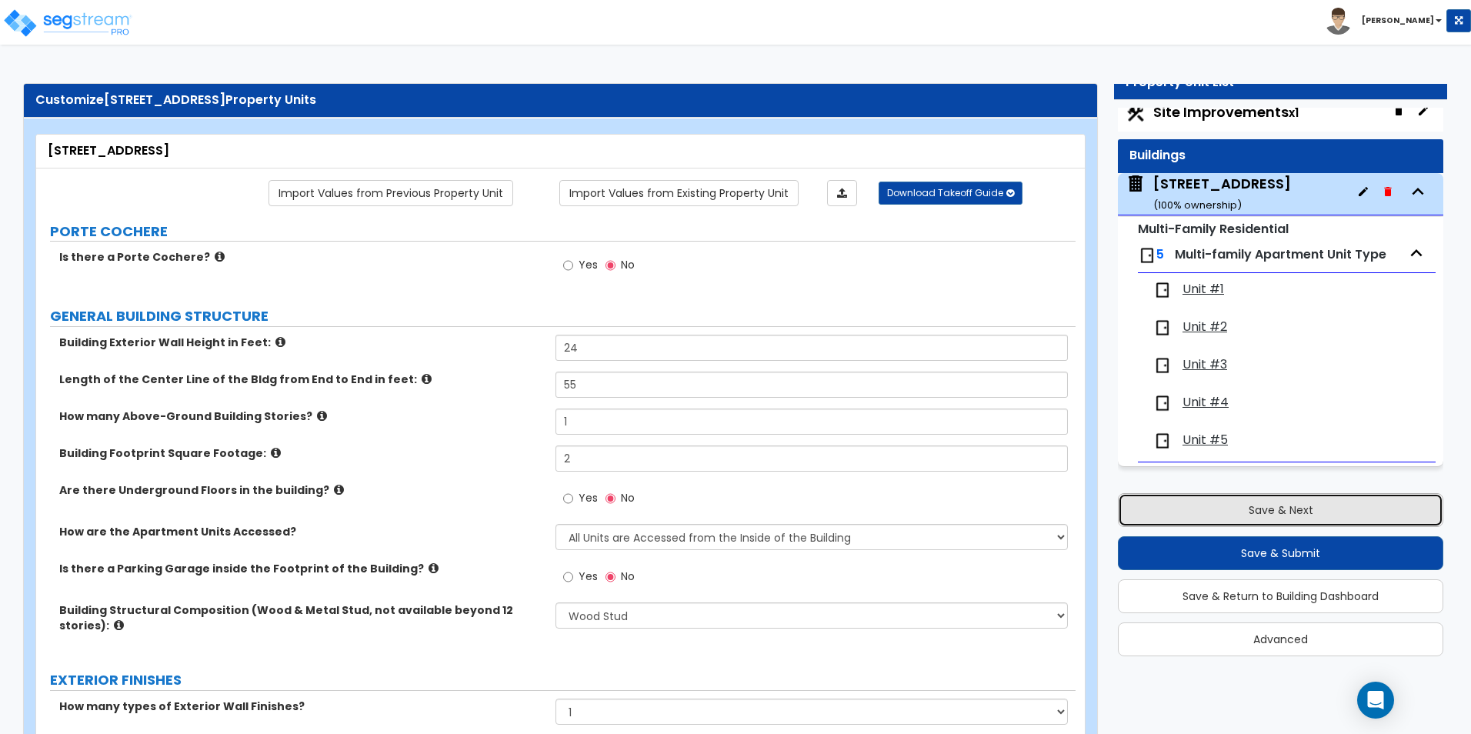
click at [1305, 512] on button "Save & Next" at bounding box center [1280, 510] width 325 height 34
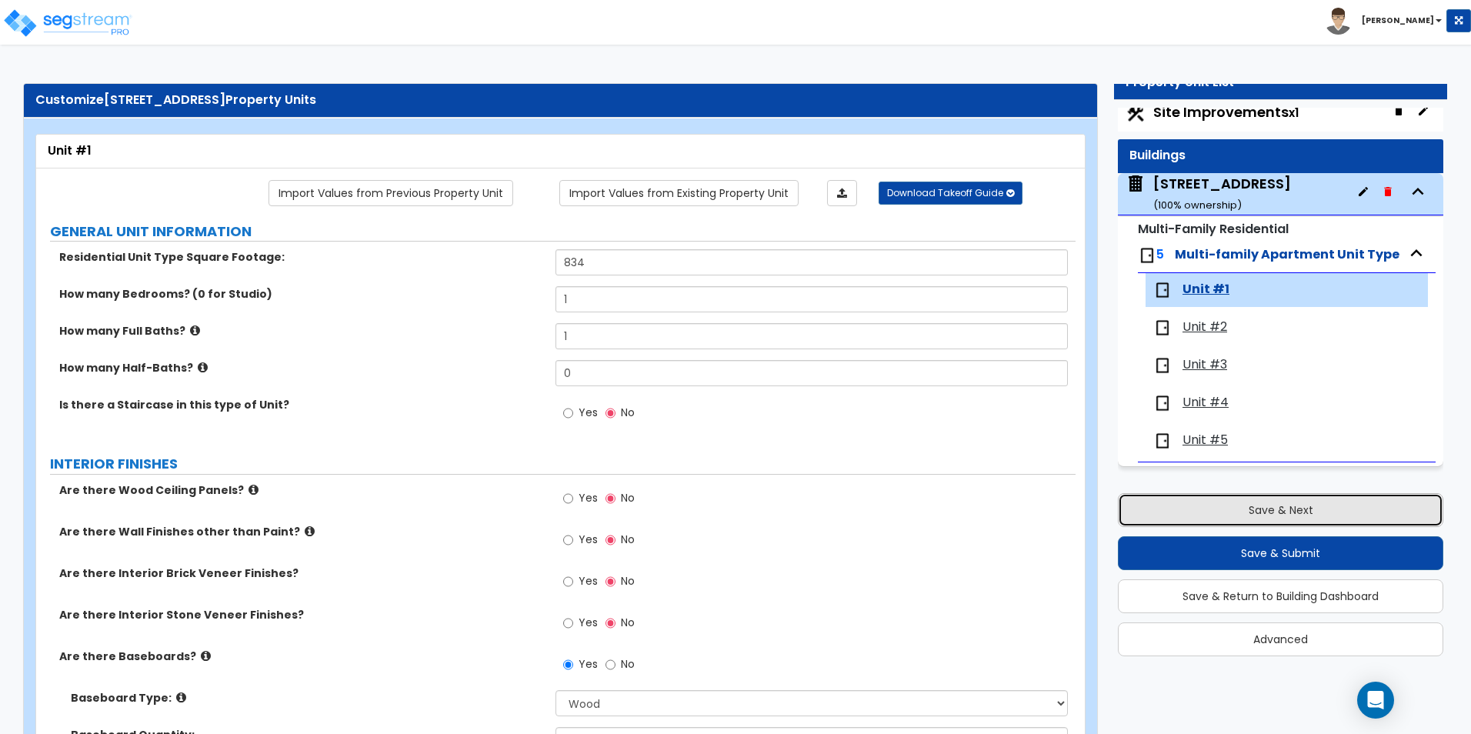
click at [1305, 512] on button "Save & Next" at bounding box center [1280, 510] width 325 height 34
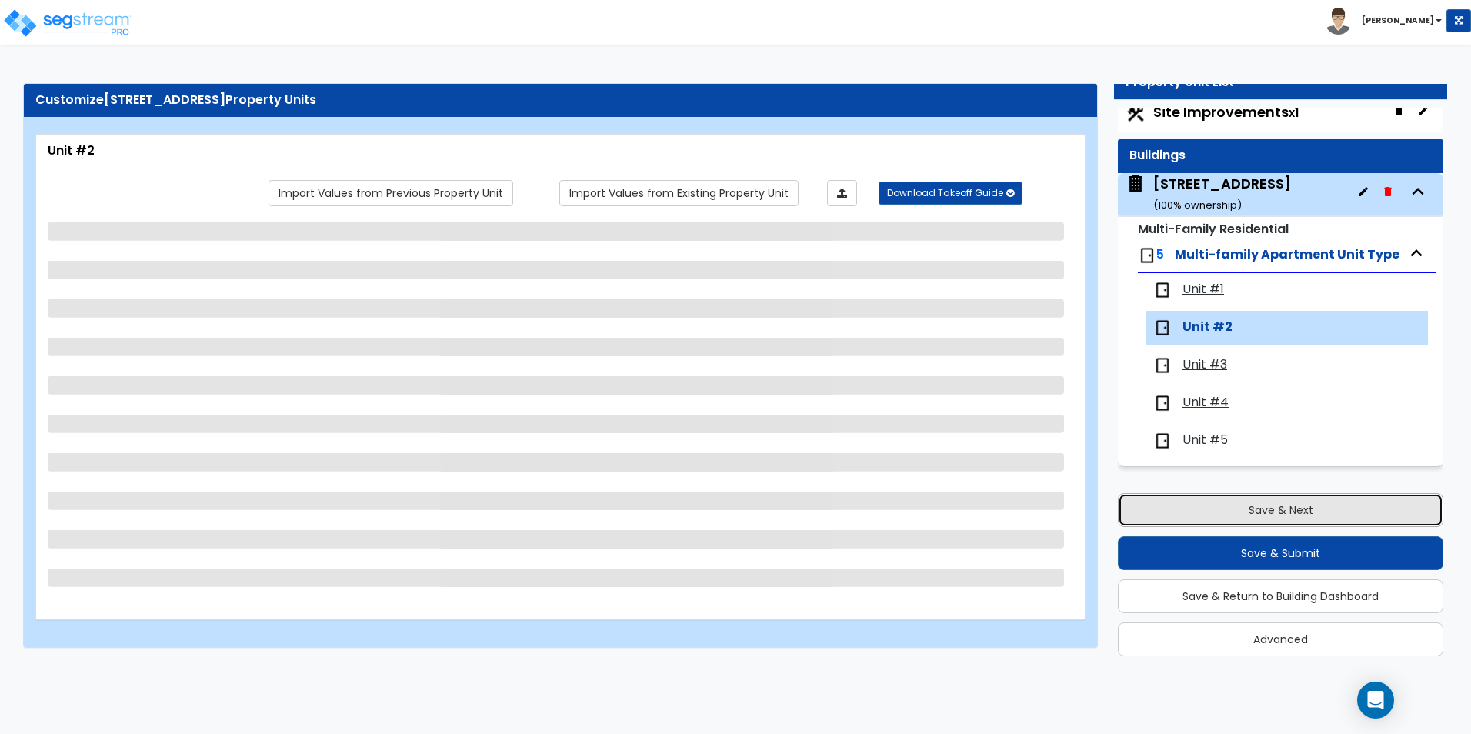
click at [1305, 512] on button "Save & Next" at bounding box center [1280, 510] width 325 height 34
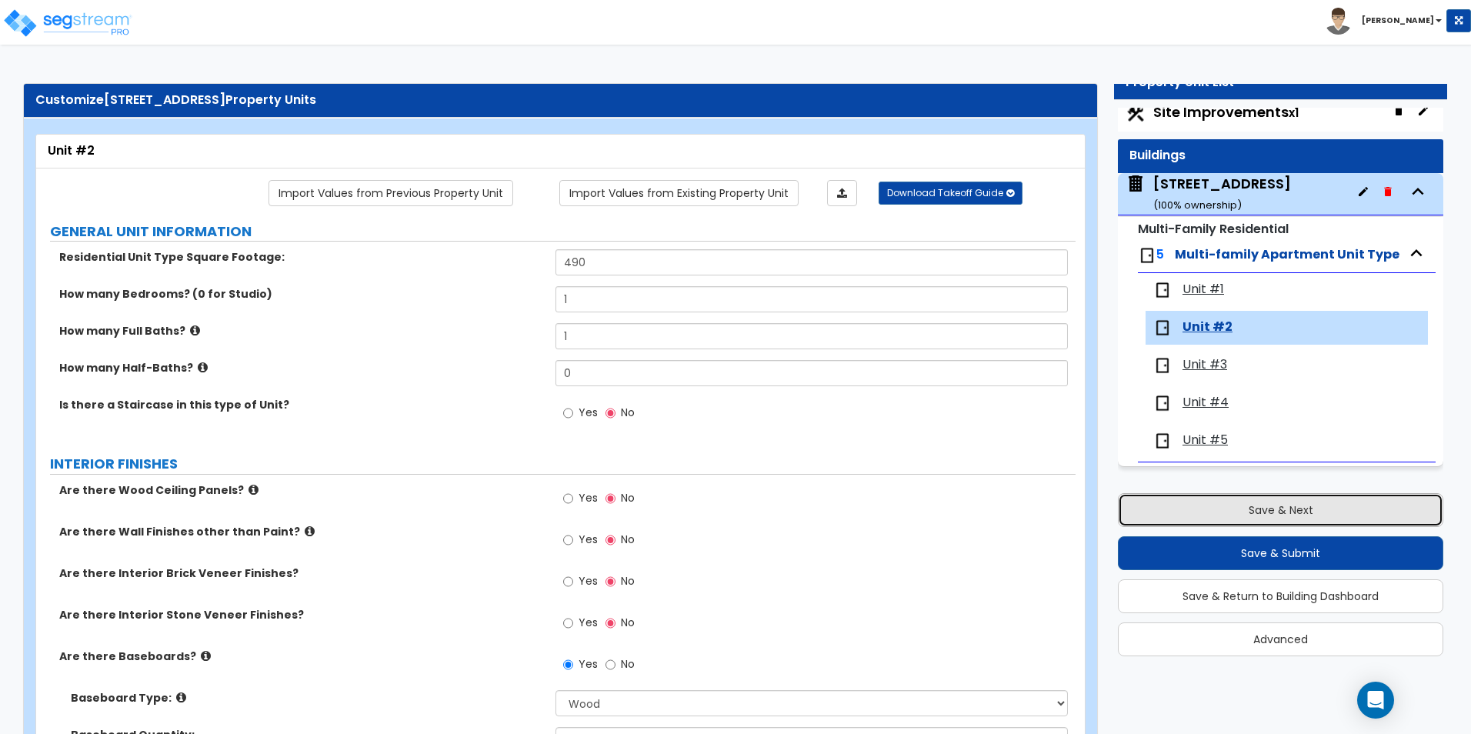
click at [1305, 512] on button "Save & Next" at bounding box center [1280, 510] width 325 height 34
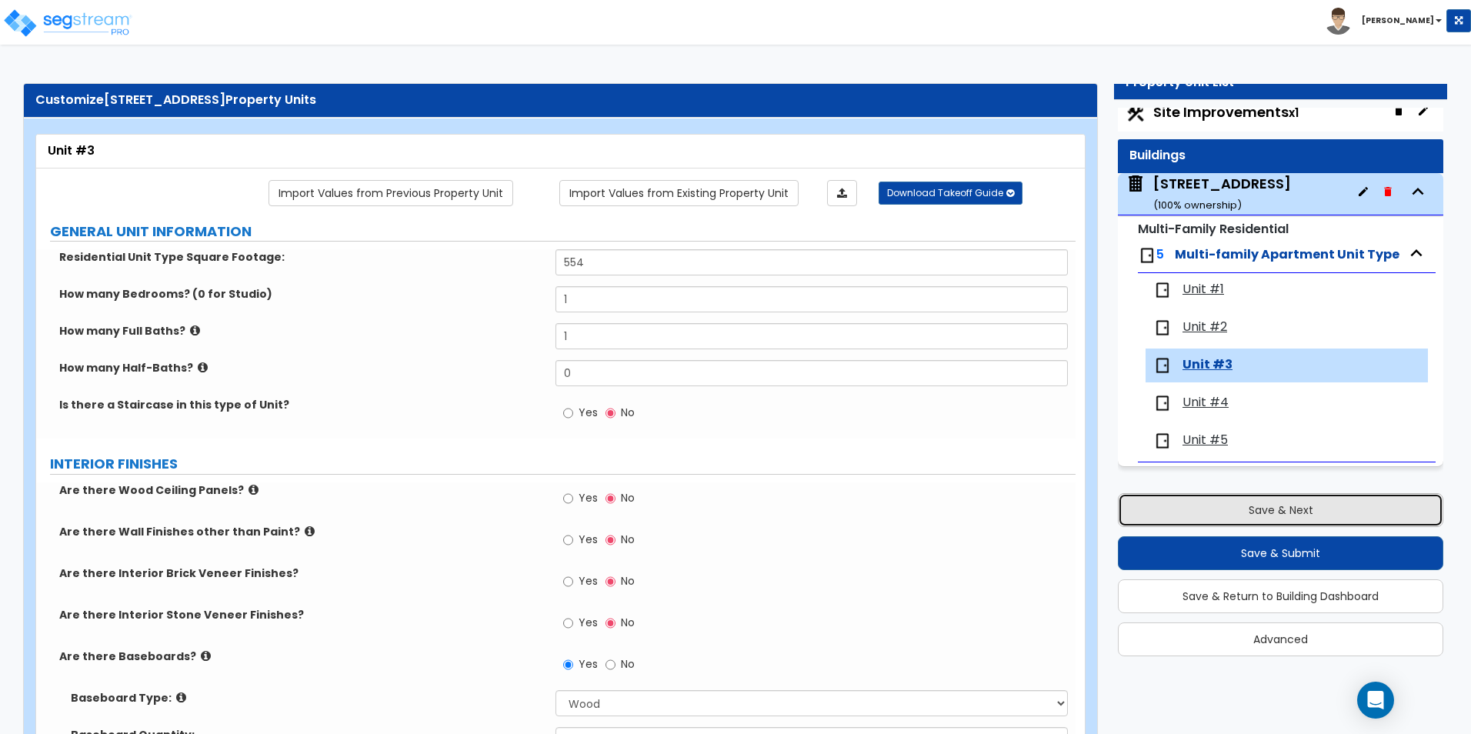
click at [1305, 512] on button "Save & Next" at bounding box center [1280, 510] width 325 height 34
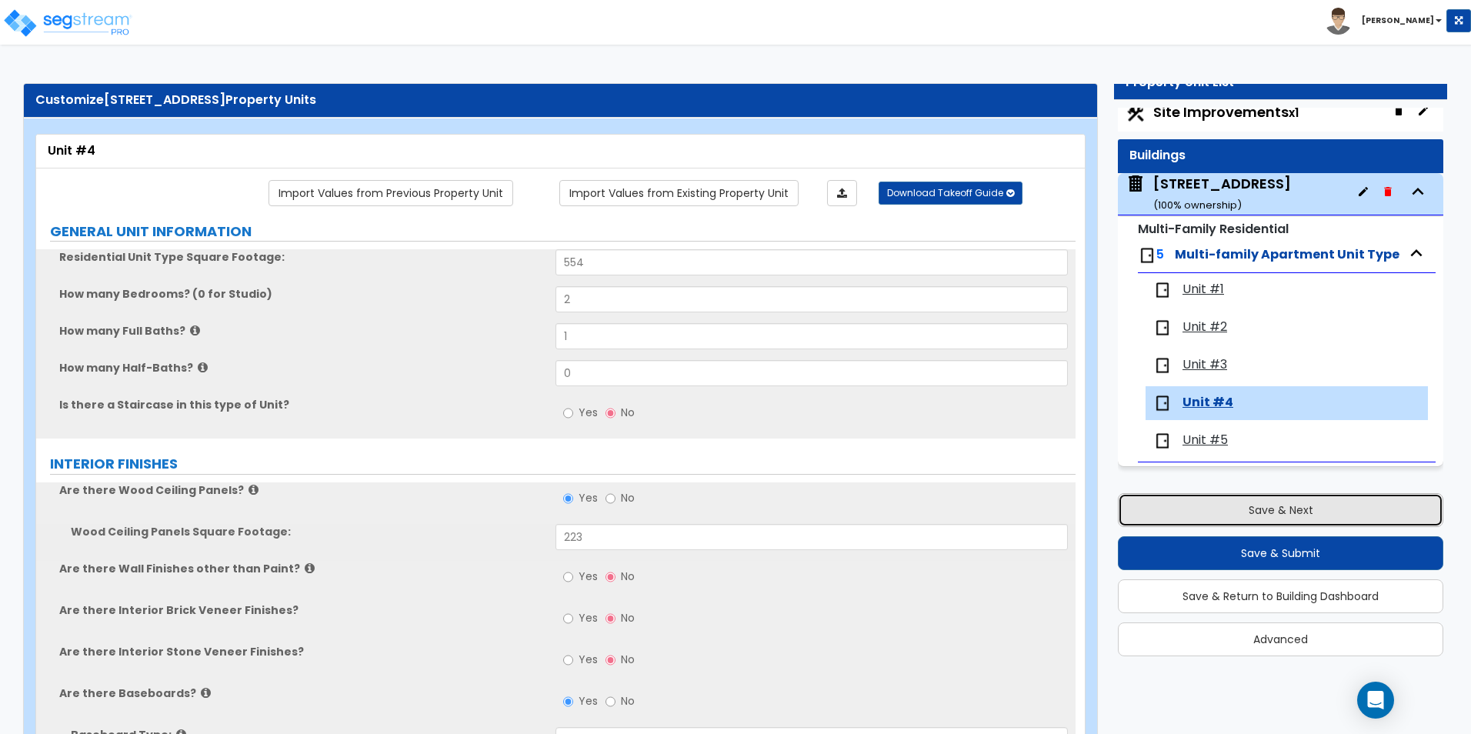
click at [1305, 512] on button "Save & Next" at bounding box center [1280, 510] width 325 height 34
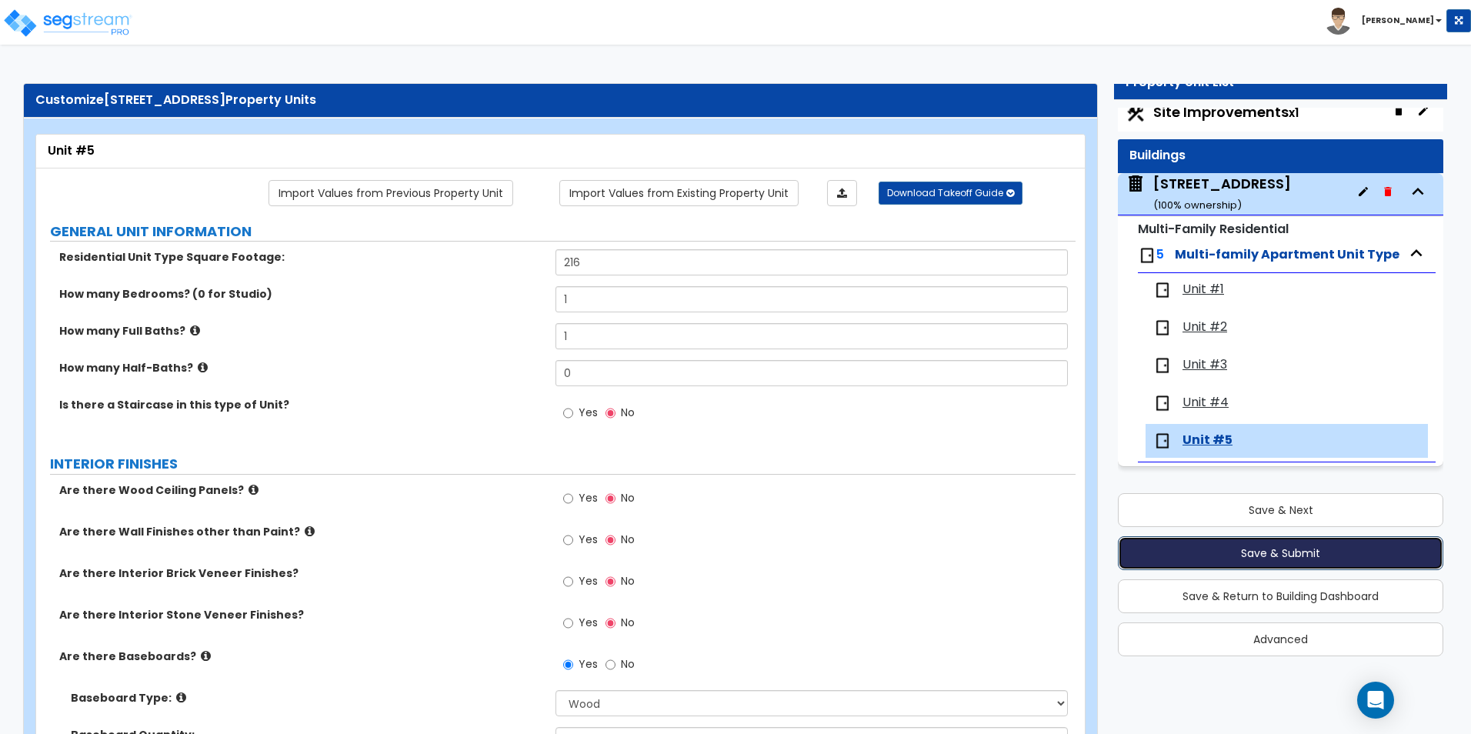
click at [1307, 554] on button "Save & Submit" at bounding box center [1280, 553] width 325 height 34
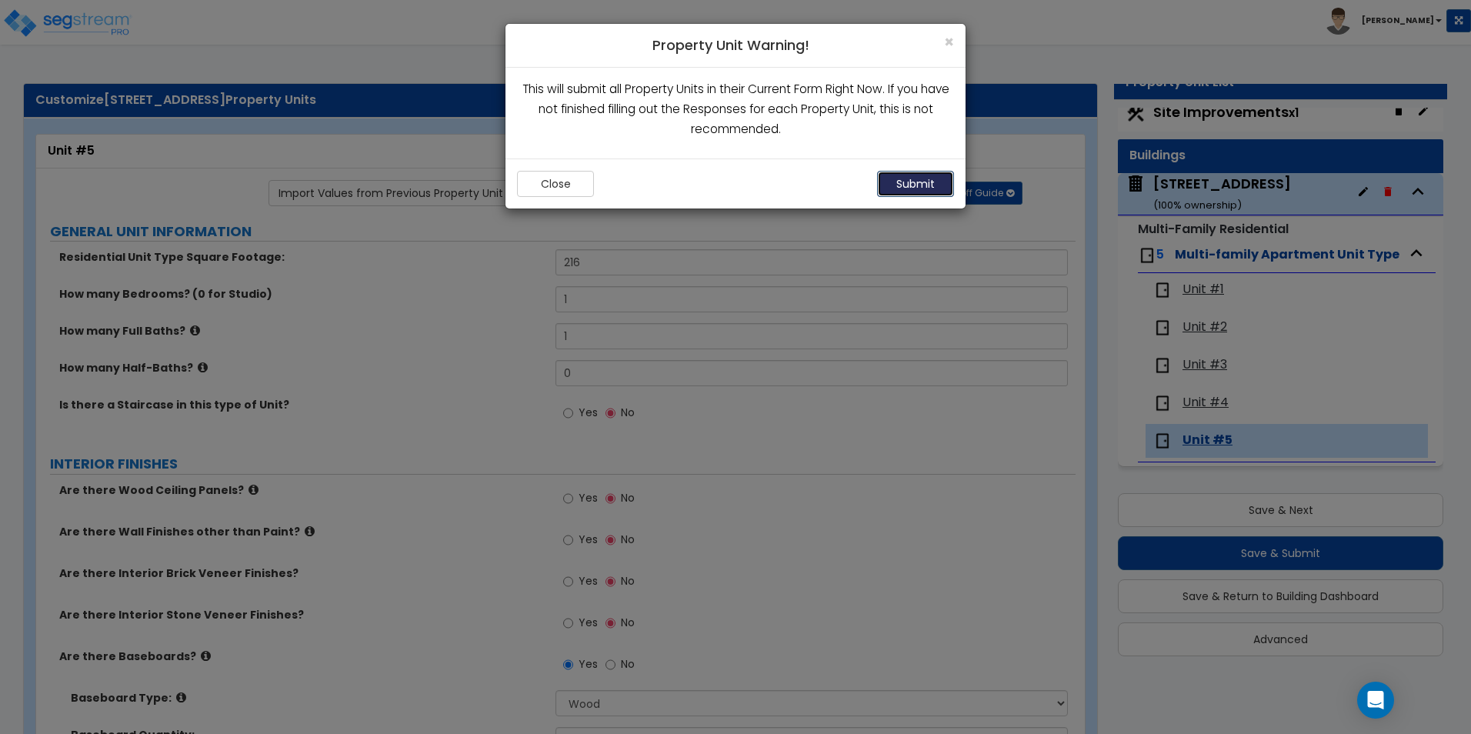
click at [918, 188] on button "Submit" at bounding box center [915, 184] width 77 height 26
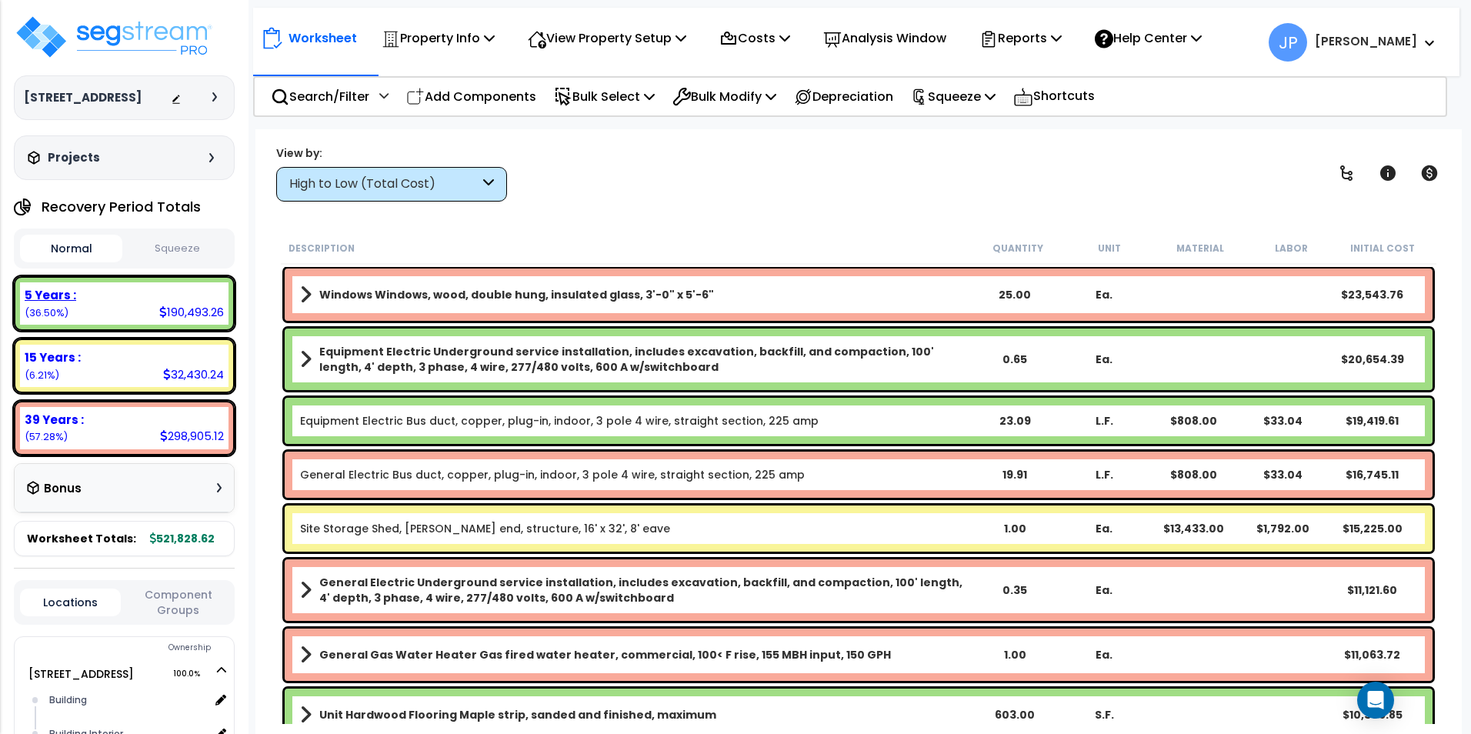
click at [181, 296] on div "5 Years :" at bounding box center [124, 295] width 199 height 16
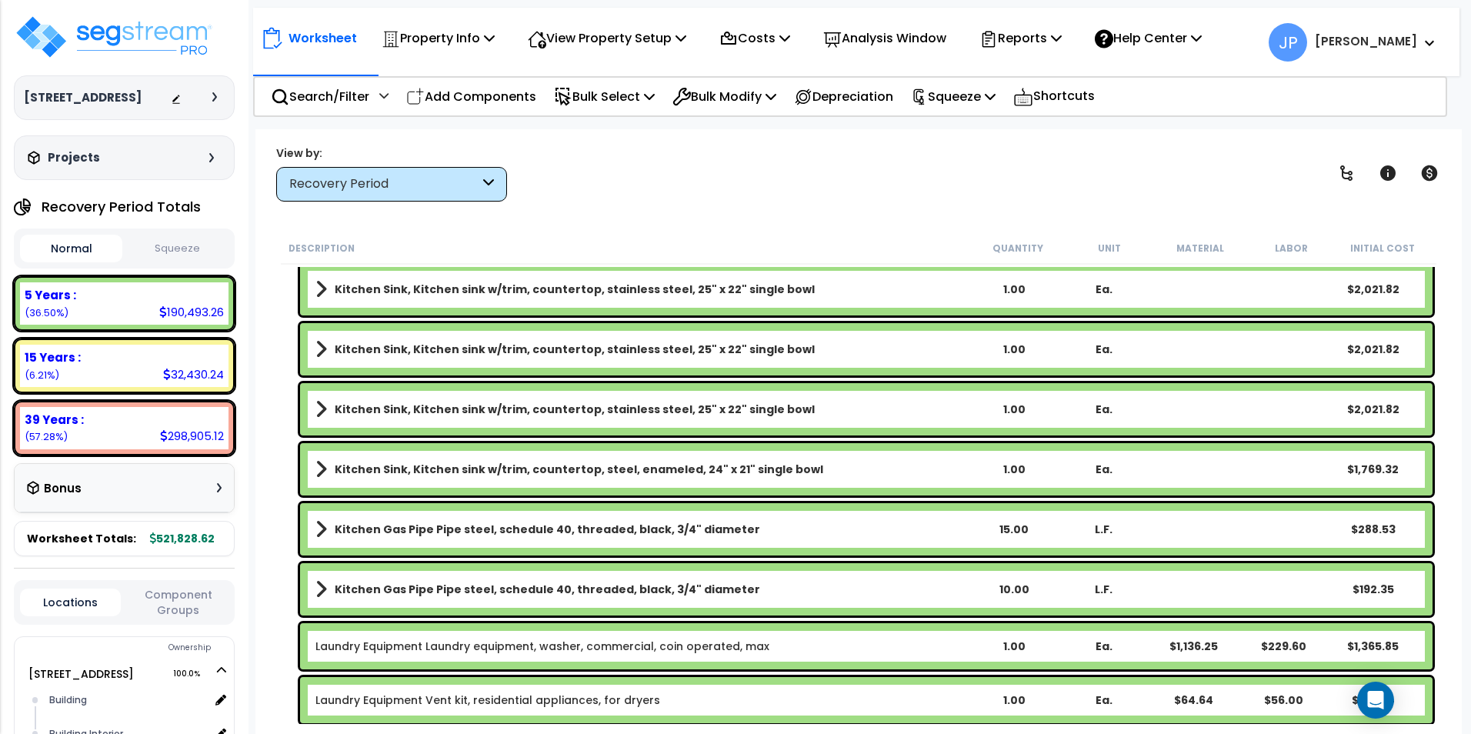
scroll to position [846, 0]
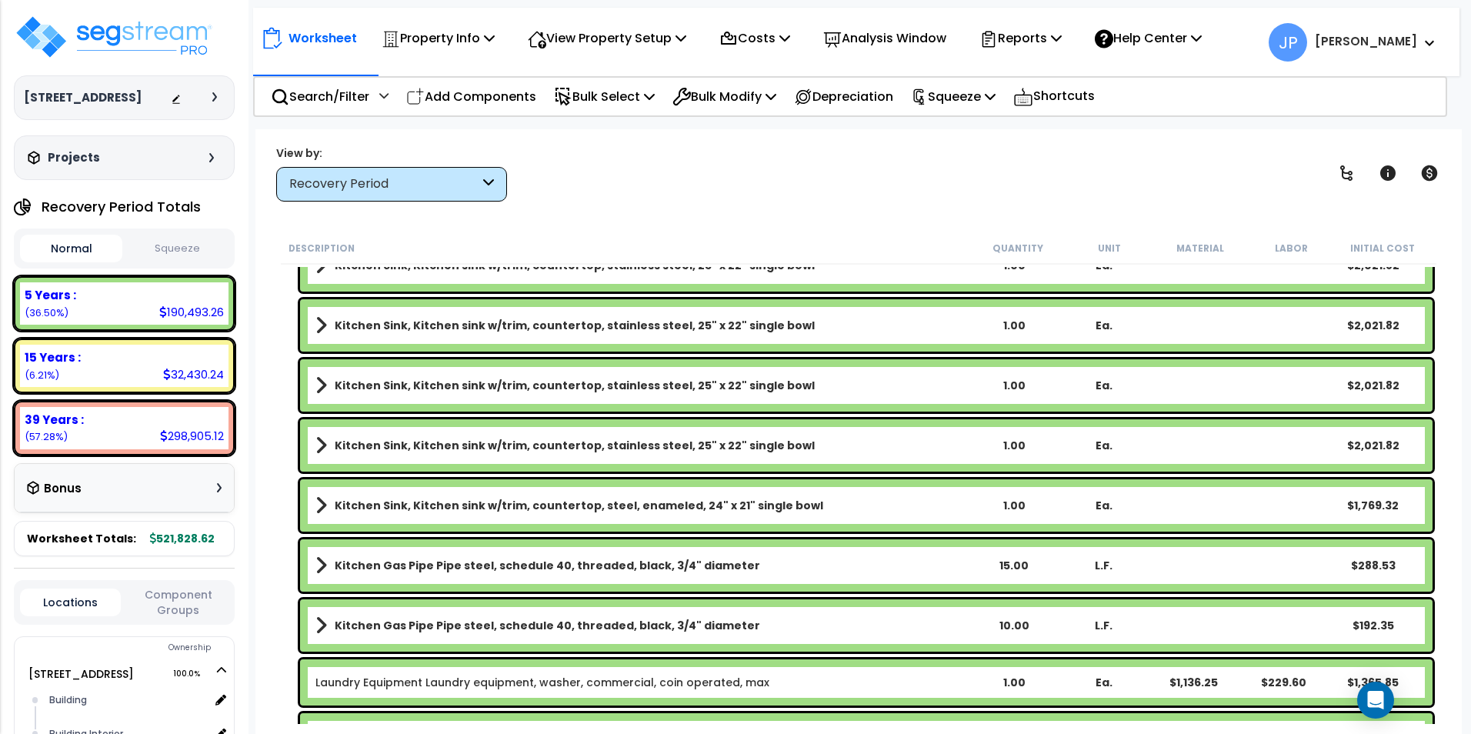
click at [418, 503] on b "Kitchen Sink, Kitchen sink w/trim, countertop, steel, enameled, 24" x 21" singl…" at bounding box center [579, 505] width 488 height 15
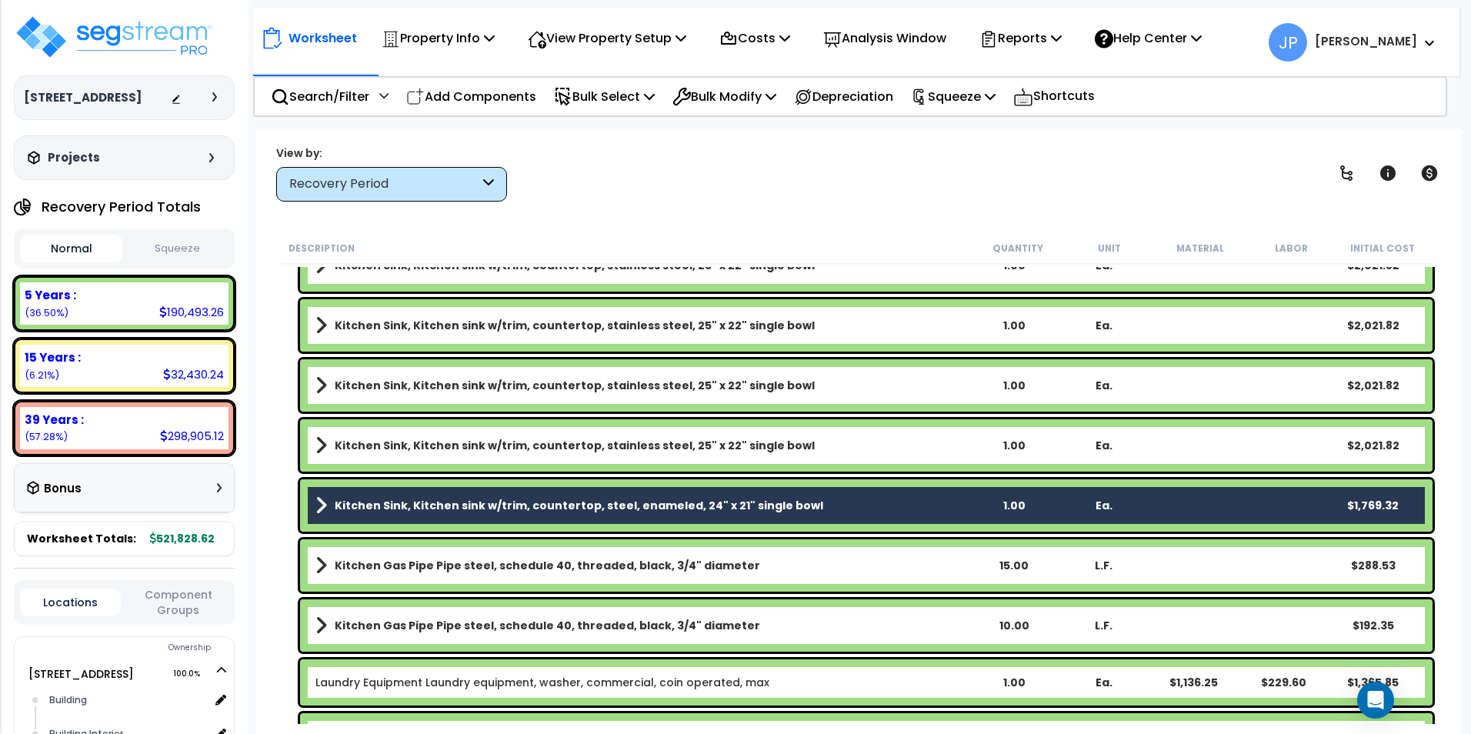
click at [415, 445] on b "Kitchen Sink, Kitchen sink w/trim, countertop, stainless steel, 25" x 22" singl…" at bounding box center [575, 445] width 480 height 15
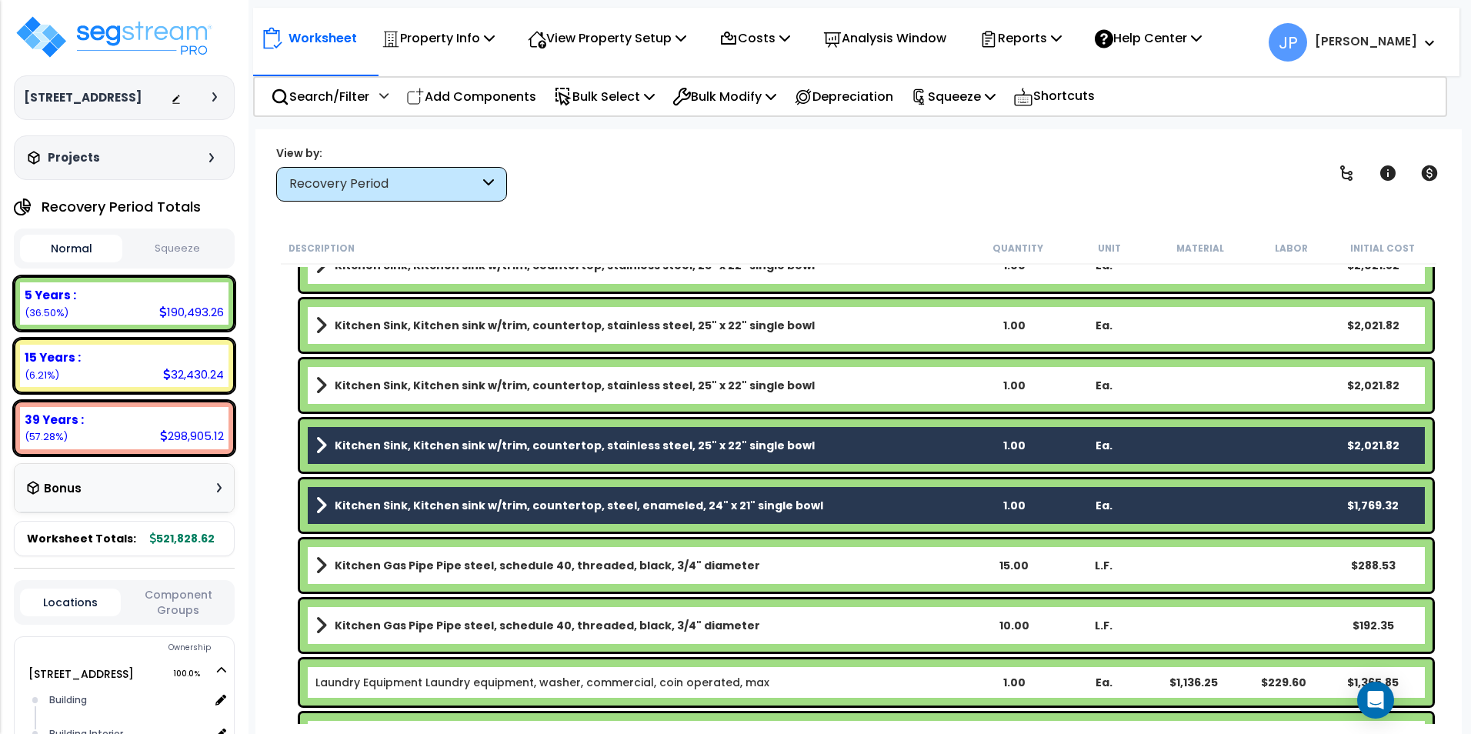
click at [409, 376] on link "Kitchen Sink, Kitchen sink w/trim, countertop, stainless steel, 25" x 22" singl…" at bounding box center [641, 386] width 653 height 22
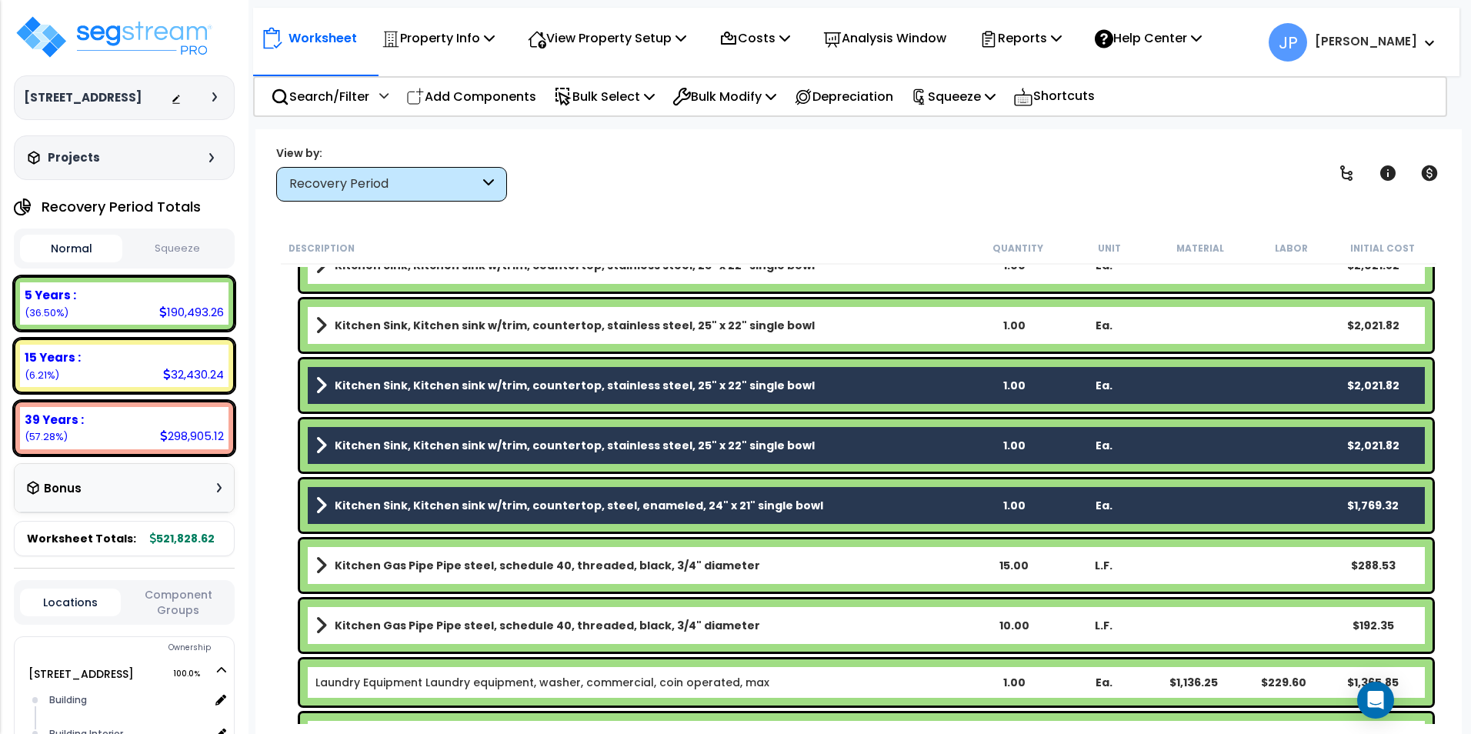
click at [430, 322] on b "Kitchen Sink, Kitchen sink w/trim, countertop, stainless steel, 25" x 22" singl…" at bounding box center [575, 325] width 480 height 15
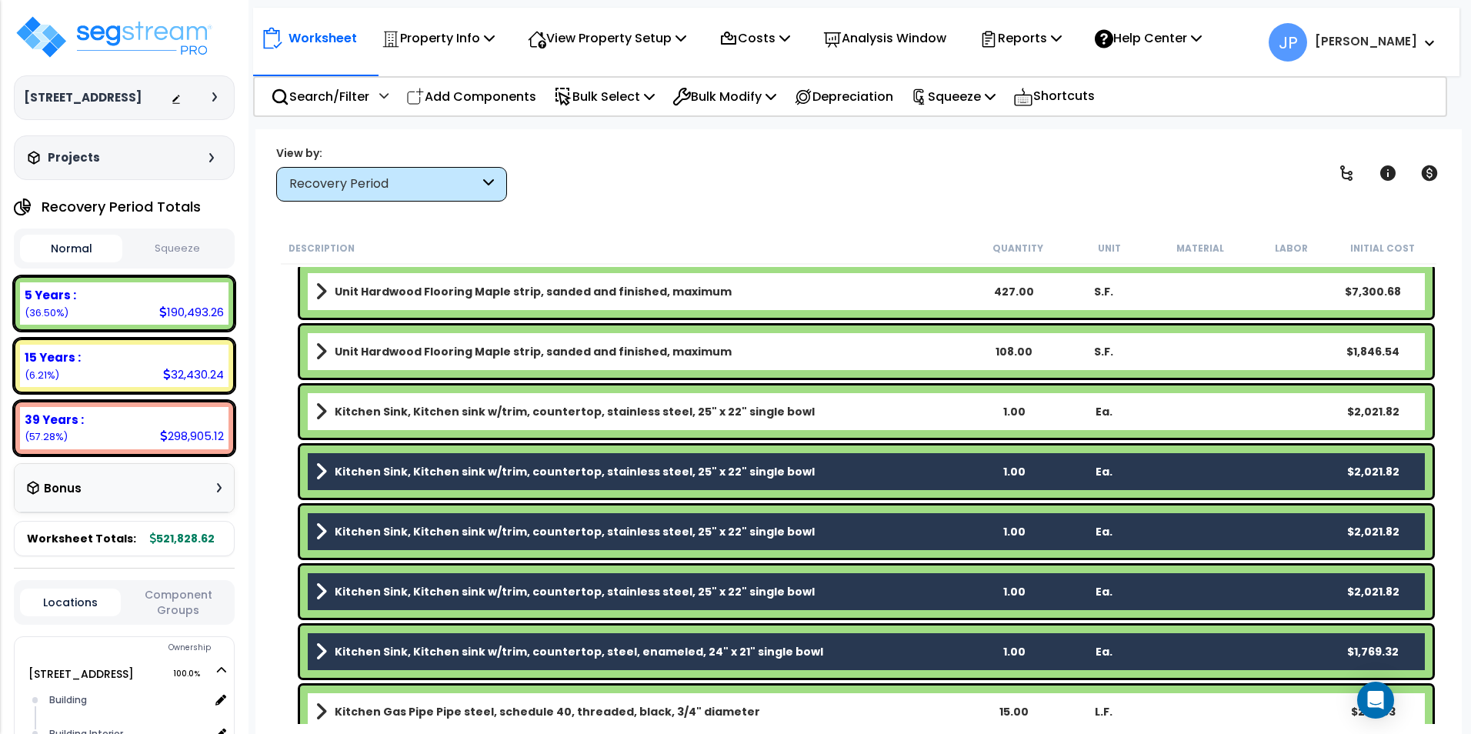
scroll to position [692, 0]
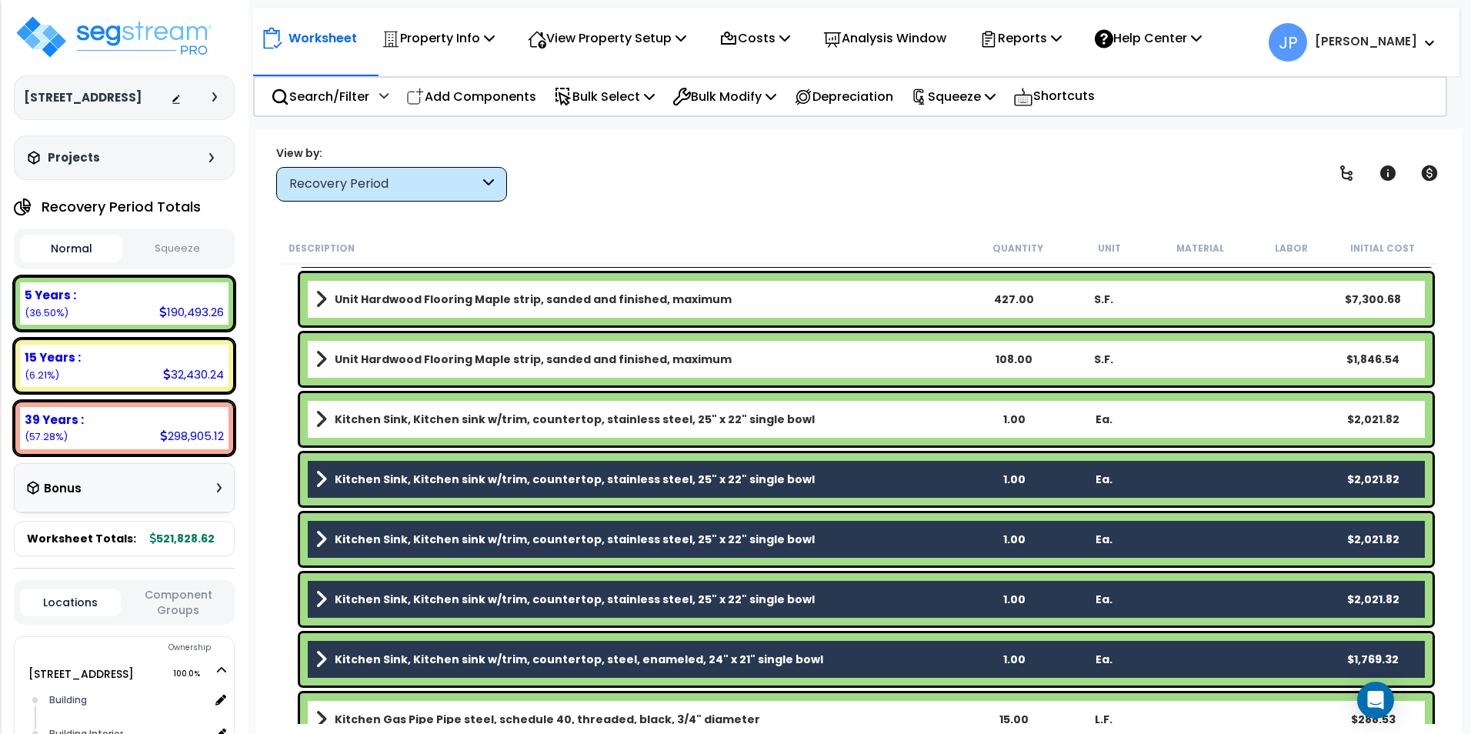
click at [475, 419] on b "Kitchen Sink, Kitchen sink w/trim, countertop, stainless steel, 25" x 22" singl…" at bounding box center [575, 419] width 480 height 15
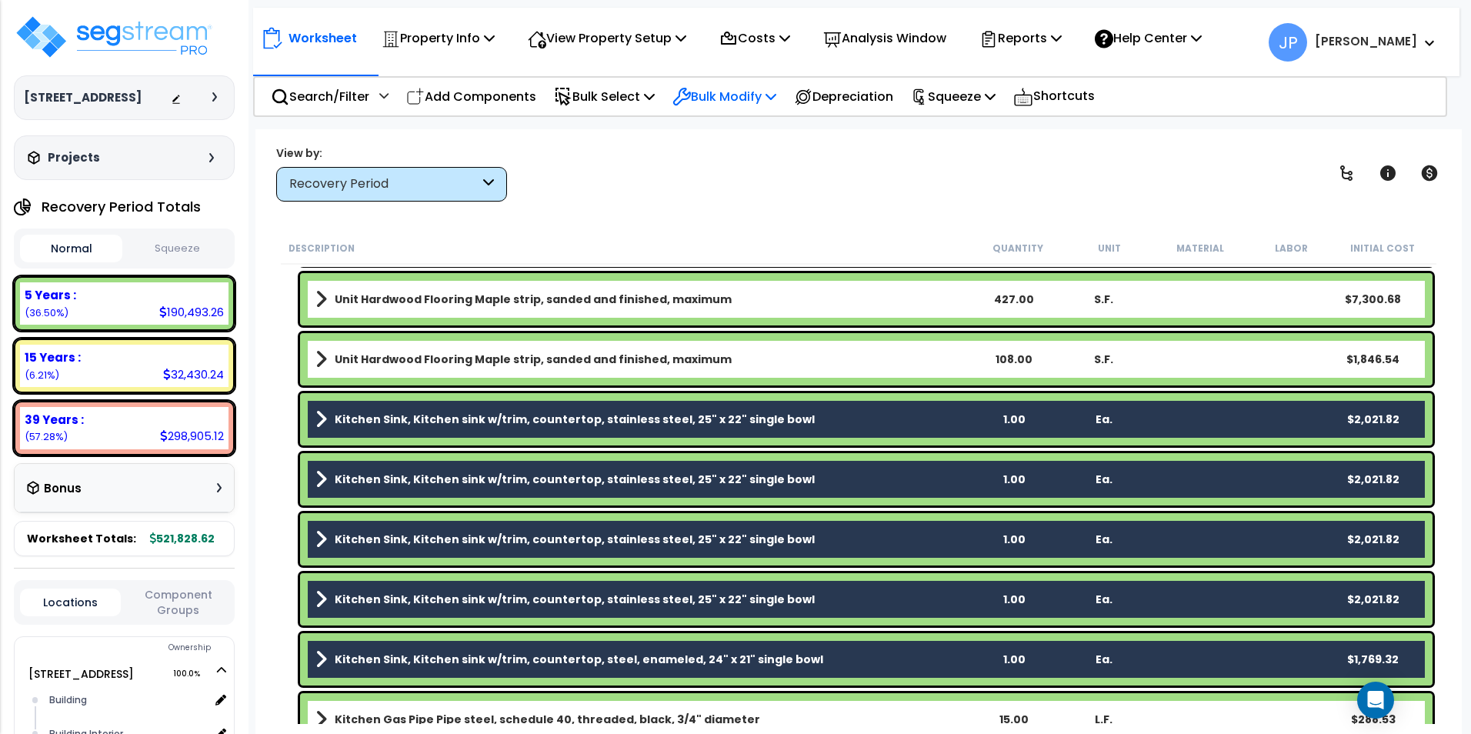
click at [736, 98] on p "Bulk Modify" at bounding box center [724, 96] width 104 height 21
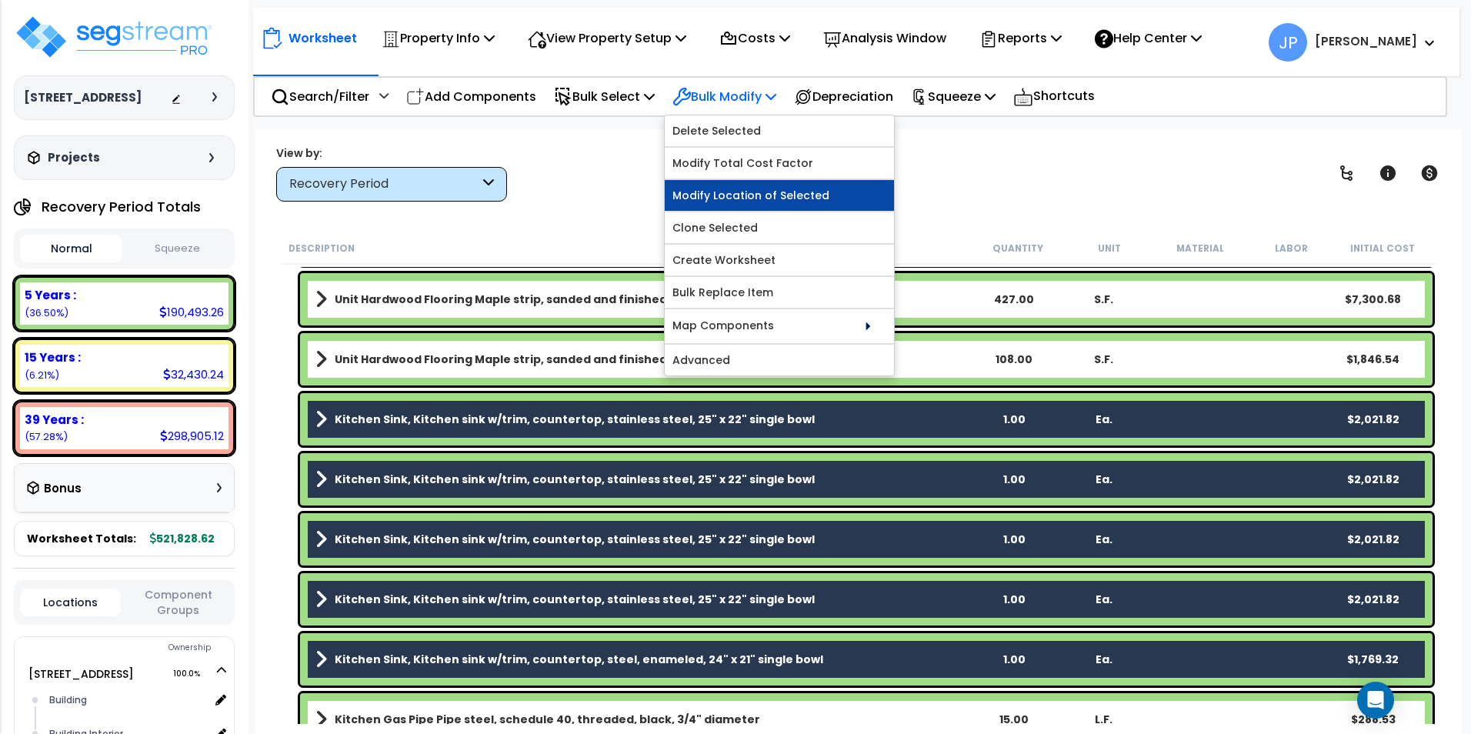
click at [832, 191] on link "Modify Location of Selected" at bounding box center [779, 195] width 229 height 31
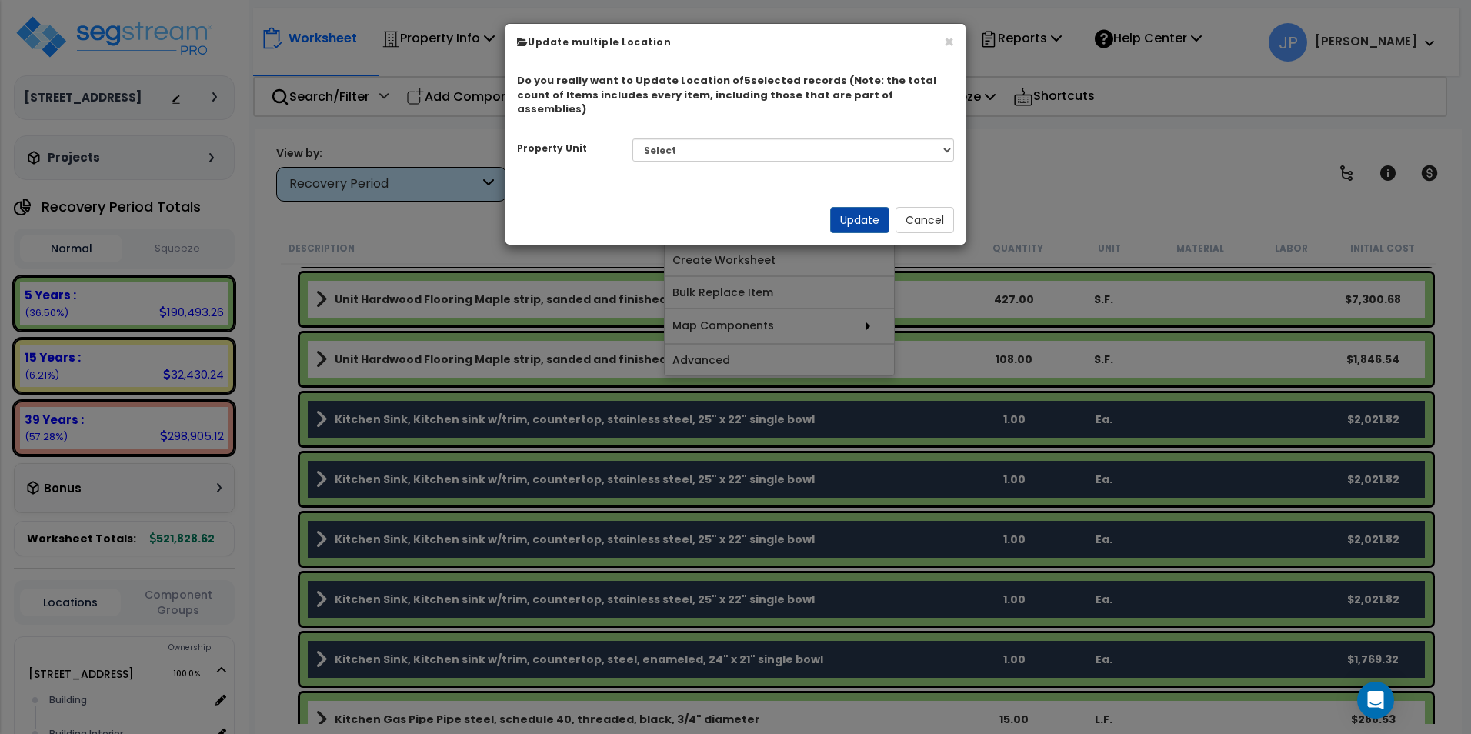
click at [822, 132] on div "Select 123 Cottage Street Site Improvements Please select a building" at bounding box center [793, 149] width 345 height 35
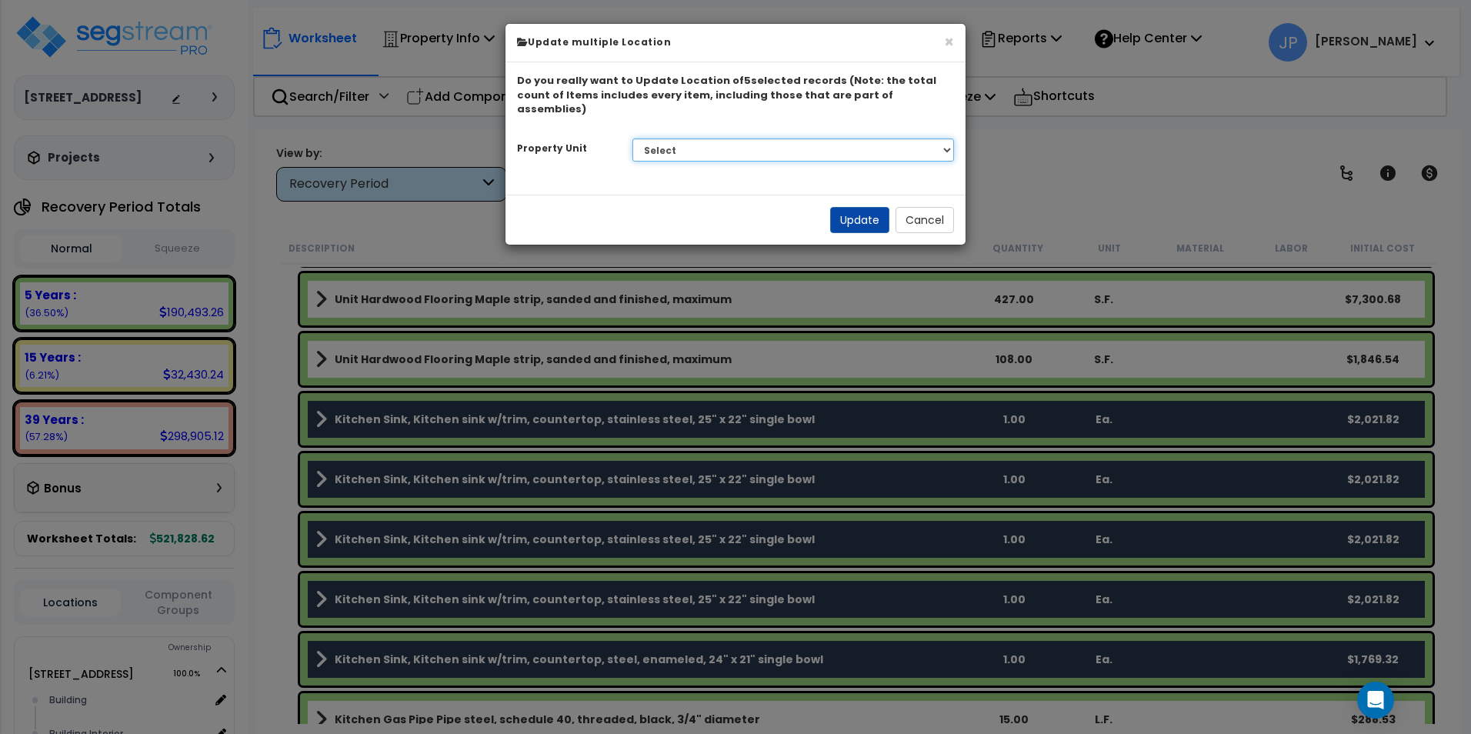
click at [823, 138] on select "Select 123 Cottage Street Site Improvements" at bounding box center [793, 149] width 322 height 23
click at [928, 210] on button "Cancel" at bounding box center [924, 220] width 58 height 26
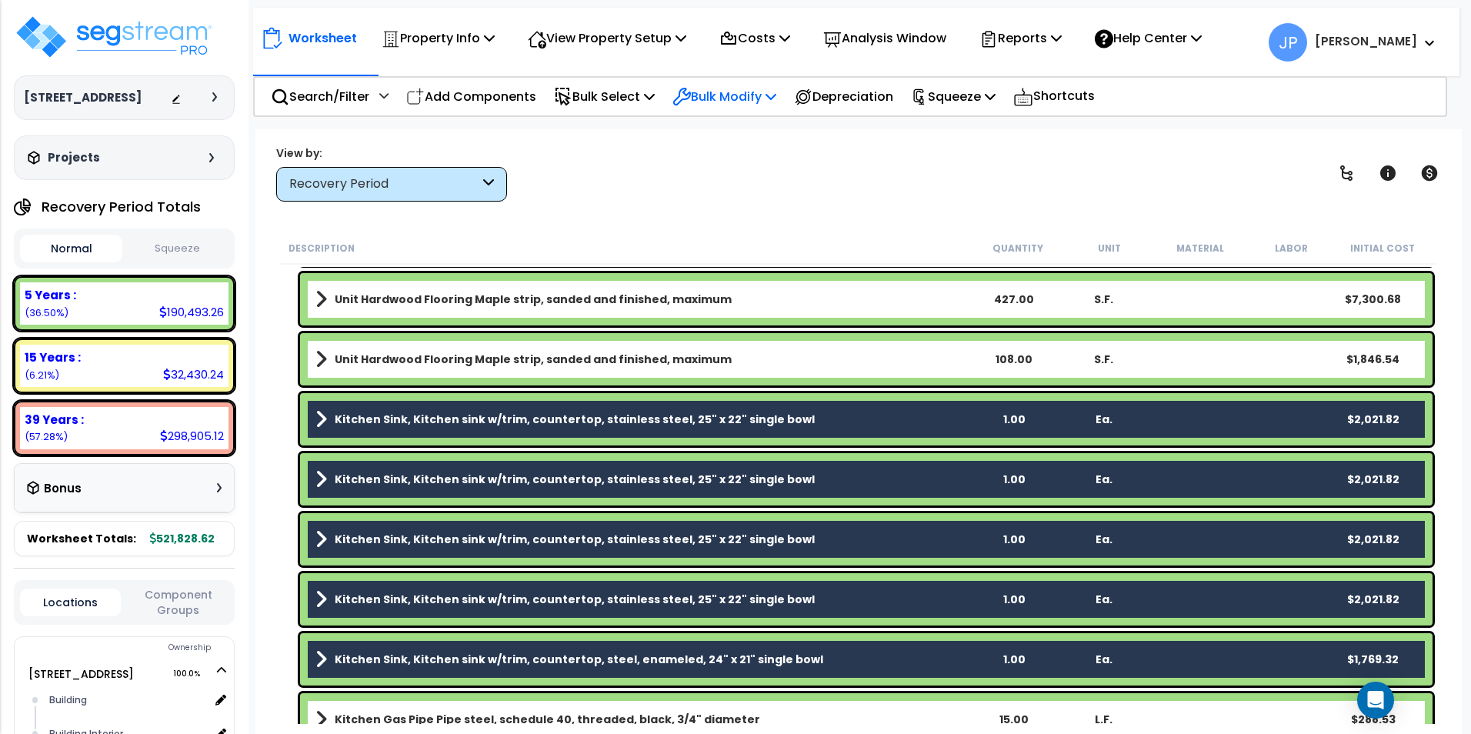
click at [739, 85] on div "Bulk Modify" at bounding box center [724, 96] width 104 height 36
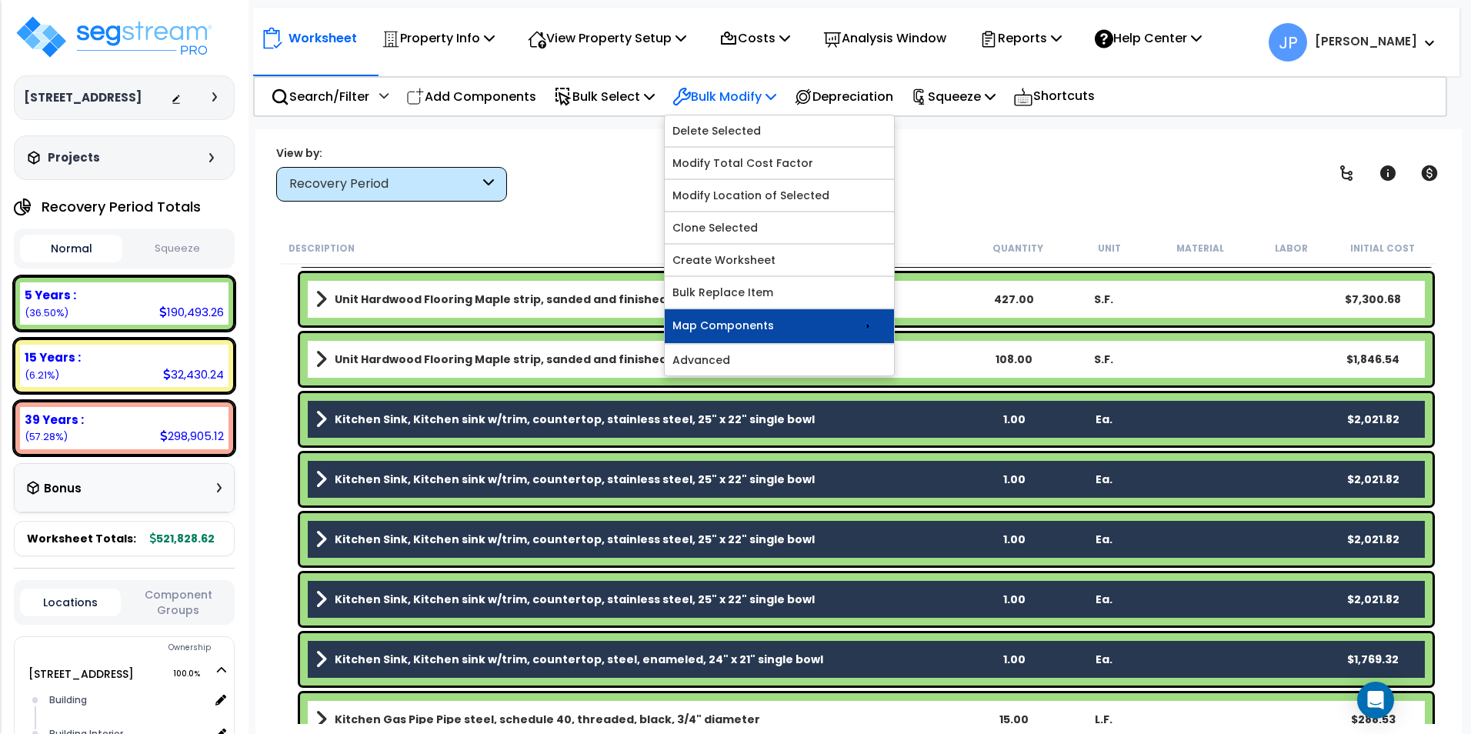
click at [877, 324] on icon at bounding box center [867, 326] width 18 height 18
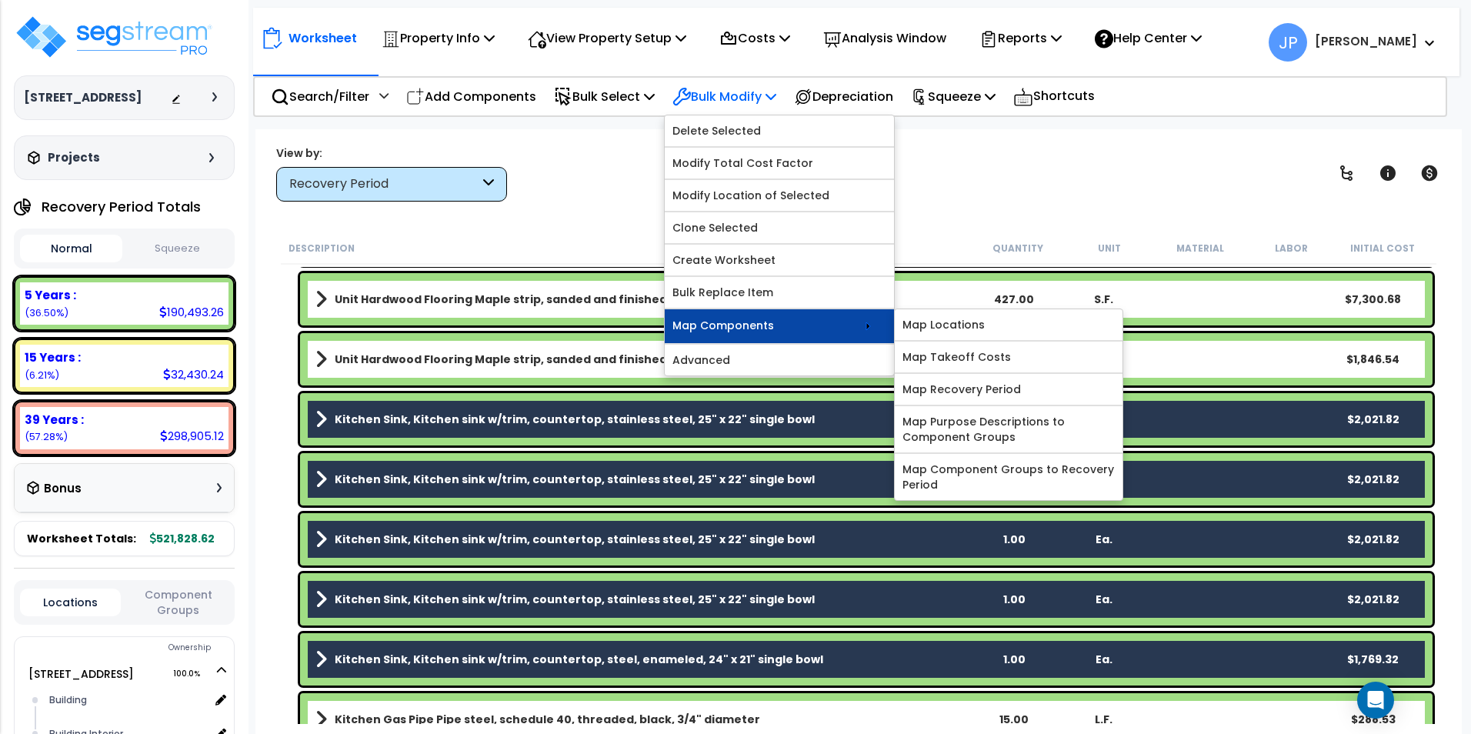
click at [877, 324] on icon at bounding box center [867, 326] width 18 height 18
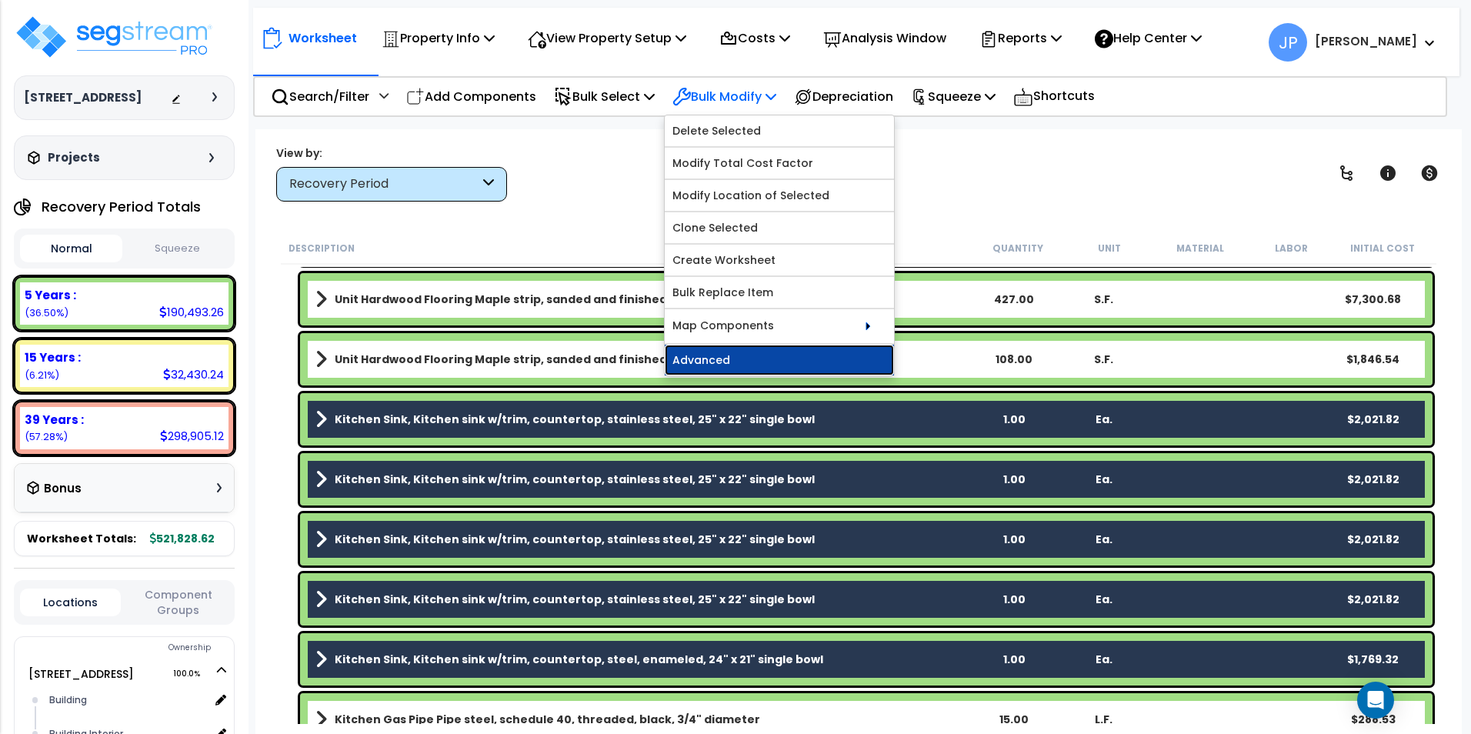
click at [792, 362] on link "Advanced" at bounding box center [779, 360] width 229 height 31
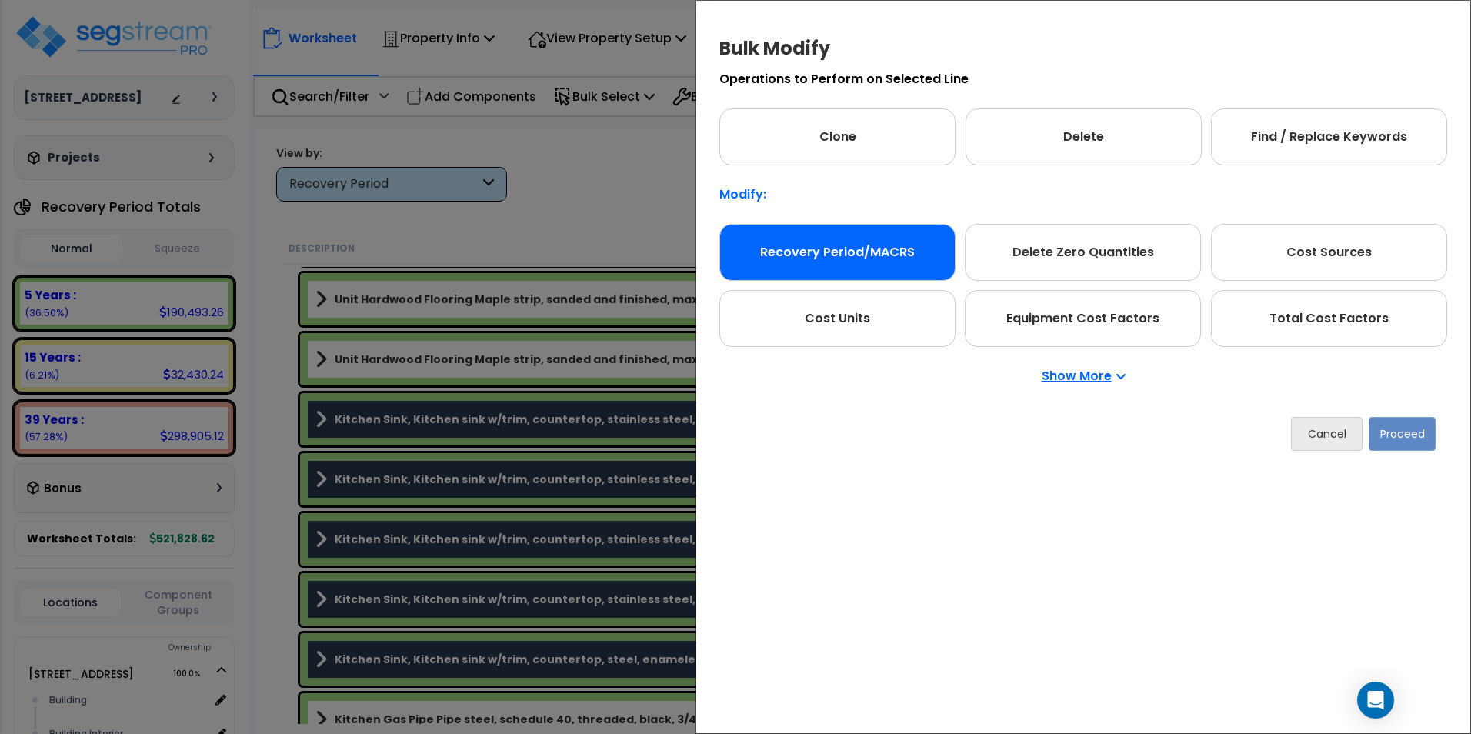
click at [850, 261] on div "Recovery Period/MACRS" at bounding box center [837, 252] width 236 height 57
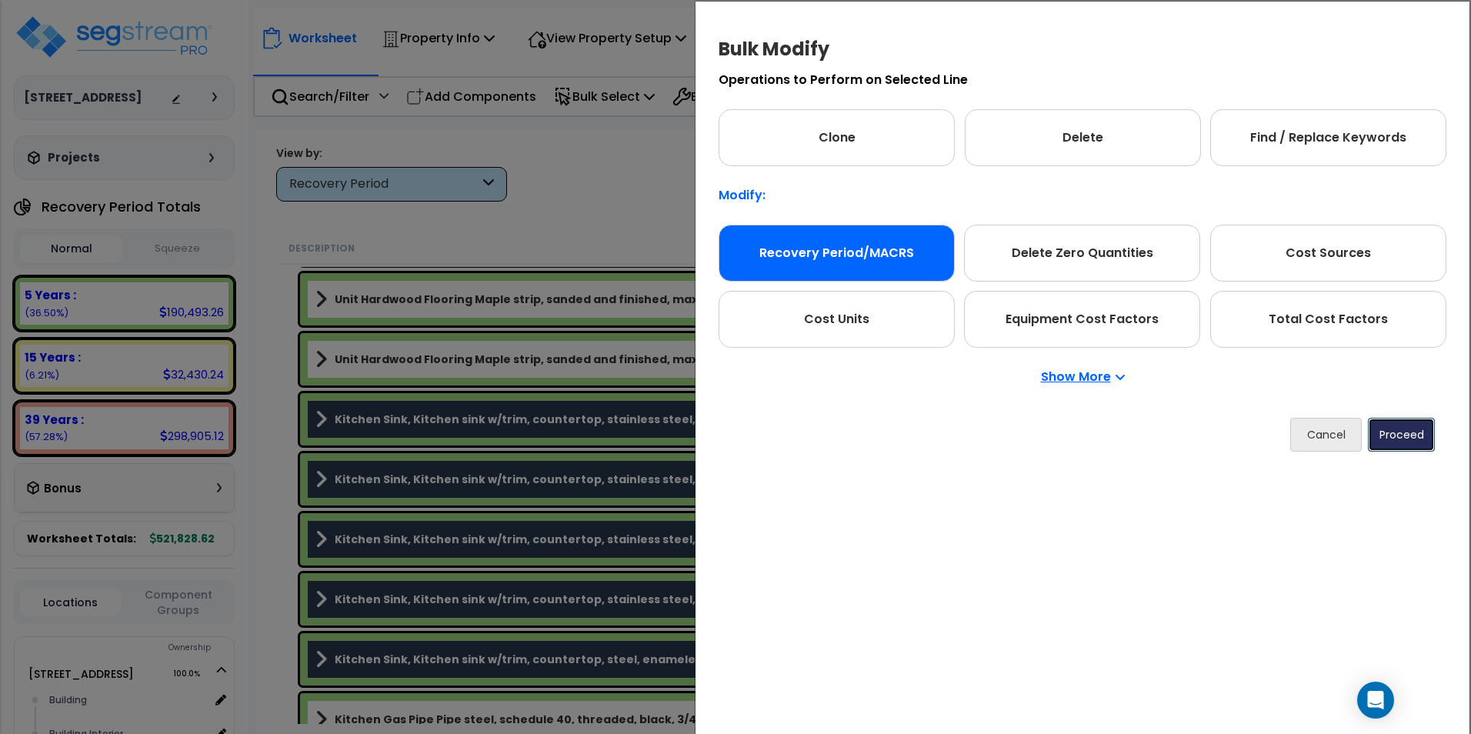
click at [1416, 432] on button "Proceed" at bounding box center [1401, 435] width 67 height 34
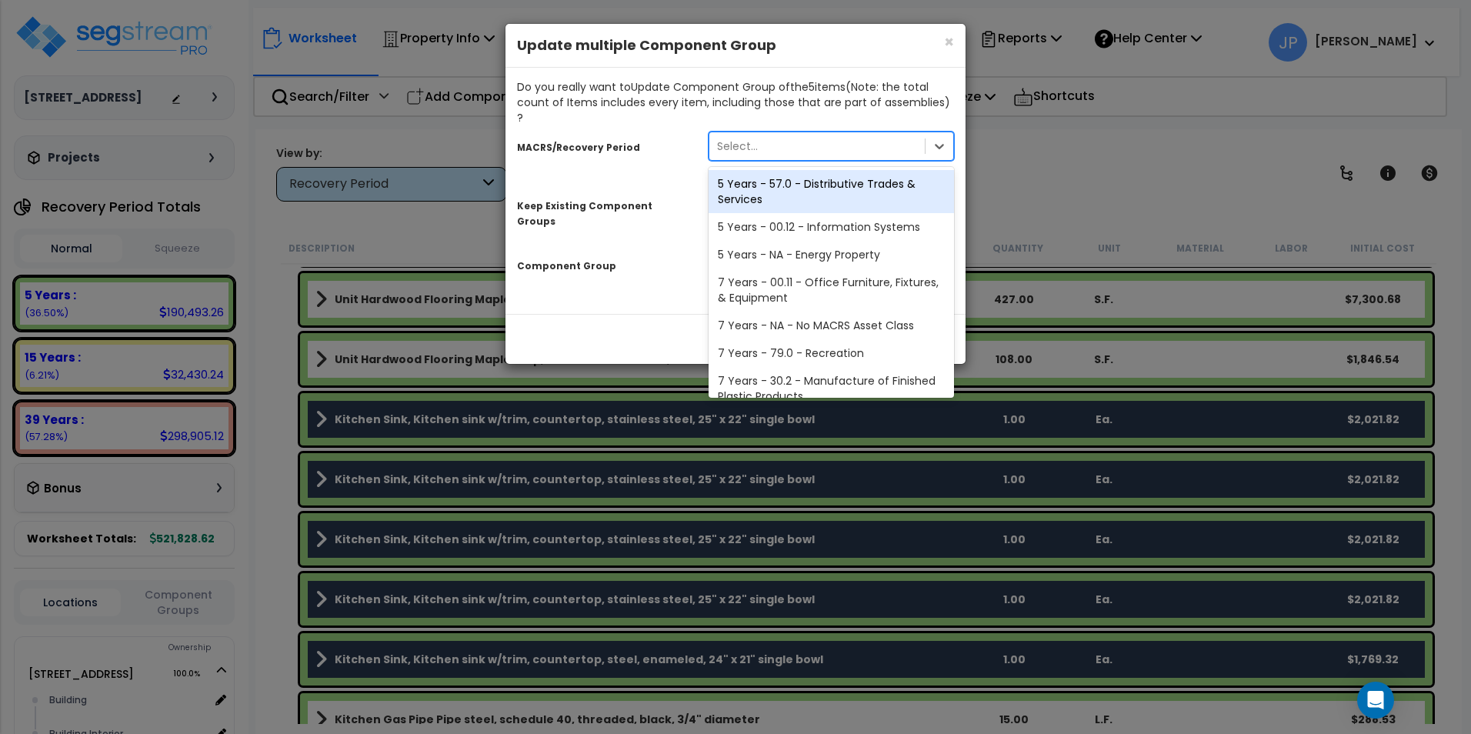
click at [753, 138] on div "Select..." at bounding box center [737, 145] width 41 height 15
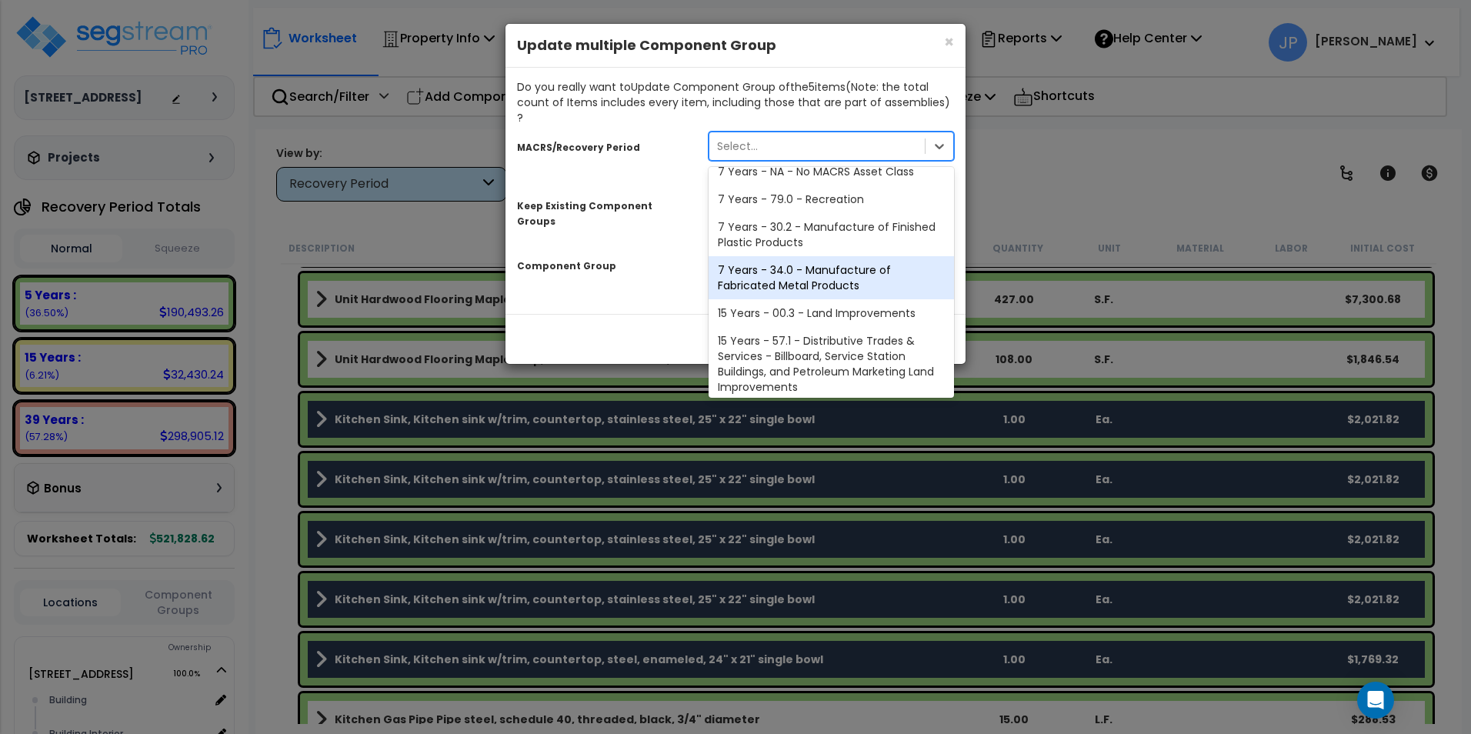
scroll to position [188, 0]
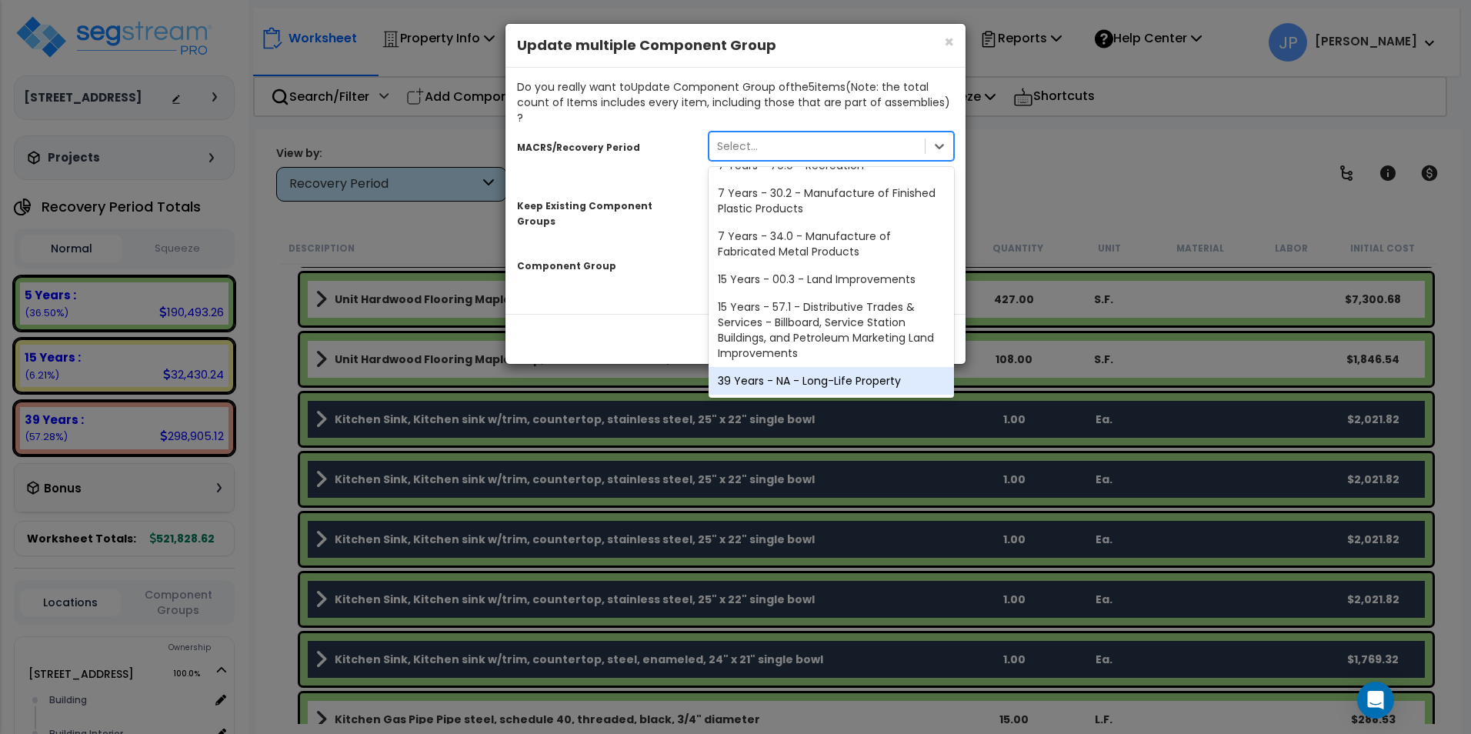
click at [791, 367] on div "39 Years - NA - Long-Life Property" at bounding box center [830, 381] width 245 height 28
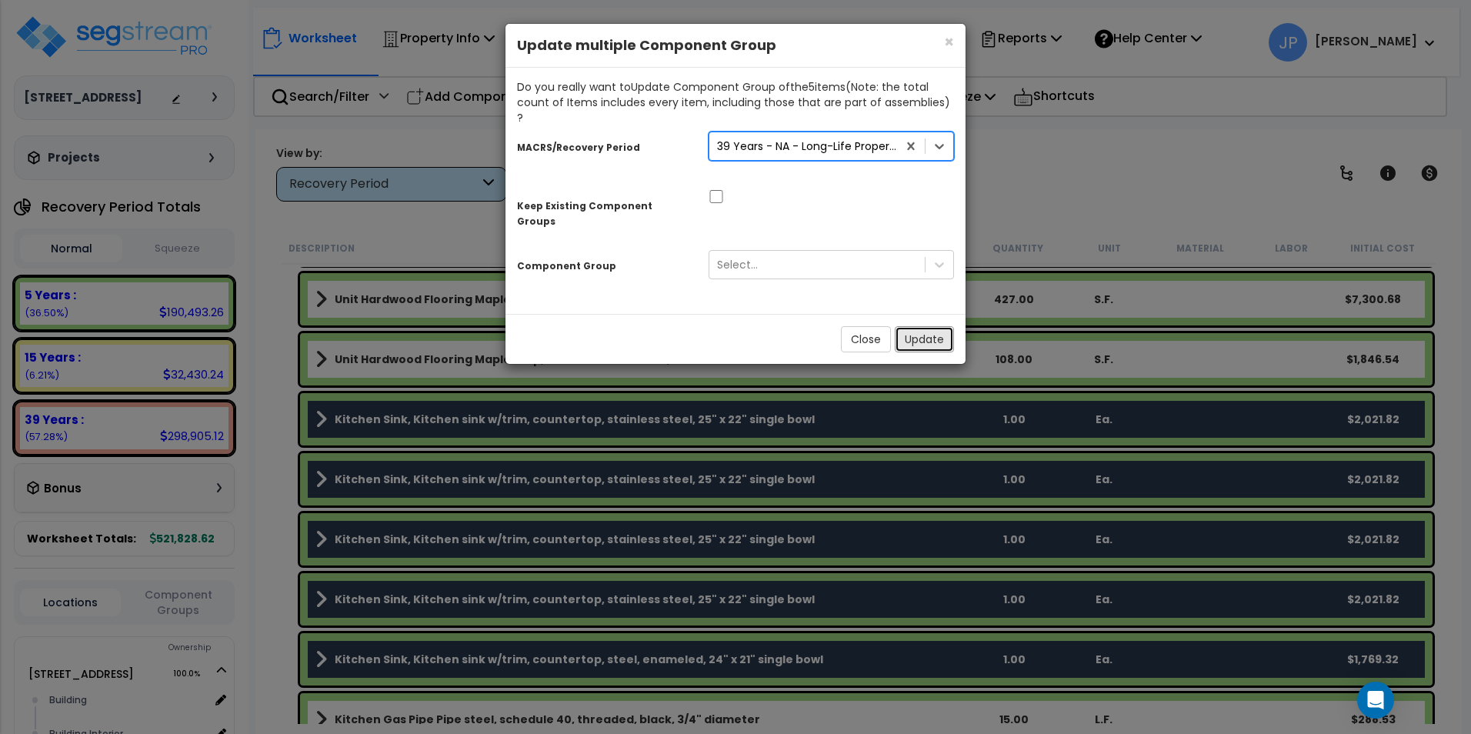
click at [923, 326] on button "Update" at bounding box center [924, 339] width 59 height 26
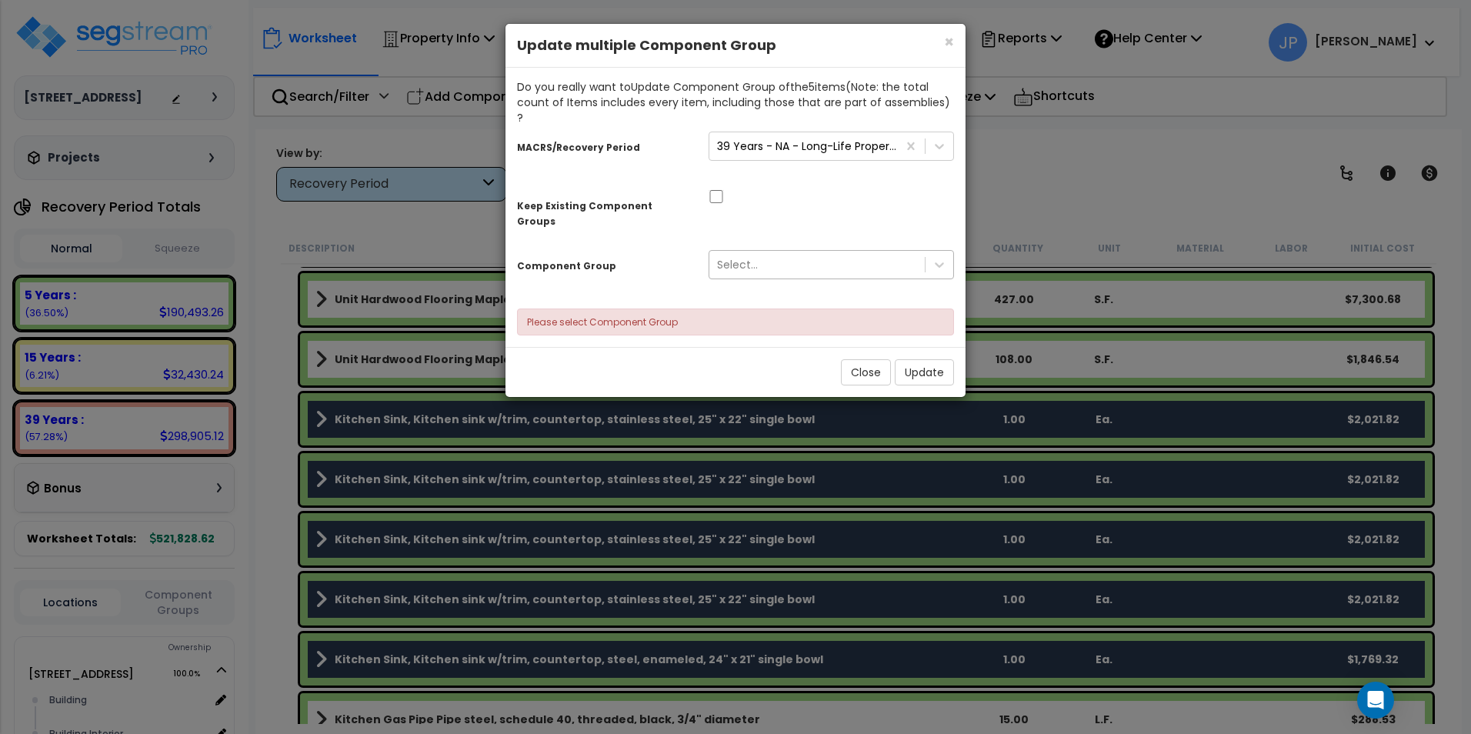
click at [815, 252] on div "Select..." at bounding box center [816, 264] width 215 height 25
type input "k"
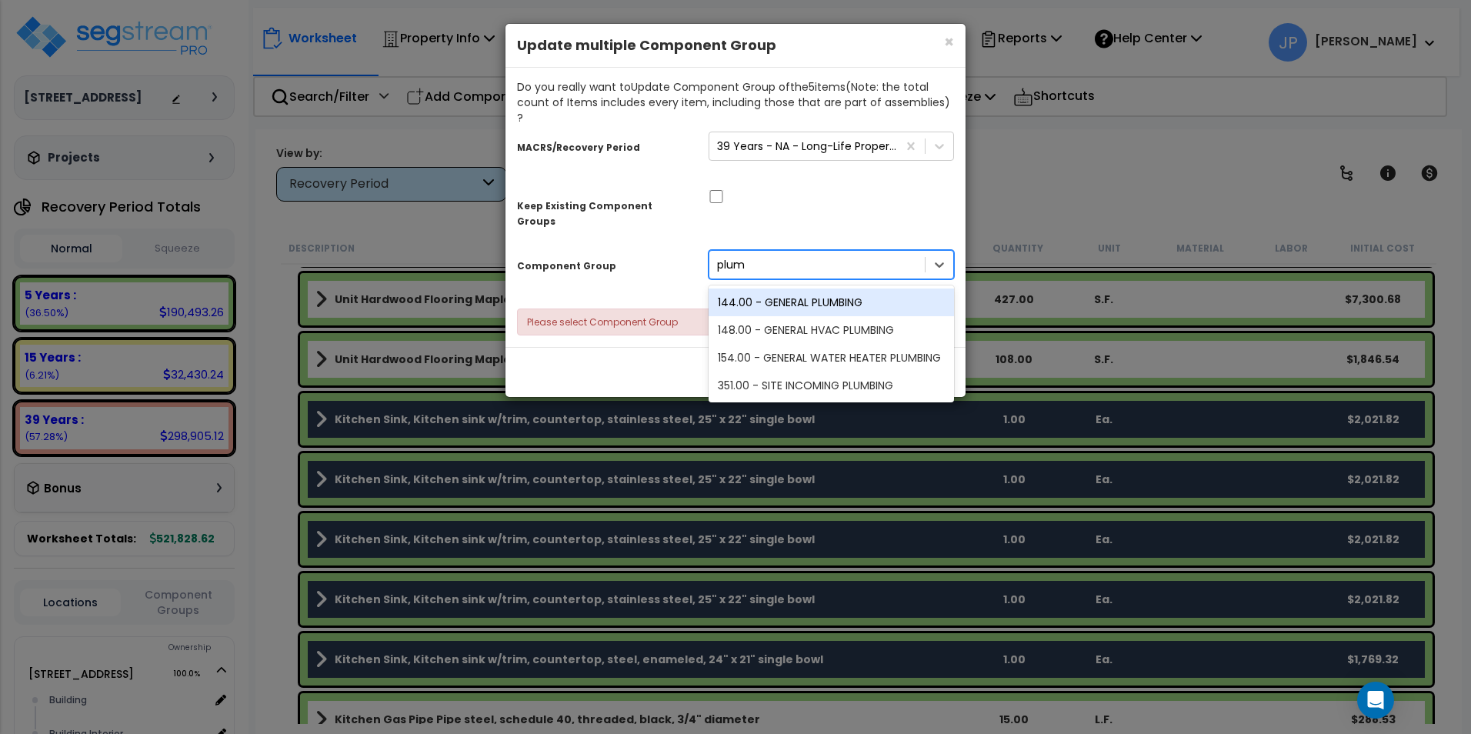
type input "plumb"
click at [825, 288] on div "144.00 - GENERAL PLUMBING" at bounding box center [830, 302] width 245 height 28
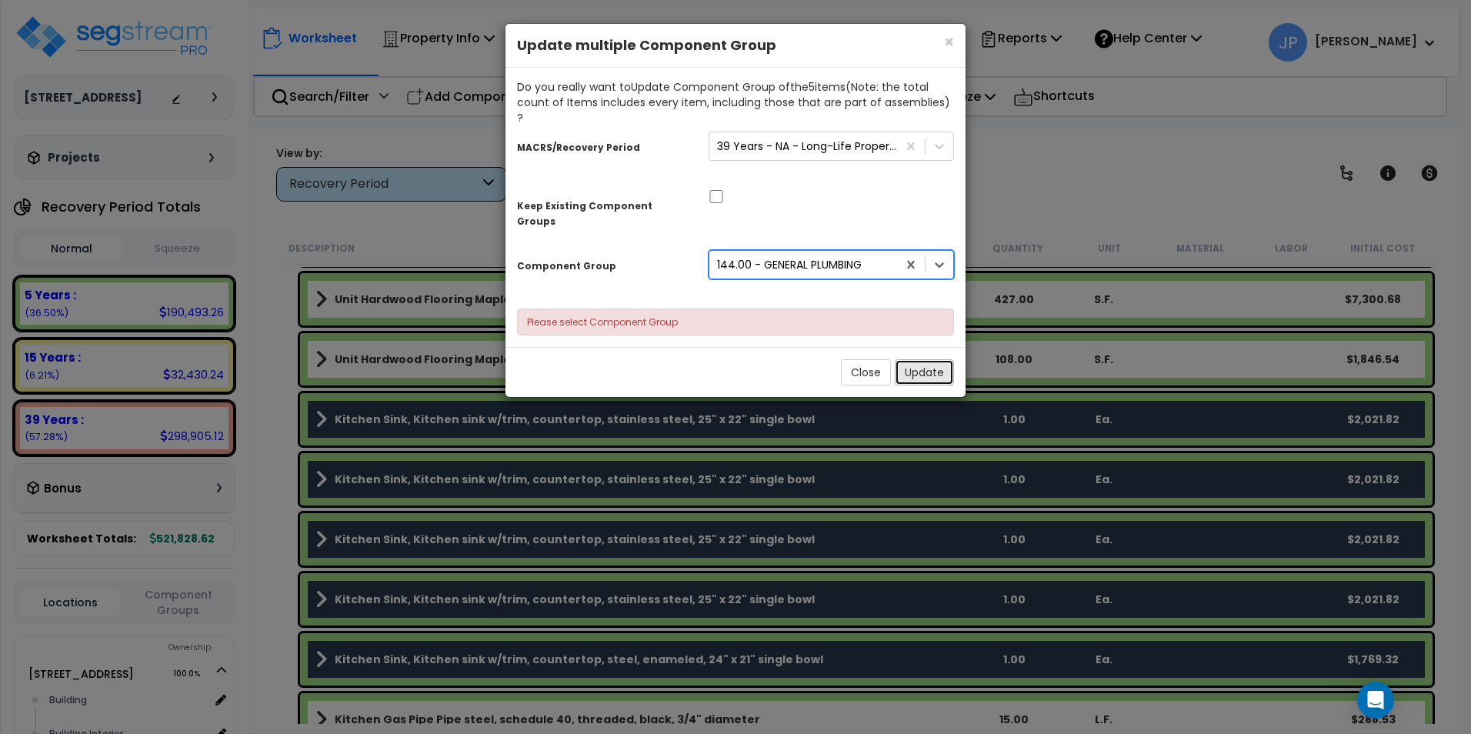
click at [933, 359] on button "Update" at bounding box center [924, 372] width 59 height 26
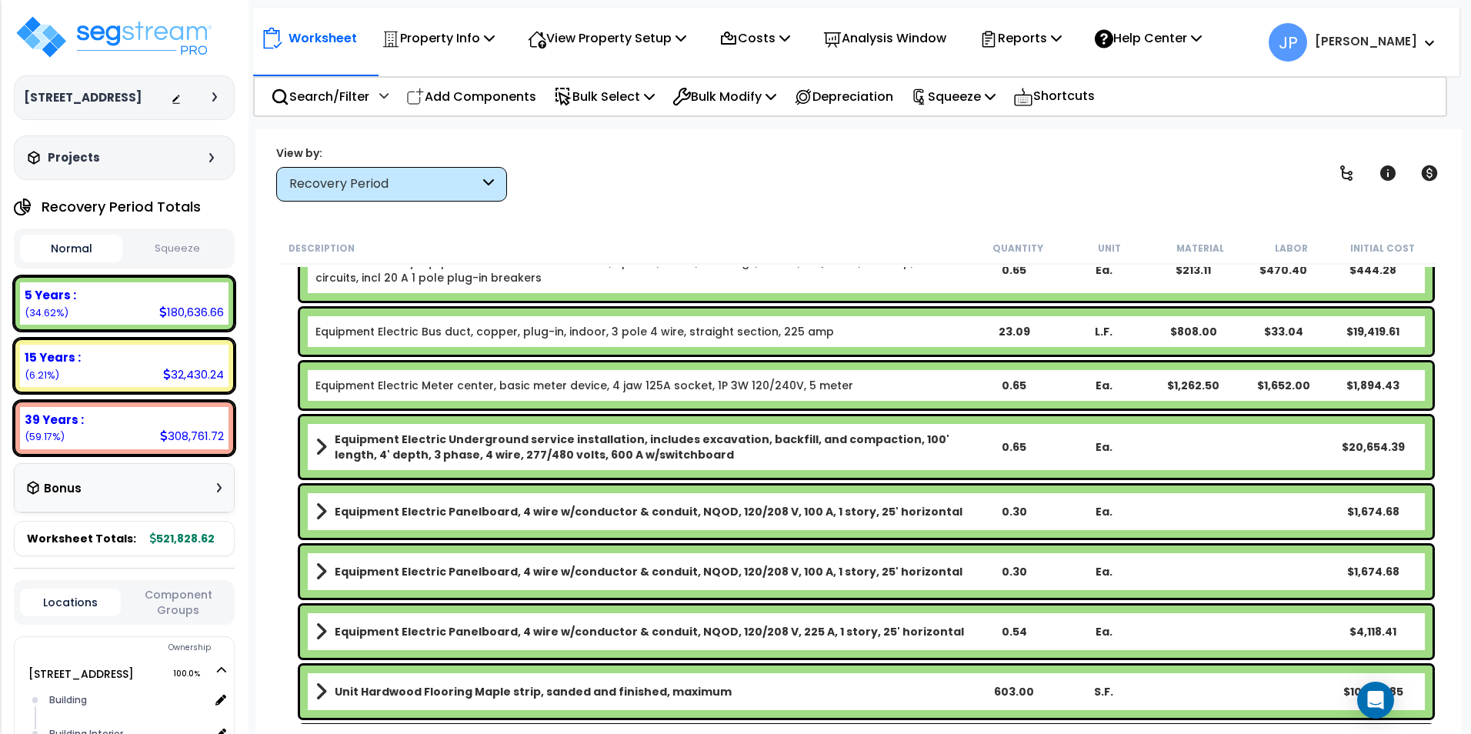
scroll to position [0, 0]
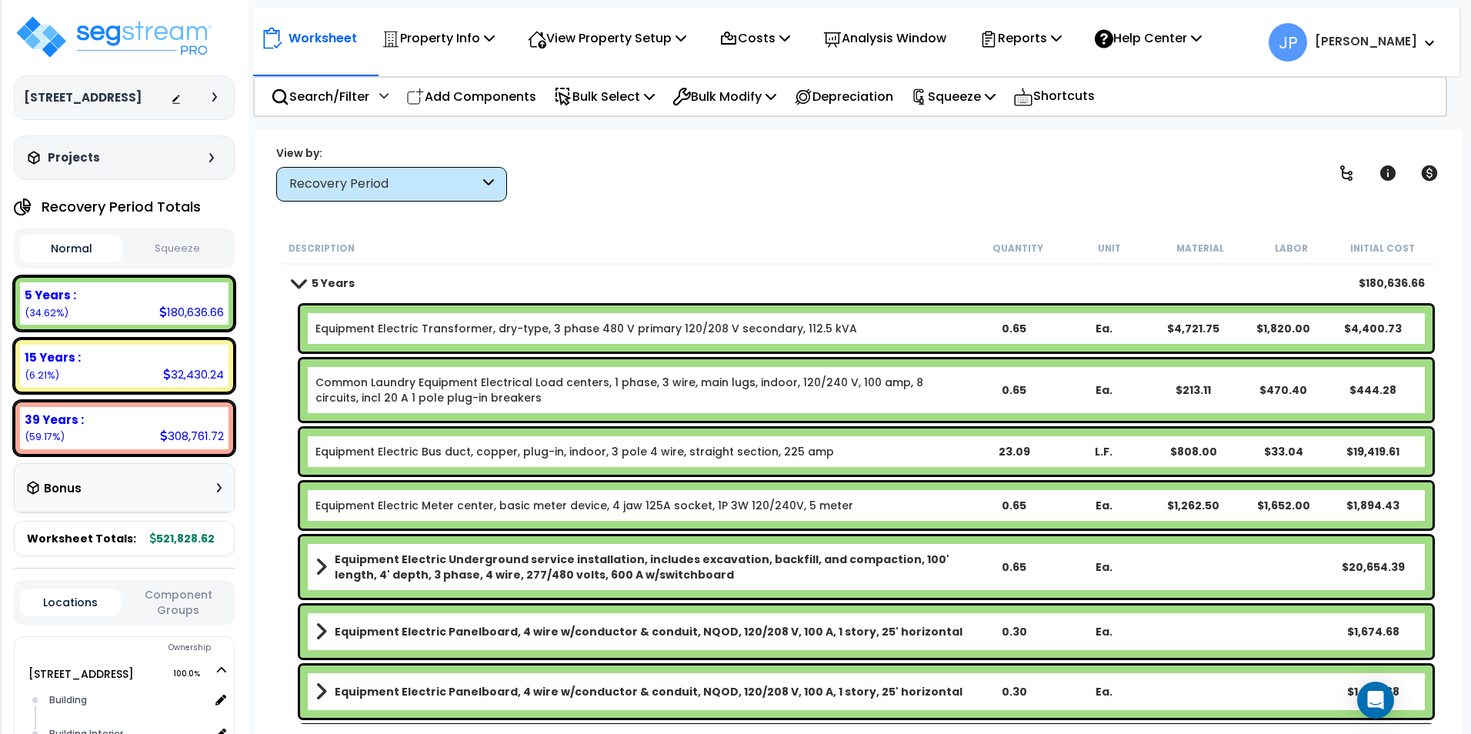
click at [823, 214] on div "Worksheet Property Info Property Setup Add Property Unit Template property Clon…" at bounding box center [858, 496] width 1206 height 734
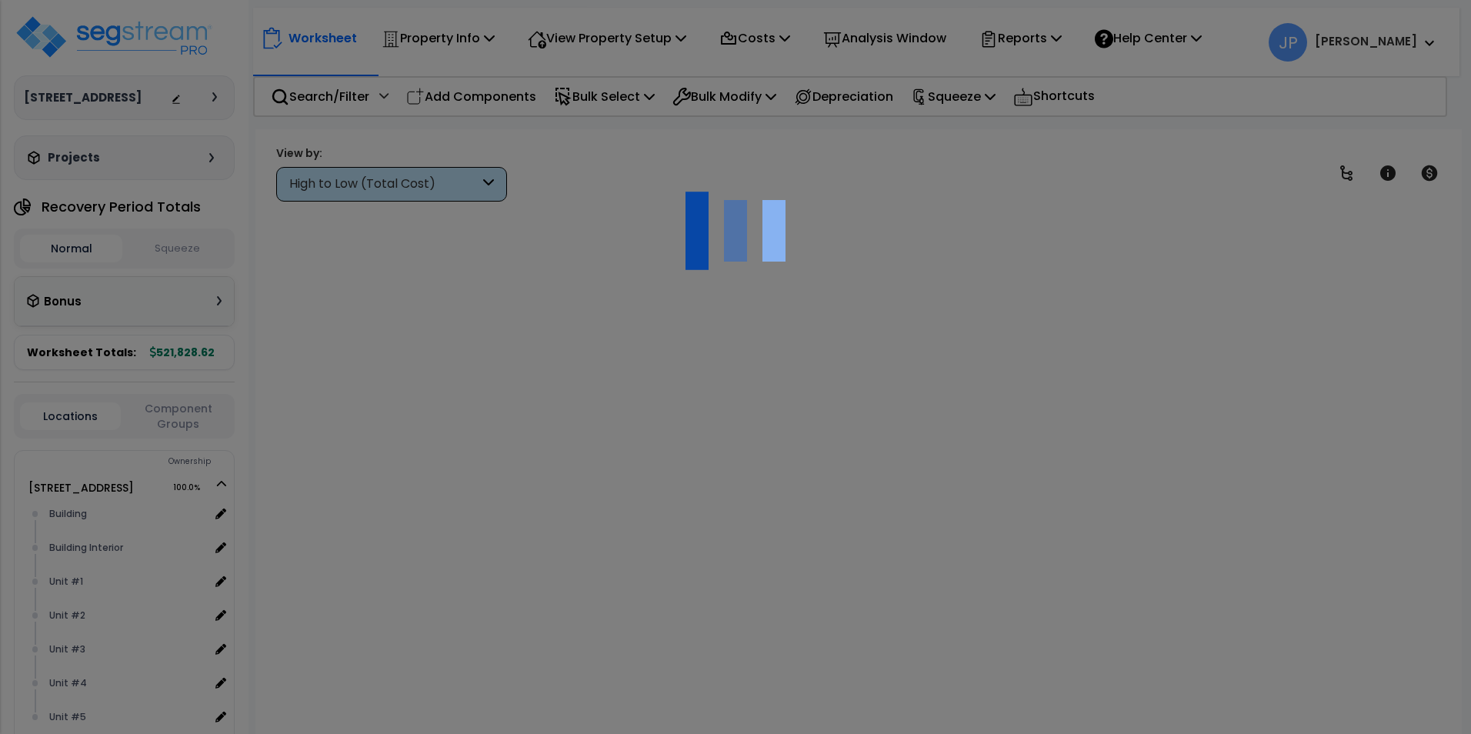
scroll to position [68, 0]
